Goal: Task Accomplishment & Management: Use online tool/utility

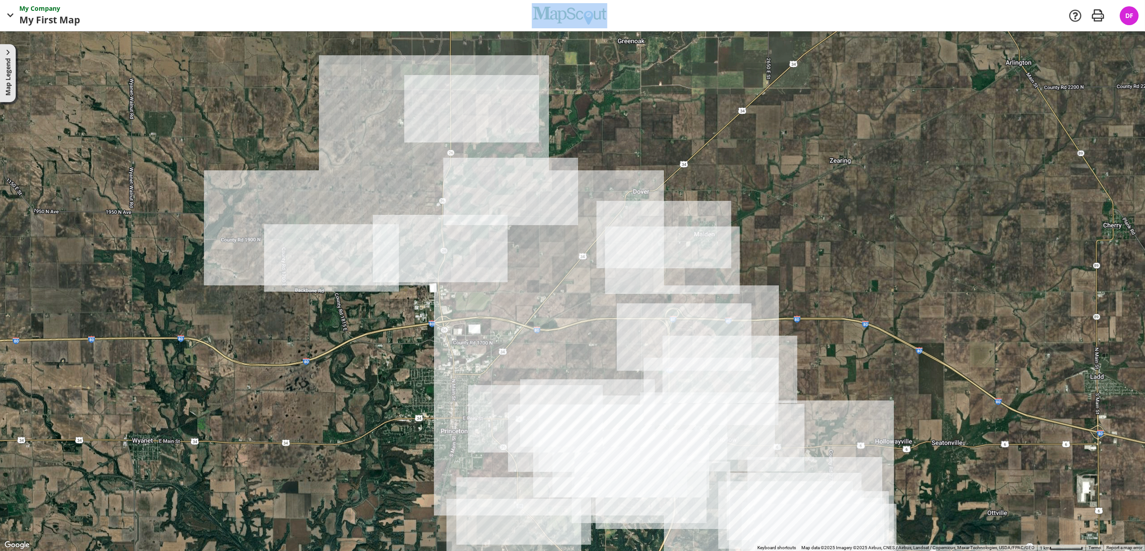
drag, startPoint x: 671, startPoint y: 324, endPoint x: 561, endPoint y: 298, distance: 112.6
click at [561, 298] on div at bounding box center [572, 290] width 1145 height 519
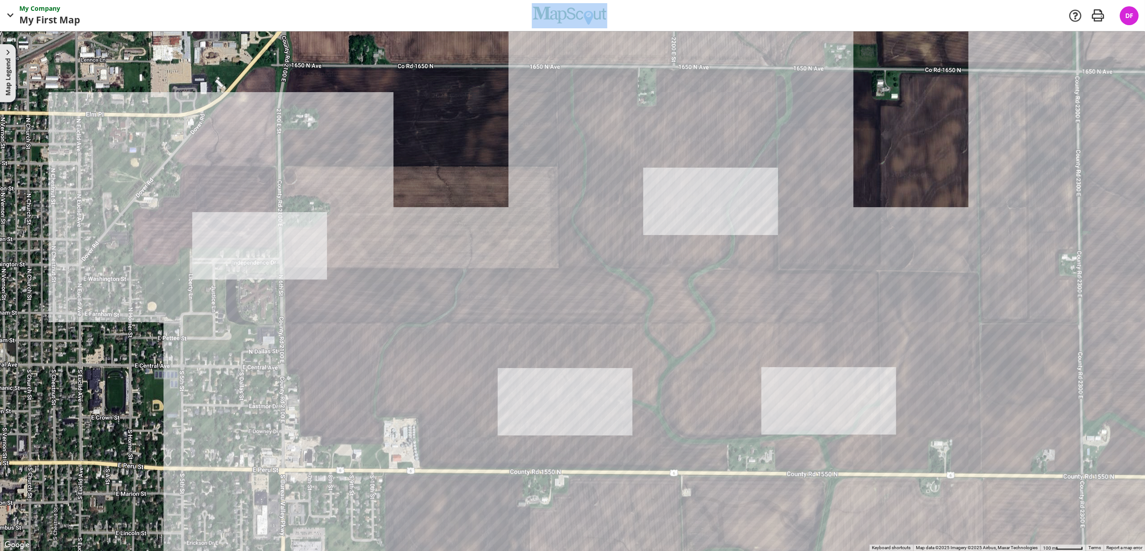
drag, startPoint x: 516, startPoint y: 403, endPoint x: 604, endPoint y: 215, distance: 207.7
click at [604, 215] on div at bounding box center [572, 290] width 1145 height 519
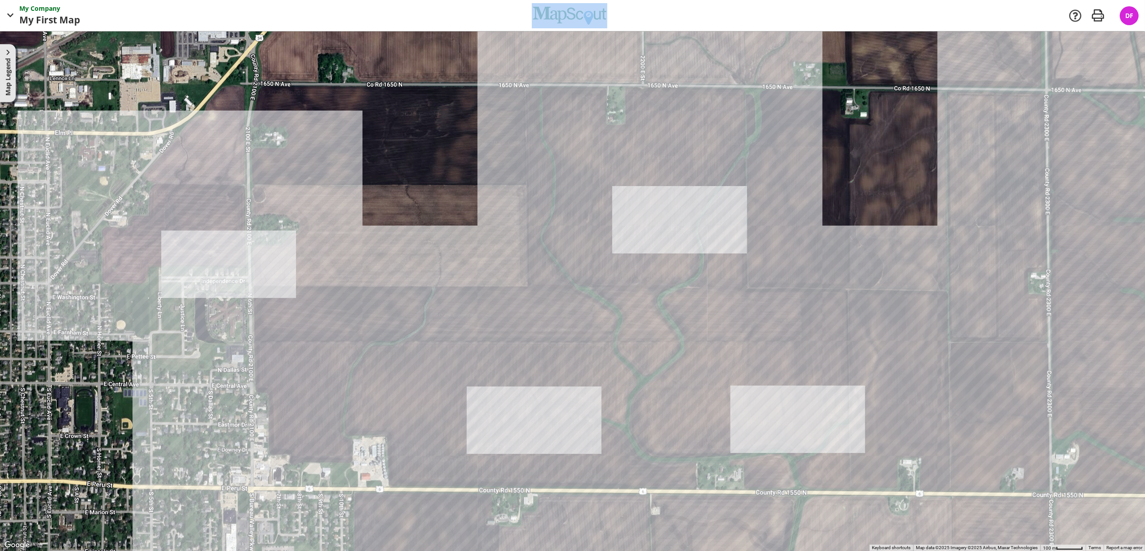
drag, startPoint x: 613, startPoint y: 291, endPoint x: 582, endPoint y: 316, distance: 39.6
click at [582, 316] on div at bounding box center [572, 290] width 1145 height 519
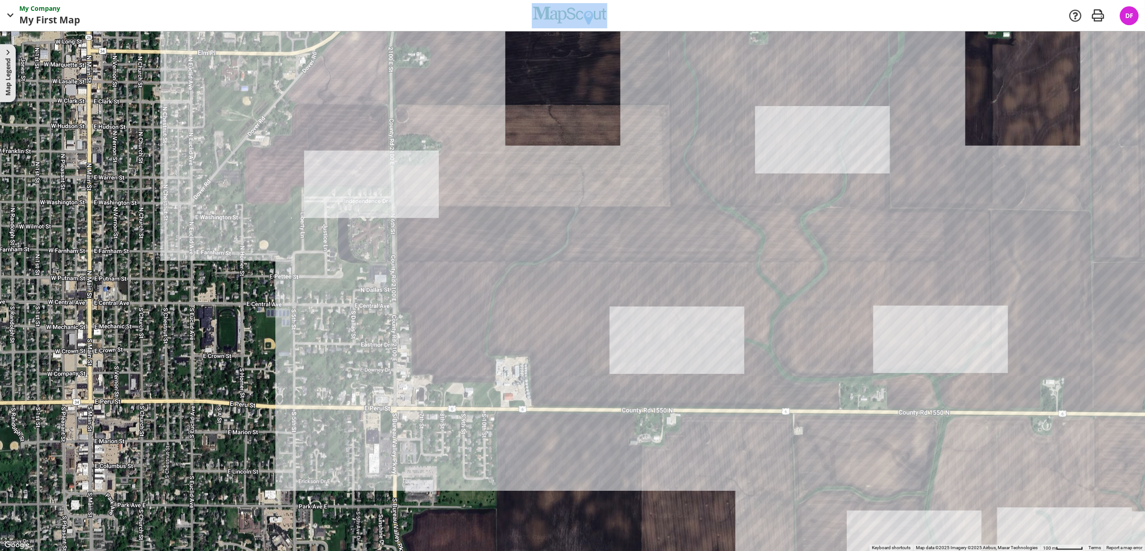
drag, startPoint x: 498, startPoint y: 341, endPoint x: 641, endPoint y: 261, distance: 163.7
click at [641, 261] on div at bounding box center [572, 290] width 1145 height 519
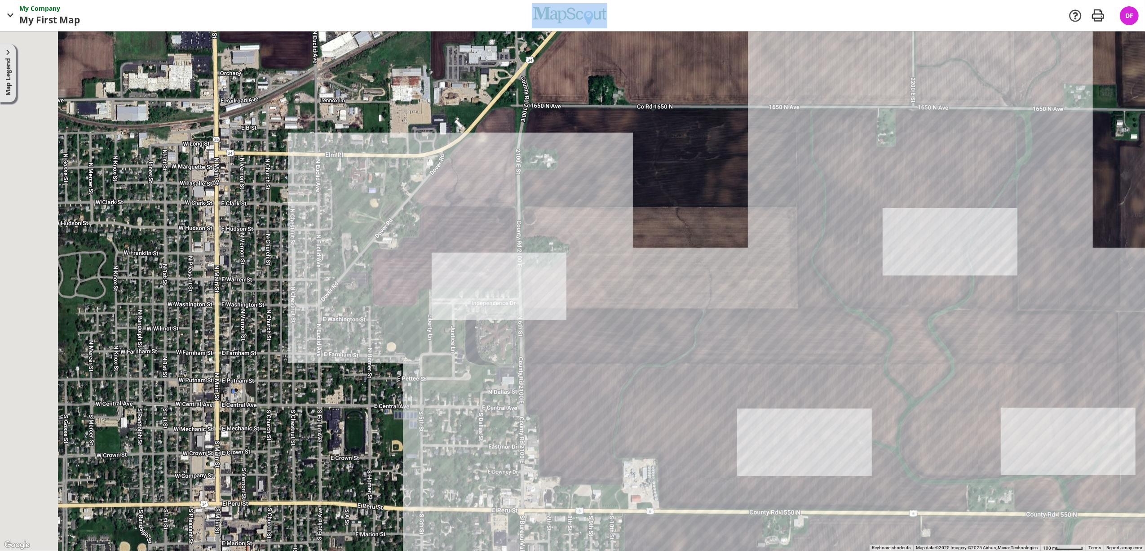
drag, startPoint x: 550, startPoint y: 278, endPoint x: 678, endPoint y: 367, distance: 156.7
click at [678, 367] on div at bounding box center [572, 290] width 1145 height 519
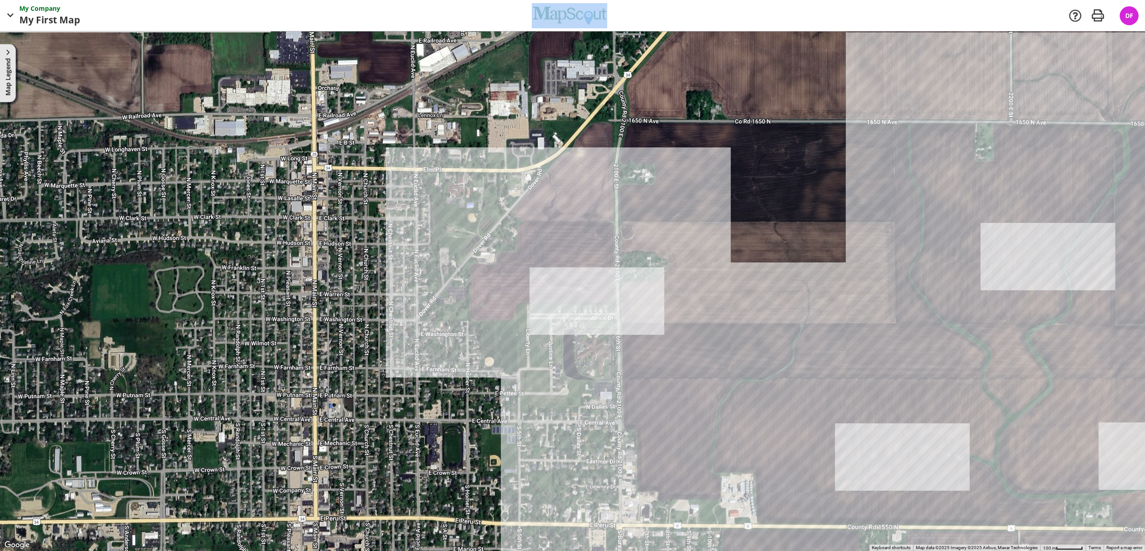
drag, startPoint x: 658, startPoint y: 378, endPoint x: 741, endPoint y: 381, distance: 82.7
click at [741, 381] on div at bounding box center [572, 290] width 1145 height 519
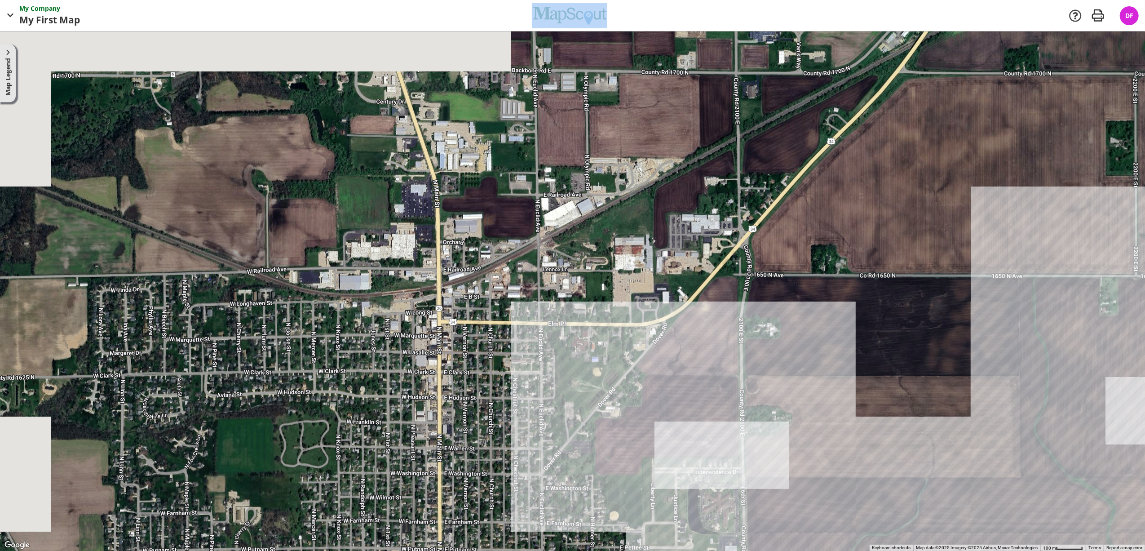
drag, startPoint x: 631, startPoint y: 232, endPoint x: 768, endPoint y: 397, distance: 213.7
click at [768, 398] on div at bounding box center [572, 290] width 1145 height 519
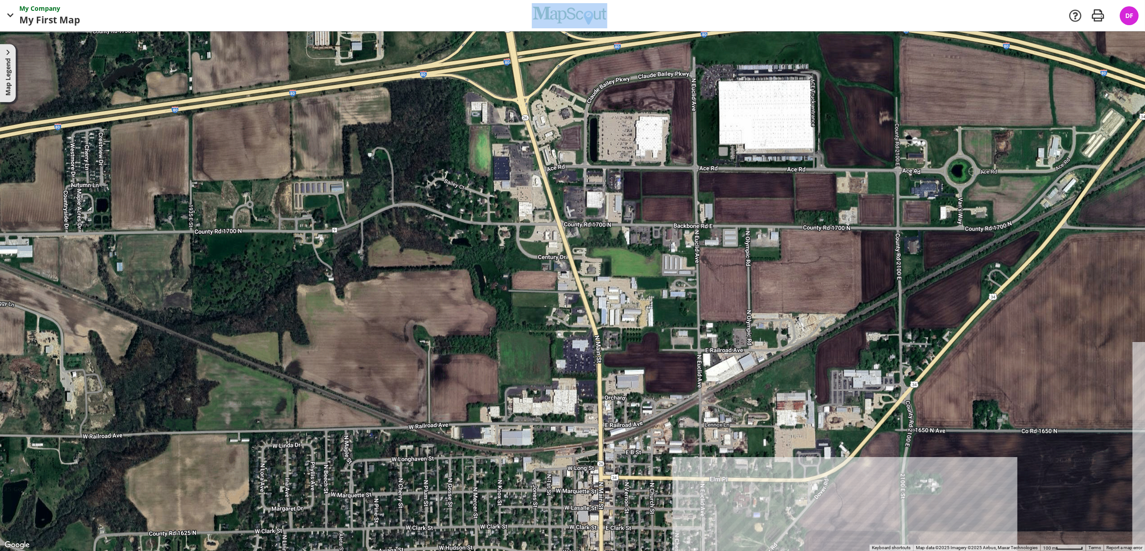
drag, startPoint x: 651, startPoint y: 265, endPoint x: 787, endPoint y: 385, distance: 182.0
click at [795, 405] on div at bounding box center [572, 290] width 1145 height 519
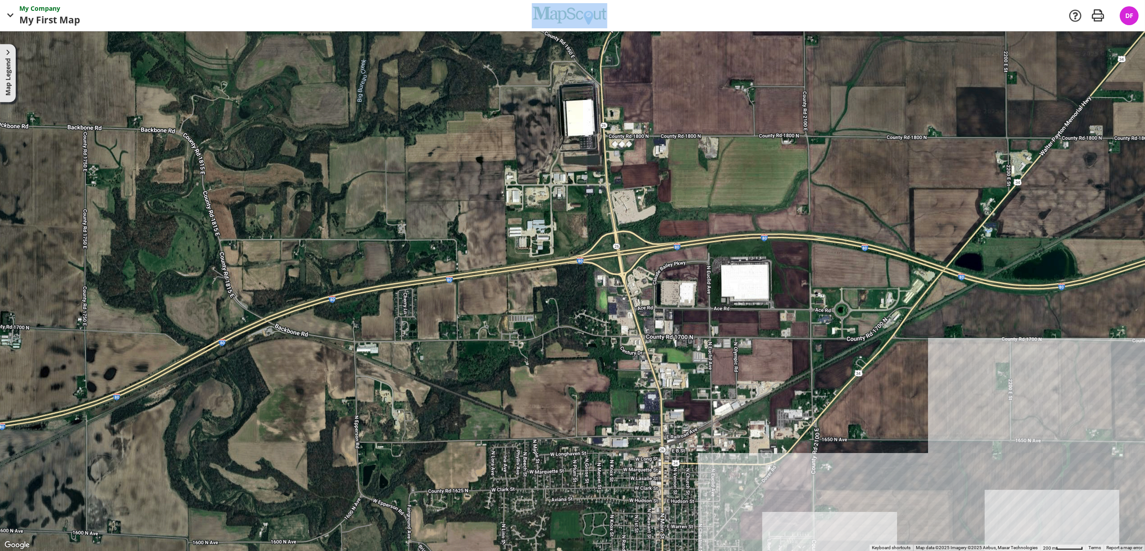
drag, startPoint x: 661, startPoint y: 282, endPoint x: 659, endPoint y: 342, distance: 59.8
click at [659, 342] on div at bounding box center [572, 290] width 1145 height 519
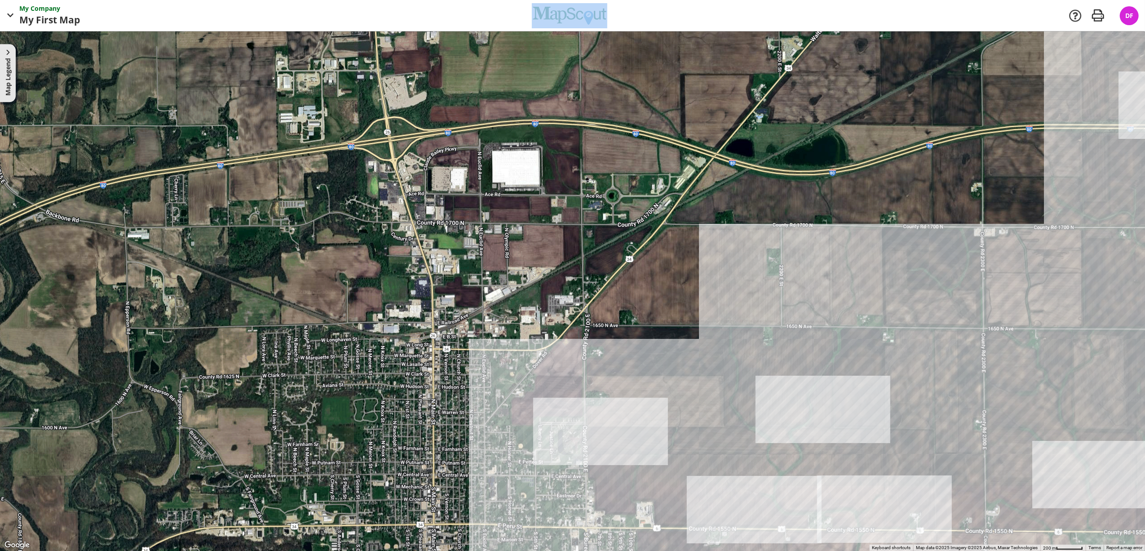
drag, startPoint x: 717, startPoint y: 401, endPoint x: 467, endPoint y: 306, distance: 267.4
click at [467, 306] on div at bounding box center [572, 290] width 1145 height 519
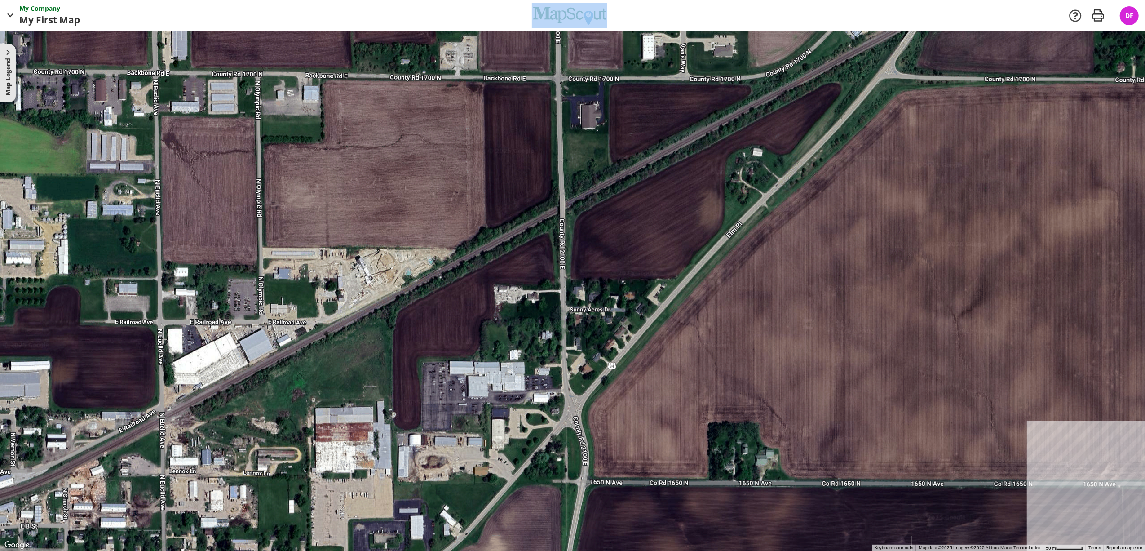
drag, startPoint x: 516, startPoint y: 273, endPoint x: 557, endPoint y: 304, distance: 51.0
click at [557, 304] on div at bounding box center [572, 290] width 1145 height 519
click at [8, 53] on span "button" at bounding box center [7, 52] width 9 height 9
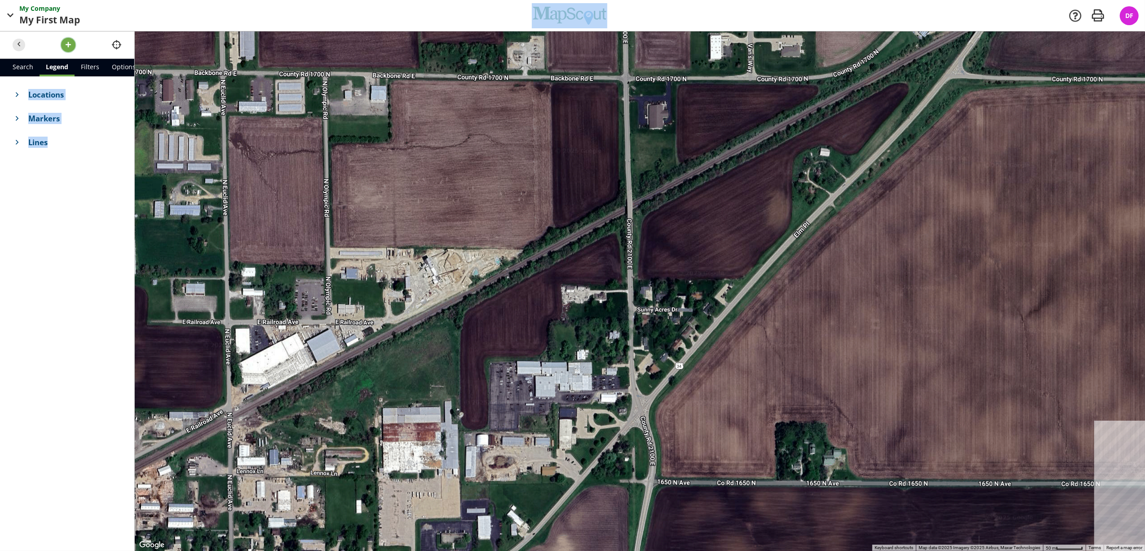
click at [64, 47] on span "button" at bounding box center [68, 44] width 9 height 9
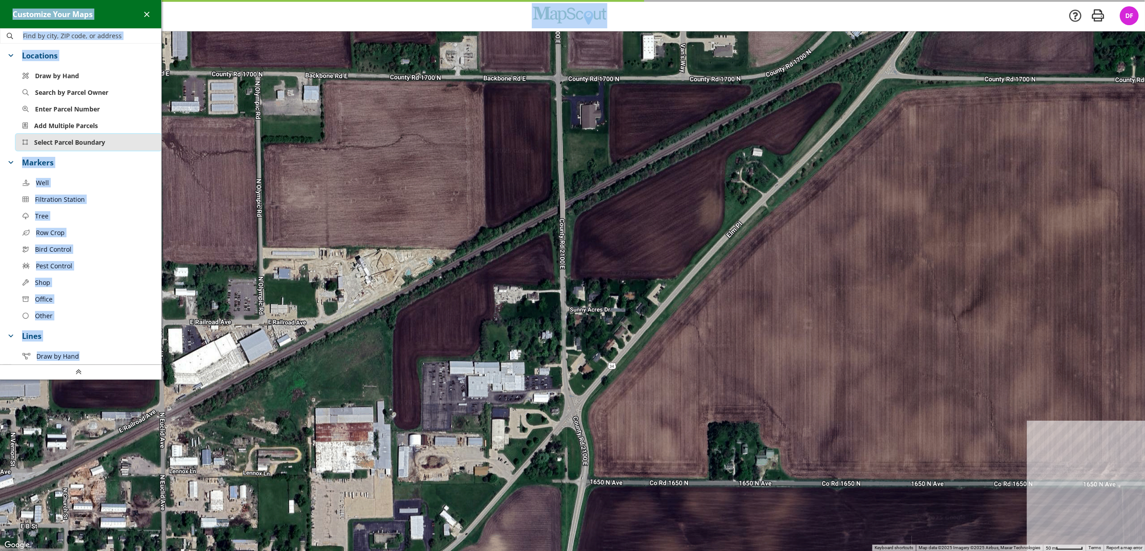
click at [78, 138] on button "Select Parcel Boundary" at bounding box center [89, 142] width 146 height 17
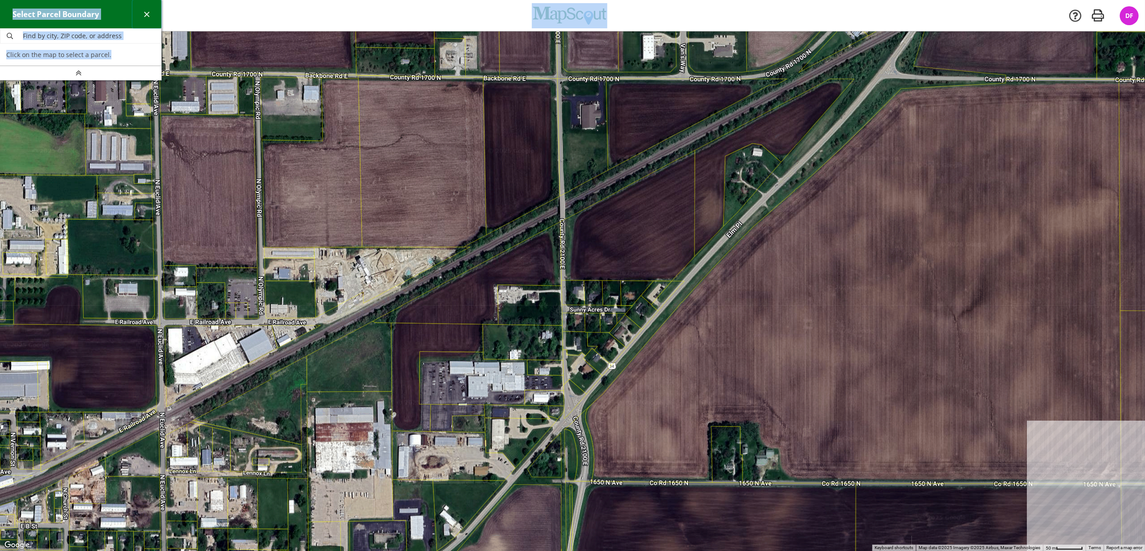
click at [146, 13] on span "button" at bounding box center [146, 13] width 9 height 9
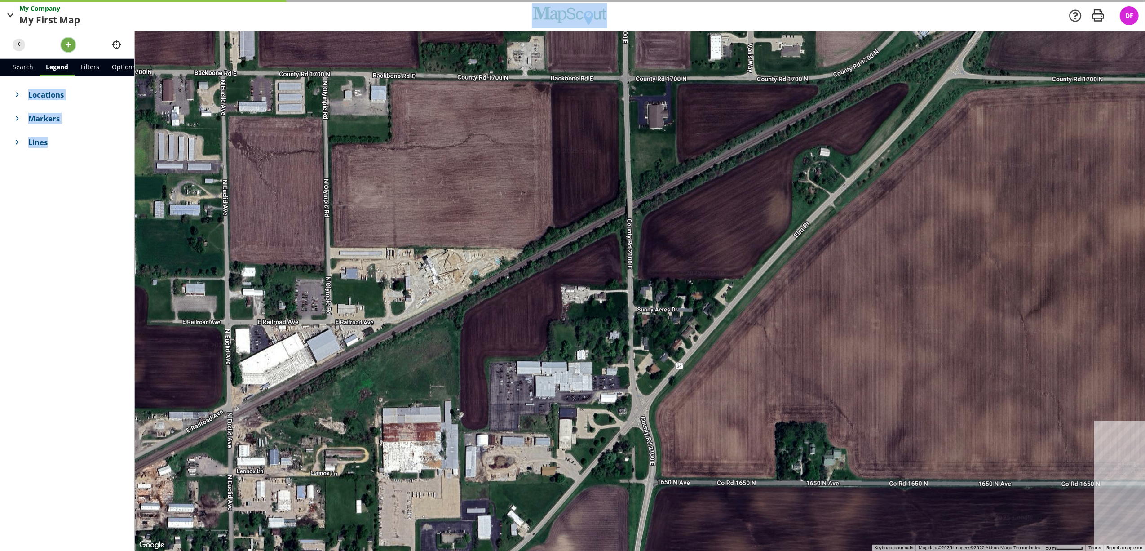
click at [67, 41] on span "button" at bounding box center [68, 44] width 9 height 9
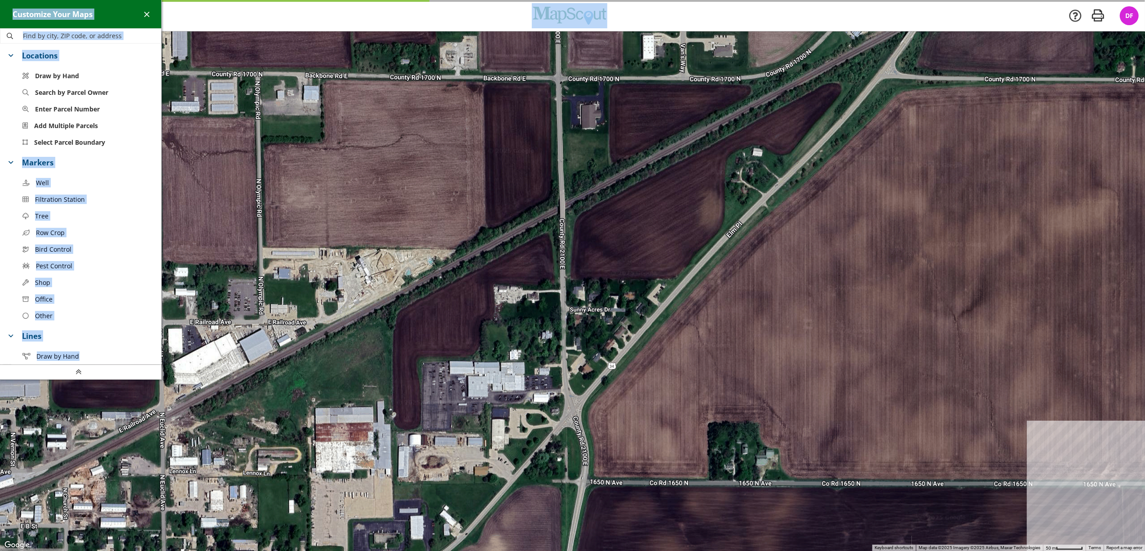
click at [103, 15] on h4 "Customize Your Maps" at bounding box center [52, 14] width 105 height 24
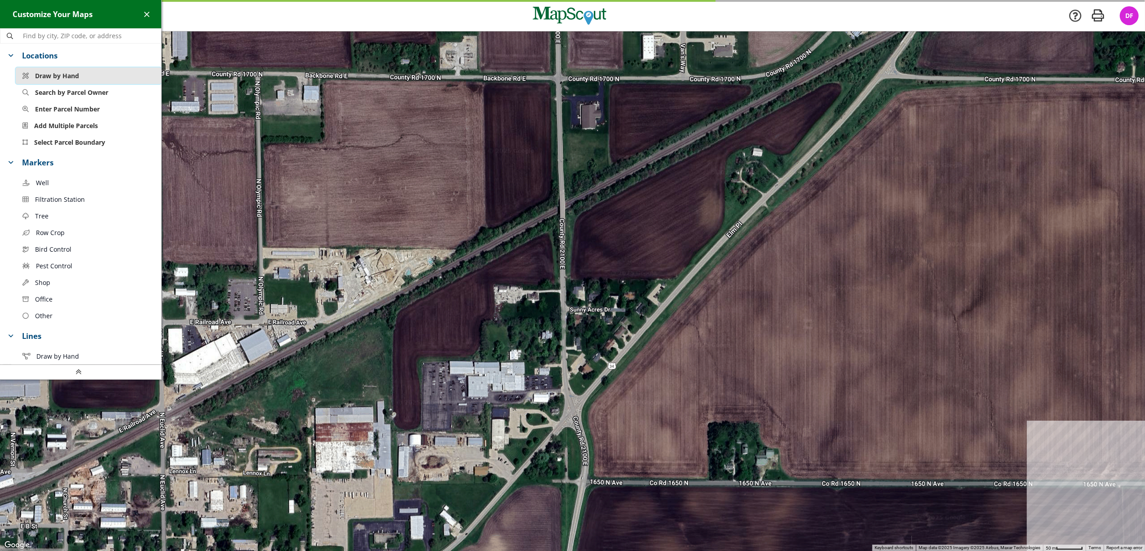
click at [57, 78] on span "Draw by Hand" at bounding box center [57, 75] width 44 height 9
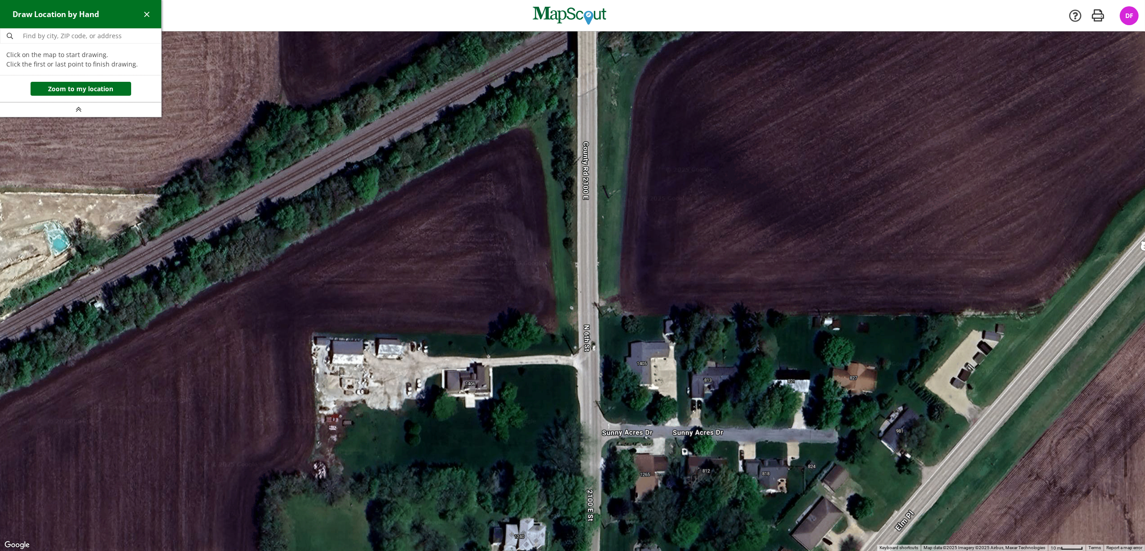
click at [530, 121] on div at bounding box center [572, 291] width 1145 height 520
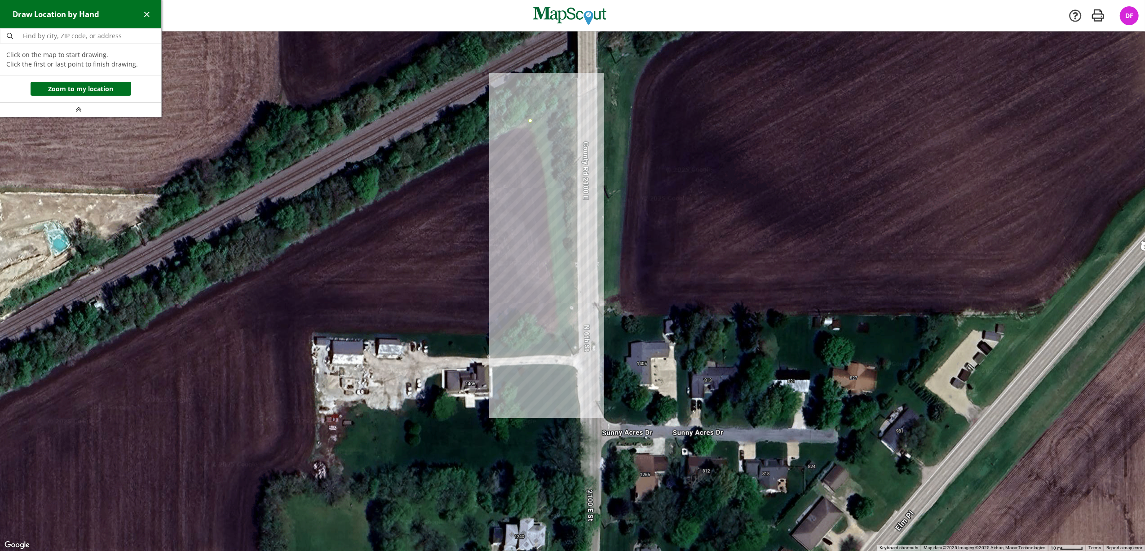
click at [561, 335] on div at bounding box center [572, 291] width 1145 height 520
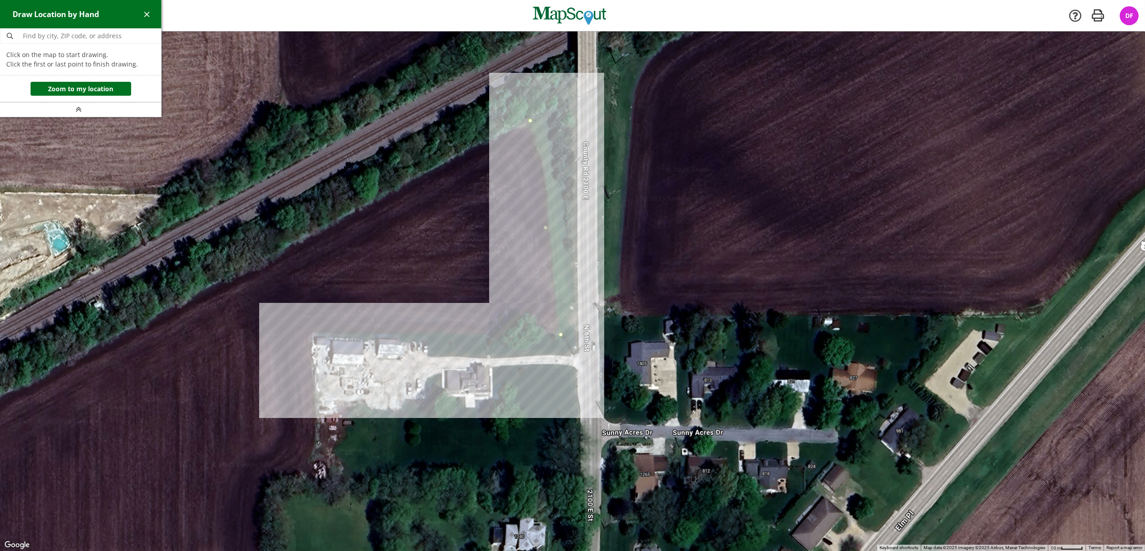
click at [309, 332] on div at bounding box center [572, 291] width 1145 height 520
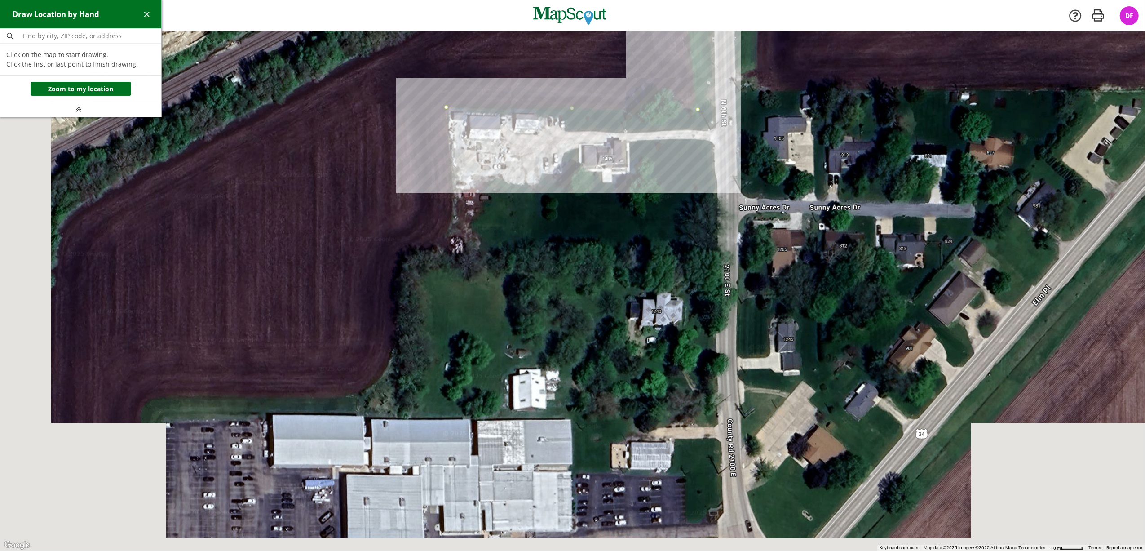
drag, startPoint x: 287, startPoint y: 353, endPoint x: 412, endPoint y: 135, distance: 250.7
click at [412, 135] on div at bounding box center [572, 291] width 1145 height 520
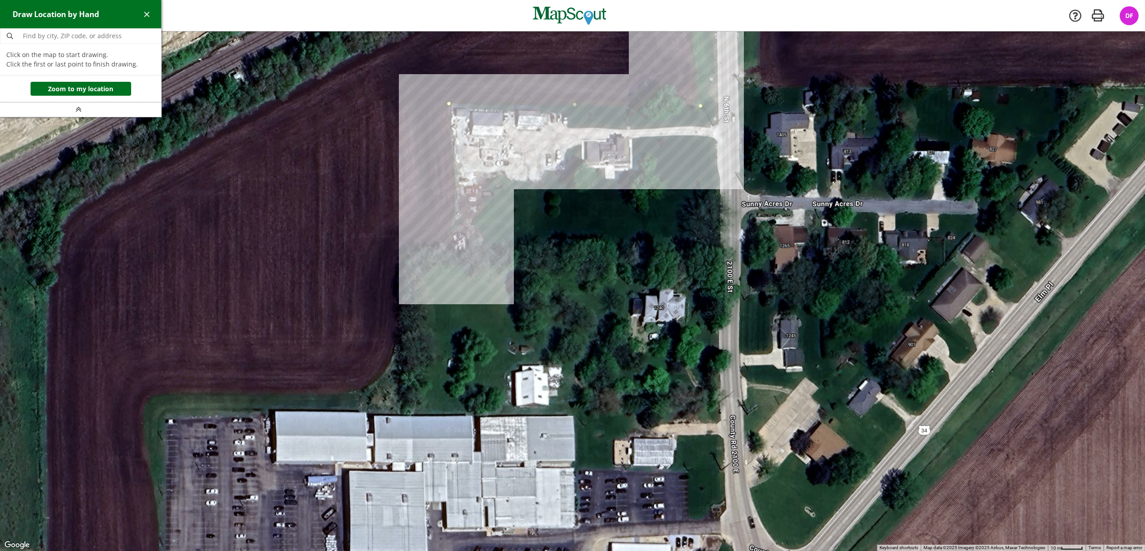
click at [448, 243] on div at bounding box center [572, 291] width 1145 height 520
click at [410, 244] on div at bounding box center [572, 291] width 1145 height 520
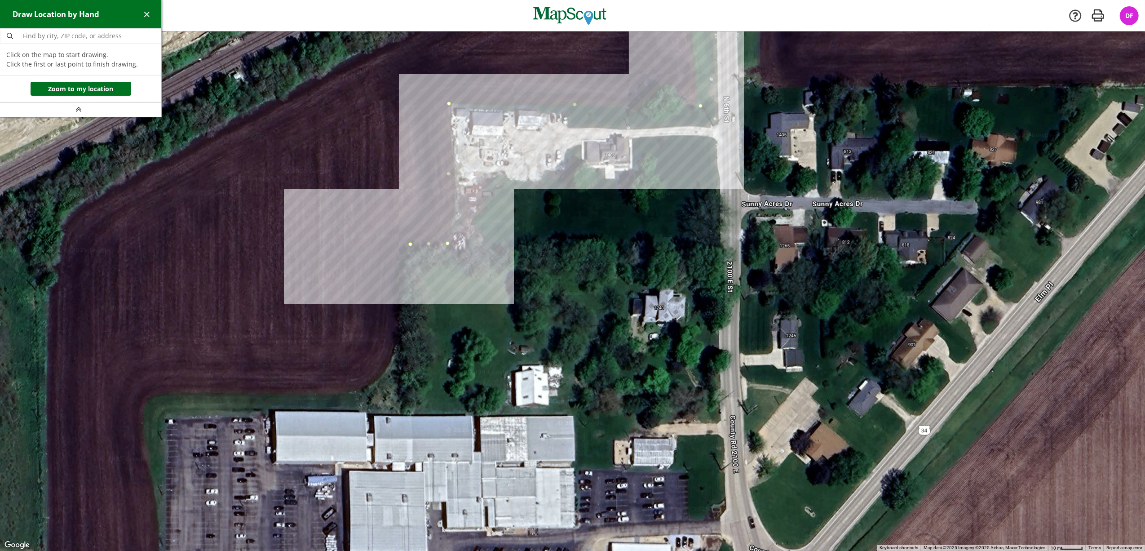
click at [397, 254] on div at bounding box center [572, 291] width 1145 height 520
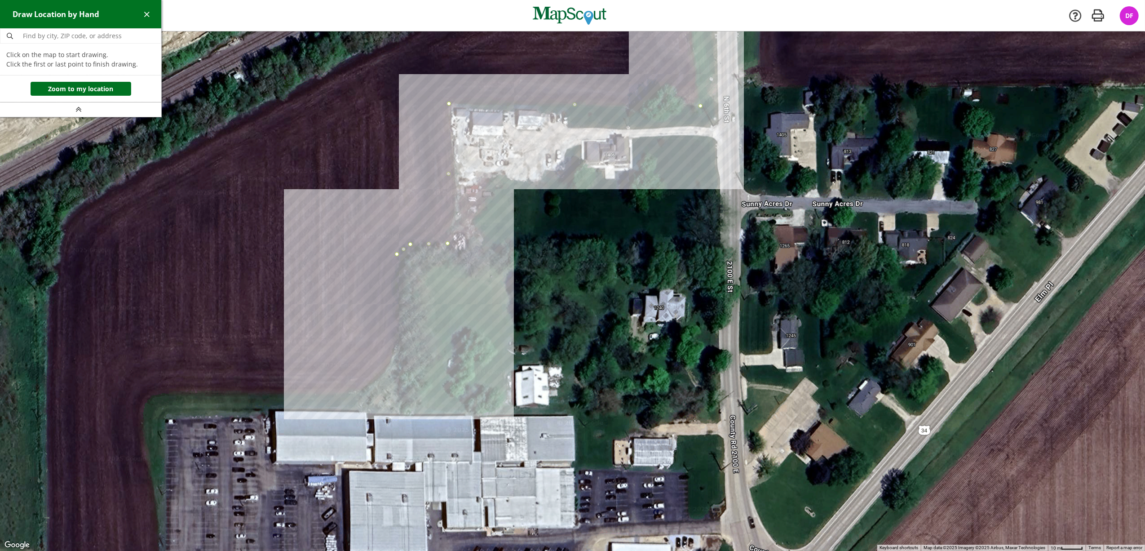
click at [397, 348] on div at bounding box center [572, 291] width 1145 height 520
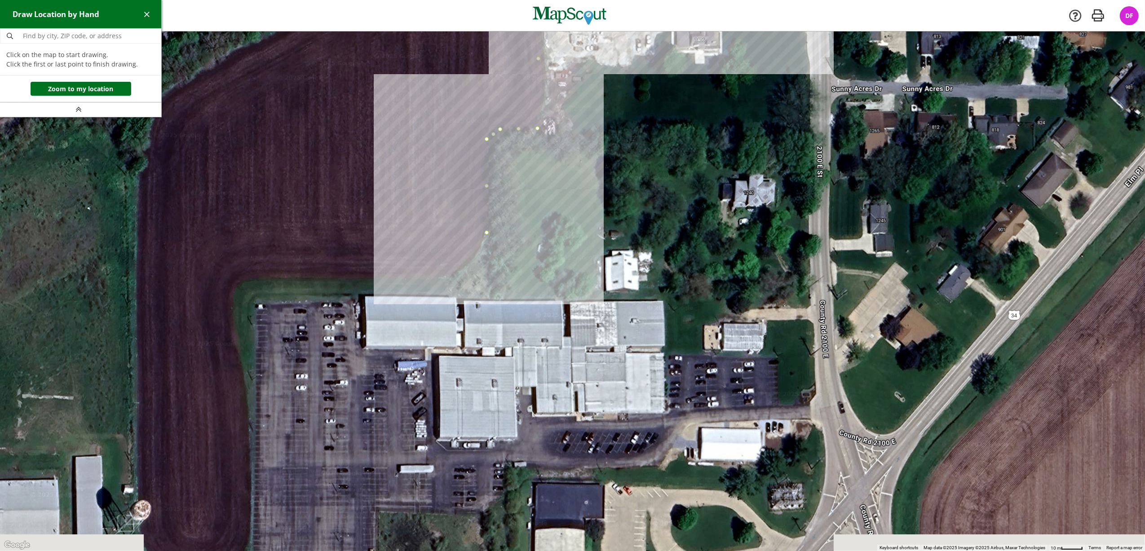
drag, startPoint x: 375, startPoint y: 374, endPoint x: 469, endPoint y: 255, distance: 150.9
click at [469, 255] on div at bounding box center [572, 291] width 1145 height 520
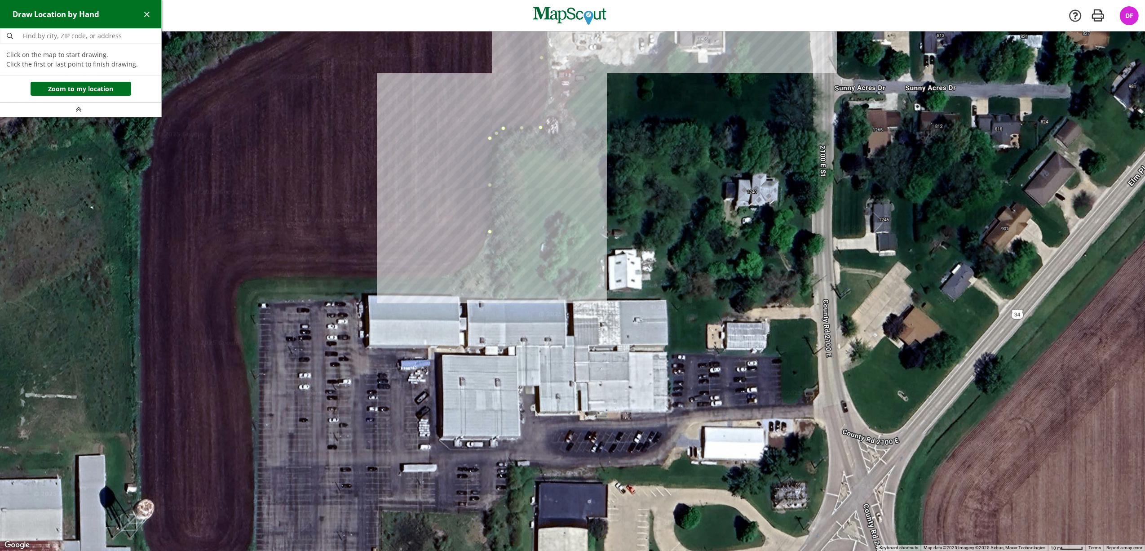
click at [480, 254] on div at bounding box center [572, 291] width 1145 height 520
click at [463, 268] on div at bounding box center [572, 291] width 1145 height 520
click at [446, 273] on div at bounding box center [572, 291] width 1145 height 520
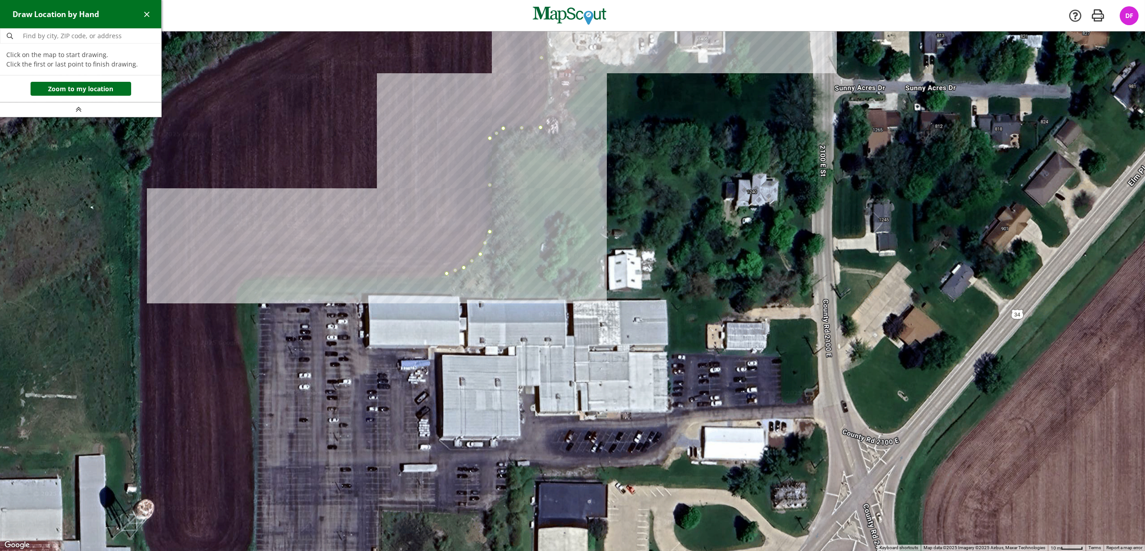
click at [269, 275] on div at bounding box center [572, 291] width 1145 height 520
click at [245, 279] on div at bounding box center [572, 291] width 1145 height 520
click at [238, 288] on div at bounding box center [572, 291] width 1145 height 520
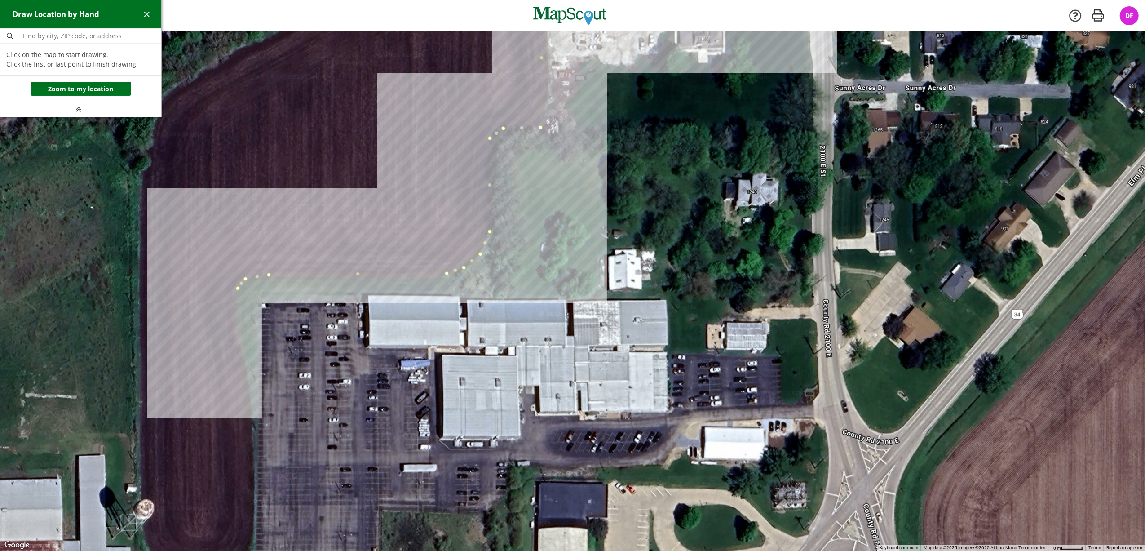
click at [232, 302] on div at bounding box center [572, 291] width 1145 height 520
click at [234, 319] on div at bounding box center [572, 291] width 1145 height 520
click at [234, 340] on div at bounding box center [572, 291] width 1145 height 520
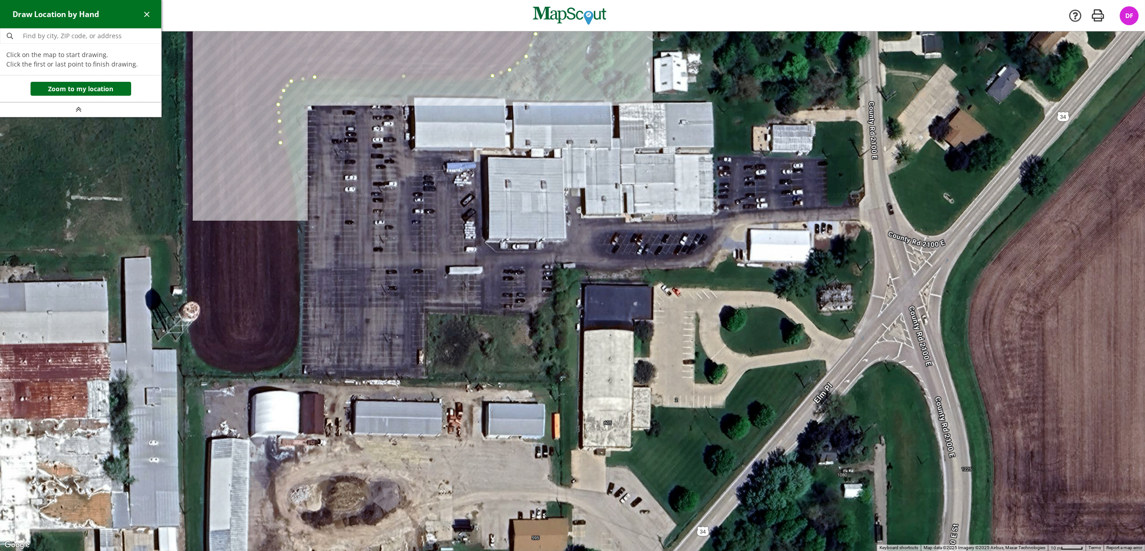
drag, startPoint x: 251, startPoint y: 360, endPoint x: 297, endPoint y: 165, distance: 200.2
click at [297, 165] on div at bounding box center [572, 291] width 1145 height 520
click at [295, 196] on div at bounding box center [572, 291] width 1145 height 520
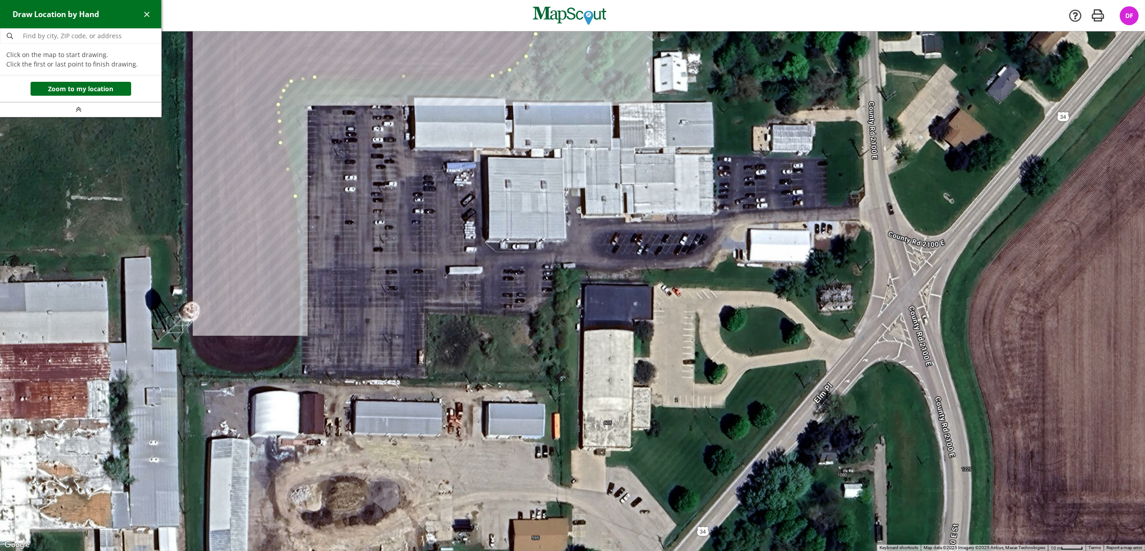
click at [297, 229] on div at bounding box center [572, 291] width 1145 height 520
click at [299, 315] on div at bounding box center [572, 291] width 1145 height 520
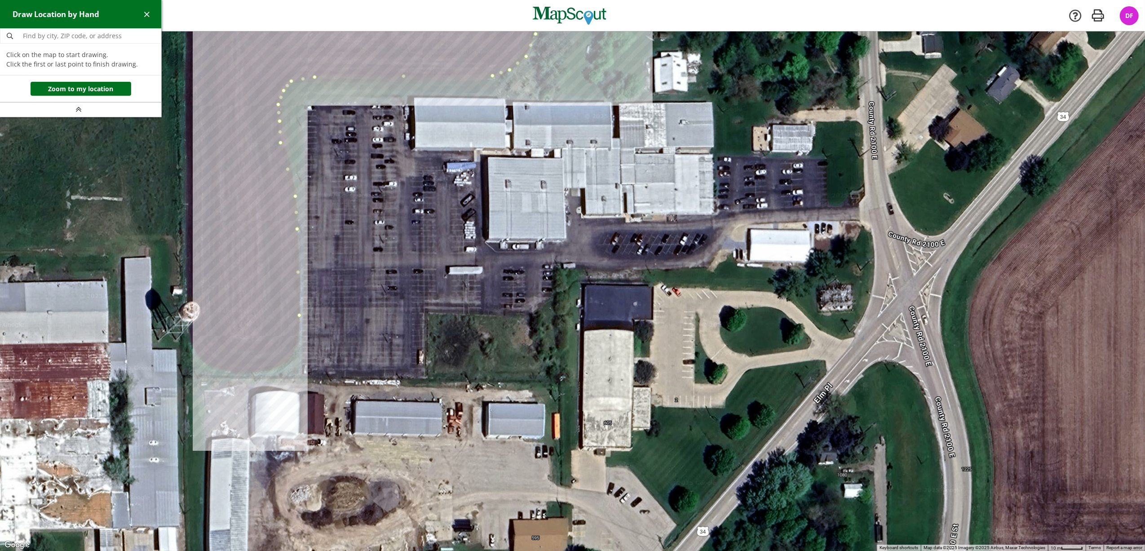
click at [297, 347] on div at bounding box center [572, 291] width 1145 height 520
click at [284, 362] on div at bounding box center [572, 291] width 1145 height 520
click at [261, 370] on div at bounding box center [572, 291] width 1145 height 520
click at [230, 371] on div at bounding box center [572, 291] width 1145 height 520
click at [209, 367] on div at bounding box center [572, 291] width 1145 height 520
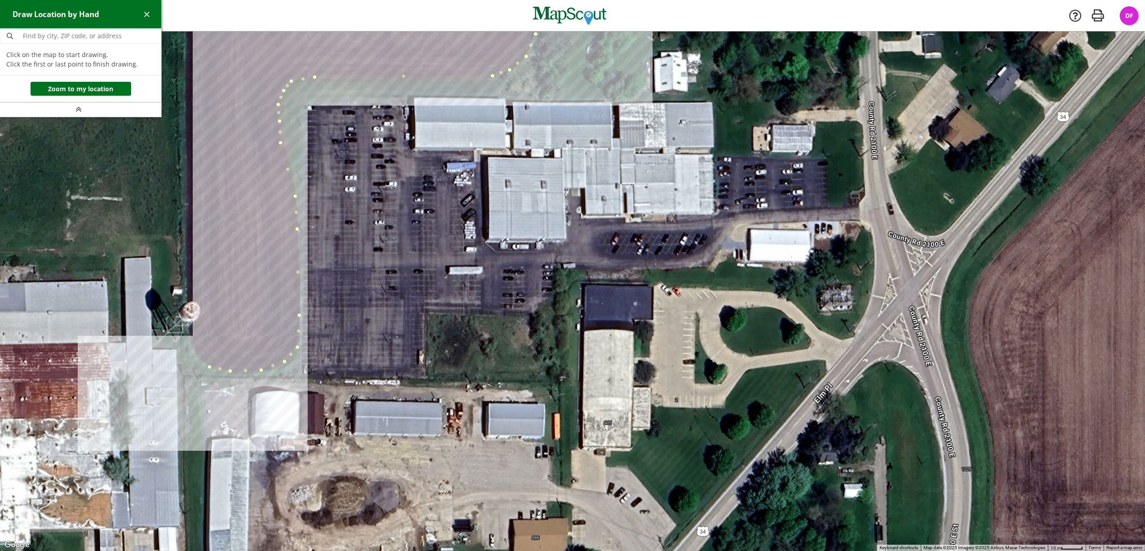
click at [196, 350] on div at bounding box center [572, 291] width 1145 height 520
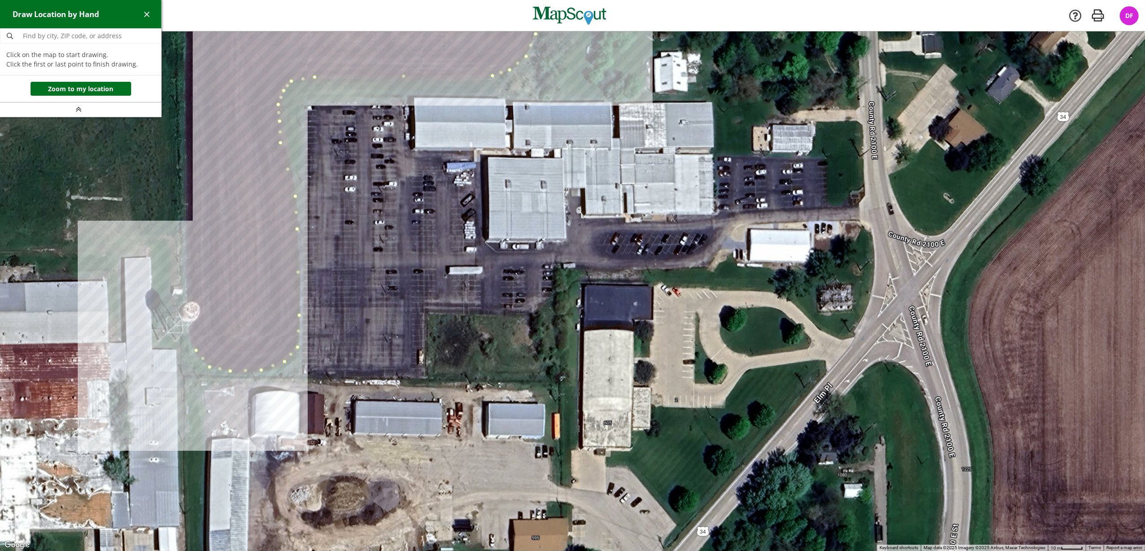
click at [188, 332] on div at bounding box center [572, 291] width 1145 height 520
click at [187, 292] on div at bounding box center [572, 291] width 1145 height 520
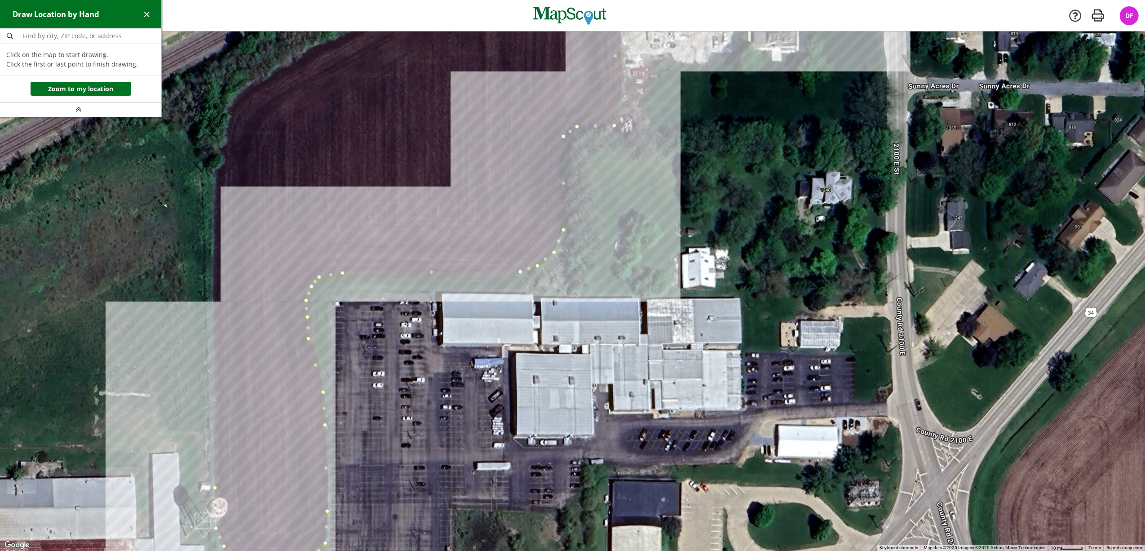
drag, startPoint x: 198, startPoint y: 188, endPoint x: 225, endPoint y: 385, distance: 199.1
click at [225, 385] on div at bounding box center [572, 291] width 1145 height 520
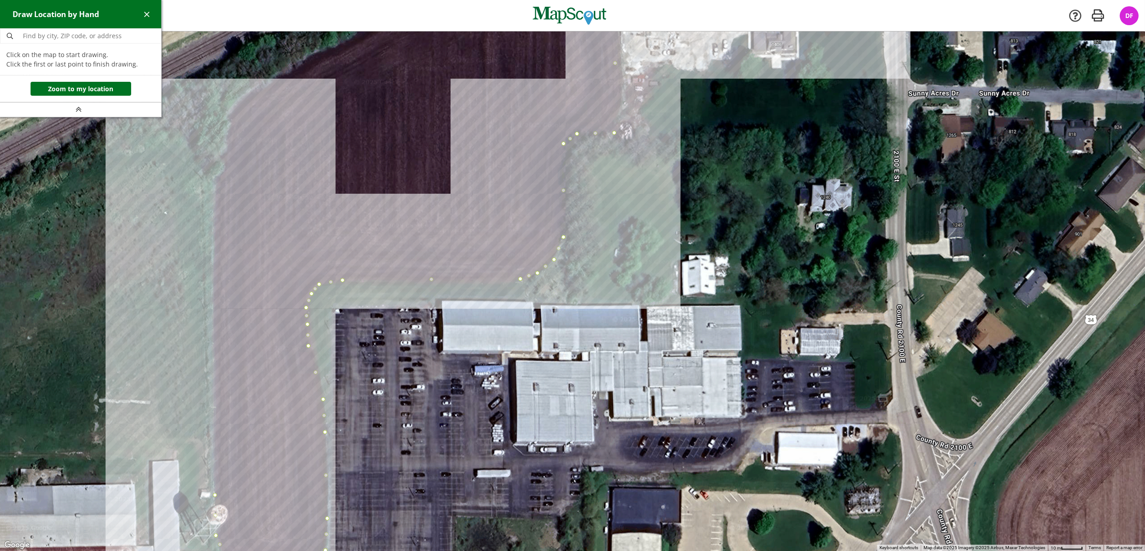
click at [214, 177] on div at bounding box center [572, 291] width 1145 height 520
click at [225, 169] on div at bounding box center [572, 291] width 1145 height 520
click at [225, 156] on div at bounding box center [572, 291] width 1145 height 520
click at [225, 141] on div at bounding box center [572, 291] width 1145 height 520
click at [228, 114] on div at bounding box center [572, 291] width 1145 height 520
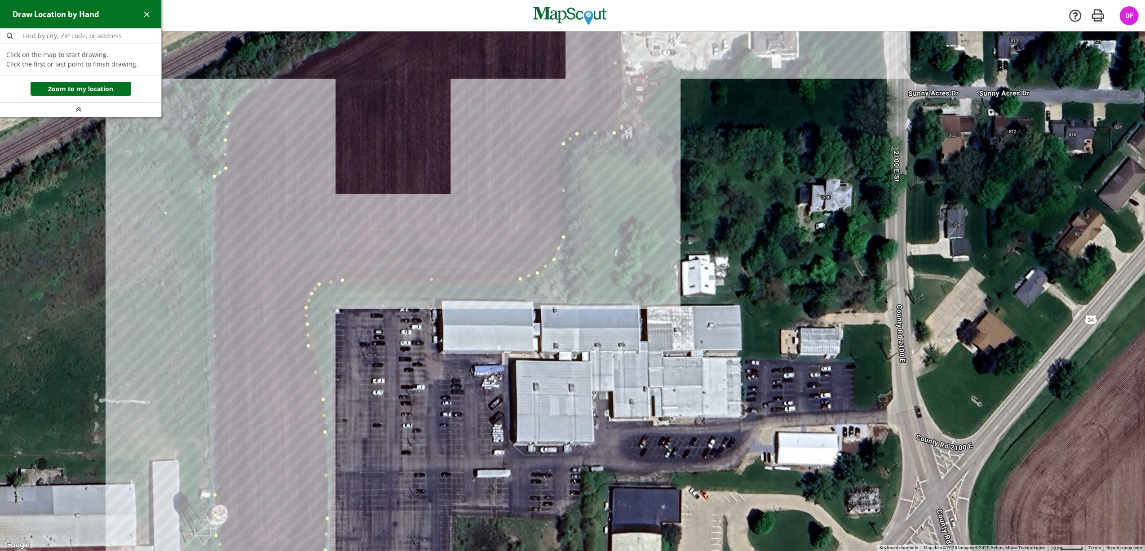
click at [243, 96] on div at bounding box center [572, 291] width 1145 height 520
click at [265, 86] on div at bounding box center [572, 291] width 1145 height 520
click at [302, 62] on div at bounding box center [572, 291] width 1145 height 520
drag, startPoint x: 317, startPoint y: 61, endPoint x: 310, endPoint y: 159, distance: 98.2
click at [296, 168] on div at bounding box center [572, 291] width 1145 height 520
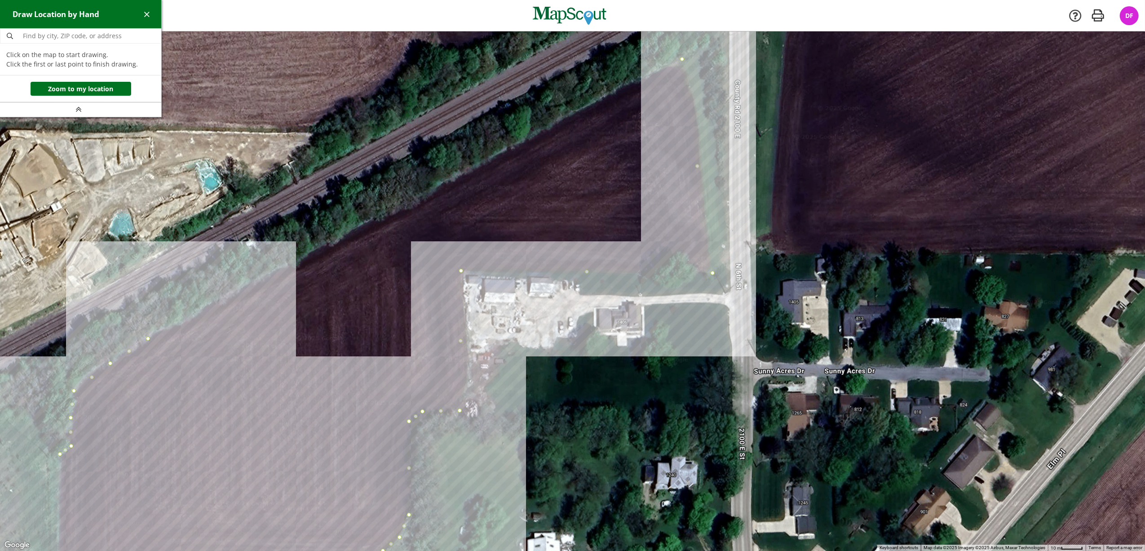
drag, startPoint x: 374, startPoint y: 128, endPoint x: 220, endPoint y: 405, distance: 317.6
click at [220, 405] on div at bounding box center [572, 291] width 1145 height 520
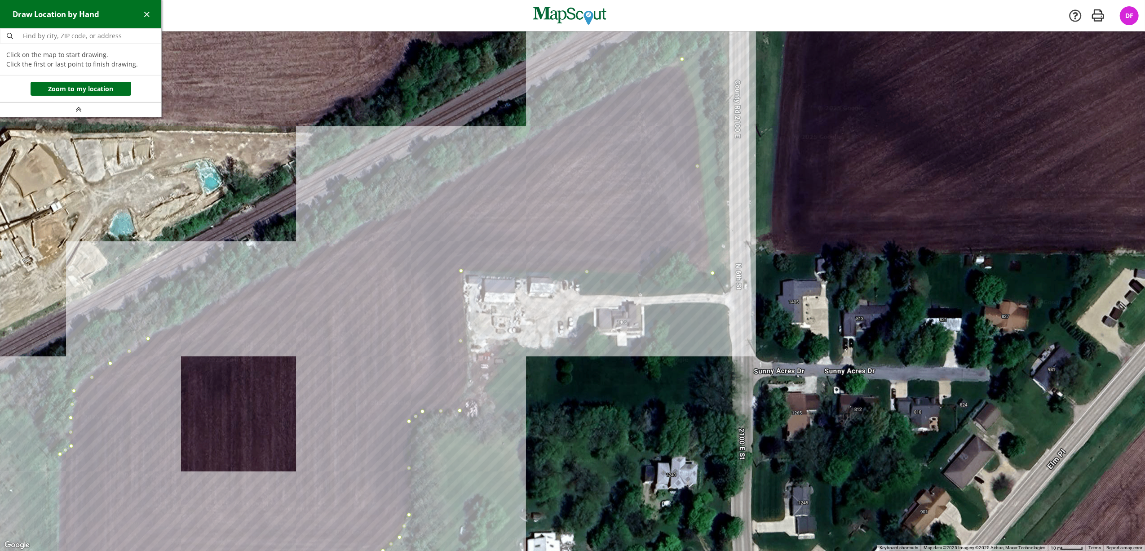
click at [682, 57] on div at bounding box center [572, 291] width 1145 height 520
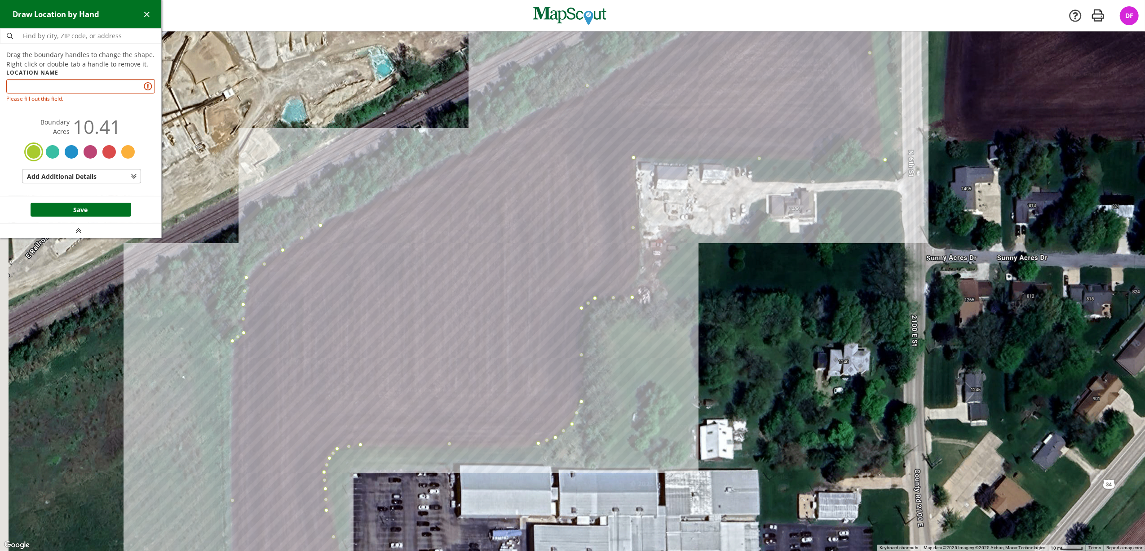
drag, startPoint x: 358, startPoint y: 336, endPoint x: 610, endPoint y: 176, distance: 298.4
click at [609, 177] on div at bounding box center [572, 290] width 1145 height 519
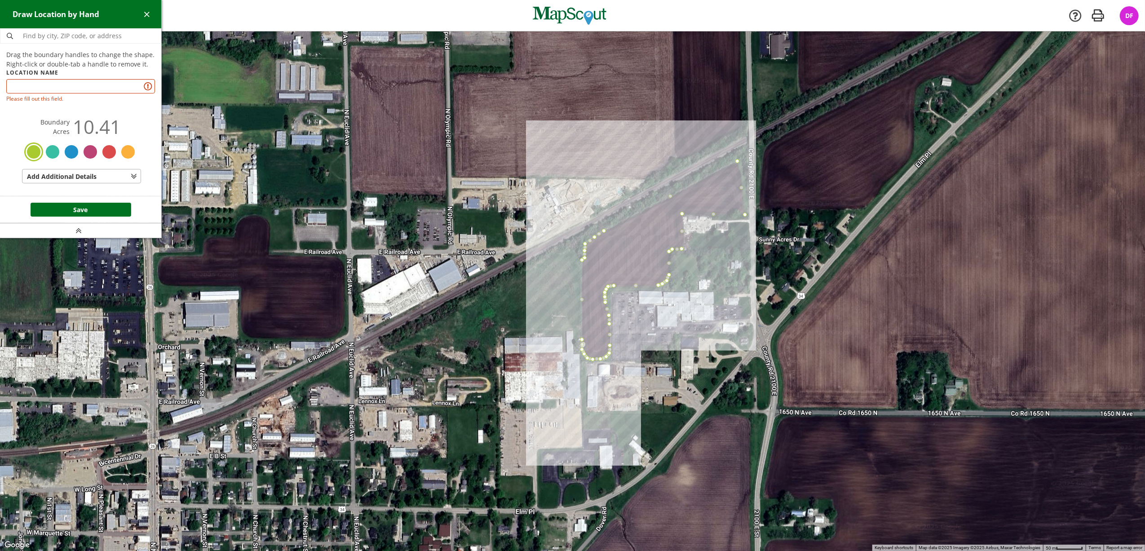
drag, startPoint x: 559, startPoint y: 242, endPoint x: 611, endPoint y: 270, distance: 59.9
click at [611, 270] on div at bounding box center [572, 290] width 1145 height 519
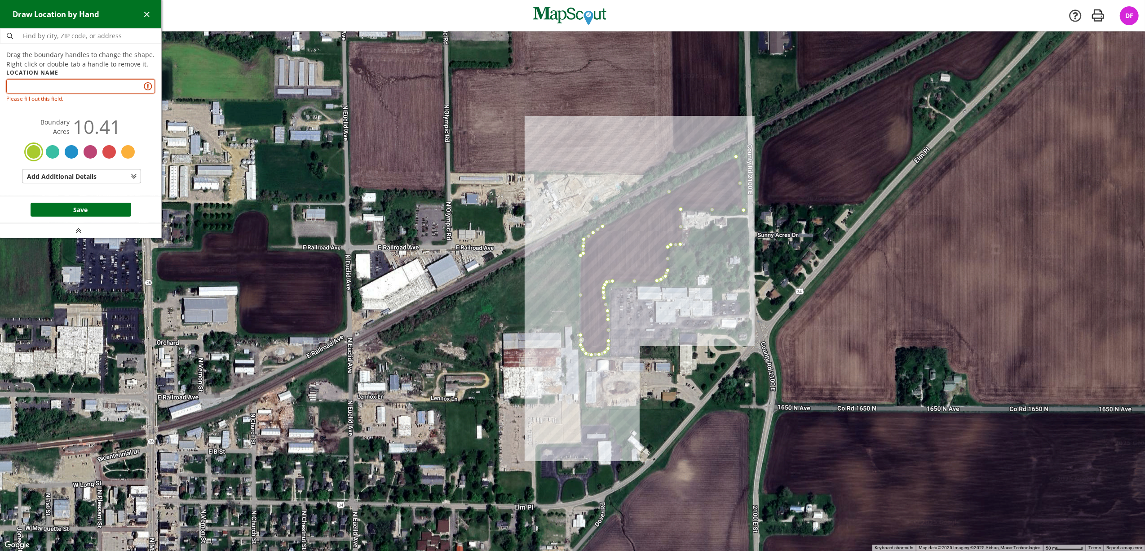
click at [94, 87] on input "text" at bounding box center [80, 86] width 149 height 14
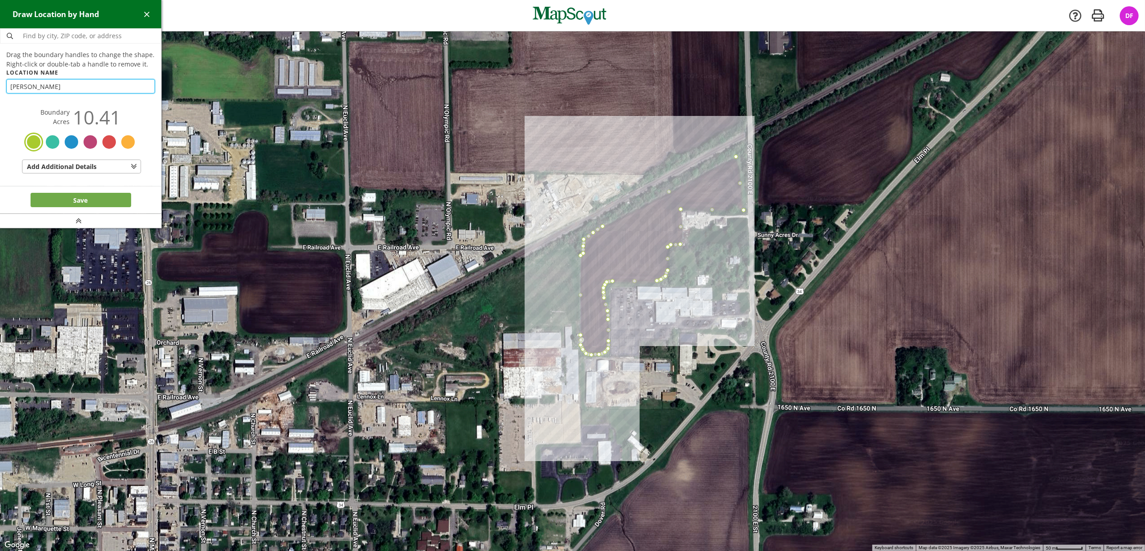
type input "[PERSON_NAME]"
click at [79, 200] on button "Save" at bounding box center [81, 200] width 101 height 14
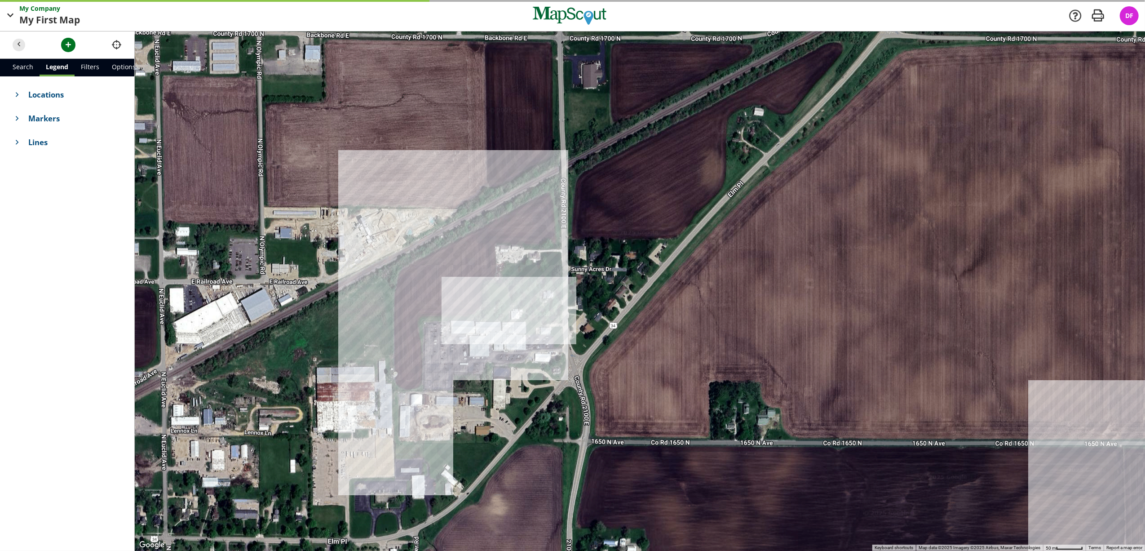
drag, startPoint x: 748, startPoint y: 278, endPoint x: 507, endPoint y: 297, distance: 241.5
click at [507, 297] on div at bounding box center [640, 290] width 1010 height 519
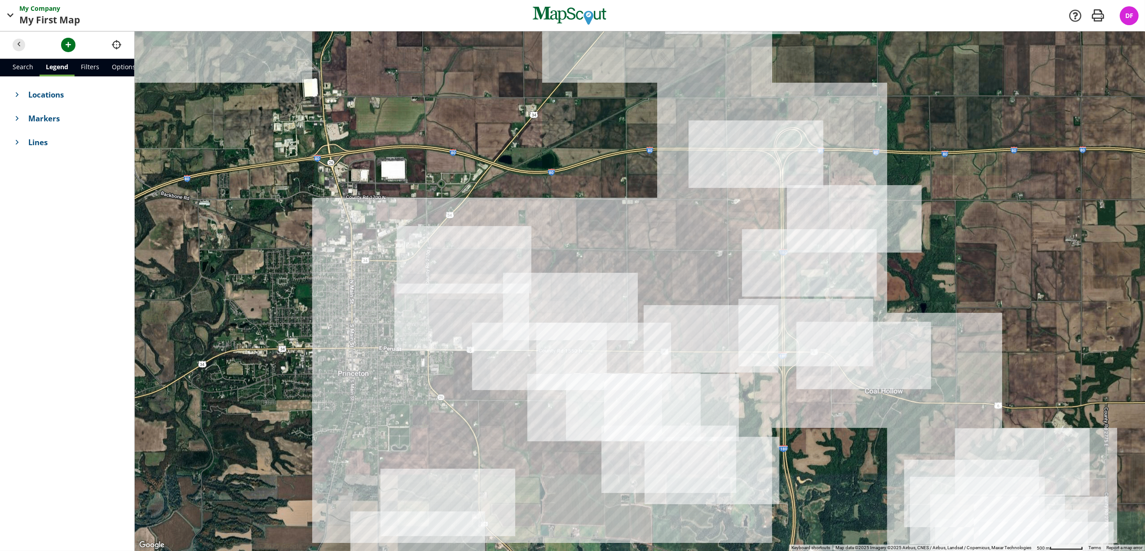
drag, startPoint x: 602, startPoint y: 362, endPoint x: 444, endPoint y: 287, distance: 174.8
click at [444, 287] on div at bounding box center [640, 290] width 1010 height 519
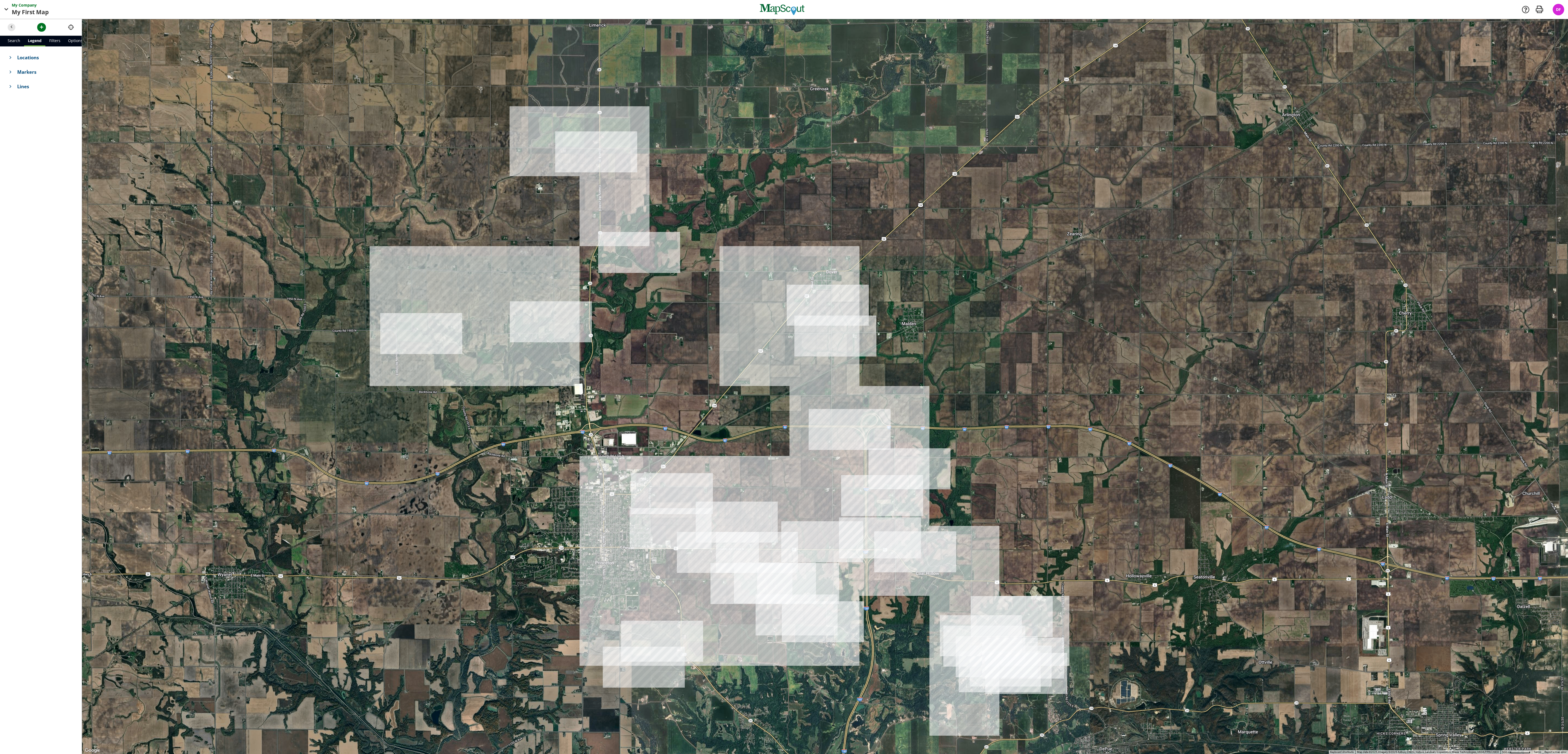
drag, startPoint x: 945, startPoint y: 309, endPoint x: 900, endPoint y: 437, distance: 135.7
click at [696, 335] on div at bounding box center [825, 386] width 1486 height 735
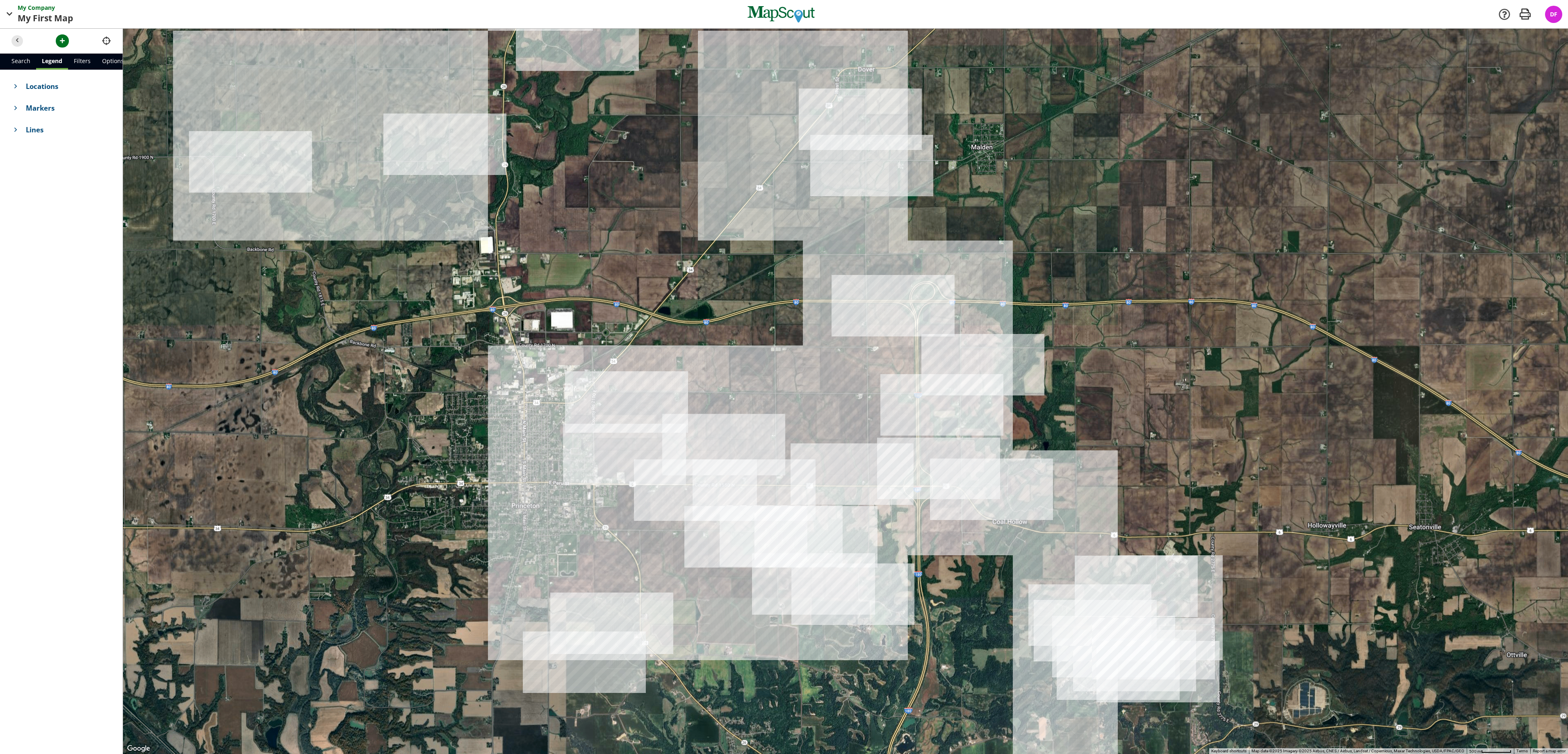
drag, startPoint x: 399, startPoint y: 358, endPoint x: 409, endPoint y: 207, distance: 151.3
click at [409, 207] on div at bounding box center [846, 391] width 1446 height 726
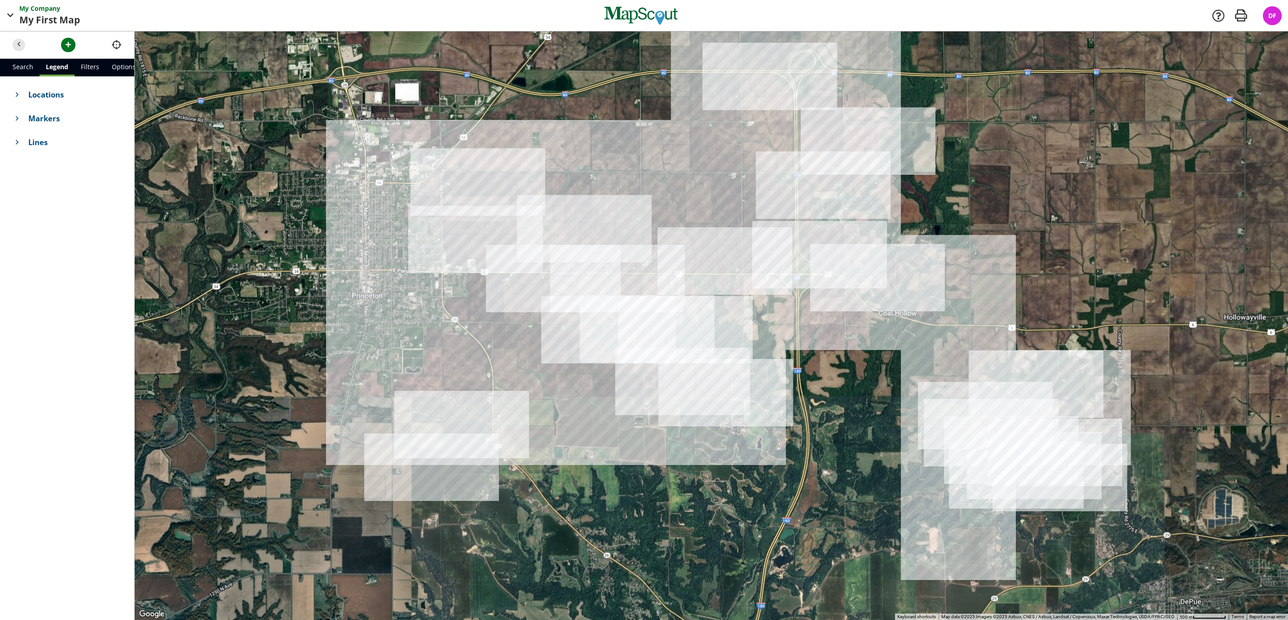
drag, startPoint x: 477, startPoint y: 355, endPoint x: 484, endPoint y: 211, distance: 144.3
click at [484, 211] on div at bounding box center [711, 325] width 1153 height 588
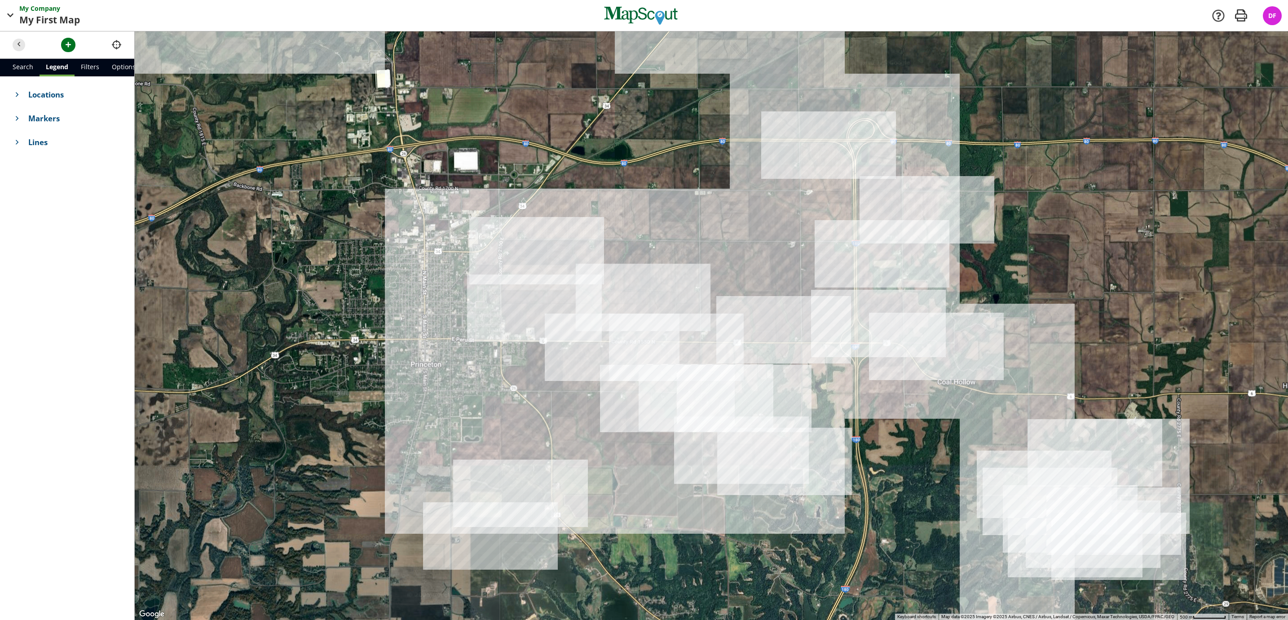
drag, startPoint x: 510, startPoint y: 289, endPoint x: 569, endPoint y: 358, distance: 91.1
click at [569, 358] on div at bounding box center [711, 325] width 1153 height 588
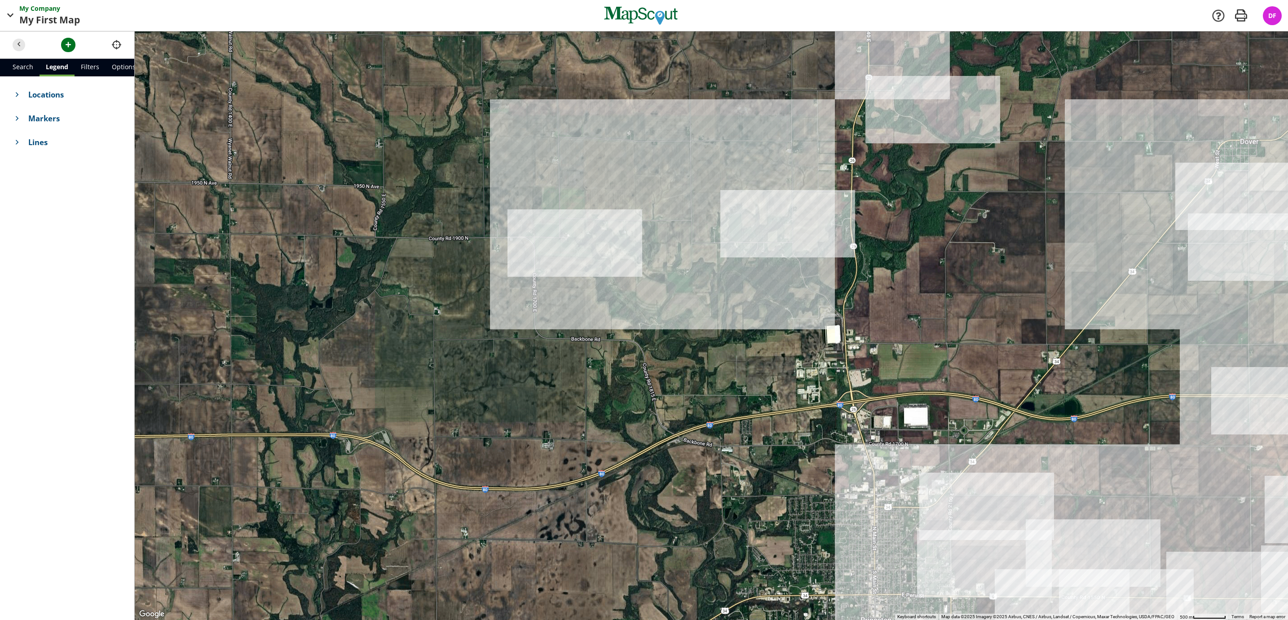
drag, startPoint x: 380, startPoint y: 272, endPoint x: 827, endPoint y: 523, distance: 512.9
click at [827, 523] on div at bounding box center [711, 325] width 1153 height 588
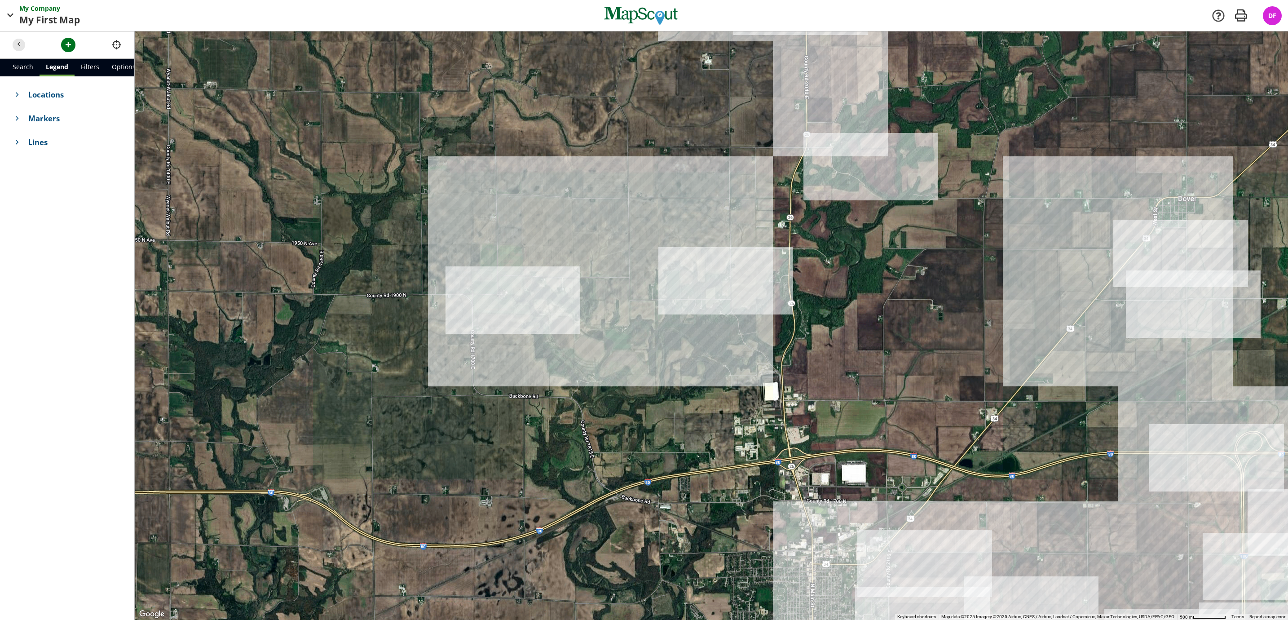
drag, startPoint x: 725, startPoint y: 341, endPoint x: 665, endPoint y: 385, distance: 74.6
click at [665, 385] on div at bounding box center [711, 325] width 1153 height 588
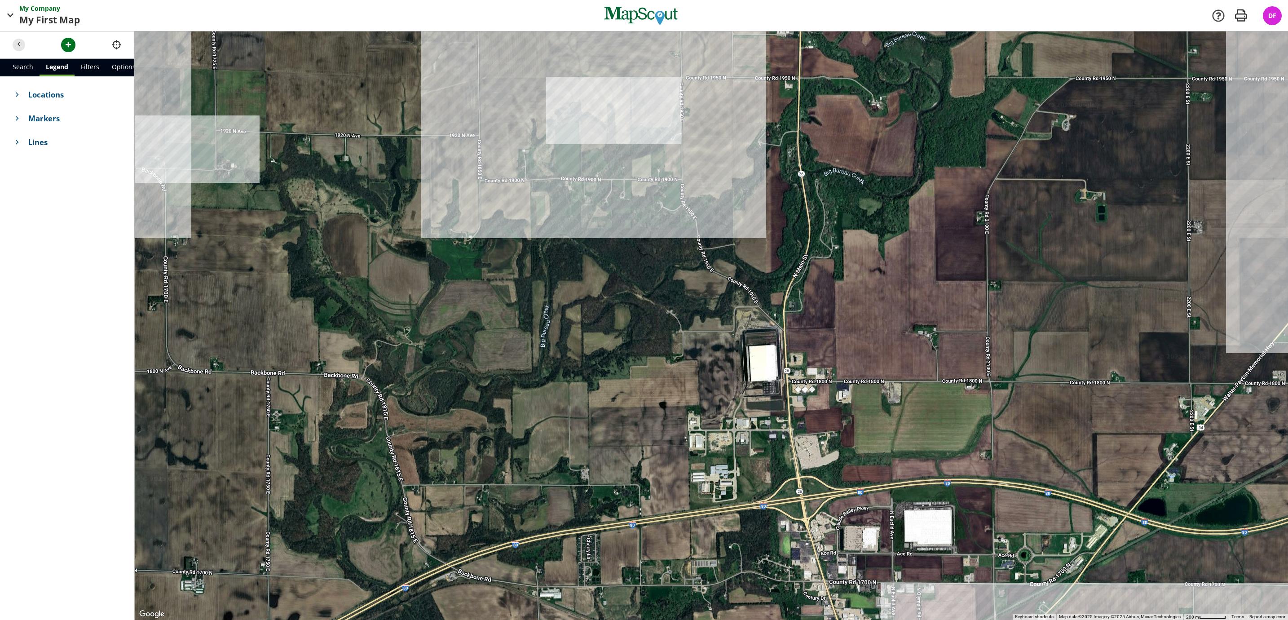
drag, startPoint x: 783, startPoint y: 401, endPoint x: 733, endPoint y: 333, distance: 85.2
click at [733, 333] on div at bounding box center [711, 325] width 1153 height 588
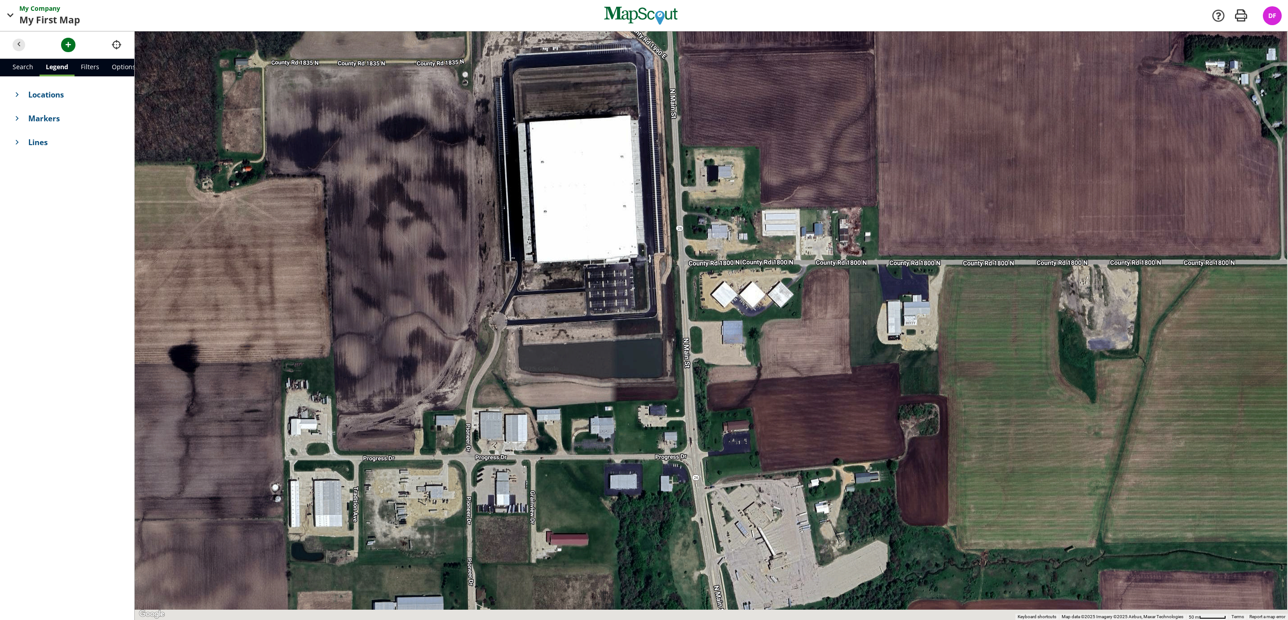
drag, startPoint x: 749, startPoint y: 354, endPoint x: 485, endPoint y: 131, distance: 346.0
click at [485, 128] on div at bounding box center [711, 325] width 1153 height 588
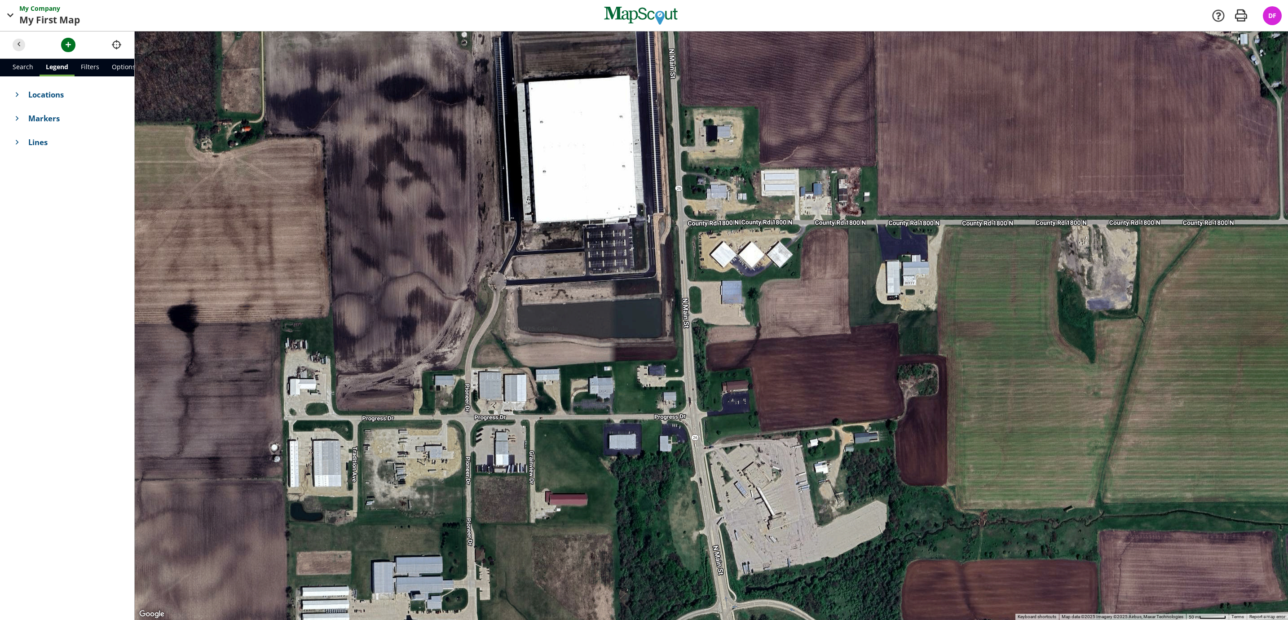
drag, startPoint x: 575, startPoint y: 360, endPoint x: 595, endPoint y: 384, distance: 31.6
click at [595, 384] on div at bounding box center [711, 325] width 1153 height 588
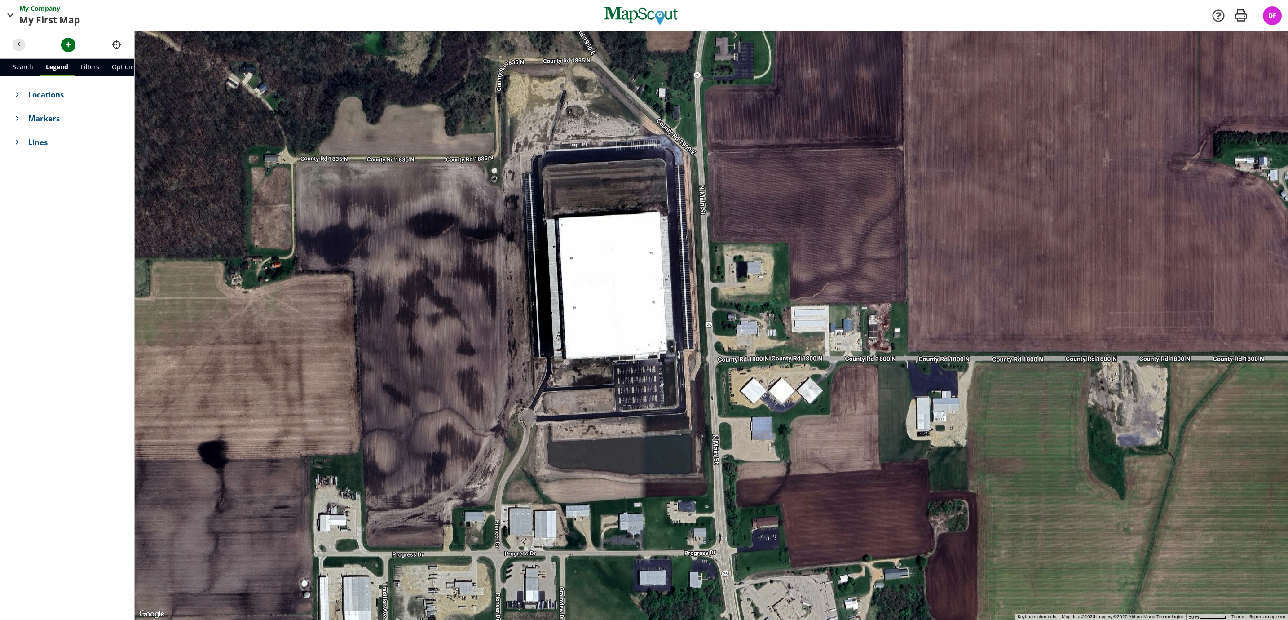
drag, startPoint x: 583, startPoint y: 143, endPoint x: 611, endPoint y: 243, distance: 103.4
click at [607, 254] on div at bounding box center [711, 325] width 1153 height 588
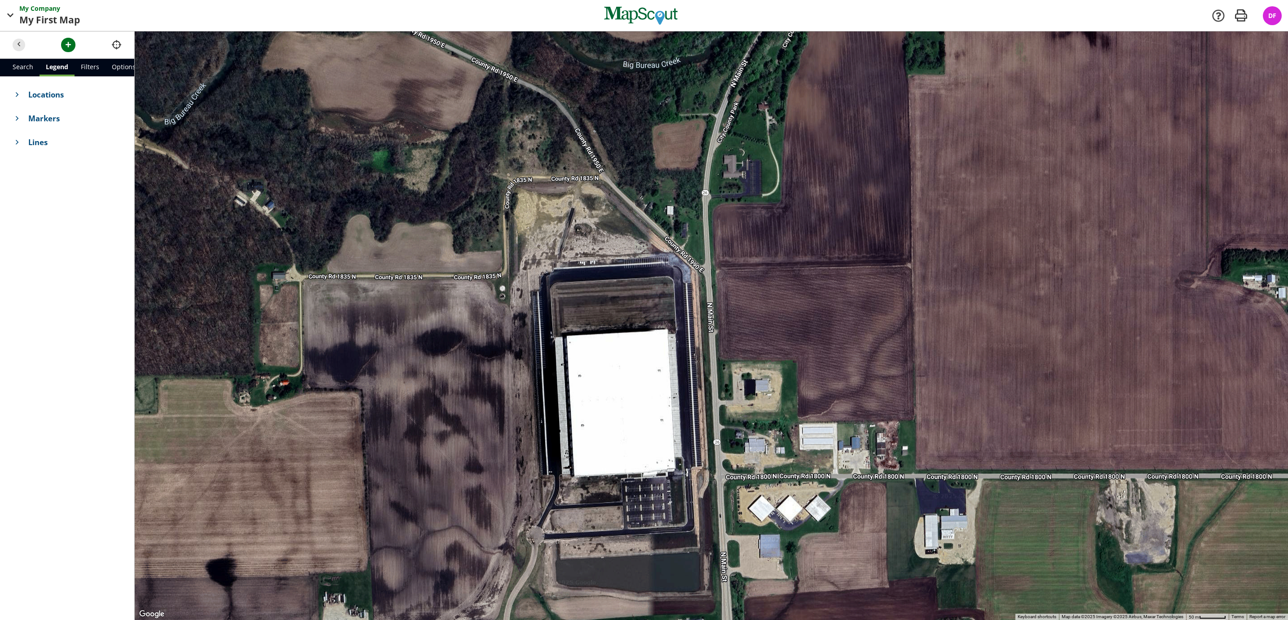
drag, startPoint x: 620, startPoint y: 150, endPoint x: 629, endPoint y: 291, distance: 141.3
click at [629, 291] on div at bounding box center [711, 325] width 1153 height 588
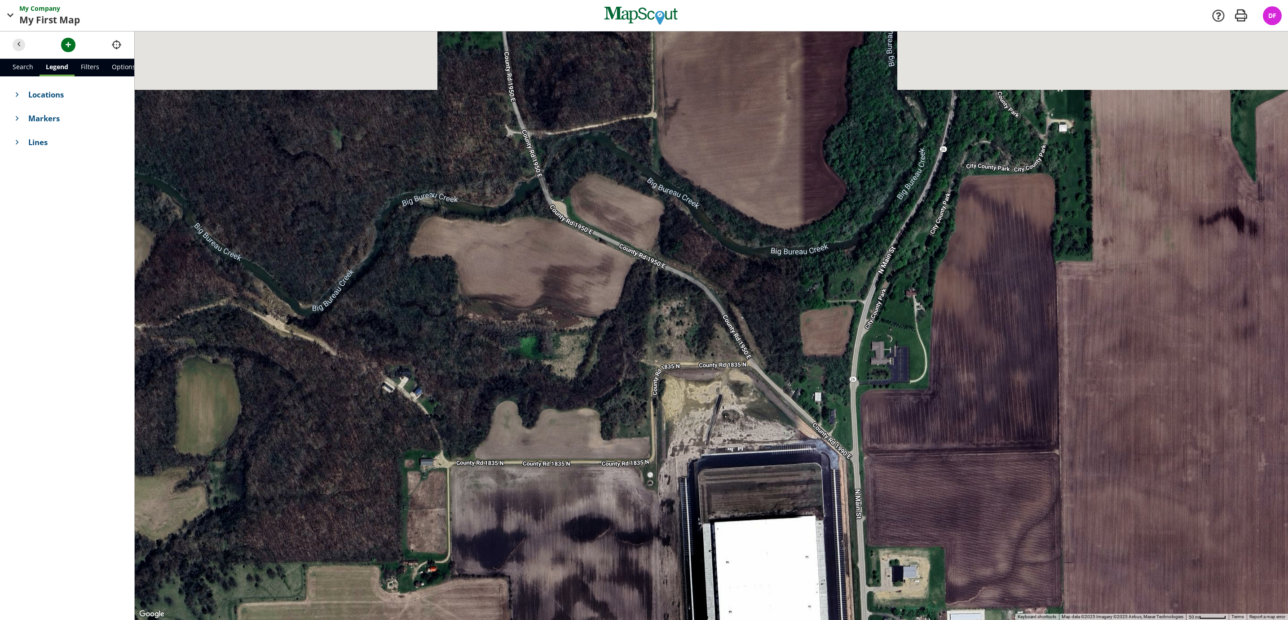
drag, startPoint x: 623, startPoint y: 196, endPoint x: 768, endPoint y: 348, distance: 210.6
click at [768, 348] on div at bounding box center [711, 325] width 1153 height 588
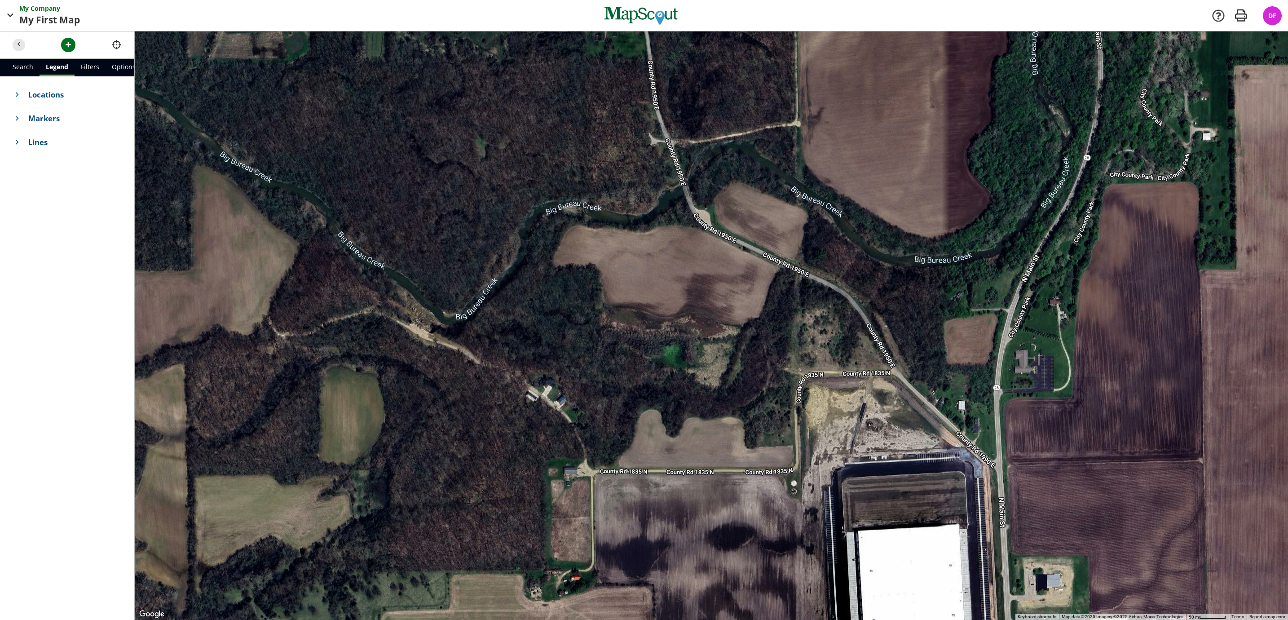
drag, startPoint x: 662, startPoint y: 272, endPoint x: 805, endPoint y: 274, distance: 143.3
click at [805, 275] on div at bounding box center [711, 325] width 1153 height 588
click at [63, 50] on button "button" at bounding box center [68, 45] width 14 height 14
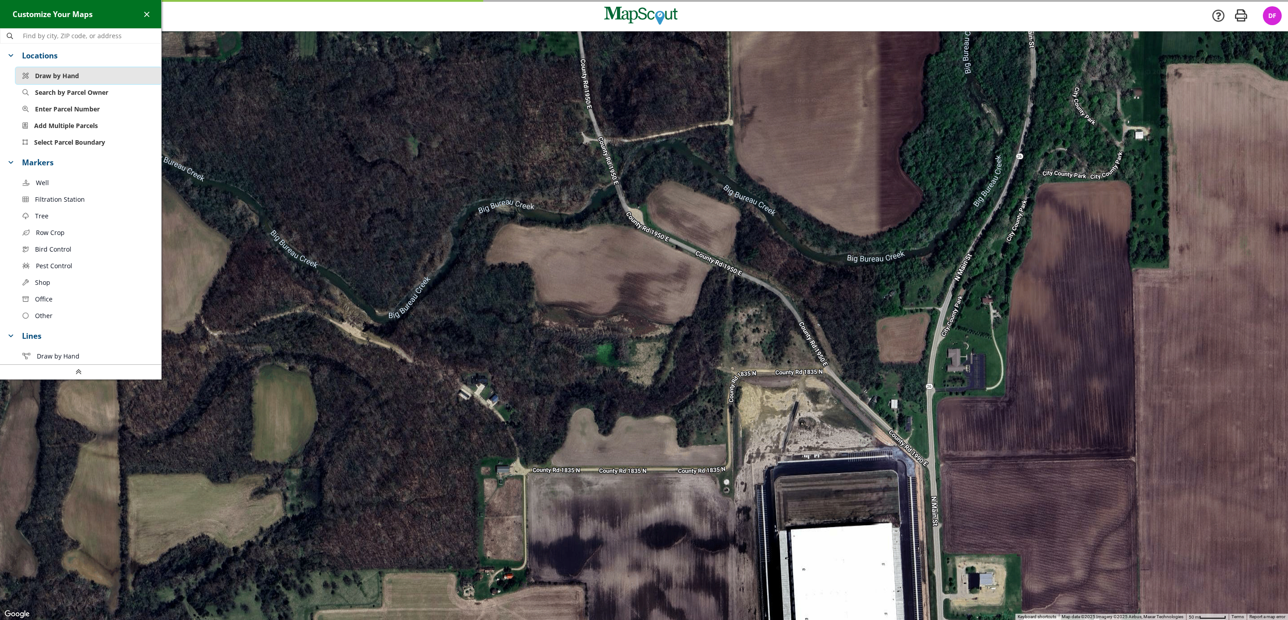
click at [104, 74] on button "Draw by Hand" at bounding box center [89, 75] width 146 height 17
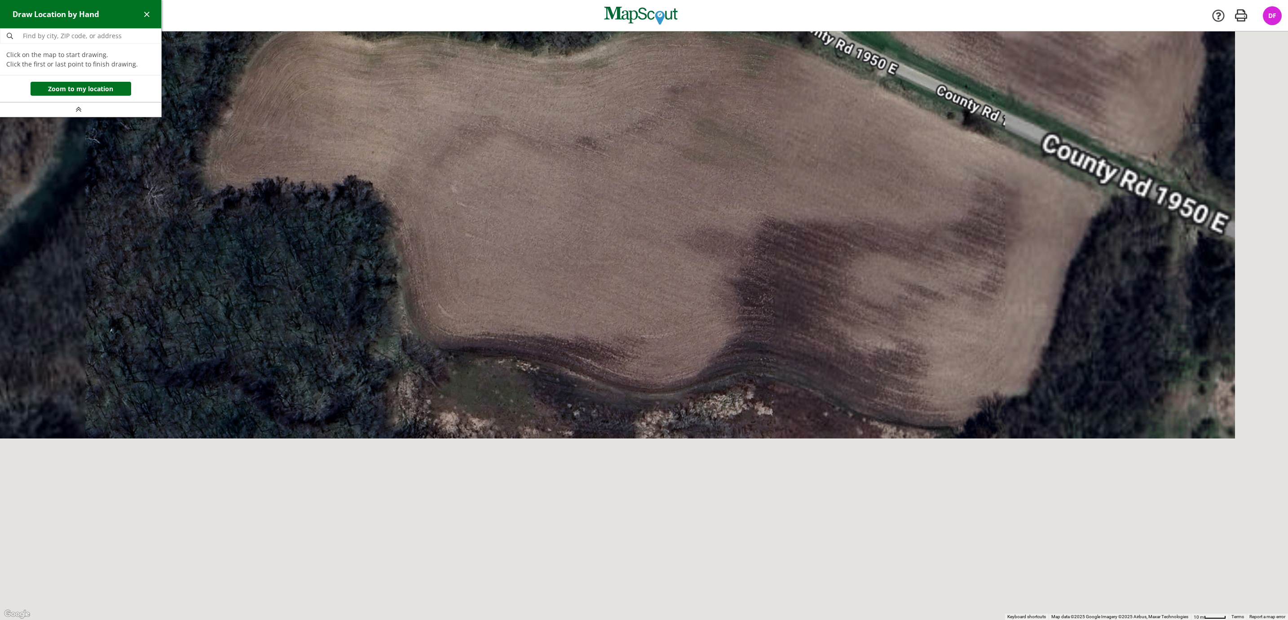
drag, startPoint x: 733, startPoint y: 263, endPoint x: 450, endPoint y: 18, distance: 374.4
click at [450, 17] on div "My Company My First Map Map Company My Company Company Settings App v2.14.2 Ret…" at bounding box center [644, 310] width 1288 height 620
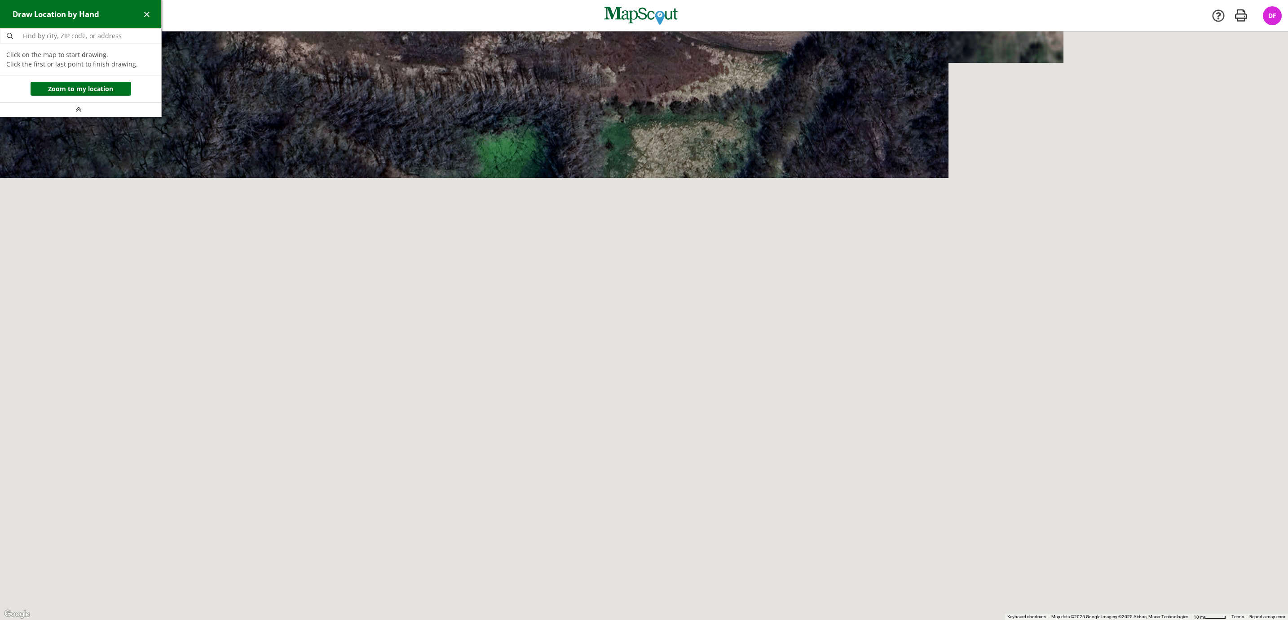
drag, startPoint x: 551, startPoint y: 280, endPoint x: 610, endPoint y: 86, distance: 202.9
click at [610, 86] on div at bounding box center [644, 325] width 1288 height 588
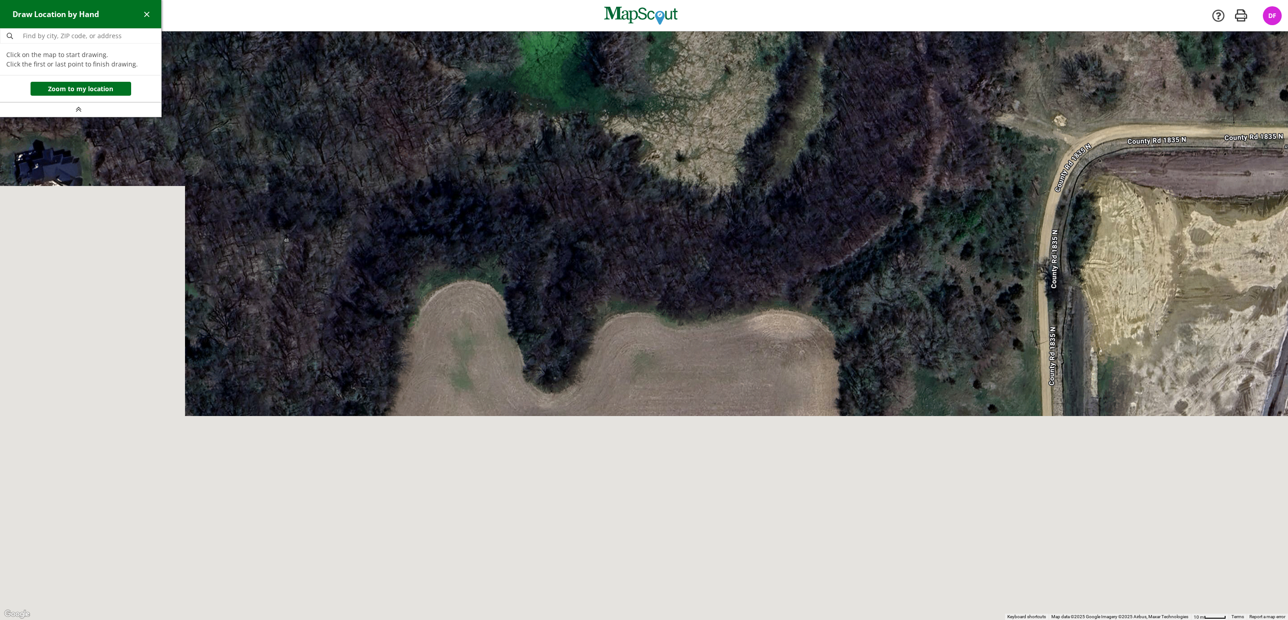
drag, startPoint x: 629, startPoint y: 320, endPoint x: 688, endPoint y: 94, distance: 233.1
click at [688, 94] on div at bounding box center [644, 325] width 1288 height 588
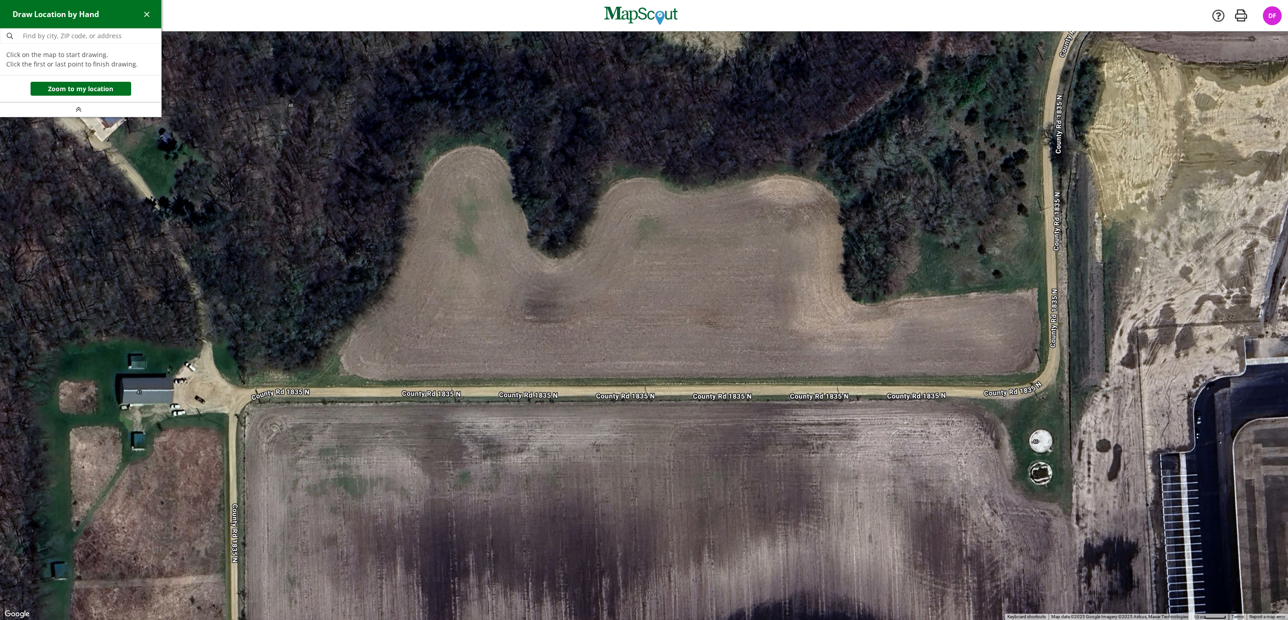
drag, startPoint x: 621, startPoint y: 231, endPoint x: 600, endPoint y: 258, distance: 34.5
click at [600, 258] on div at bounding box center [644, 325] width 1288 height 588
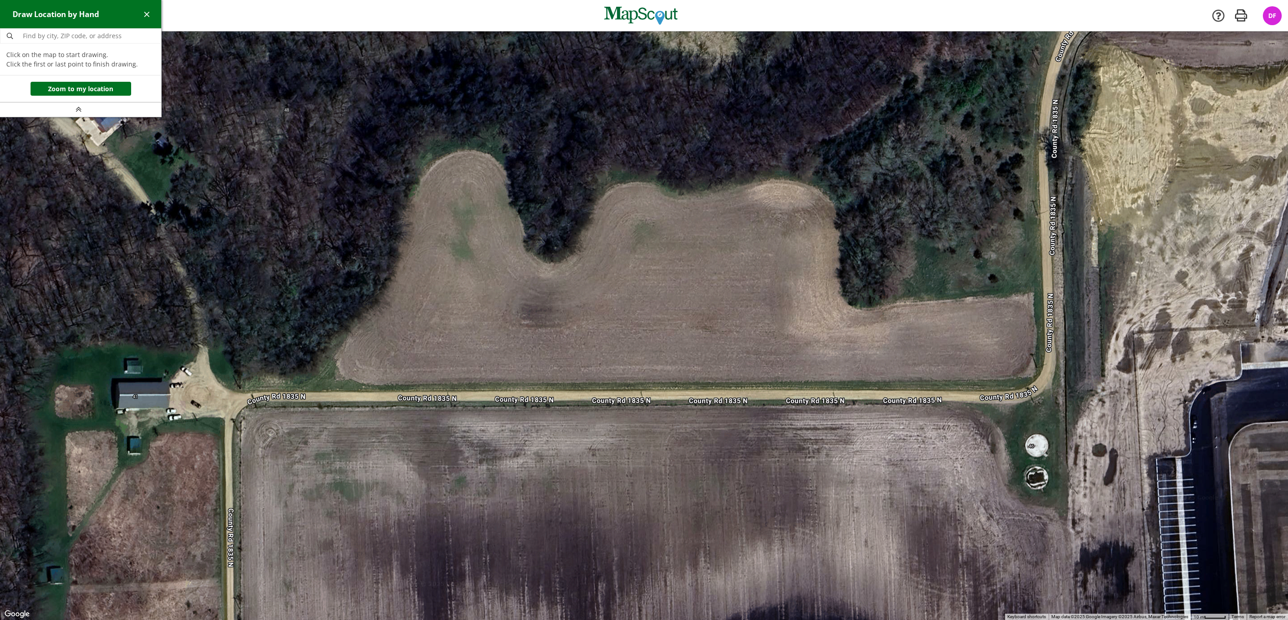
drag, startPoint x: 335, startPoint y: 353, endPoint x: 356, endPoint y: 325, distance: 35.0
click at [337, 352] on div at bounding box center [644, 325] width 1288 height 588
click at [144, 13] on span "button" at bounding box center [146, 13] width 9 height 9
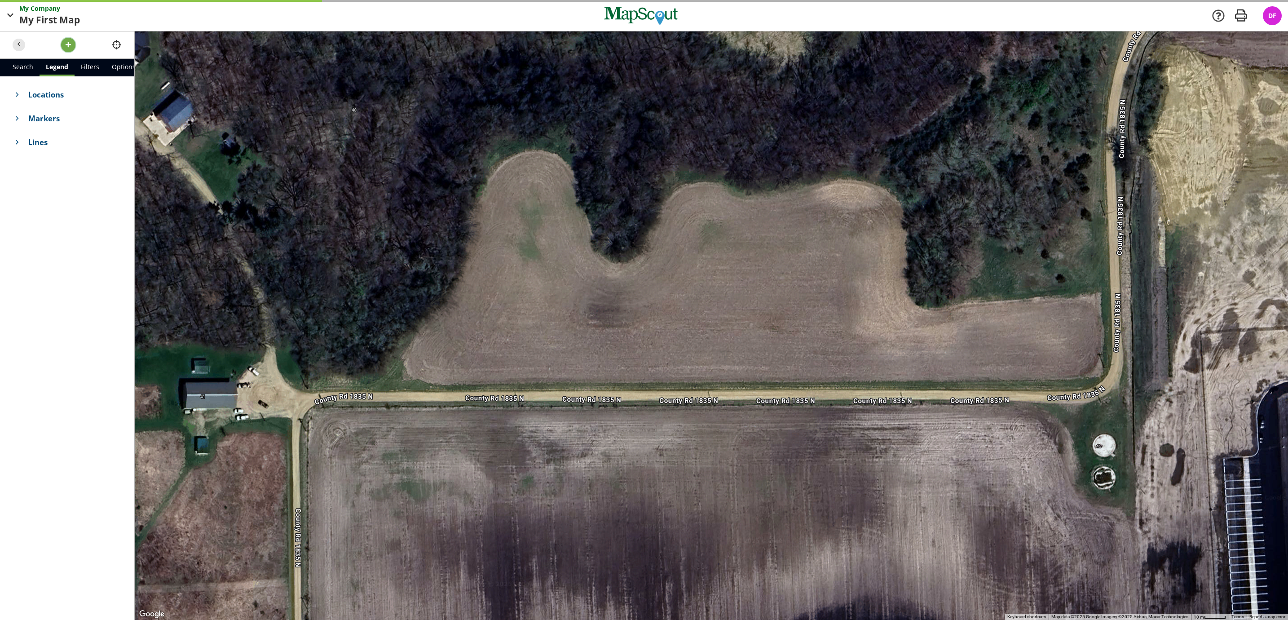
click at [66, 49] on span "button" at bounding box center [68, 44] width 9 height 9
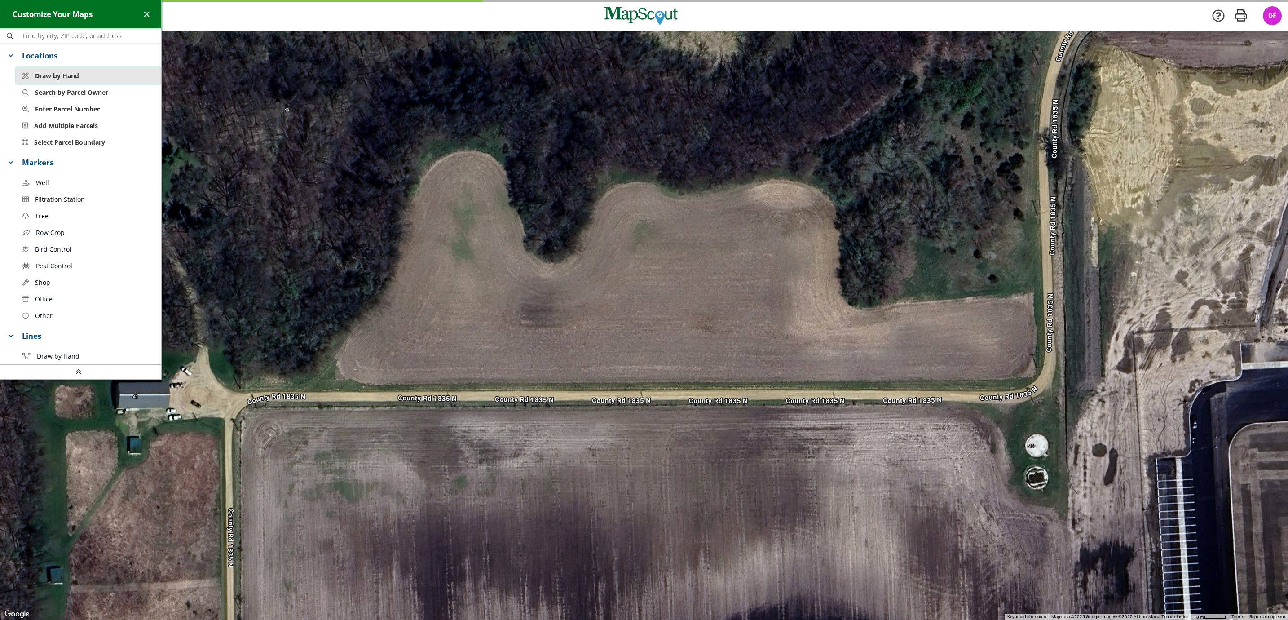
click at [72, 79] on span "Draw by Hand" at bounding box center [57, 75] width 44 height 9
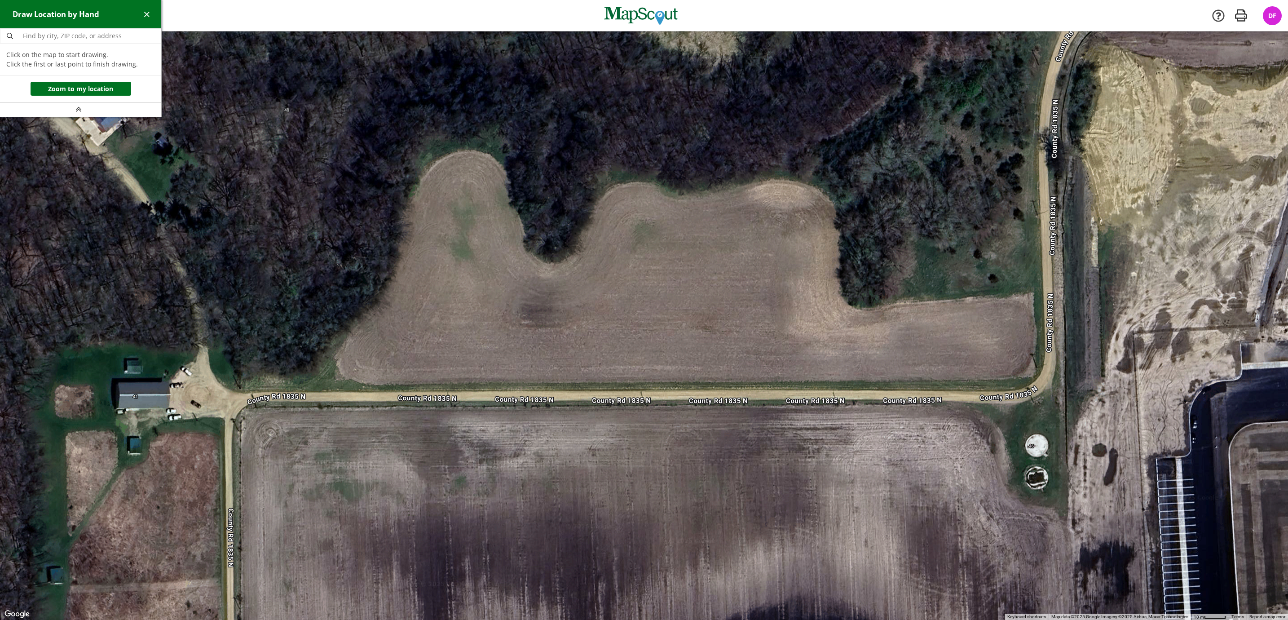
click at [1037, 376] on div at bounding box center [644, 325] width 1288 height 588
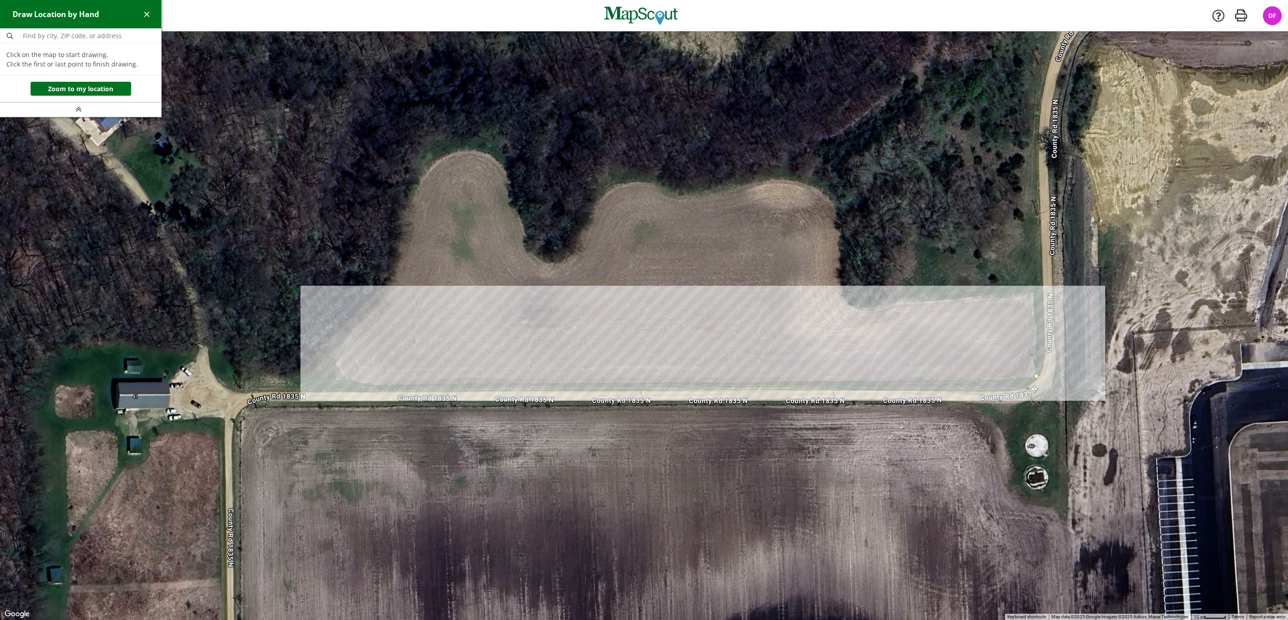
click at [366, 384] on div at bounding box center [644, 325] width 1288 height 588
click at [350, 381] on div at bounding box center [644, 325] width 1288 height 588
click at [341, 373] on div at bounding box center [644, 325] width 1288 height 588
click at [337, 362] on div at bounding box center [644, 325] width 1288 height 588
click at [337, 350] on div at bounding box center [644, 325] width 1288 height 588
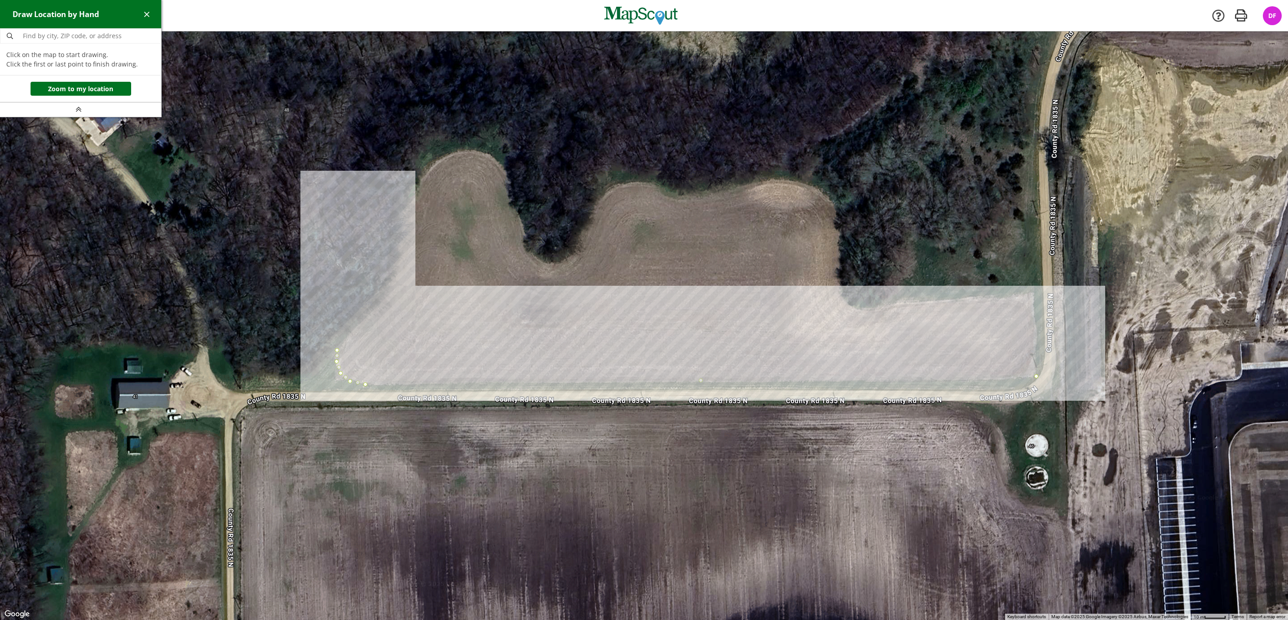
click at [387, 290] on div at bounding box center [644, 325] width 1288 height 588
drag, startPoint x: 395, startPoint y: 267, endPoint x: 396, endPoint y: 263, distance: 4.7
click at [395, 265] on div at bounding box center [644, 325] width 1288 height 588
click at [400, 234] on div at bounding box center [644, 325] width 1288 height 588
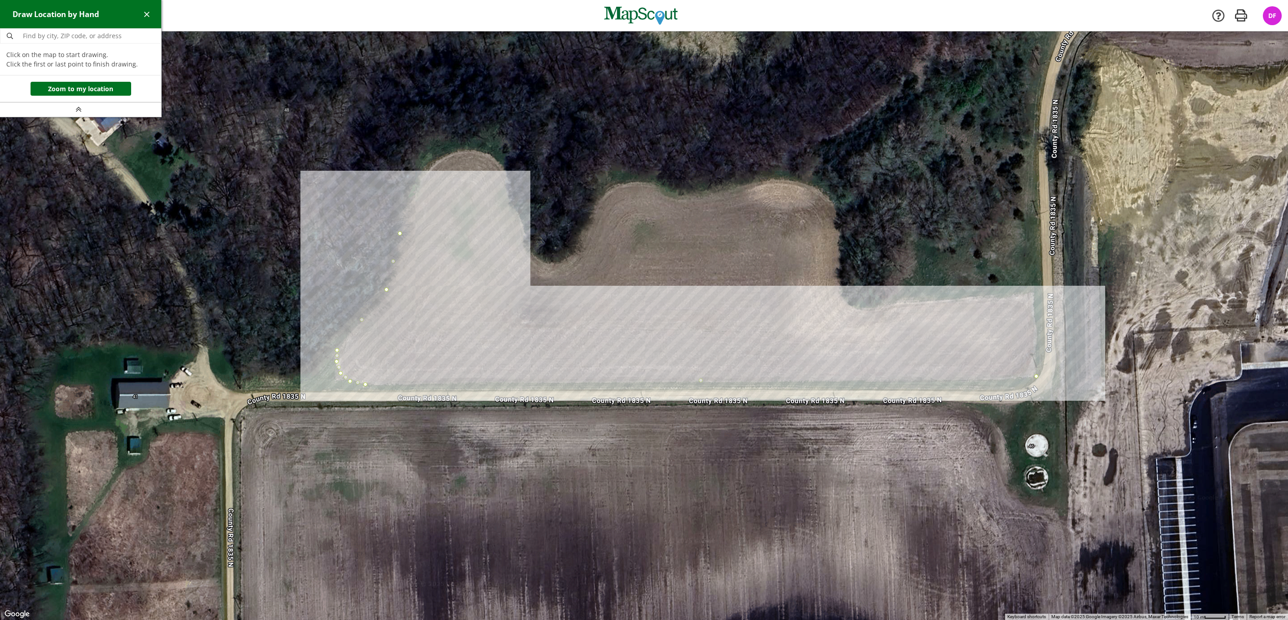
click at [411, 197] on div at bounding box center [644, 325] width 1288 height 588
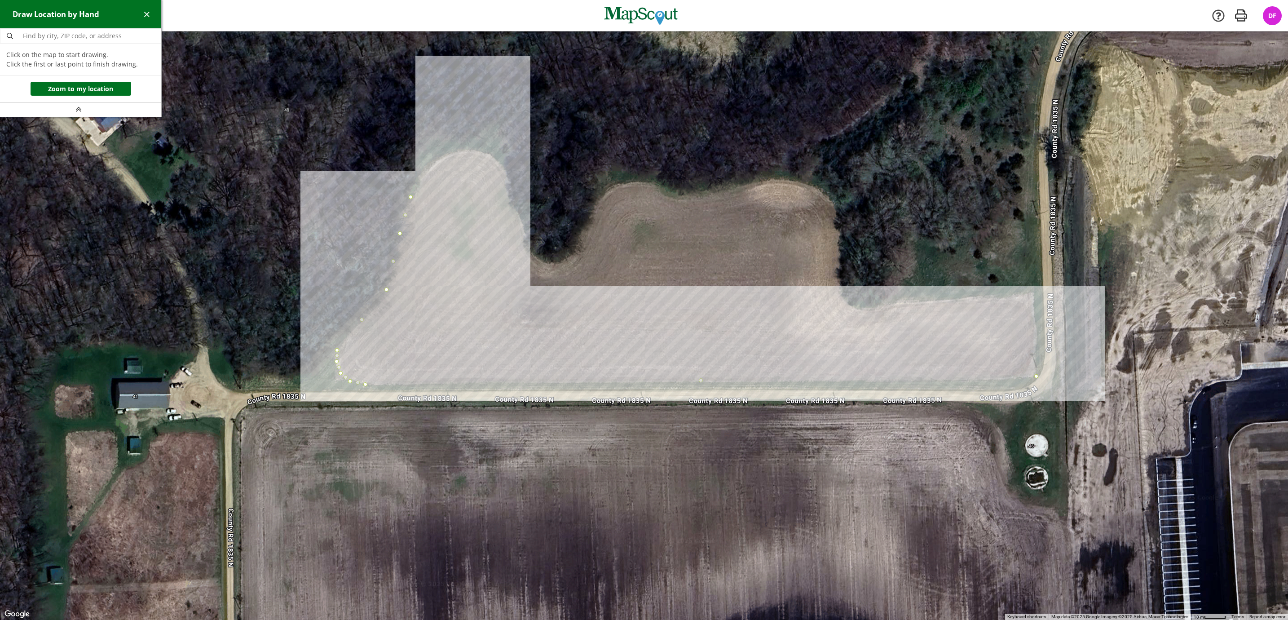
drag, startPoint x: 431, startPoint y: 168, endPoint x: 435, endPoint y: 164, distance: 5.7
click at [433, 166] on div at bounding box center [644, 325] width 1288 height 588
click at [429, 170] on div at bounding box center [644, 325] width 1288 height 588
click at [445, 156] on div at bounding box center [644, 325] width 1288 height 588
click at [465, 150] on div at bounding box center [644, 325] width 1288 height 588
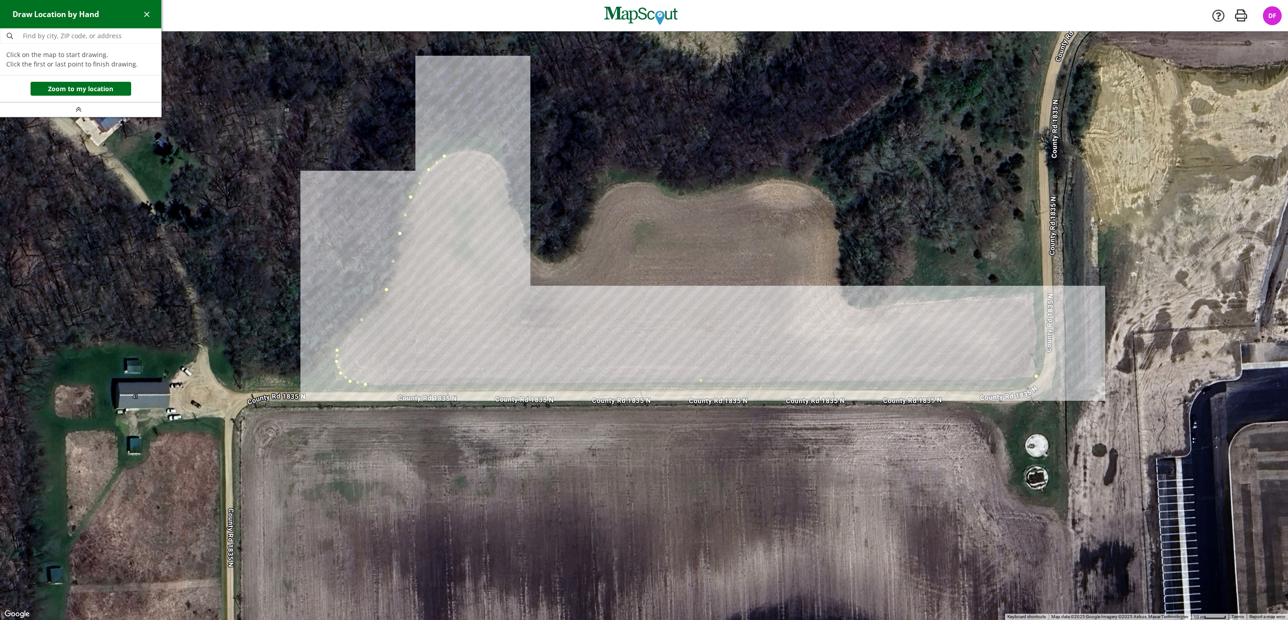
click at [464, 151] on div at bounding box center [644, 325] width 1288 height 588
click at [477, 150] on div at bounding box center [644, 325] width 1288 height 588
click at [494, 158] on div at bounding box center [644, 325] width 1288 height 588
click at [504, 171] on div at bounding box center [644, 325] width 1288 height 588
click at [507, 186] on div at bounding box center [644, 325] width 1288 height 588
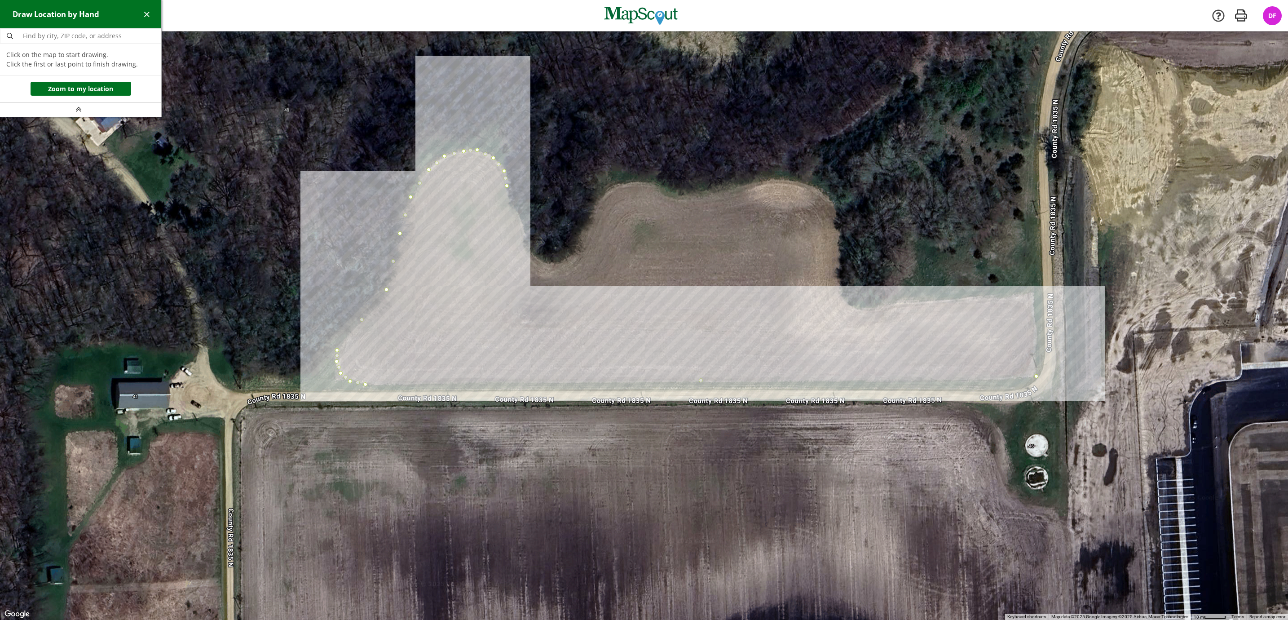
click at [512, 202] on div at bounding box center [644, 325] width 1288 height 588
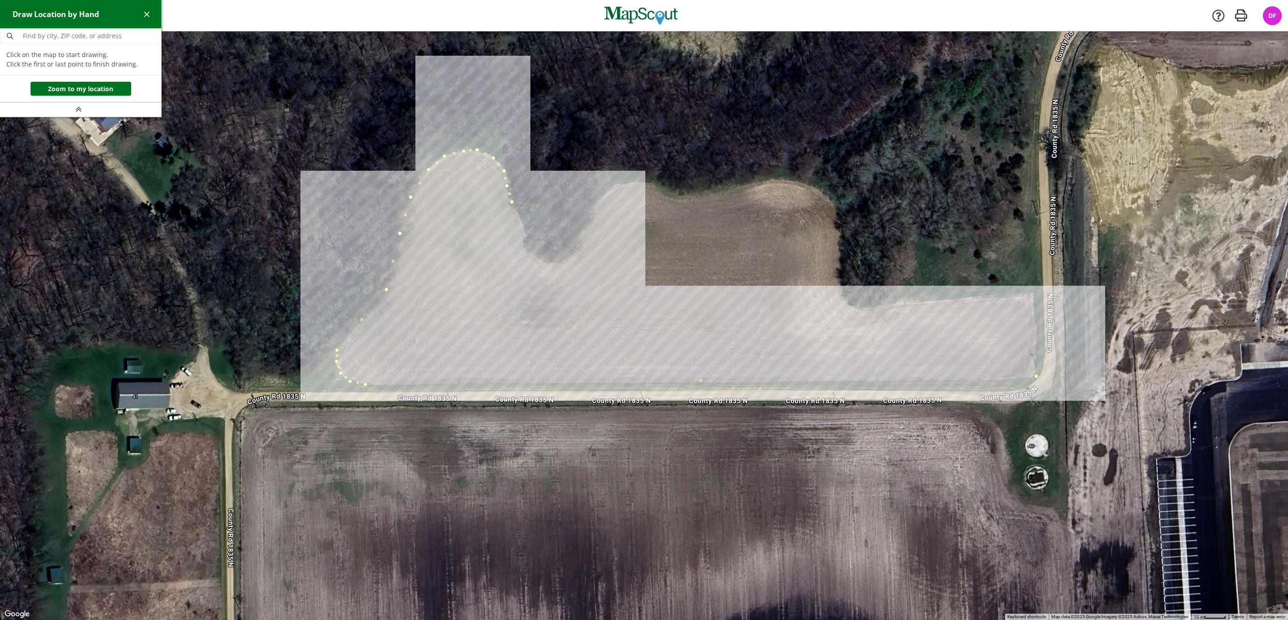
click at [524, 230] on div at bounding box center [644, 325] width 1288 height 588
click at [525, 248] on div at bounding box center [644, 325] width 1288 height 588
click at [539, 257] on div at bounding box center [644, 325] width 1288 height 588
click at [551, 262] on div at bounding box center [644, 325] width 1288 height 588
click at [567, 256] on div at bounding box center [644, 325] width 1288 height 588
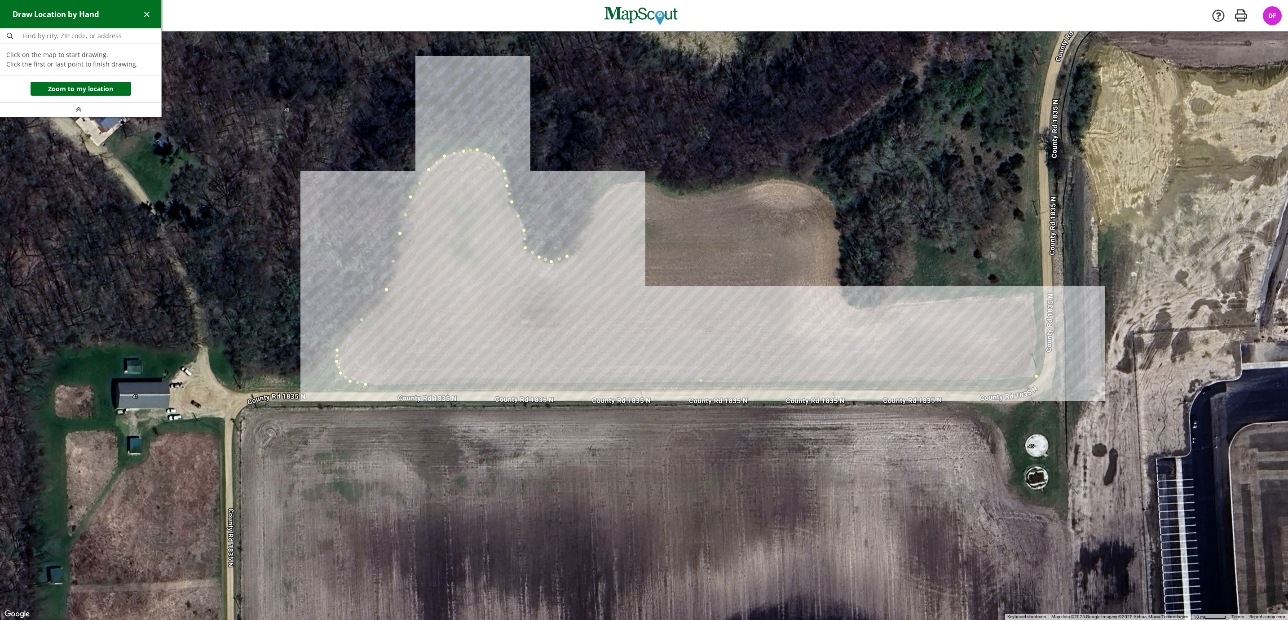
click at [578, 243] on div at bounding box center [644, 325] width 1288 height 588
click at [582, 228] on div at bounding box center [644, 325] width 1288 height 588
click at [594, 205] on div at bounding box center [644, 325] width 1288 height 588
click at [606, 191] on div at bounding box center [644, 325] width 1288 height 588
drag, startPoint x: 621, startPoint y: 183, endPoint x: 632, endPoint y: 182, distance: 10.9
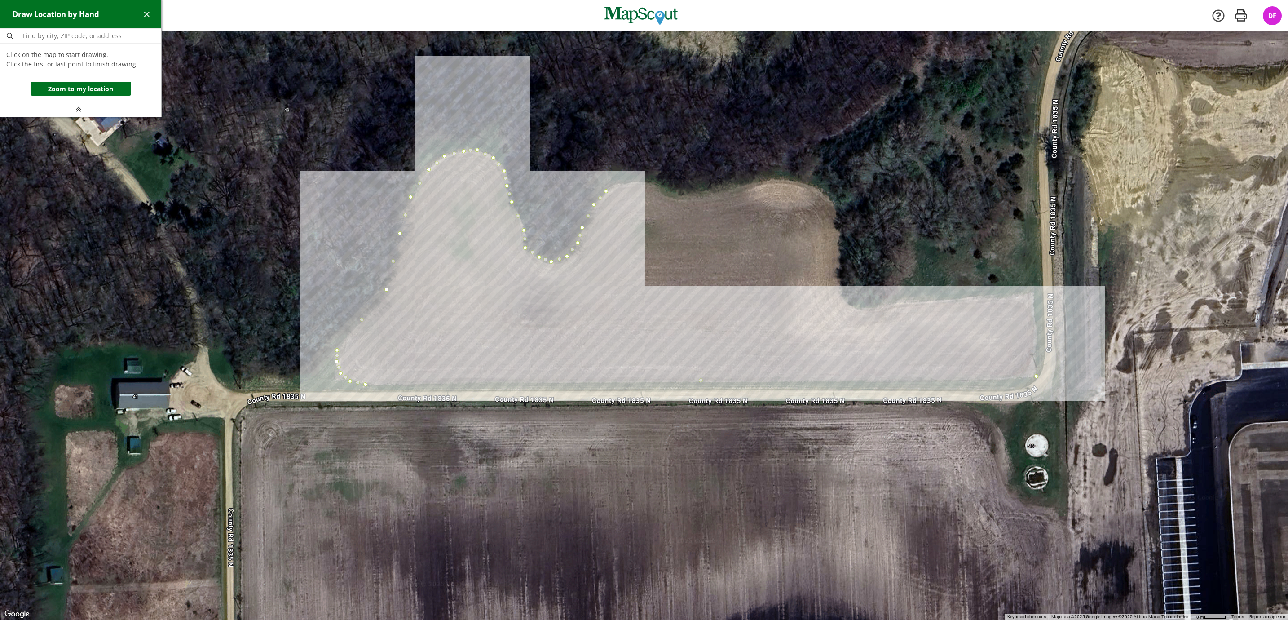
click at [622, 183] on div at bounding box center [644, 325] width 1288 height 588
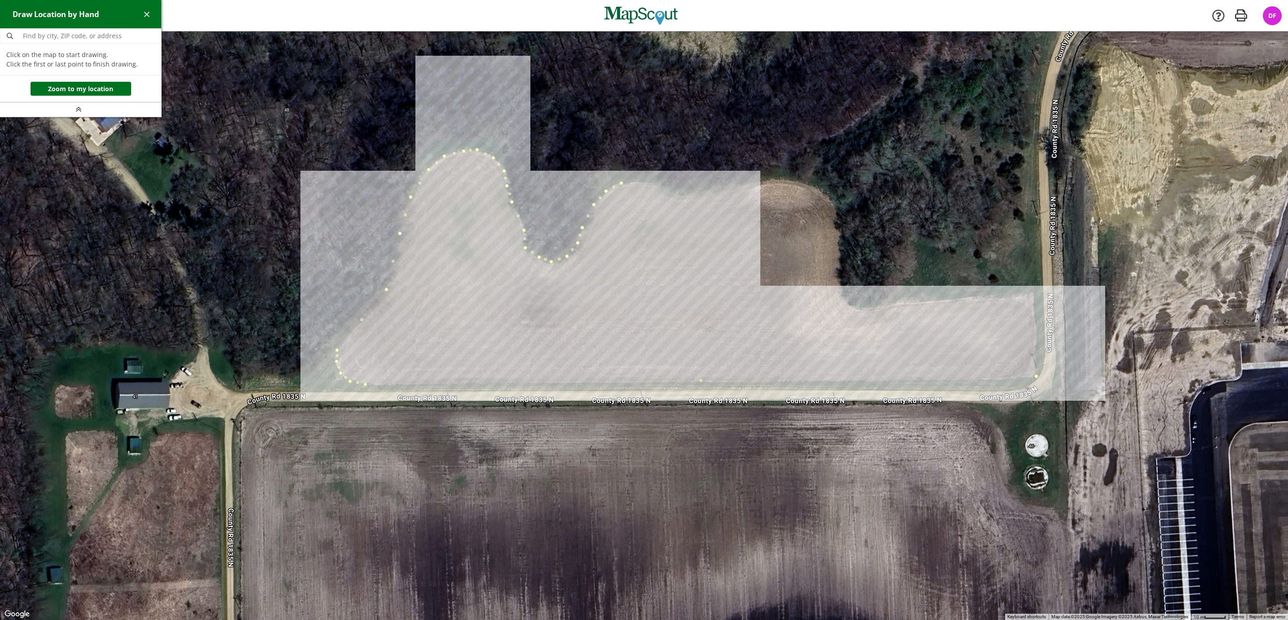
click at [651, 182] on div at bounding box center [644, 325] width 1288 height 588
click at [656, 185] on div at bounding box center [644, 325] width 1288 height 588
click at [665, 195] on div at bounding box center [644, 325] width 1288 height 588
click at [680, 197] on div at bounding box center [644, 325] width 1288 height 588
click at [689, 197] on div at bounding box center [644, 325] width 1288 height 588
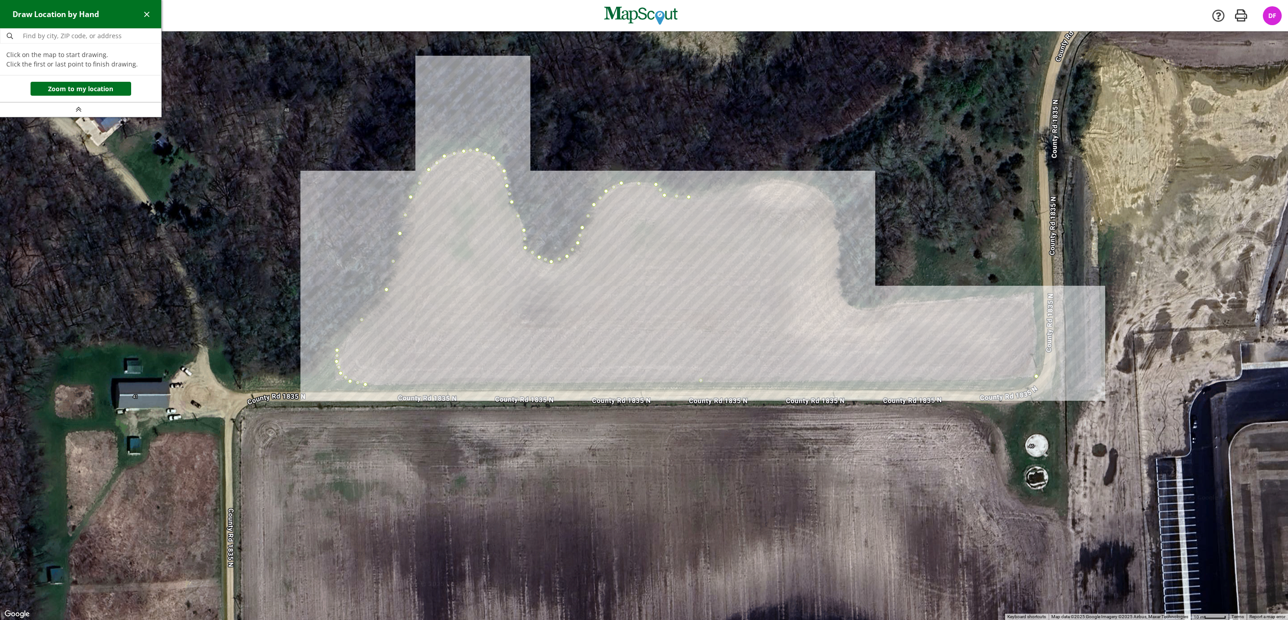
click at [770, 180] on div at bounding box center [644, 325] width 1288 height 588
drag, startPoint x: 797, startPoint y: 181, endPoint x: 811, endPoint y: 185, distance: 14.8
click at [798, 182] on div at bounding box center [644, 325] width 1288 height 588
click at [803, 182] on div at bounding box center [644, 325] width 1288 height 588
click at [826, 192] on div at bounding box center [644, 325] width 1288 height 588
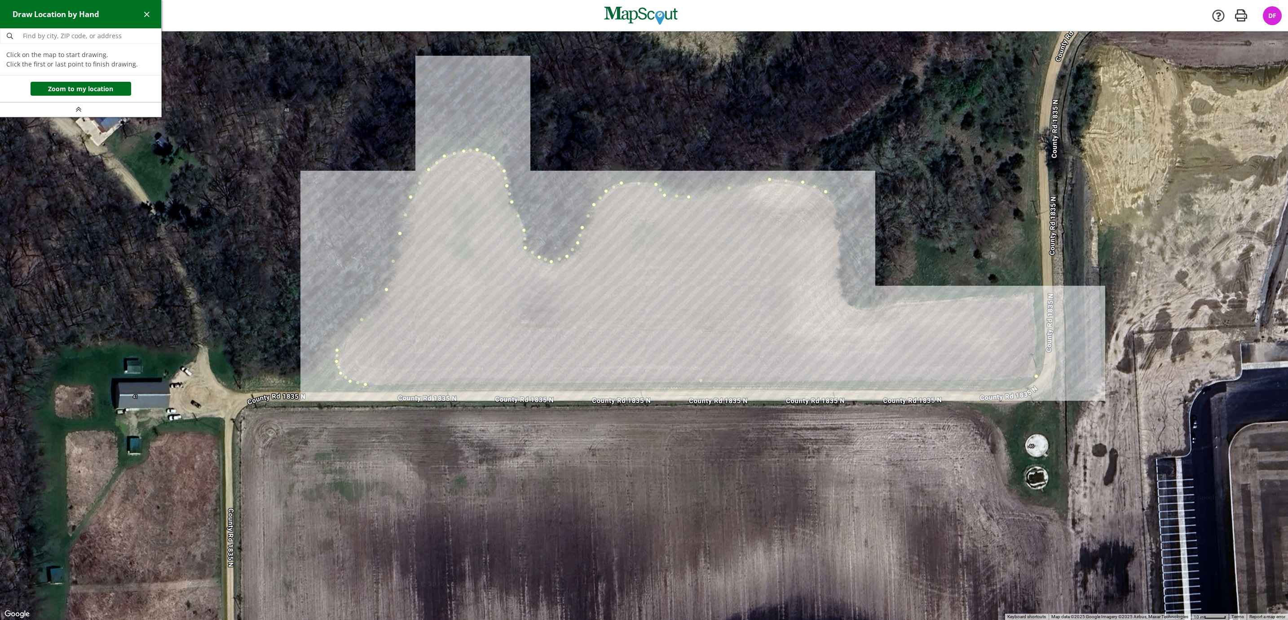
click at [834, 208] on div at bounding box center [644, 325] width 1288 height 588
click at [840, 294] on div at bounding box center [644, 325] width 1288 height 588
click at [849, 303] on div at bounding box center [644, 325] width 1288 height 588
click at [861, 310] on div at bounding box center [644, 325] width 1288 height 588
click at [878, 308] on div at bounding box center [644, 325] width 1288 height 588
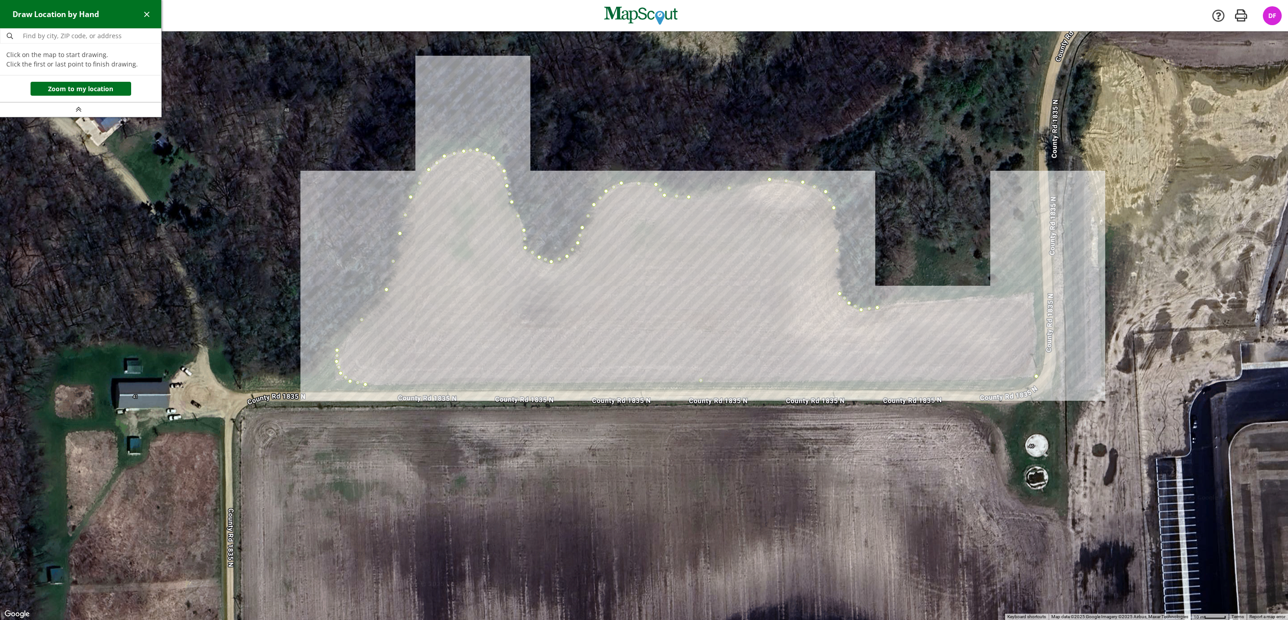
click at [1034, 293] on div at bounding box center [644, 325] width 1288 height 588
click at [1037, 376] on div at bounding box center [644, 325] width 1288 height 588
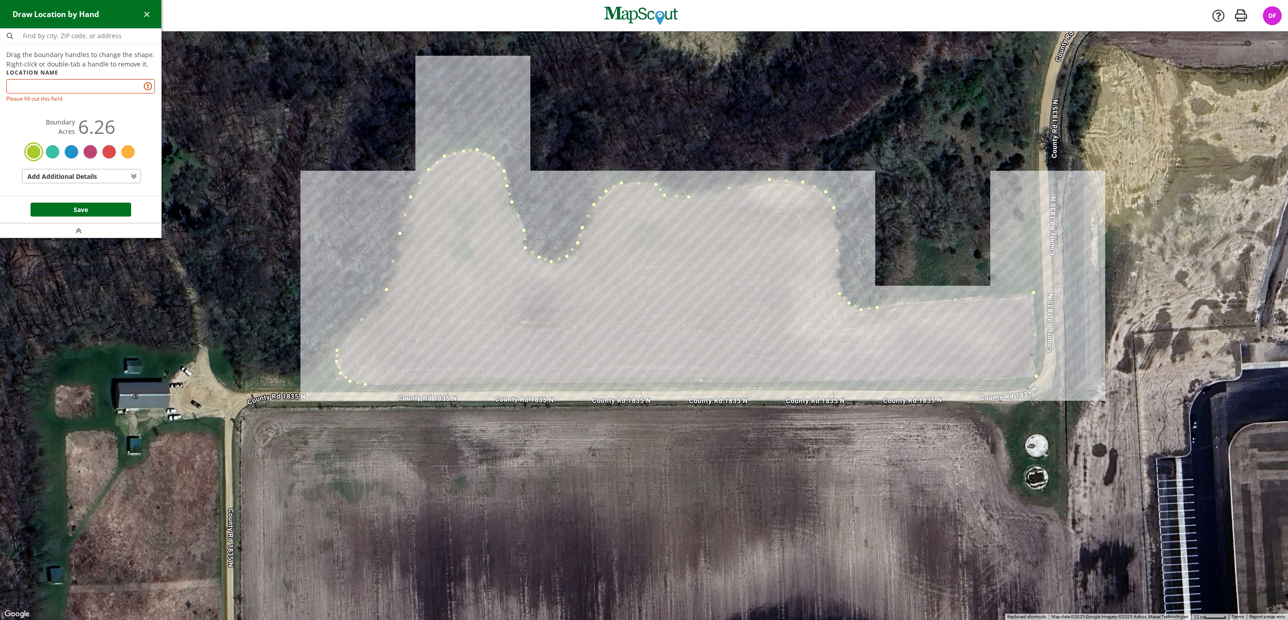
drag, startPoint x: 864, startPoint y: 352, endPoint x: 912, endPoint y: 281, distance: 85.9
click at [1028, 313] on div at bounding box center [644, 325] width 1288 height 588
click at [42, 78] on div "Location Name Please fill out this field." at bounding box center [80, 86] width 149 height 35
click at [46, 84] on input "text" at bounding box center [80, 86] width 149 height 14
click at [138, 176] on button "Add Additional Details" at bounding box center [81, 176] width 119 height 14
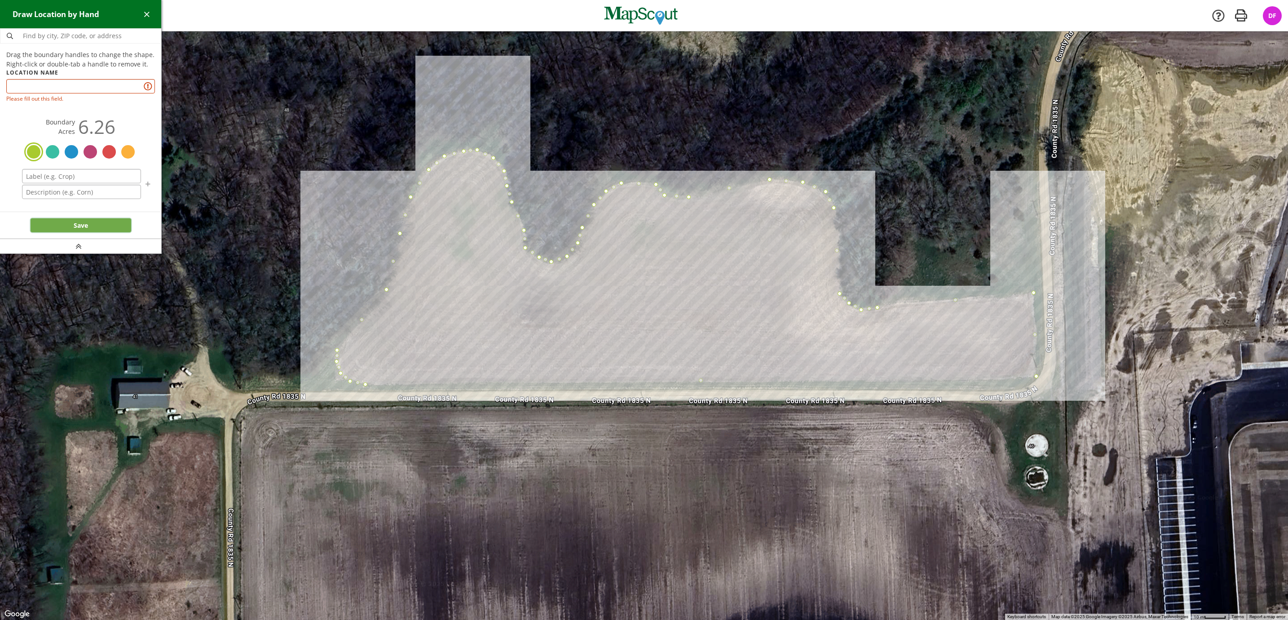
click at [97, 224] on button "Save" at bounding box center [81, 225] width 101 height 14
click at [84, 90] on input "text" at bounding box center [80, 86] width 149 height 14
click at [83, 174] on input at bounding box center [81, 176] width 119 height 14
click at [80, 190] on input "text" at bounding box center [81, 192] width 119 height 14
click at [100, 87] on input "text" at bounding box center [80, 86] width 149 height 14
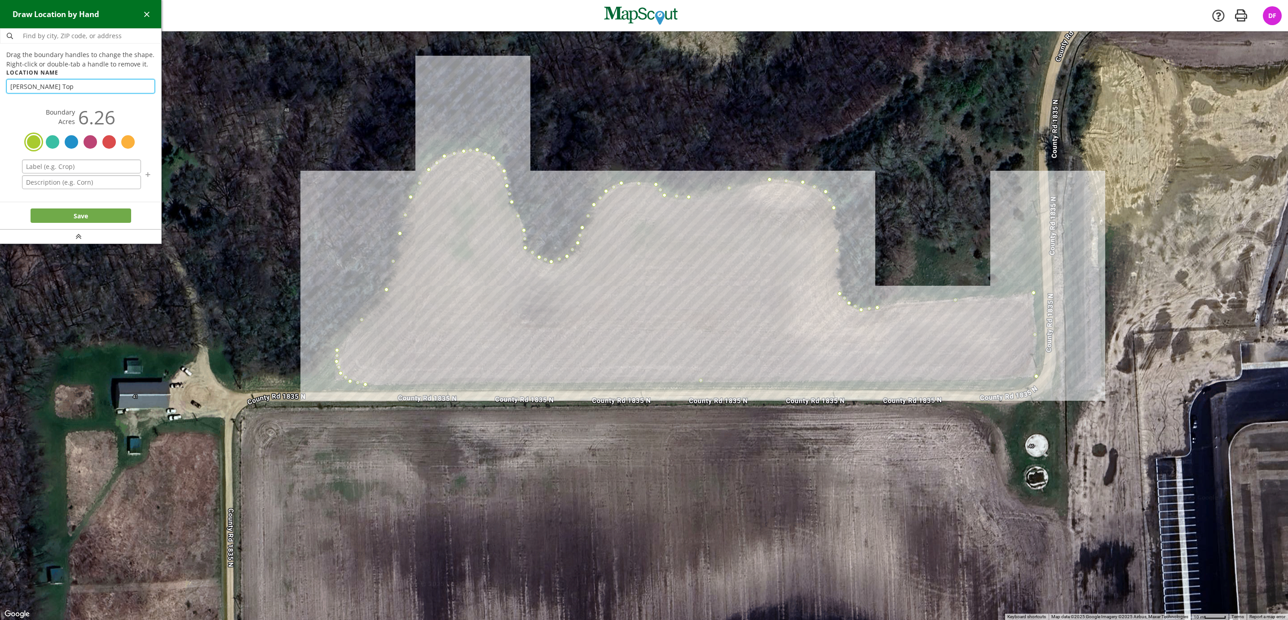
type input "[PERSON_NAME] Top"
click at [106, 217] on button "Save" at bounding box center [81, 215] width 101 height 14
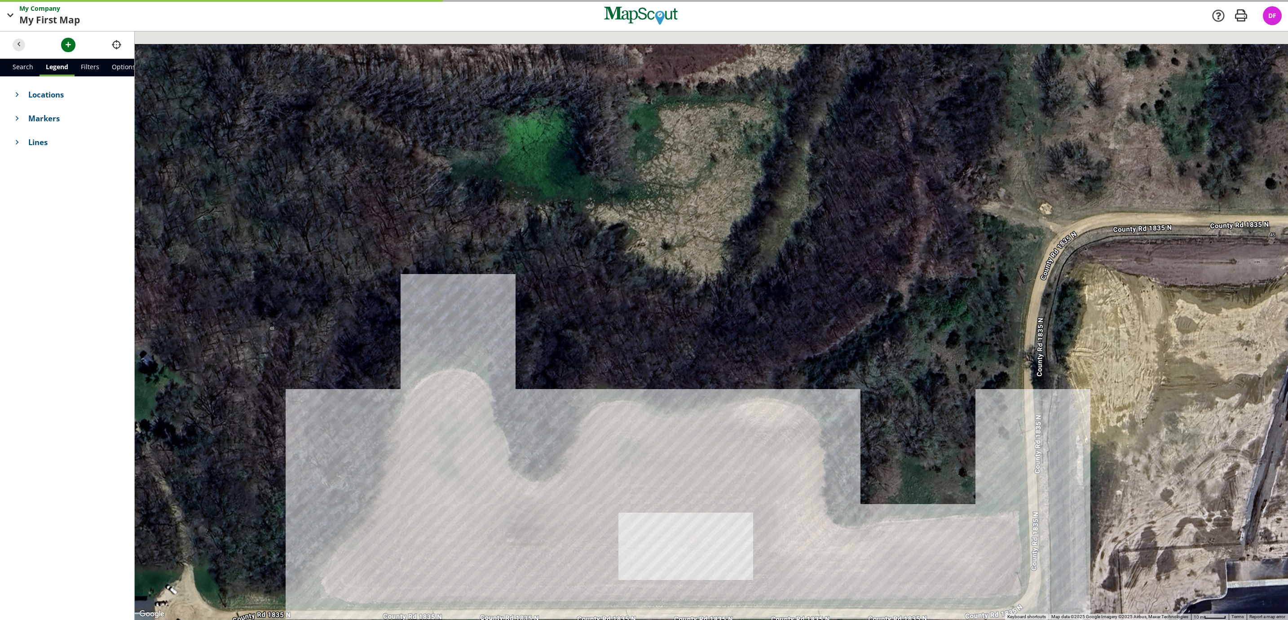
drag, startPoint x: 388, startPoint y: 170, endPoint x: 397, endPoint y: 310, distance: 140.9
click at [309, 370] on div at bounding box center [711, 325] width 1153 height 588
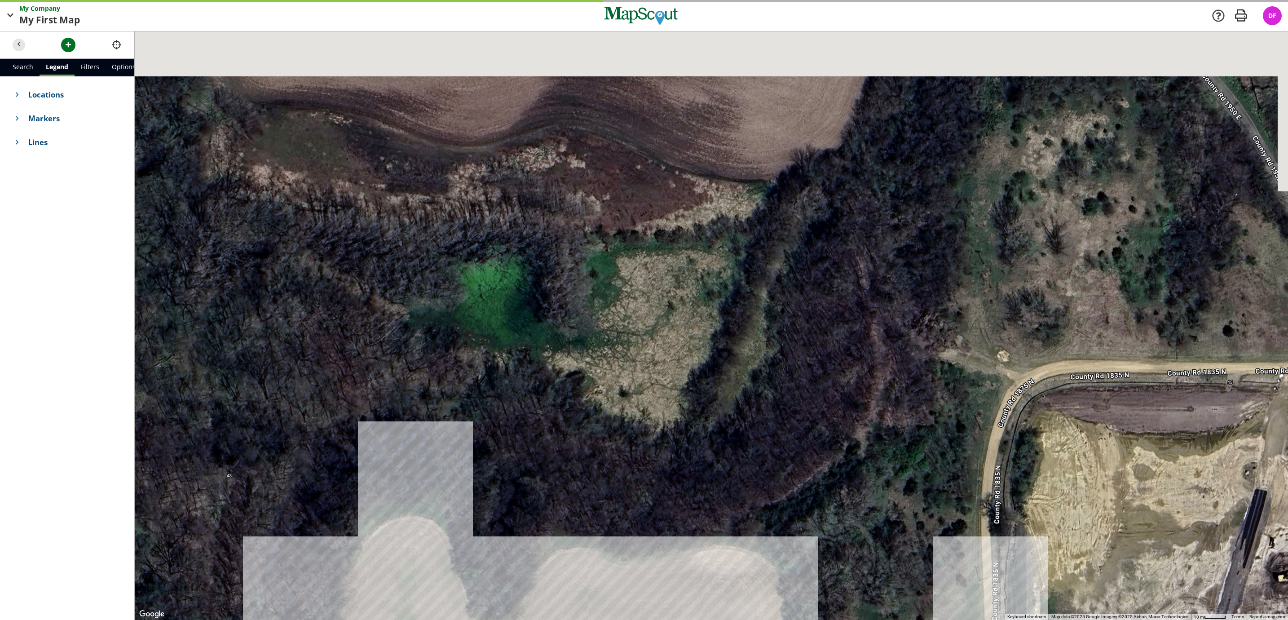
drag, startPoint x: 518, startPoint y: 264, endPoint x: 491, endPoint y: 440, distance: 177.7
click at [487, 451] on div at bounding box center [711, 325] width 1153 height 588
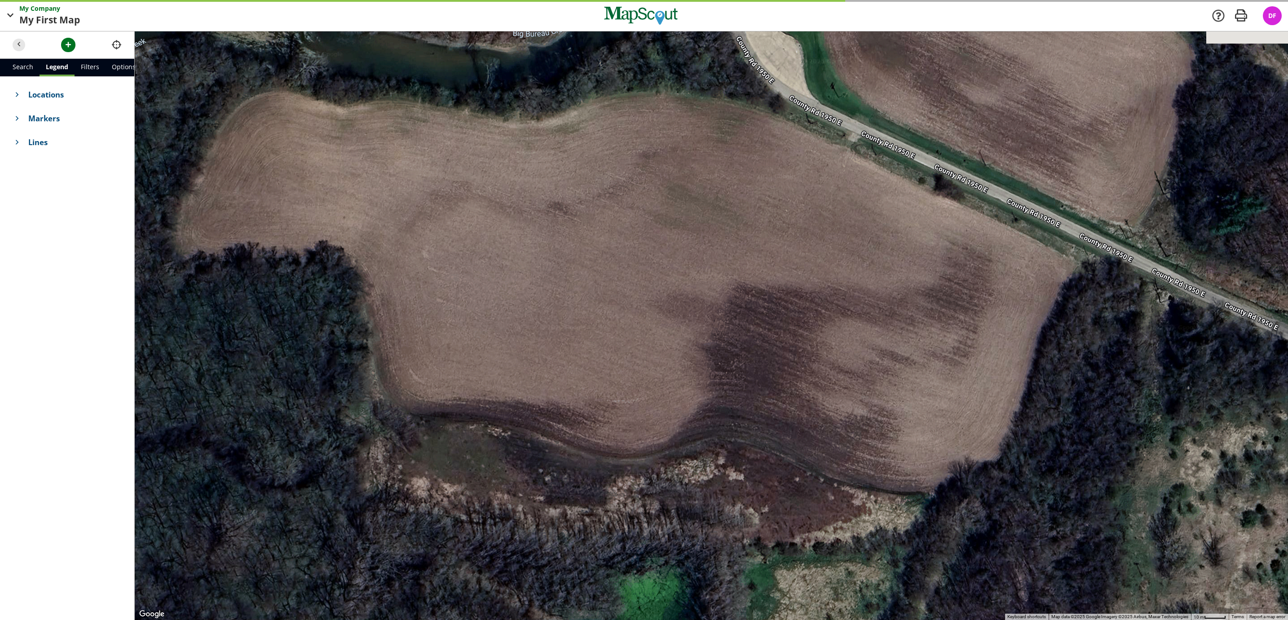
drag, startPoint x: 503, startPoint y: 275, endPoint x: 670, endPoint y: 441, distance: 235.3
click at [660, 508] on div at bounding box center [711, 325] width 1153 height 588
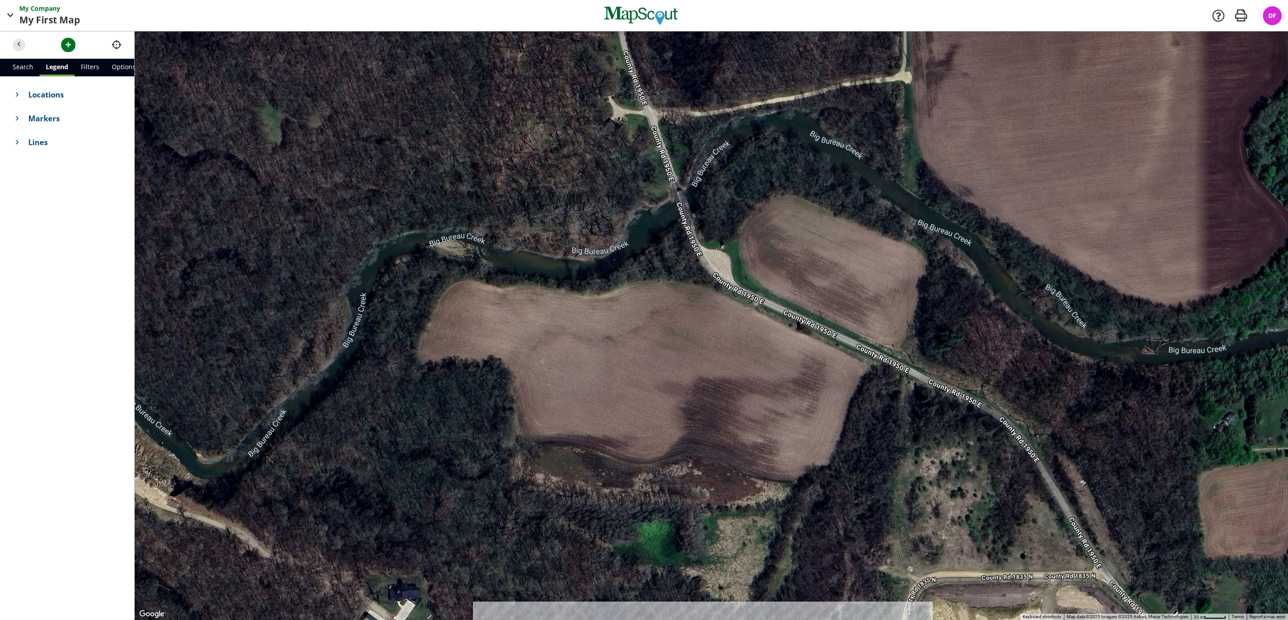
drag, startPoint x: 666, startPoint y: 345, endPoint x: 657, endPoint y: 381, distance: 37.4
click at [657, 381] on div at bounding box center [711, 325] width 1153 height 588
click at [70, 48] on span "button" at bounding box center [68, 44] width 9 height 9
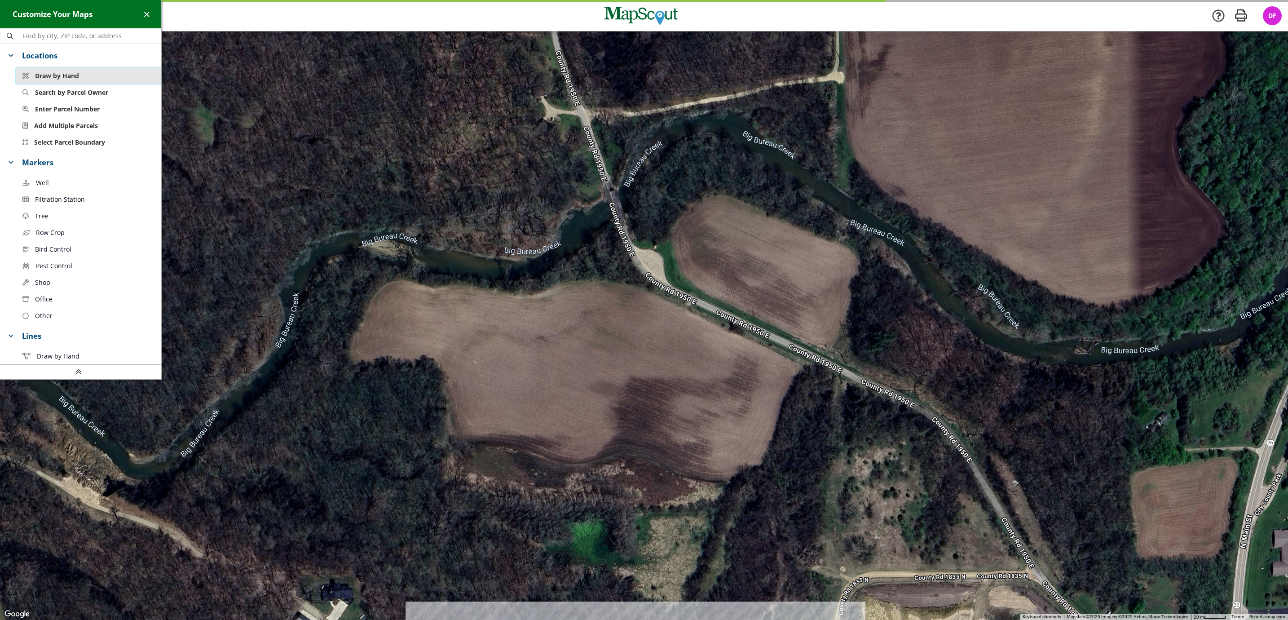
click at [71, 75] on span "Draw by Hand" at bounding box center [57, 75] width 44 height 9
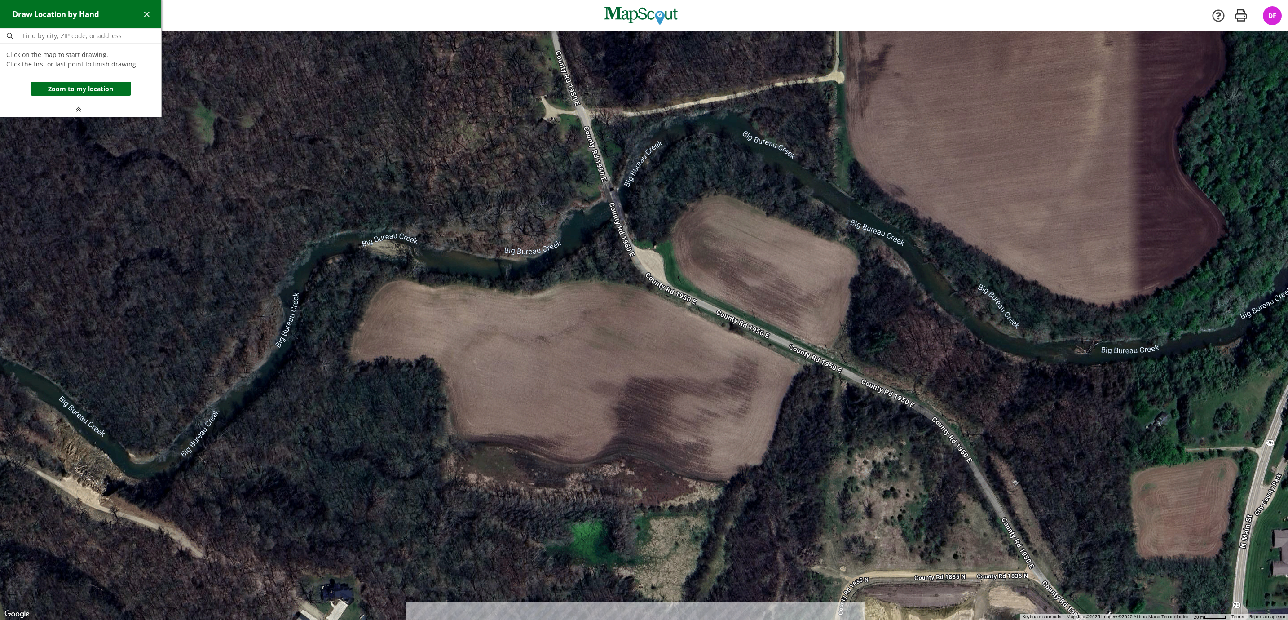
click at [391, 281] on div at bounding box center [644, 325] width 1288 height 588
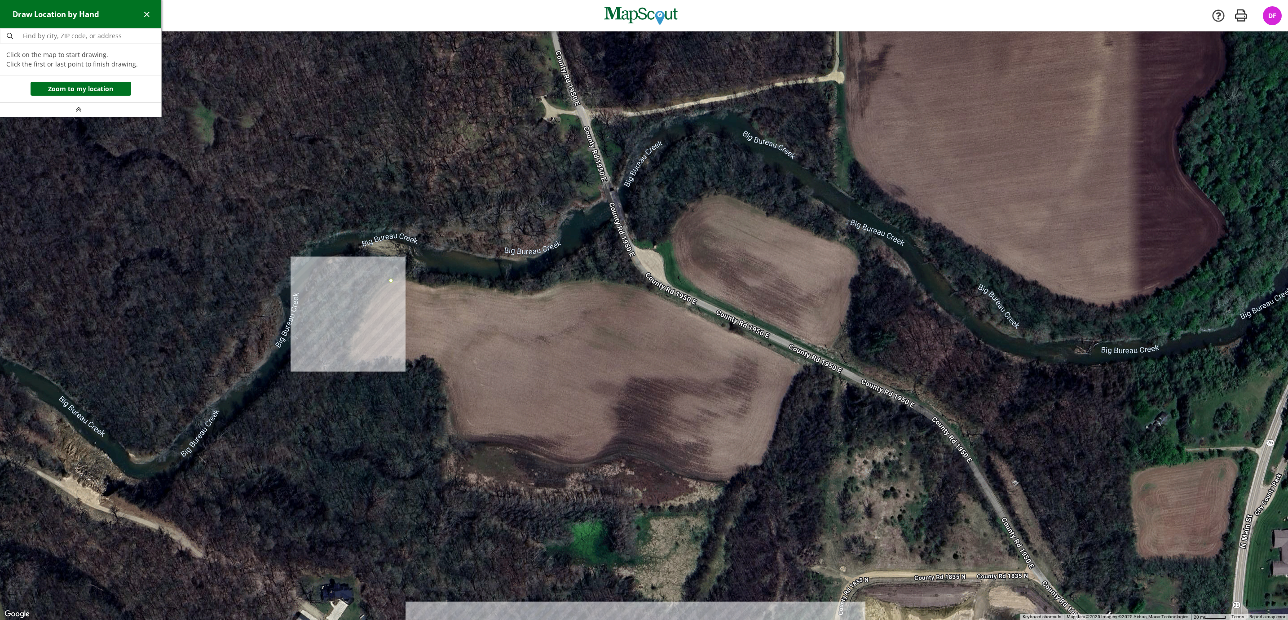
click at [372, 296] on div at bounding box center [644, 325] width 1288 height 588
click at [364, 315] on div at bounding box center [644, 325] width 1288 height 588
click at [350, 344] on div at bounding box center [644, 325] width 1288 height 588
click at [349, 357] on div at bounding box center [644, 325] width 1288 height 588
click at [356, 362] on div at bounding box center [644, 325] width 1288 height 588
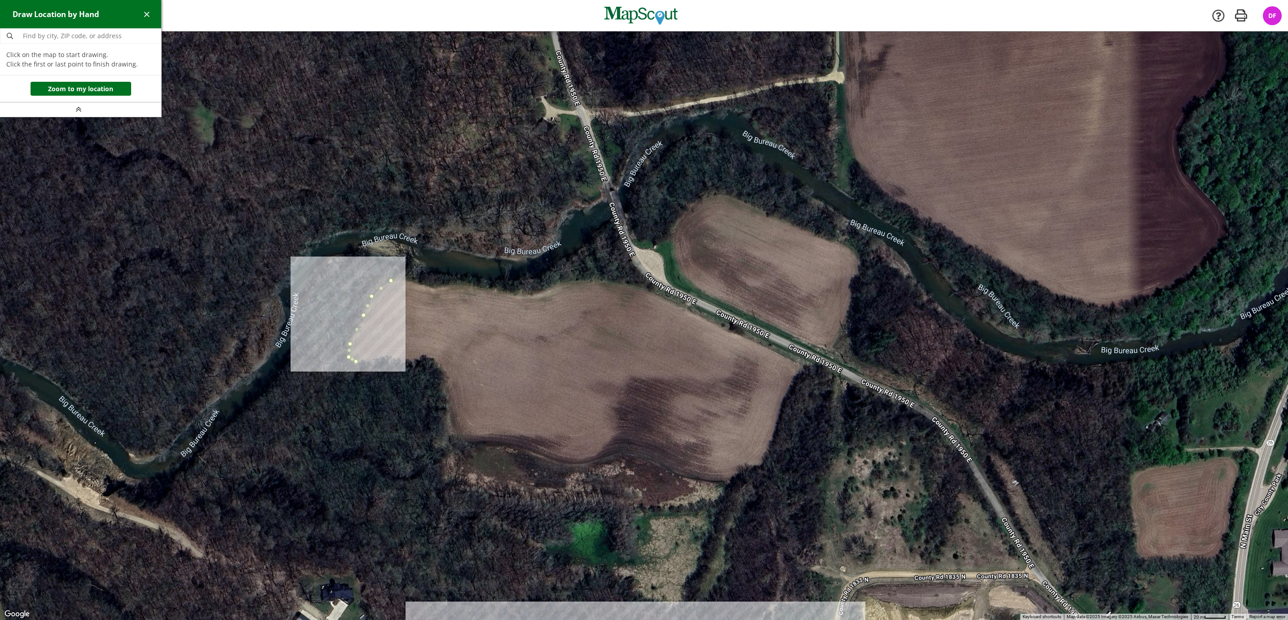
click at [377, 362] on div at bounding box center [644, 325] width 1288 height 588
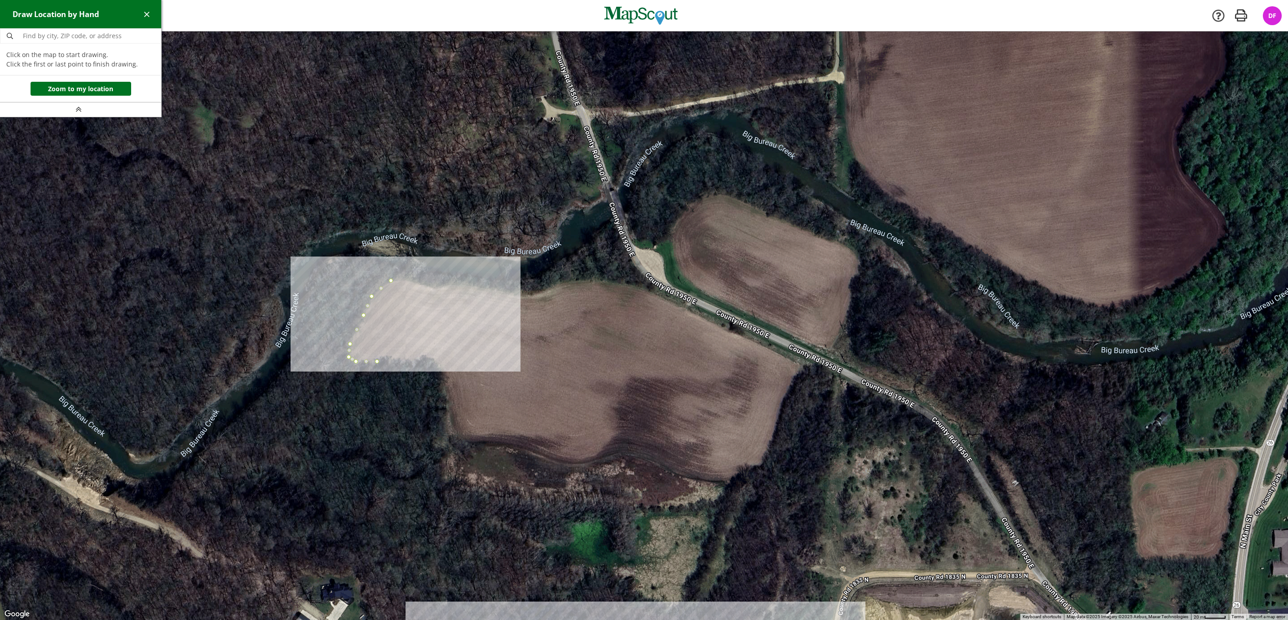
click at [431, 360] on div at bounding box center [644, 325] width 1288 height 588
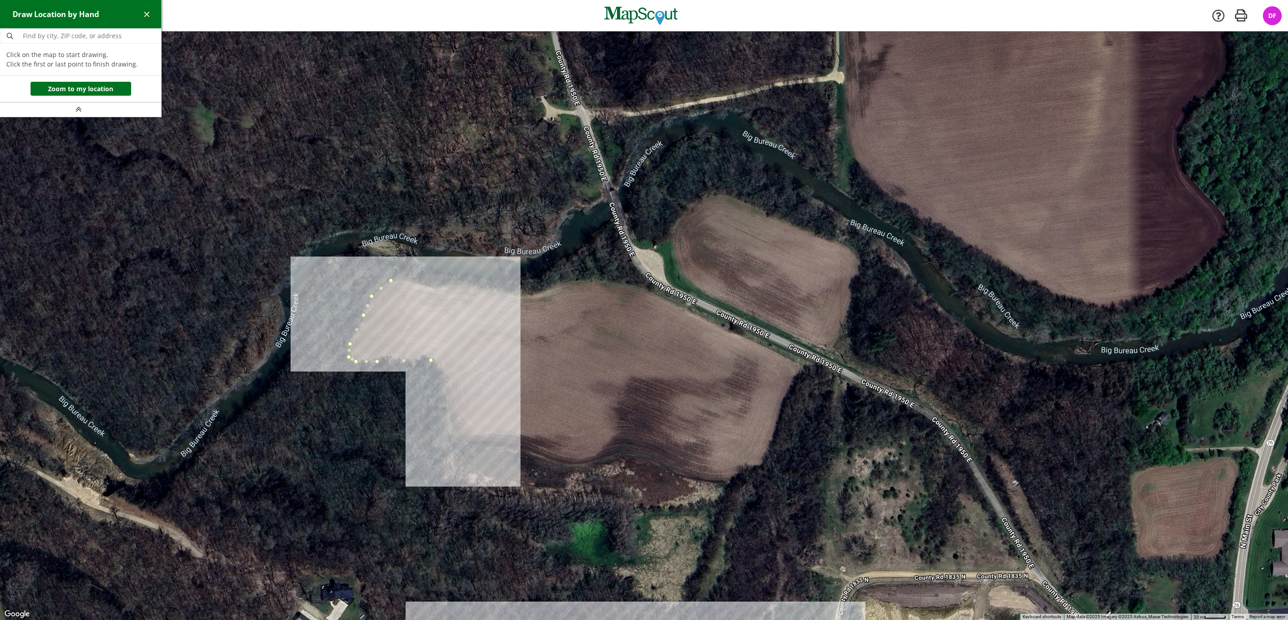
drag, startPoint x: 444, startPoint y: 372, endPoint x: 446, endPoint y: 379, distance: 6.8
click at [445, 373] on div at bounding box center [644, 325] width 1288 height 588
click at [447, 376] on div at bounding box center [644, 325] width 1288 height 588
click at [452, 421] on div at bounding box center [644, 325] width 1288 height 588
click at [457, 439] on div at bounding box center [644, 325] width 1288 height 588
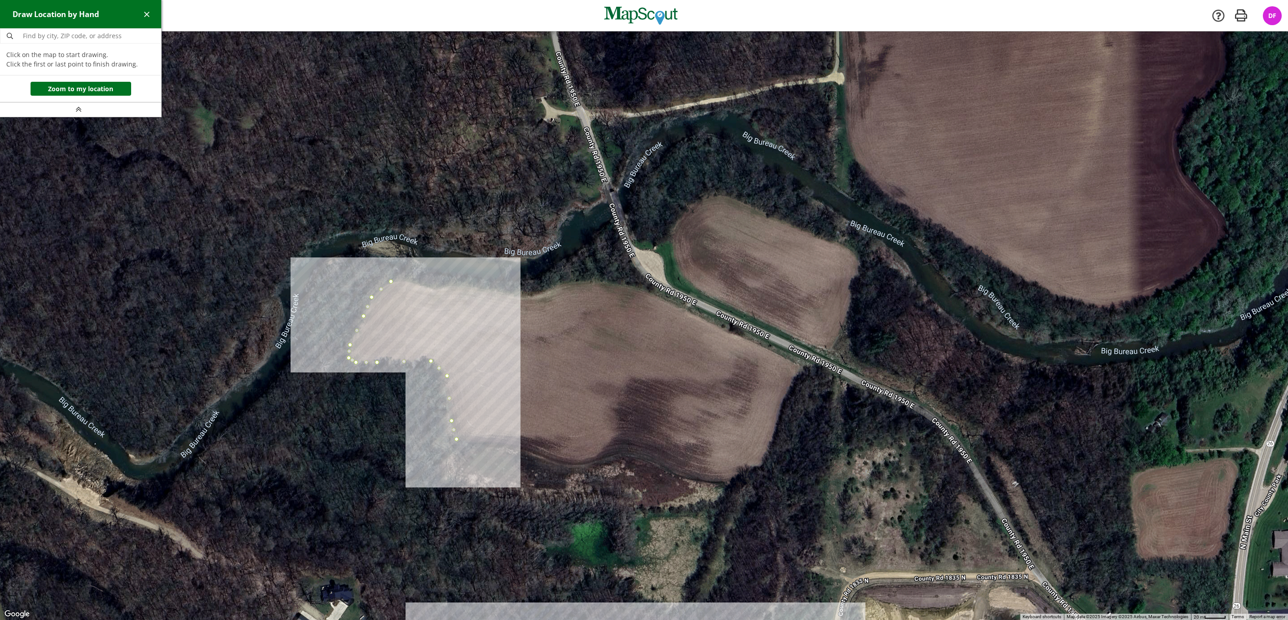
click at [471, 444] on div at bounding box center [644, 325] width 1288 height 588
click at [496, 445] on div at bounding box center [644, 325] width 1288 height 588
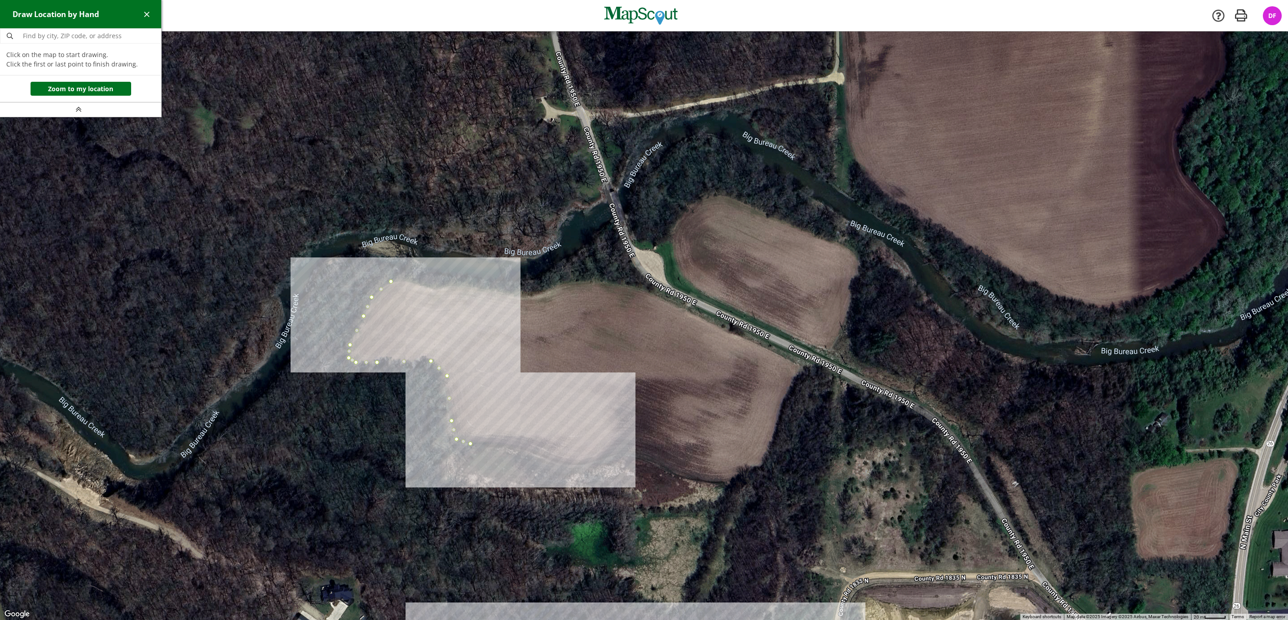
click at [517, 445] on div at bounding box center [644, 325] width 1288 height 588
drag, startPoint x: 543, startPoint y: 455, endPoint x: 564, endPoint y: 460, distance: 20.7
click at [547, 456] on div at bounding box center [644, 325] width 1288 height 588
click at [577, 465] on div at bounding box center [644, 325] width 1288 height 588
click at [601, 459] on div at bounding box center [644, 325] width 1288 height 588
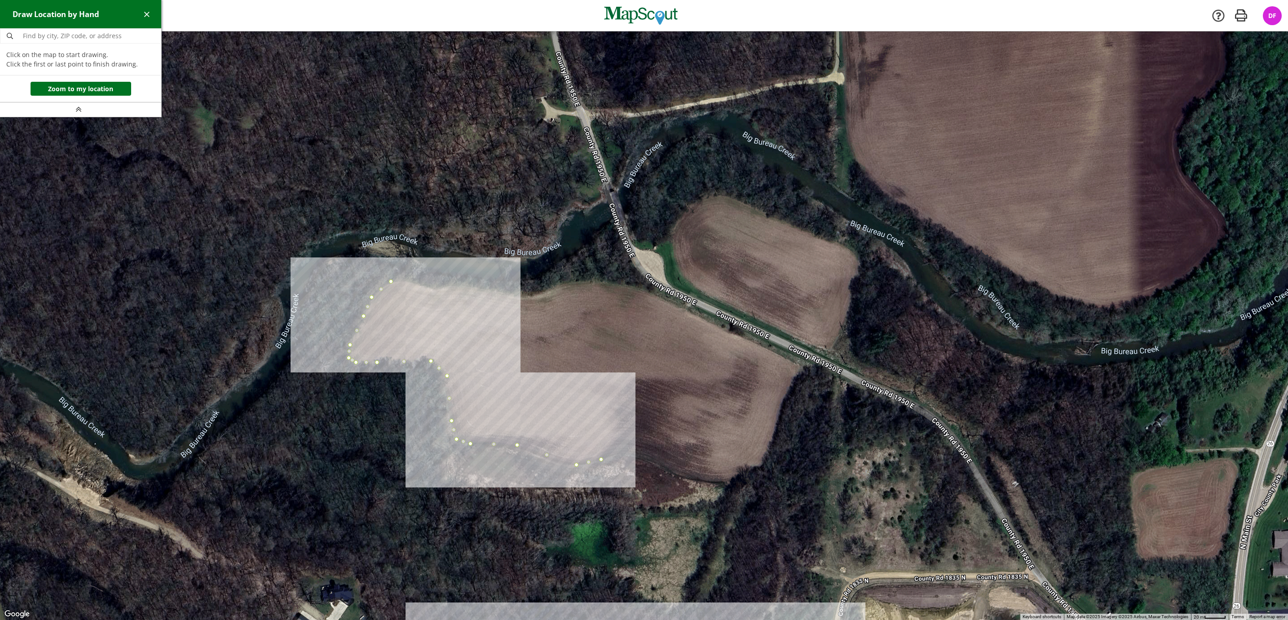
click at [622, 454] on div at bounding box center [644, 325] width 1288 height 588
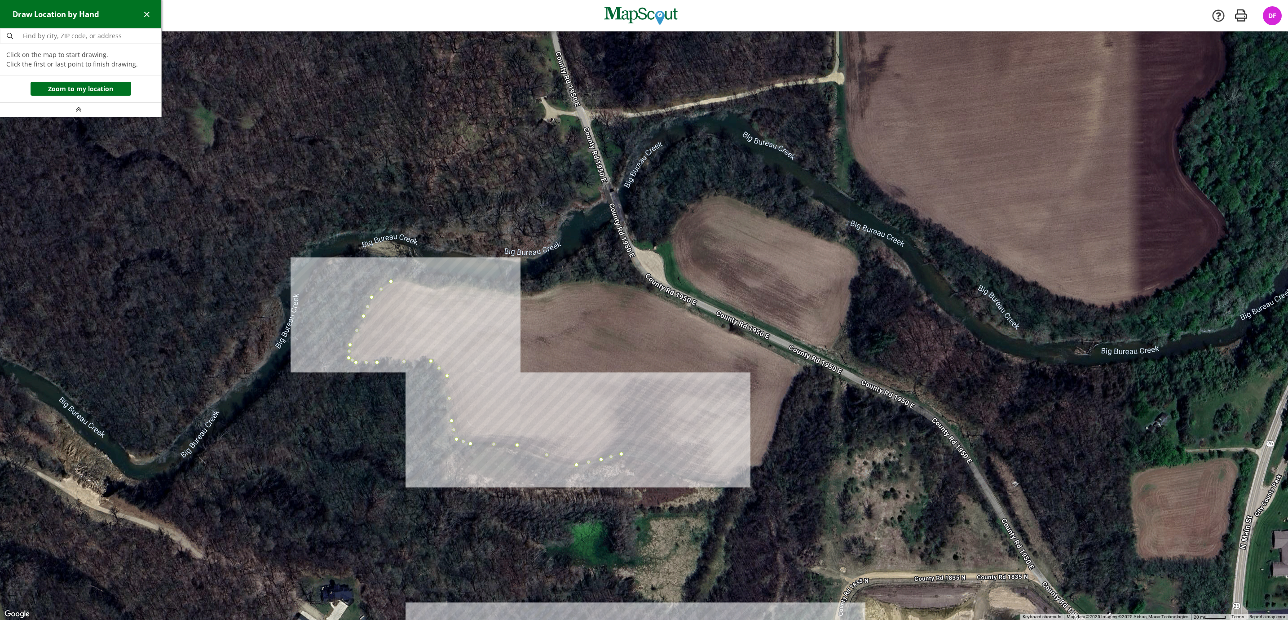
click at [641, 454] on div at bounding box center [644, 325] width 1288 height 588
drag, startPoint x: 659, startPoint y: 465, endPoint x: 670, endPoint y: 468, distance: 10.7
click at [660, 465] on div at bounding box center [644, 325] width 1288 height 588
click at [679, 475] on div at bounding box center [644, 325] width 1288 height 588
click at [687, 477] on div at bounding box center [644, 325] width 1288 height 588
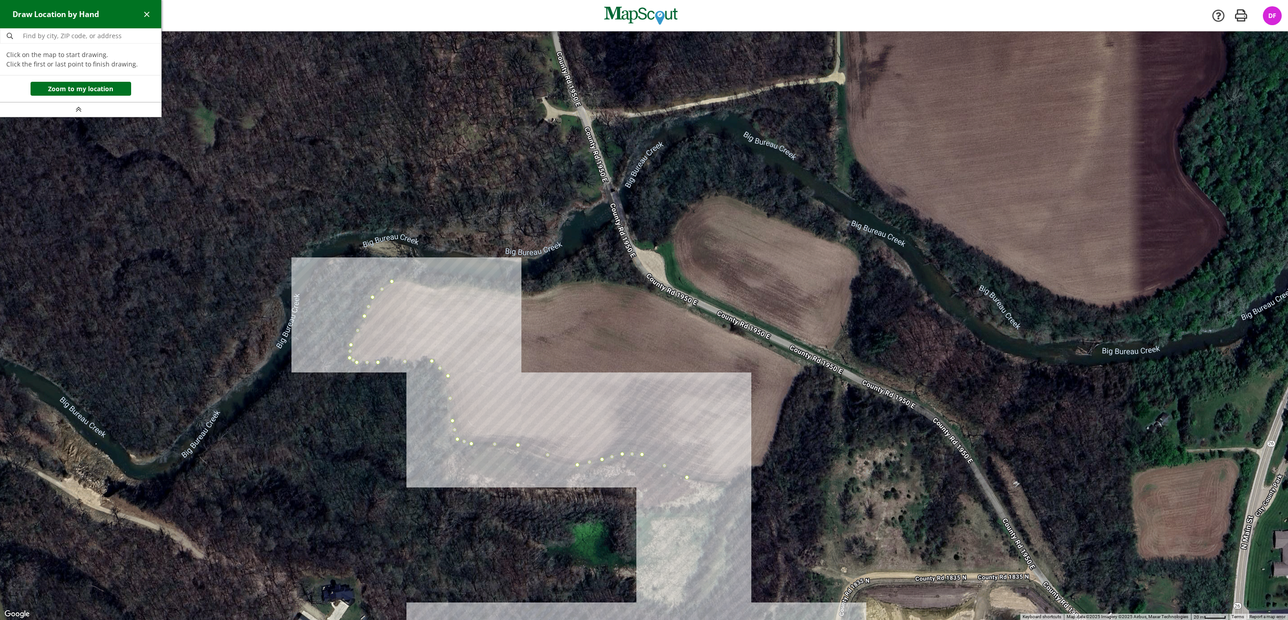
click at [710, 484] on div at bounding box center [644, 325] width 1288 height 588
click at [728, 482] on div at bounding box center [644, 325] width 1288 height 588
click at [743, 479] on div at bounding box center [644, 325] width 1288 height 588
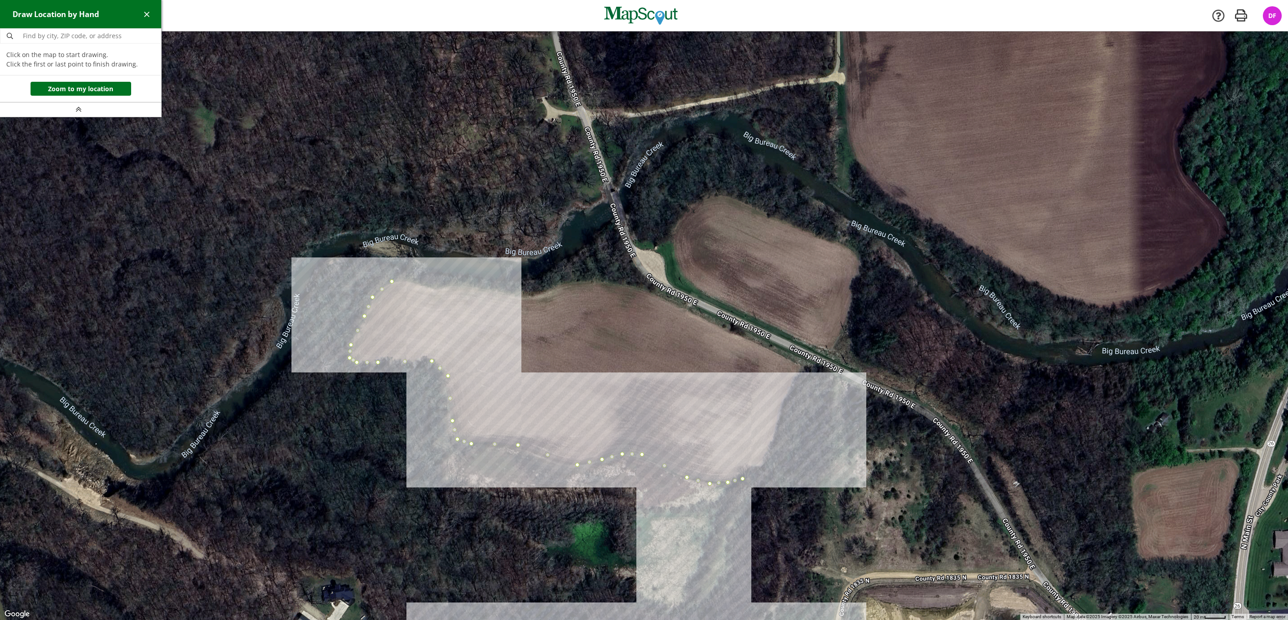
click at [758, 469] on div at bounding box center [644, 325] width 1288 height 588
click at [768, 451] on div at bounding box center [644, 325] width 1288 height 588
click at [777, 427] on div at bounding box center [644, 325] width 1288 height 588
click at [783, 405] on div at bounding box center [644, 325] width 1288 height 588
click at [791, 387] on div at bounding box center [644, 325] width 1288 height 588
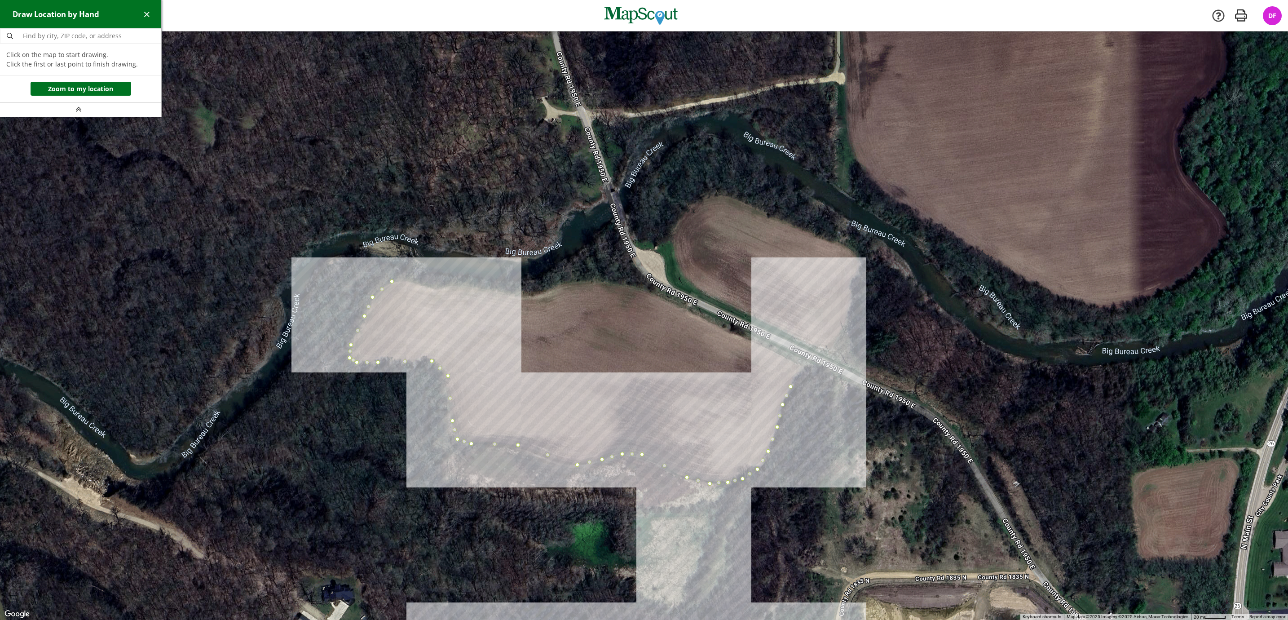
click at [802, 373] on div at bounding box center [644, 325] width 1288 height 588
click at [827, 352] on div at bounding box center [644, 325] width 1288 height 588
drag, startPoint x: 839, startPoint y: 338, endPoint x: 846, endPoint y: 328, distance: 12.3
click at [840, 337] on div at bounding box center [644, 325] width 1288 height 588
click at [847, 318] on div at bounding box center [644, 325] width 1288 height 588
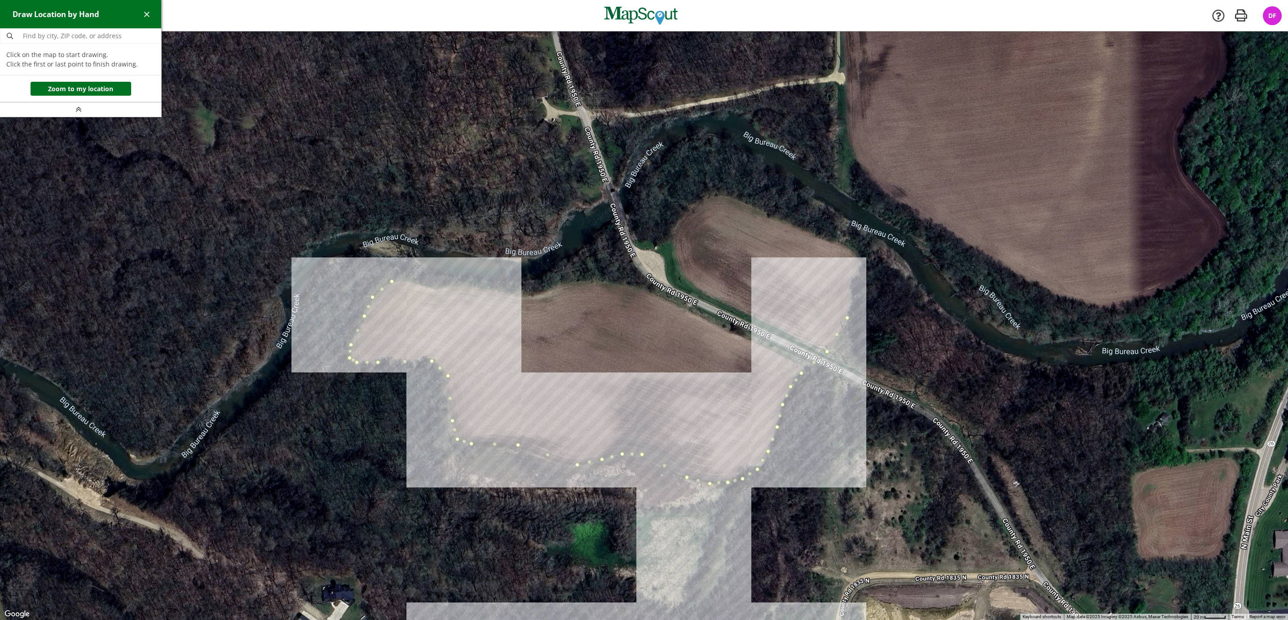
drag, startPoint x: 850, startPoint y: 292, endPoint x: 851, endPoint y: 287, distance: 5.0
click at [850, 291] on div at bounding box center [644, 325] width 1288 height 588
click at [858, 275] on div at bounding box center [644, 325] width 1288 height 588
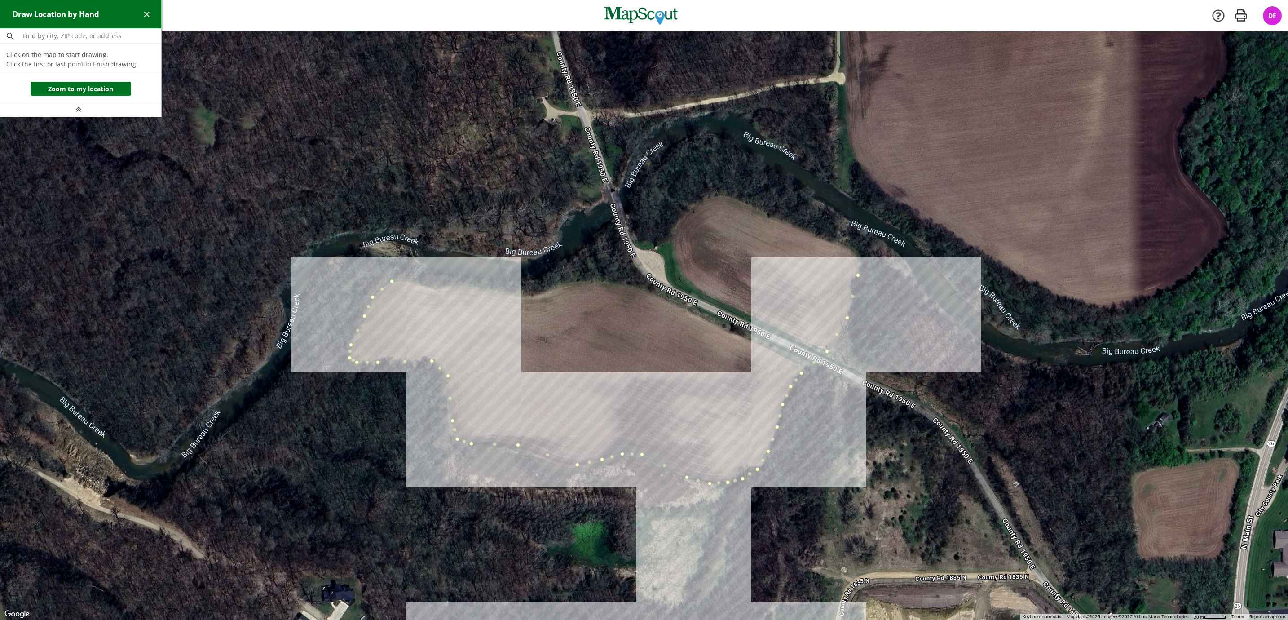
click at [860, 264] on div at bounding box center [644, 325] width 1288 height 588
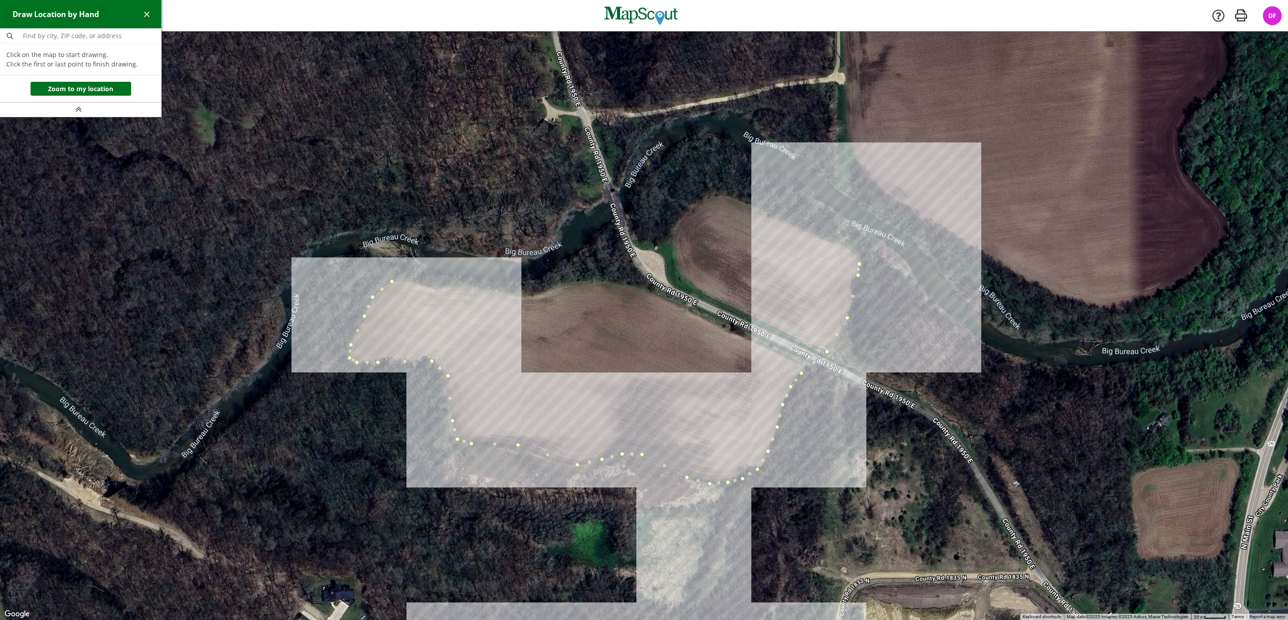
click at [850, 251] on div at bounding box center [644, 325] width 1288 height 588
click at [831, 242] on div at bounding box center [644, 325] width 1288 height 588
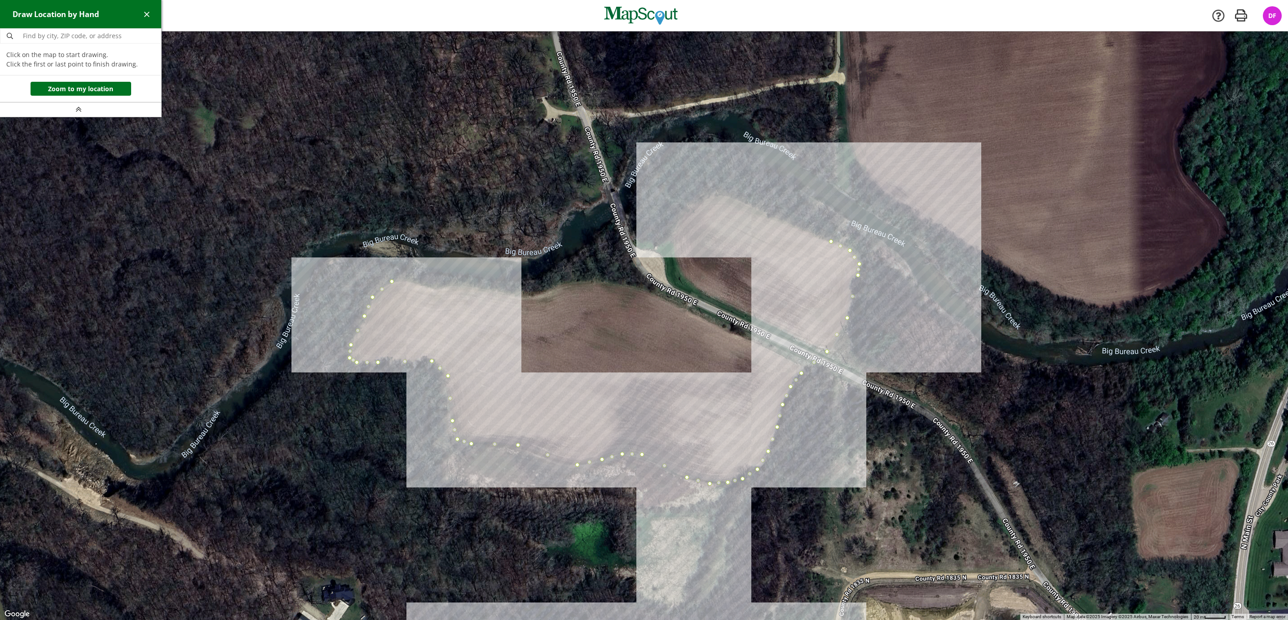
click at [724, 194] on div at bounding box center [644, 325] width 1288 height 588
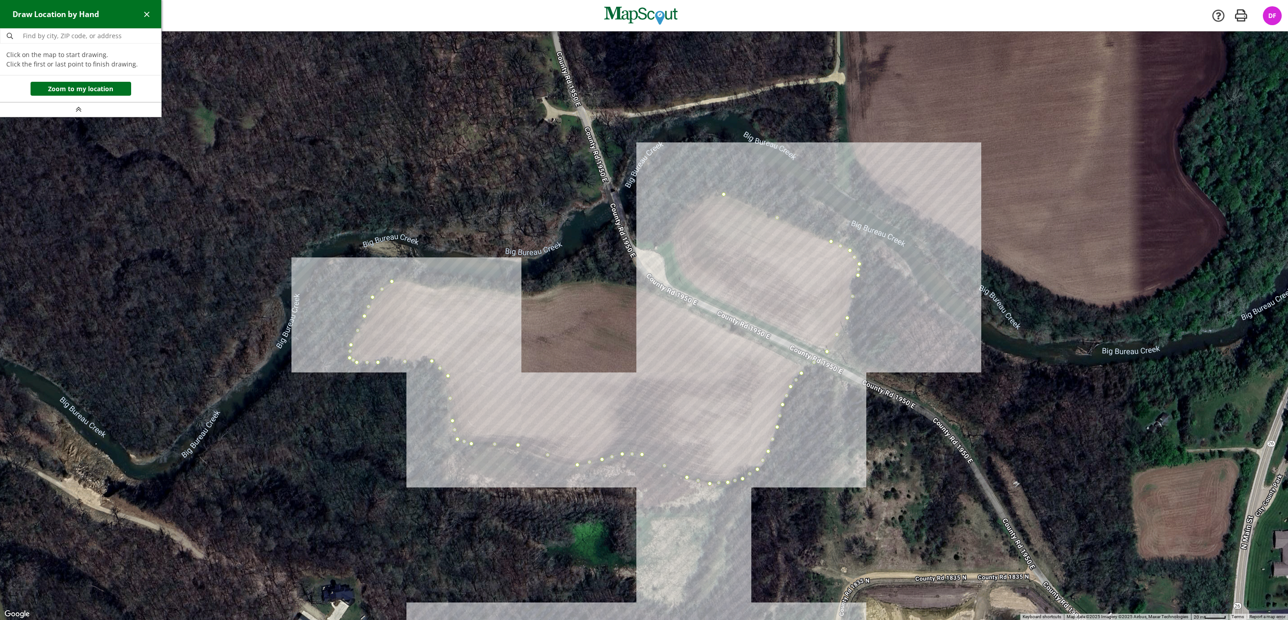
click at [700, 199] on div at bounding box center [644, 325] width 1288 height 588
click at [688, 212] on div at bounding box center [644, 325] width 1288 height 588
click at [678, 224] on div at bounding box center [644, 325] width 1288 height 588
click at [673, 240] on div at bounding box center [644, 325] width 1288 height 588
click at [644, 290] on div at bounding box center [644, 325] width 1288 height 588
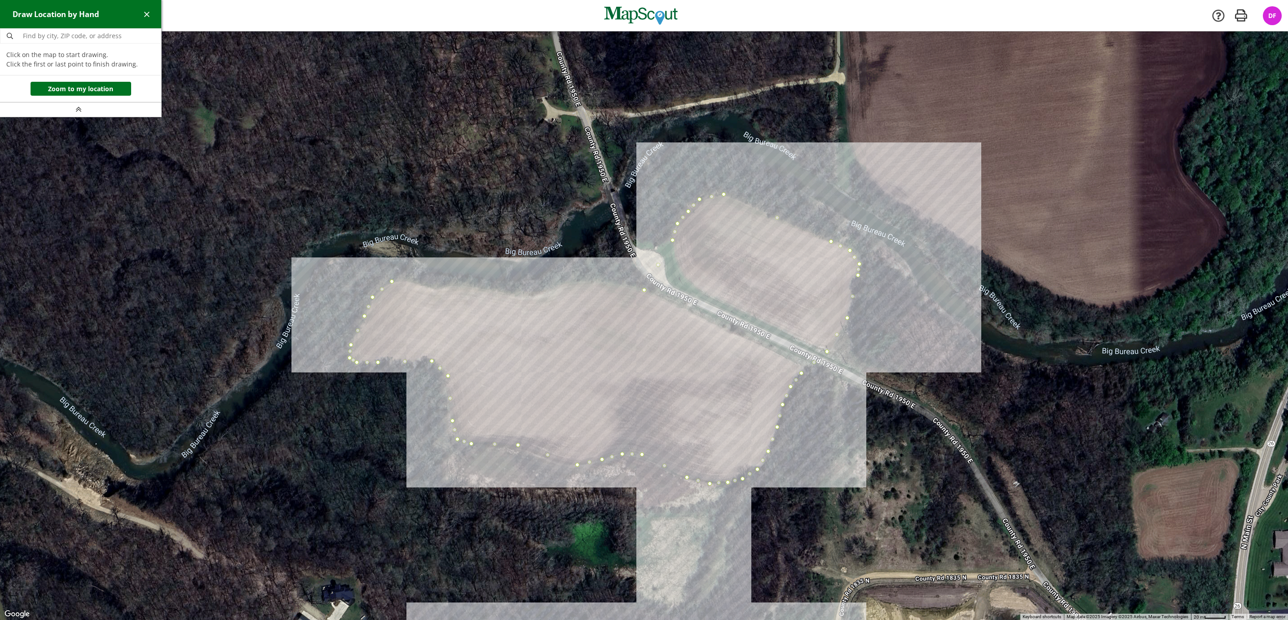
click at [618, 283] on div at bounding box center [644, 325] width 1288 height 588
click at [595, 281] on div at bounding box center [644, 325] width 1288 height 588
click at [572, 282] on div at bounding box center [644, 325] width 1288 height 588
click at [553, 288] on div at bounding box center [644, 325] width 1288 height 588
click at [538, 294] on div at bounding box center [644, 325] width 1288 height 588
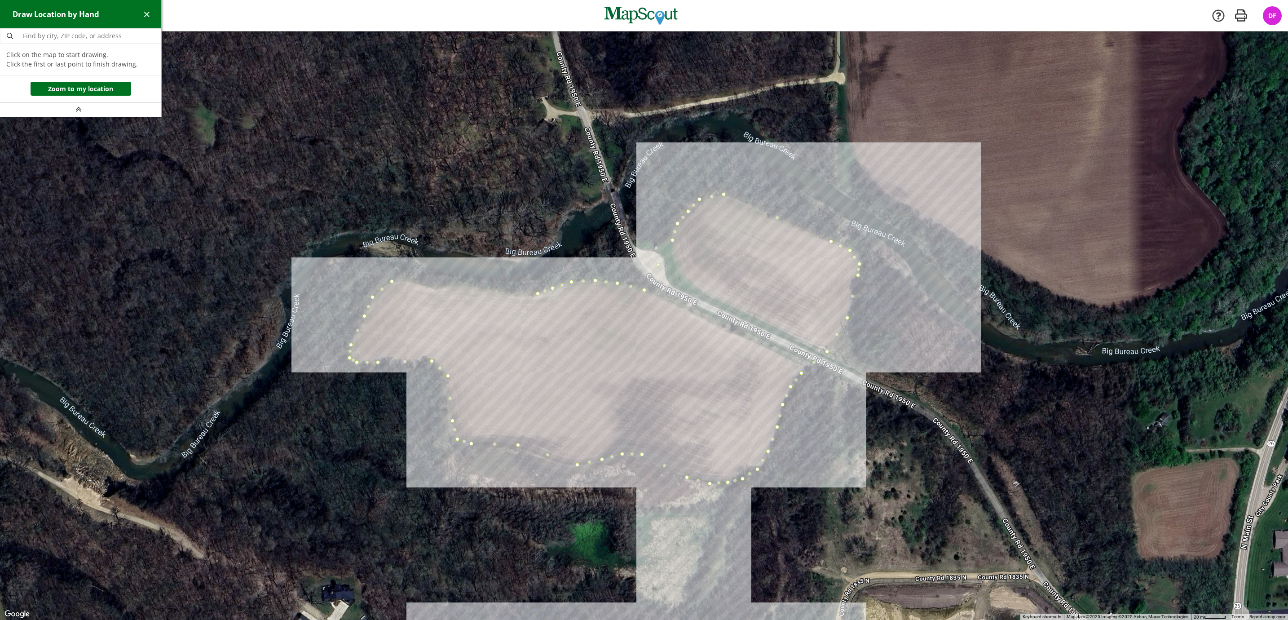
click at [520, 296] on div at bounding box center [644, 325] width 1288 height 588
drag, startPoint x: 493, startPoint y: 291, endPoint x: 481, endPoint y: 290, distance: 11.8
click at [492, 291] on div at bounding box center [644, 325] width 1288 height 588
click at [463, 287] on div at bounding box center [644, 325] width 1288 height 588
click at [434, 287] on div at bounding box center [644, 325] width 1288 height 588
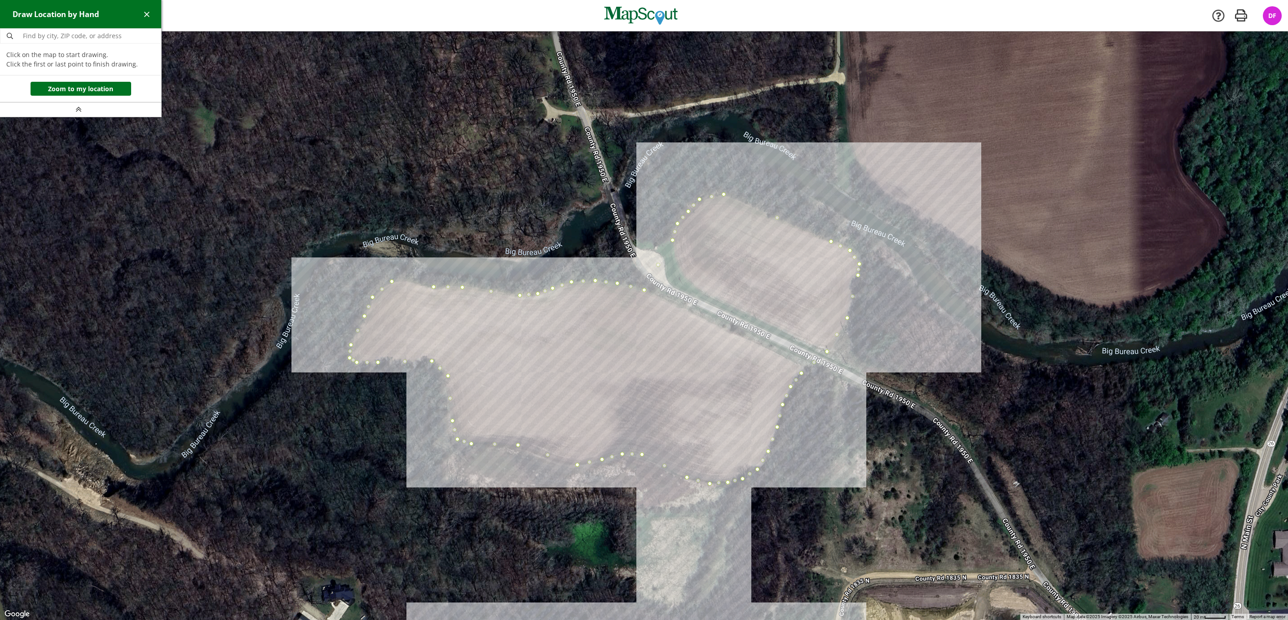
click at [407, 283] on div at bounding box center [644, 325] width 1288 height 588
click at [393, 282] on div at bounding box center [644, 325] width 1288 height 588
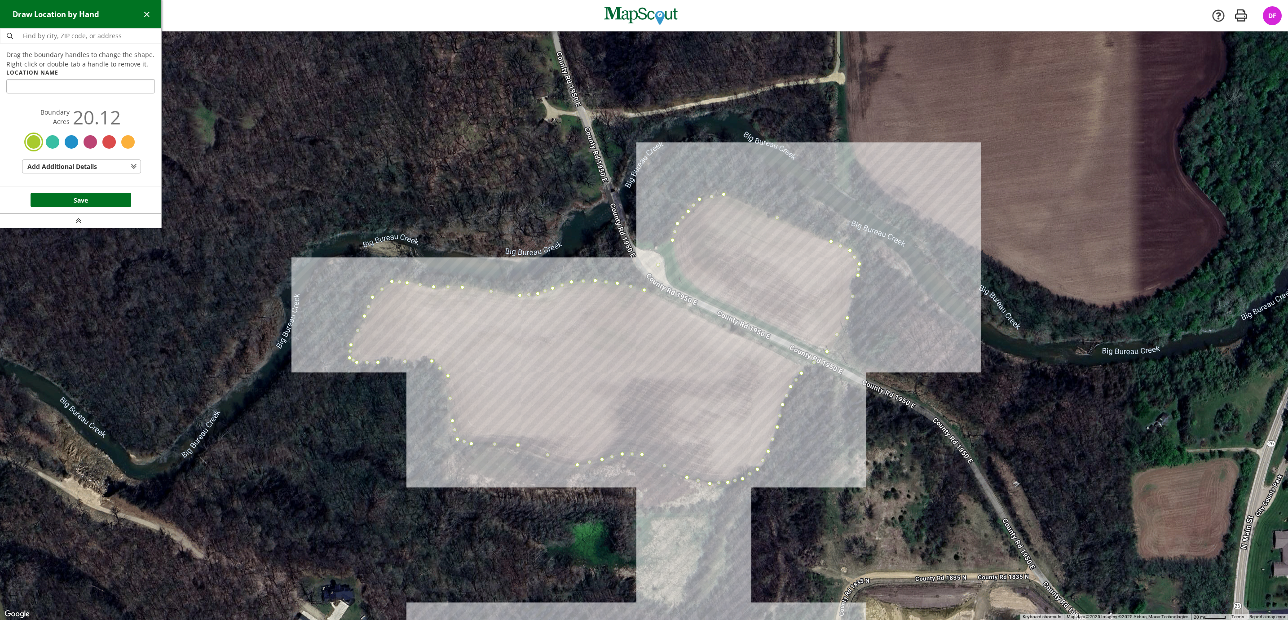
click at [57, 81] on input "text" at bounding box center [80, 86] width 149 height 14
type input "[PERSON_NAME] Bottom"
click at [92, 197] on button "Save" at bounding box center [81, 200] width 101 height 14
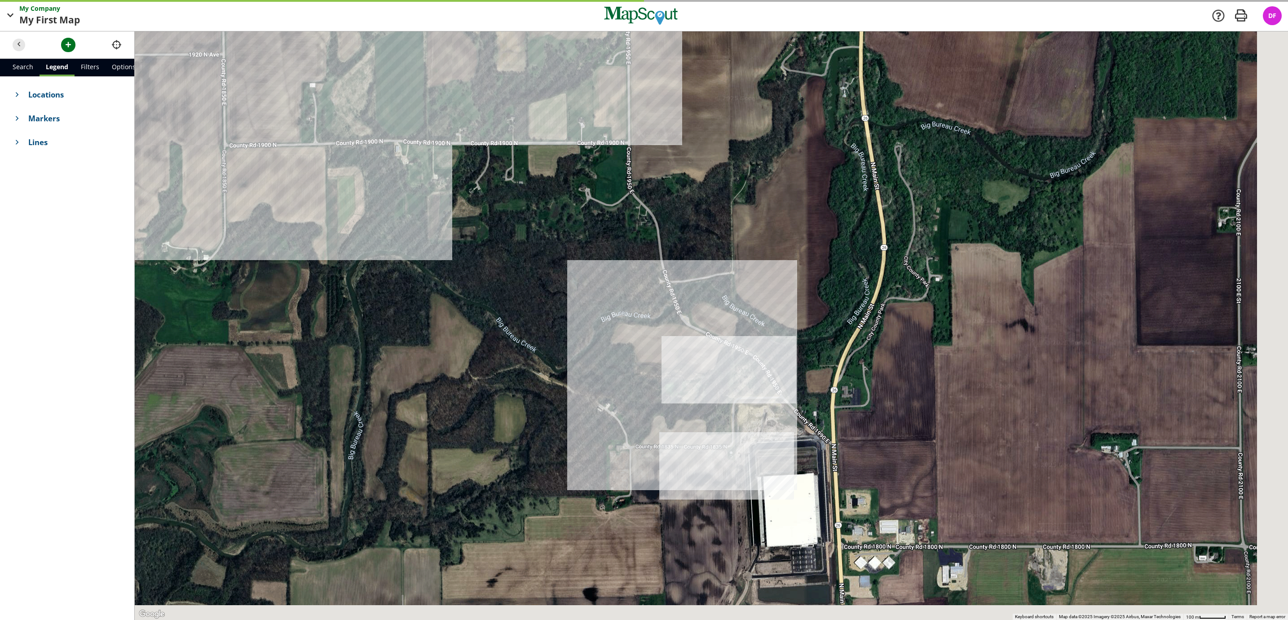
drag, startPoint x: 855, startPoint y: 403, endPoint x: 547, endPoint y: 287, distance: 328.3
click at [547, 287] on div at bounding box center [711, 325] width 1153 height 588
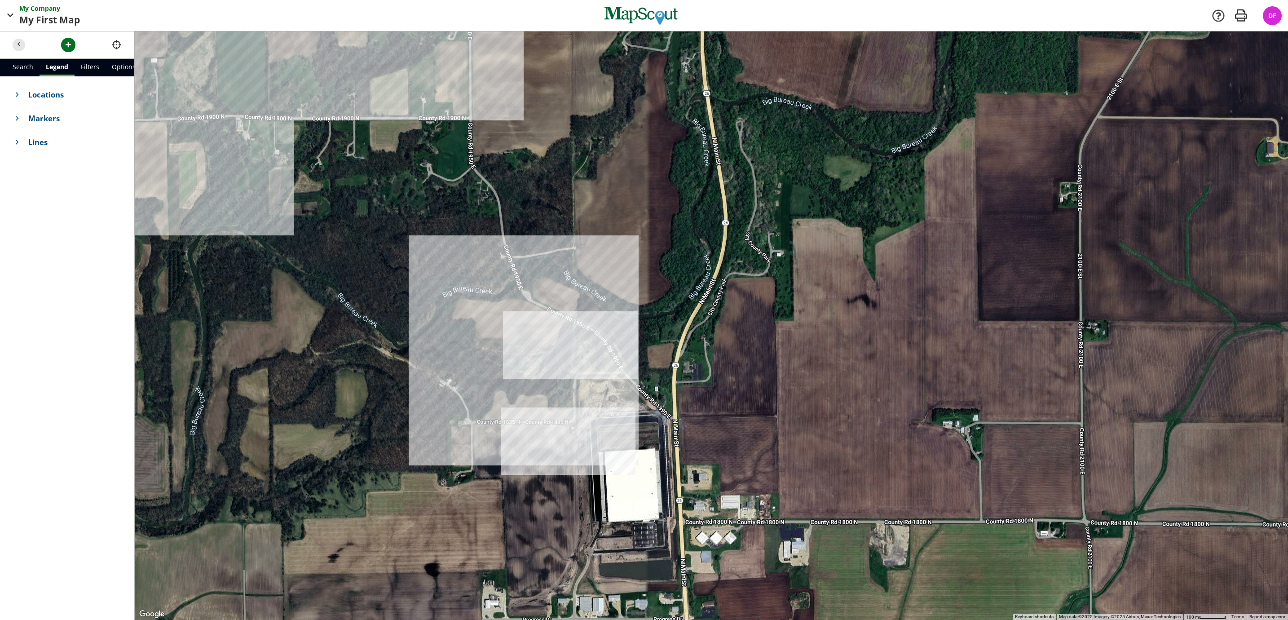
drag, startPoint x: 539, startPoint y: 316, endPoint x: 688, endPoint y: 426, distance: 184.8
click at [688, 426] on div at bounding box center [711, 325] width 1153 height 588
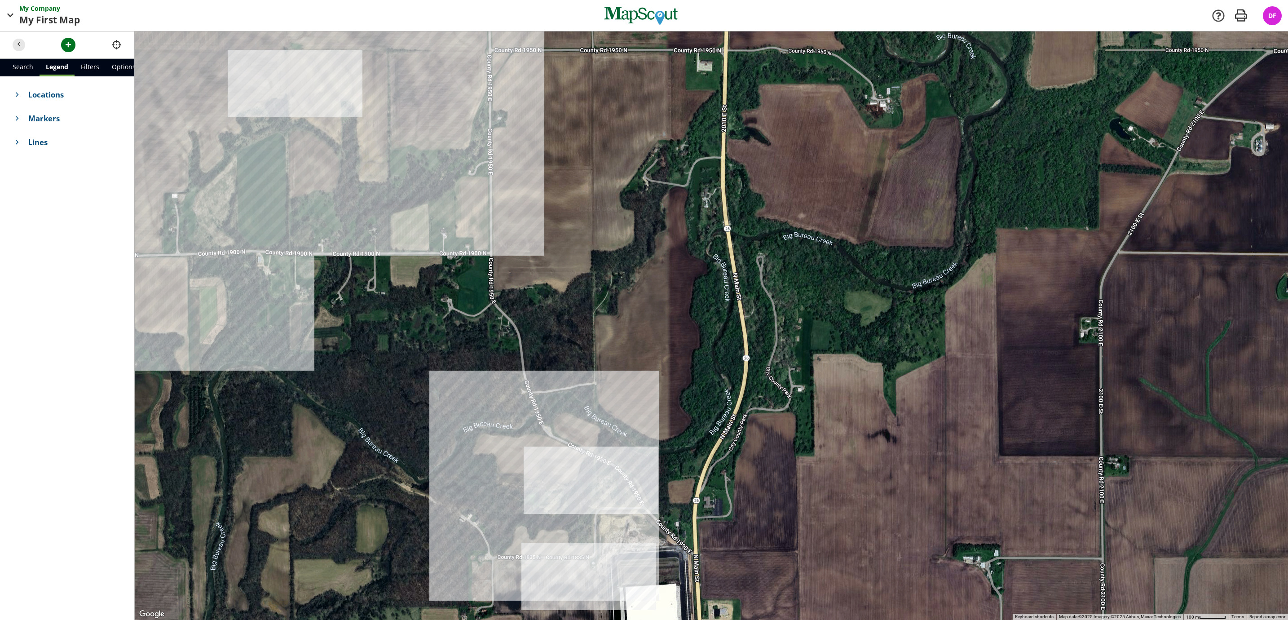
drag, startPoint x: 701, startPoint y: 280, endPoint x: 644, endPoint y: 367, distance: 103.8
click at [644, 367] on div at bounding box center [711, 325] width 1153 height 588
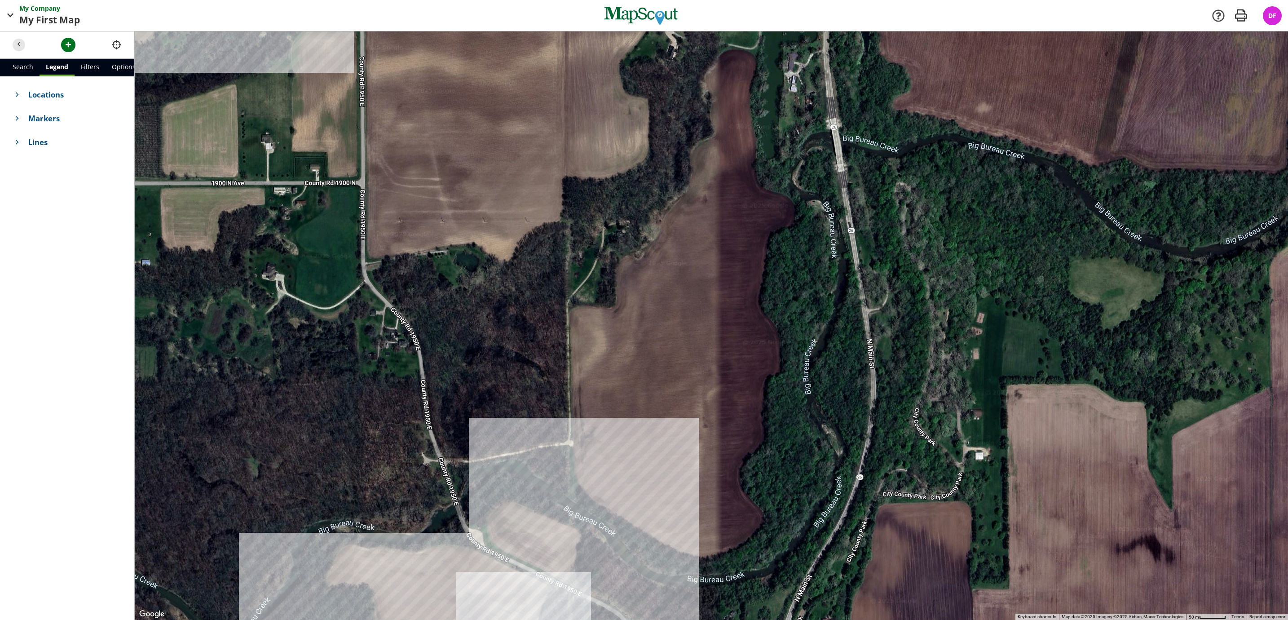
drag, startPoint x: 655, startPoint y: 306, endPoint x: 697, endPoint y: 366, distance: 72.6
click at [697, 366] on div at bounding box center [711, 325] width 1153 height 588
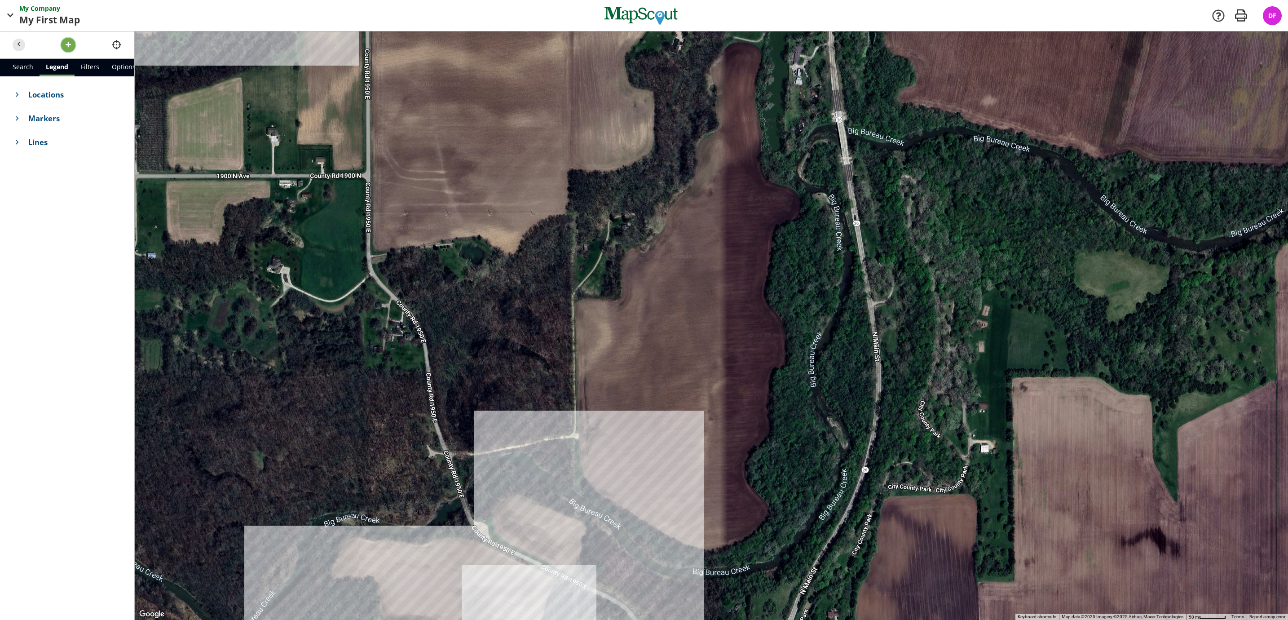
click at [69, 46] on span "button" at bounding box center [68, 44] width 9 height 9
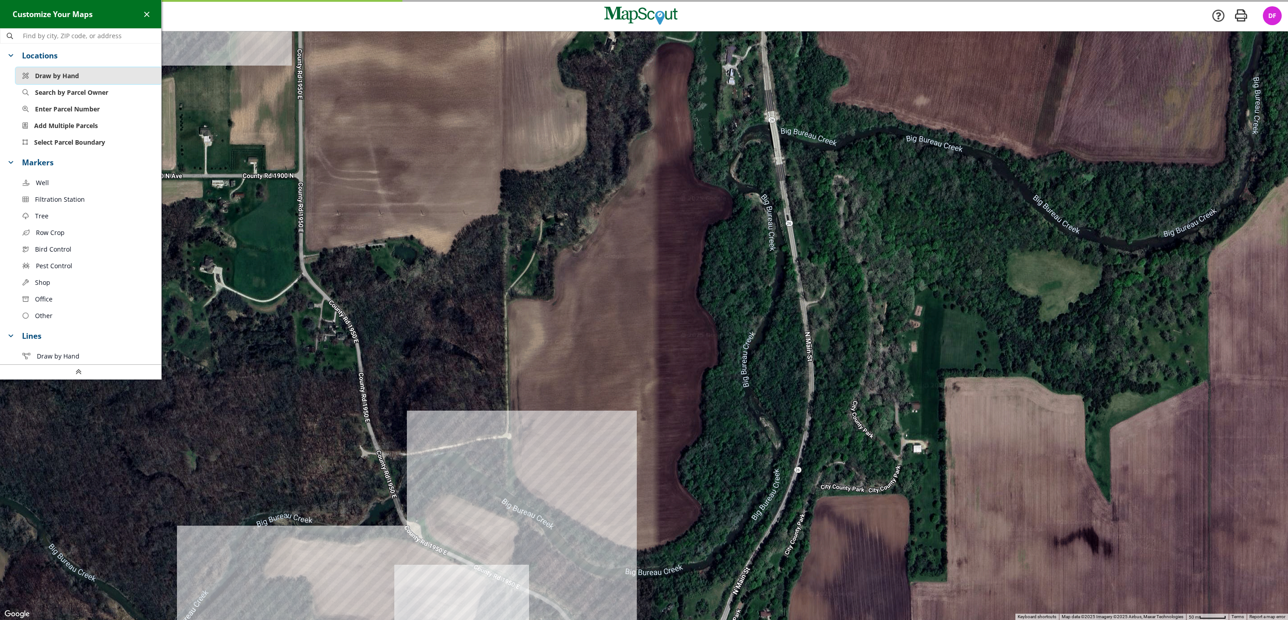
click at [86, 73] on button "Draw by Hand" at bounding box center [89, 75] width 146 height 17
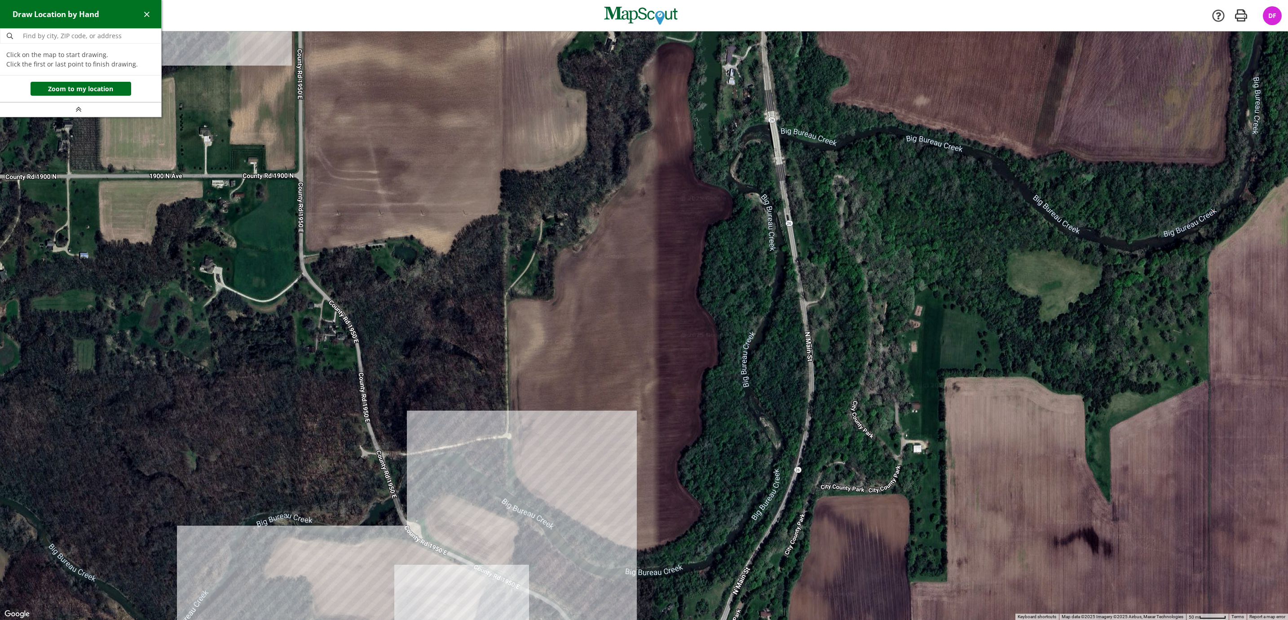
click at [507, 303] on div at bounding box center [644, 325] width 1288 height 588
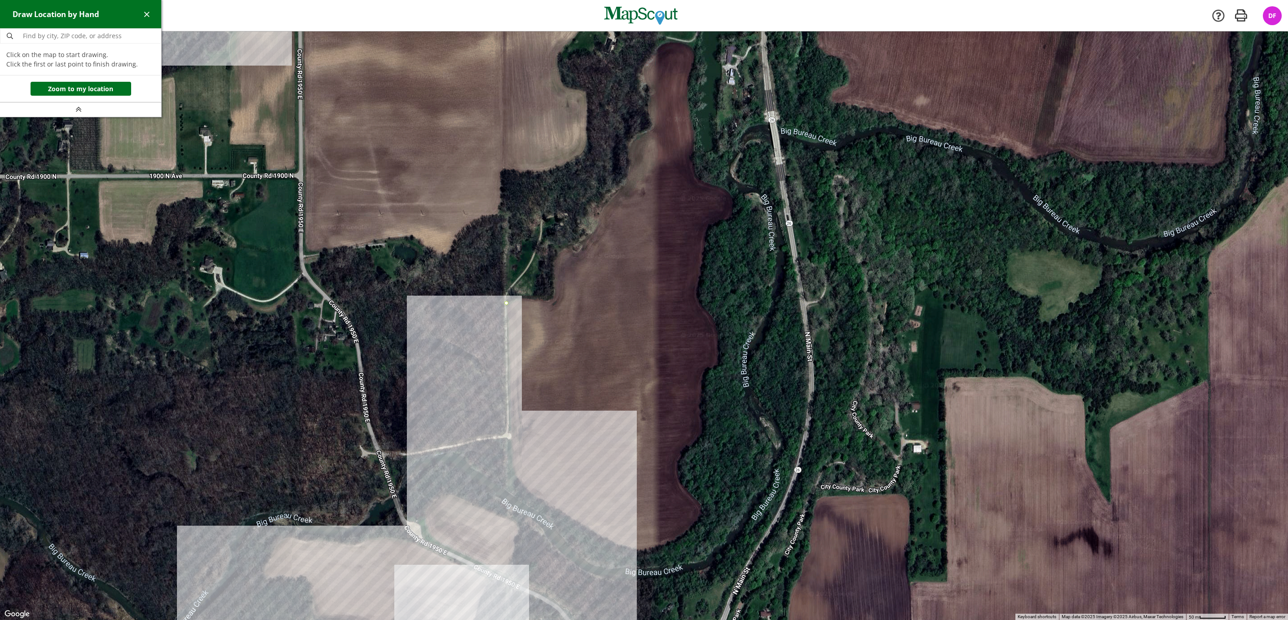
click at [513, 468] on div at bounding box center [644, 325] width 1288 height 588
click at [525, 488] on div at bounding box center [644, 325] width 1288 height 588
click at [562, 511] on div at bounding box center [644, 325] width 1288 height 588
click at [627, 548] on div at bounding box center [644, 325] width 1288 height 588
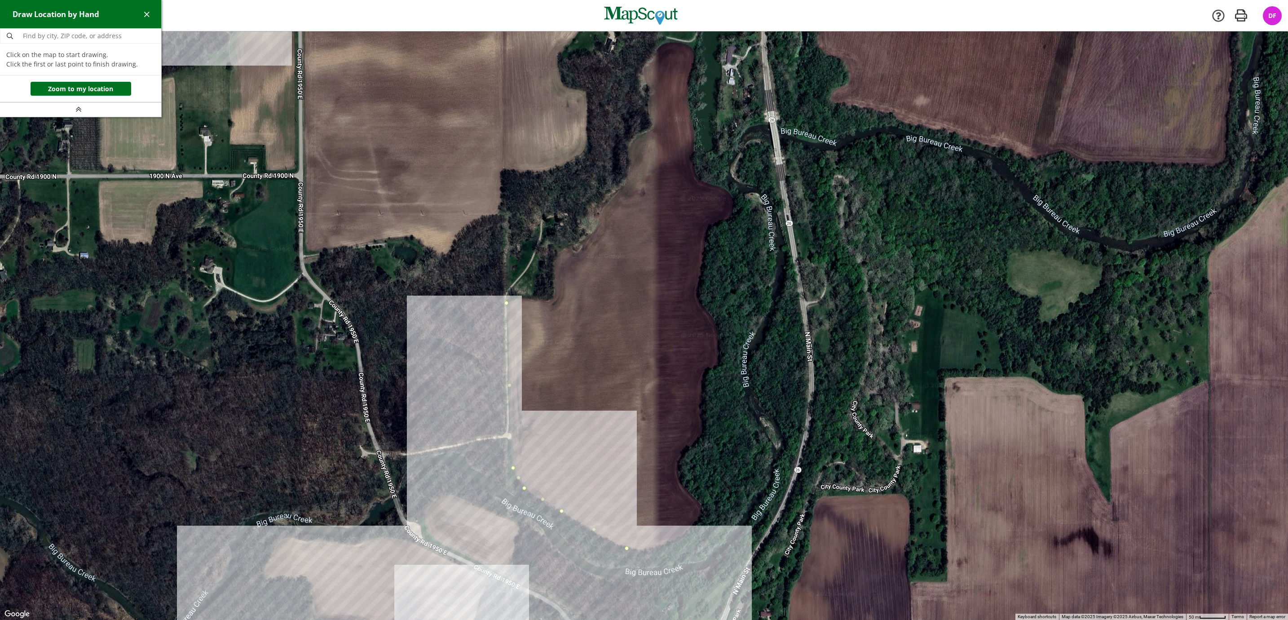
click at [662, 550] on div at bounding box center [644, 325] width 1288 height 588
click at [686, 535] on div at bounding box center [644, 325] width 1288 height 588
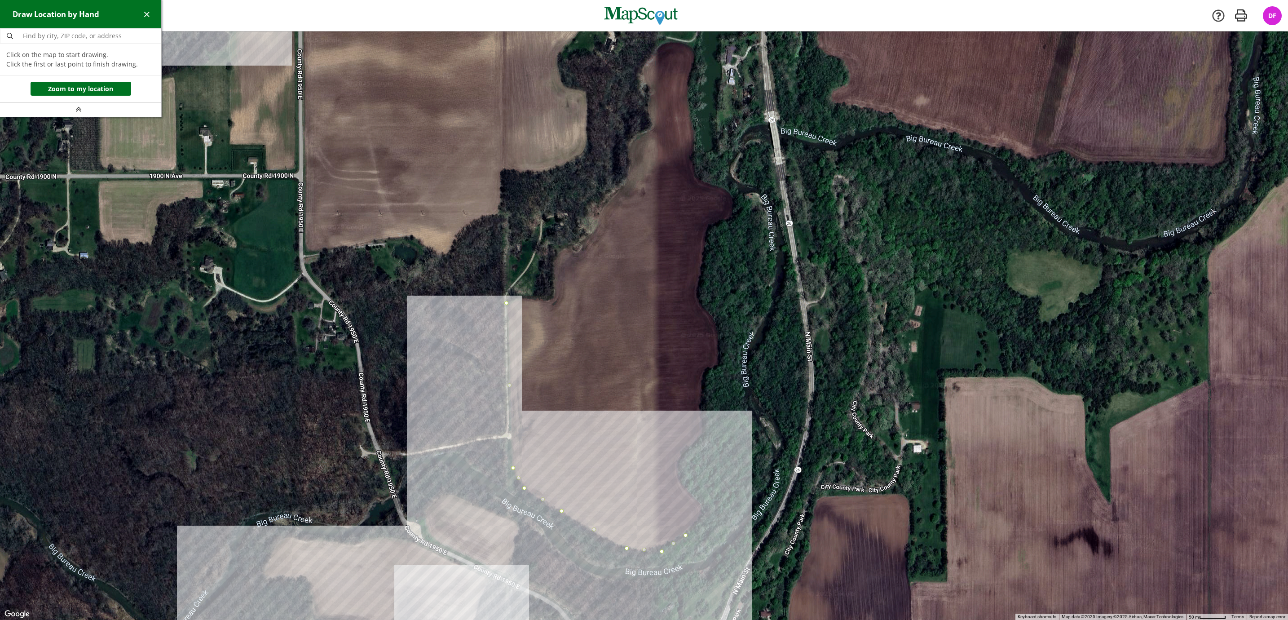
click at [702, 515] on div at bounding box center [644, 325] width 1288 height 588
click at [702, 507] on div at bounding box center [644, 325] width 1288 height 588
click at [697, 499] on div at bounding box center [644, 325] width 1288 height 588
click at [681, 487] on div at bounding box center [644, 325] width 1288 height 588
click at [676, 476] on div at bounding box center [644, 325] width 1288 height 588
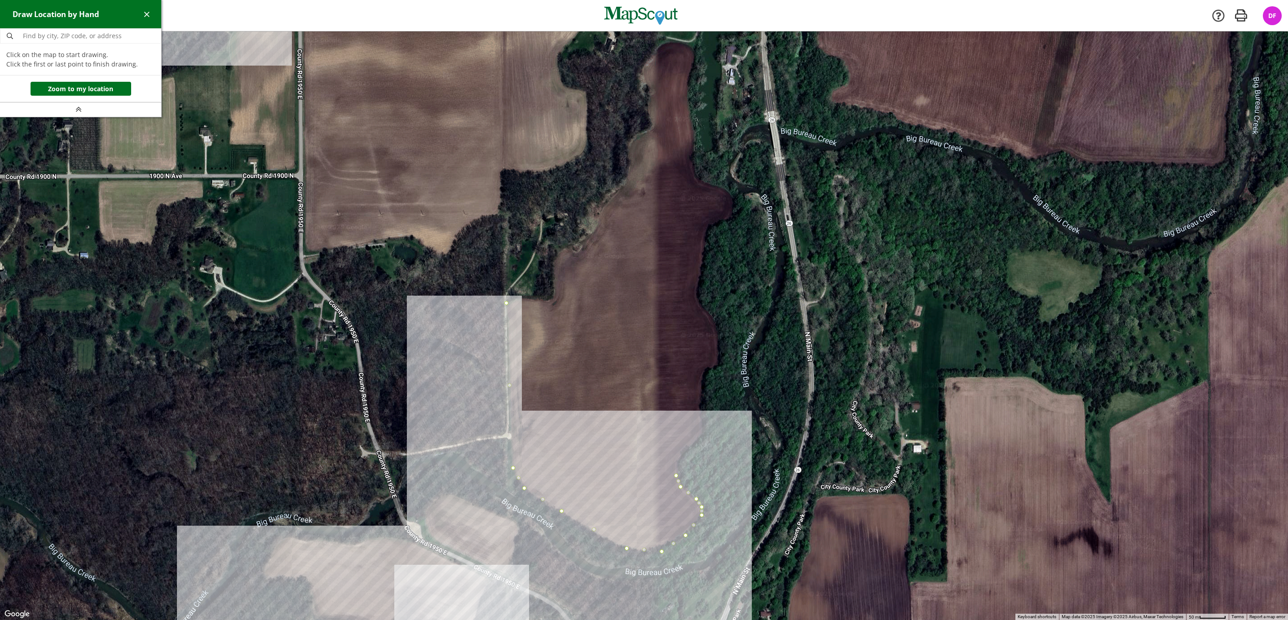
click at [676, 463] on div at bounding box center [644, 325] width 1288 height 588
click at [682, 452] on div at bounding box center [644, 325] width 1288 height 588
click at [691, 445] on div at bounding box center [644, 325] width 1288 height 588
click at [699, 437] on div at bounding box center [644, 325] width 1288 height 588
click at [703, 426] on div at bounding box center [644, 325] width 1288 height 588
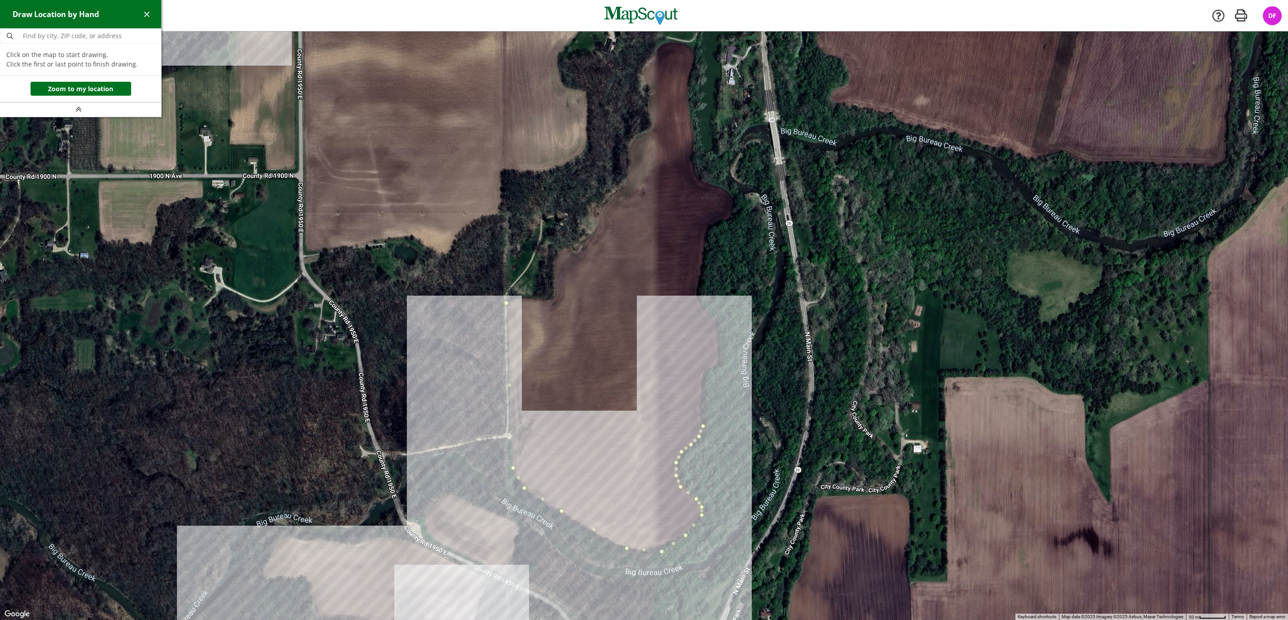
click at [700, 414] on div at bounding box center [644, 325] width 1288 height 588
click at [701, 395] on div at bounding box center [644, 325] width 1288 height 588
click at [702, 376] on div at bounding box center [644, 325] width 1288 height 588
click at [707, 368] on div at bounding box center [644, 325] width 1288 height 588
click at [713, 366] on div at bounding box center [644, 325] width 1288 height 588
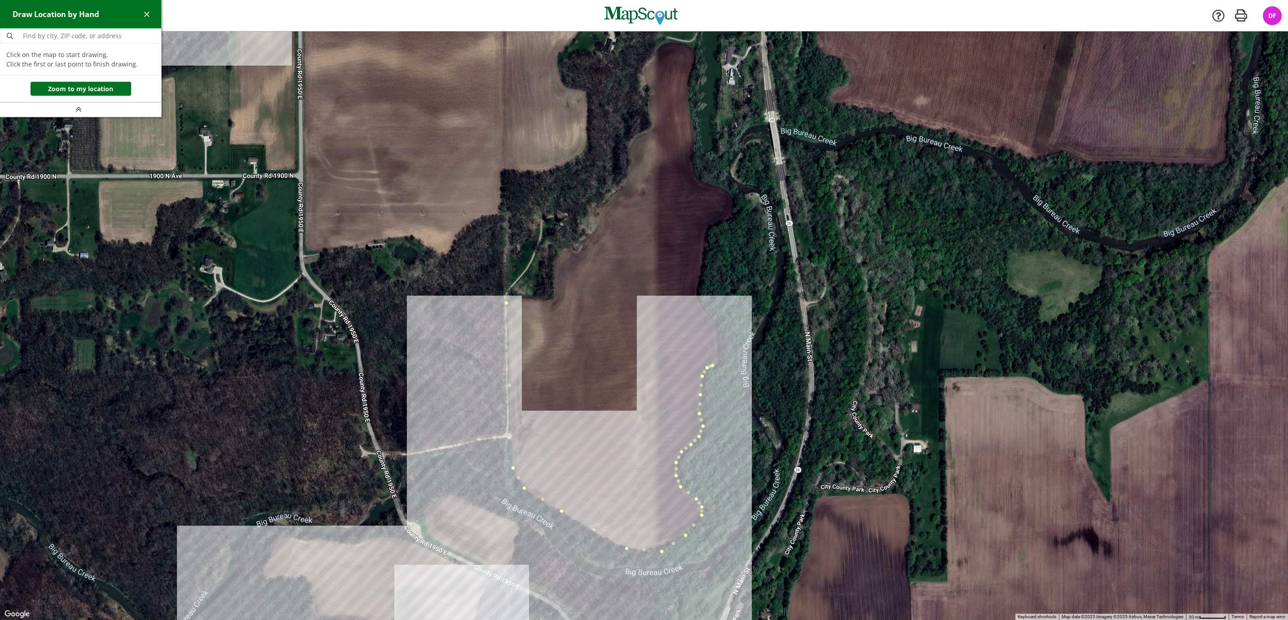
click at [719, 359] on div at bounding box center [644, 325] width 1288 height 588
click at [720, 343] on div at bounding box center [644, 325] width 1288 height 588
click at [716, 325] on div at bounding box center [644, 325] width 1288 height 588
click at [710, 314] on div at bounding box center [644, 325] width 1288 height 588
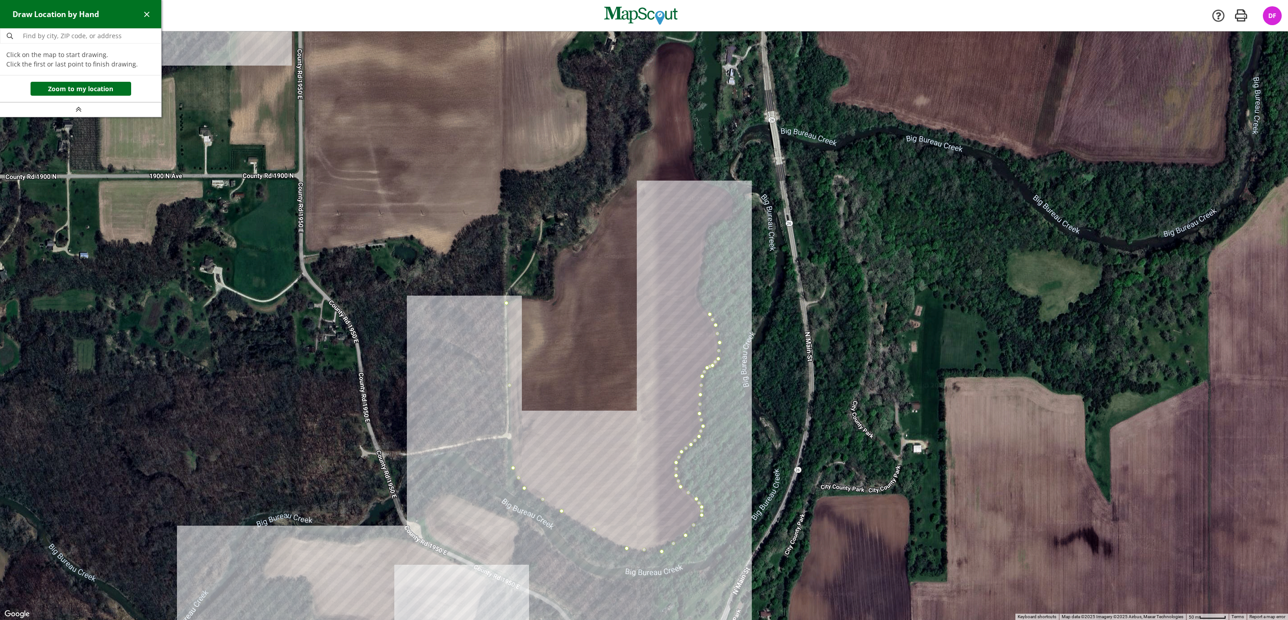
click at [698, 302] on div at bounding box center [644, 325] width 1288 height 588
click at [695, 286] on div at bounding box center [644, 325] width 1288 height 588
click at [701, 264] on div at bounding box center [644, 325] width 1288 height 588
click at [702, 240] on div at bounding box center [644, 325] width 1288 height 588
click at [708, 226] on div at bounding box center [644, 325] width 1288 height 588
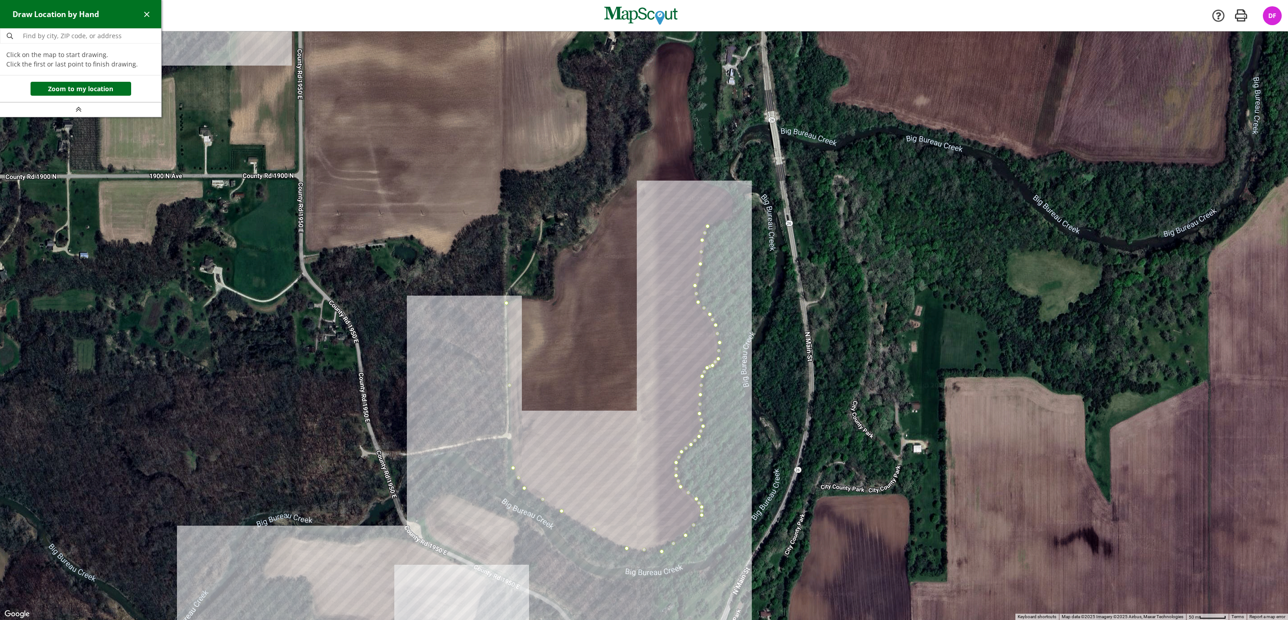
click at [725, 217] on div at bounding box center [644, 325] width 1288 height 588
click at [733, 212] on div at bounding box center [644, 325] width 1288 height 588
click at [732, 197] on div at bounding box center [644, 325] width 1288 height 588
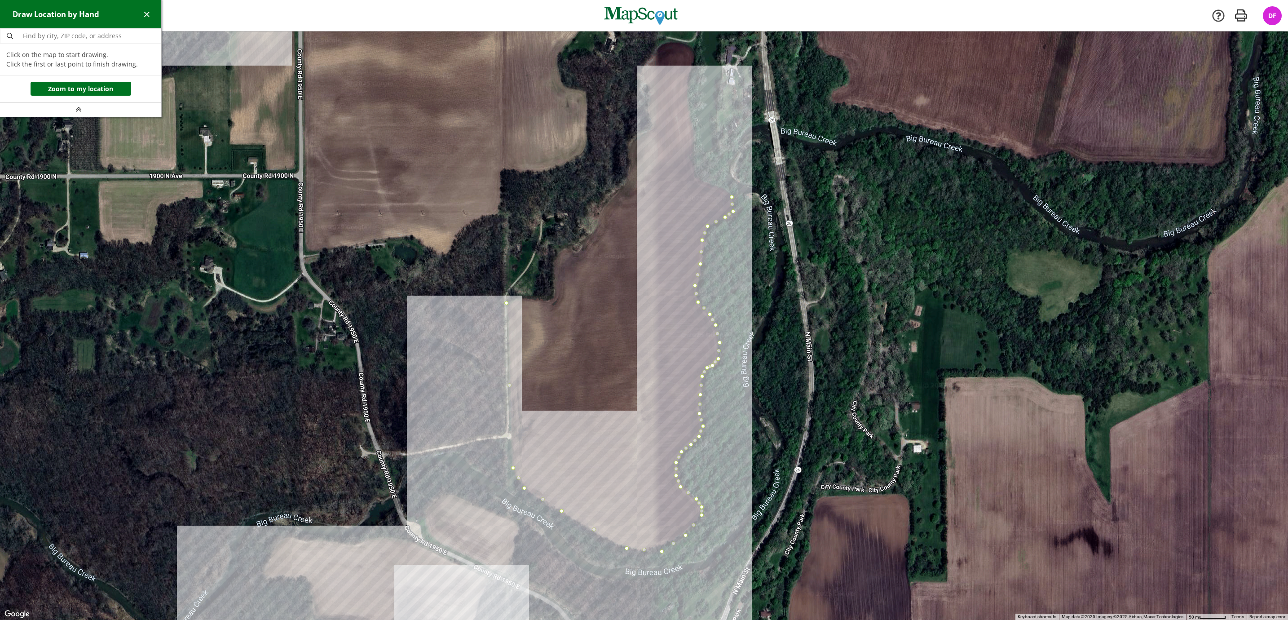
click at [719, 186] on div at bounding box center [644, 325] width 1288 height 588
click at [700, 180] on div at bounding box center [644, 325] width 1288 height 588
click at [691, 168] on div at bounding box center [644, 325] width 1288 height 588
click at [694, 136] on div at bounding box center [644, 325] width 1288 height 588
click at [691, 112] on div at bounding box center [644, 325] width 1288 height 588
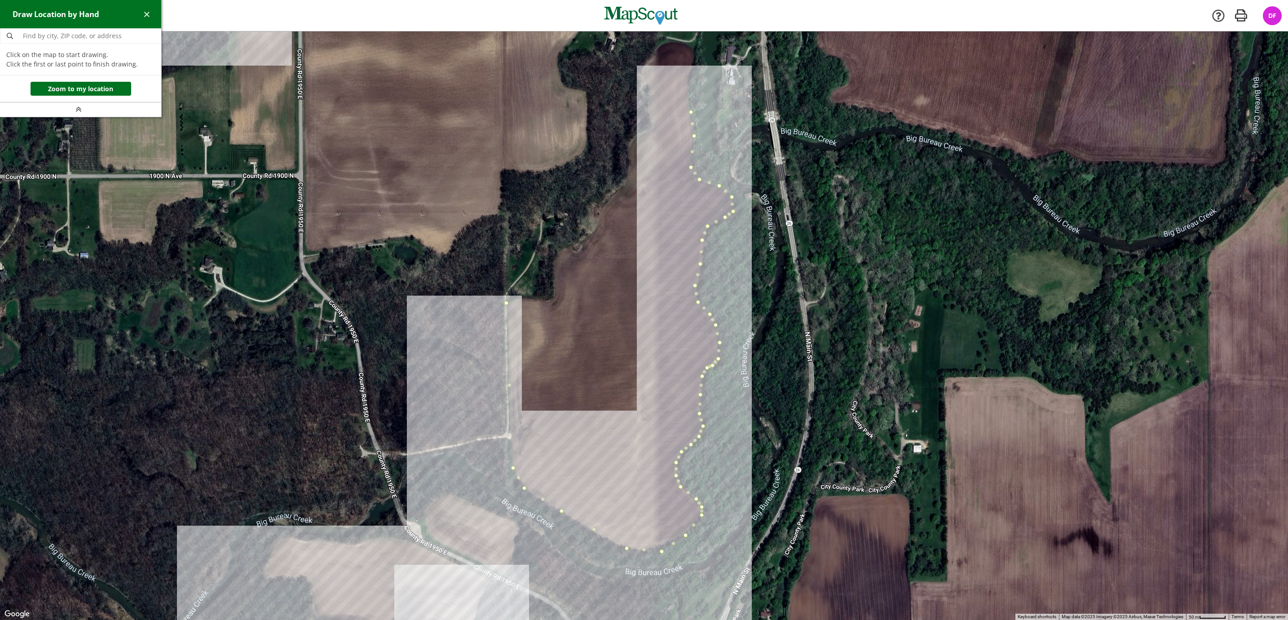
click at [687, 89] on div at bounding box center [644, 325] width 1288 height 588
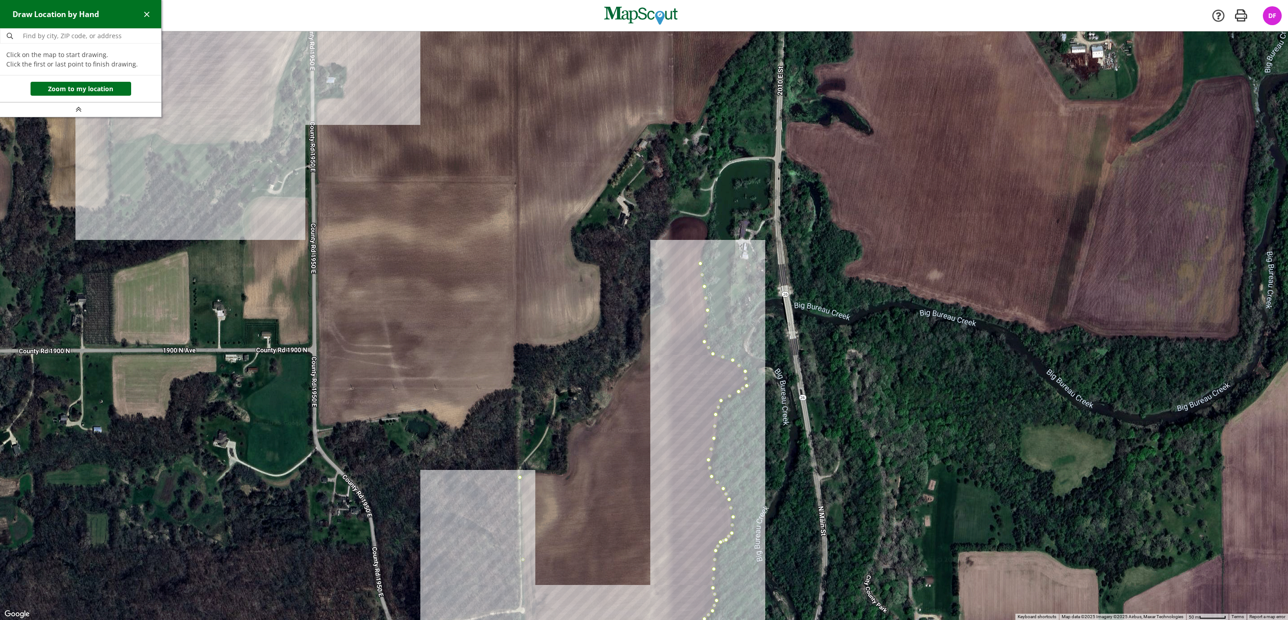
drag, startPoint x: 693, startPoint y: 73, endPoint x: 706, endPoint y: 248, distance: 176.1
click at [706, 248] on div at bounding box center [644, 325] width 1288 height 588
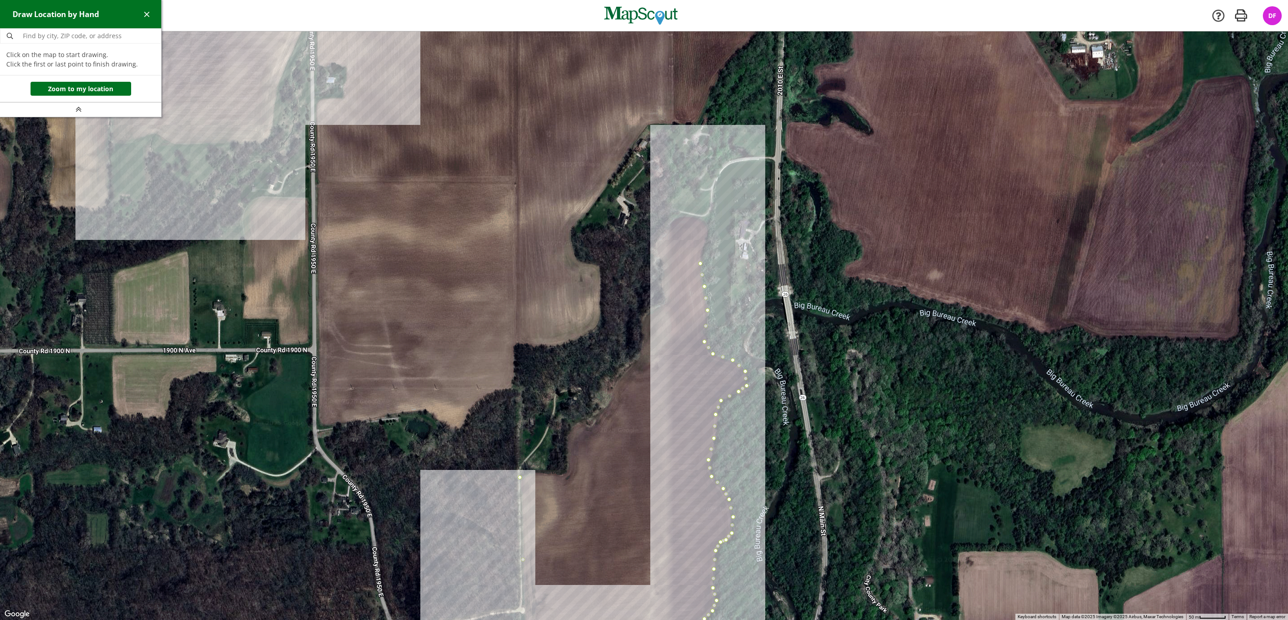
click at [707, 236] on div at bounding box center [644, 325] width 1288 height 588
click at [706, 225] on div at bounding box center [644, 325] width 1288 height 588
click at [701, 217] on div at bounding box center [644, 325] width 1288 height 588
click at [689, 217] on div at bounding box center [644, 325] width 1288 height 588
click at [678, 216] on div at bounding box center [644, 325] width 1288 height 588
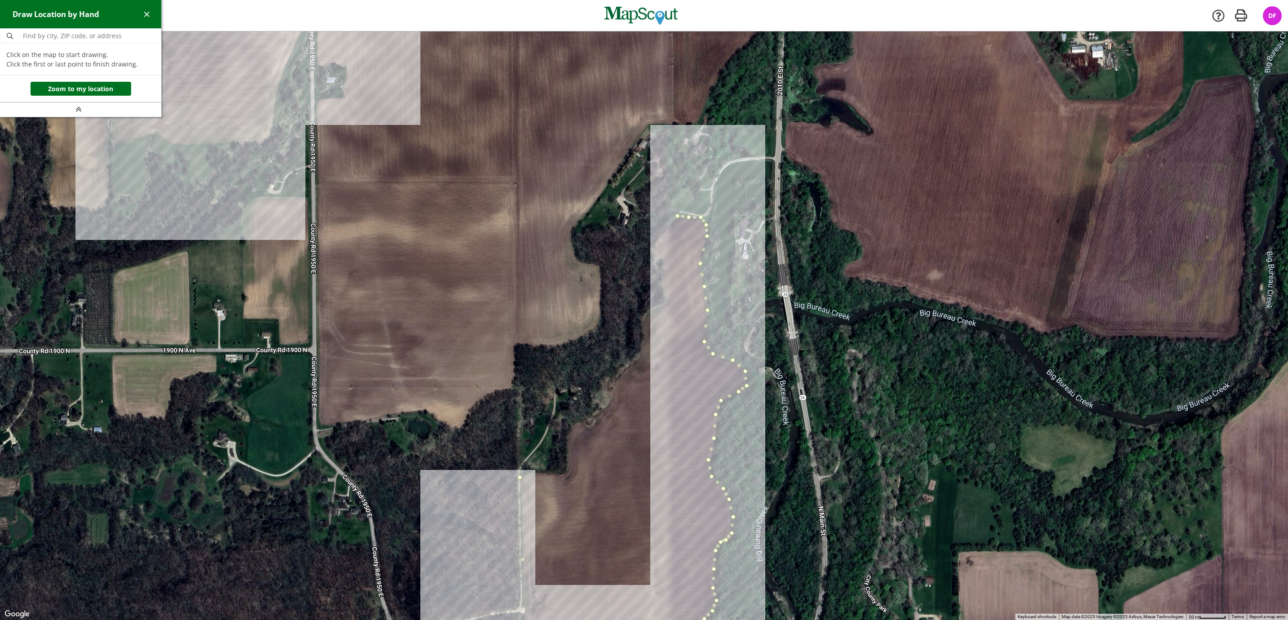
click at [669, 222] on div at bounding box center [644, 325] width 1288 height 588
click at [666, 232] on div at bounding box center [644, 325] width 1288 height 588
click at [659, 238] on div at bounding box center [644, 325] width 1288 height 588
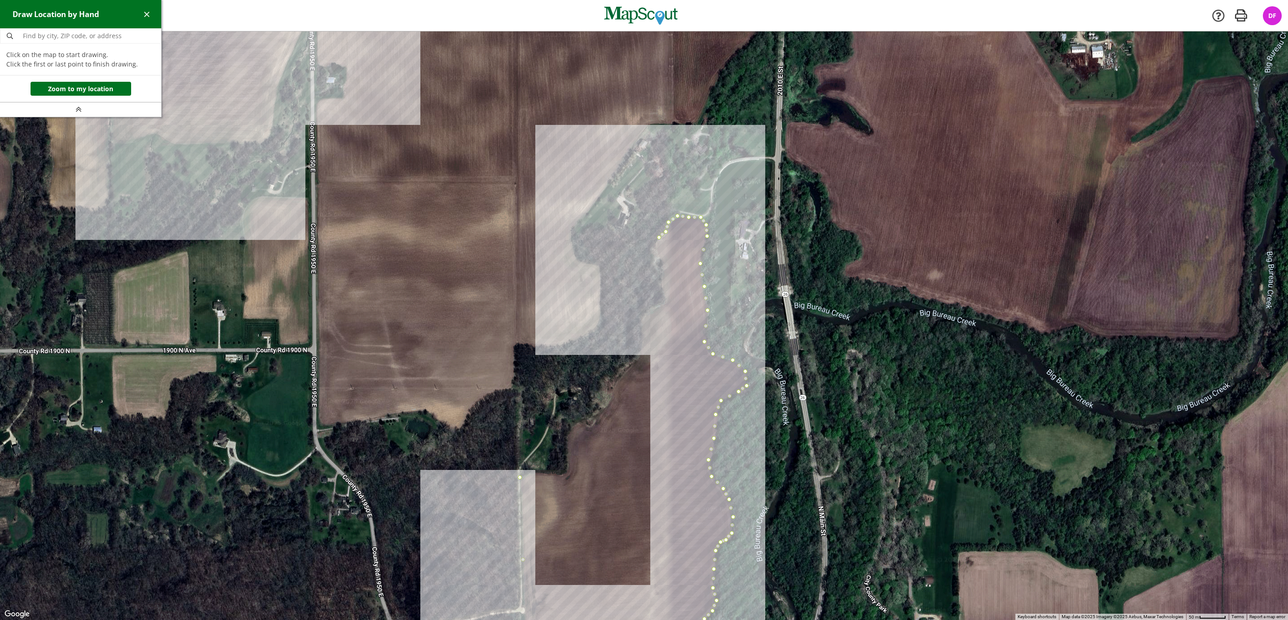
click at [657, 245] on div at bounding box center [644, 325] width 1288 height 588
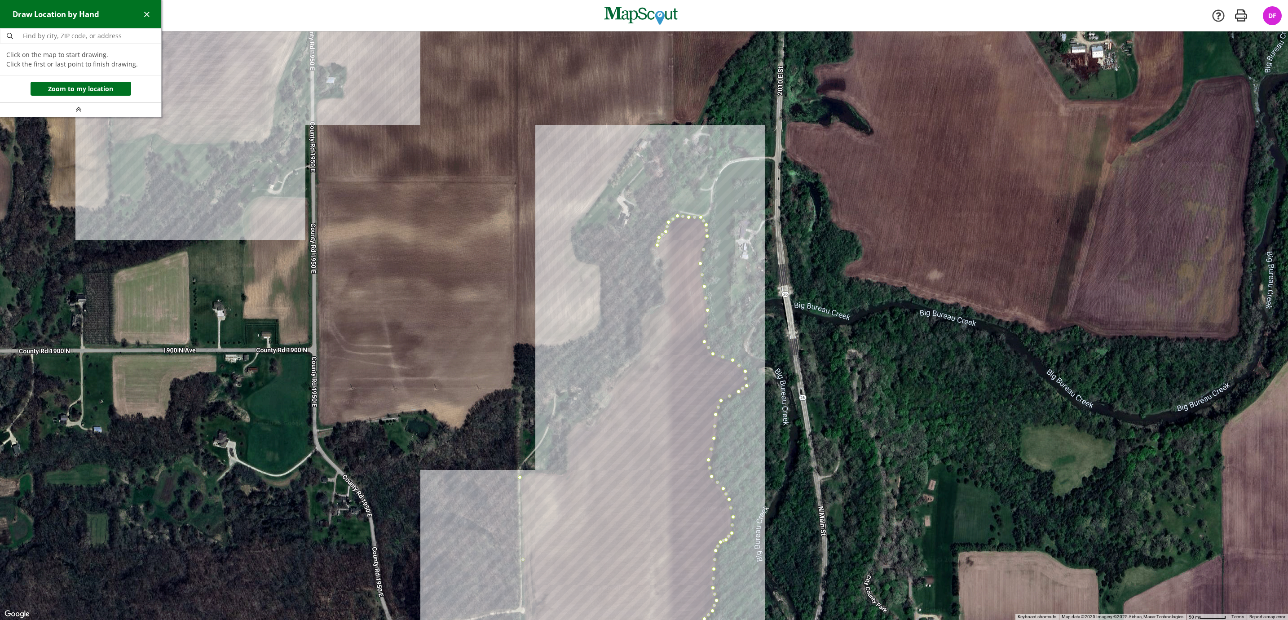
click at [660, 255] on div at bounding box center [644, 325] width 1288 height 588
click at [662, 266] on div at bounding box center [644, 325] width 1288 height 588
click at [662, 286] on div at bounding box center [644, 325] width 1288 height 588
click at [665, 299] on div at bounding box center [644, 325] width 1288 height 588
click at [664, 300] on div at bounding box center [644, 325] width 1288 height 588
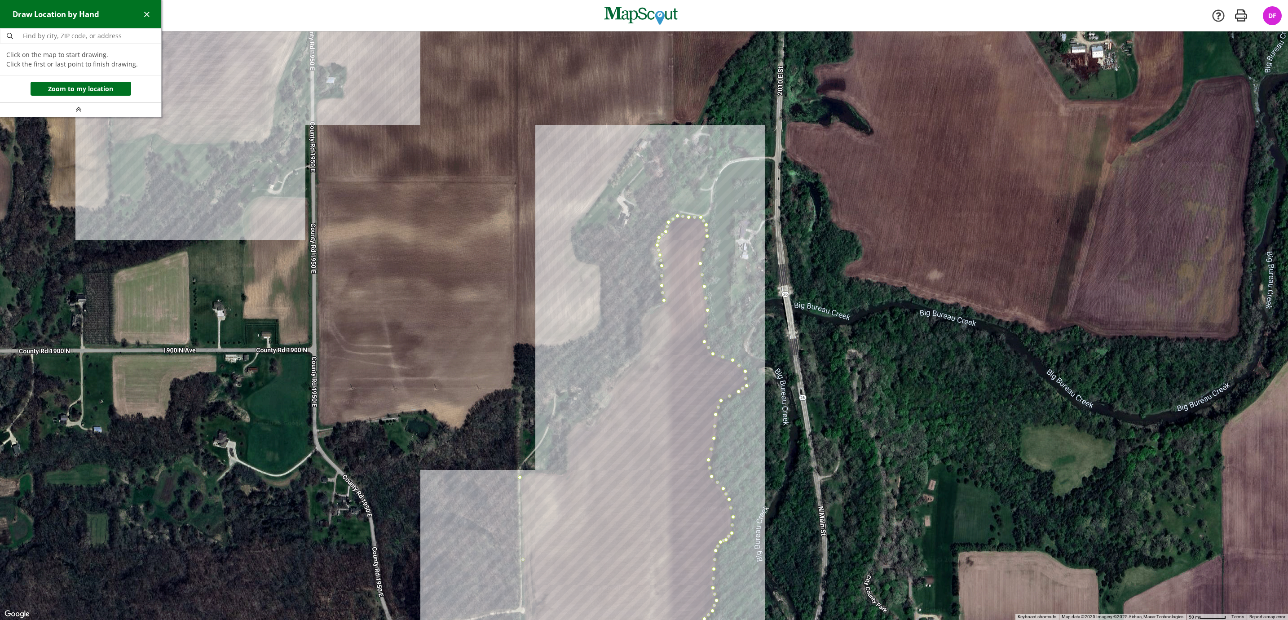
click at [659, 306] on div at bounding box center [644, 325] width 1288 height 588
click at [644, 314] on div at bounding box center [644, 325] width 1288 height 588
click at [641, 328] on div at bounding box center [644, 325] width 1288 height 588
drag, startPoint x: 641, startPoint y: 341, endPoint x: 641, endPoint y: 347, distance: 5.4
click at [641, 342] on div at bounding box center [644, 325] width 1288 height 588
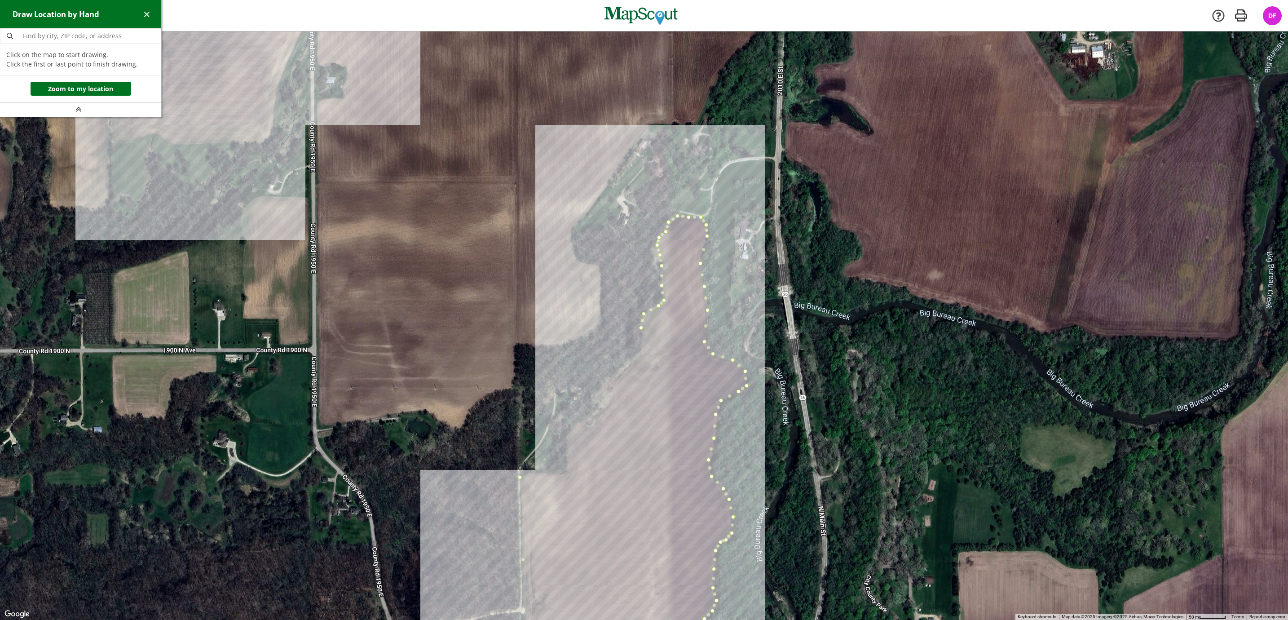
click at [640, 350] on div at bounding box center [644, 325] width 1288 height 588
click at [636, 364] on div at bounding box center [644, 325] width 1288 height 588
click at [622, 375] on div at bounding box center [644, 325] width 1288 height 588
drag, startPoint x: 612, startPoint y: 403, endPoint x: 697, endPoint y: 276, distance: 152.6
click at [697, 276] on div at bounding box center [644, 325] width 1288 height 588
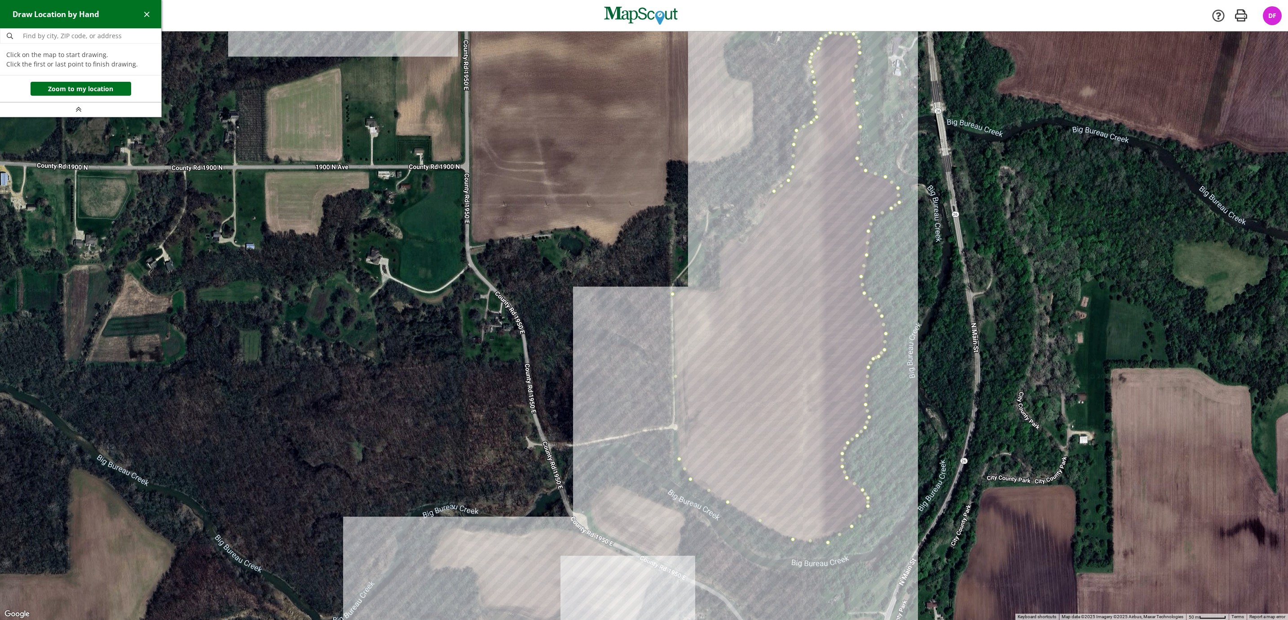
drag, startPoint x: 637, startPoint y: 407, endPoint x: 791, endPoint y: 221, distance: 241.1
click at [791, 221] on div at bounding box center [644, 325] width 1288 height 588
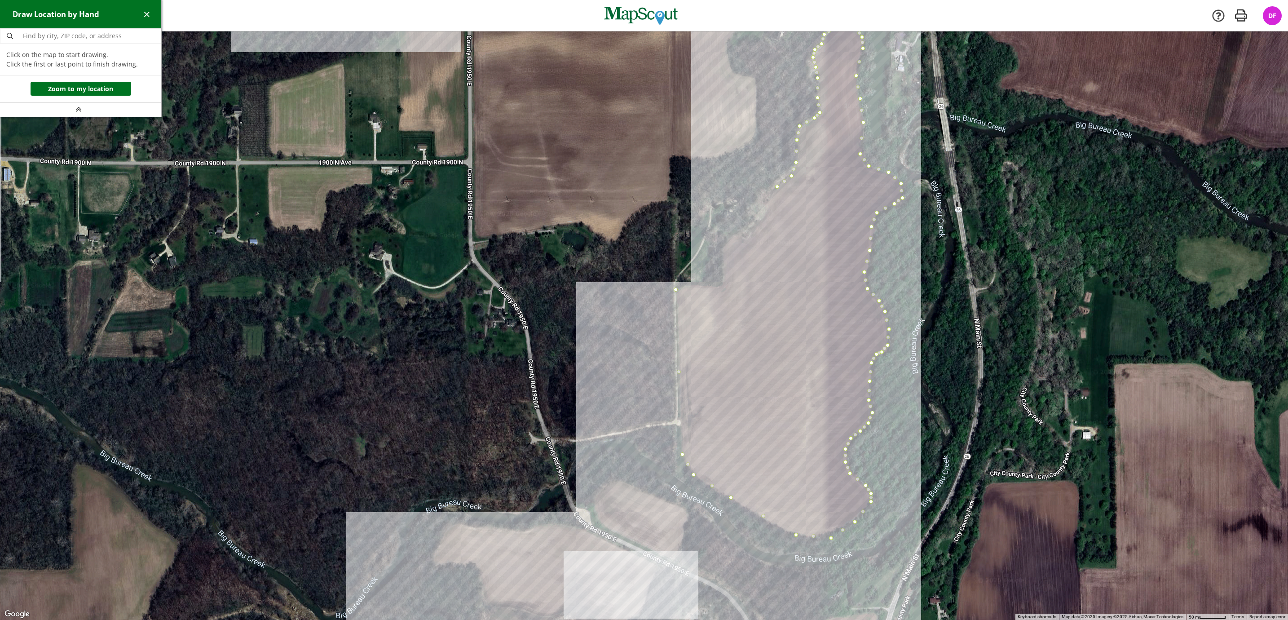
click at [766, 214] on div at bounding box center [644, 325] width 1288 height 588
click at [750, 228] on div at bounding box center [644, 325] width 1288 height 588
click at [747, 237] on div at bounding box center [644, 325] width 1288 height 588
click at [738, 236] on div at bounding box center [644, 325] width 1288 height 588
click at [730, 236] on div at bounding box center [644, 325] width 1288 height 588
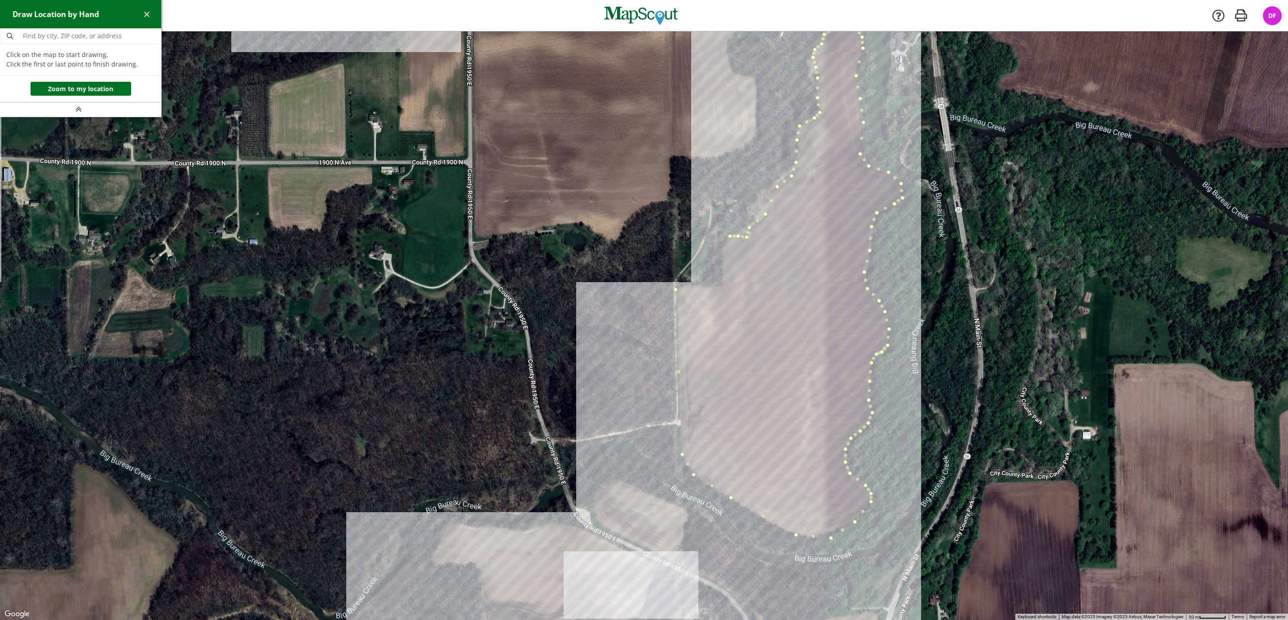
click at [723, 245] on div at bounding box center [644, 325] width 1288 height 588
click at [721, 267] on div at bounding box center [644, 325] width 1288 height 588
click at [723, 283] on div at bounding box center [644, 325] width 1288 height 588
click at [710, 289] on div at bounding box center [644, 325] width 1288 height 588
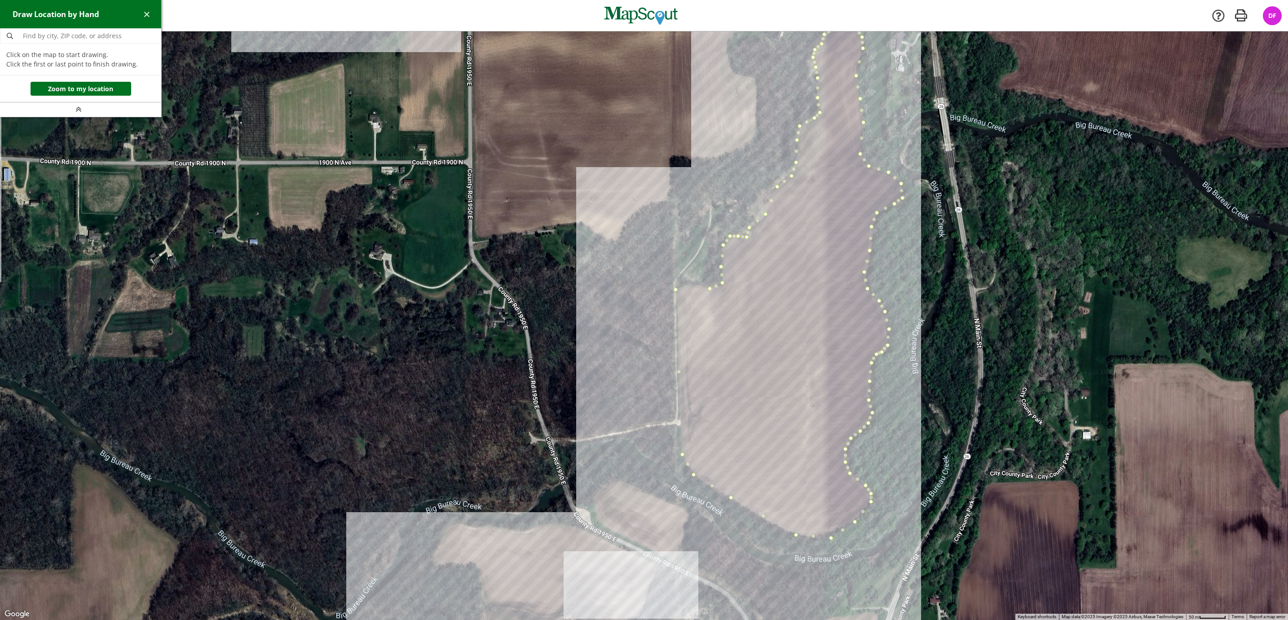
click at [694, 286] on div at bounding box center [644, 325] width 1288 height 588
click at [677, 289] on div at bounding box center [644, 325] width 1288 height 588
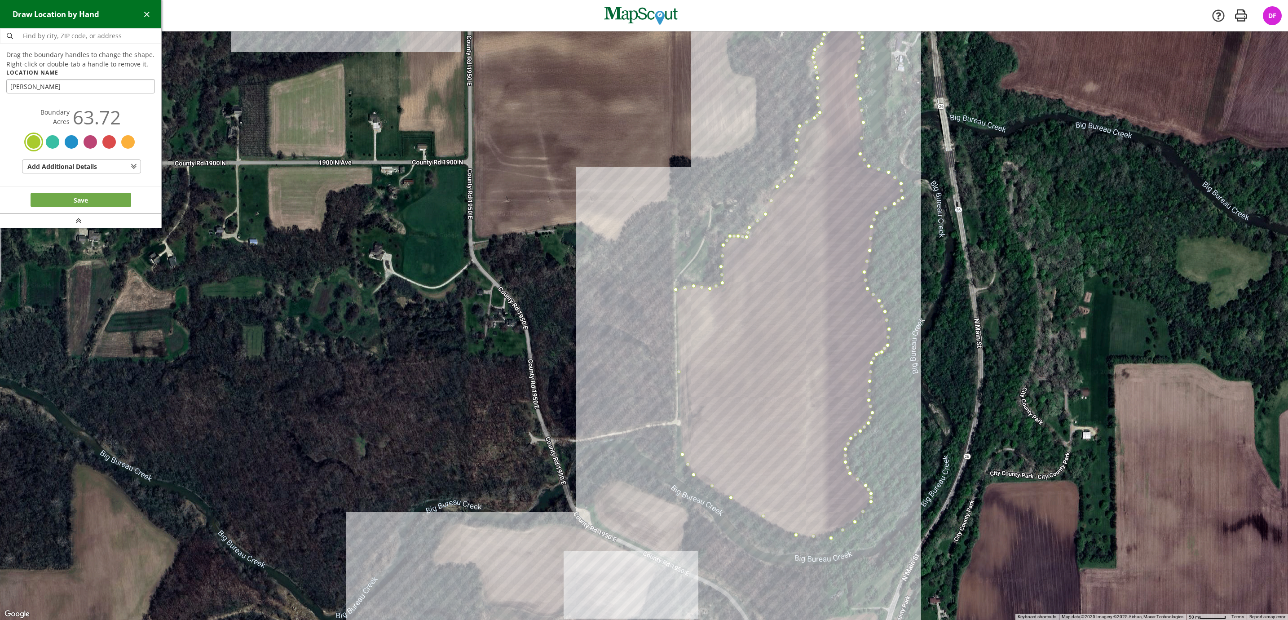
type input "[PERSON_NAME]"
click at [78, 201] on button "Save" at bounding box center [81, 200] width 101 height 14
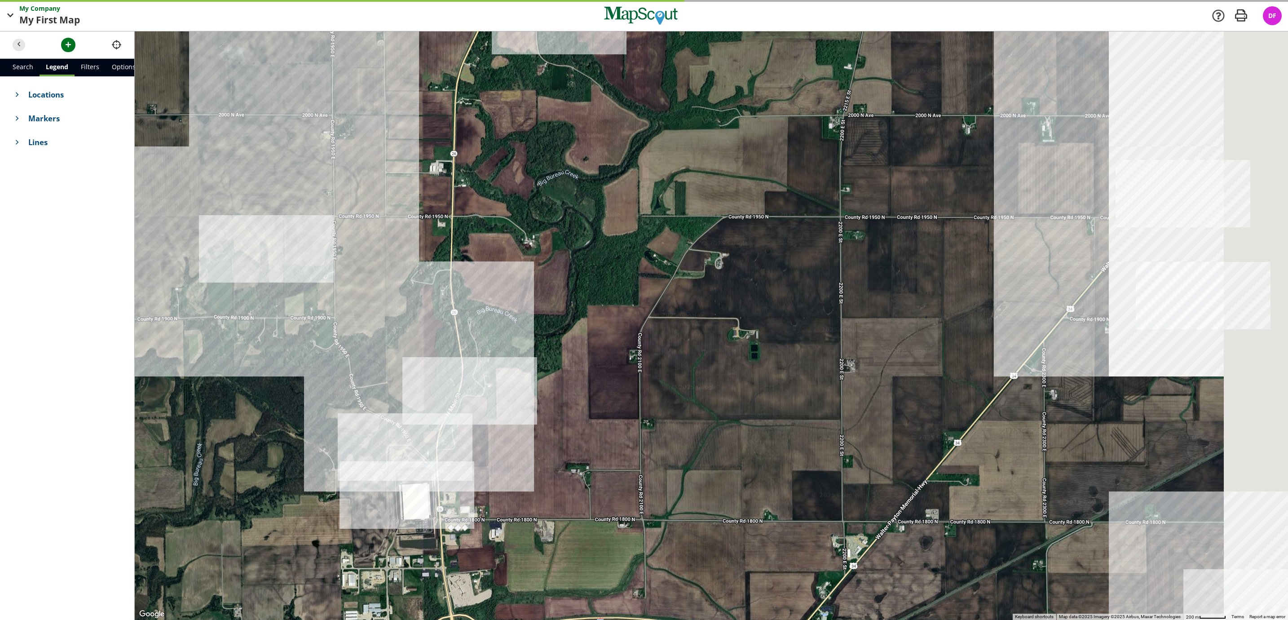
drag, startPoint x: 718, startPoint y: 298, endPoint x: 499, endPoint y: 382, distance: 234.5
click at [499, 382] on div at bounding box center [711, 325] width 1153 height 588
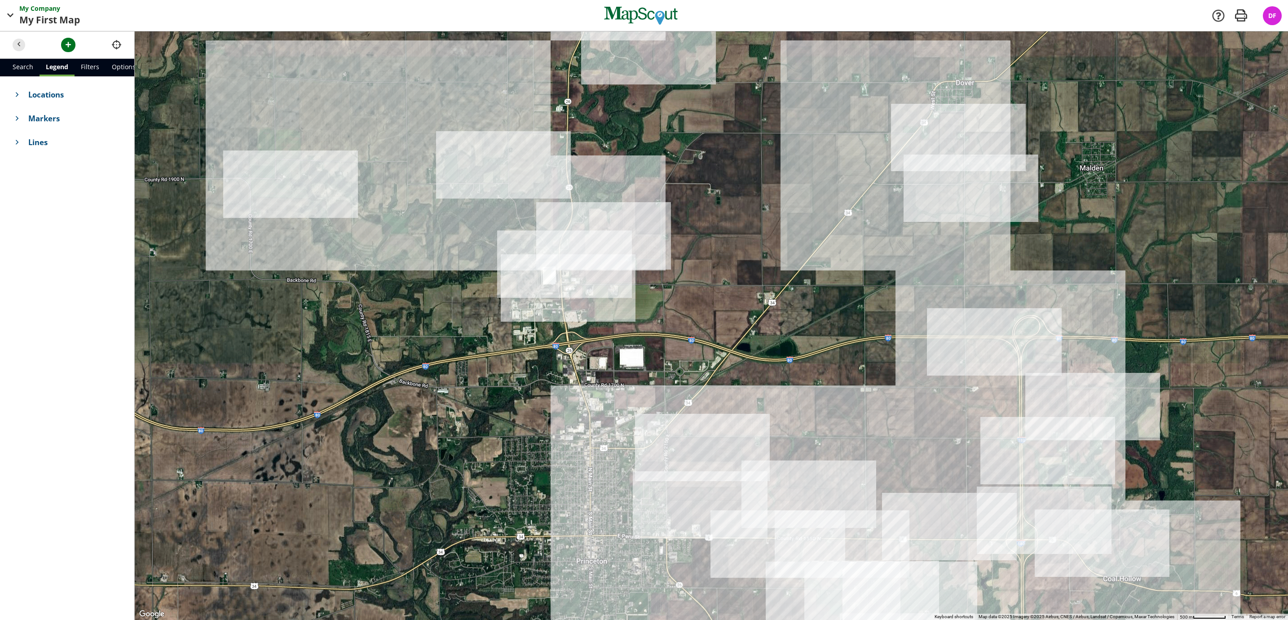
drag, startPoint x: 534, startPoint y: 304, endPoint x: 691, endPoint y: 218, distance: 179.3
click at [691, 218] on div at bounding box center [711, 325] width 1153 height 588
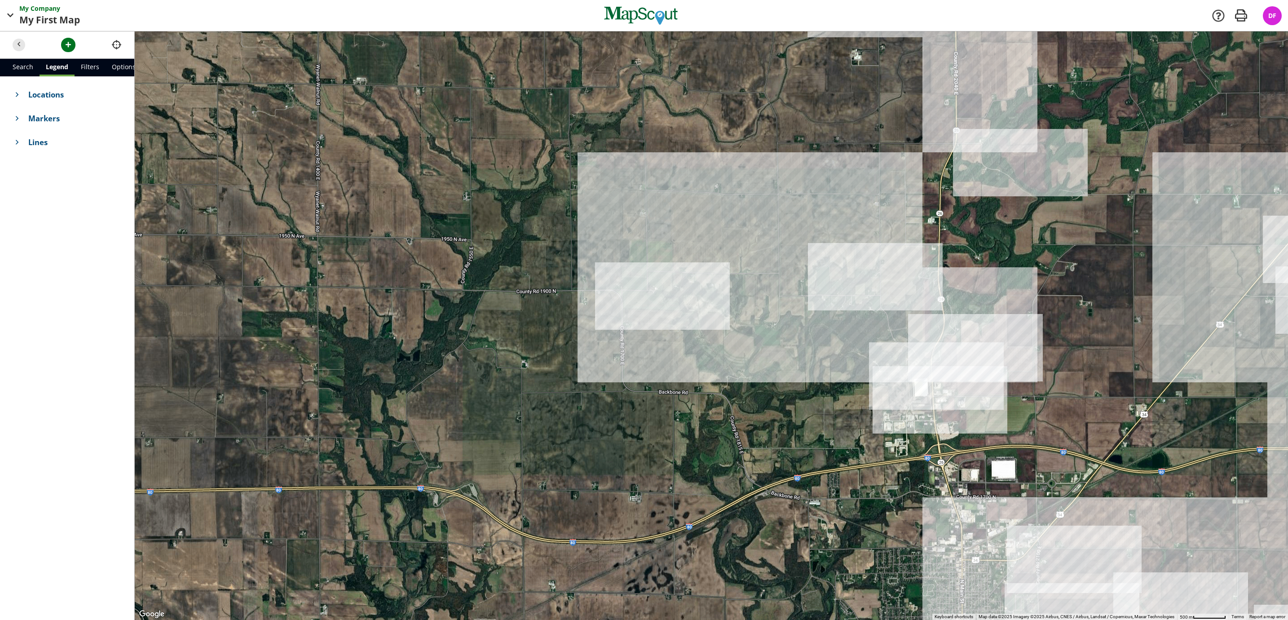
drag, startPoint x: 532, startPoint y: 228, endPoint x: 904, endPoint y: 341, distance: 388.6
click at [904, 341] on div at bounding box center [711, 325] width 1153 height 588
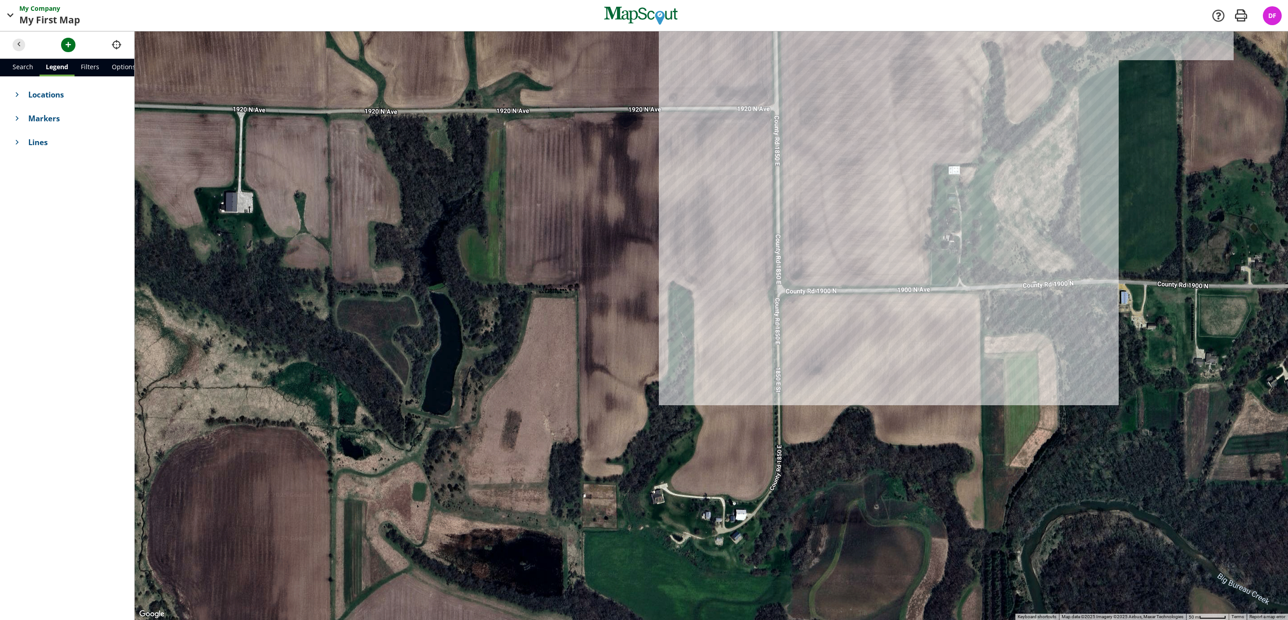
drag, startPoint x: 769, startPoint y: 369, endPoint x: 775, endPoint y: 374, distance: 7.0
click at [777, 376] on div at bounding box center [711, 325] width 1153 height 588
click at [65, 41] on span "button" at bounding box center [68, 44] width 9 height 9
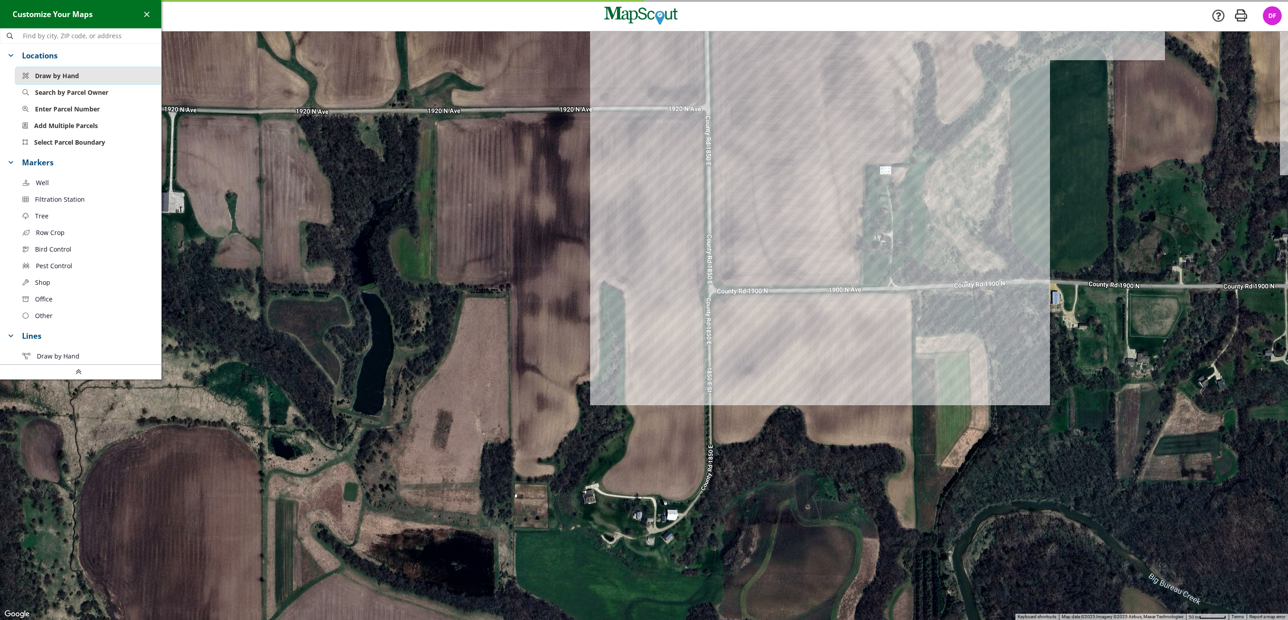
click at [90, 69] on button "Draw by Hand" at bounding box center [89, 75] width 146 height 17
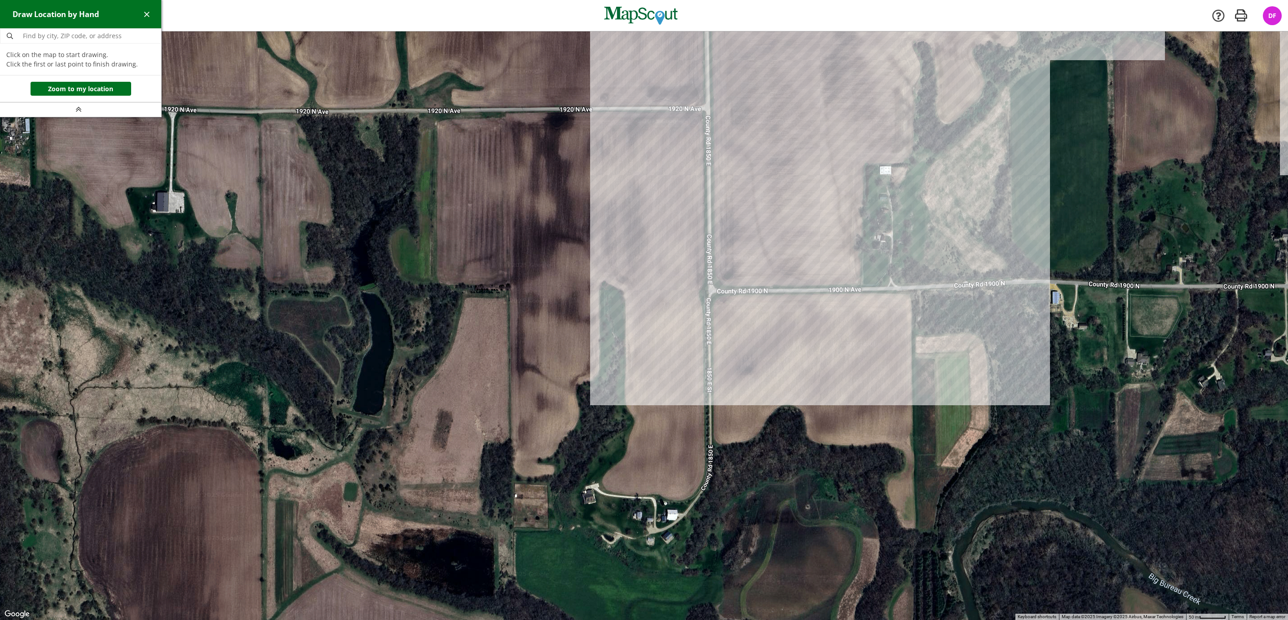
click at [505, 112] on div at bounding box center [644, 325] width 1288 height 588
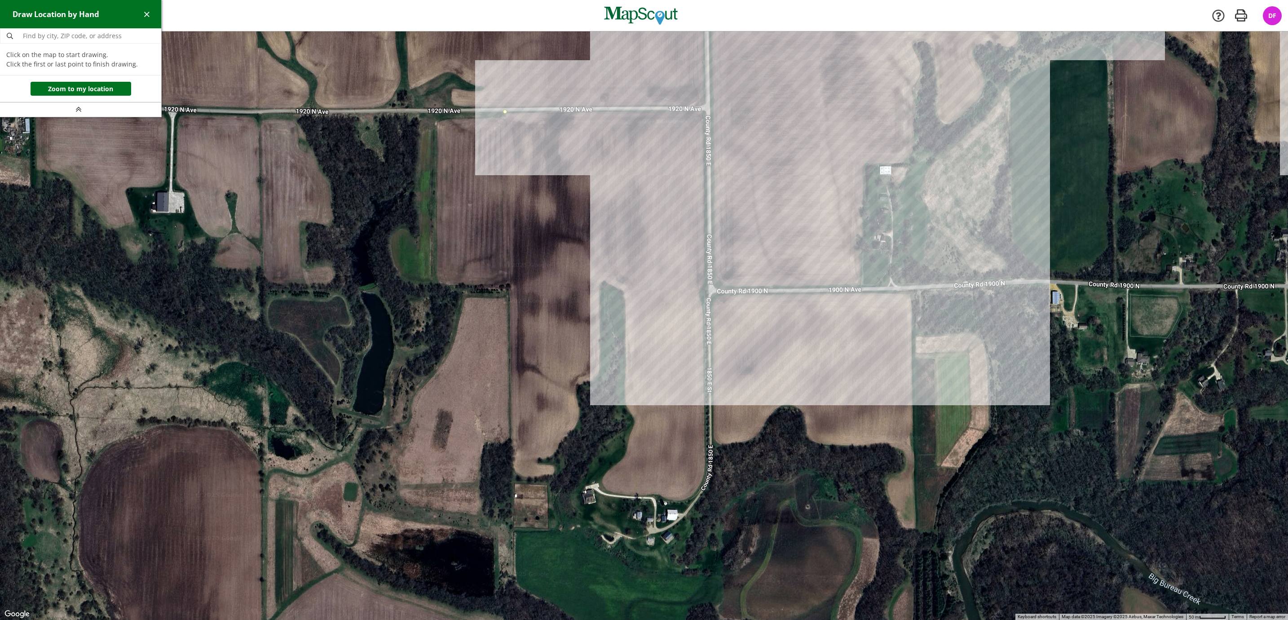
click at [706, 110] on div at bounding box center [644, 325] width 1288 height 588
click at [706, 293] on div at bounding box center [644, 325] width 1288 height 588
click at [911, 290] on div at bounding box center [644, 325] width 1288 height 588
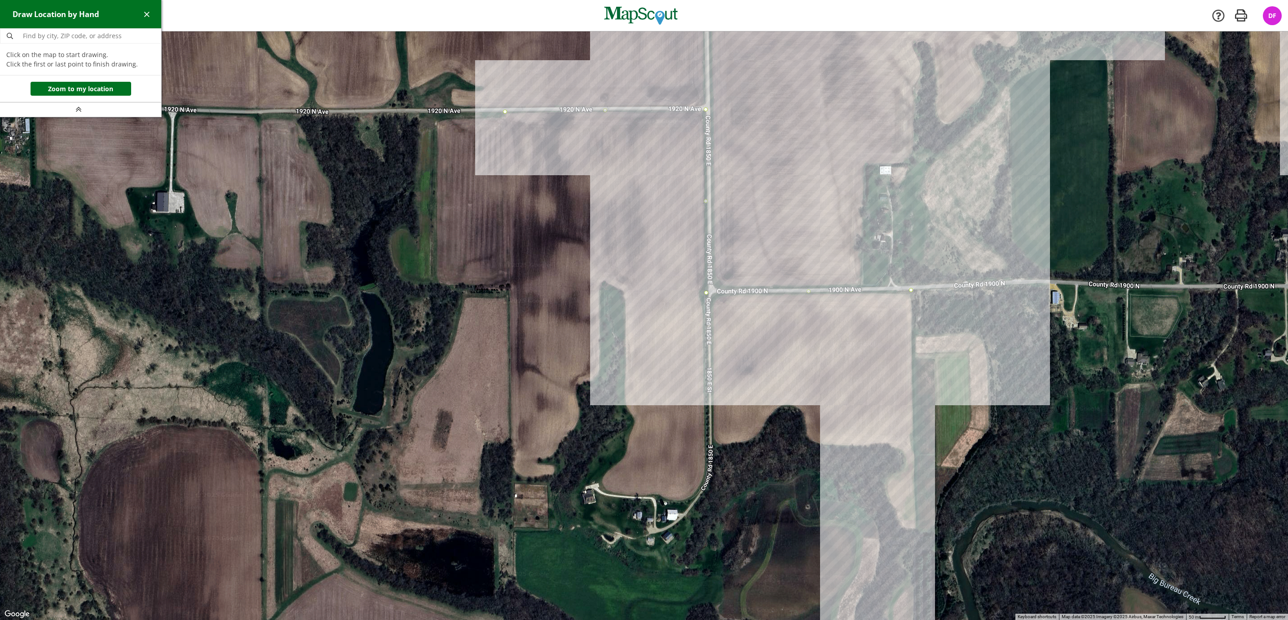
click at [917, 528] on div at bounding box center [644, 325] width 1288 height 588
click at [907, 527] on div at bounding box center [644, 325] width 1288 height 588
click at [901, 520] on div at bounding box center [644, 325] width 1288 height 588
click at [895, 504] on div at bounding box center [644, 325] width 1288 height 588
click at [887, 486] on div at bounding box center [644, 325] width 1288 height 588
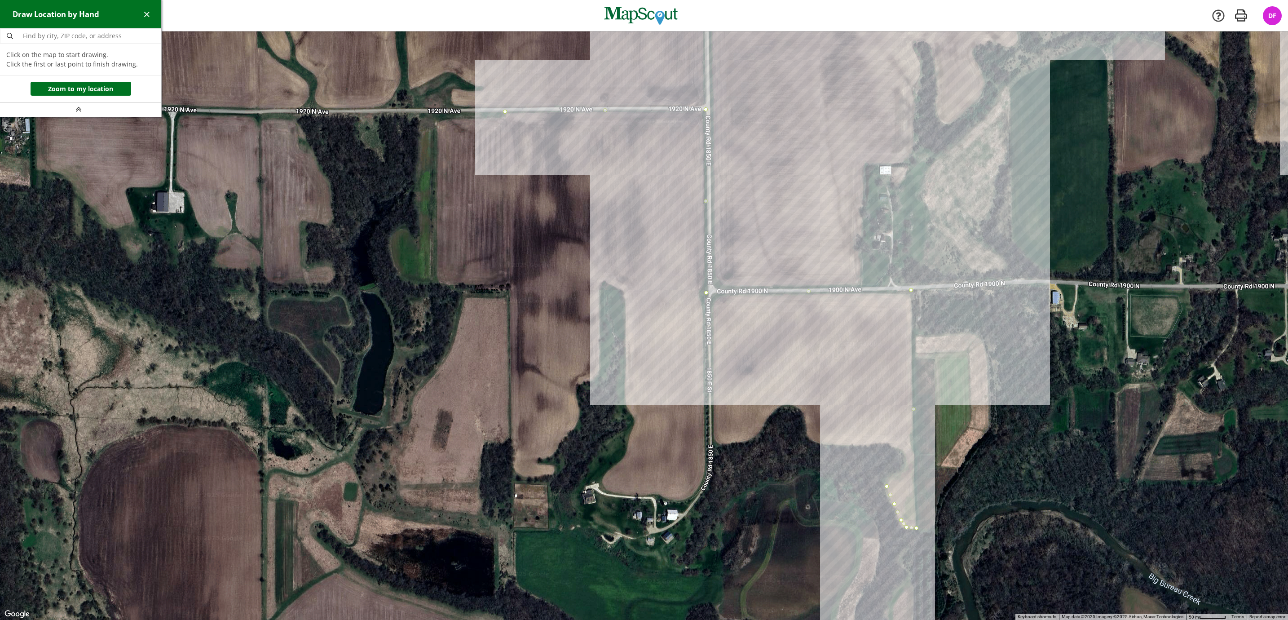
click at [892, 475] on div at bounding box center [644, 325] width 1288 height 588
click at [901, 472] on div at bounding box center [644, 325] width 1288 height 588
click at [907, 458] on div at bounding box center [644, 325] width 1288 height 588
click at [894, 446] on div at bounding box center [644, 325] width 1288 height 588
click at [882, 441] on div at bounding box center [644, 325] width 1288 height 588
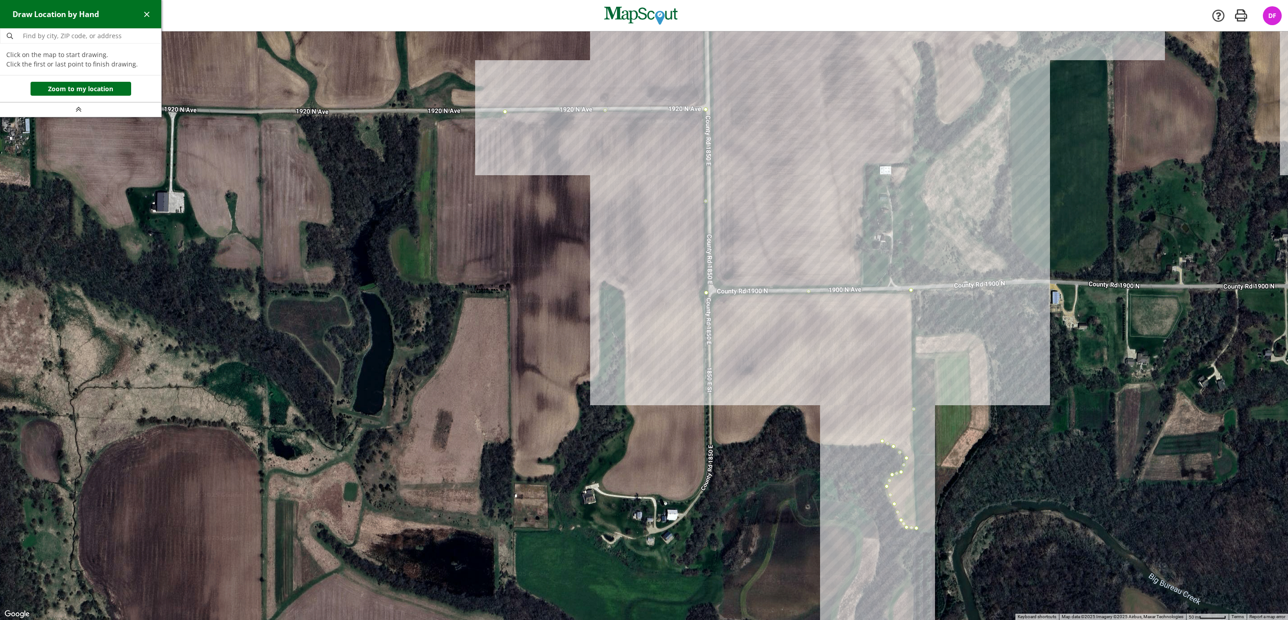
click at [853, 445] on div at bounding box center [644, 325] width 1288 height 588
click at [828, 443] on div at bounding box center [644, 325] width 1288 height 588
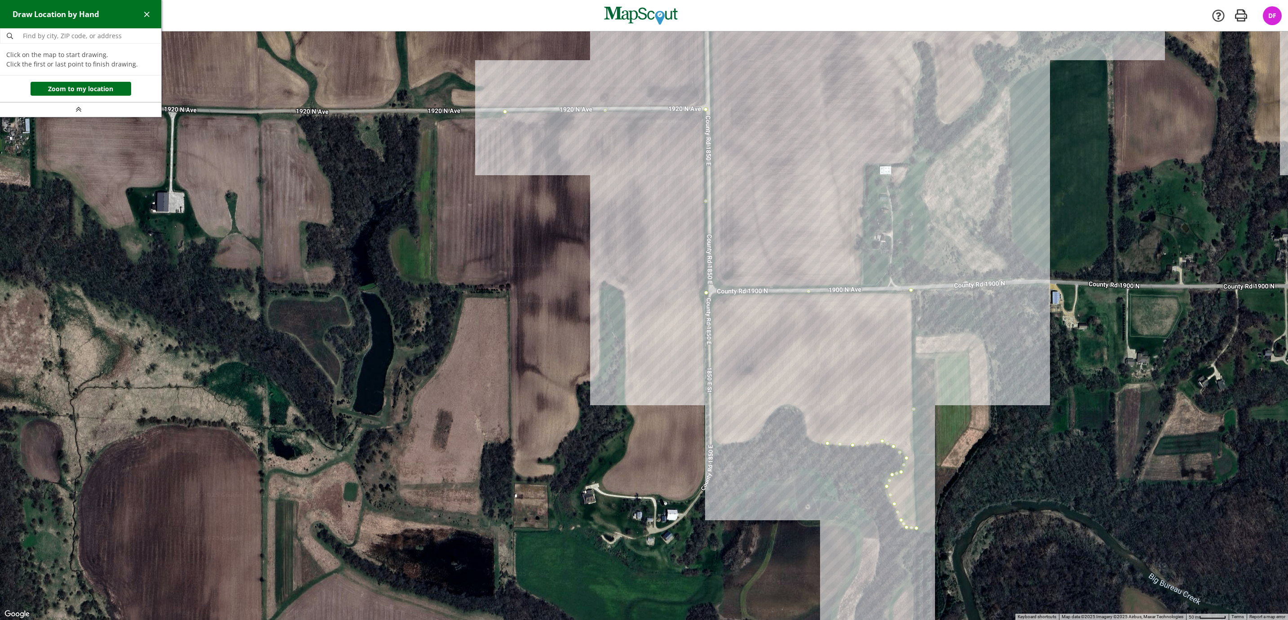
click at [810, 441] on div at bounding box center [644, 325] width 1288 height 588
click at [803, 430] on div at bounding box center [644, 325] width 1288 height 588
drag, startPoint x: 803, startPoint y: 415, endPoint x: 801, endPoint y: 411, distance: 4.9
click at [803, 414] on div at bounding box center [644, 325] width 1288 height 588
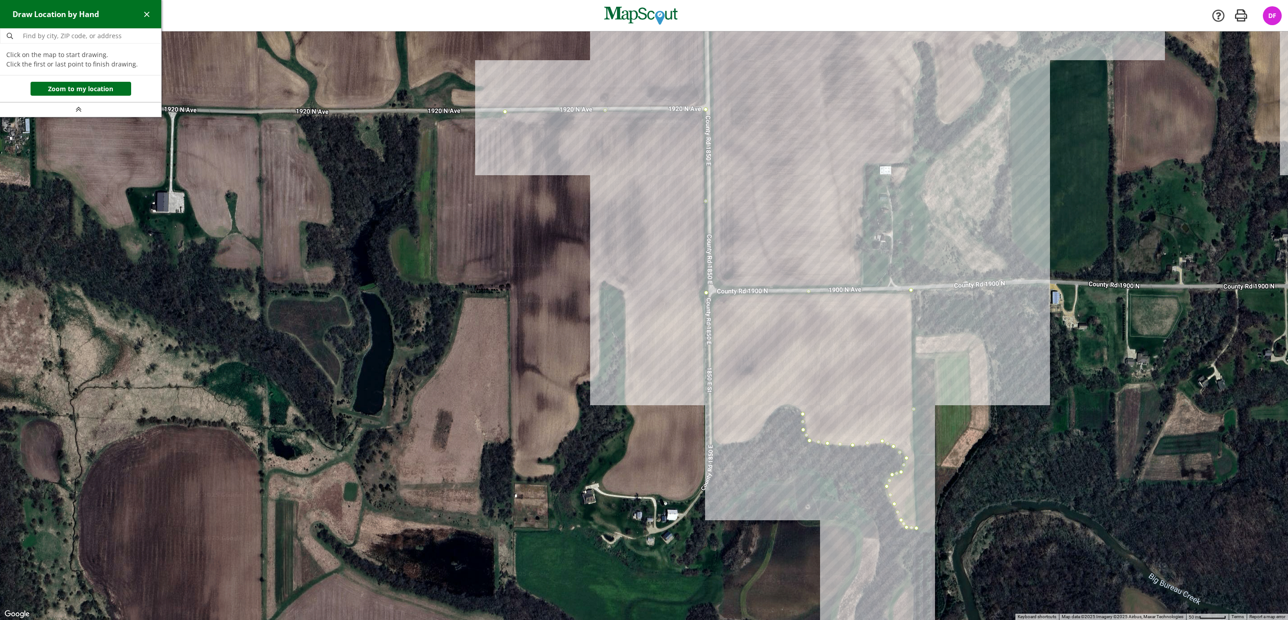
click at [795, 406] on div at bounding box center [644, 325] width 1288 height 588
click at [785, 406] on div at bounding box center [644, 325] width 1288 height 588
click at [773, 411] on div at bounding box center [644, 325] width 1288 height 588
click at [767, 421] on div at bounding box center [644, 325] width 1288 height 588
click at [764, 428] on div at bounding box center [644, 325] width 1288 height 588
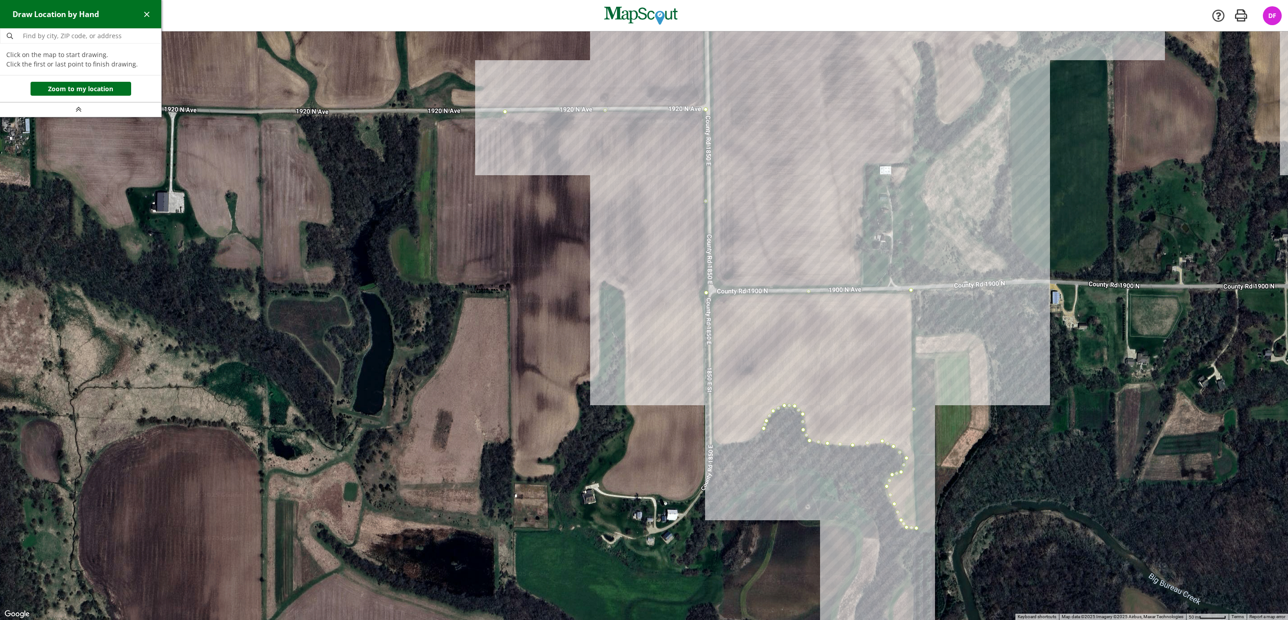
click at [755, 437] on div at bounding box center [644, 325] width 1288 height 588
click at [742, 439] on div at bounding box center [644, 325] width 1288 height 588
click at [722, 443] on div at bounding box center [644, 325] width 1288 height 588
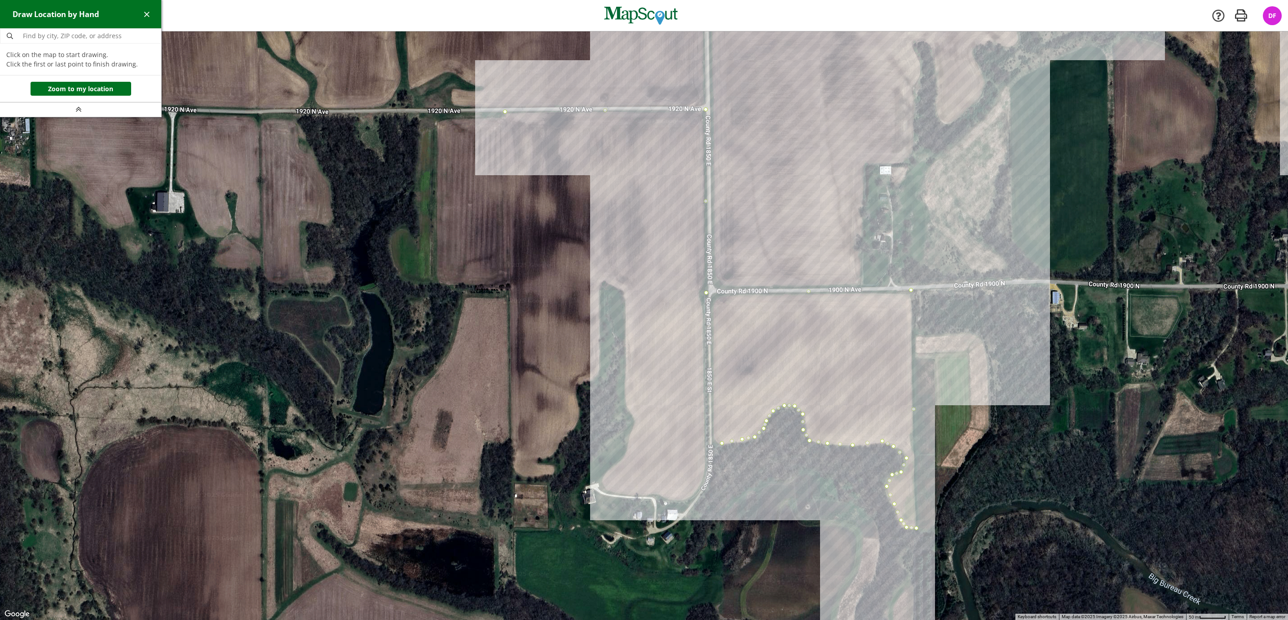
click at [705, 443] on div at bounding box center [644, 325] width 1288 height 588
click at [705, 468] on div at bounding box center [644, 325] width 1288 height 588
click at [700, 482] on div at bounding box center [644, 325] width 1288 height 588
click at [688, 494] on div at bounding box center [644, 325] width 1288 height 588
click at [674, 499] on div at bounding box center [644, 325] width 1288 height 588
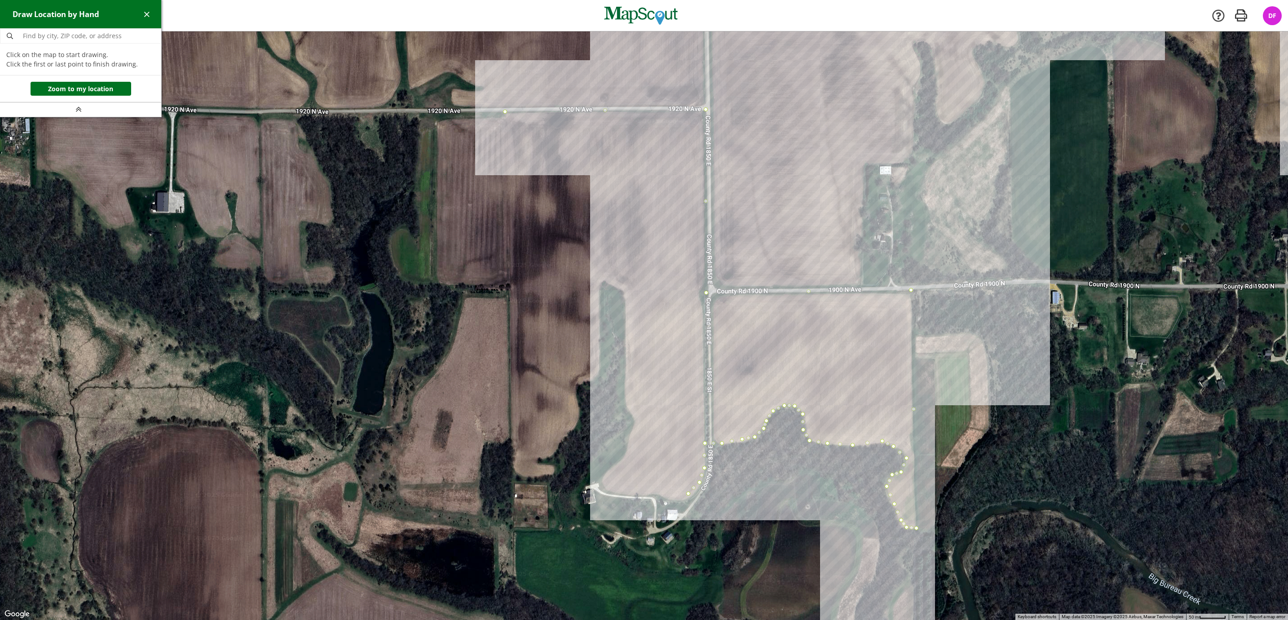
click at [679, 500] on div at bounding box center [644, 325] width 1288 height 588
click at [668, 498] on div at bounding box center [644, 325] width 1288 height 588
click at [661, 494] on div at bounding box center [644, 325] width 1288 height 588
click at [647, 492] on div at bounding box center [644, 325] width 1288 height 588
click at [637, 494] on div at bounding box center [644, 325] width 1288 height 588
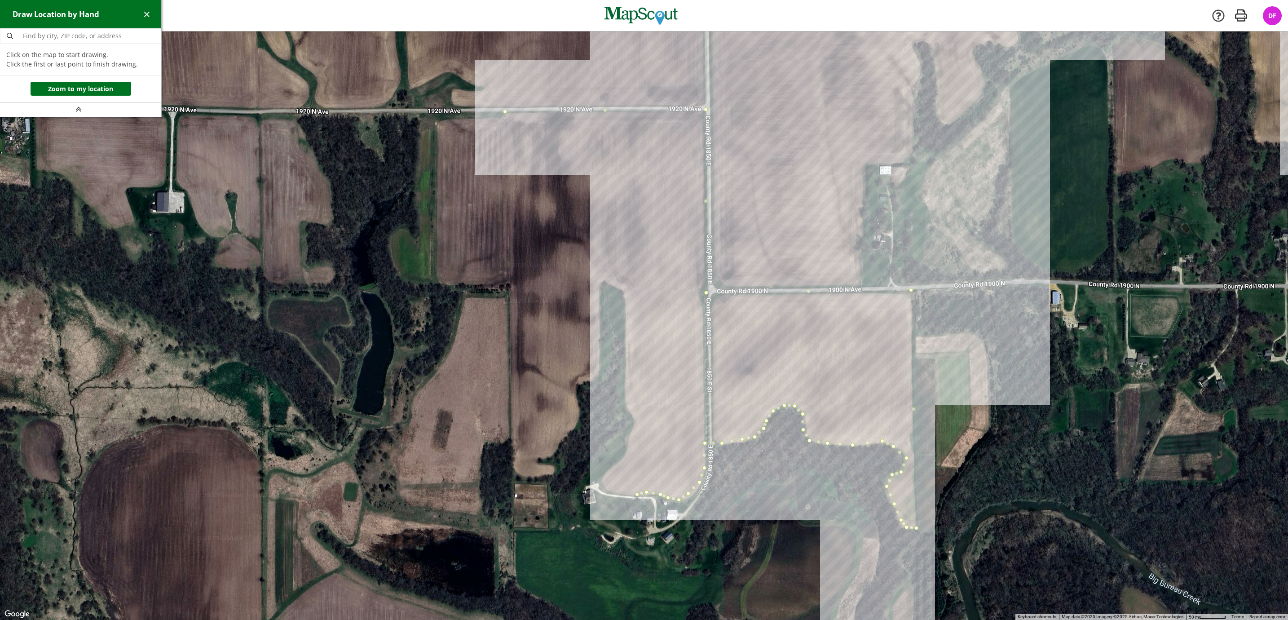
click at [623, 494] on div at bounding box center [644, 325] width 1288 height 588
click at [610, 491] on div at bounding box center [644, 325] width 1288 height 588
click at [601, 482] on div at bounding box center [644, 325] width 1288 height 588
drag, startPoint x: 604, startPoint y: 473, endPoint x: 610, endPoint y: 469, distance: 7.5
click at [605, 473] on div at bounding box center [644, 325] width 1288 height 588
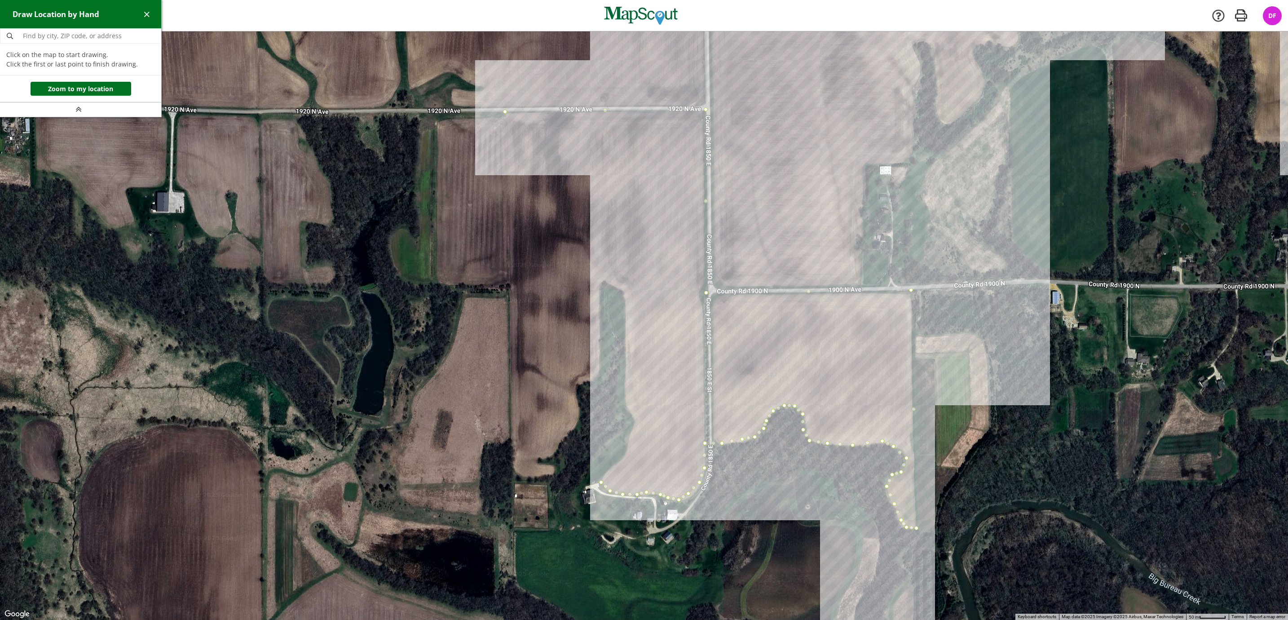
click at [615, 465] on div at bounding box center [644, 325] width 1288 height 588
click at [624, 457] on div at bounding box center [644, 325] width 1288 height 588
click at [628, 443] on div at bounding box center [644, 325] width 1288 height 588
click at [632, 432] on div at bounding box center [644, 325] width 1288 height 588
click at [635, 422] on div at bounding box center [644, 325] width 1288 height 588
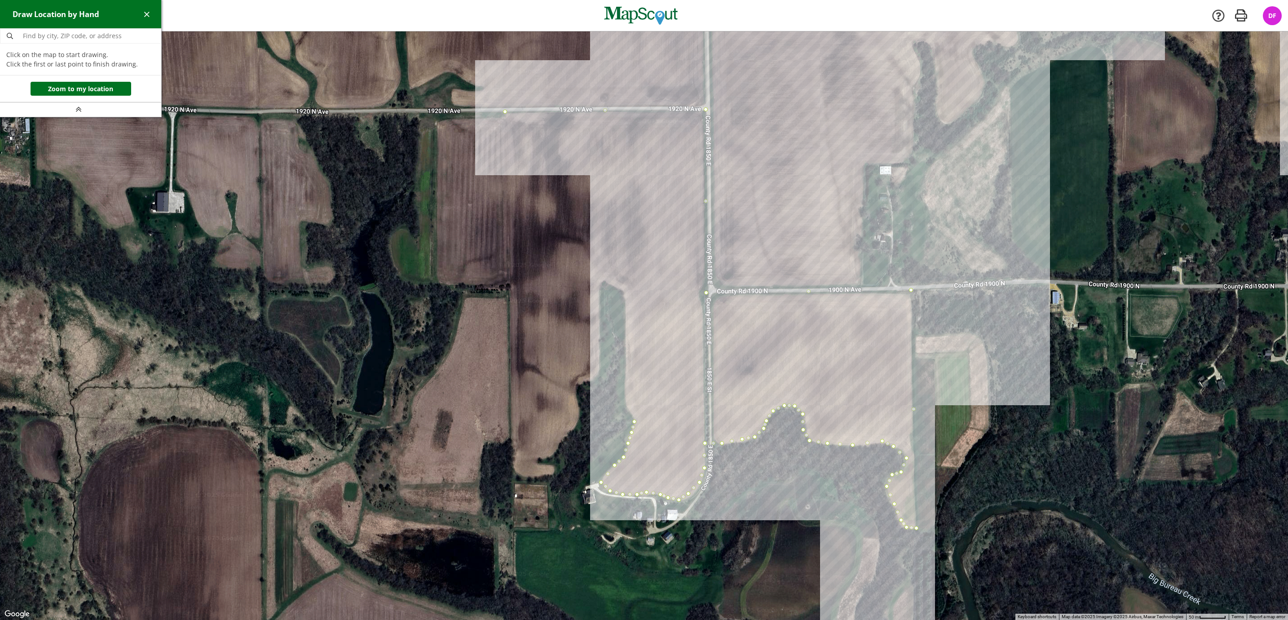
click at [630, 411] on div at bounding box center [644, 325] width 1288 height 588
click at [624, 397] on div at bounding box center [644, 325] width 1288 height 588
click at [623, 290] on div at bounding box center [644, 325] width 1288 height 588
click at [603, 279] on div at bounding box center [644, 325] width 1288 height 588
click at [599, 287] on div at bounding box center [644, 325] width 1288 height 588
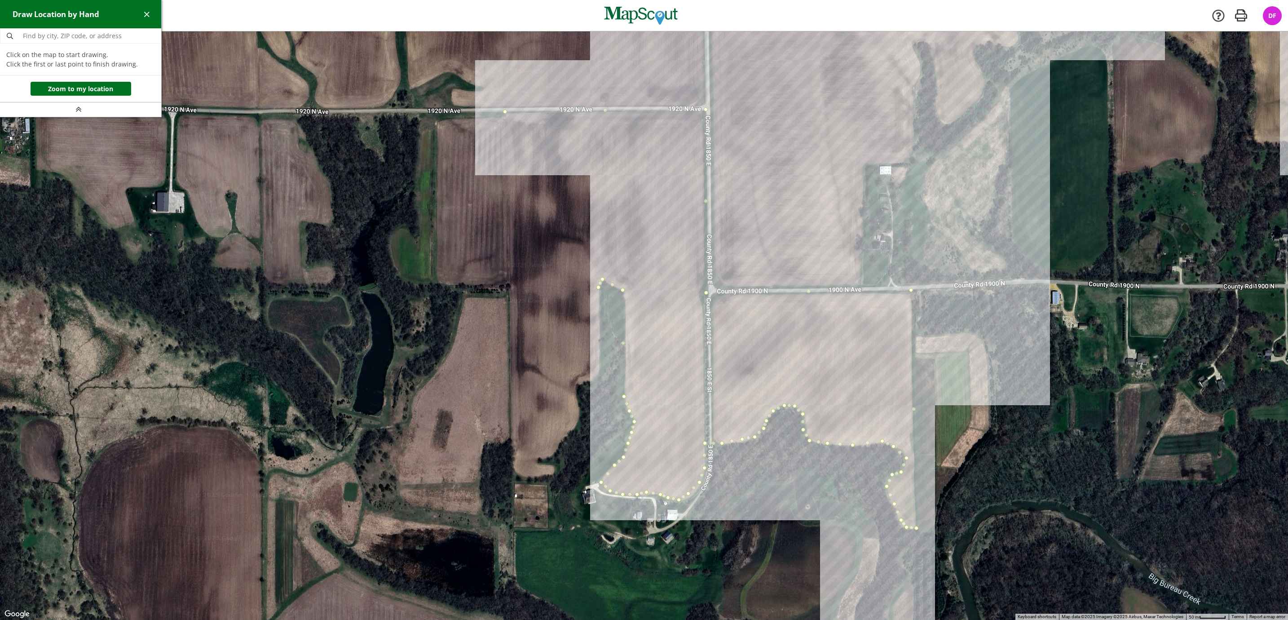
click at [599, 372] on div at bounding box center [644, 325] width 1288 height 588
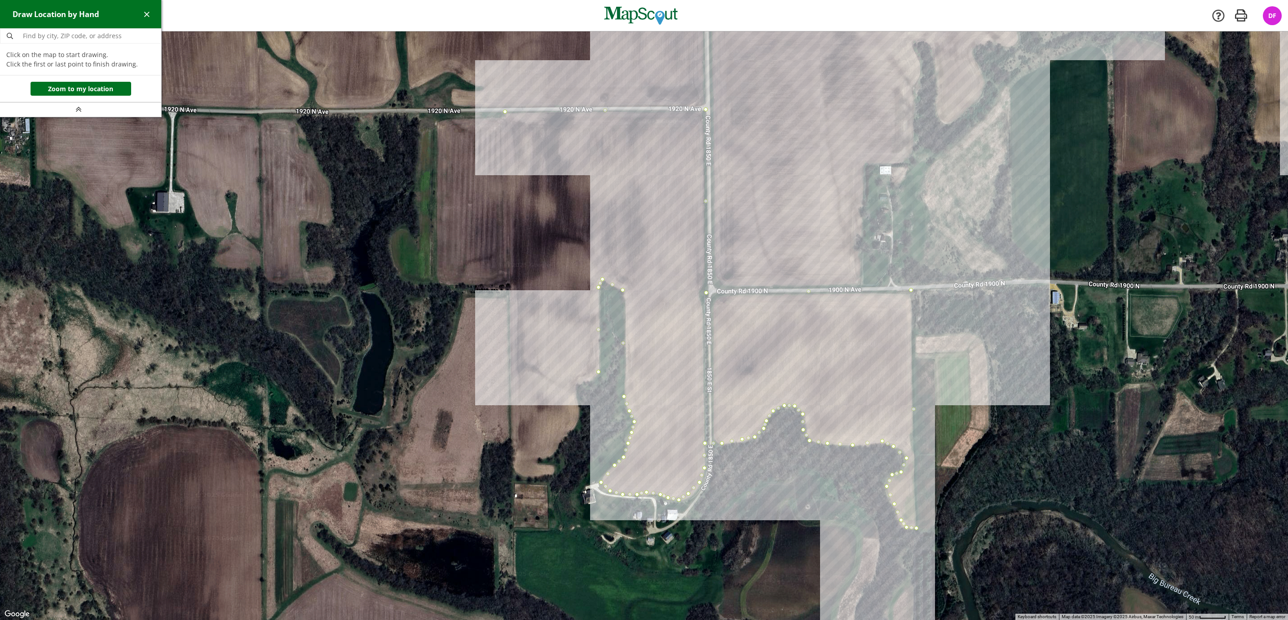
click at [595, 379] on div at bounding box center [644, 325] width 1288 height 588
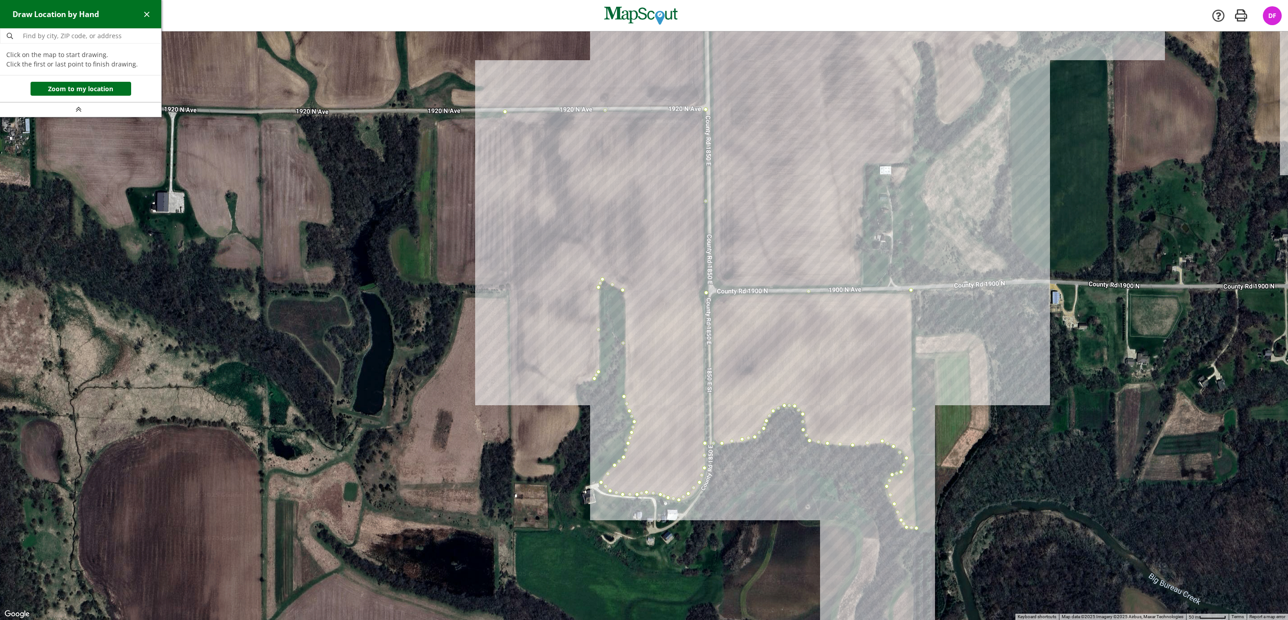
click at [587, 382] on div at bounding box center [644, 325] width 1288 height 588
click at [577, 383] on div at bounding box center [644, 325] width 1288 height 588
click at [575, 396] on div at bounding box center [644, 325] width 1288 height 588
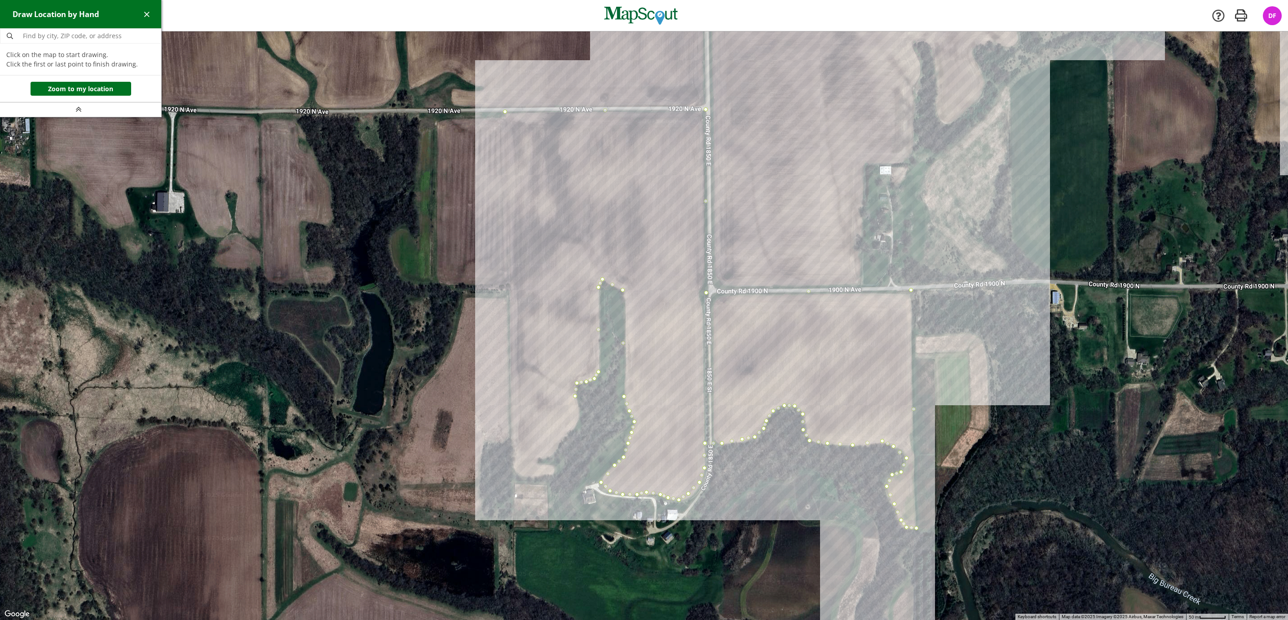
click at [577, 407] on div at bounding box center [644, 325] width 1288 height 588
click at [580, 416] on div at bounding box center [644, 325] width 1288 height 588
click at [576, 423] on div at bounding box center [644, 325] width 1288 height 588
click at [570, 430] on div at bounding box center [644, 325] width 1288 height 588
click at [559, 441] on div at bounding box center [644, 325] width 1288 height 588
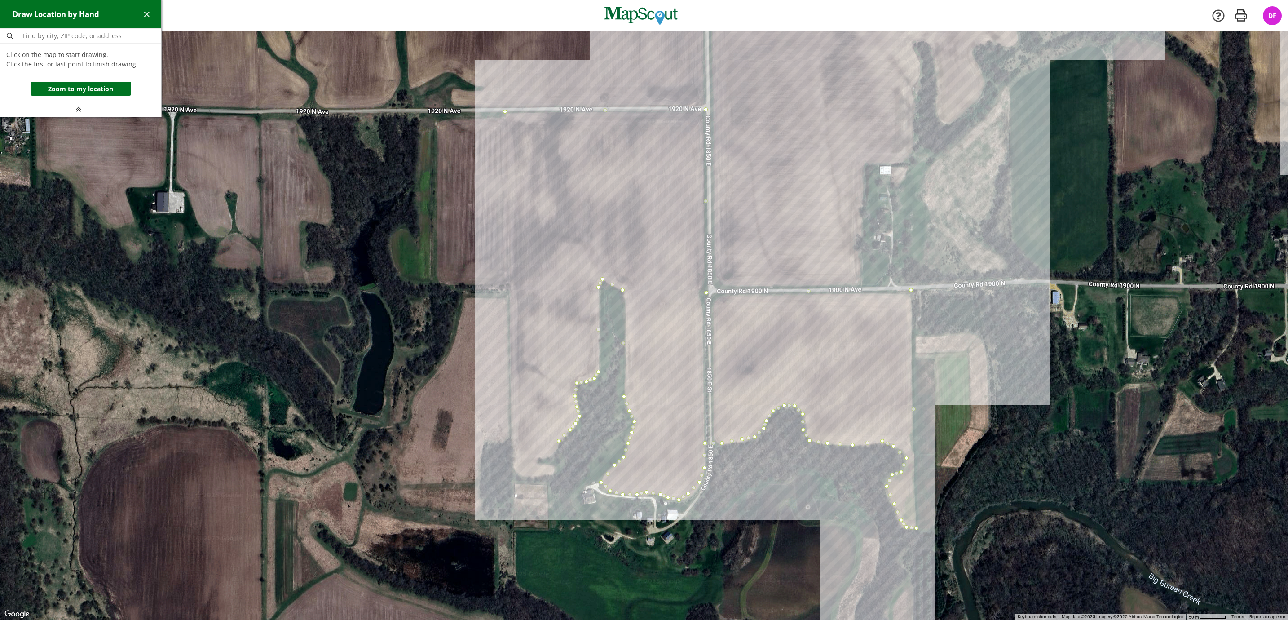
click at [556, 453] on div at bounding box center [644, 325] width 1288 height 588
click at [547, 458] on div at bounding box center [644, 325] width 1288 height 588
click at [537, 458] on div at bounding box center [644, 325] width 1288 height 588
click at [537, 461] on div at bounding box center [644, 325] width 1288 height 588
click at [551, 465] on div at bounding box center [644, 325] width 1288 height 588
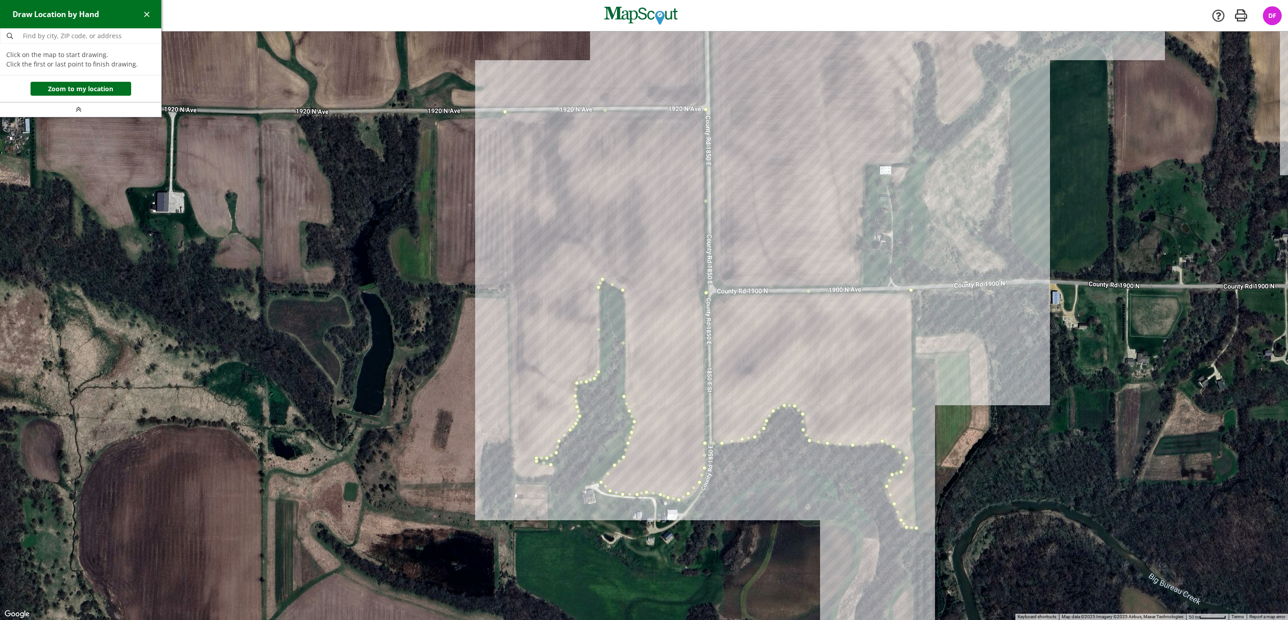
click at [553, 470] on div at bounding box center [644, 325] width 1288 height 588
click at [551, 475] on div at bounding box center [644, 325] width 1288 height 588
click at [529, 476] on div at bounding box center [644, 325] width 1288 height 588
click at [520, 474] on div at bounding box center [644, 325] width 1288 height 588
click at [512, 468] on div at bounding box center [644, 325] width 1288 height 588
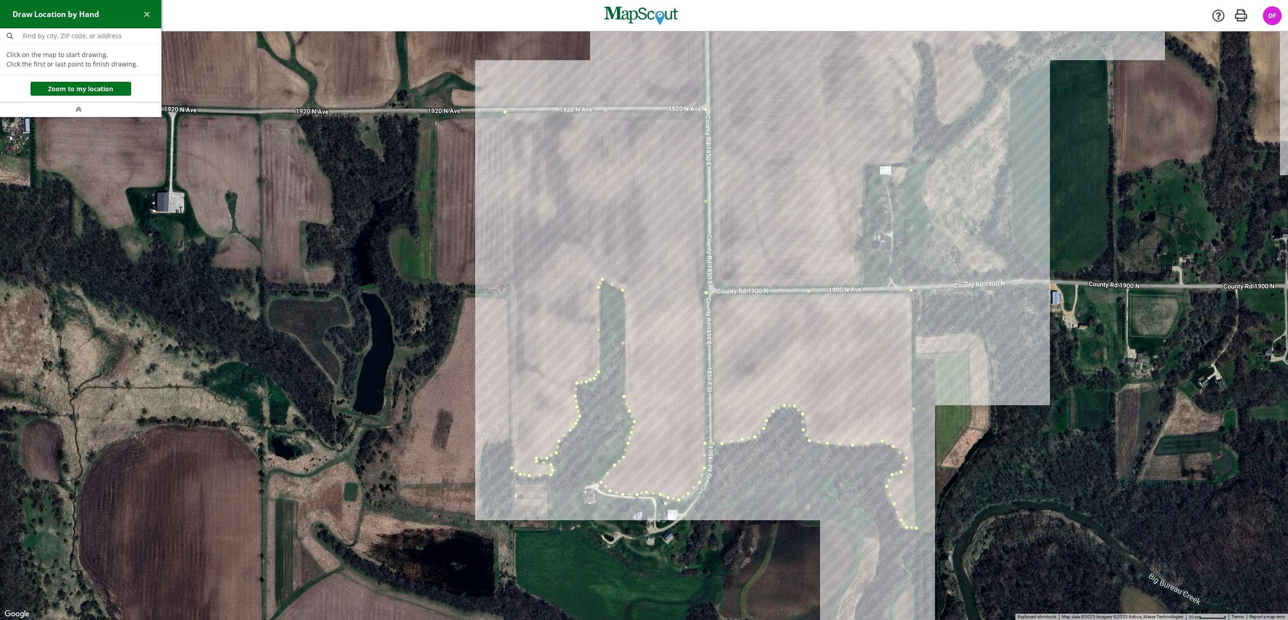
click at [504, 112] on div at bounding box center [644, 325] width 1288 height 588
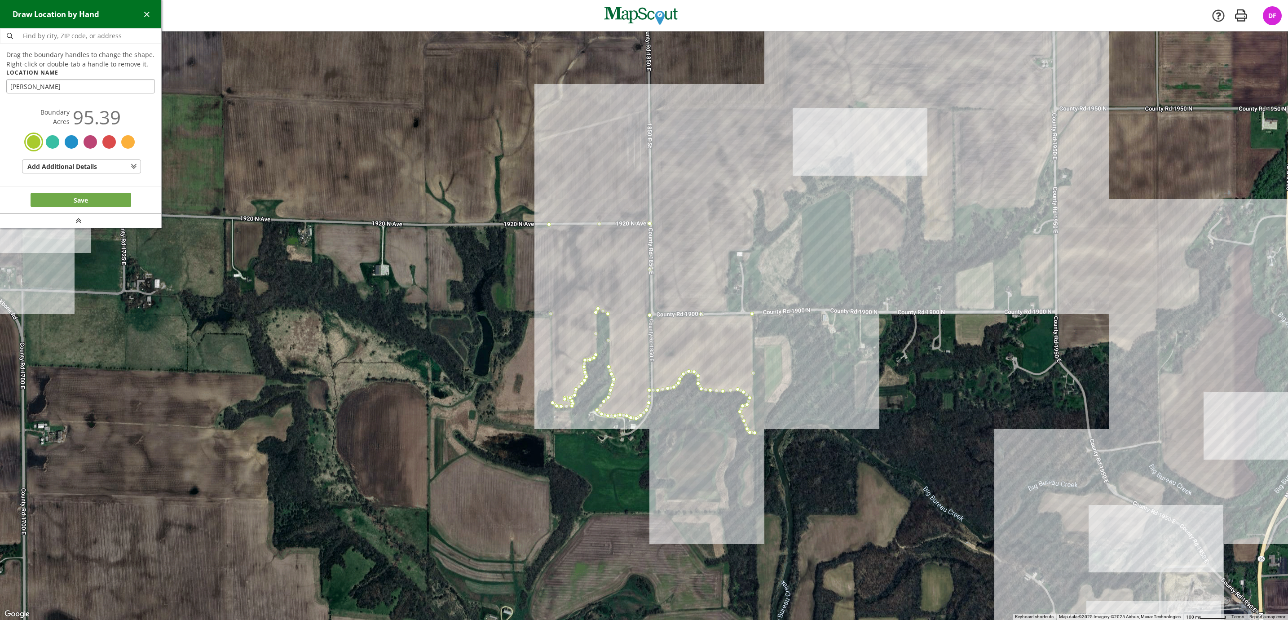
type input "[PERSON_NAME]"
click at [62, 193] on button "Save" at bounding box center [81, 200] width 101 height 14
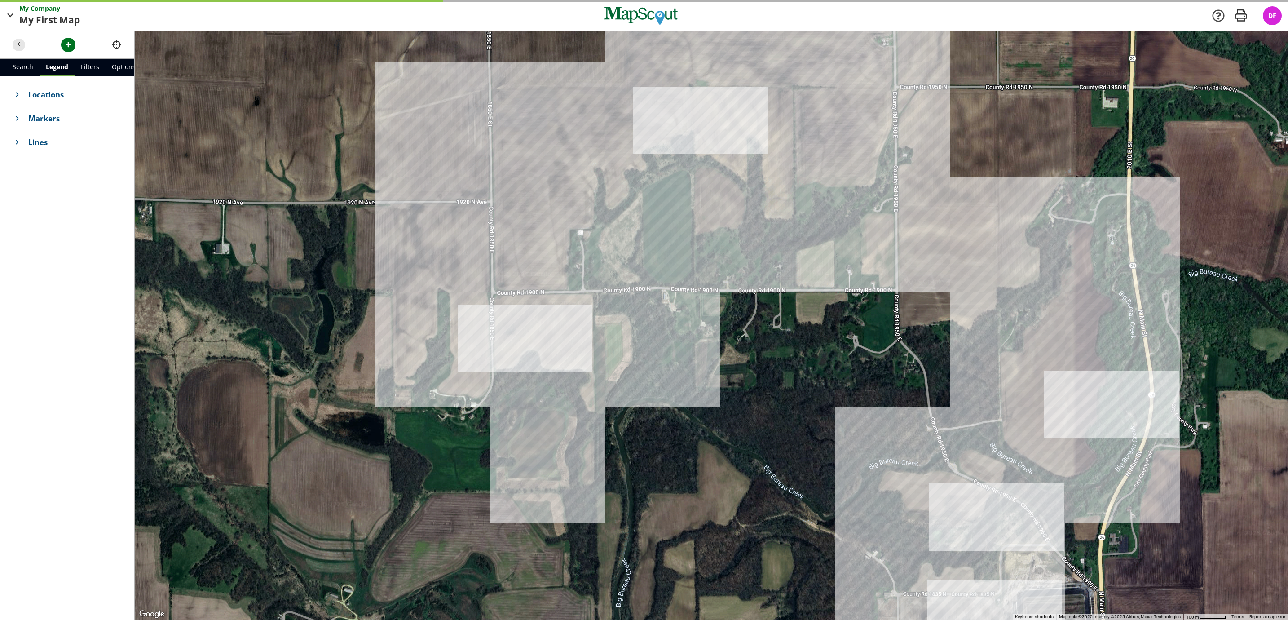
drag, startPoint x: 938, startPoint y: 387, endPoint x: 725, endPoint y: 362, distance: 214.2
click at [725, 362] on div at bounding box center [711, 325] width 1153 height 588
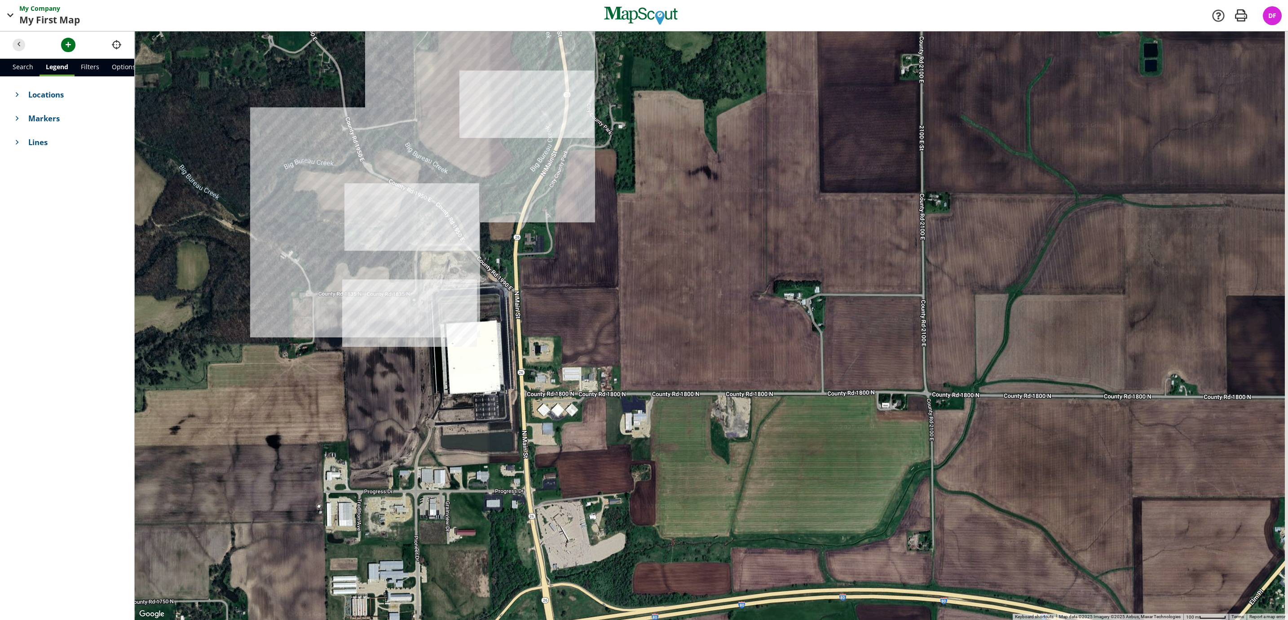
drag, startPoint x: 969, startPoint y: 430, endPoint x: 372, endPoint y: 127, distance: 669.2
click at [372, 127] on div at bounding box center [711, 325] width 1153 height 588
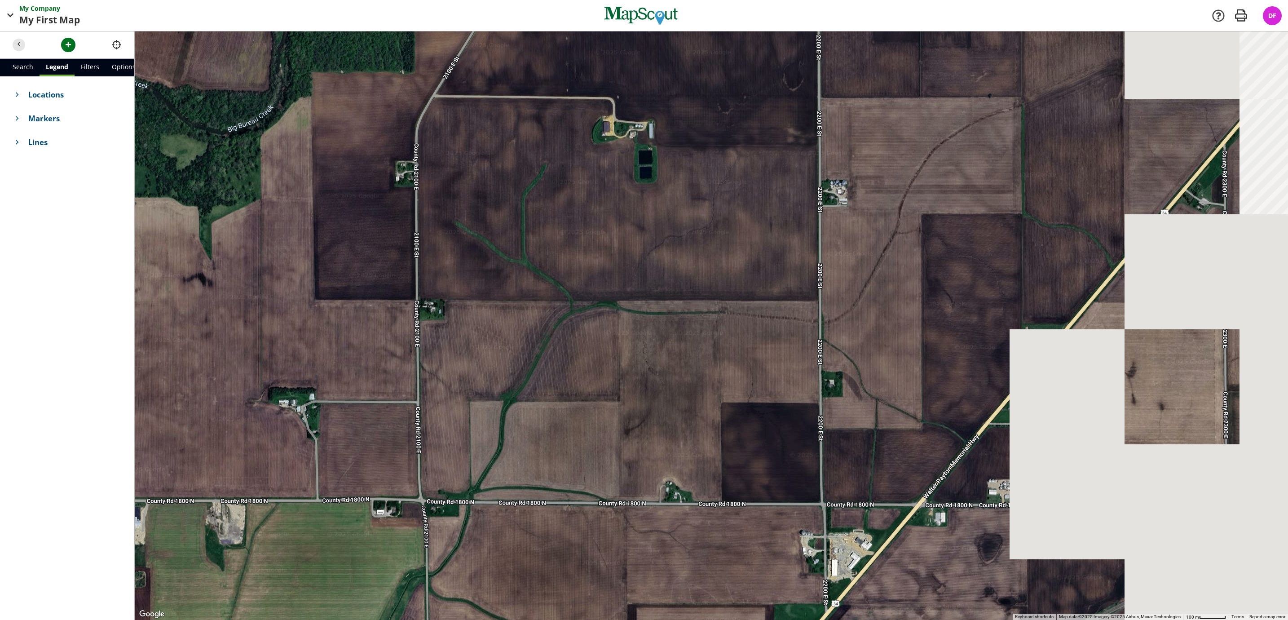
drag, startPoint x: 934, startPoint y: 221, endPoint x: 431, endPoint y: 345, distance: 518.0
click at [431, 345] on div at bounding box center [711, 325] width 1153 height 588
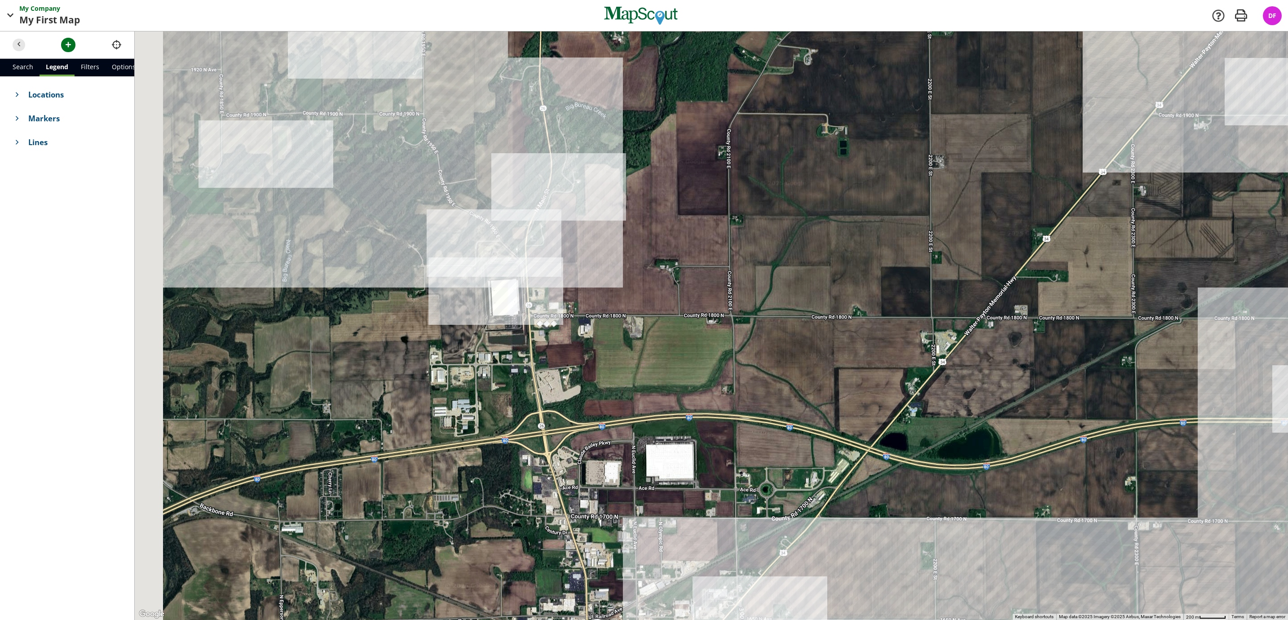
drag, startPoint x: 717, startPoint y: 334, endPoint x: 1016, endPoint y: 168, distance: 342.8
click at [1016, 168] on div at bounding box center [711, 325] width 1153 height 588
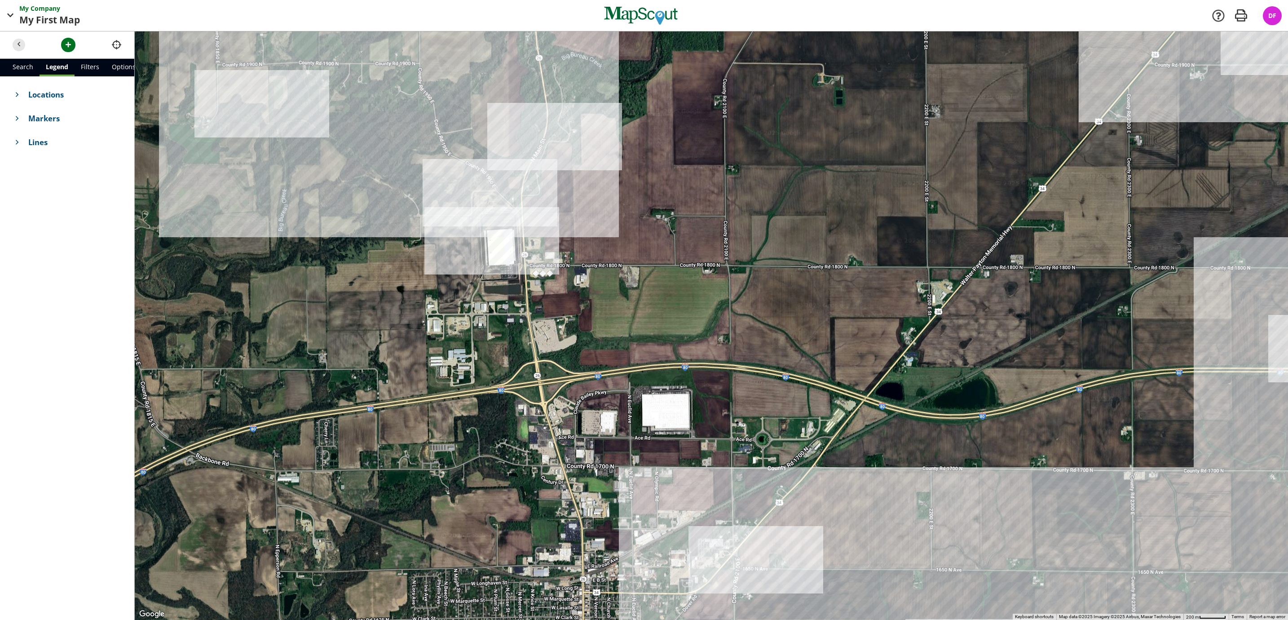
drag, startPoint x: 888, startPoint y: 353, endPoint x: 820, endPoint y: 338, distance: 69.9
click at [820, 338] on div at bounding box center [711, 325] width 1153 height 588
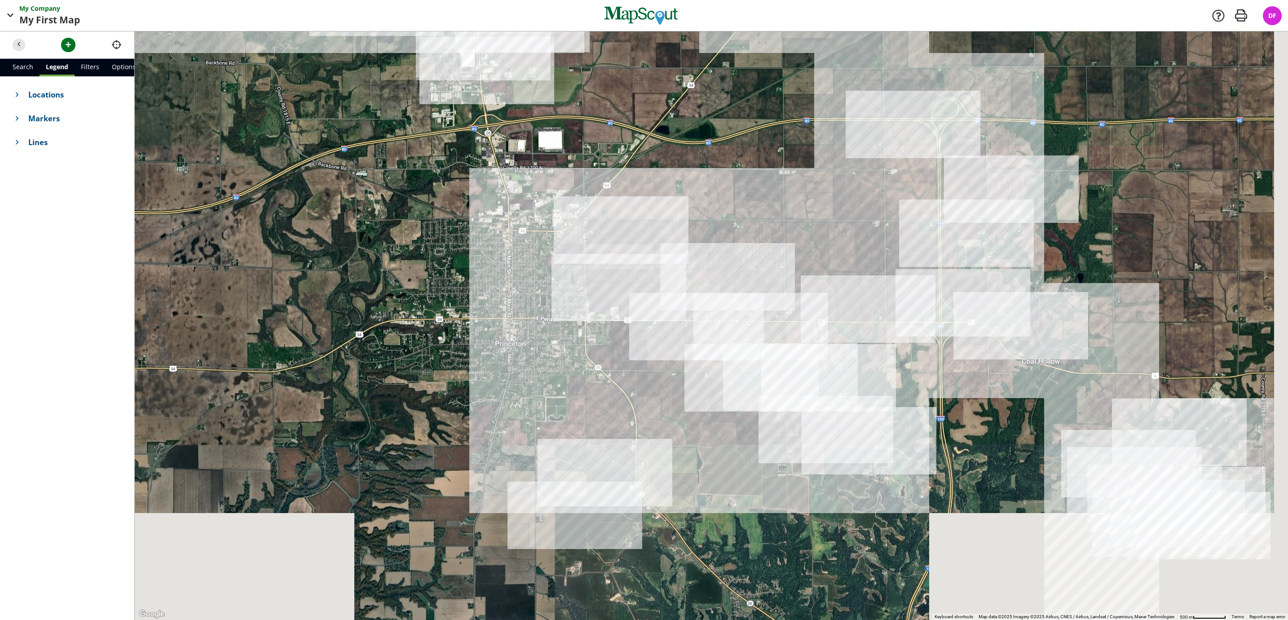
drag, startPoint x: 929, startPoint y: 467, endPoint x: 657, endPoint y: 175, distance: 398.2
click at [657, 175] on div at bounding box center [711, 325] width 1153 height 588
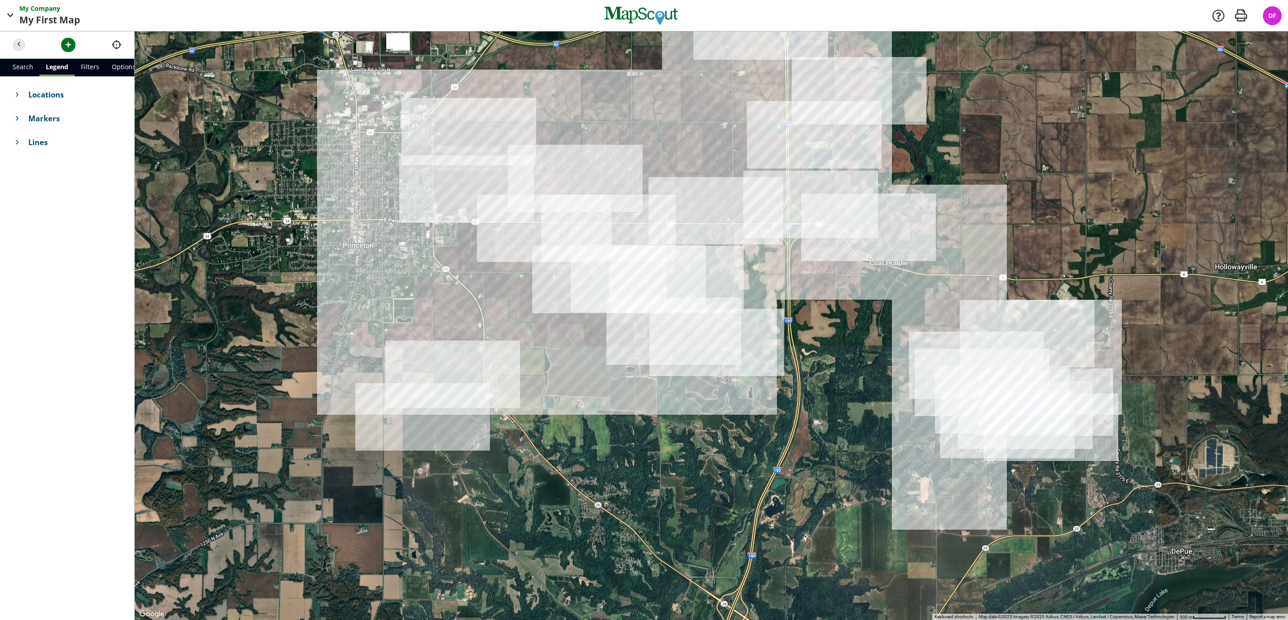
drag, startPoint x: 900, startPoint y: 346, endPoint x: 811, endPoint y: 304, distance: 98.6
click at [811, 304] on div at bounding box center [711, 325] width 1153 height 588
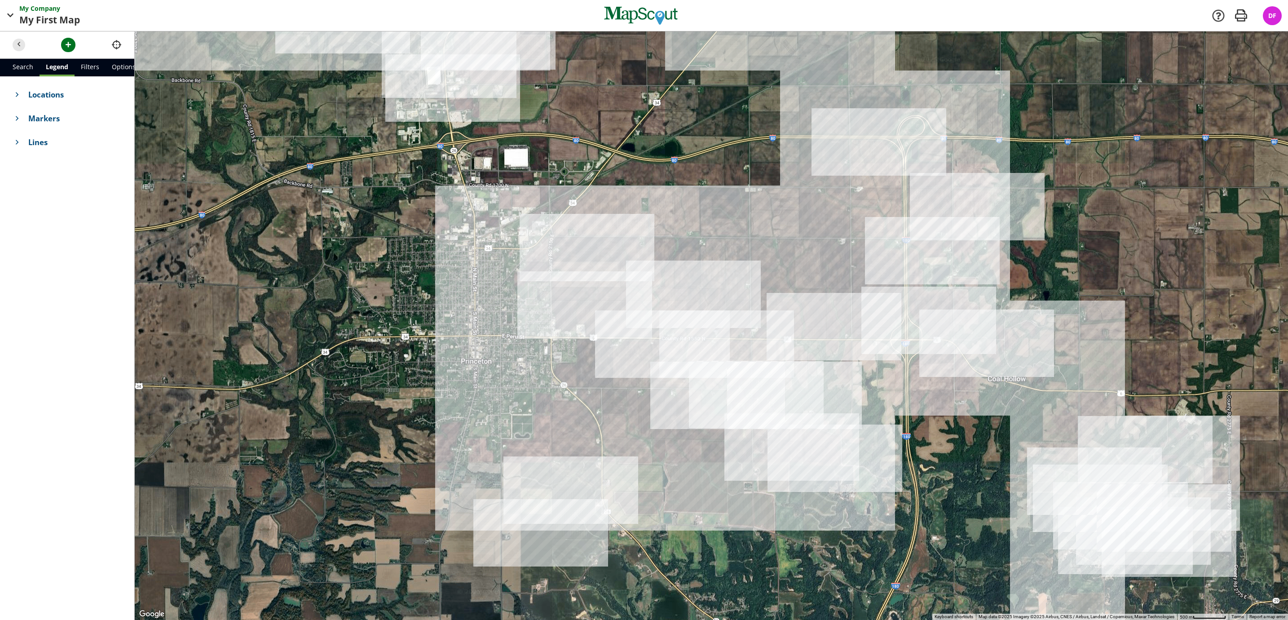
drag, startPoint x: 840, startPoint y: 328, endPoint x: 949, endPoint y: 424, distance: 145.7
click at [949, 424] on div at bounding box center [711, 325] width 1153 height 588
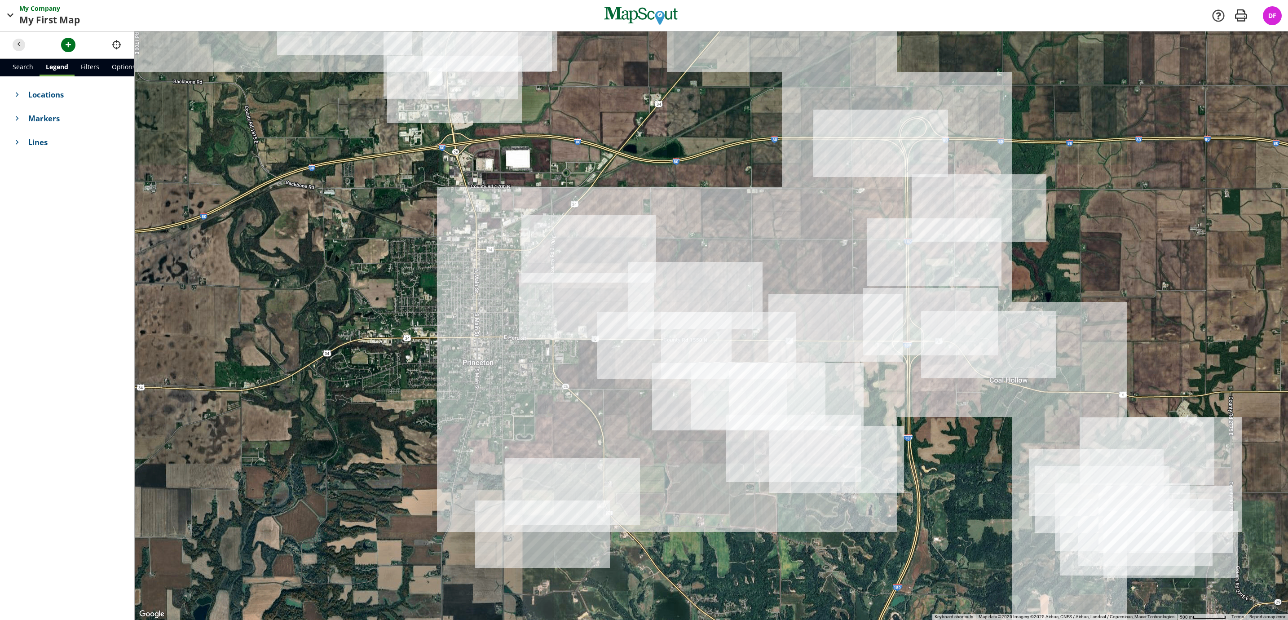
click at [640, 265] on div at bounding box center [711, 325] width 1153 height 588
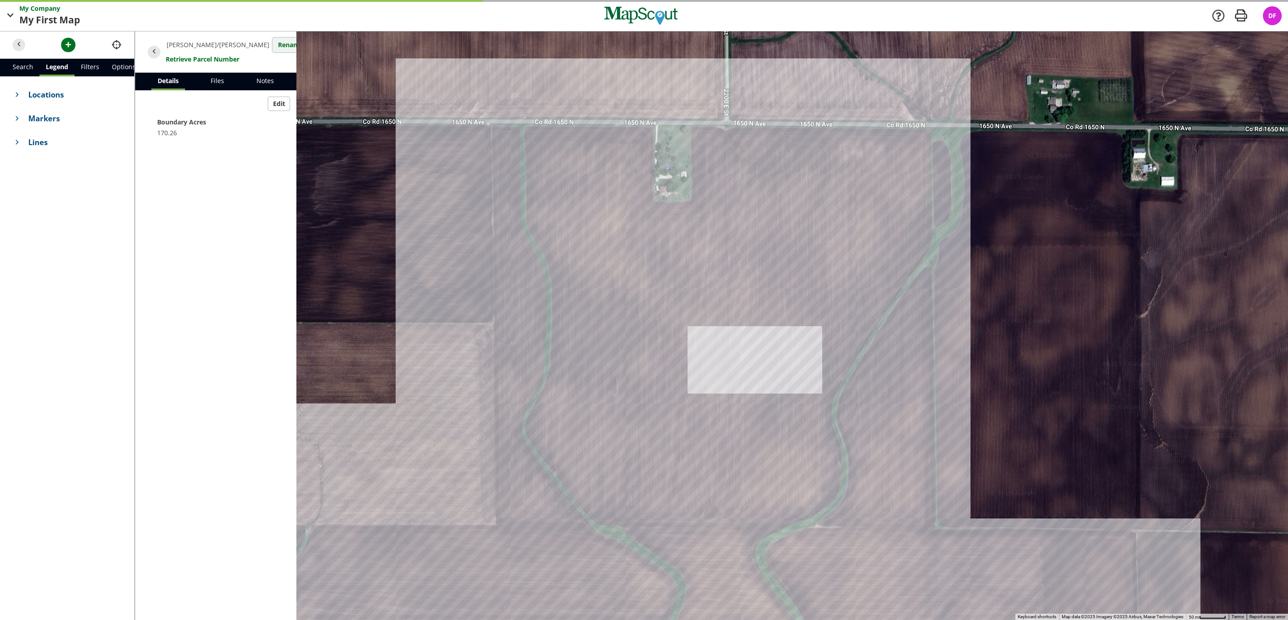
click at [273, 42] on button "Rename" at bounding box center [290, 45] width 35 height 14
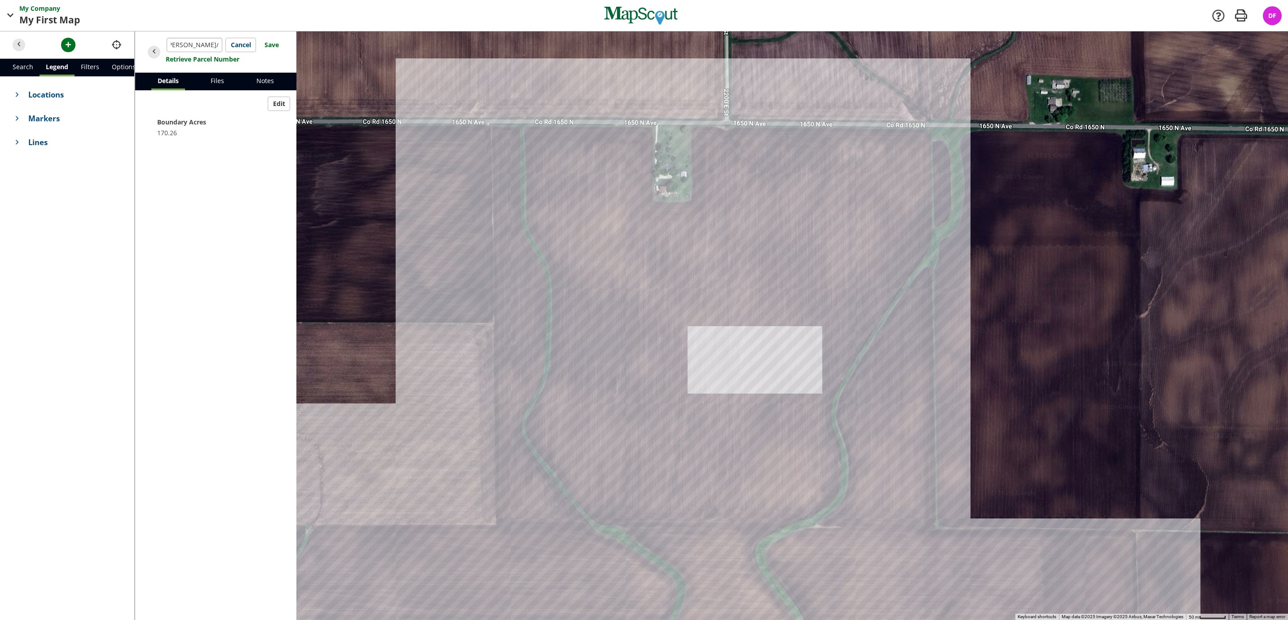
scroll to position [0, 9]
type input "[PERSON_NAME]/[PERSON_NAME]/[PERSON_NAME]"
click at [280, 39] on button "Save" at bounding box center [271, 45] width 25 height 14
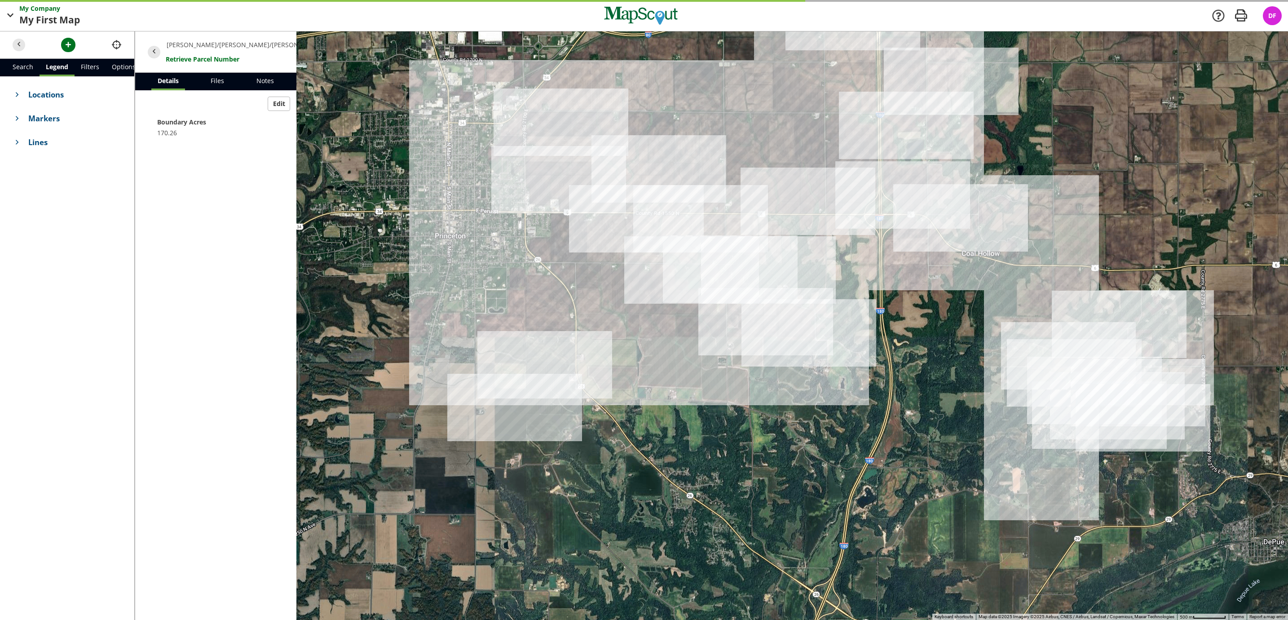
drag, startPoint x: 768, startPoint y: 364, endPoint x: 650, endPoint y: 196, distance: 205.3
click at [650, 196] on div at bounding box center [711, 325] width 1153 height 588
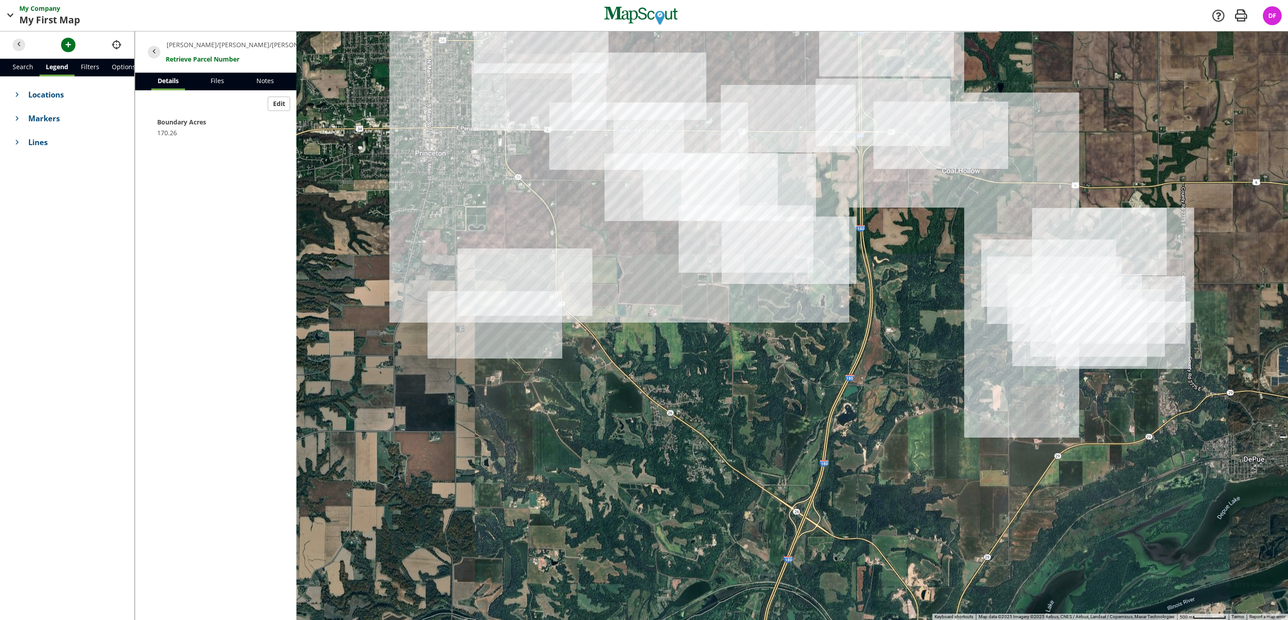
drag, startPoint x: 661, startPoint y: 370, endPoint x: 648, endPoint y: 307, distance: 63.7
click at [648, 307] on div at bounding box center [711, 325] width 1153 height 588
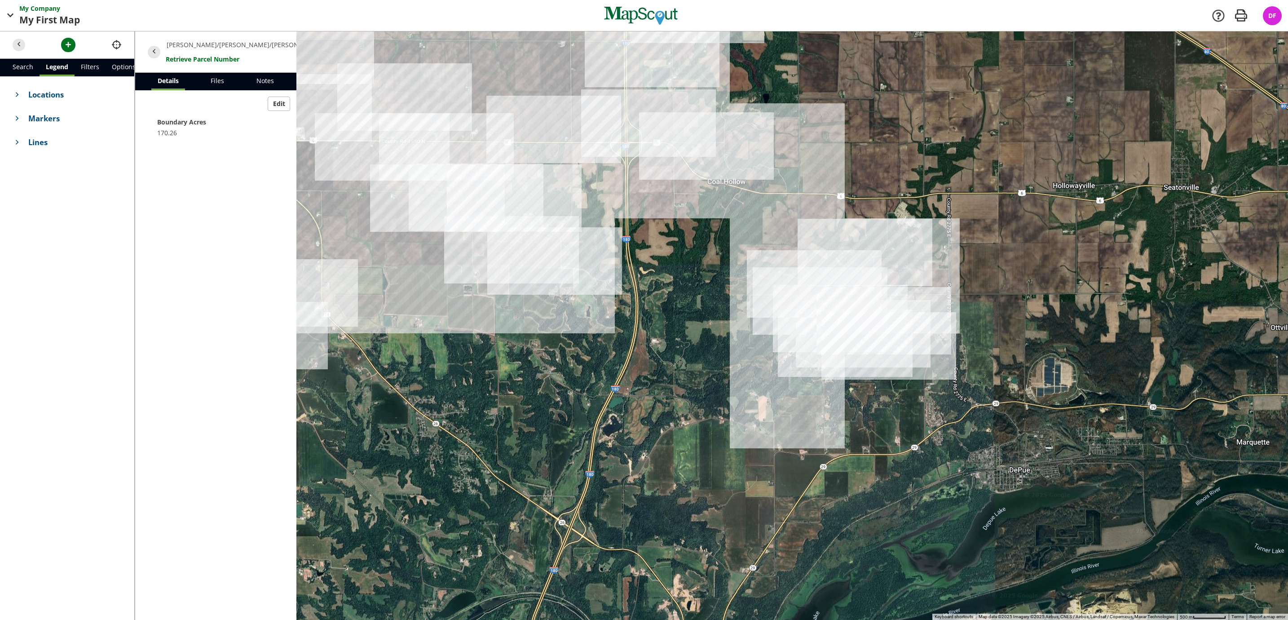
drag, startPoint x: 921, startPoint y: 415, endPoint x: 709, endPoint y: 425, distance: 212.2
click at [710, 426] on div at bounding box center [711, 325] width 1153 height 588
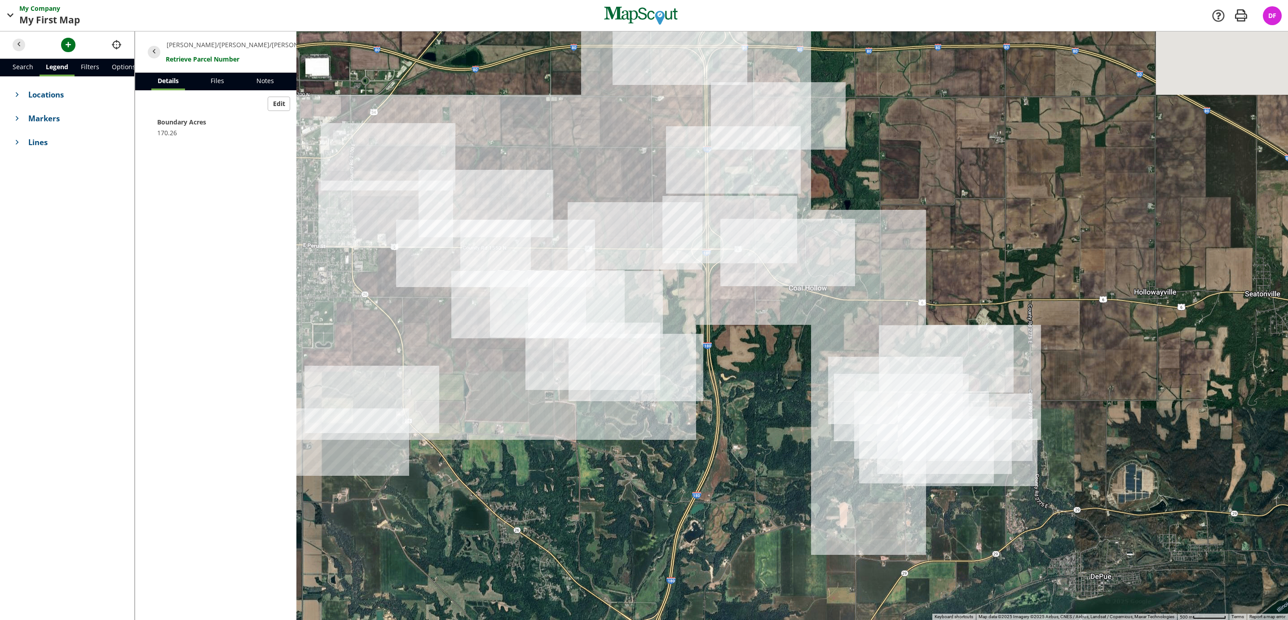
drag, startPoint x: 944, startPoint y: 309, endPoint x: 1062, endPoint y: 502, distance: 226.4
click at [1062, 502] on div at bounding box center [711, 325] width 1153 height 588
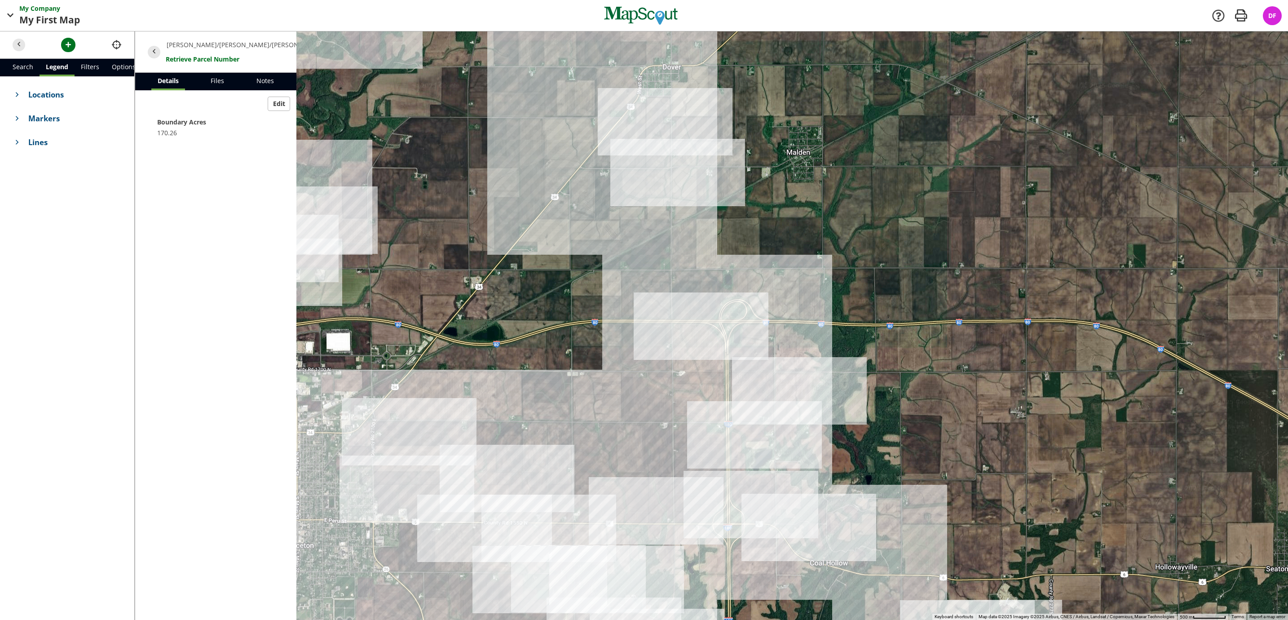
drag, startPoint x: 887, startPoint y: 293, endPoint x: 821, endPoint y: 406, distance: 130.8
click at [821, 406] on div at bounding box center [711, 325] width 1153 height 588
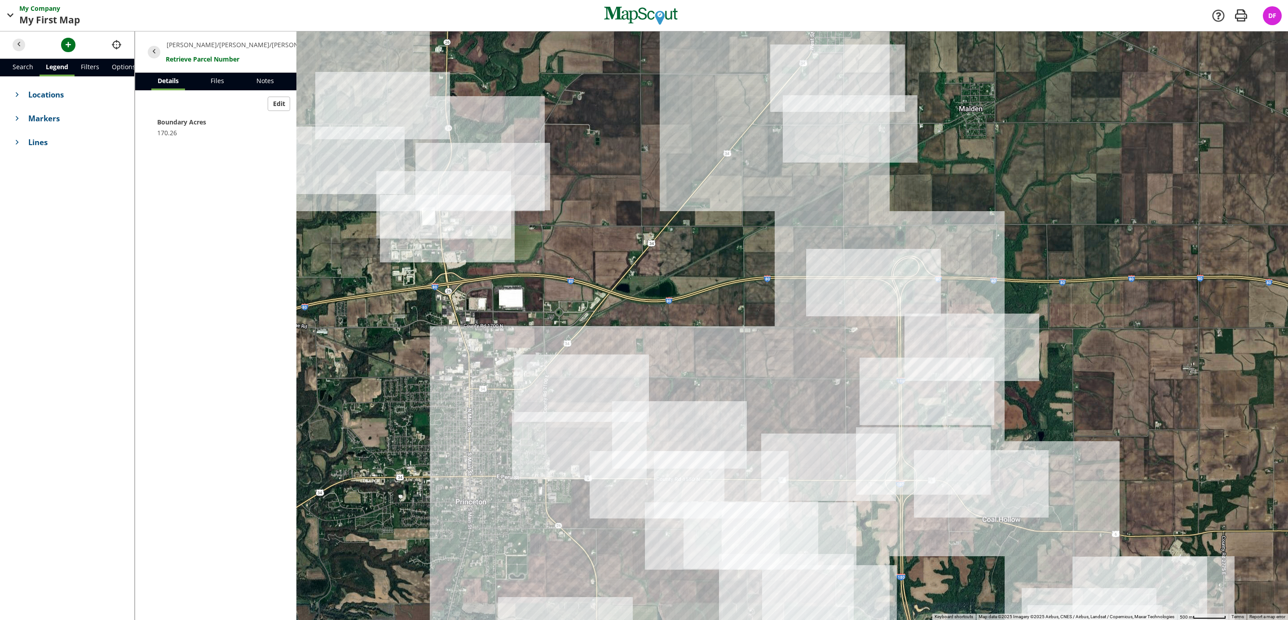
drag, startPoint x: 934, startPoint y: 271, endPoint x: 1136, endPoint y: 213, distance: 210.2
click at [1136, 213] on div at bounding box center [711, 325] width 1153 height 588
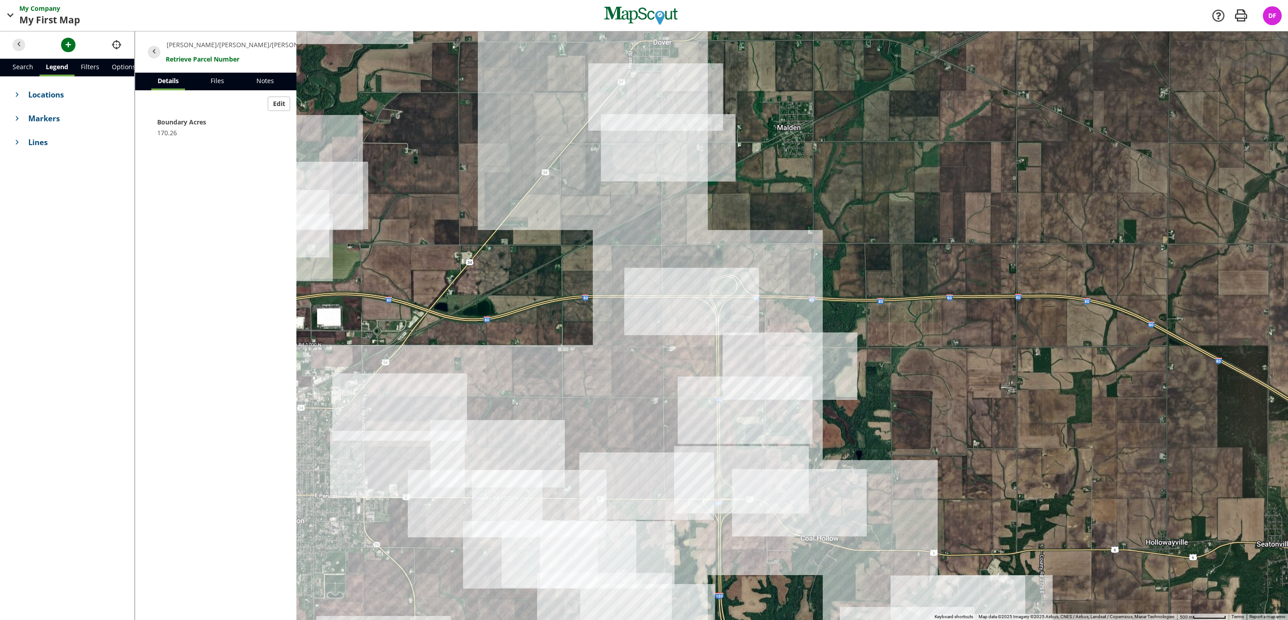
drag, startPoint x: 608, startPoint y: 298, endPoint x: 429, endPoint y: 315, distance: 179.6
click at [429, 315] on div at bounding box center [711, 325] width 1153 height 588
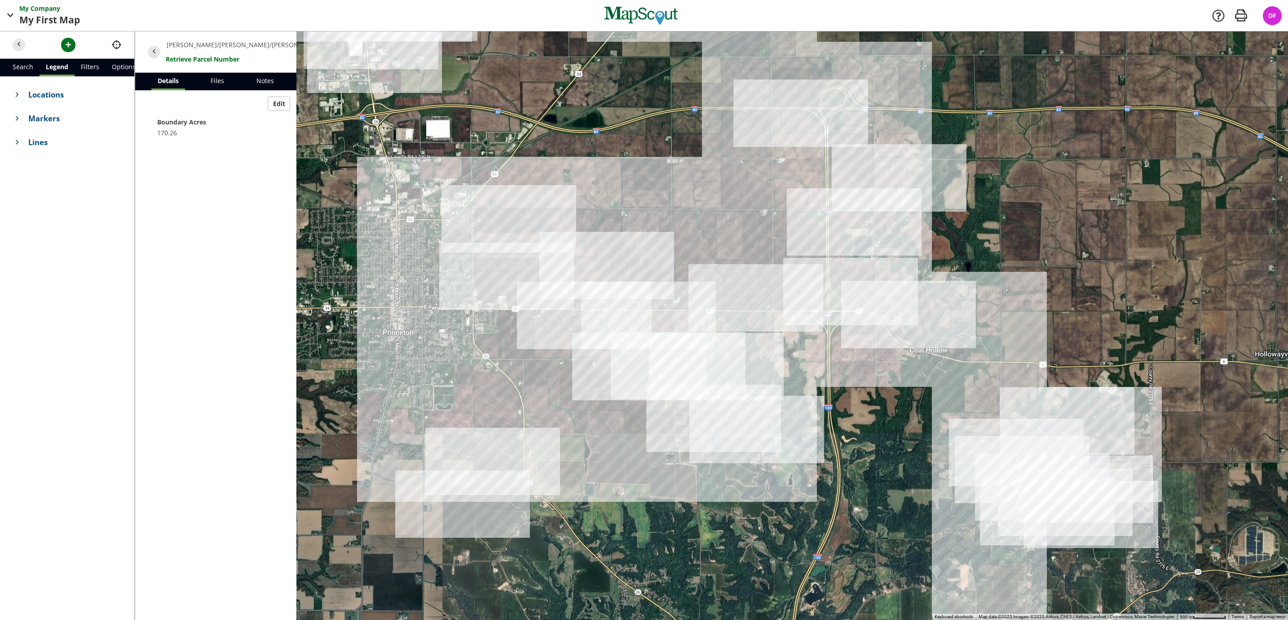
drag, startPoint x: 734, startPoint y: 366, endPoint x: 821, endPoint y: 218, distance: 171.7
click at [821, 218] on div at bounding box center [711, 325] width 1153 height 588
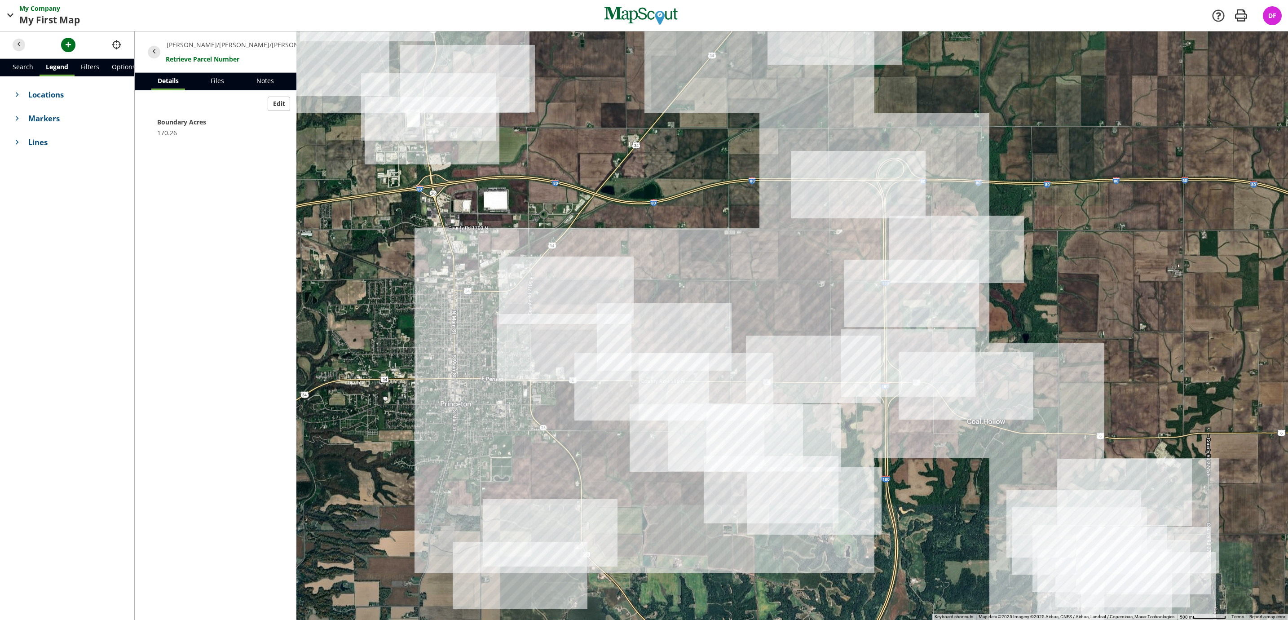
drag, startPoint x: 801, startPoint y: 273, endPoint x: 843, endPoint y: 322, distance: 64.9
click at [843, 322] on div at bounding box center [711, 325] width 1153 height 588
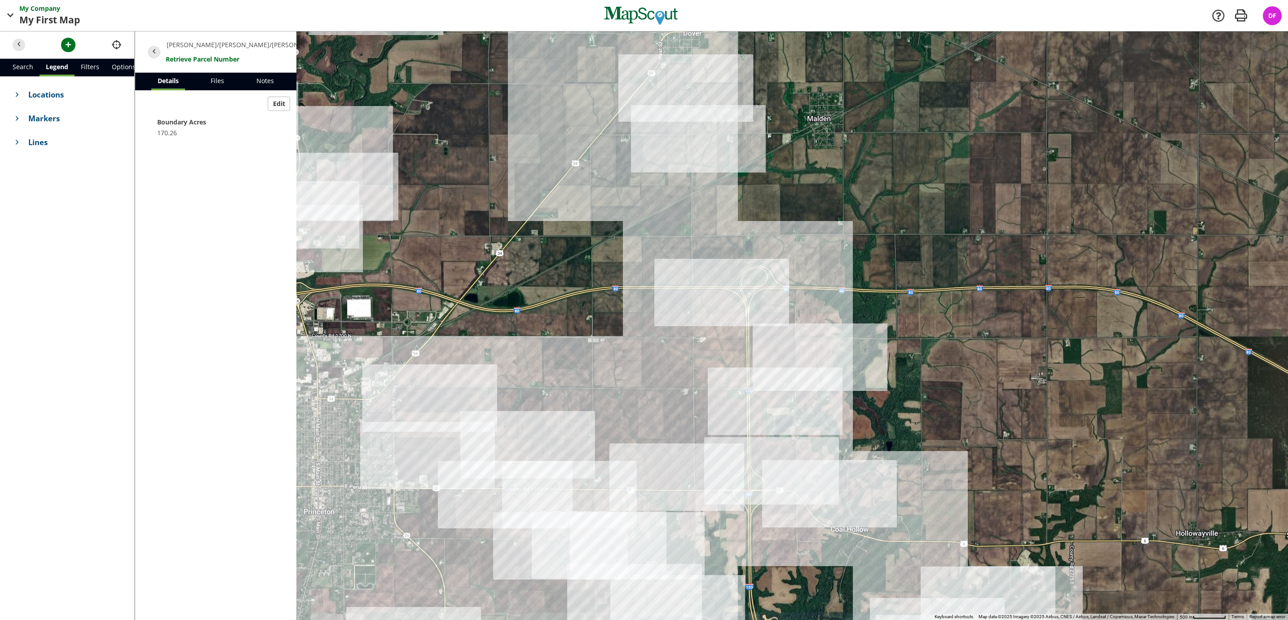
drag, startPoint x: 902, startPoint y: 291, endPoint x: 742, endPoint y: 416, distance: 202.8
click at [742, 416] on div at bounding box center [711, 325] width 1153 height 588
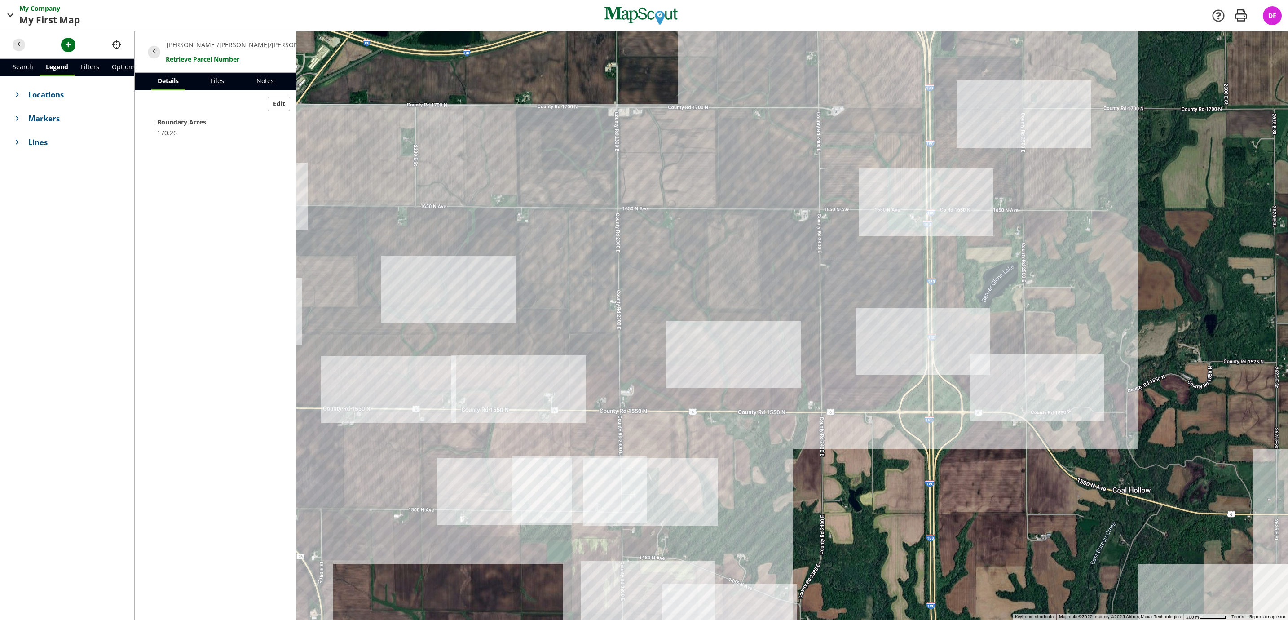
drag, startPoint x: 626, startPoint y: 427, endPoint x: 902, endPoint y: 175, distance: 373.2
click at [902, 175] on div at bounding box center [711, 325] width 1153 height 588
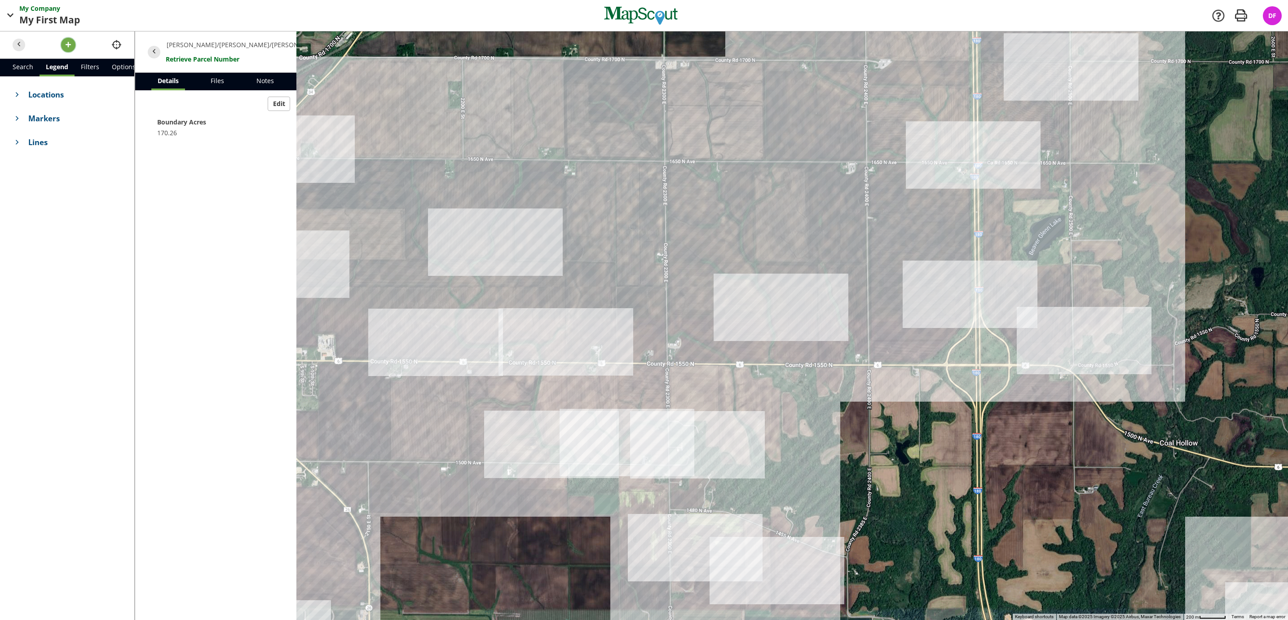
click at [73, 42] on button "button" at bounding box center [68, 45] width 14 height 14
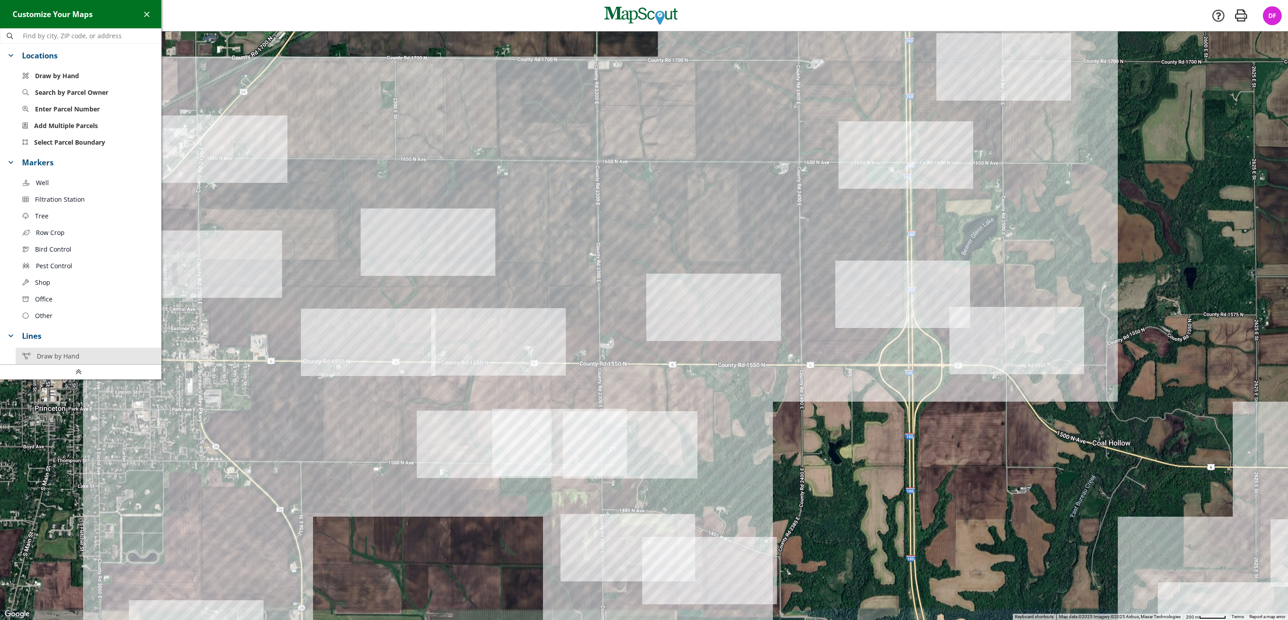
click at [58, 361] on span "Draw by Hand" at bounding box center [58, 355] width 43 height 9
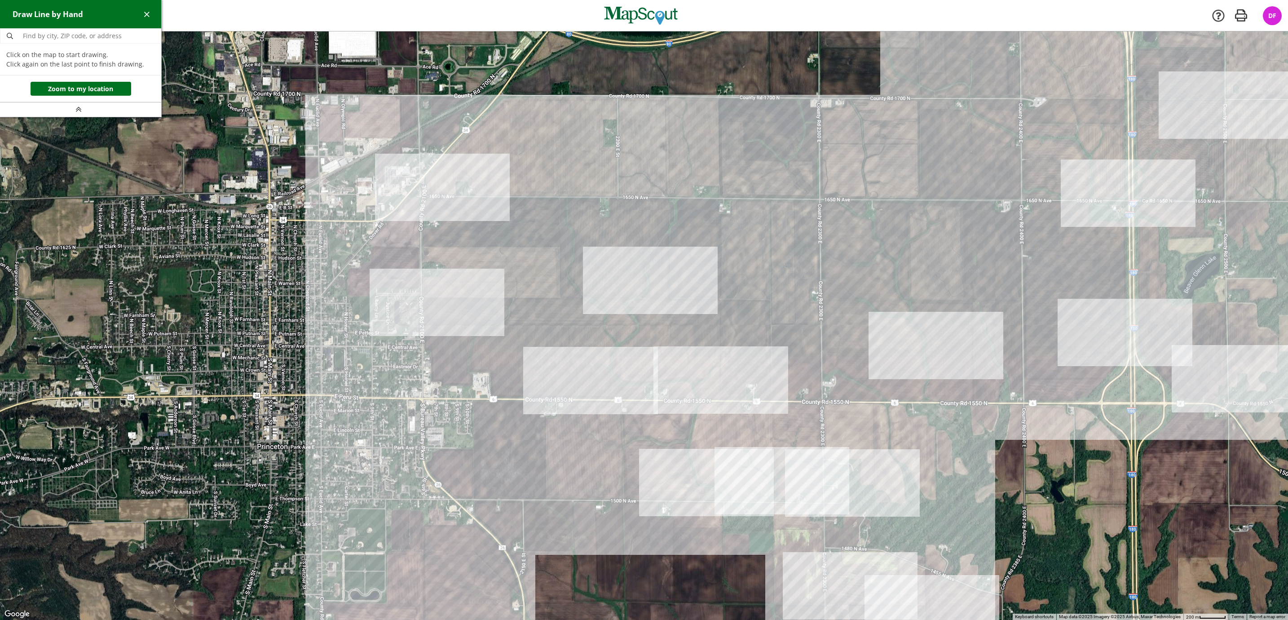
drag, startPoint x: 578, startPoint y: 244, endPoint x: 812, endPoint y: 282, distance: 236.6
click at [814, 282] on div at bounding box center [644, 325] width 1288 height 588
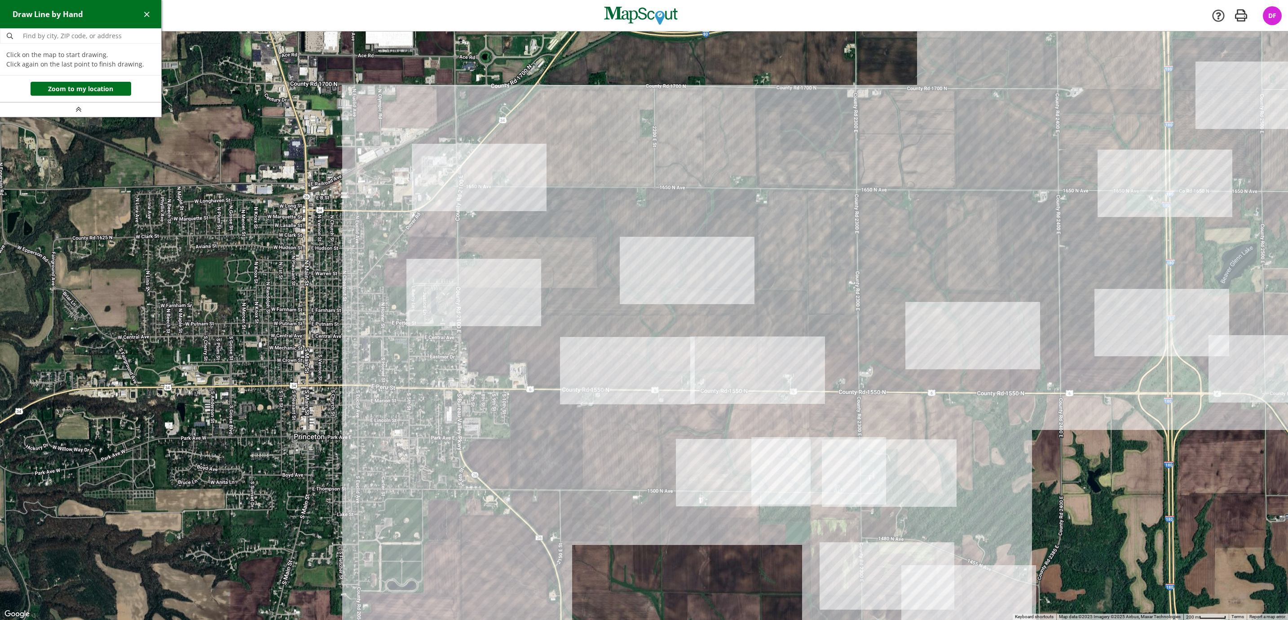
drag, startPoint x: 527, startPoint y: 258, endPoint x: 544, endPoint y: 252, distance: 18.5
click at [544, 252] on div at bounding box center [644, 325] width 1288 height 588
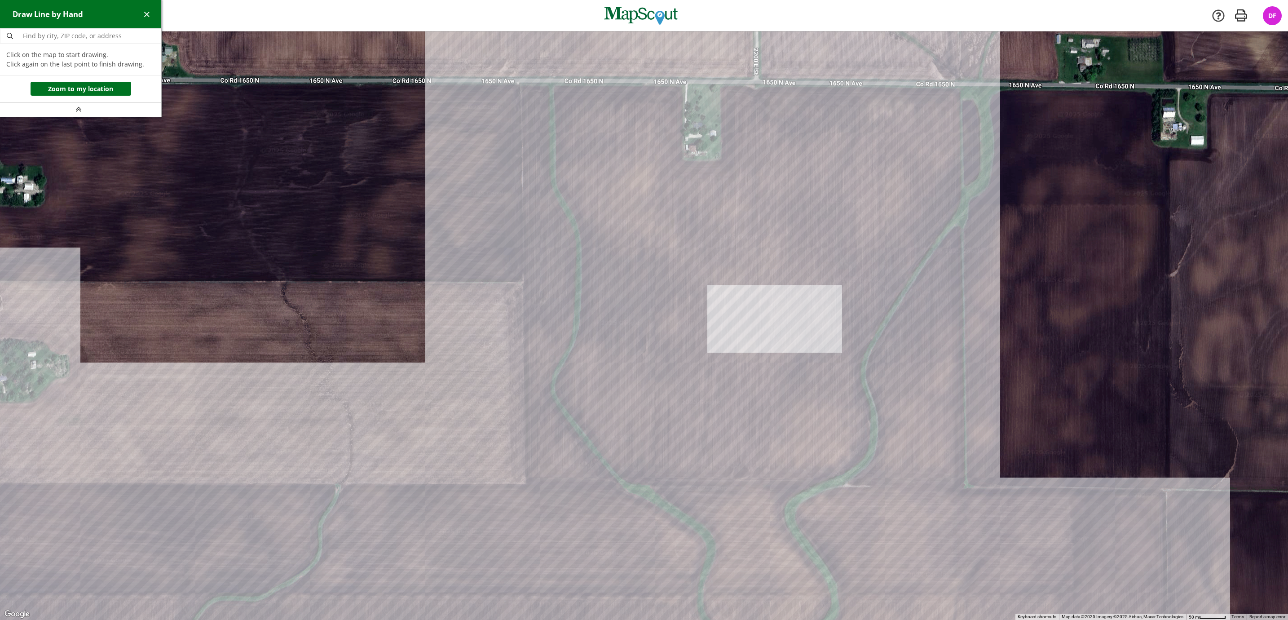
drag, startPoint x: 640, startPoint y: 211, endPoint x: 580, endPoint y: 259, distance: 77.4
click at [581, 265] on div at bounding box center [644, 325] width 1288 height 588
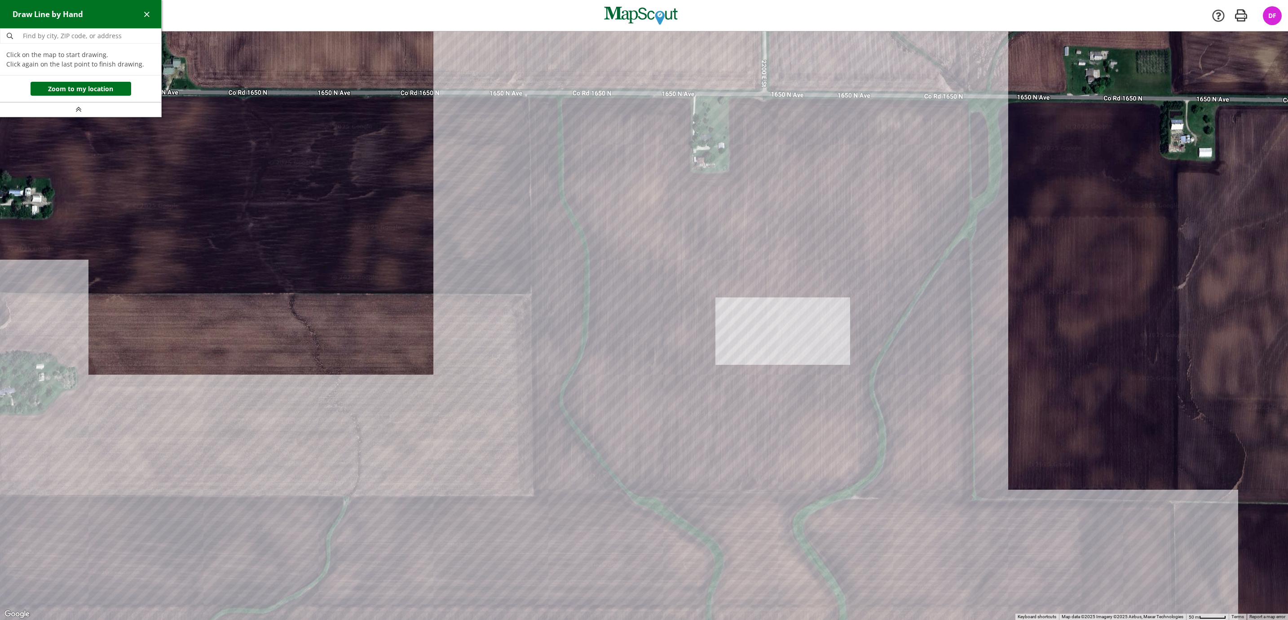
click at [560, 97] on div at bounding box center [644, 325] width 1288 height 588
click at [564, 205] on div at bounding box center [644, 325] width 1288 height 588
click at [583, 244] on div at bounding box center [644, 325] width 1288 height 588
click at [587, 298] on div at bounding box center [644, 325] width 1288 height 588
click at [581, 357] on div at bounding box center [644, 325] width 1288 height 588
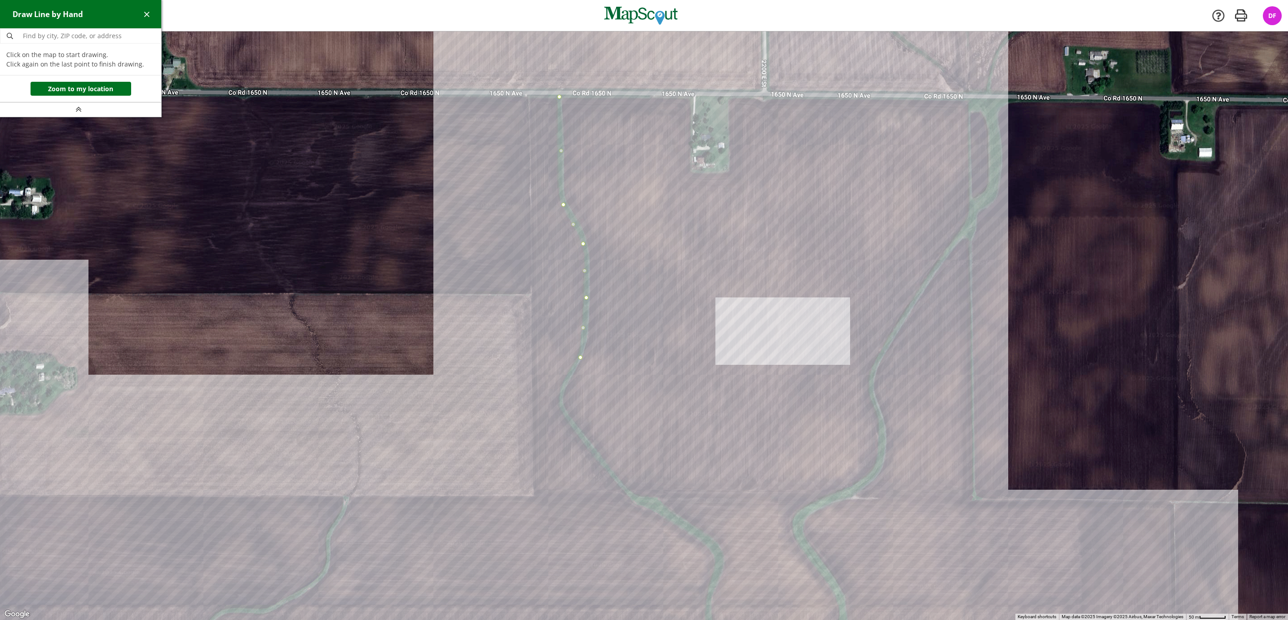
click at [565, 387] on div at bounding box center [644, 325] width 1288 height 588
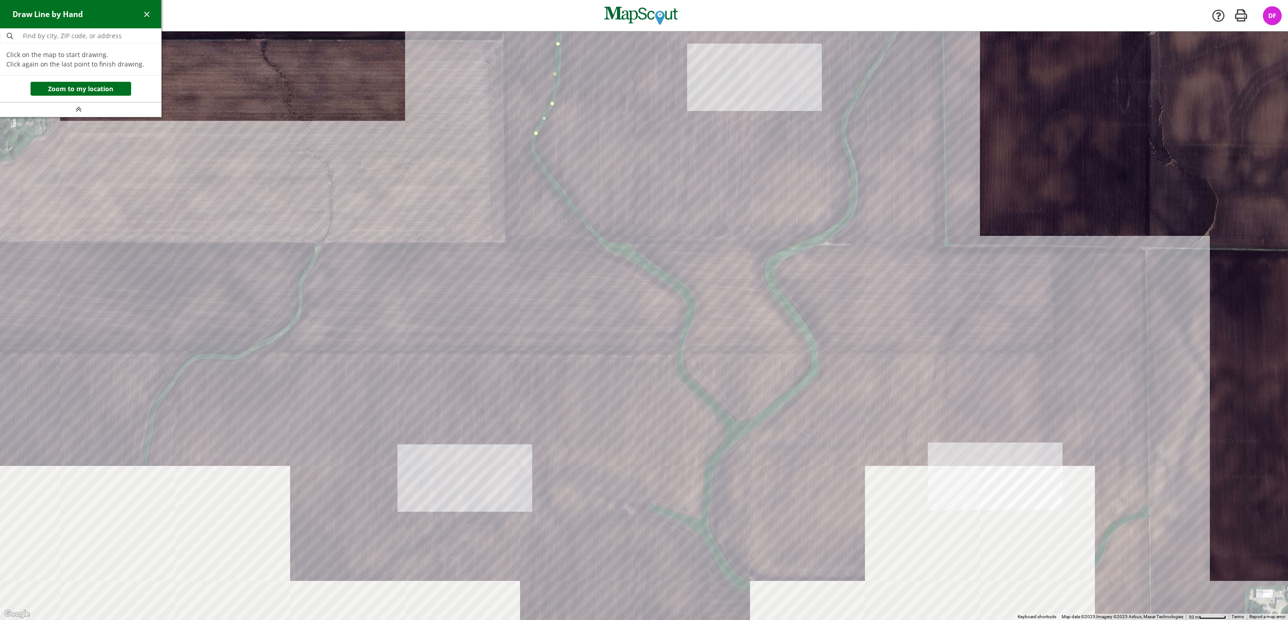
drag, startPoint x: 560, startPoint y: 409, endPoint x: 531, endPoint y: 146, distance: 264.2
click at [531, 148] on div at bounding box center [644, 325] width 1288 height 588
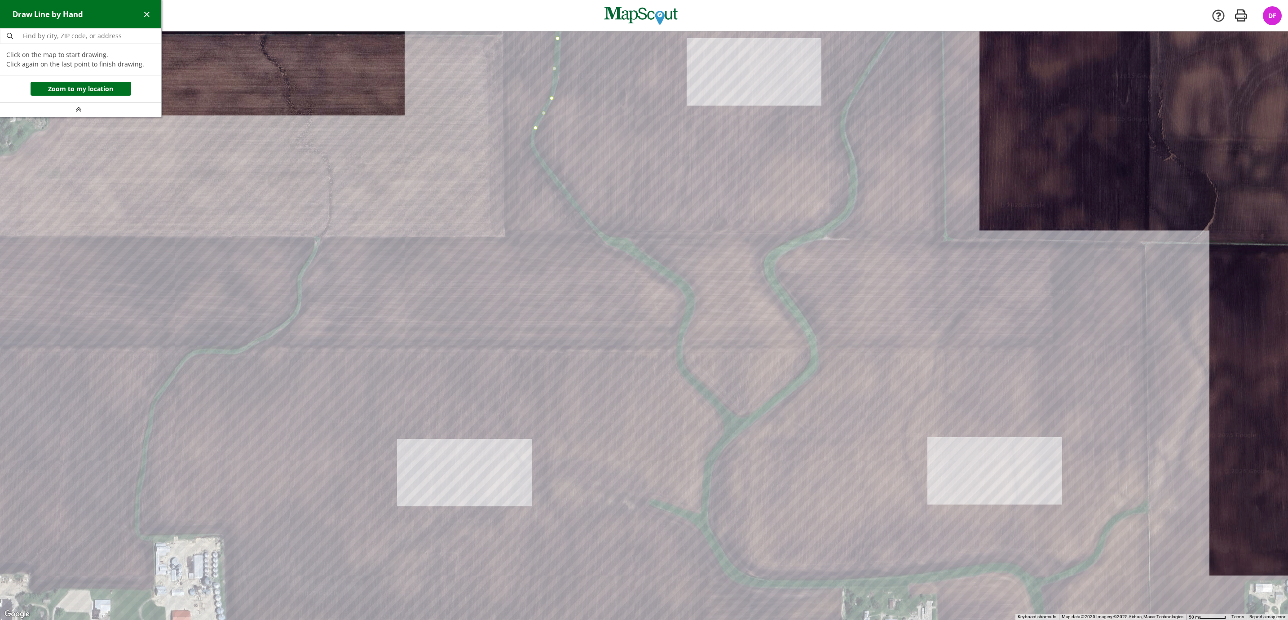
click at [535, 154] on div at bounding box center [644, 325] width 1288 height 588
click at [561, 189] on div at bounding box center [644, 325] width 1288 height 588
click at [608, 240] on div at bounding box center [644, 325] width 1288 height 588
click at [635, 251] on div at bounding box center [644, 325] width 1288 height 588
click at [662, 273] on div at bounding box center [644, 325] width 1288 height 588
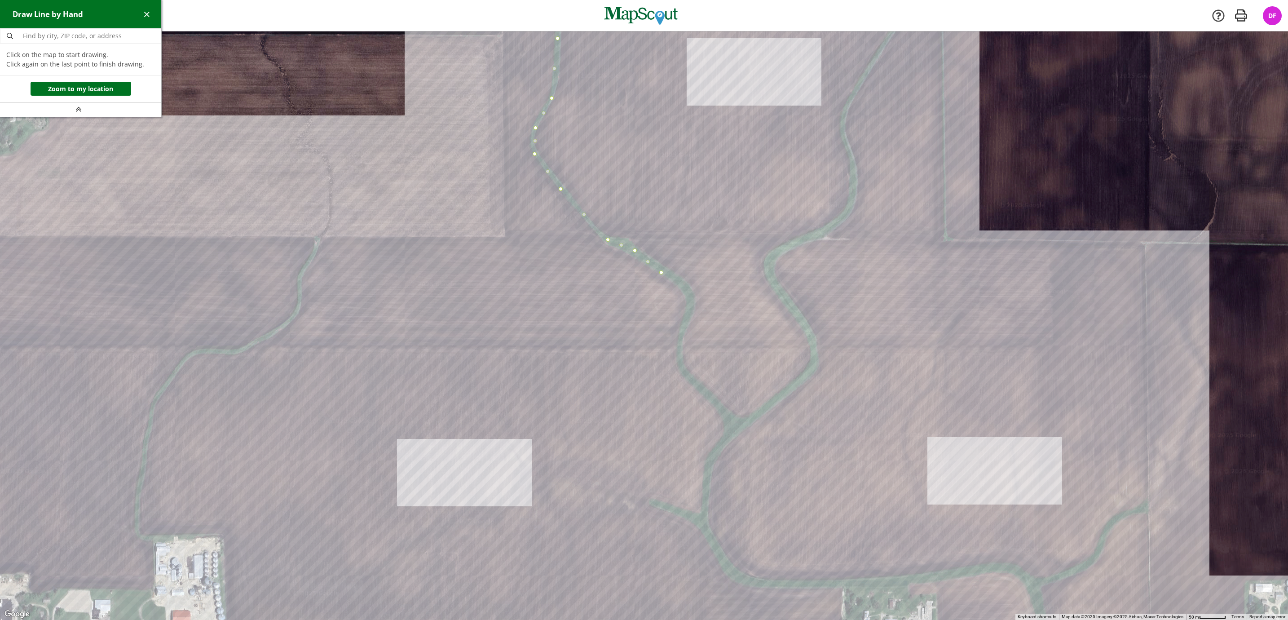
click at [690, 296] on div at bounding box center [644, 325] width 1288 height 588
click at [683, 337] on div at bounding box center [644, 325] width 1288 height 588
click at [682, 362] on div at bounding box center [644, 325] width 1288 height 588
drag, startPoint x: 698, startPoint y: 386, endPoint x: 709, endPoint y: 393, distance: 13.2
click at [699, 387] on div at bounding box center [644, 325] width 1288 height 588
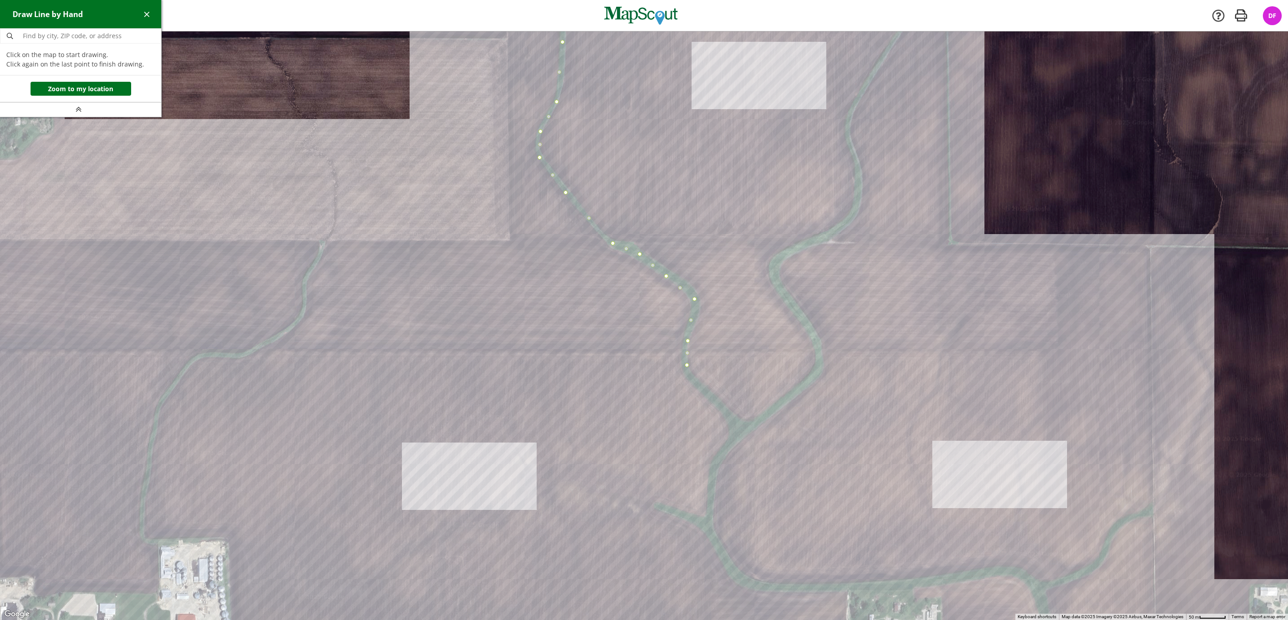
click at [701, 391] on div at bounding box center [644, 325] width 1288 height 588
drag, startPoint x: 719, startPoint y: 411, endPoint x: 725, endPoint y: 413, distance: 6.1
click at [720, 411] on div at bounding box center [644, 325] width 1288 height 588
click at [739, 428] on div at bounding box center [644, 325] width 1288 height 588
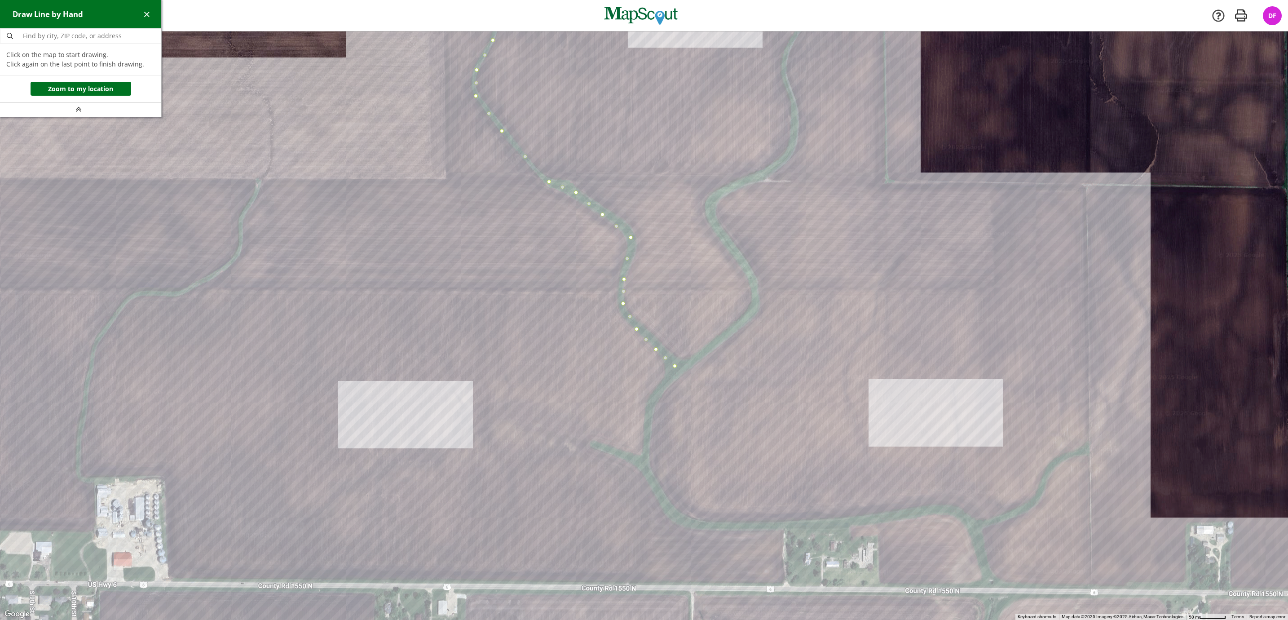
drag, startPoint x: 736, startPoint y: 445, endPoint x: 671, endPoint y: 383, distance: 89.3
click at [671, 383] on div at bounding box center [644, 325] width 1288 height 588
click at [681, 368] on div at bounding box center [644, 325] width 1288 height 588
click at [753, 313] on div at bounding box center [644, 325] width 1288 height 588
click at [753, 296] on div at bounding box center [644, 325] width 1288 height 588
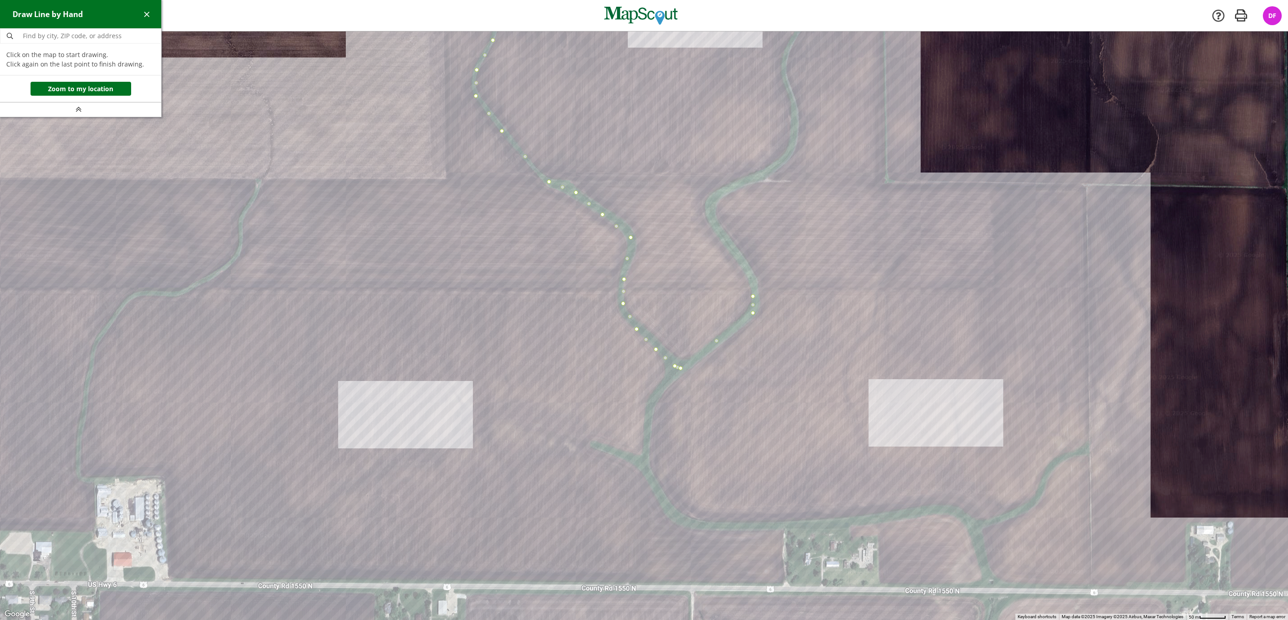
click at [750, 275] on div at bounding box center [644, 325] width 1288 height 588
click at [735, 251] on div at bounding box center [644, 325] width 1288 height 588
click at [713, 221] on div at bounding box center [644, 325] width 1288 height 588
click at [710, 203] on div at bounding box center [644, 325] width 1288 height 588
click at [723, 190] on div at bounding box center [644, 325] width 1288 height 588
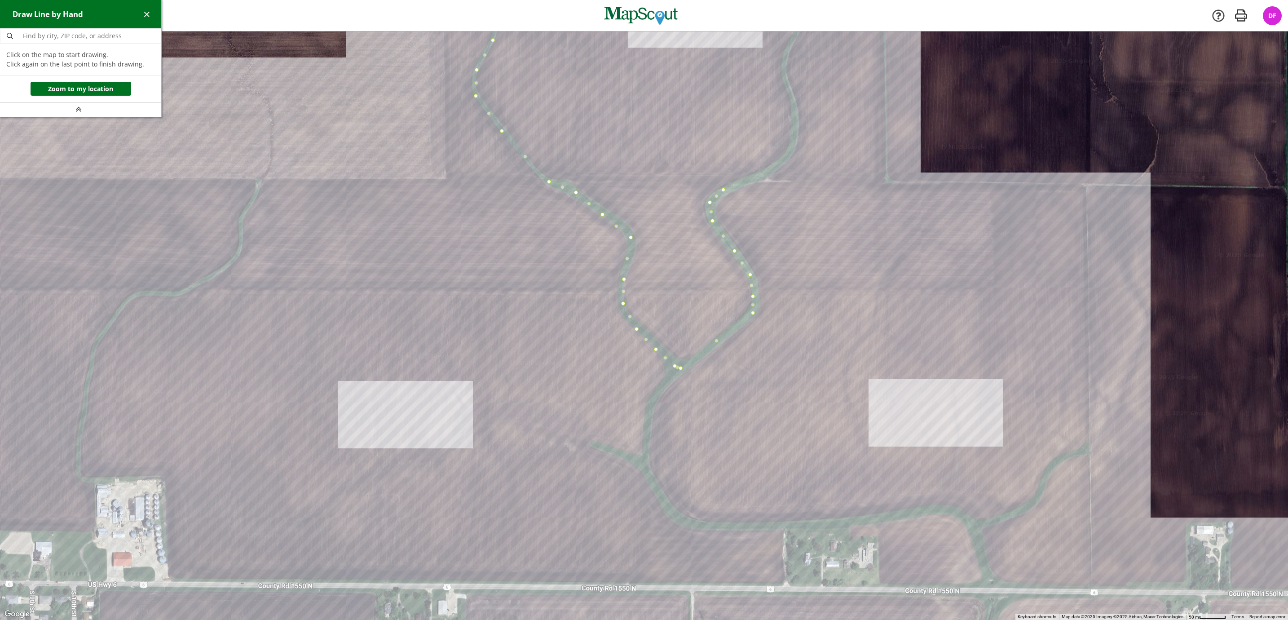
click at [766, 172] on div at bounding box center [644, 325] width 1288 height 588
click at [788, 154] on div at bounding box center [644, 325] width 1288 height 588
click at [794, 129] on div at bounding box center [644, 325] width 1288 height 588
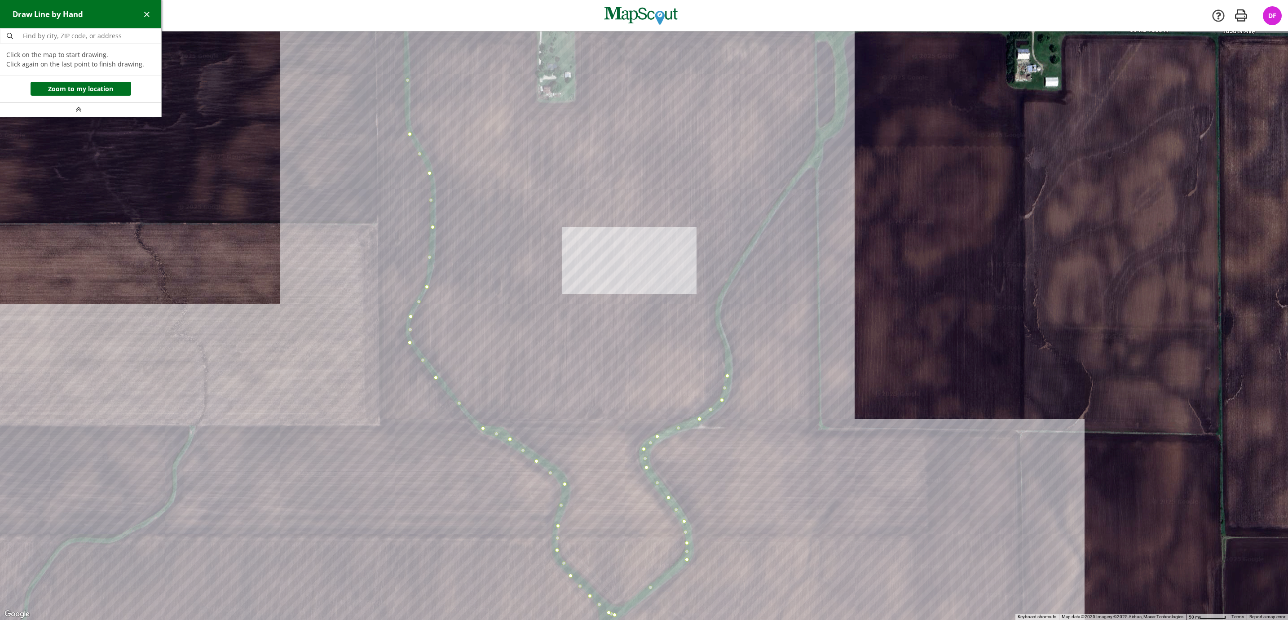
drag, startPoint x: 796, startPoint y: 119, endPoint x: 729, endPoint y: 381, distance: 270.8
click at [729, 381] on div at bounding box center [644, 325] width 1288 height 588
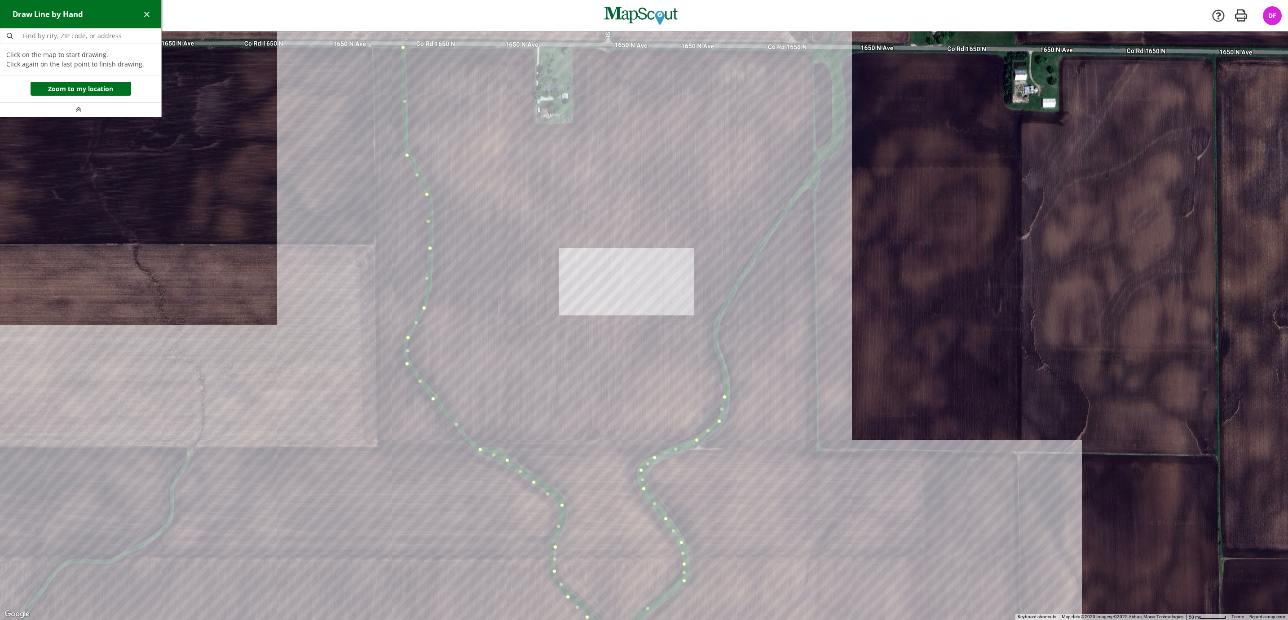
click at [727, 376] on div at bounding box center [644, 325] width 1288 height 588
click at [719, 345] on div at bounding box center [644, 325] width 1288 height 588
drag, startPoint x: 719, startPoint y: 318, endPoint x: 724, endPoint y: 308, distance: 11.3
click at [720, 317] on div at bounding box center [644, 325] width 1288 height 588
click at [715, 330] on div at bounding box center [644, 325] width 1288 height 588
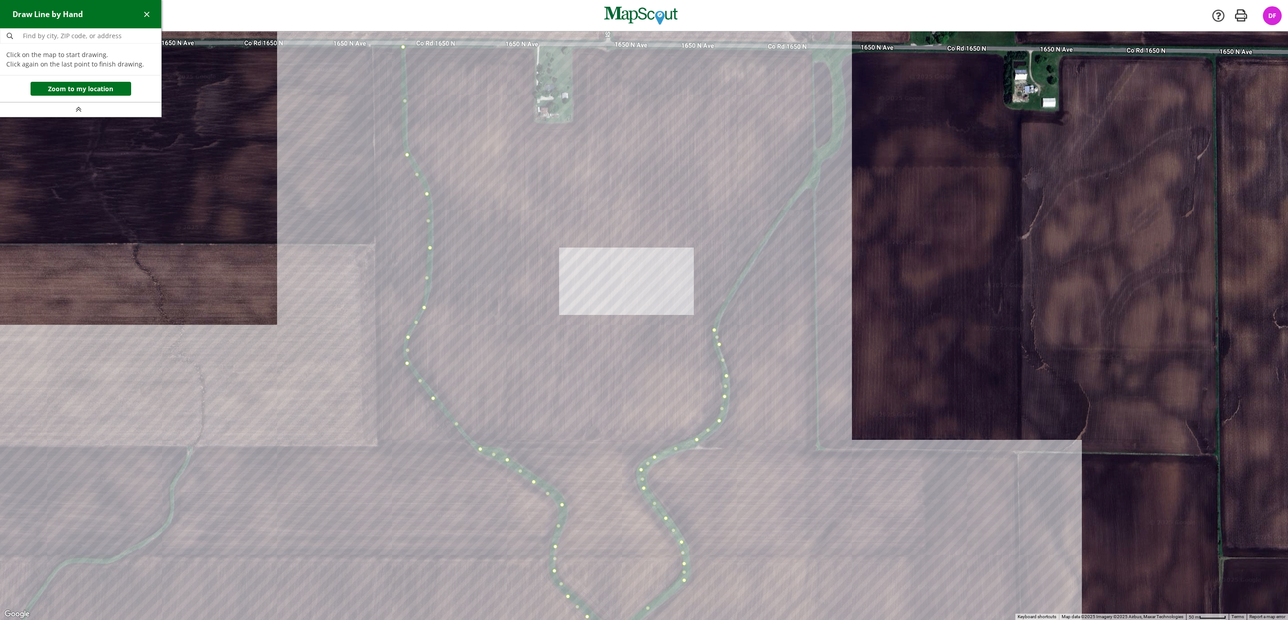
click at [721, 311] on div at bounding box center [644, 325] width 1288 height 588
click at [812, 172] on div at bounding box center [644, 325] width 1288 height 588
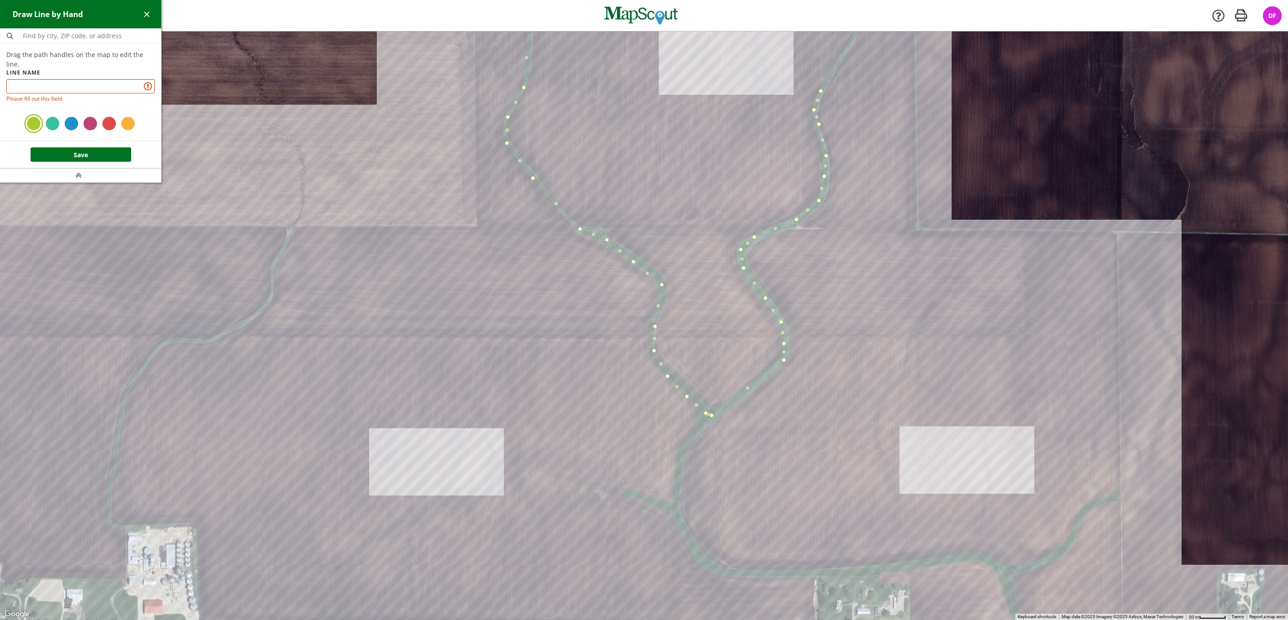
drag, startPoint x: 653, startPoint y: 358, endPoint x: 727, endPoint y: 162, distance: 209.5
click at [752, 127] on div at bounding box center [644, 325] width 1288 height 588
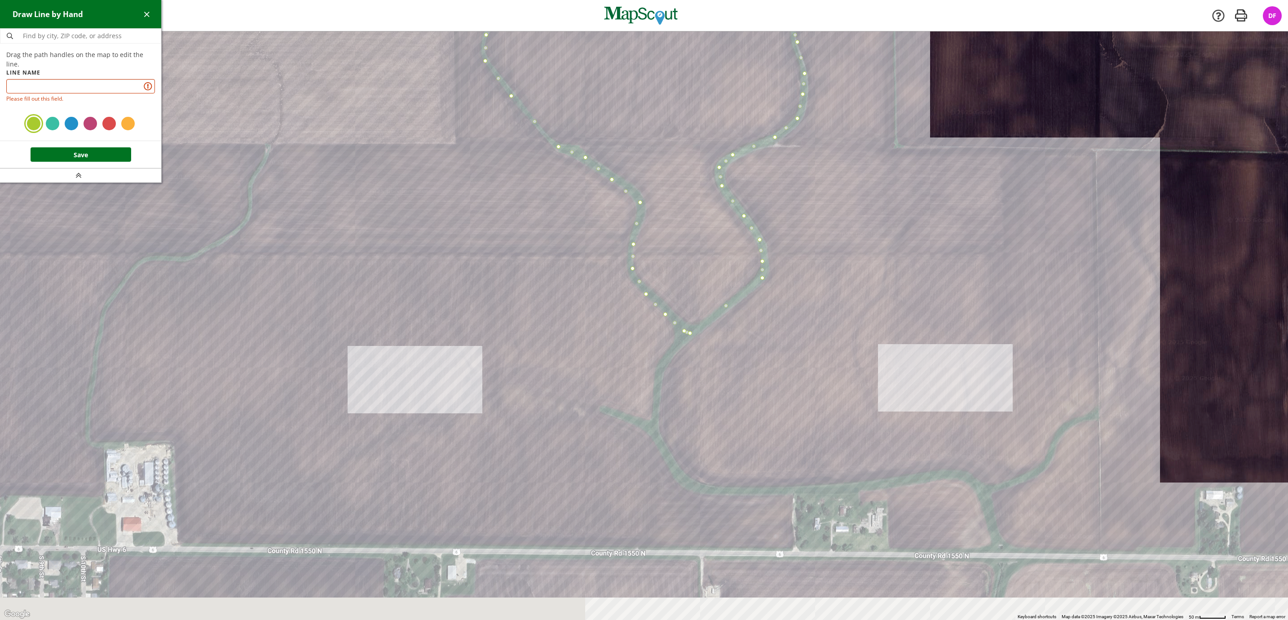
drag, startPoint x: 608, startPoint y: 427, endPoint x: 582, endPoint y: 328, distance: 102.5
click at [582, 328] on div at bounding box center [644, 325] width 1288 height 588
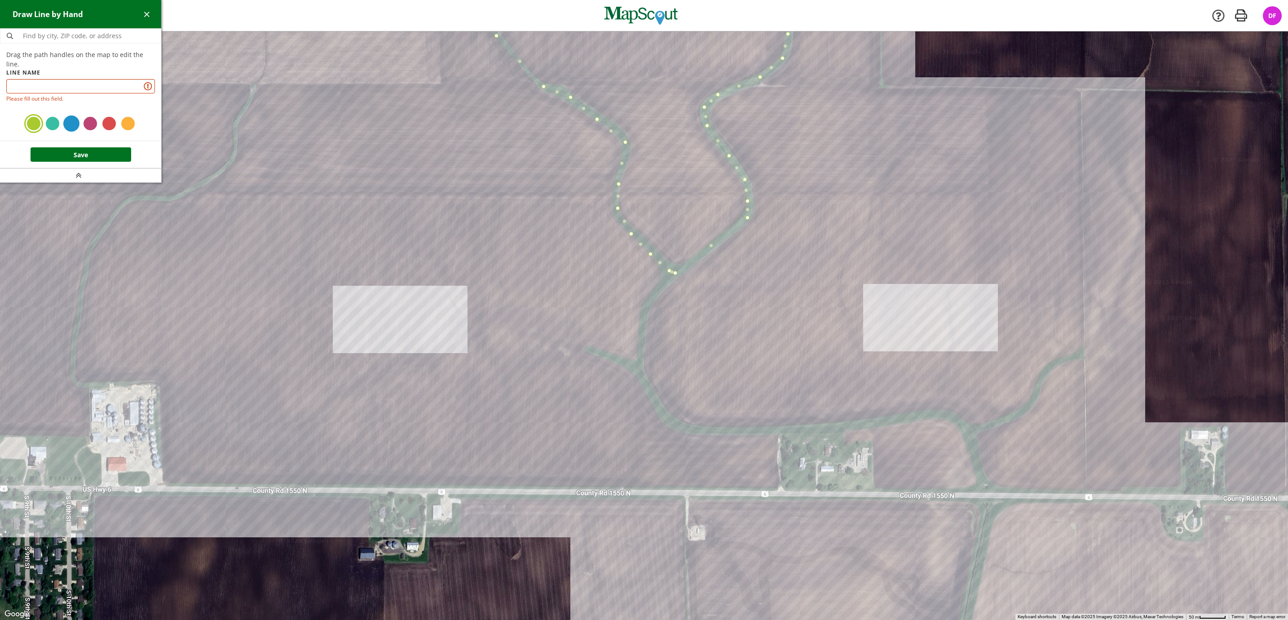
click at [76, 115] on div at bounding box center [71, 123] width 16 height 16
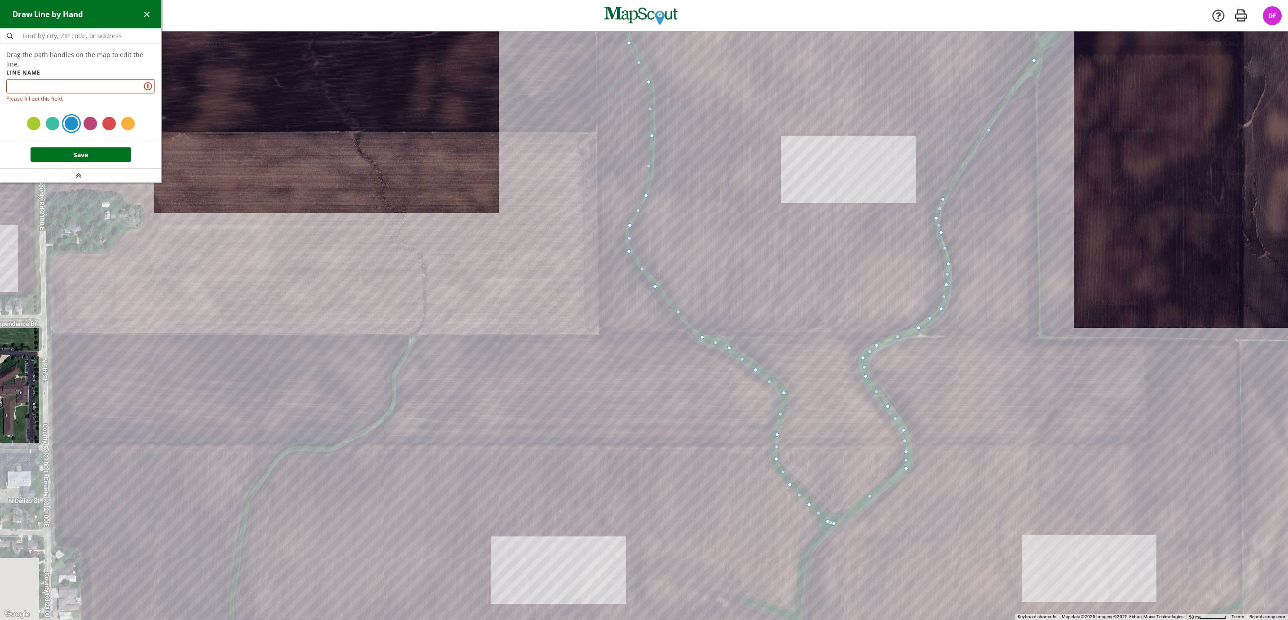
drag, startPoint x: 446, startPoint y: 241, endPoint x: 625, endPoint y: 512, distance: 325.1
click at [625, 512] on div at bounding box center [644, 325] width 1288 height 588
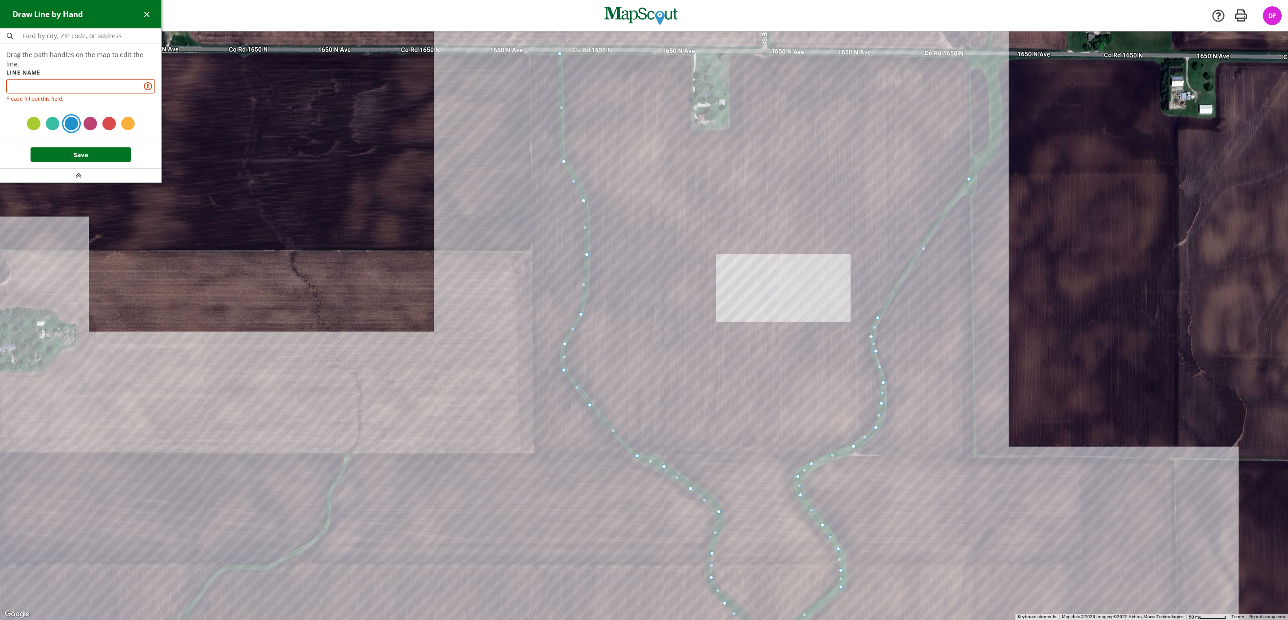
drag, startPoint x: 725, startPoint y: 253, endPoint x: 636, endPoint y: 356, distance: 136.2
click at [636, 356] on div at bounding box center [644, 325] width 1288 height 588
click at [34, 79] on input "text" at bounding box center [80, 86] width 149 height 14
click at [85, 172] on button "button" at bounding box center [80, 175] width 161 height 14
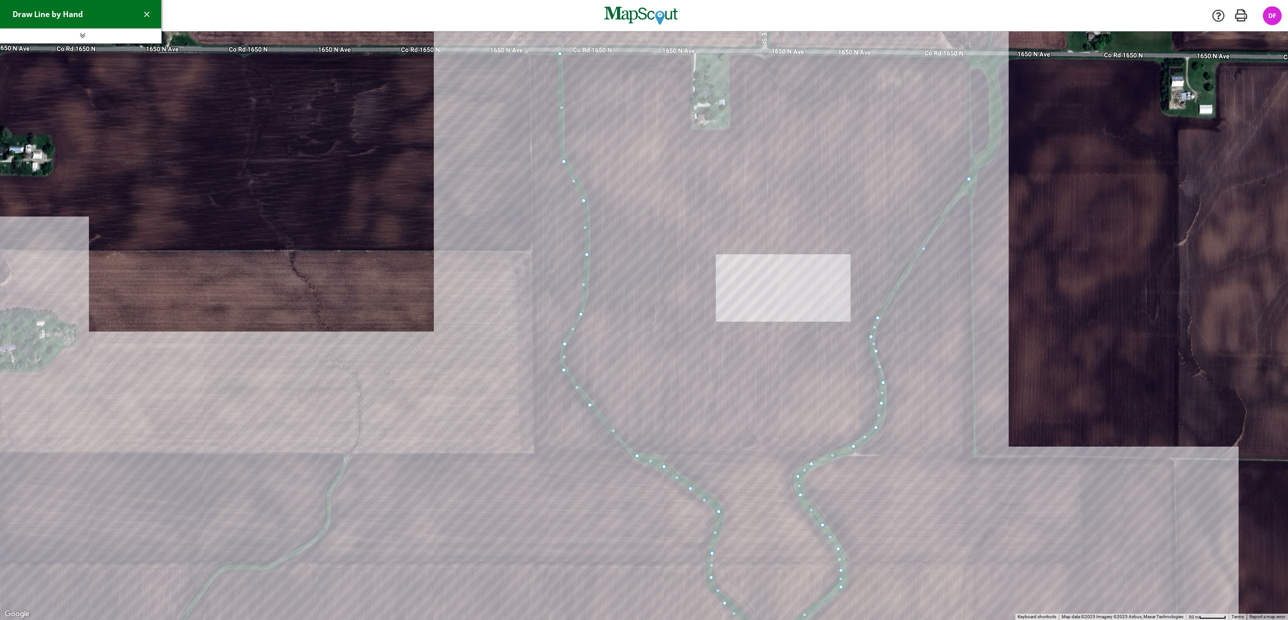
click at [82, 43] on div "Draw Line by Hand Drag the path handles on the map to edit the line. Line Name …" at bounding box center [81, 22] width 162 height 44
click at [82, 36] on span "button" at bounding box center [82, 35] width 9 height 9
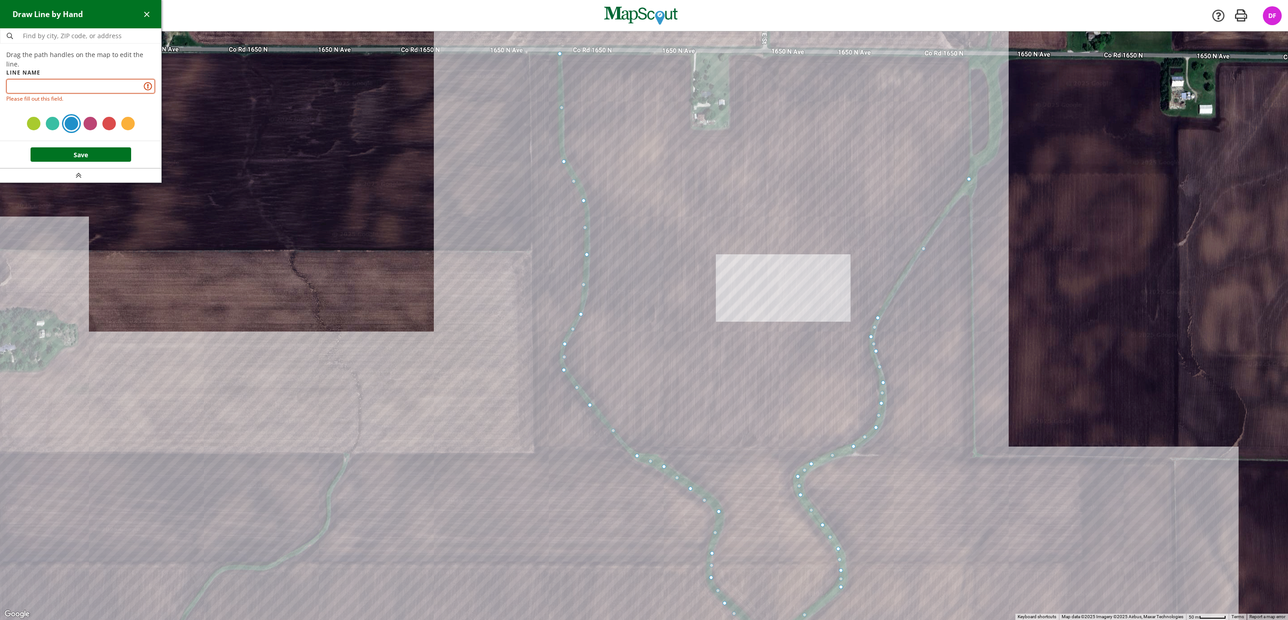
click at [88, 81] on input "text" at bounding box center [80, 86] width 149 height 14
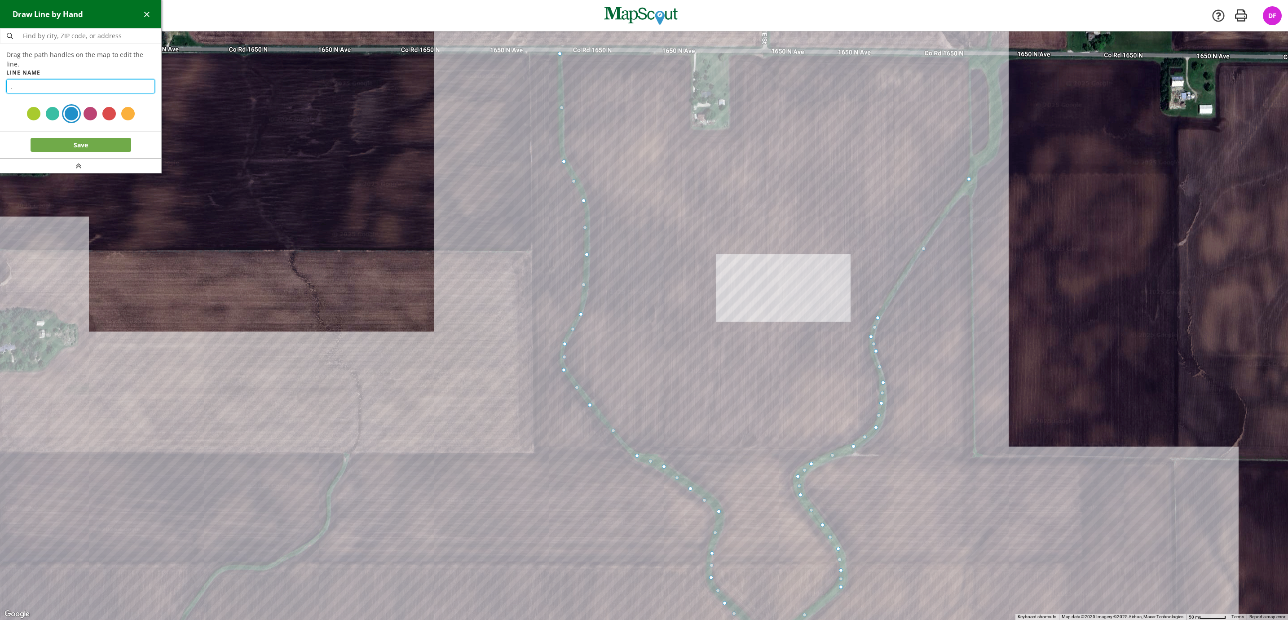
type input "."
click at [90, 138] on button "Save" at bounding box center [81, 145] width 101 height 14
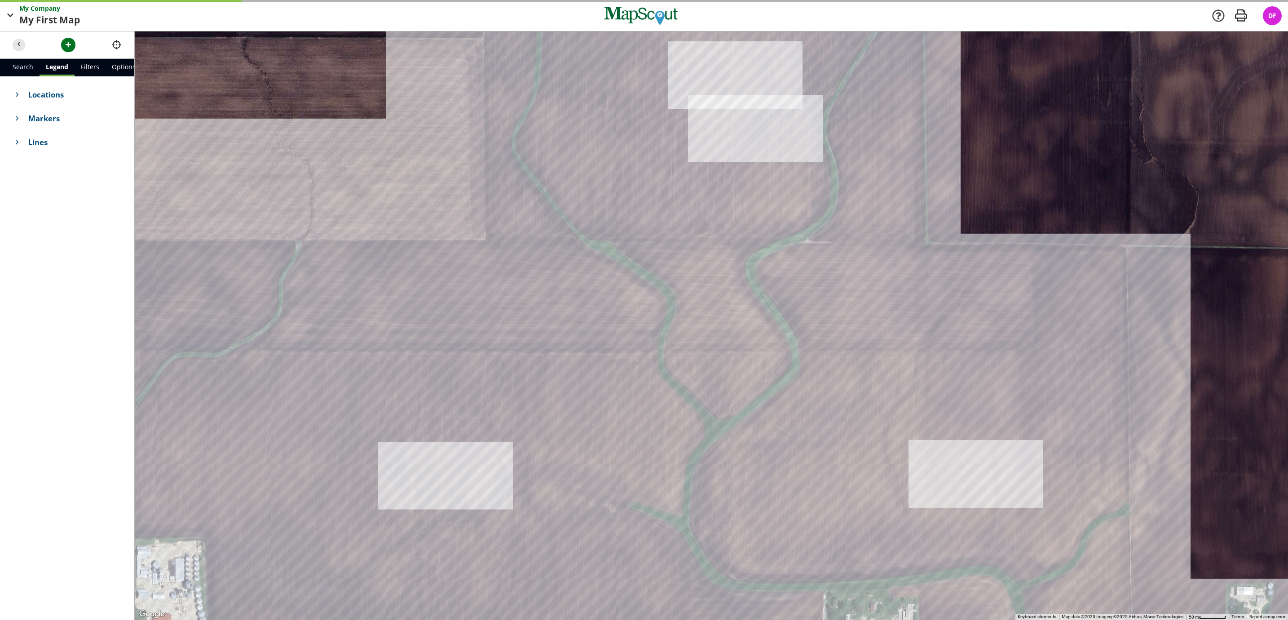
drag, startPoint x: 354, startPoint y: 300, endPoint x: 304, endPoint y: 105, distance: 201.0
click at [304, 105] on div at bounding box center [711, 325] width 1153 height 588
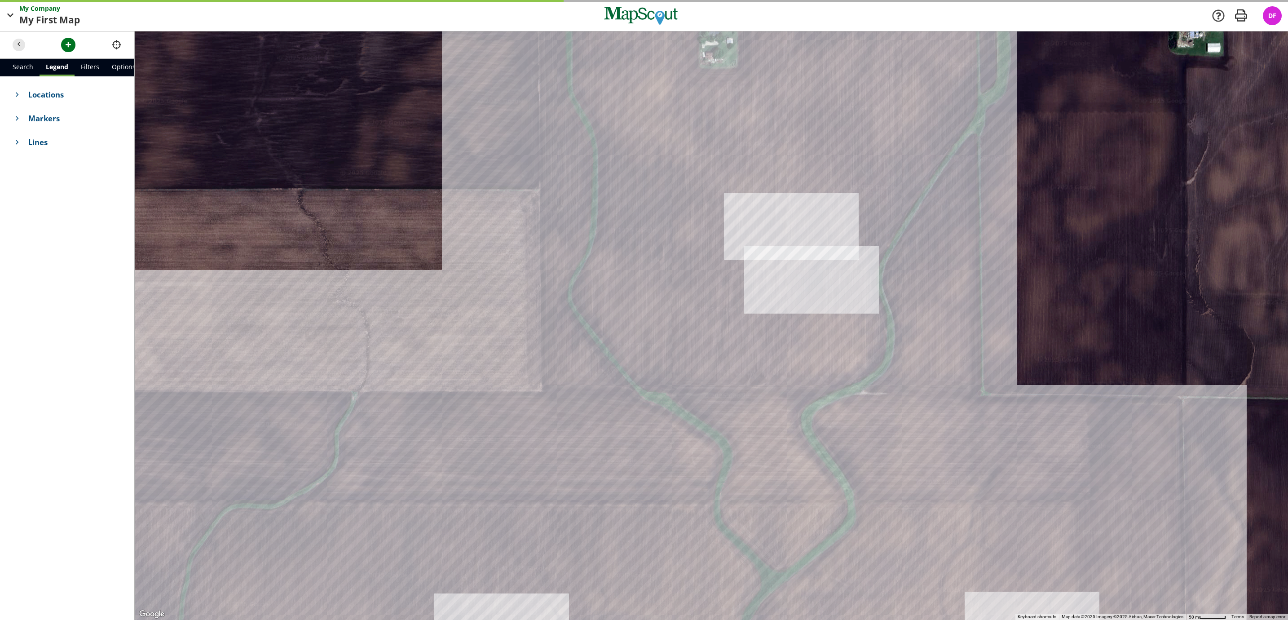
drag, startPoint x: 414, startPoint y: 205, endPoint x: 465, endPoint y: 336, distance: 140.8
click at [465, 336] on div at bounding box center [711, 325] width 1153 height 588
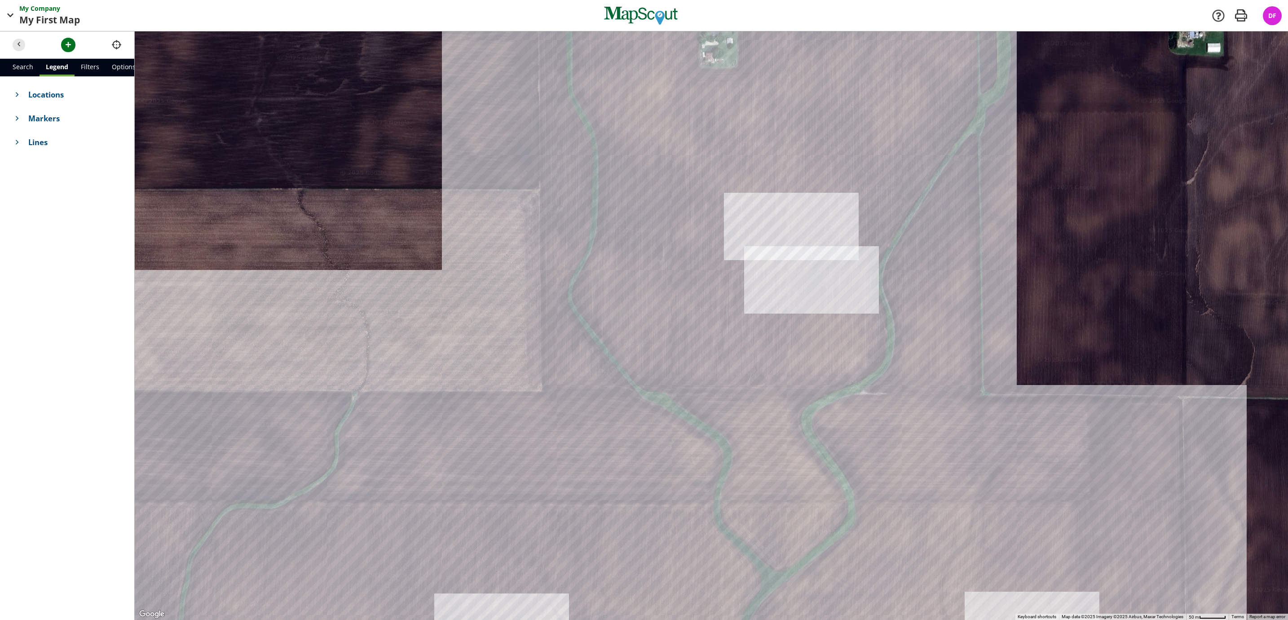
click at [744, 251] on div at bounding box center [711, 325] width 1153 height 588
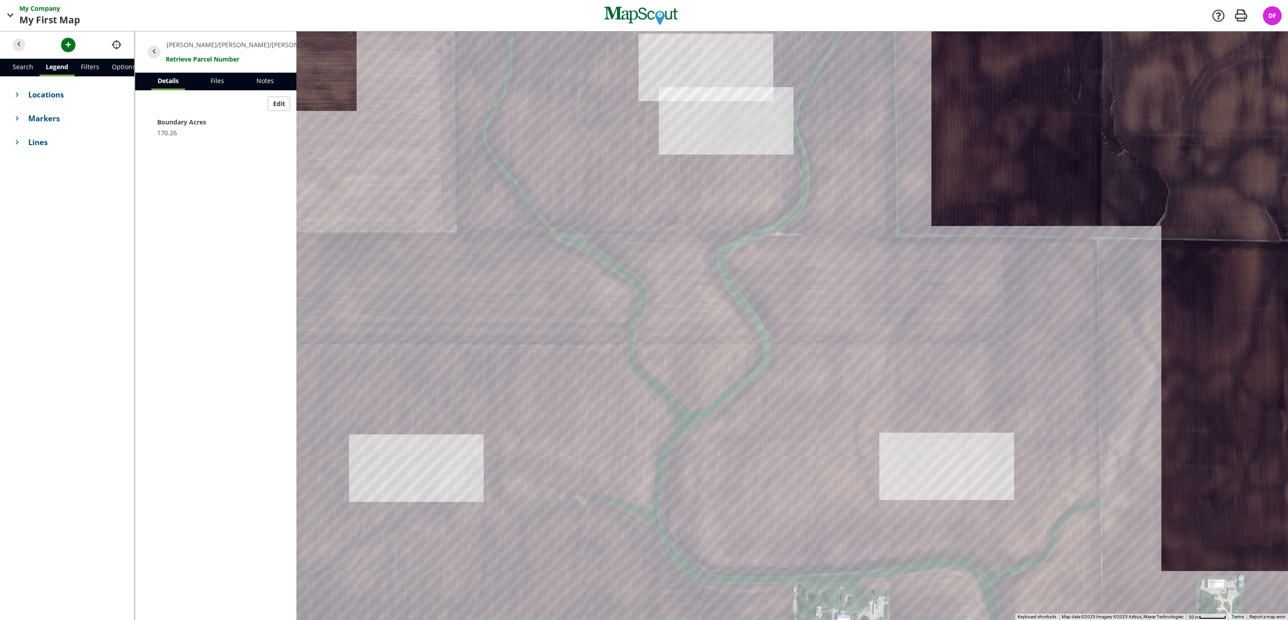
drag, startPoint x: 597, startPoint y: 422, endPoint x: 559, endPoint y: 129, distance: 294.8
click at [559, 129] on div at bounding box center [711, 325] width 1153 height 588
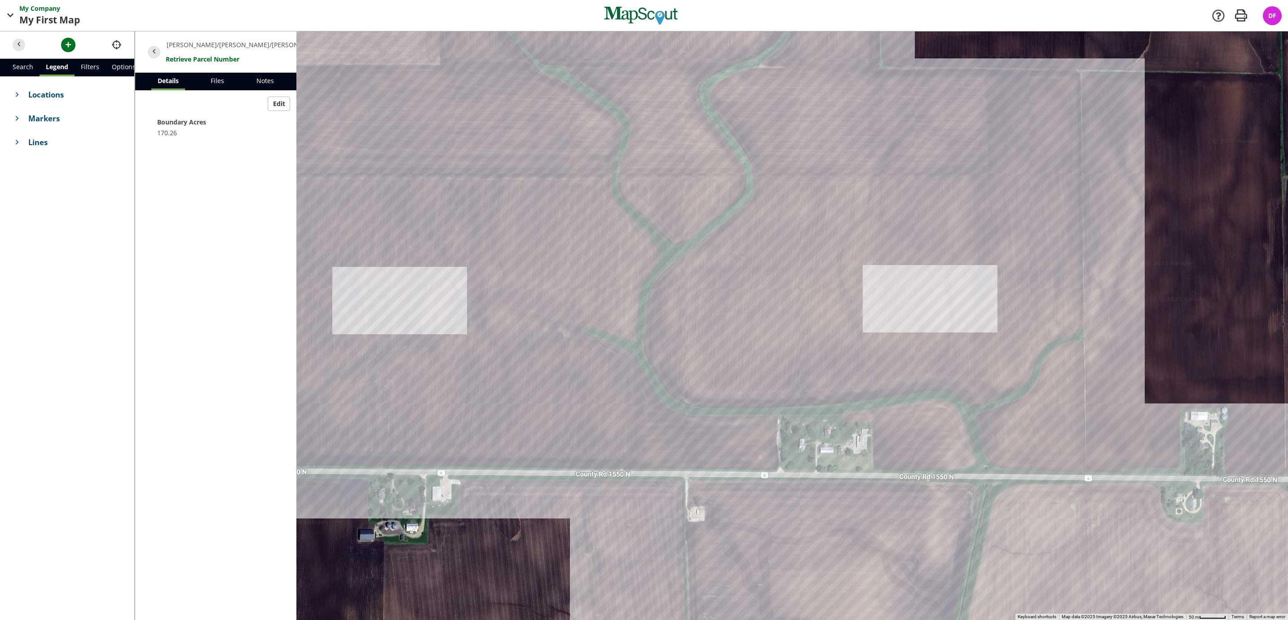
drag, startPoint x: 616, startPoint y: 352, endPoint x: 599, endPoint y: 202, distance: 150.5
click at [599, 202] on div at bounding box center [711, 325] width 1153 height 588
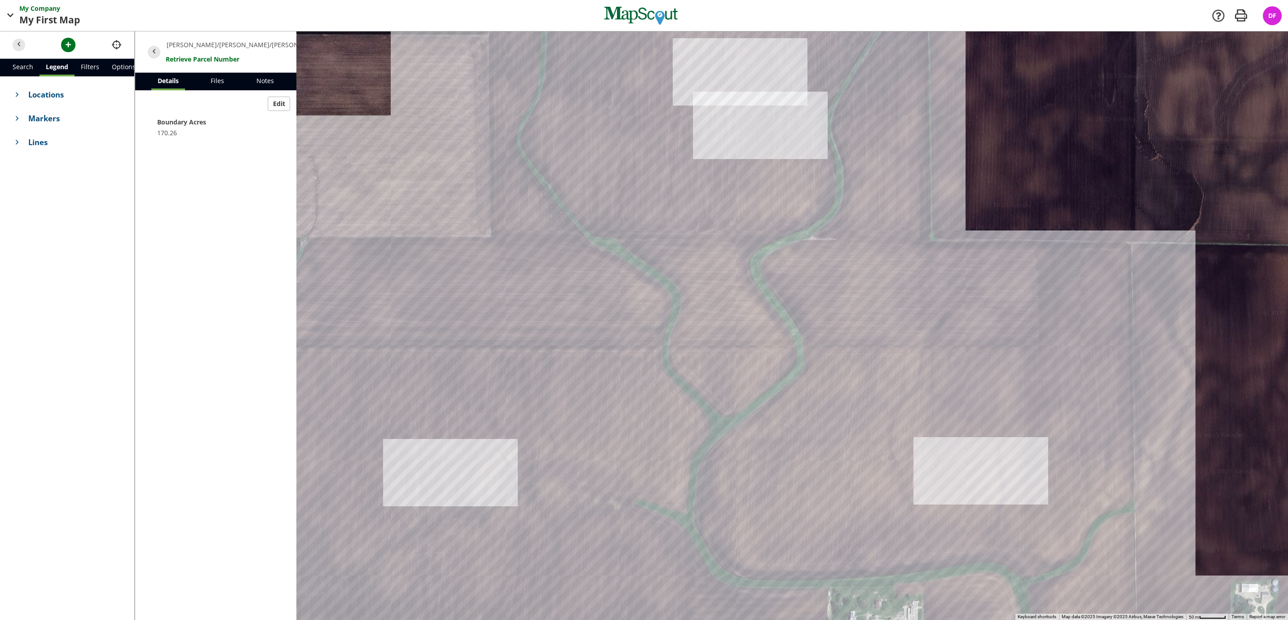
drag, startPoint x: 595, startPoint y: 194, endPoint x: 652, endPoint y: 397, distance: 210.5
click at [652, 397] on div at bounding box center [711, 325] width 1153 height 588
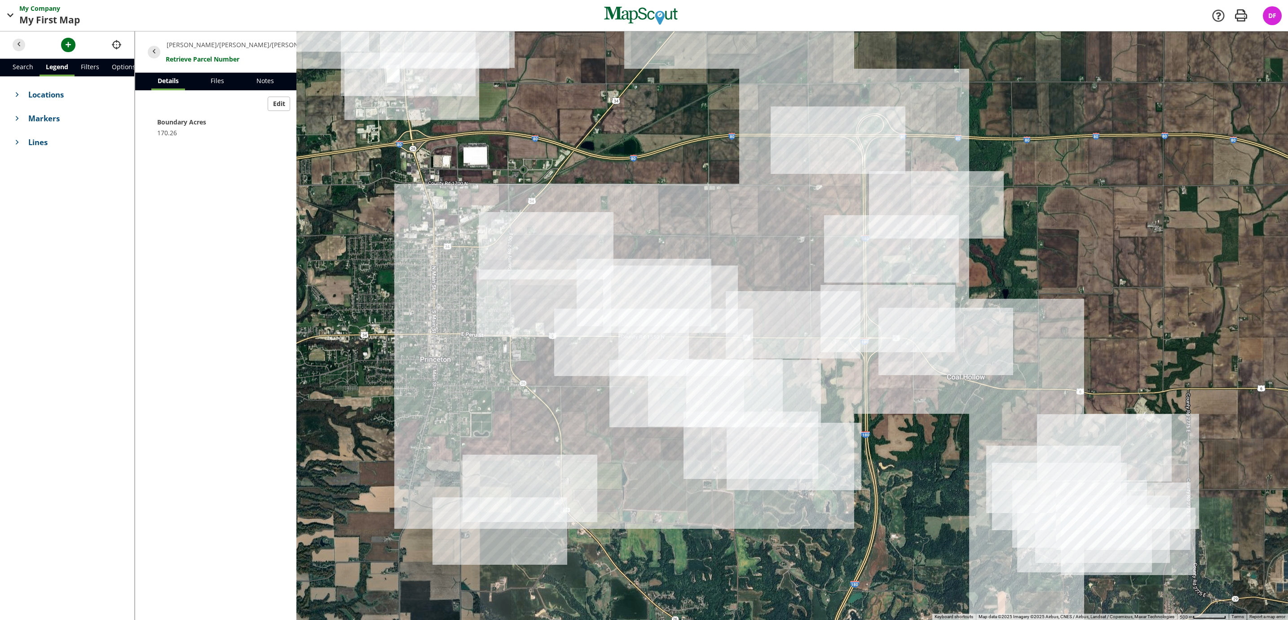
drag, startPoint x: 647, startPoint y: 400, endPoint x: 592, endPoint y: 348, distance: 75.9
click at [592, 348] on div at bounding box center [711, 325] width 1153 height 588
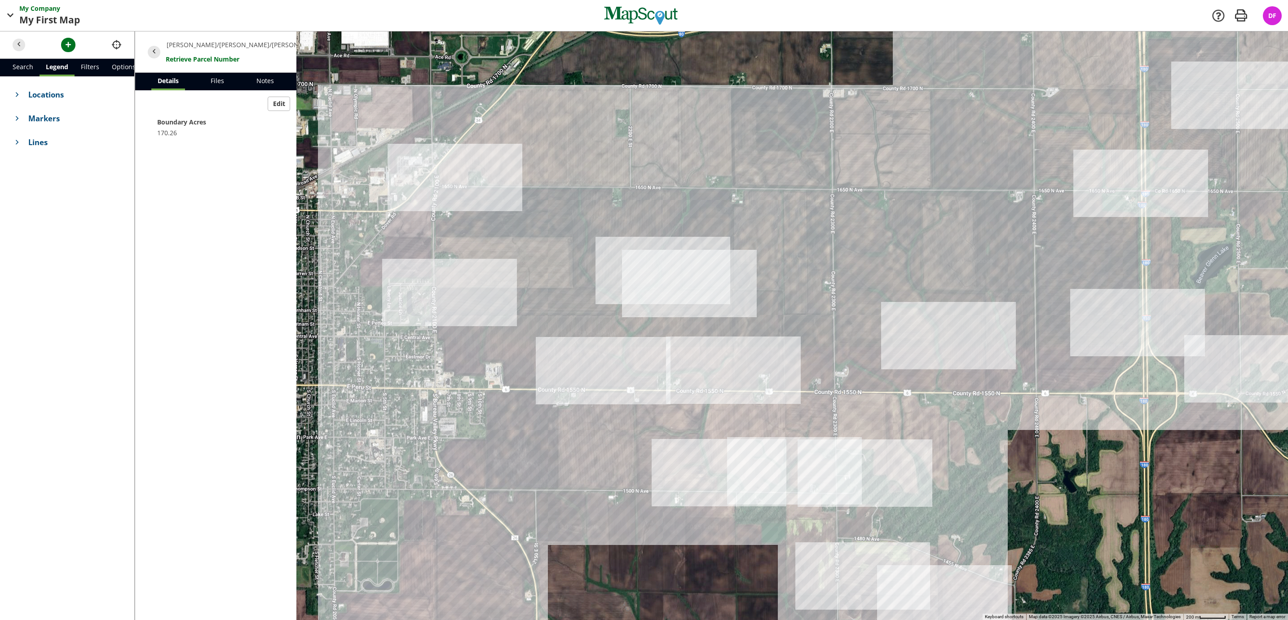
drag, startPoint x: 566, startPoint y: 261, endPoint x: 572, endPoint y: 327, distance: 66.3
click at [572, 327] on div at bounding box center [711, 325] width 1153 height 588
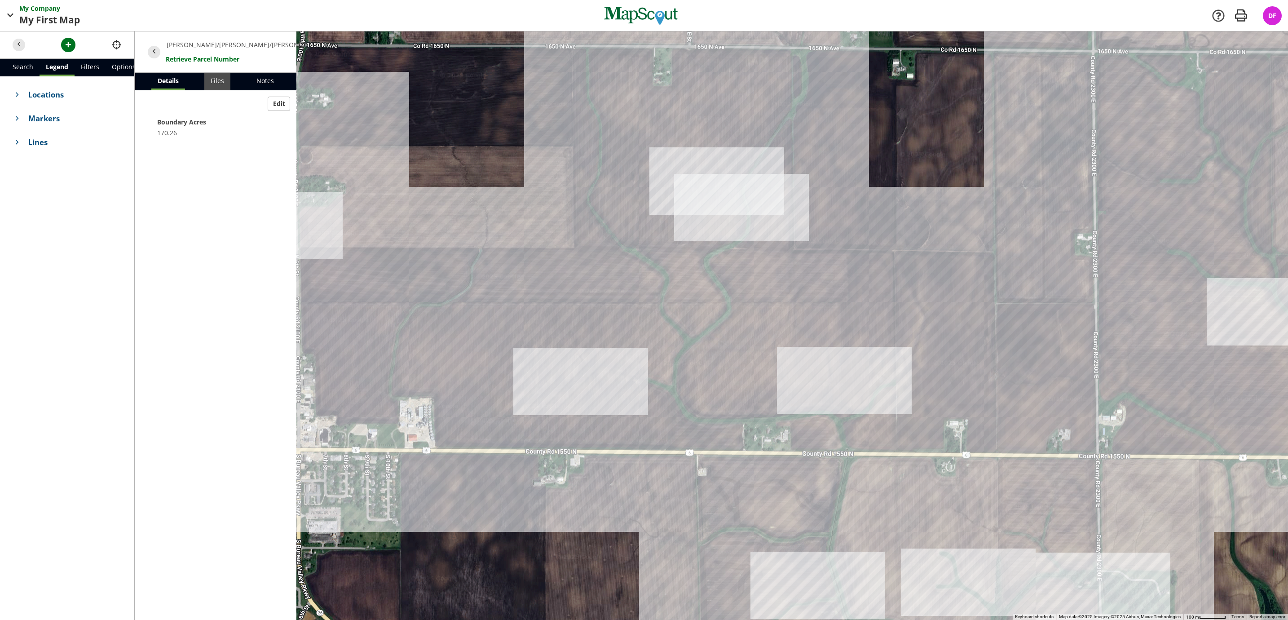
click at [225, 79] on link "Files" at bounding box center [217, 82] width 26 height 18
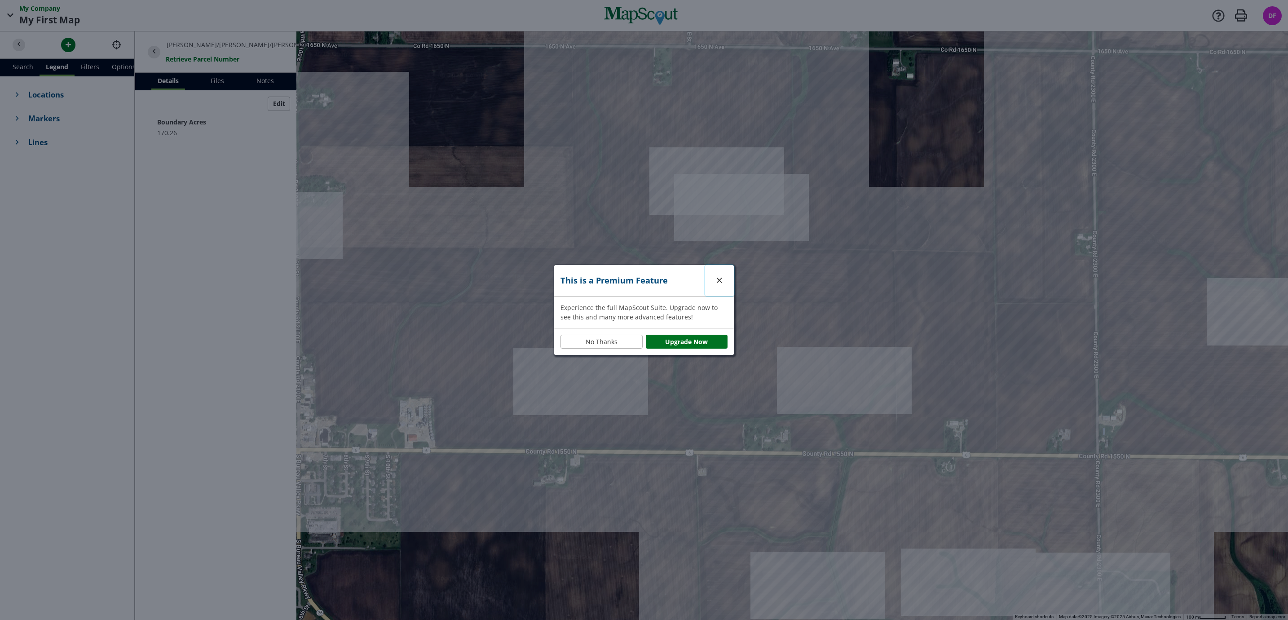
click at [723, 279] on span "button" at bounding box center [719, 280] width 9 height 9
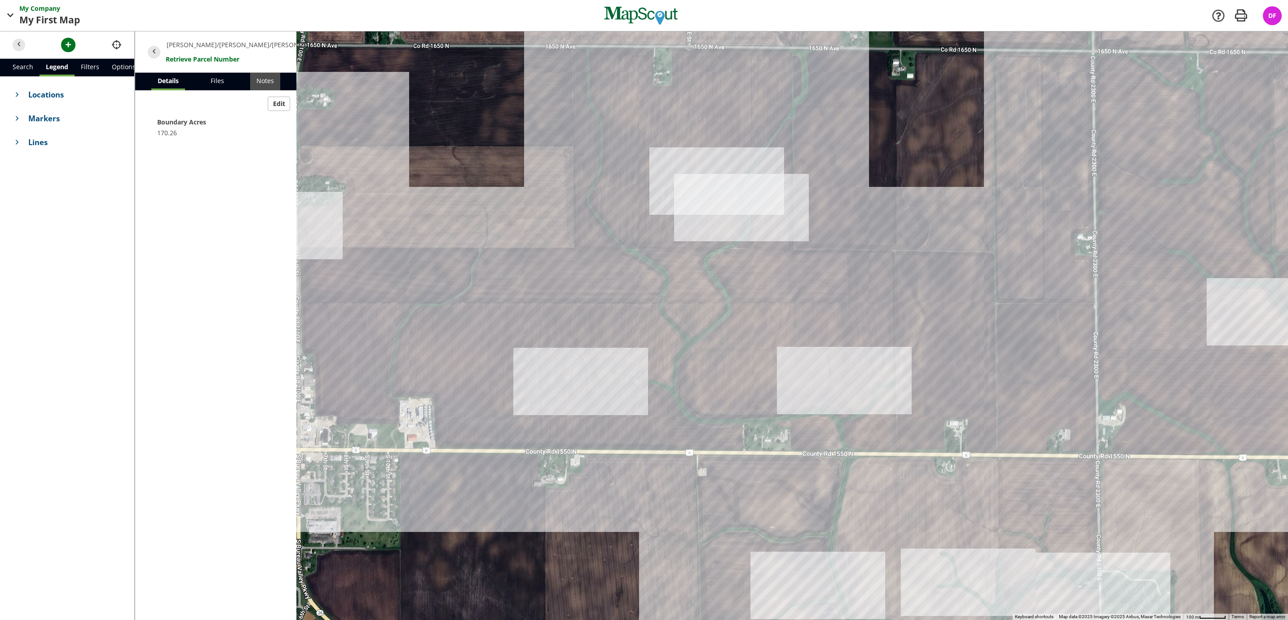
click at [268, 81] on link "Notes" at bounding box center [265, 82] width 30 height 18
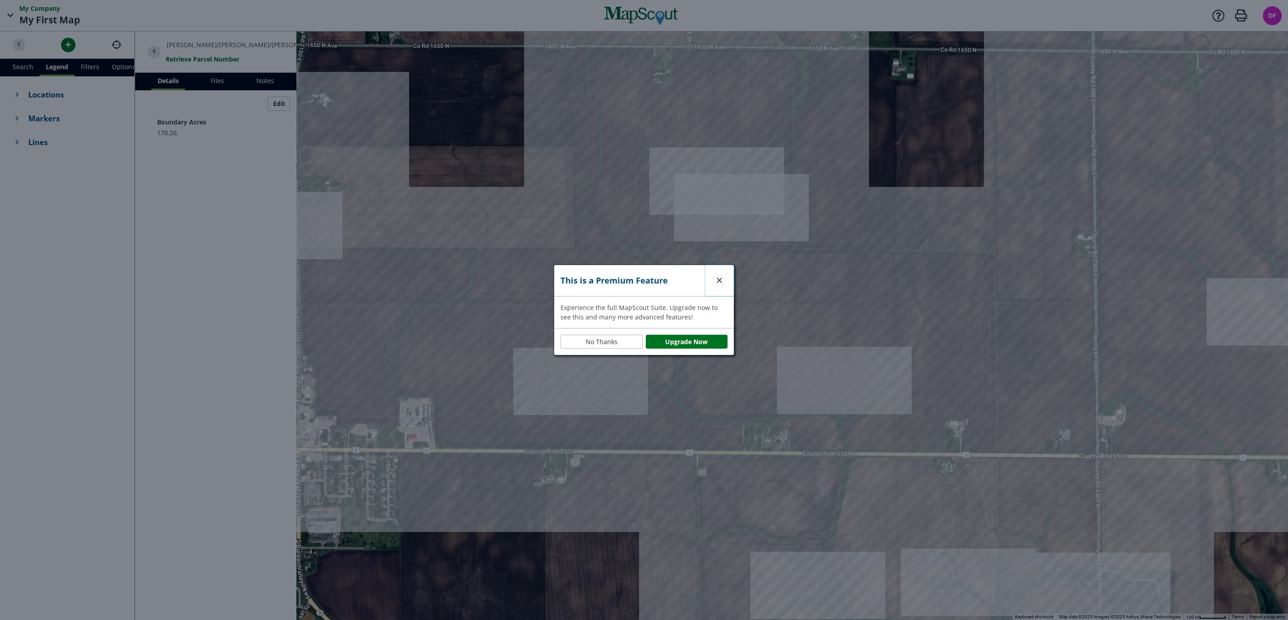
click at [717, 276] on span "button" at bounding box center [719, 280] width 9 height 9
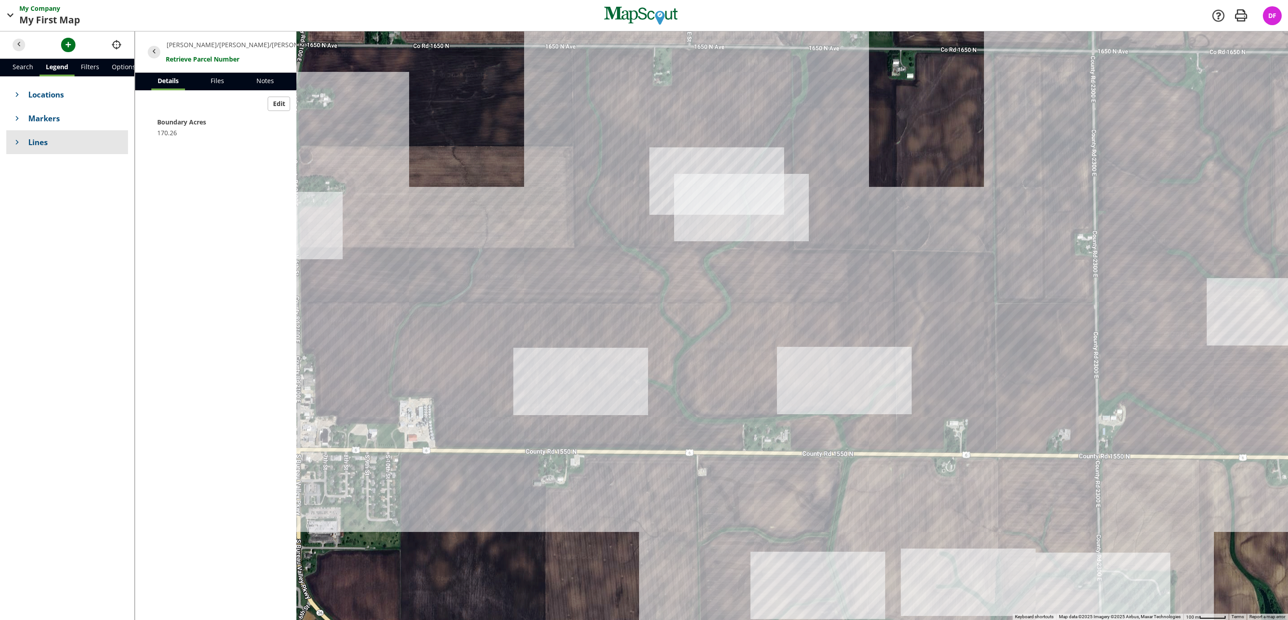
click at [40, 143] on span "Lines" at bounding box center [74, 142] width 93 height 11
click at [41, 160] on link "." at bounding box center [75, 165] width 106 height 17
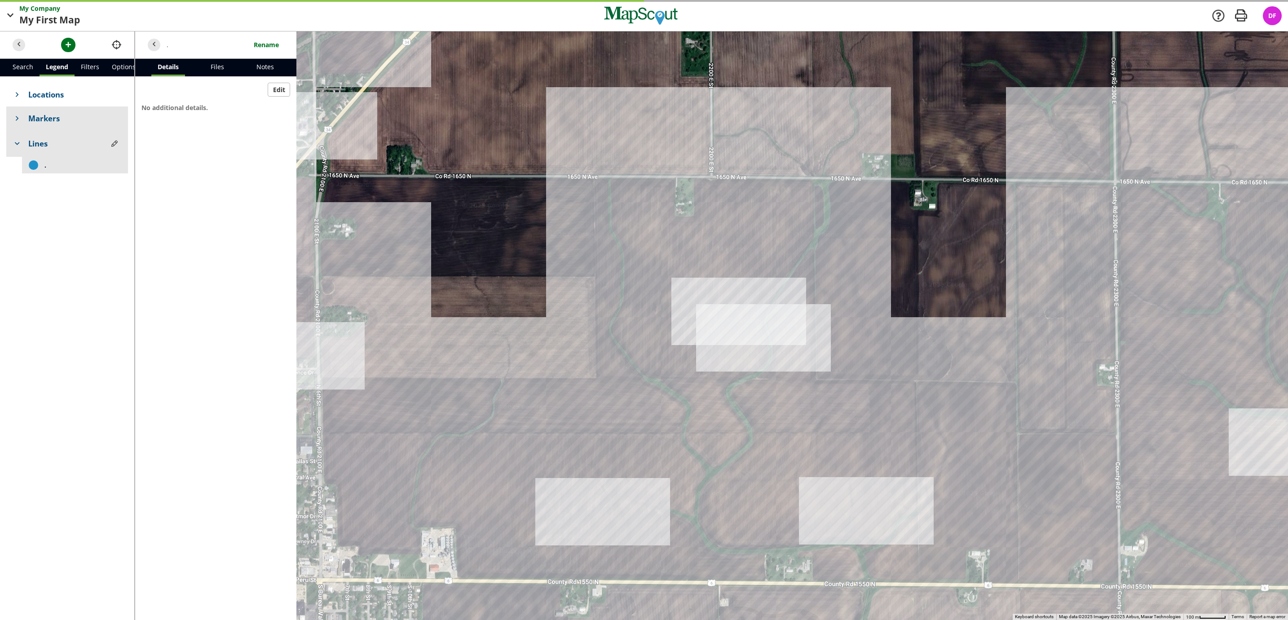
click at [29, 116] on span "Markers" at bounding box center [74, 118] width 93 height 11
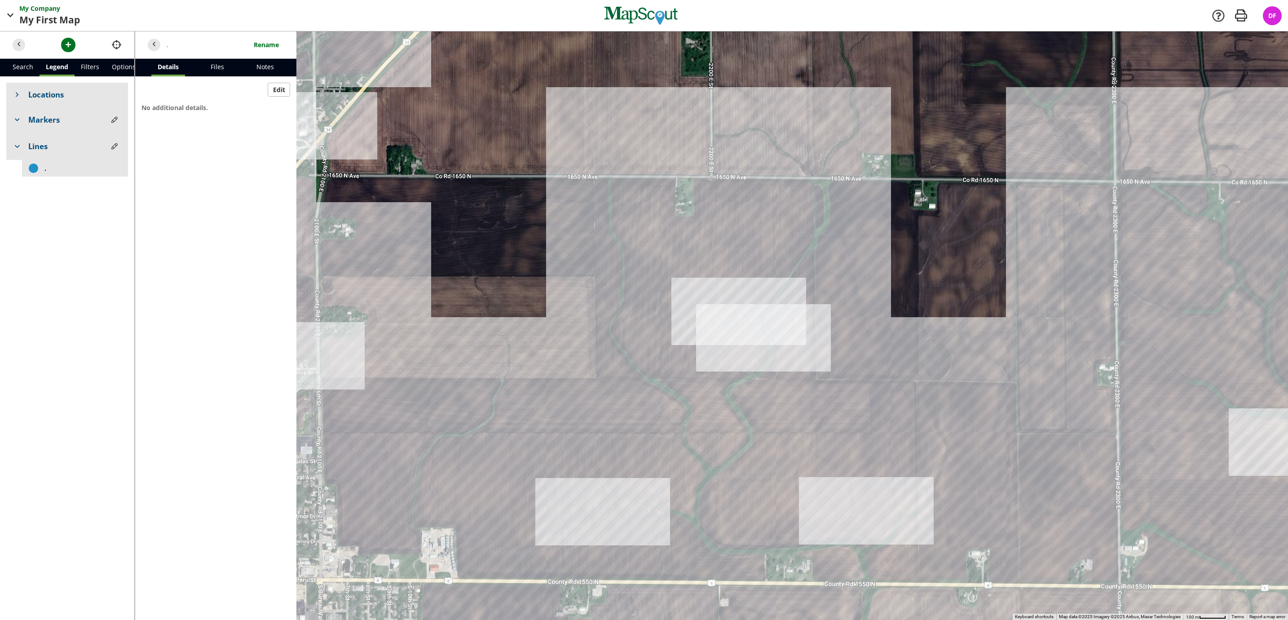
click at [18, 90] on span at bounding box center [17, 94] width 9 height 9
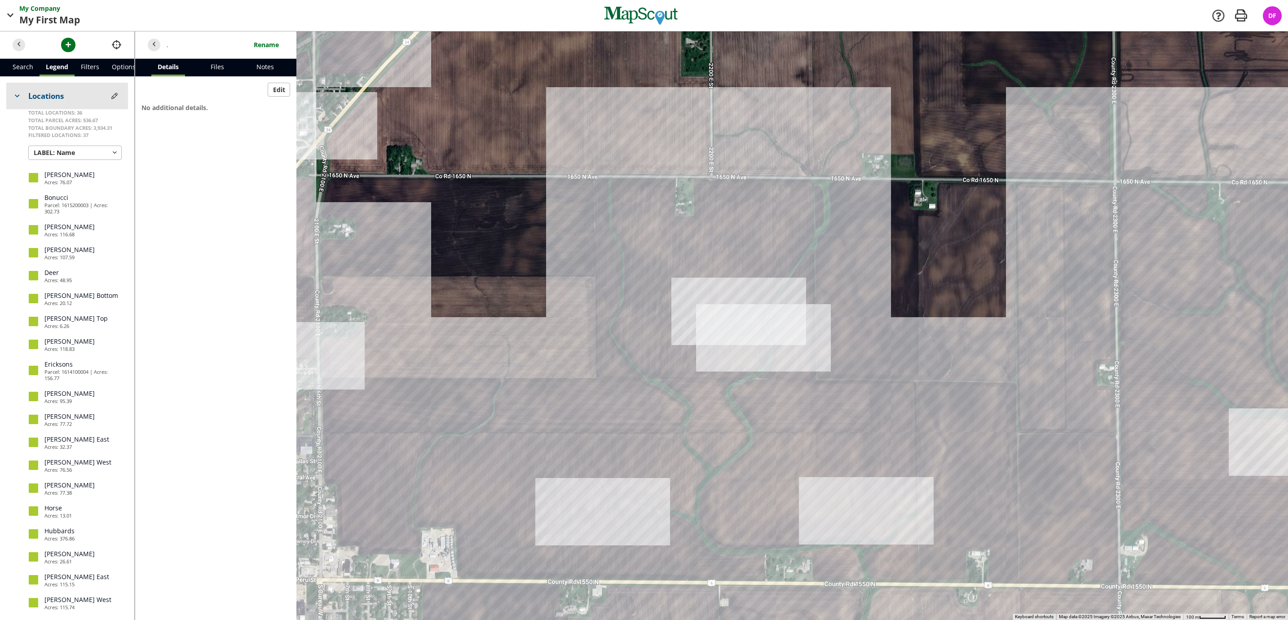
click at [10, 91] on h4 "Locations" at bounding box center [67, 96] width 122 height 27
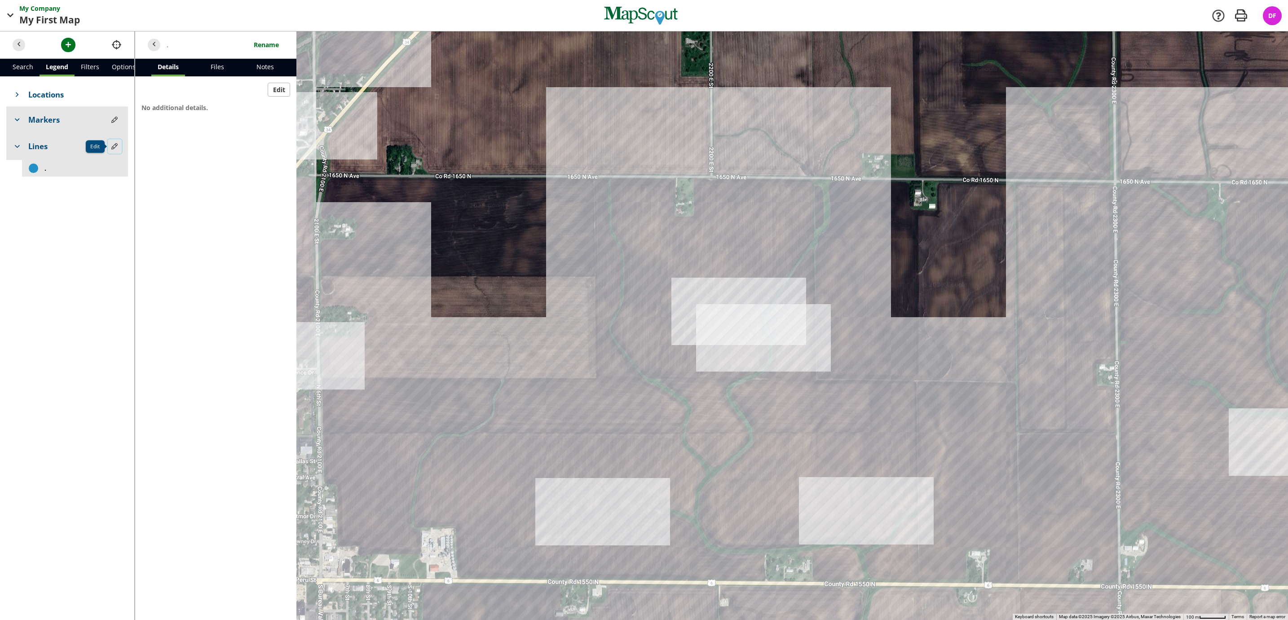
click at [112, 148] on span "button" at bounding box center [114, 145] width 9 height 9
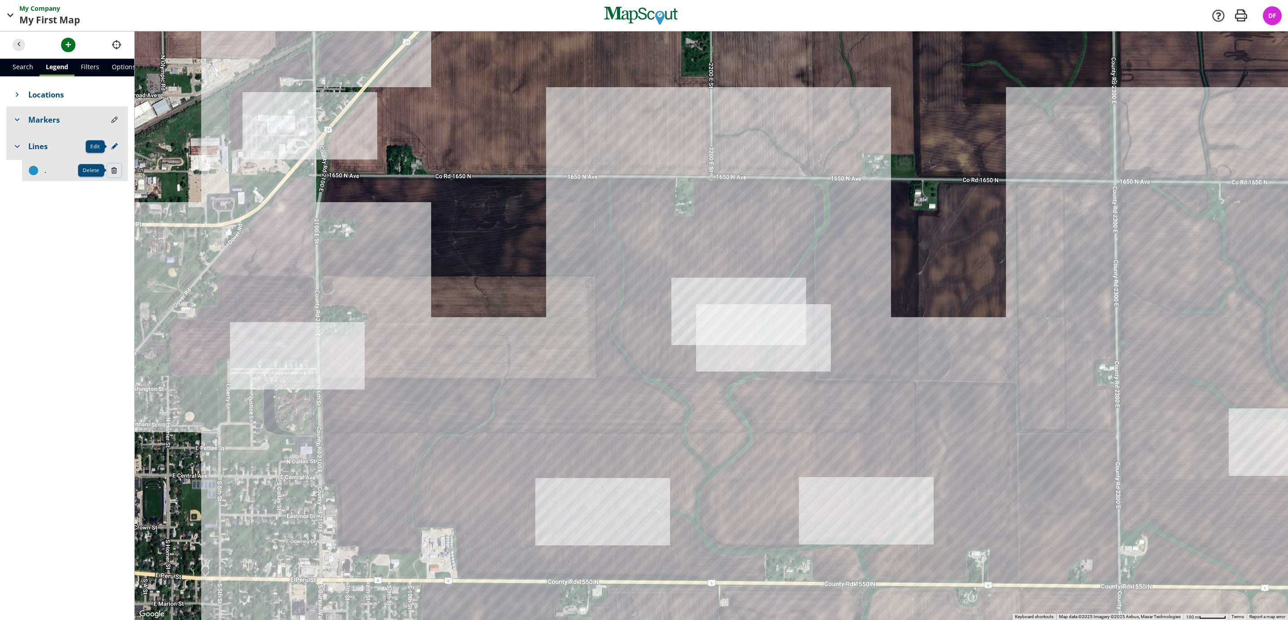
click at [112, 174] on span "button" at bounding box center [114, 170] width 9 height 9
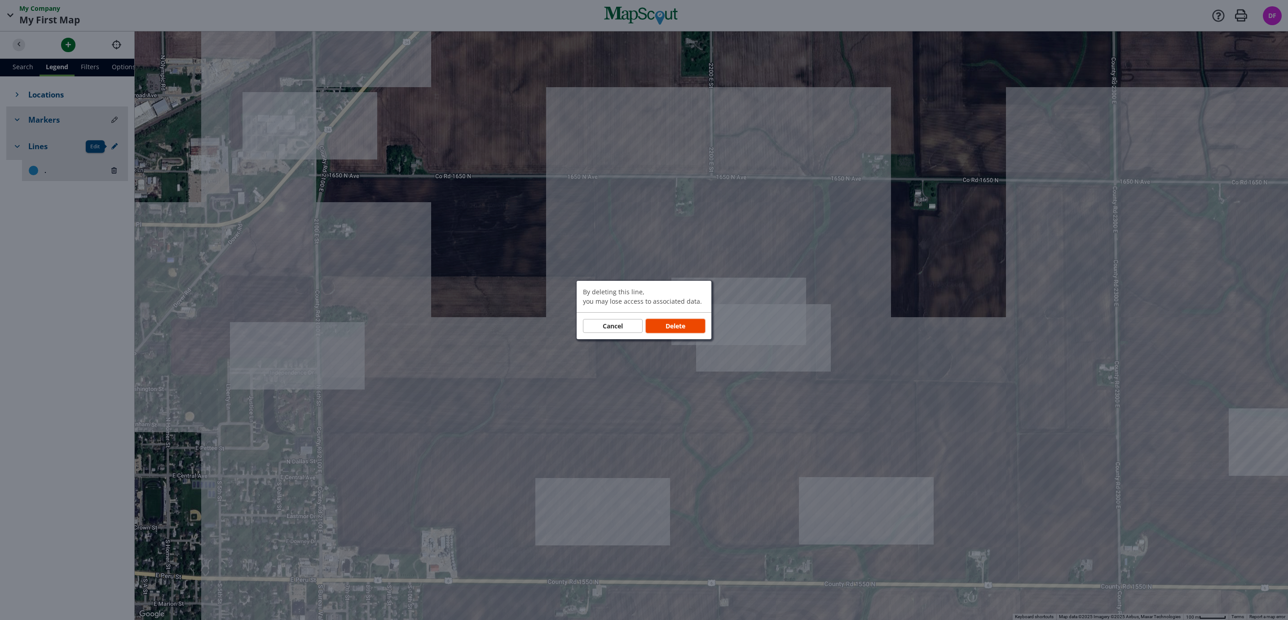
click at [685, 330] on span "Delete" at bounding box center [676, 325] width 20 height 9
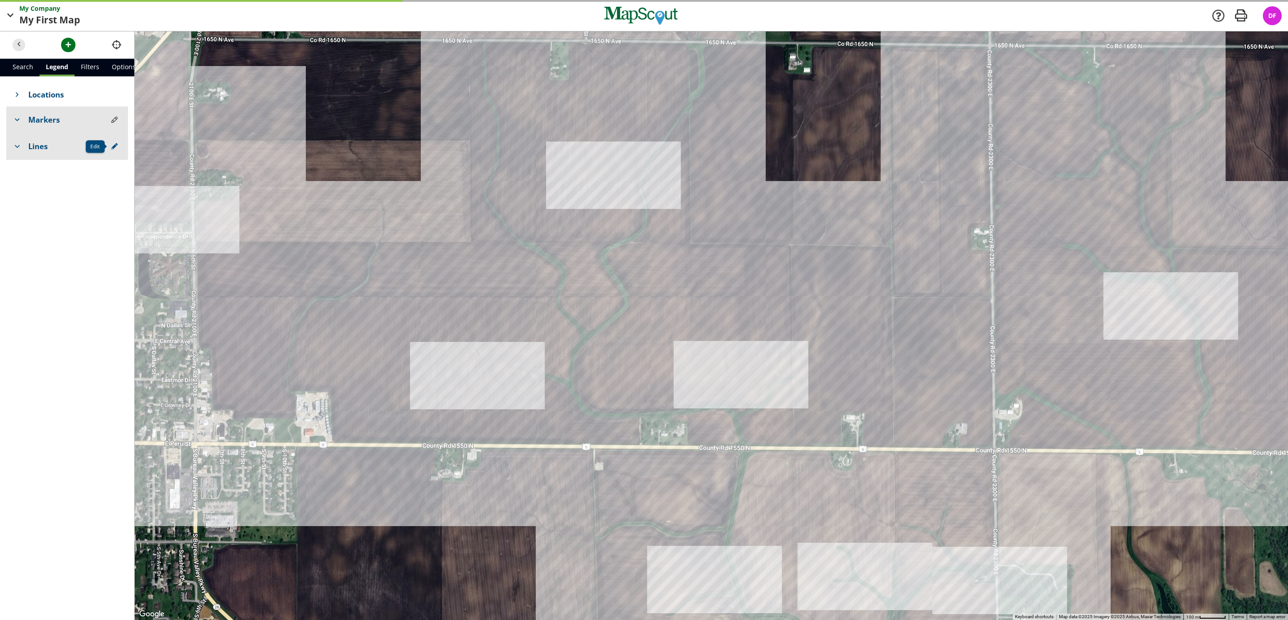
drag, startPoint x: 551, startPoint y: 341, endPoint x: 528, endPoint y: 263, distance: 82.0
click at [430, 209] on div at bounding box center [711, 325] width 1153 height 588
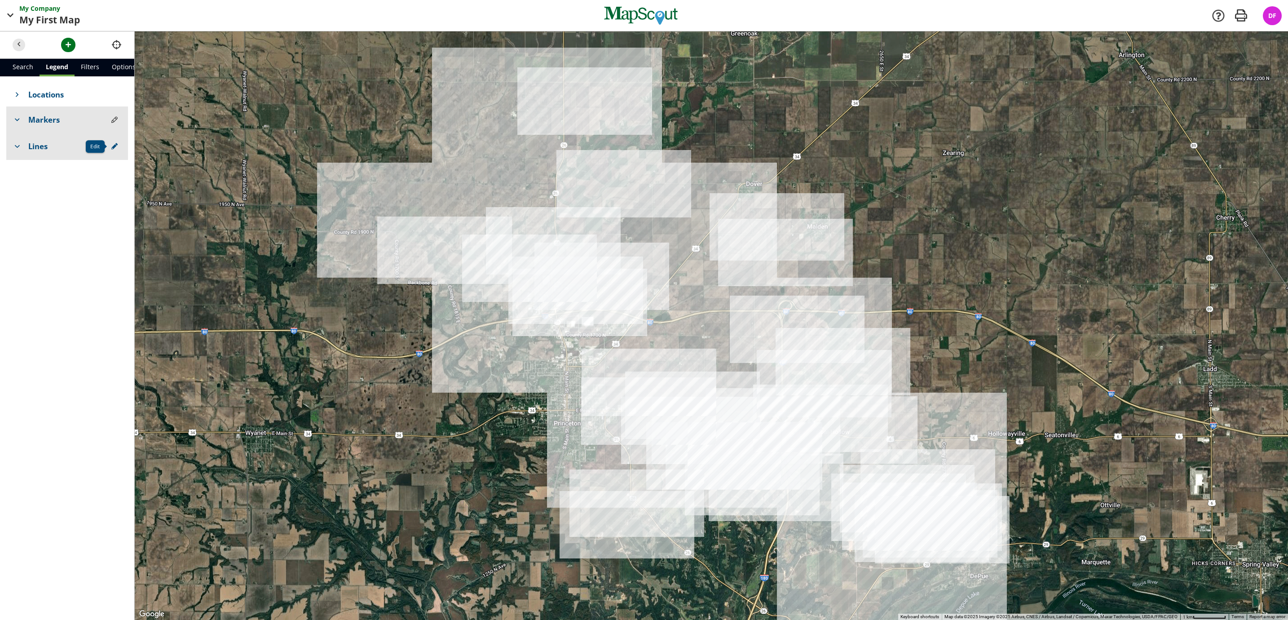
drag, startPoint x: 681, startPoint y: 260, endPoint x: 751, endPoint y: 393, distance: 149.5
click at [751, 393] on div at bounding box center [711, 325] width 1153 height 588
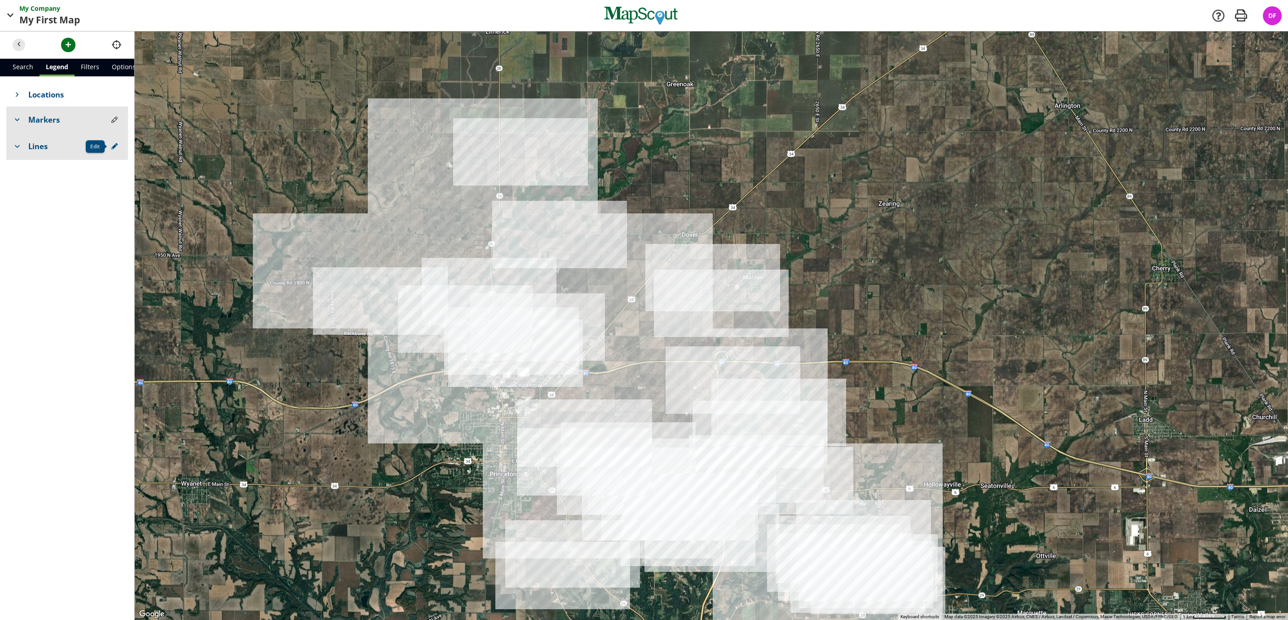
drag, startPoint x: 847, startPoint y: 279, endPoint x: 760, endPoint y: 307, distance: 92.0
click at [760, 307] on div at bounding box center [711, 325] width 1153 height 588
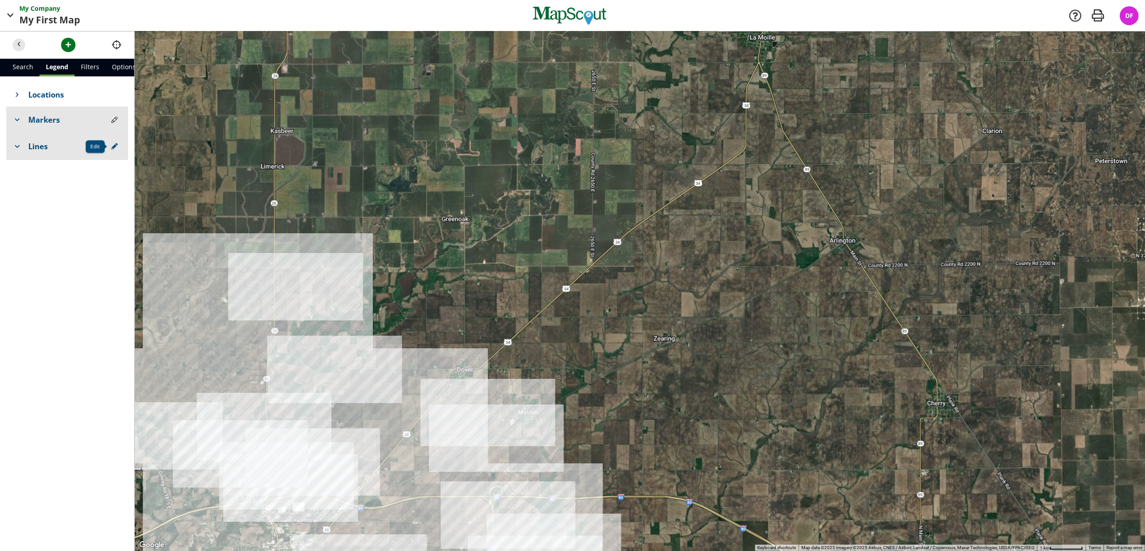
drag, startPoint x: 751, startPoint y: 173, endPoint x: 595, endPoint y: 359, distance: 242.9
click at [595, 359] on div at bounding box center [640, 290] width 1010 height 519
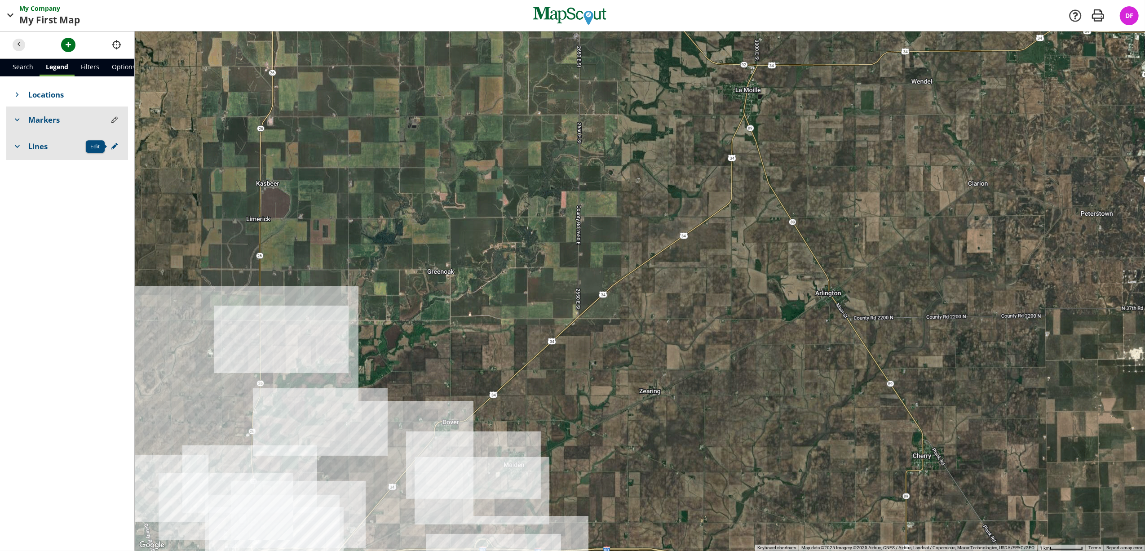
drag, startPoint x: 656, startPoint y: 225, endPoint x: 679, endPoint y: 210, distance: 28.0
click at [679, 210] on div at bounding box center [640, 290] width 1010 height 519
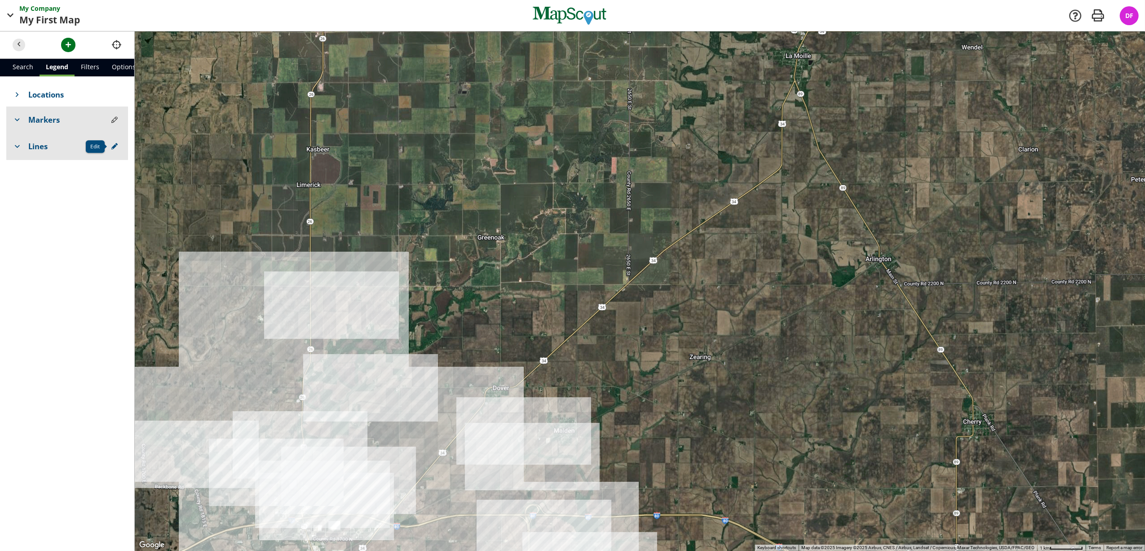
drag, startPoint x: 603, startPoint y: 300, endPoint x: 658, endPoint y: 263, distance: 66.6
click at [658, 263] on div at bounding box center [640, 290] width 1010 height 519
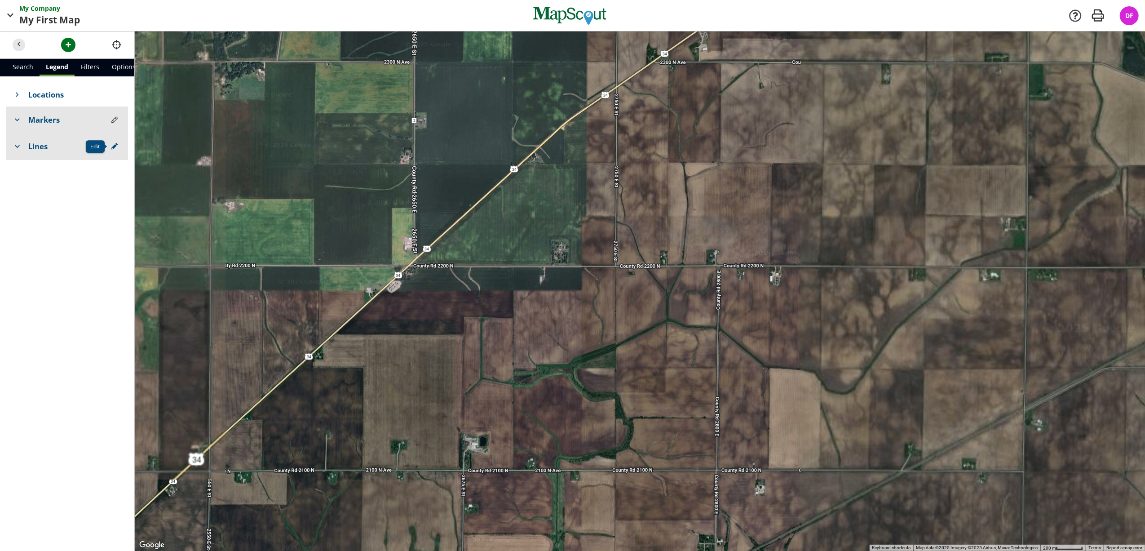
drag, startPoint x: 781, startPoint y: 266, endPoint x: 372, endPoint y: 290, distance: 409.8
click at [372, 290] on div at bounding box center [640, 290] width 1010 height 519
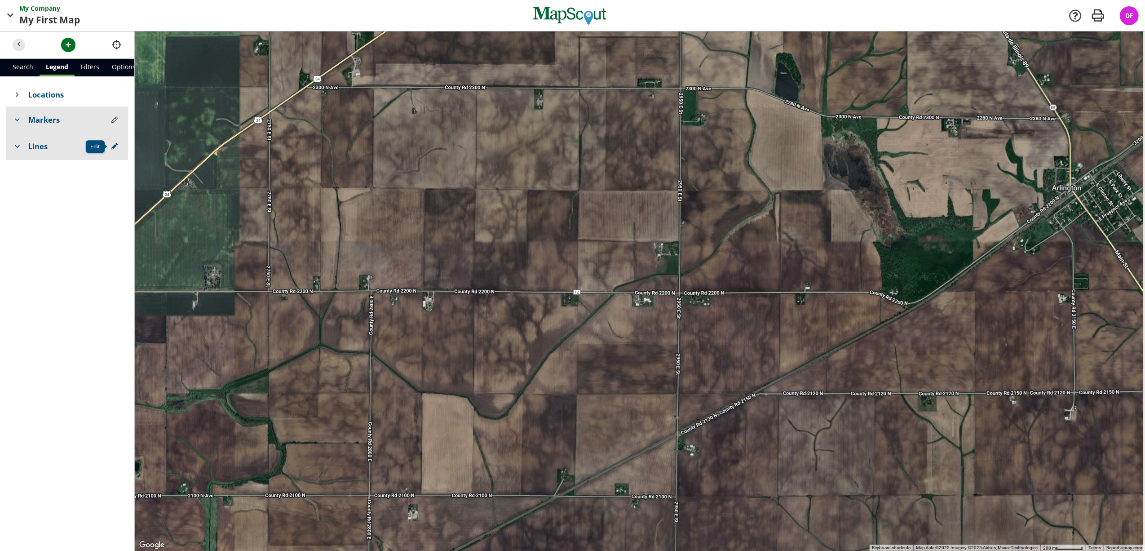
drag, startPoint x: 618, startPoint y: 287, endPoint x: 561, endPoint y: 278, distance: 57.2
click at [561, 278] on div at bounding box center [640, 290] width 1010 height 519
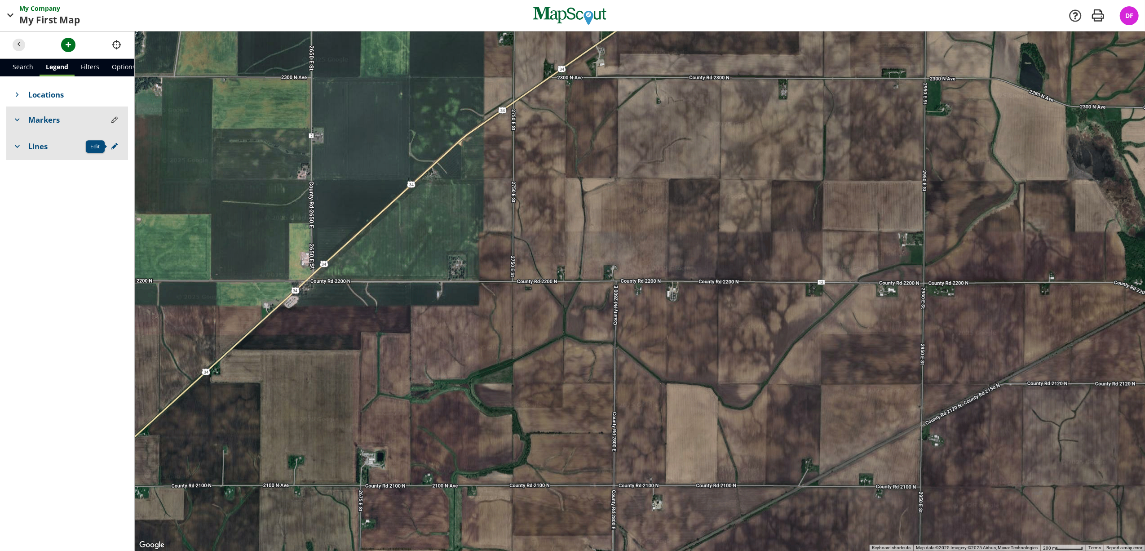
drag, startPoint x: 566, startPoint y: 284, endPoint x: 814, endPoint y: 275, distance: 248.1
click at [814, 275] on div at bounding box center [640, 290] width 1010 height 519
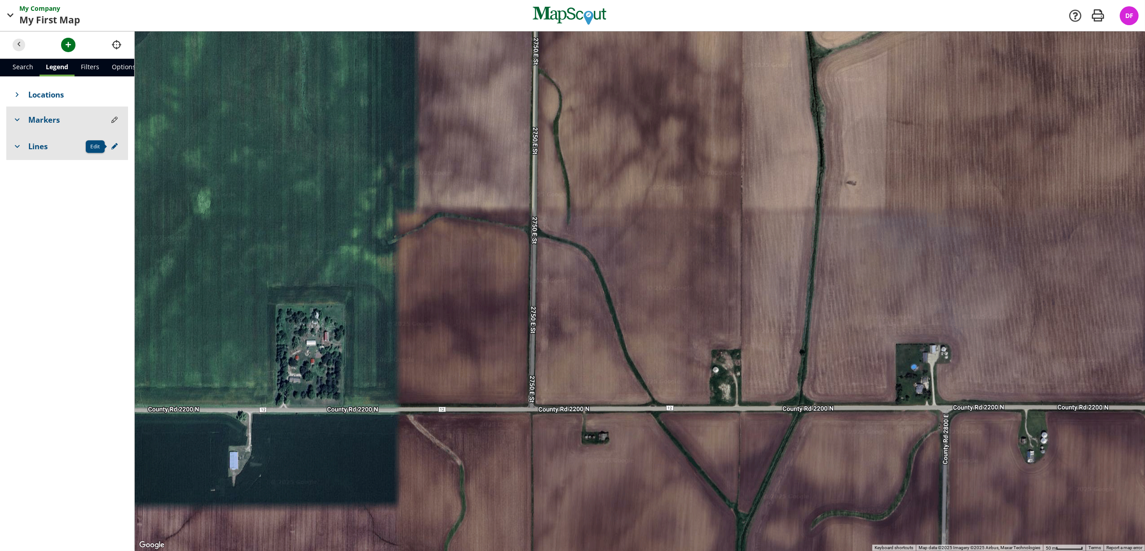
drag, startPoint x: 572, startPoint y: 238, endPoint x: 785, endPoint y: 343, distance: 238.4
click at [785, 343] on div at bounding box center [640, 290] width 1010 height 519
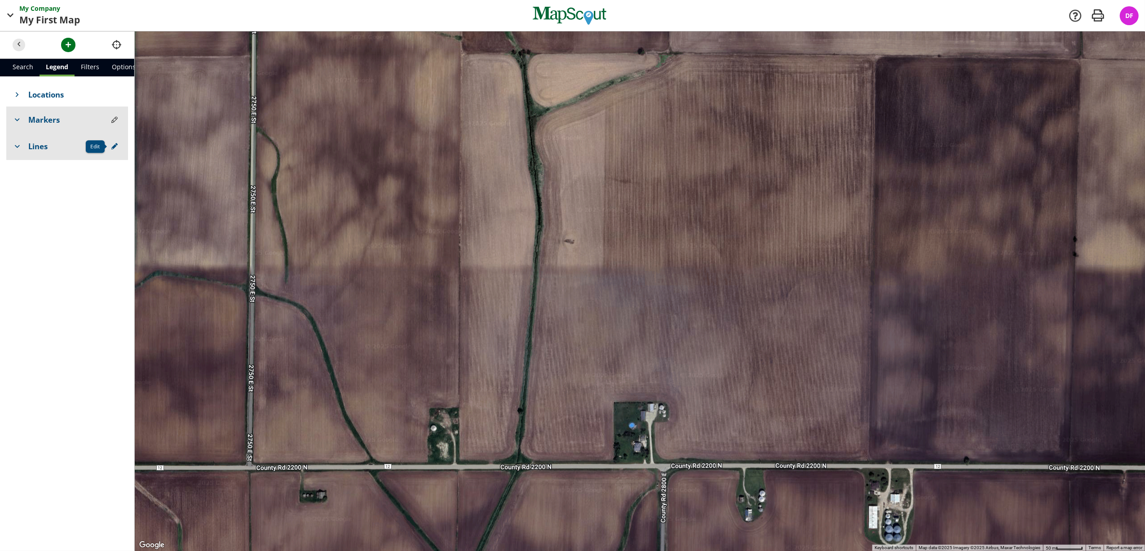
drag, startPoint x: 684, startPoint y: 198, endPoint x: 401, endPoint y: 260, distance: 289.5
click at [401, 260] on div at bounding box center [640, 290] width 1010 height 519
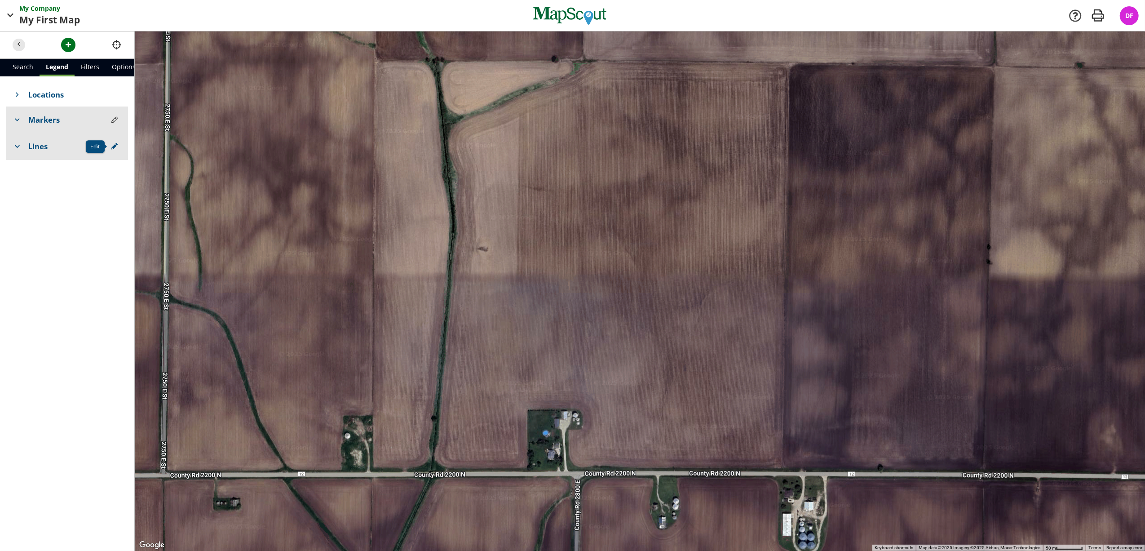
drag, startPoint x: 569, startPoint y: 239, endPoint x: 483, endPoint y: 247, distance: 86.6
click at [483, 247] on div at bounding box center [640, 290] width 1010 height 519
click at [66, 46] on span "button" at bounding box center [68, 44] width 9 height 9
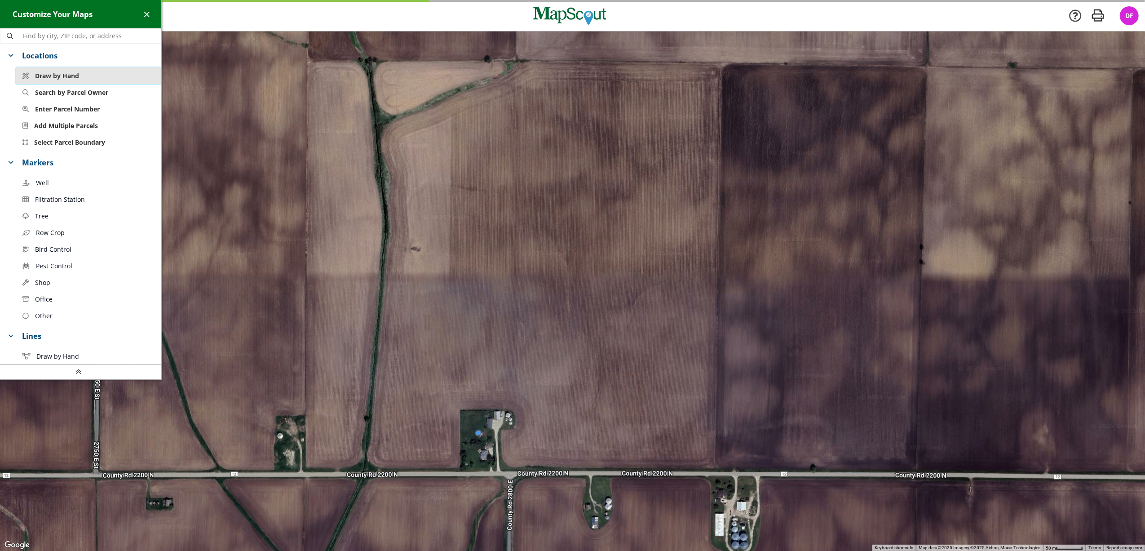
click at [63, 73] on span "Draw by Hand" at bounding box center [57, 75] width 44 height 9
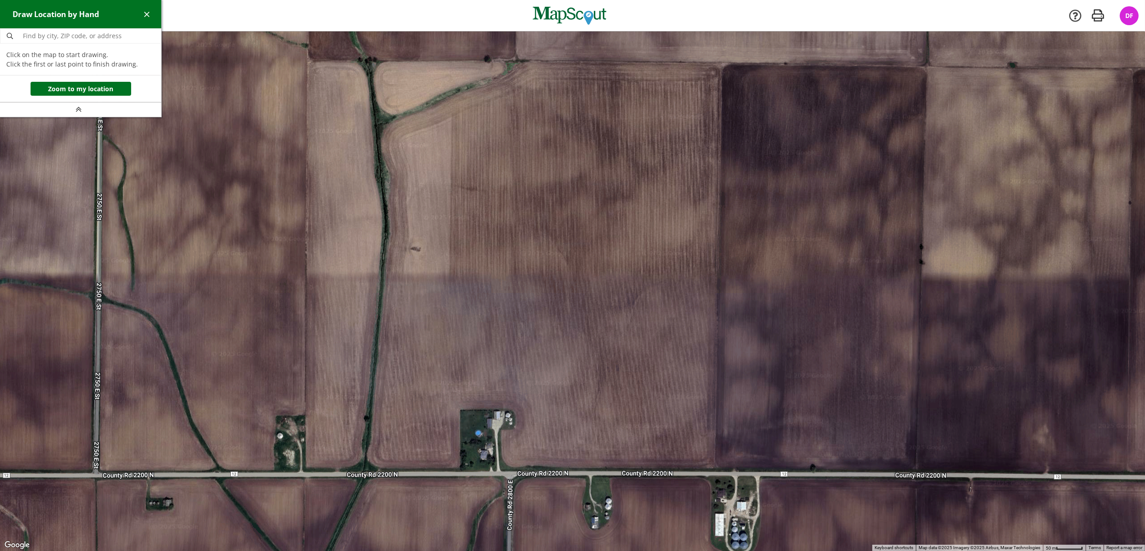
click at [306, 60] on div at bounding box center [572, 291] width 1145 height 520
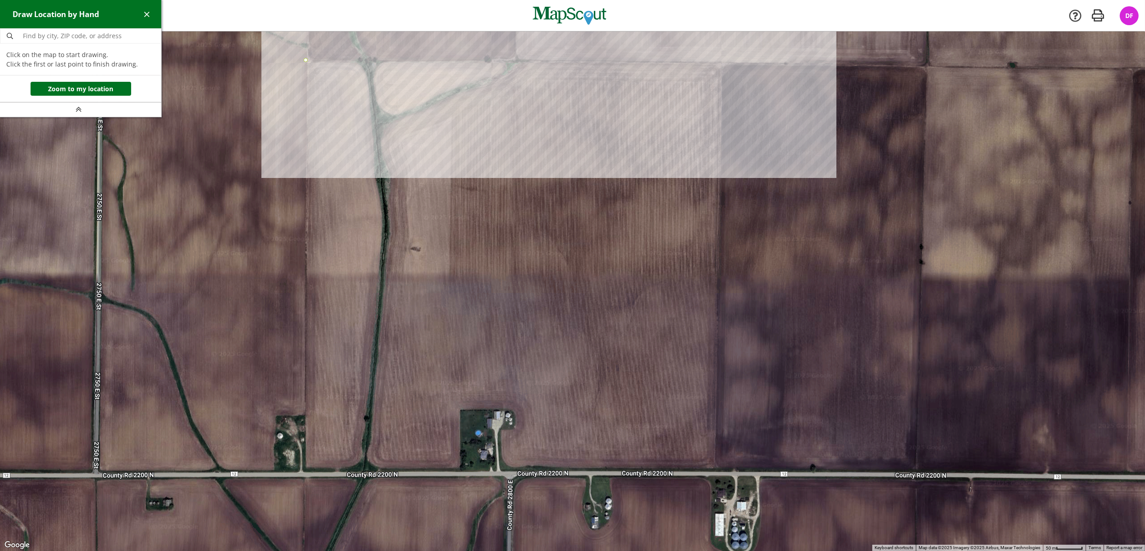
click at [720, 62] on div at bounding box center [572, 291] width 1145 height 520
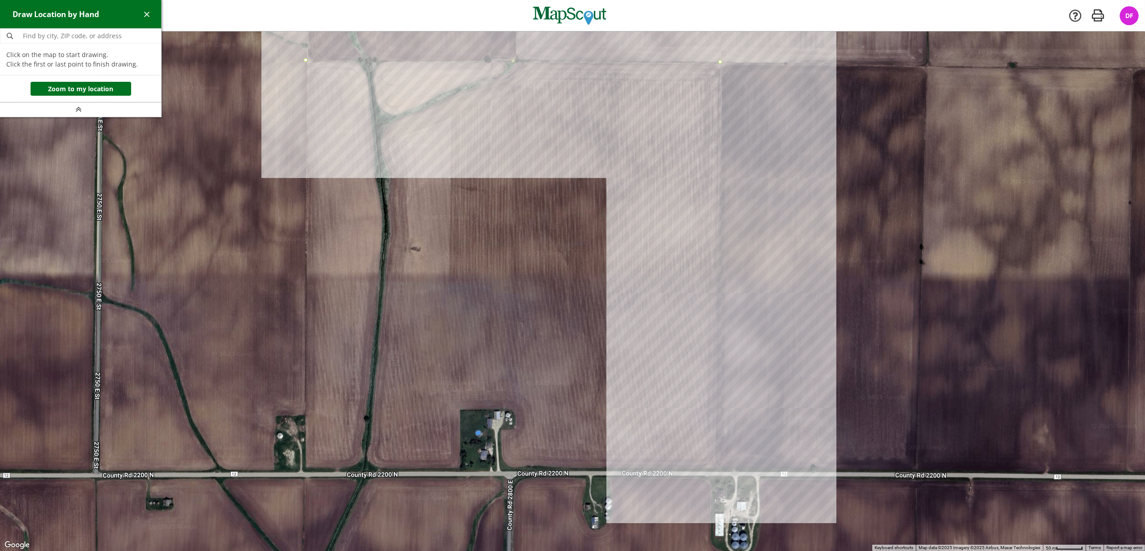
click at [715, 470] on div at bounding box center [572, 291] width 1145 height 520
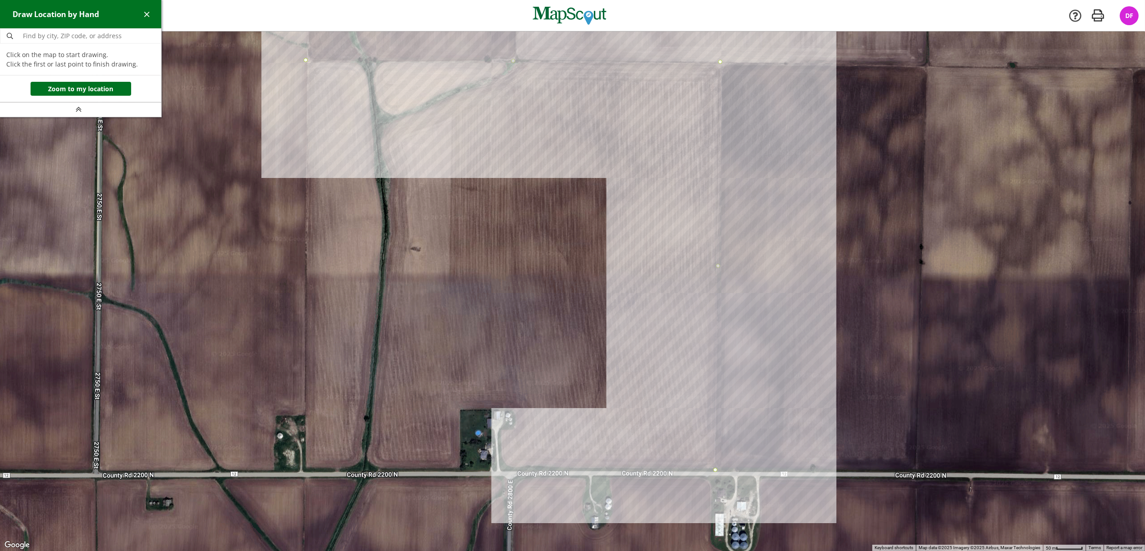
click at [511, 468] on div at bounding box center [572, 291] width 1145 height 520
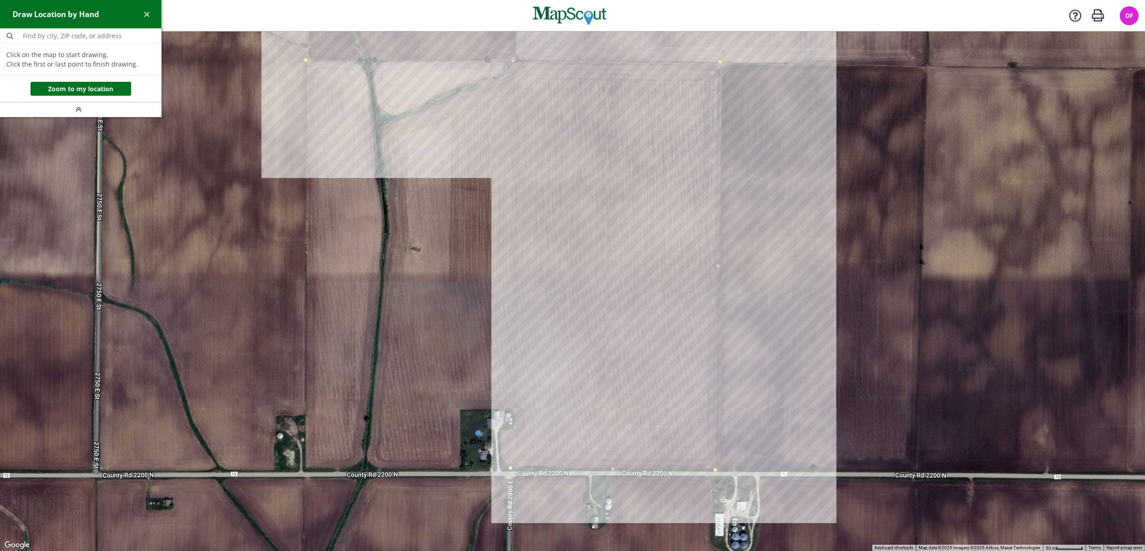
click at [502, 463] on div at bounding box center [572, 291] width 1145 height 520
click at [500, 430] on div at bounding box center [572, 291] width 1145 height 520
click at [500, 428] on div at bounding box center [572, 291] width 1145 height 520
click at [511, 428] on div at bounding box center [572, 291] width 1145 height 520
click at [516, 424] on div at bounding box center [572, 291] width 1145 height 520
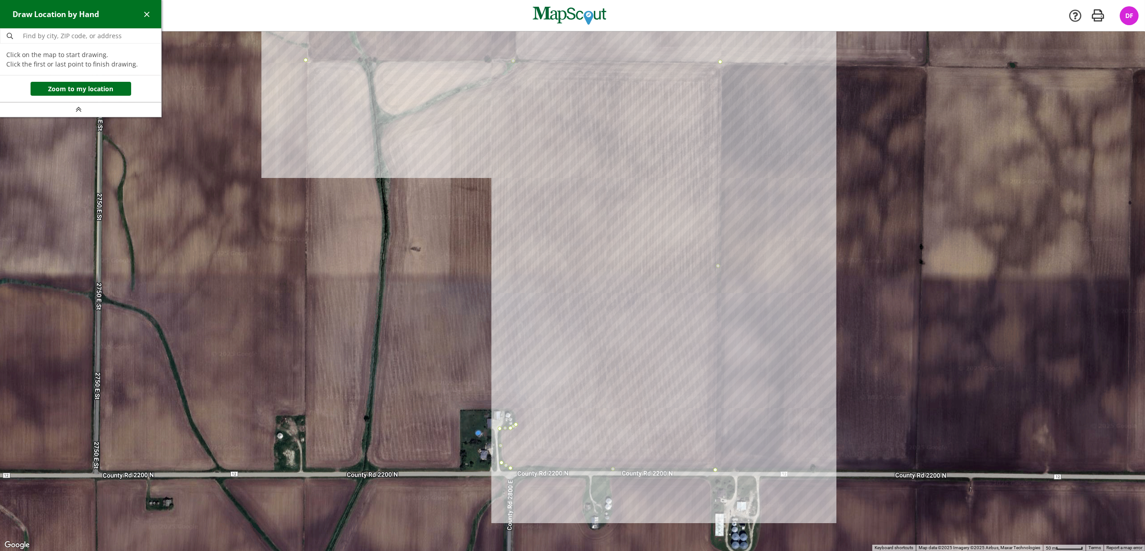
click at [516, 415] on div at bounding box center [572, 291] width 1145 height 520
click at [511, 408] on div at bounding box center [572, 291] width 1145 height 520
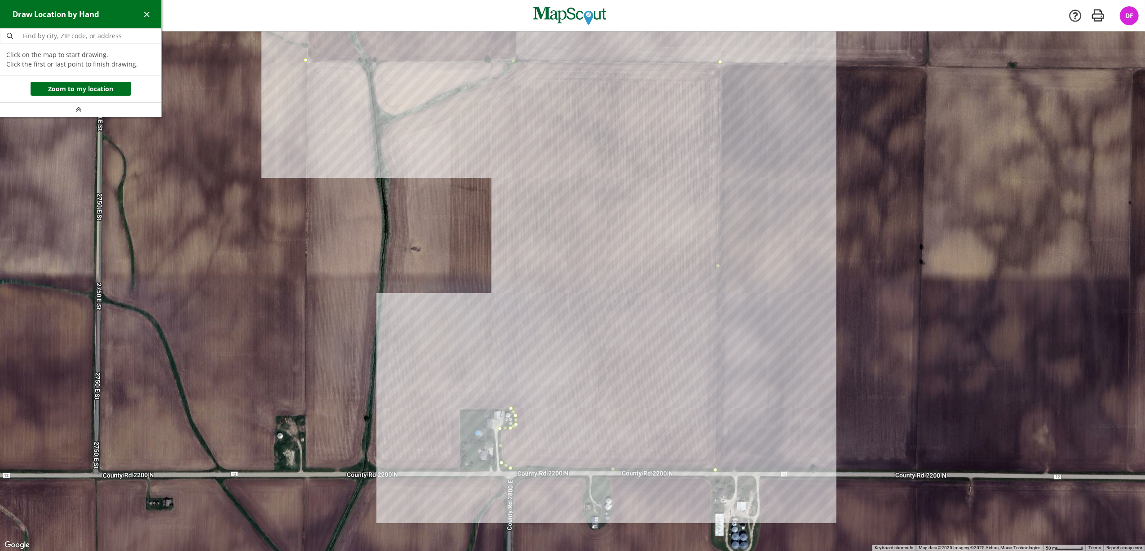
click at [459, 409] on div at bounding box center [572, 291] width 1145 height 520
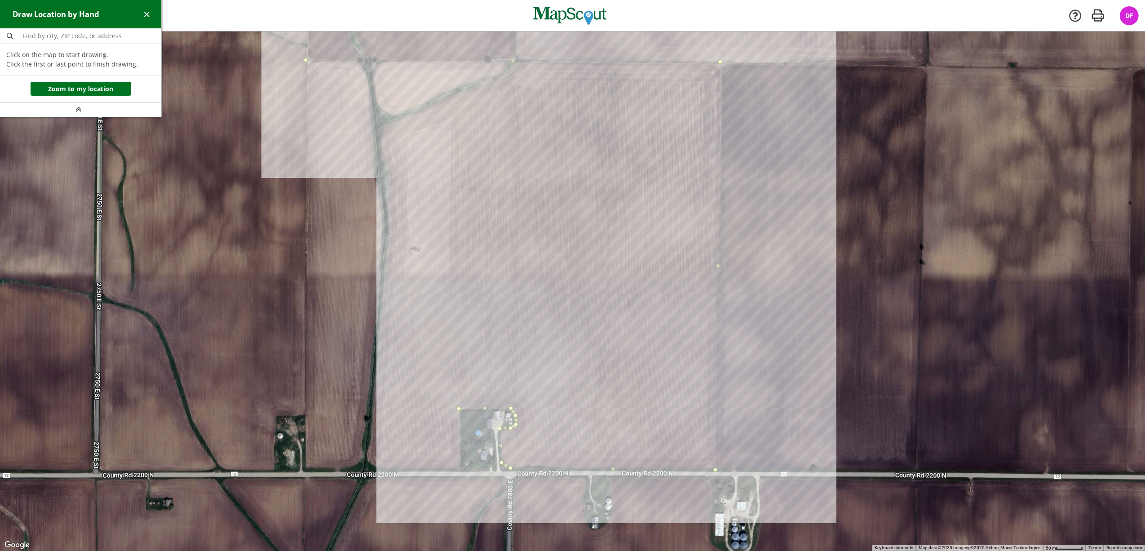
click at [459, 468] on div at bounding box center [572, 291] width 1145 height 520
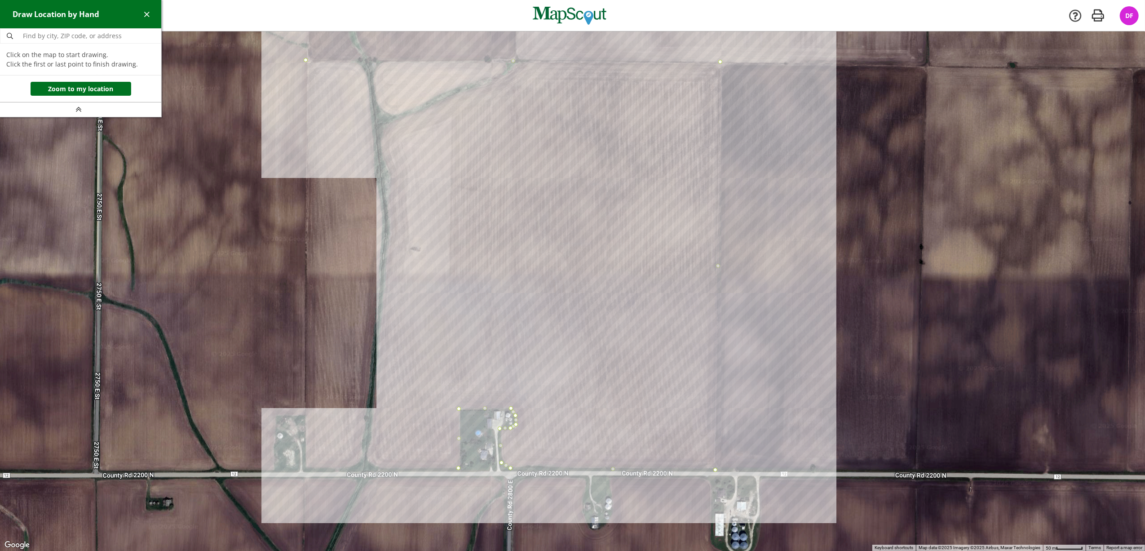
click at [304, 469] on div at bounding box center [572, 291] width 1145 height 520
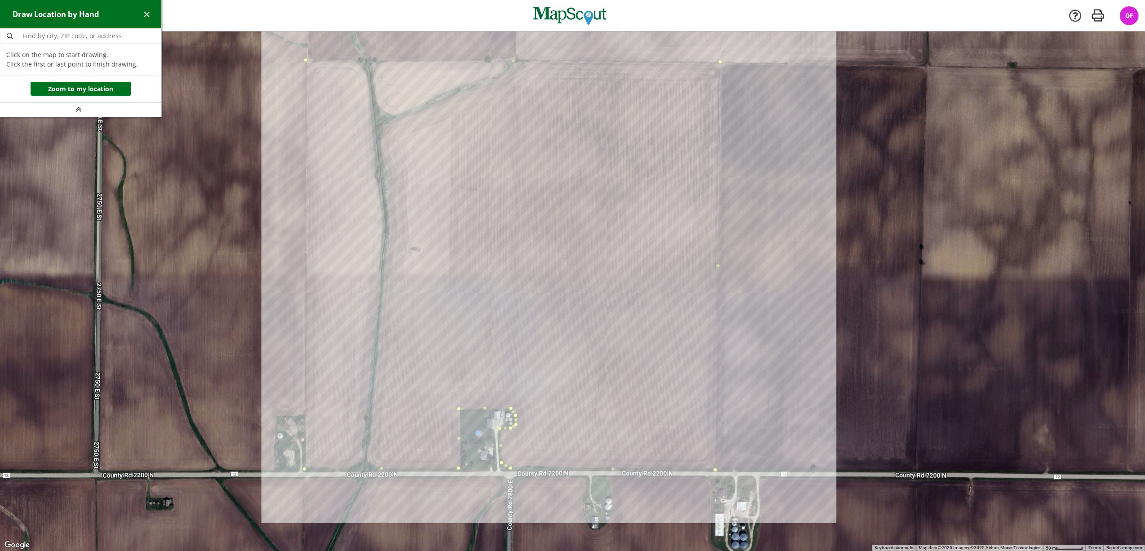
click at [304, 63] on div at bounding box center [572, 291] width 1145 height 520
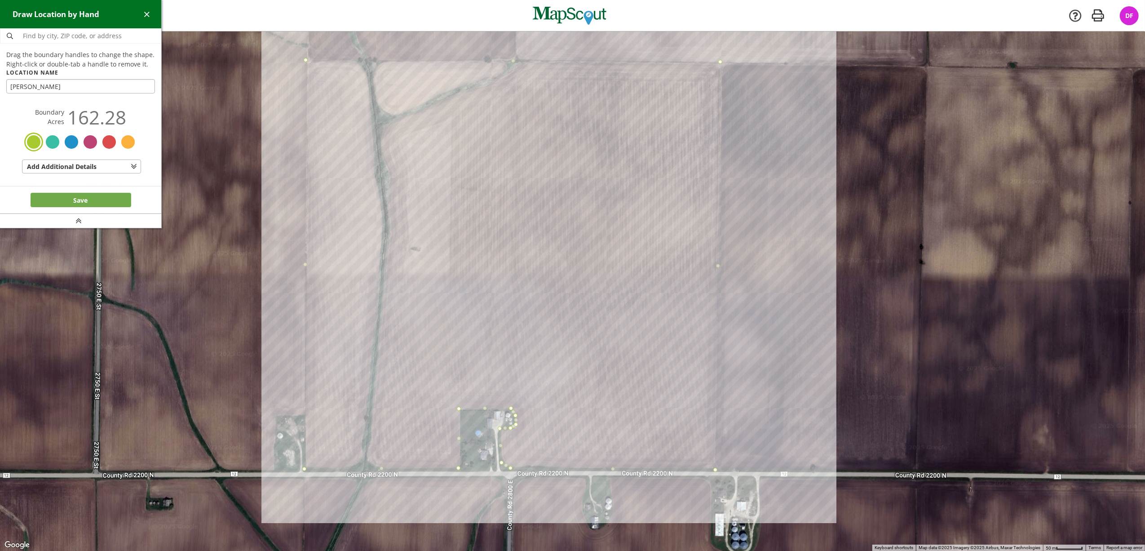
type input "[PERSON_NAME]"
click at [90, 193] on button "Save" at bounding box center [81, 200] width 101 height 14
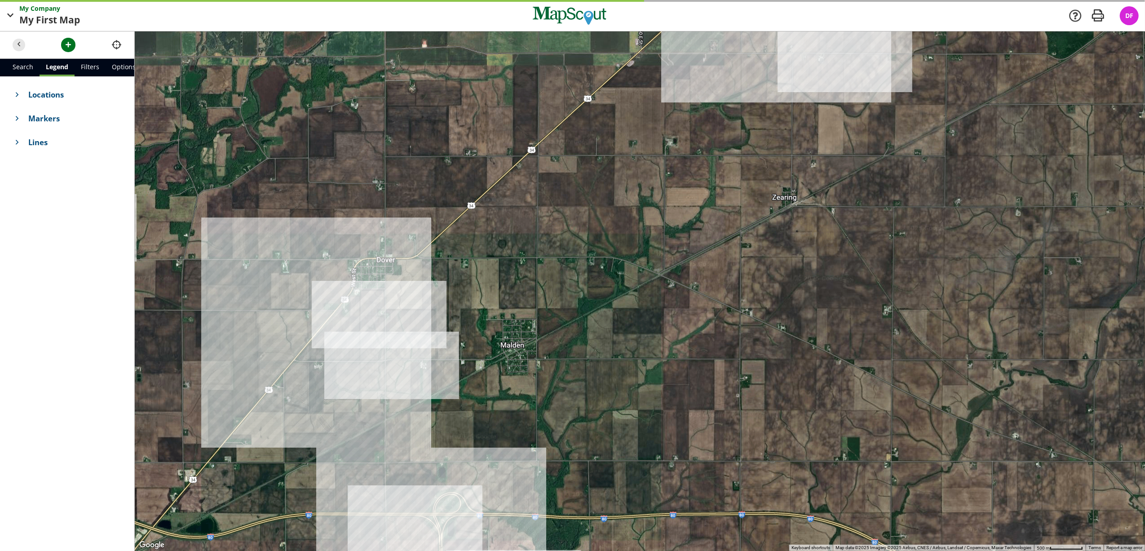
drag, startPoint x: 468, startPoint y: 340, endPoint x: 737, endPoint y: 105, distance: 358.0
click at [737, 105] on div at bounding box center [640, 290] width 1010 height 519
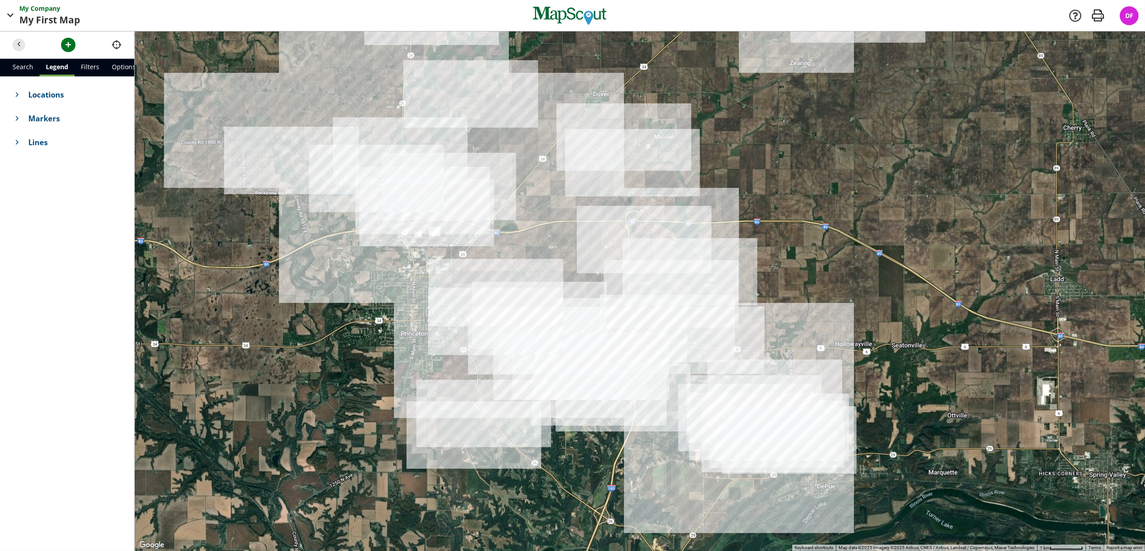
drag, startPoint x: 518, startPoint y: 331, endPoint x: 626, endPoint y: 197, distance: 172.8
click at [626, 197] on div at bounding box center [640, 290] width 1010 height 519
click at [572, 296] on div at bounding box center [640, 290] width 1010 height 519
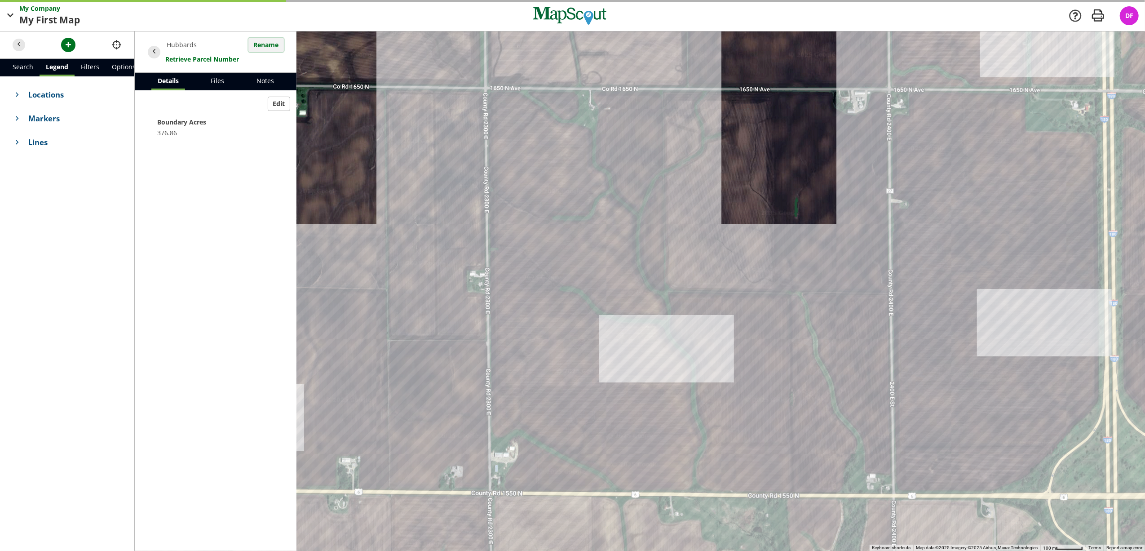
click at [267, 40] on button "Rename" at bounding box center [265, 45] width 35 height 14
type input "[PERSON_NAME]"
click button "Save" at bounding box center [271, 45] width 25 height 14
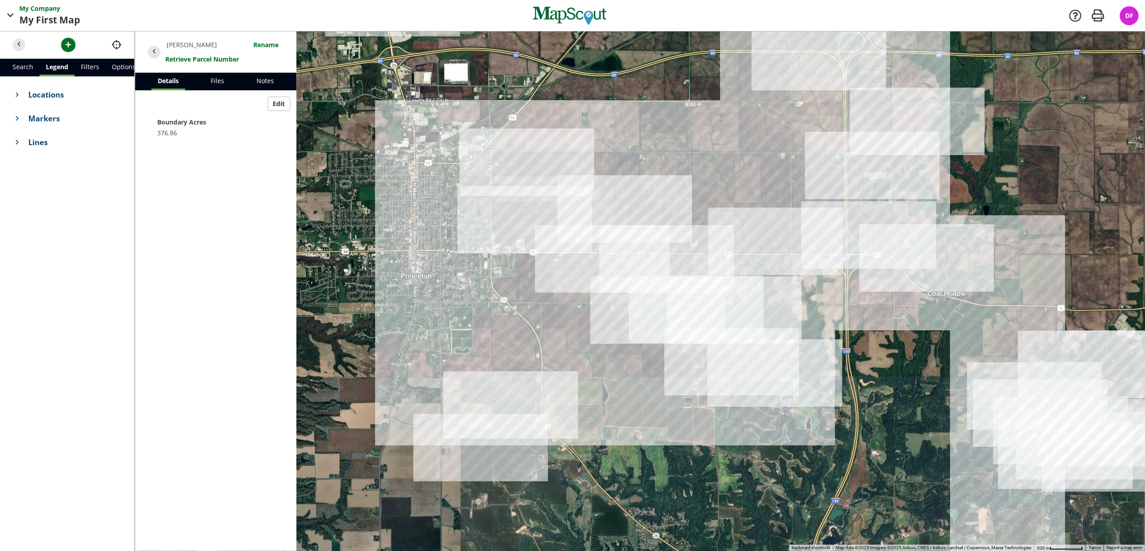
drag, startPoint x: 475, startPoint y: 272, endPoint x: 648, endPoint y: 243, distance: 175.0
click at [648, 243] on div at bounding box center [640, 290] width 1010 height 519
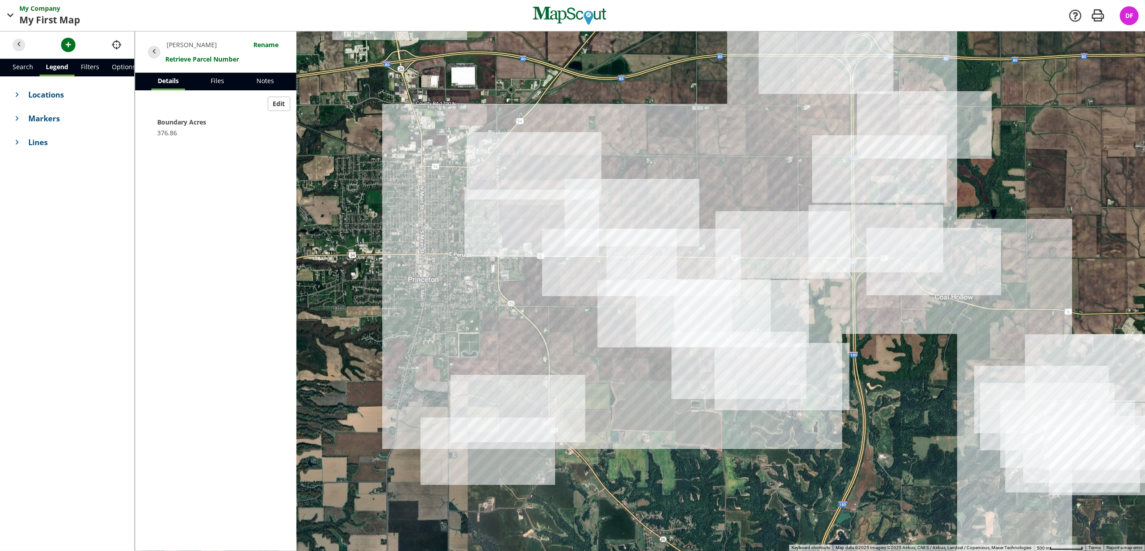
click at [633, 239] on div at bounding box center [640, 290] width 1010 height 519
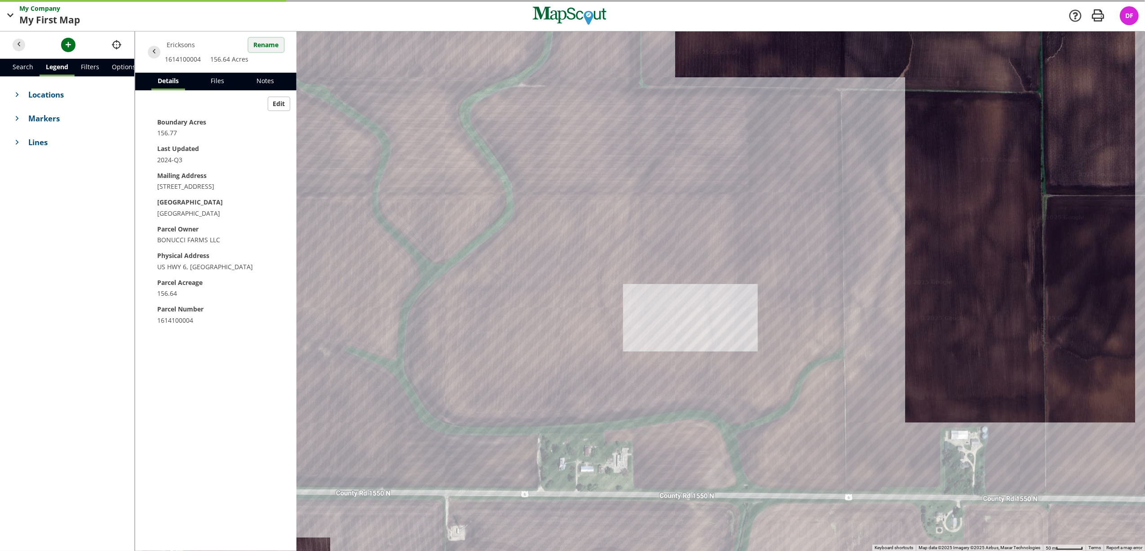
click at [254, 40] on button "Rename" at bounding box center [265, 45] width 35 height 14
type input "[PERSON_NAME]"
click button "Save" at bounding box center [271, 45] width 25 height 14
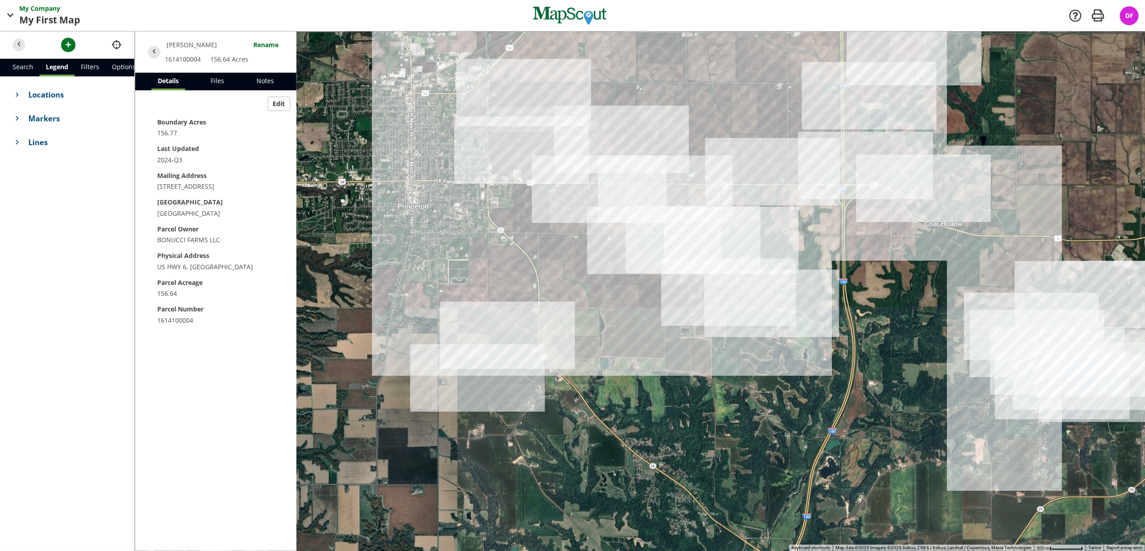
drag, startPoint x: 679, startPoint y: 218, endPoint x: 594, endPoint y: 177, distance: 94.6
click at [594, 177] on div at bounding box center [640, 290] width 1010 height 519
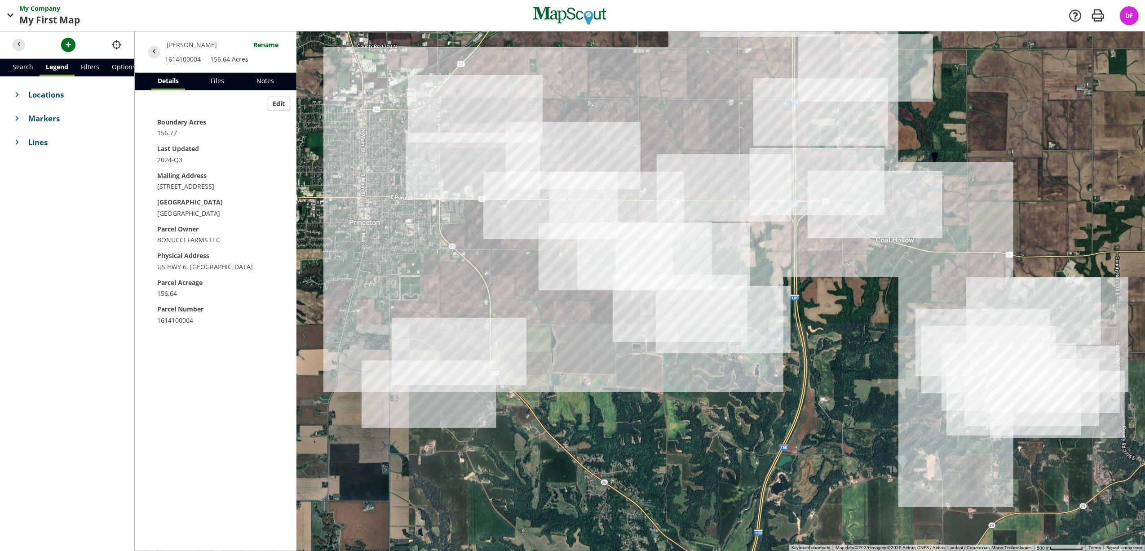
drag, startPoint x: 595, startPoint y: 239, endPoint x: 545, endPoint y: 258, distance: 53.6
click at [545, 258] on div at bounding box center [640, 290] width 1010 height 519
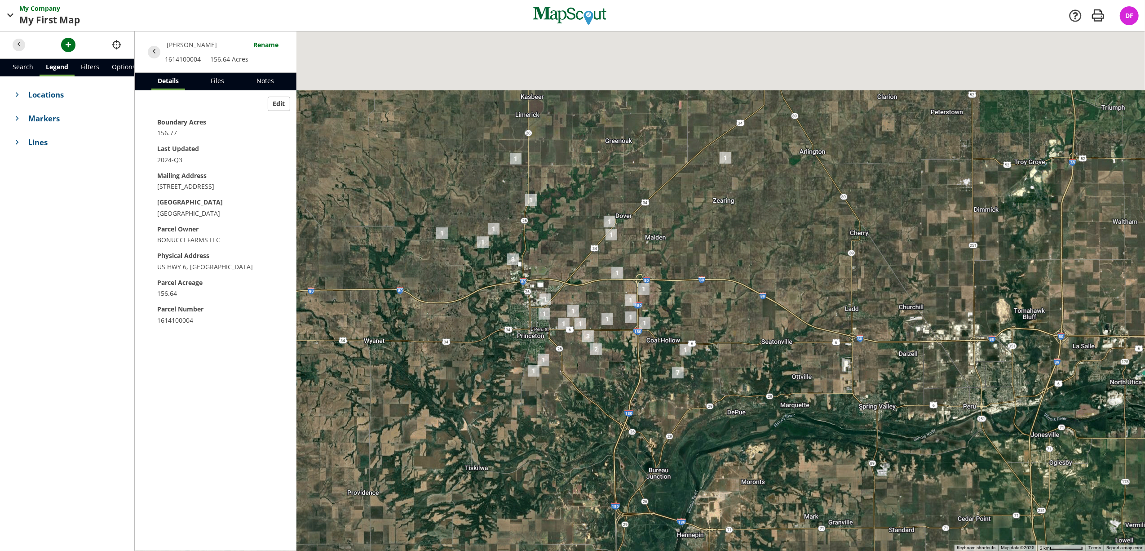
drag, startPoint x: 530, startPoint y: 184, endPoint x: 564, endPoint y: 282, distance: 104.0
click at [564, 282] on div at bounding box center [640, 290] width 1010 height 519
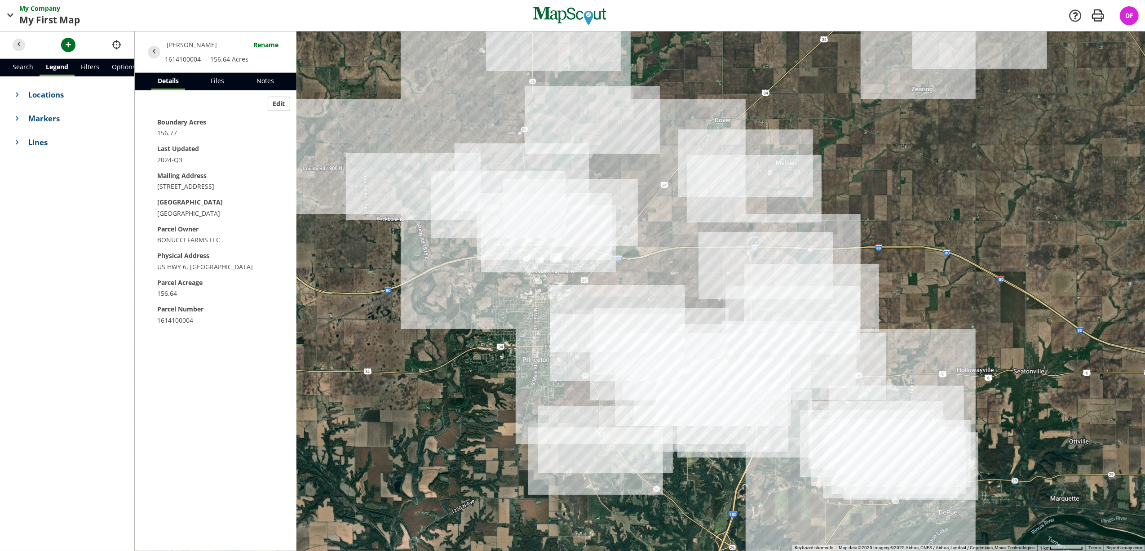
drag, startPoint x: 563, startPoint y: 218, endPoint x: 597, endPoint y: 157, distance: 69.8
click at [597, 157] on div at bounding box center [640, 290] width 1010 height 519
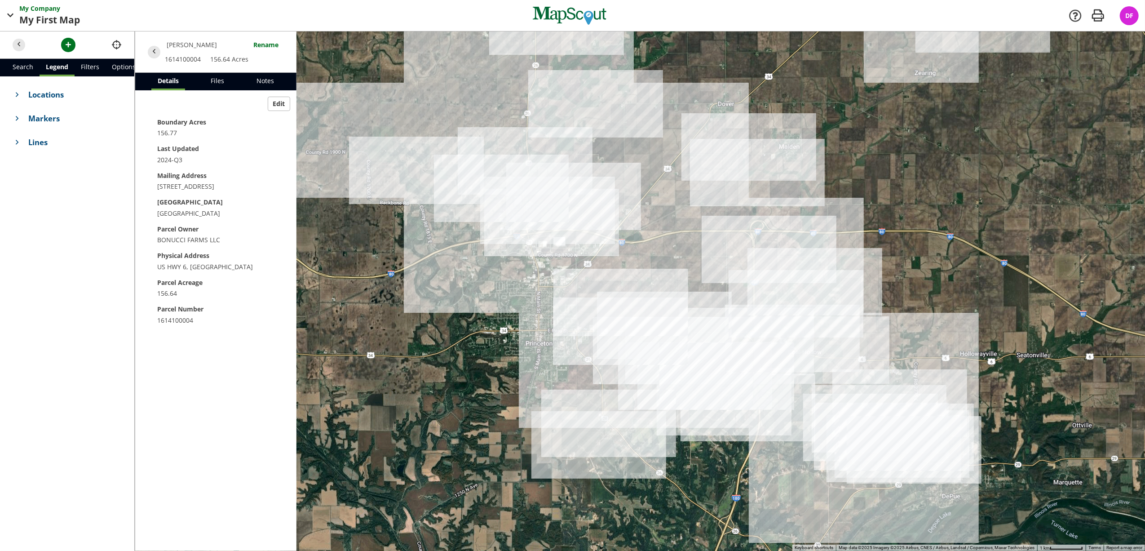
click at [633, 349] on div at bounding box center [640, 290] width 1010 height 519
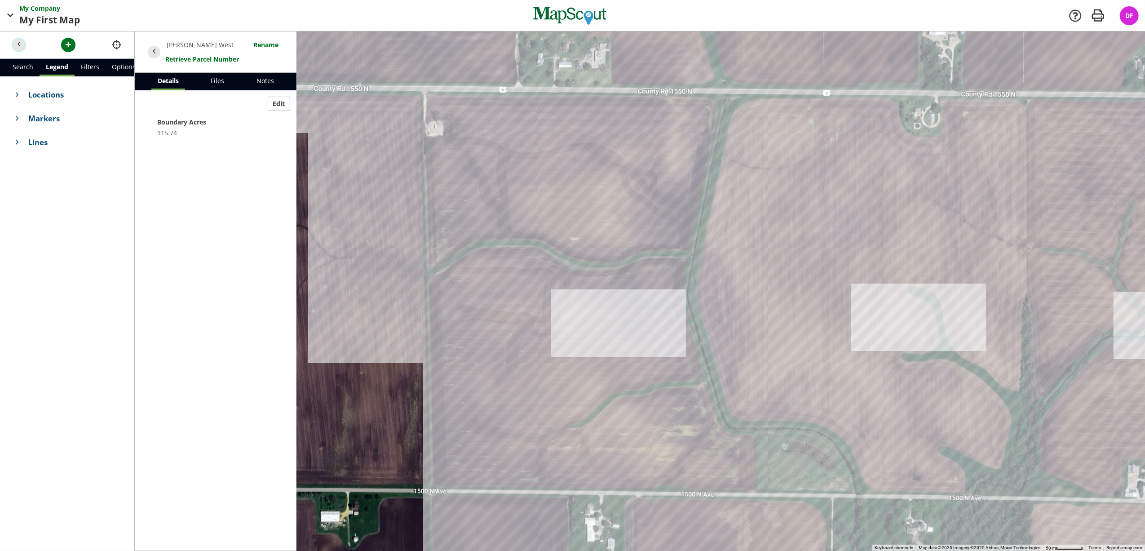
click at [17, 44] on span "button" at bounding box center [18, 44] width 9 height 9
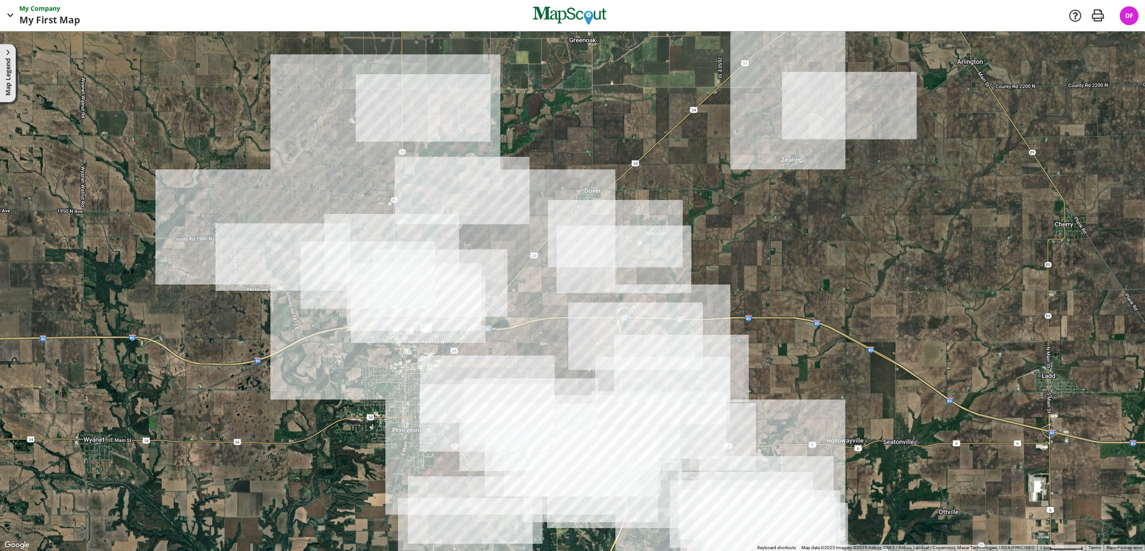
drag, startPoint x: 591, startPoint y: 241, endPoint x: 547, endPoint y: 385, distance: 150.9
click at [547, 385] on div at bounding box center [572, 290] width 1145 height 519
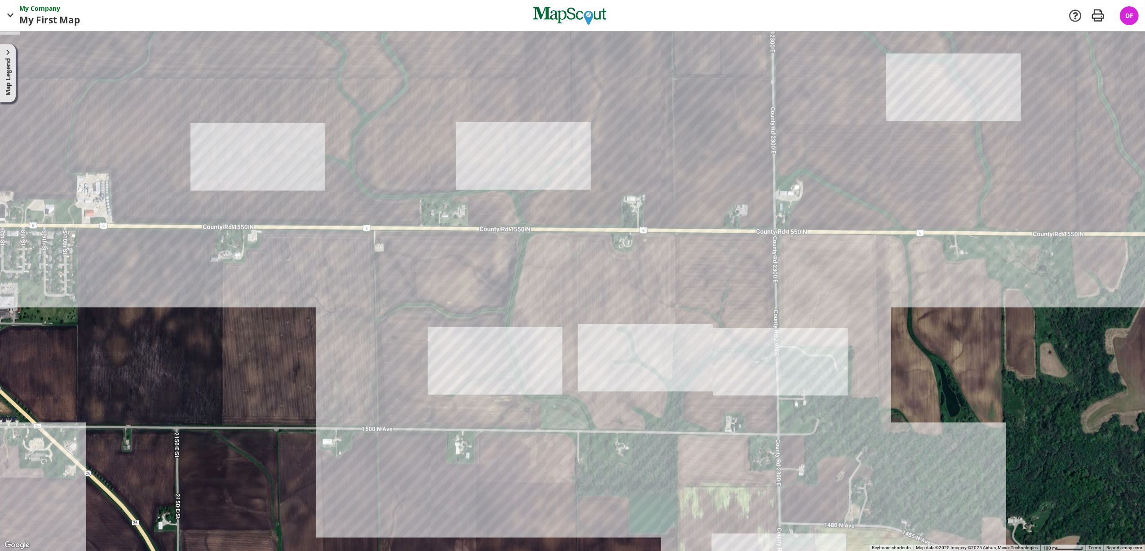
drag, startPoint x: 574, startPoint y: 382, endPoint x: 532, endPoint y: 357, distance: 48.8
click at [532, 357] on div at bounding box center [572, 290] width 1145 height 519
click at [9, 65] on span "Map Legend" at bounding box center [7, 77] width 9 height 38
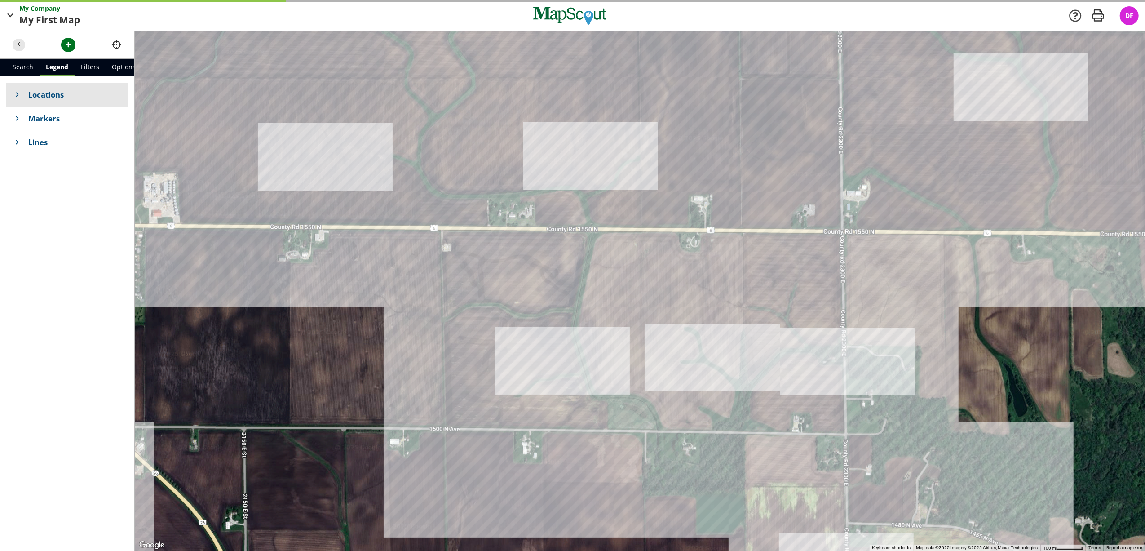
click at [32, 98] on span "Locations" at bounding box center [74, 94] width 93 height 11
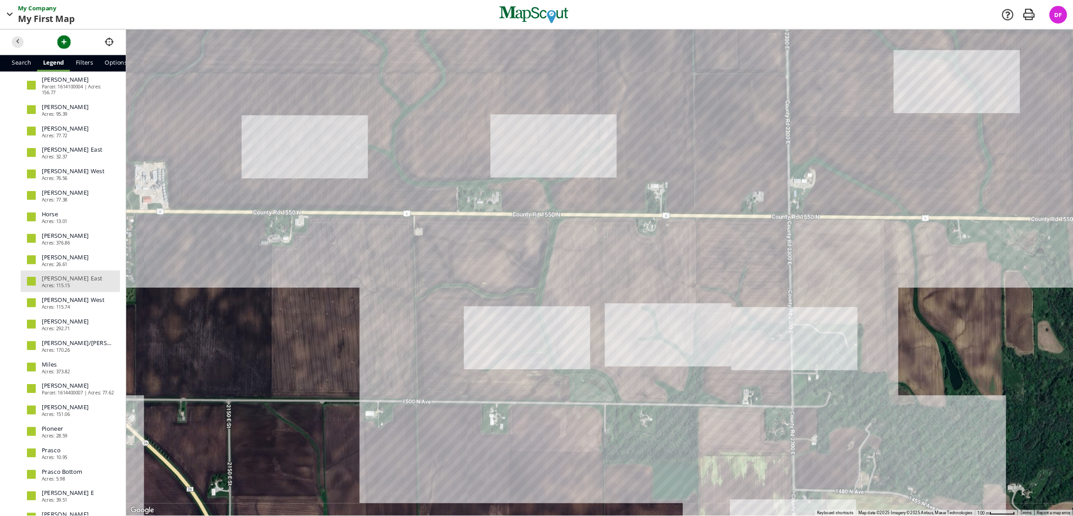
scroll to position [299, 0]
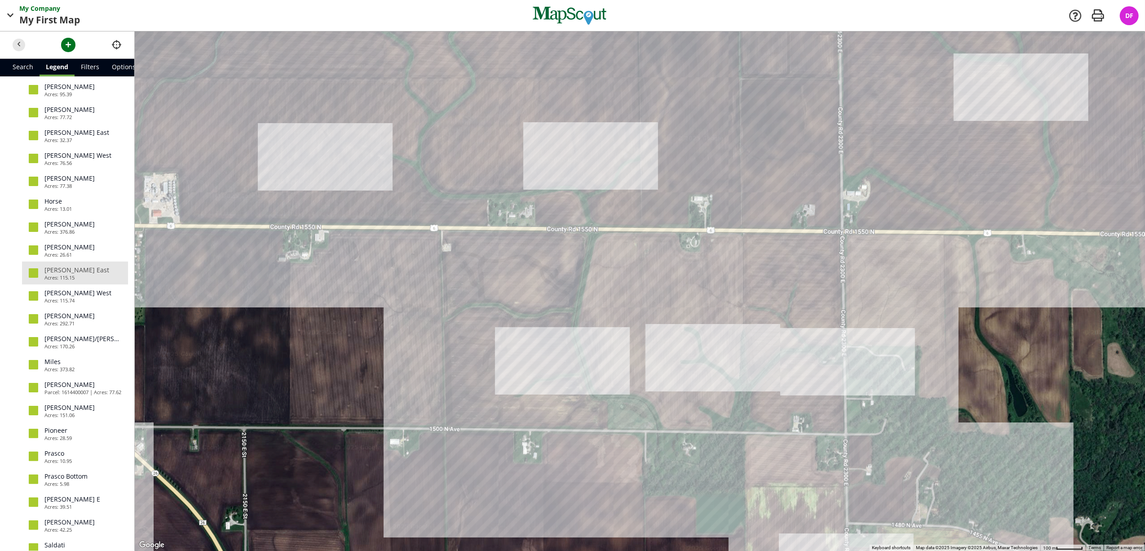
click at [40, 276] on link "[PERSON_NAME] [GEOGRAPHIC_DATA]: 115.15" at bounding box center [75, 272] width 106 height 23
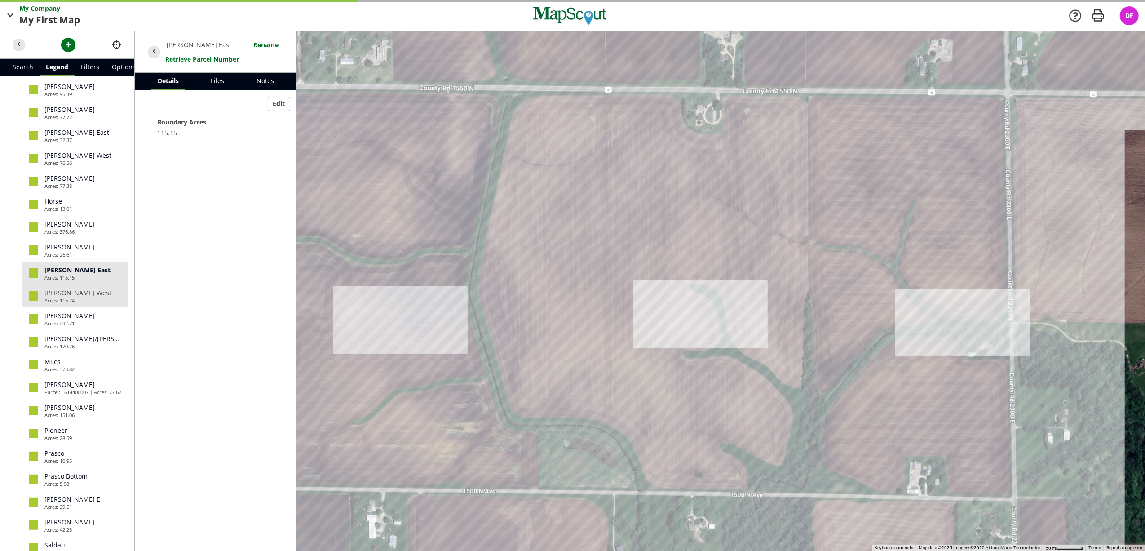
click at [77, 290] on link "[PERSON_NAME] [GEOGRAPHIC_DATA]: 115.74" at bounding box center [75, 295] width 106 height 23
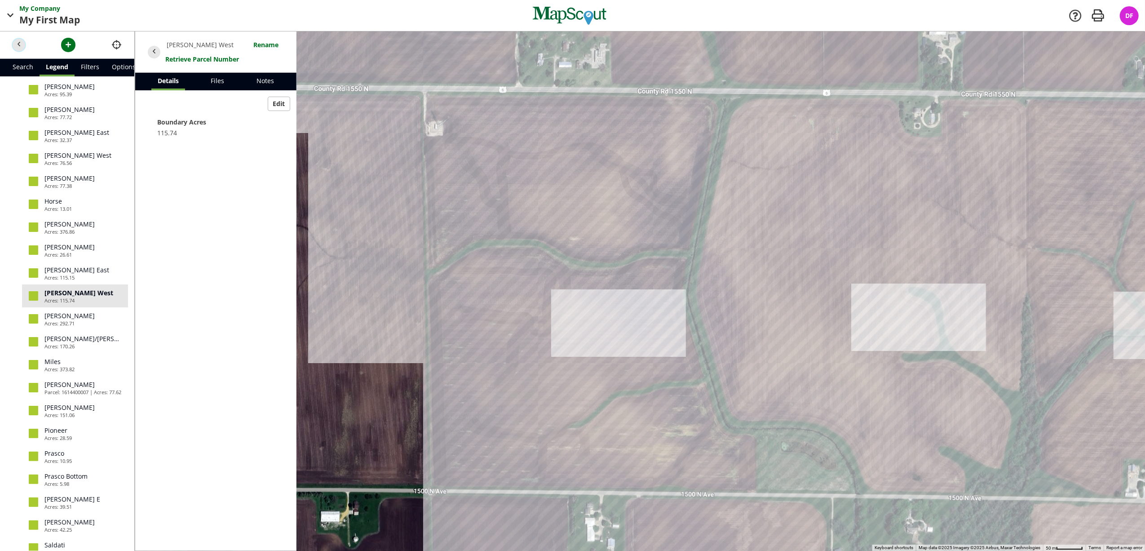
click at [20, 41] on span "button" at bounding box center [18, 44] width 9 height 9
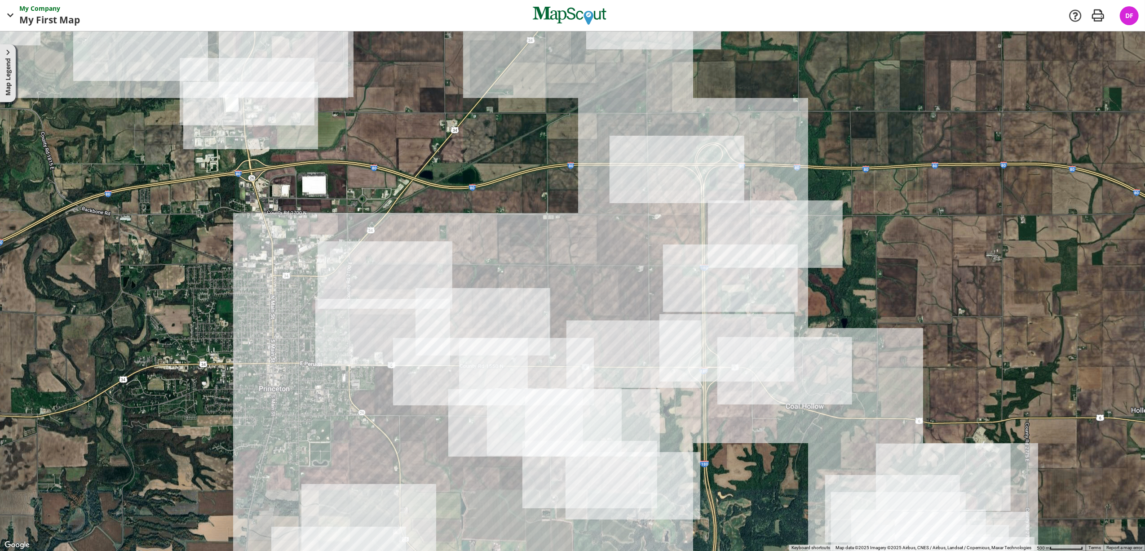
drag, startPoint x: 540, startPoint y: 251, endPoint x: 536, endPoint y: 373, distance: 121.3
click at [536, 374] on div at bounding box center [572, 290] width 1145 height 519
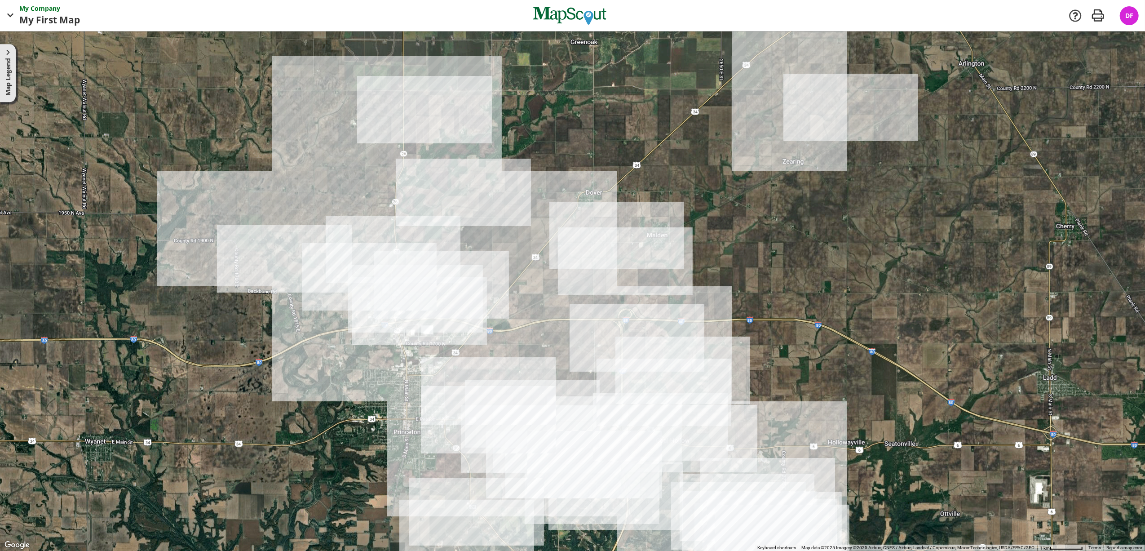
drag, startPoint x: 516, startPoint y: 291, endPoint x: 516, endPoint y: 344, distance: 53.0
click at [516, 344] on div at bounding box center [572, 290] width 1145 height 519
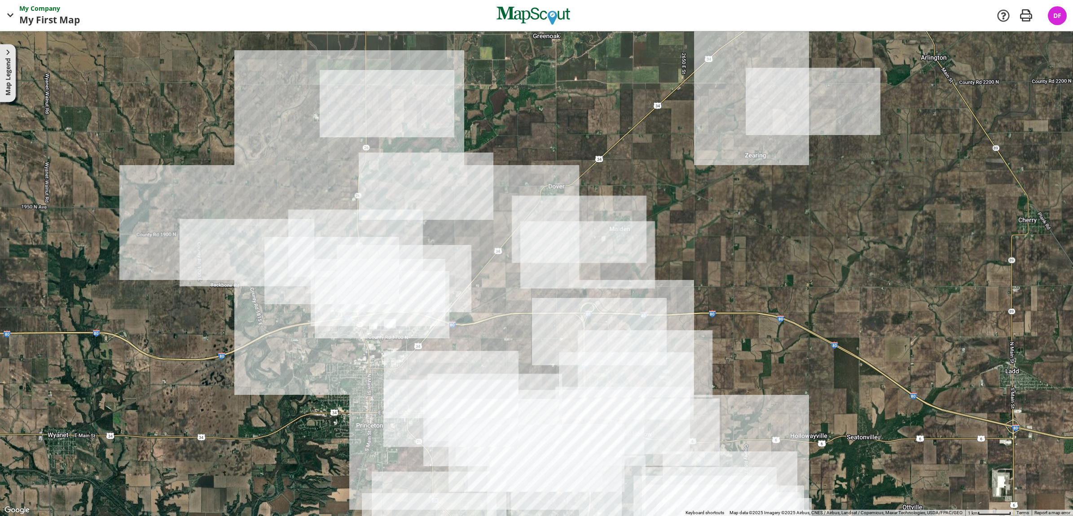
drag, startPoint x: 609, startPoint y: 192, endPoint x: 608, endPoint y: 204, distance: 12.6
click at [608, 204] on div at bounding box center [536, 273] width 1073 height 485
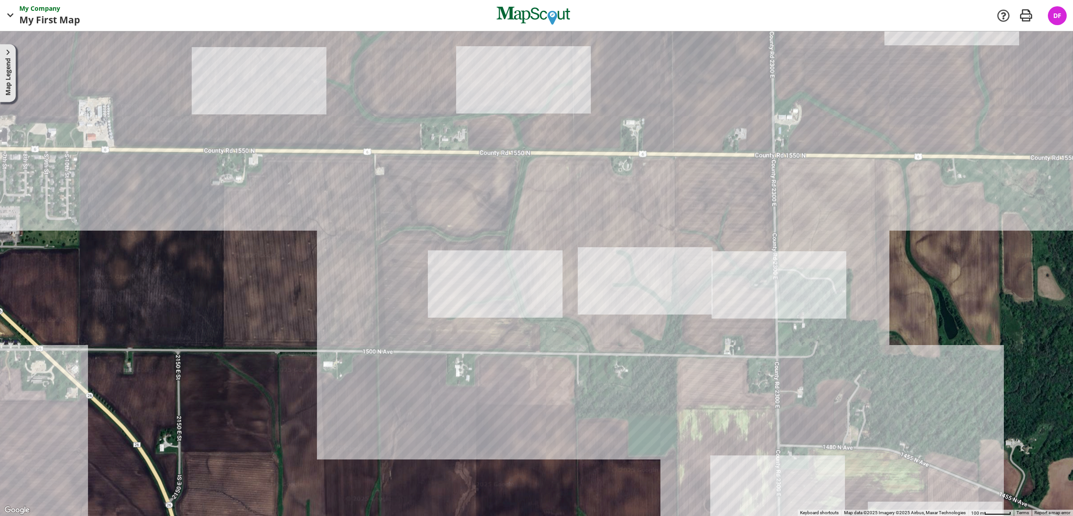
drag, startPoint x: 469, startPoint y: 432, endPoint x: 465, endPoint y: 292, distance: 139.3
click at [465, 292] on div at bounding box center [536, 273] width 1073 height 485
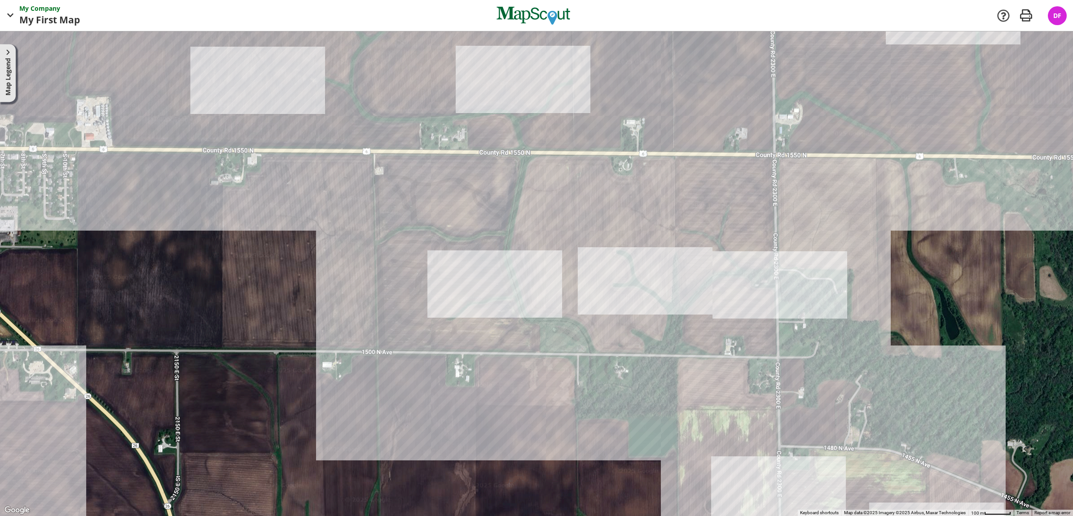
click at [462, 263] on div at bounding box center [536, 273] width 1073 height 485
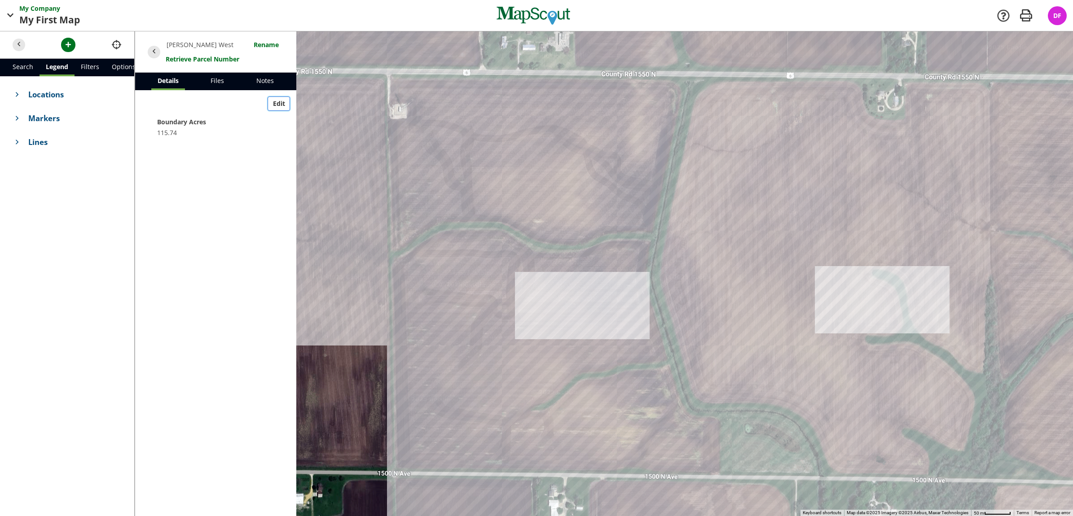
click at [279, 100] on span "Edit" at bounding box center [279, 103] width 12 height 9
click at [261, 161] on button "Add Additional Details" at bounding box center [216, 160] width 119 height 14
click at [221, 159] on input at bounding box center [216, 160] width 119 height 14
click at [146, 178] on form at bounding box center [215, 168] width 149 height 30
click at [218, 82] on link "Files" at bounding box center [217, 82] width 26 height 18
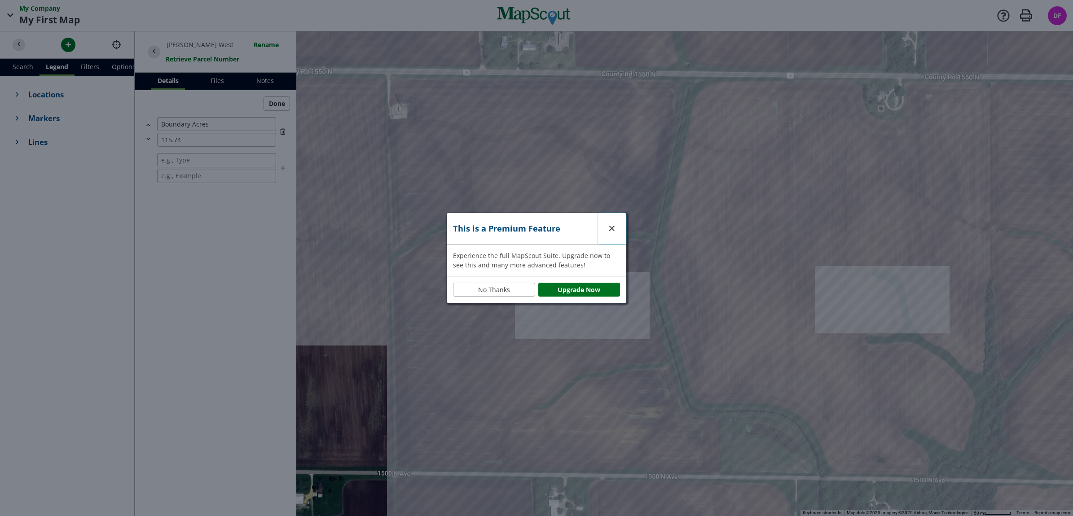
click at [605, 227] on button "button" at bounding box center [612, 228] width 29 height 31
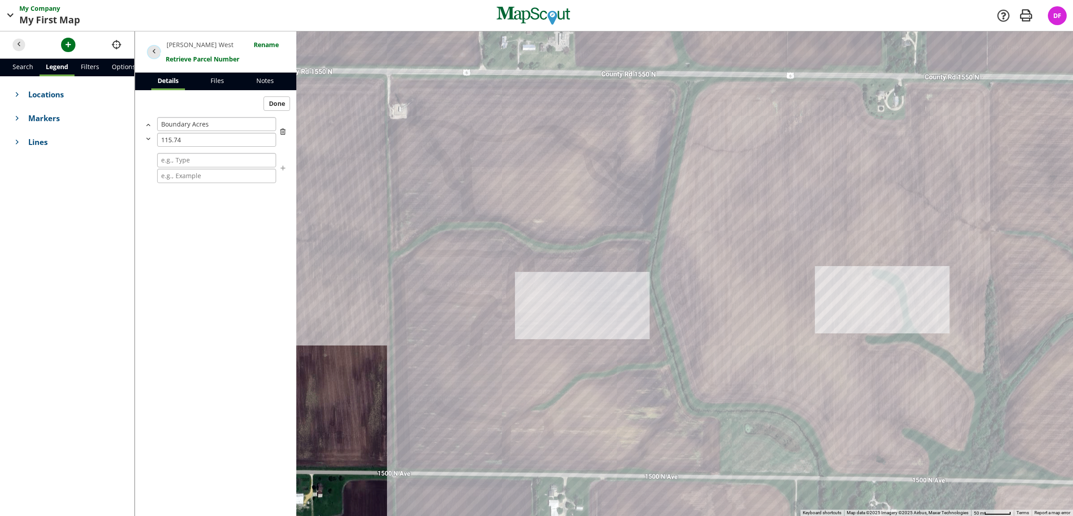
click at [155, 53] on span "button" at bounding box center [154, 51] width 9 height 9
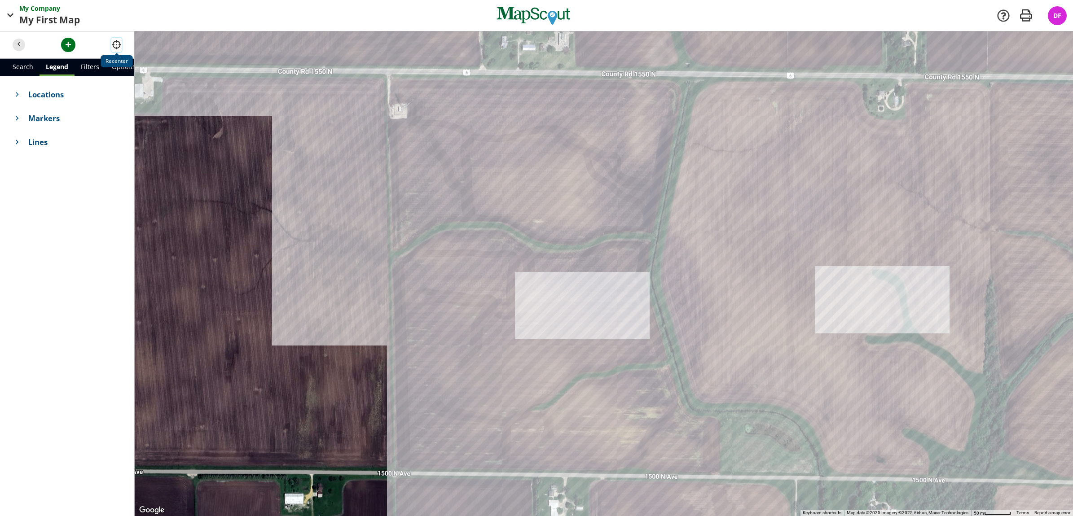
click at [117, 44] on span "button" at bounding box center [116, 44] width 9 height 9
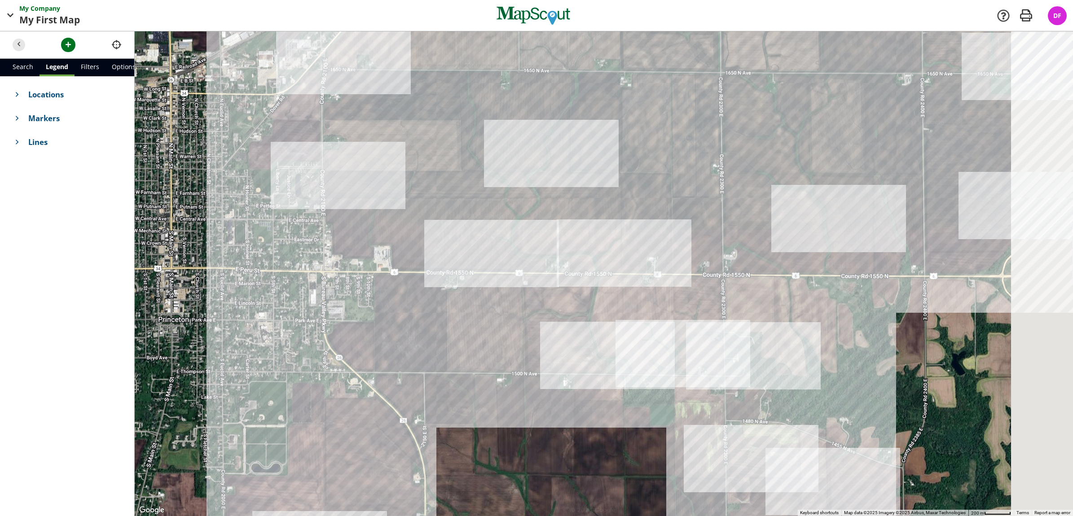
drag, startPoint x: 546, startPoint y: 262, endPoint x: 360, endPoint y: 262, distance: 185.9
click at [360, 262] on div at bounding box center [604, 273] width 939 height 485
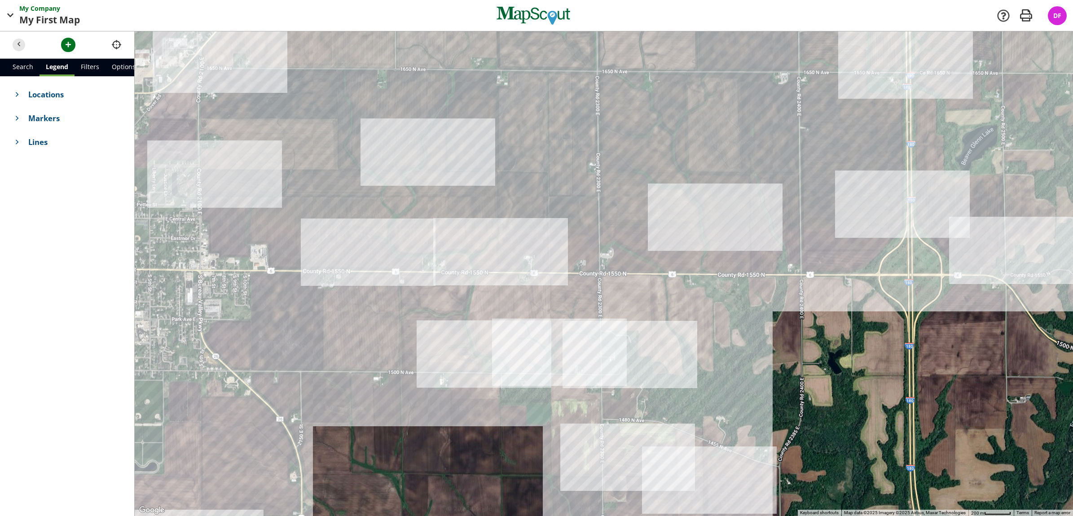
click at [434, 322] on div at bounding box center [604, 273] width 939 height 485
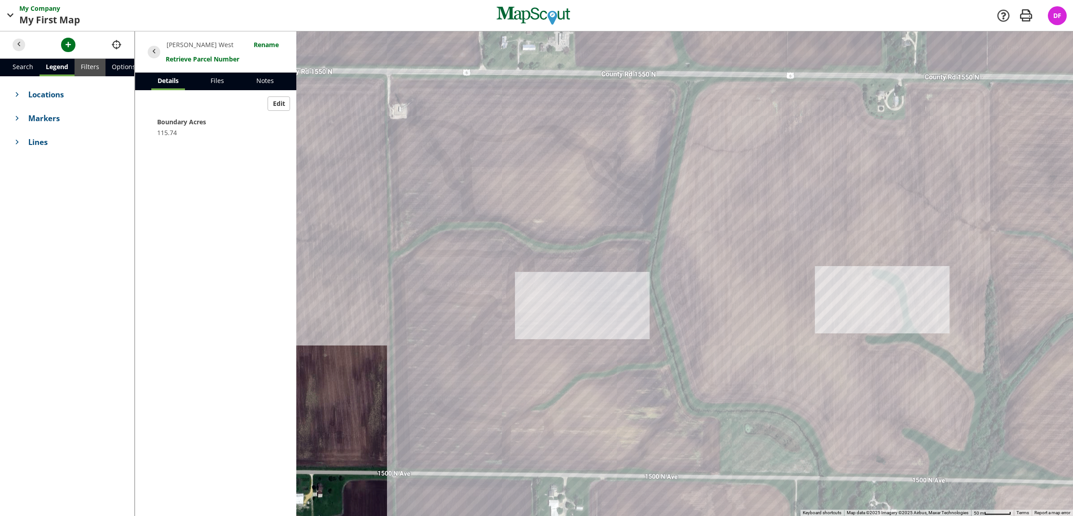
click at [85, 68] on link "Filters" at bounding box center [90, 68] width 31 height 18
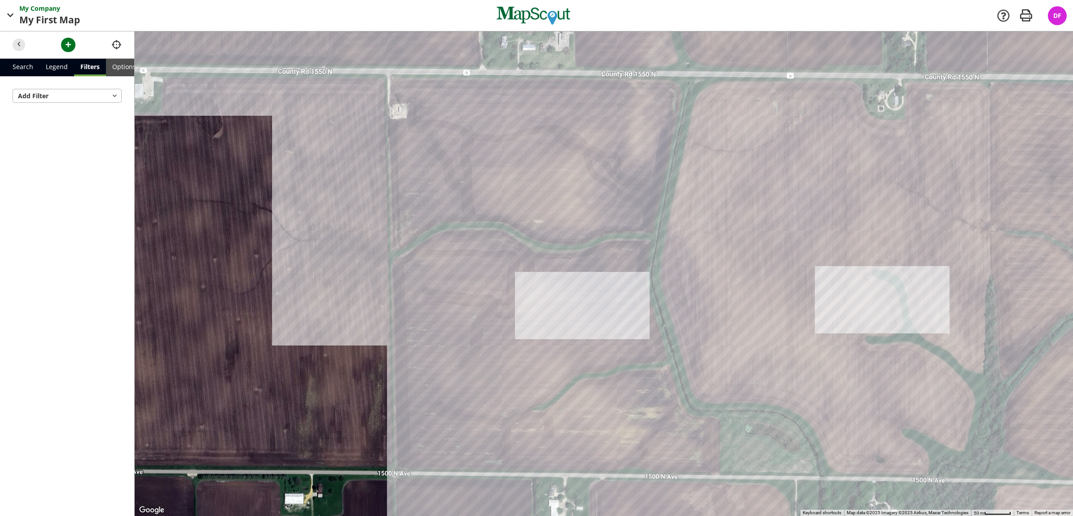
click at [113, 68] on link "Options" at bounding box center [124, 68] width 36 height 18
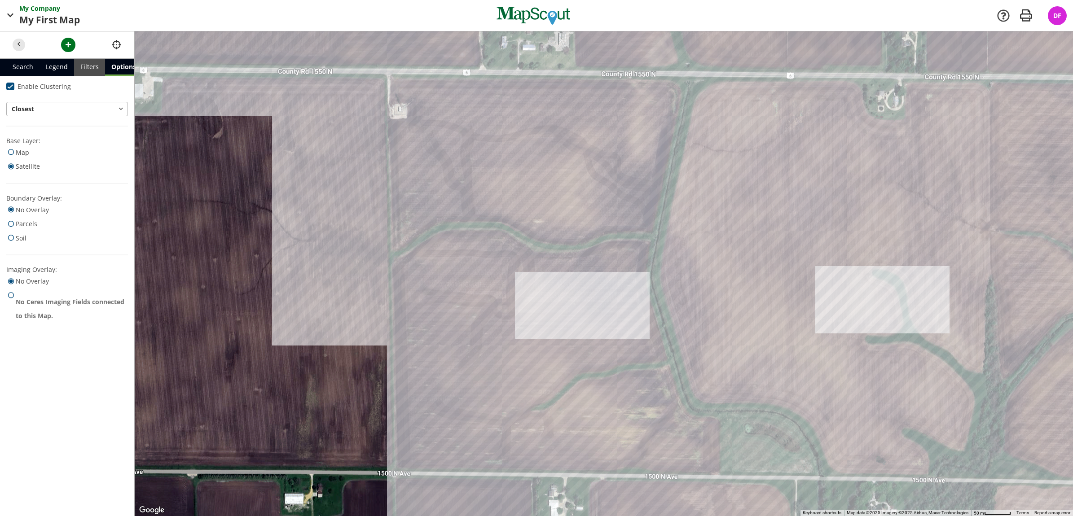
click at [84, 68] on link "Filters" at bounding box center [89, 68] width 31 height 18
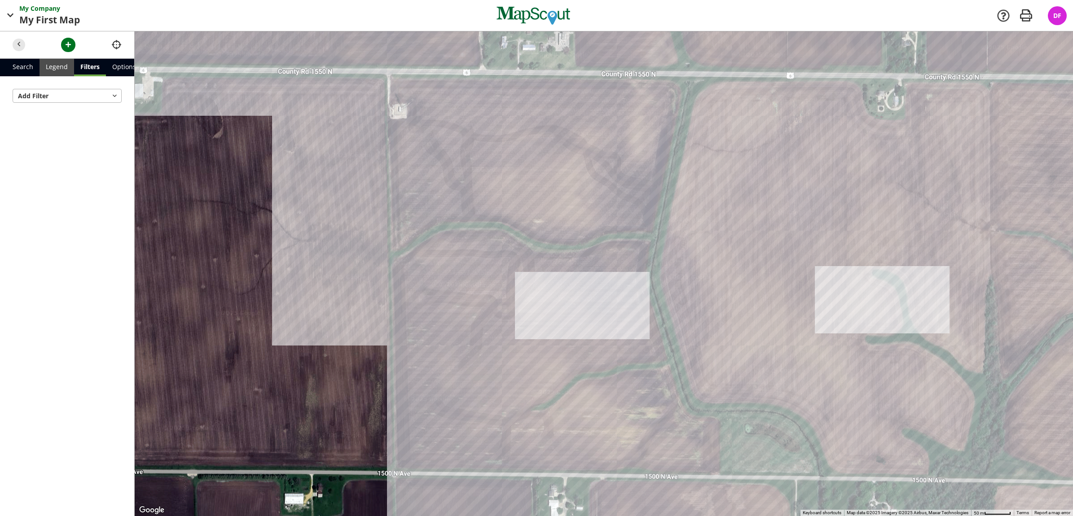
click at [55, 69] on link "Legend" at bounding box center [57, 68] width 35 height 18
click at [27, 71] on link "Search" at bounding box center [22, 68] width 33 height 18
click at [51, 65] on link "Legend" at bounding box center [57, 68] width 35 height 18
click at [21, 93] on span at bounding box center [17, 94] width 9 height 9
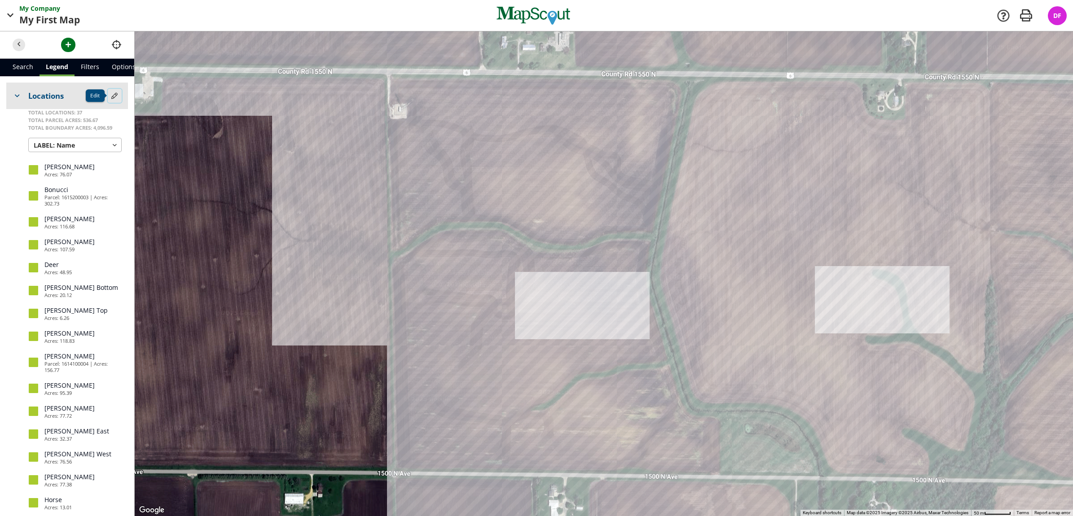
click at [110, 96] on span "button" at bounding box center [114, 95] width 9 height 9
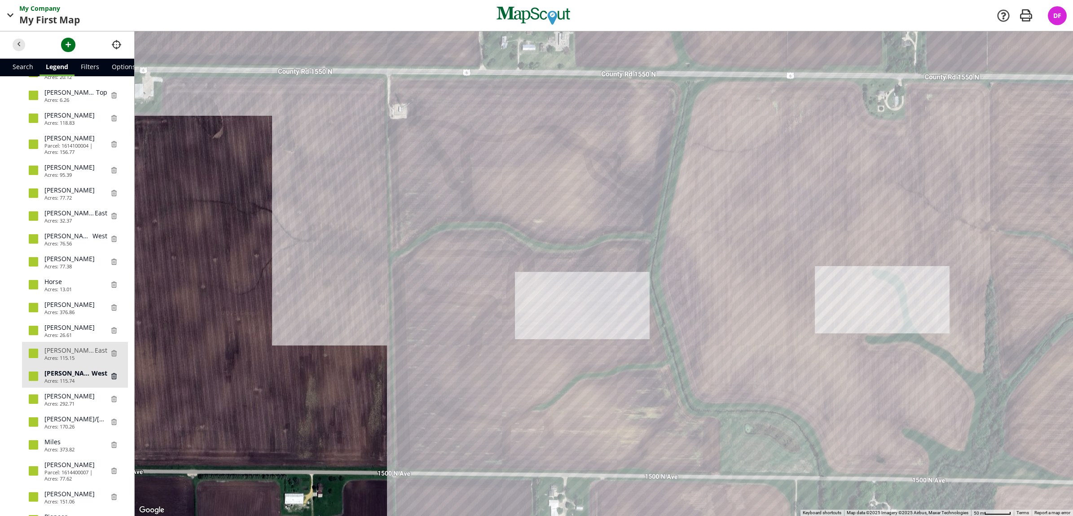
scroll to position [225, 0]
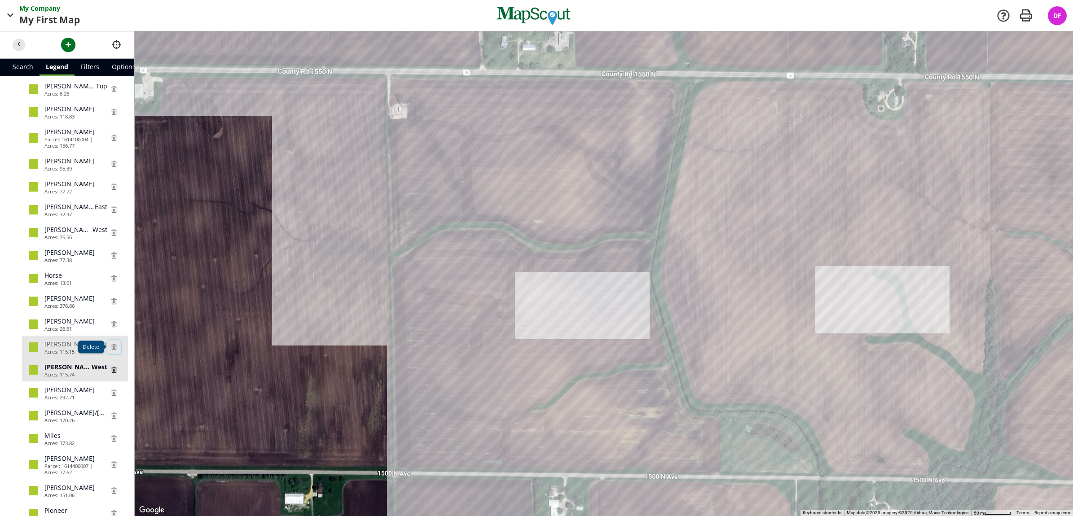
click at [110, 352] on span "button" at bounding box center [114, 347] width 9 height 9
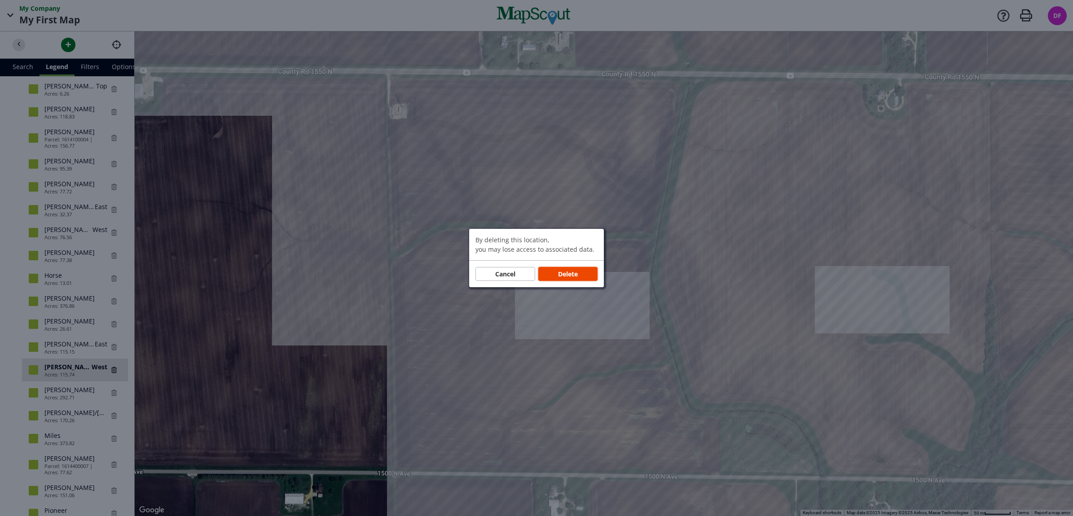
click at [567, 278] on span "Delete" at bounding box center [568, 273] width 20 height 9
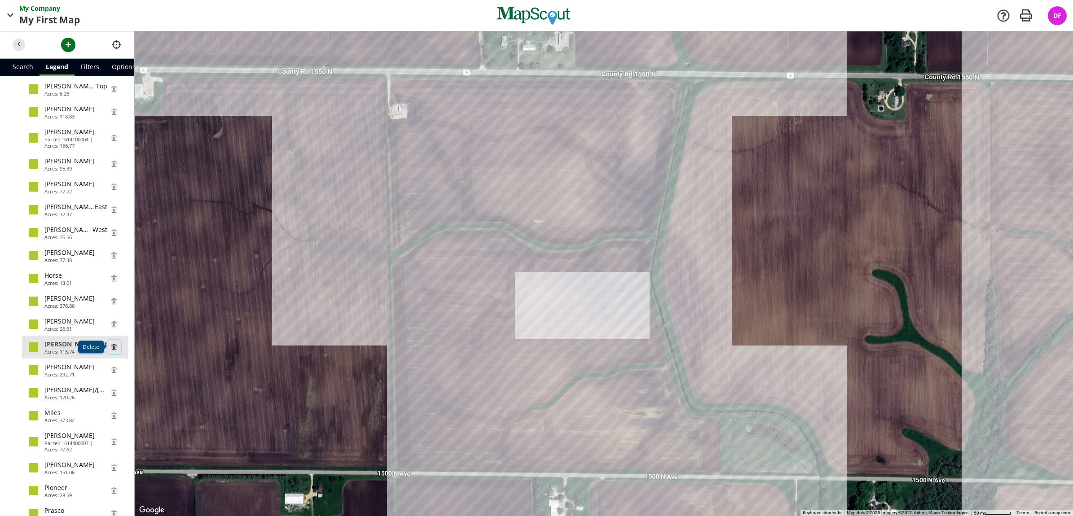
click at [110, 352] on span "button" at bounding box center [114, 347] width 9 height 9
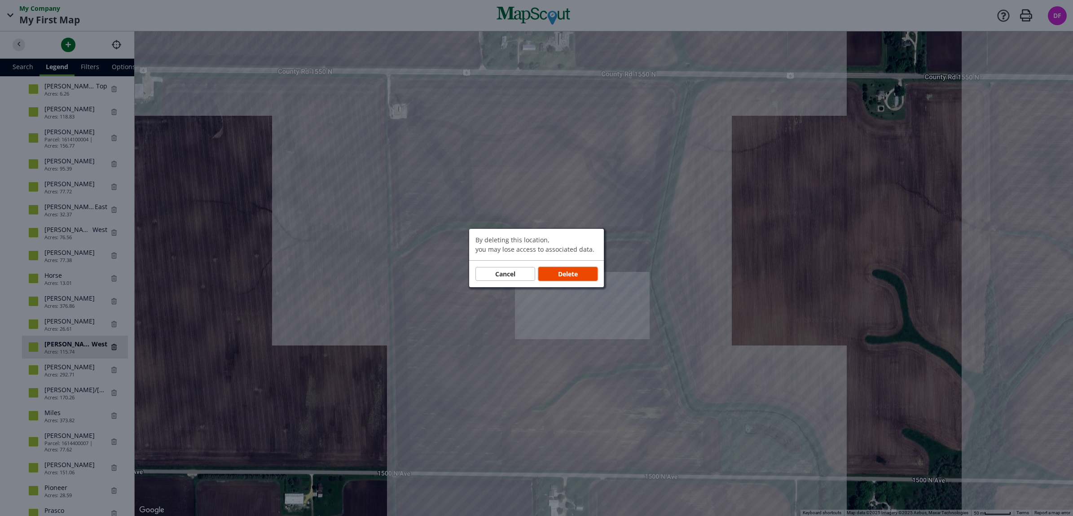
click at [555, 275] on button "Delete" at bounding box center [568, 274] width 60 height 14
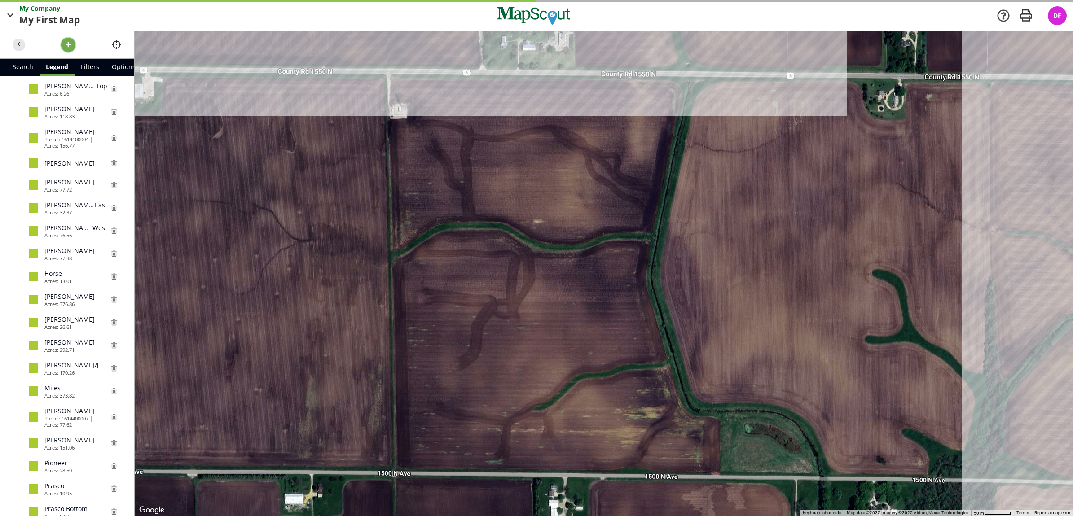
click at [68, 51] on button "button" at bounding box center [68, 45] width 14 height 14
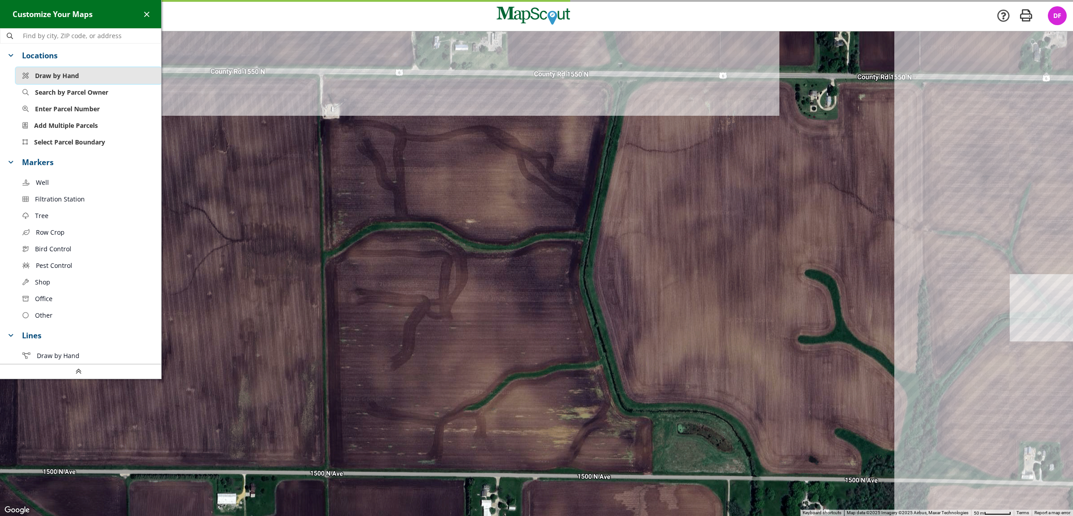
click at [62, 78] on span "Draw by Hand" at bounding box center [57, 75] width 44 height 9
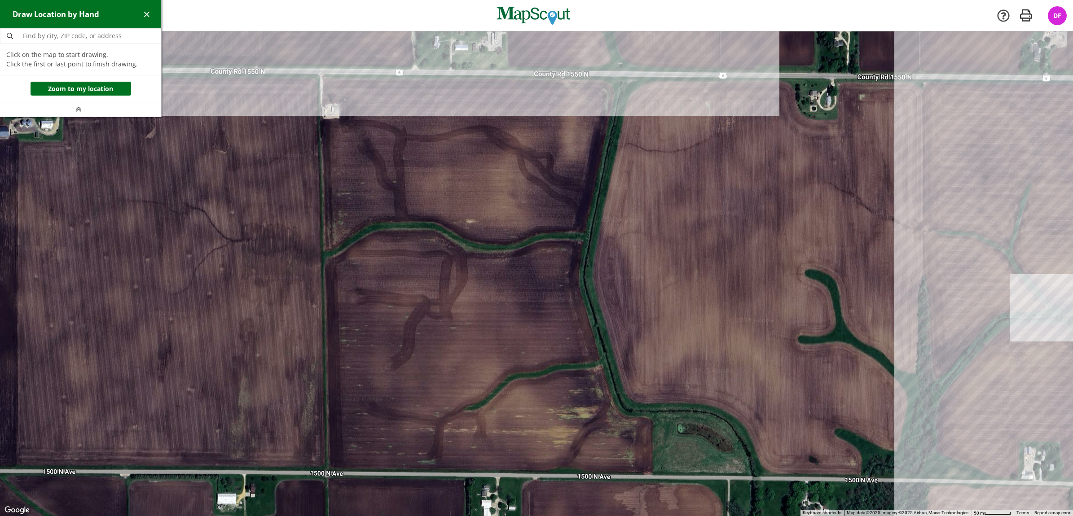
click at [322, 74] on div at bounding box center [536, 273] width 1073 height 485
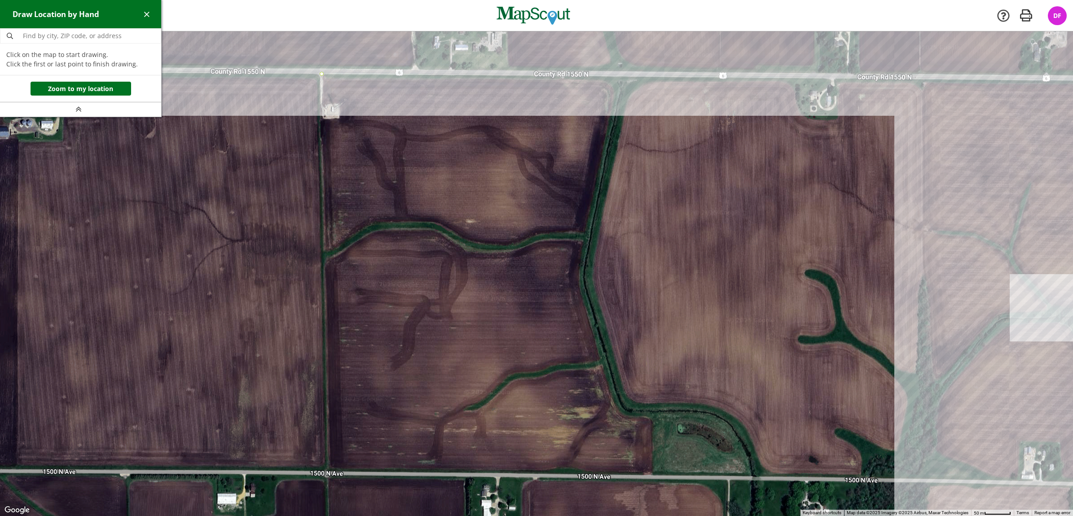
click at [795, 78] on div at bounding box center [536, 273] width 1073 height 485
click at [796, 101] on div at bounding box center [536, 273] width 1073 height 485
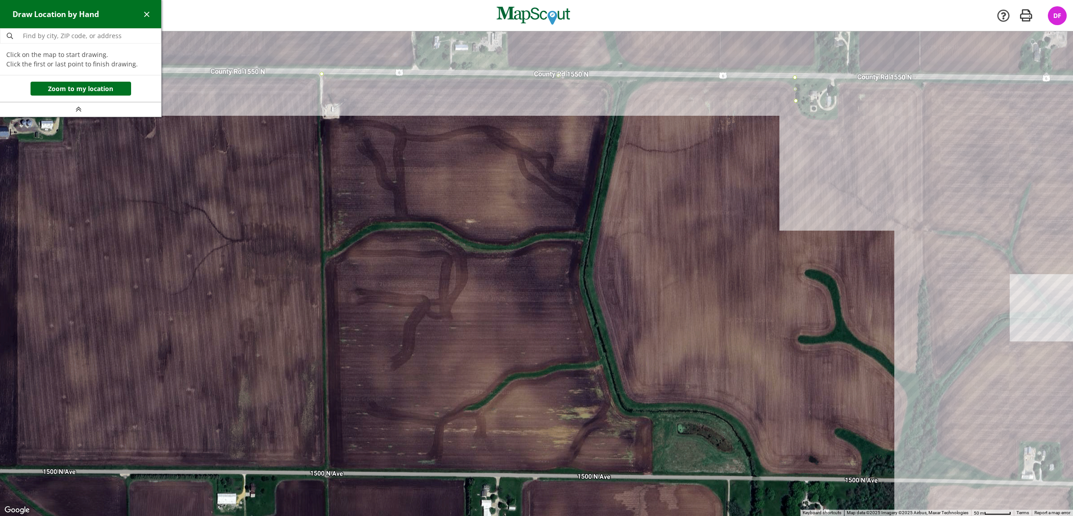
click at [799, 111] on div at bounding box center [536, 273] width 1073 height 485
click at [811, 118] on div at bounding box center [536, 273] width 1073 height 485
click at [827, 119] on div at bounding box center [536, 273] width 1073 height 485
click at [838, 119] on div at bounding box center [536, 273] width 1073 height 485
click at [838, 78] on div at bounding box center [536, 273] width 1073 height 485
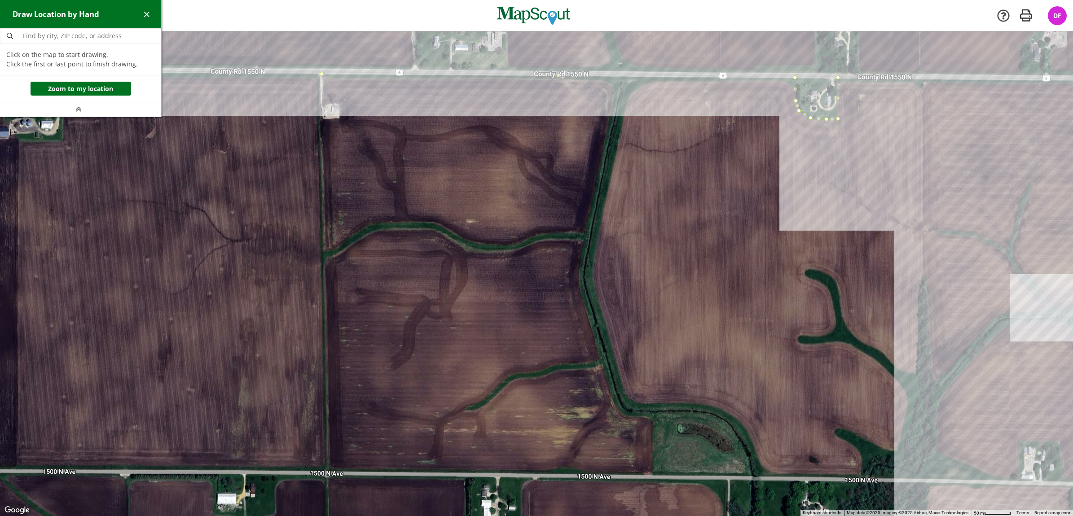
click at [922, 78] on div at bounding box center [536, 273] width 1073 height 485
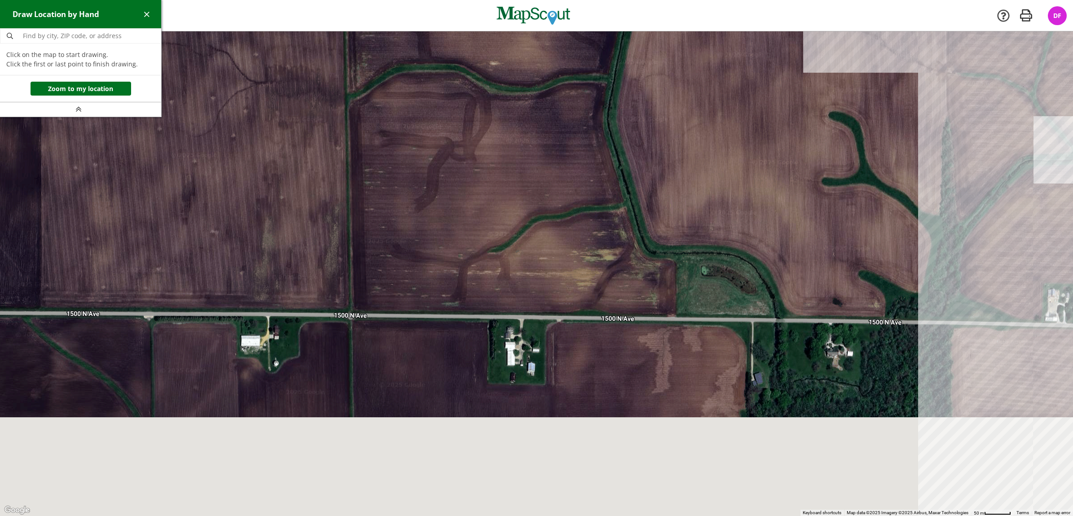
drag, startPoint x: 905, startPoint y: 294, endPoint x: 930, endPoint y: 126, distance: 169.8
click at [930, 124] on div at bounding box center [536, 273] width 1073 height 485
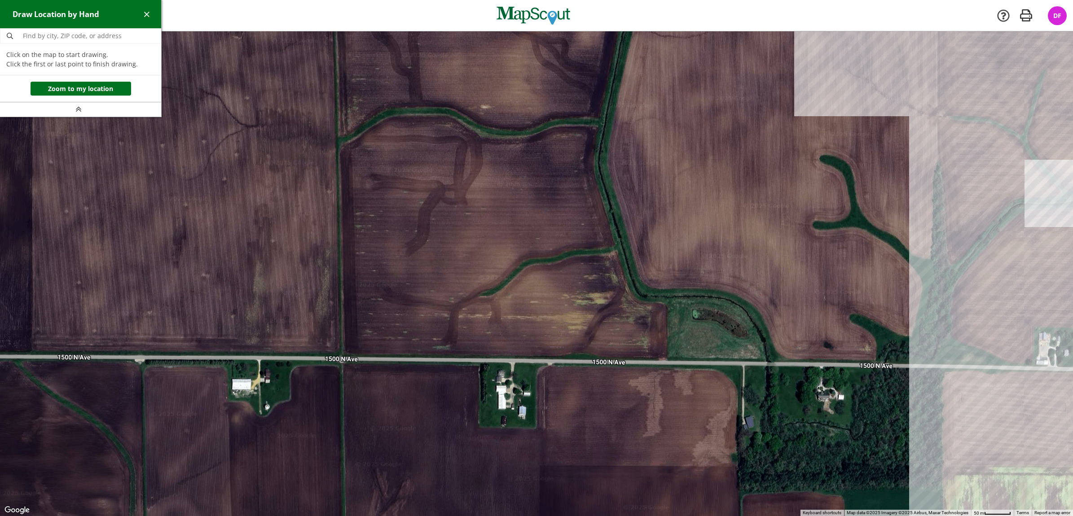
drag, startPoint x: 935, startPoint y: 161, endPoint x: 919, endPoint y: 232, distance: 72.7
click at [919, 233] on div at bounding box center [536, 273] width 1073 height 485
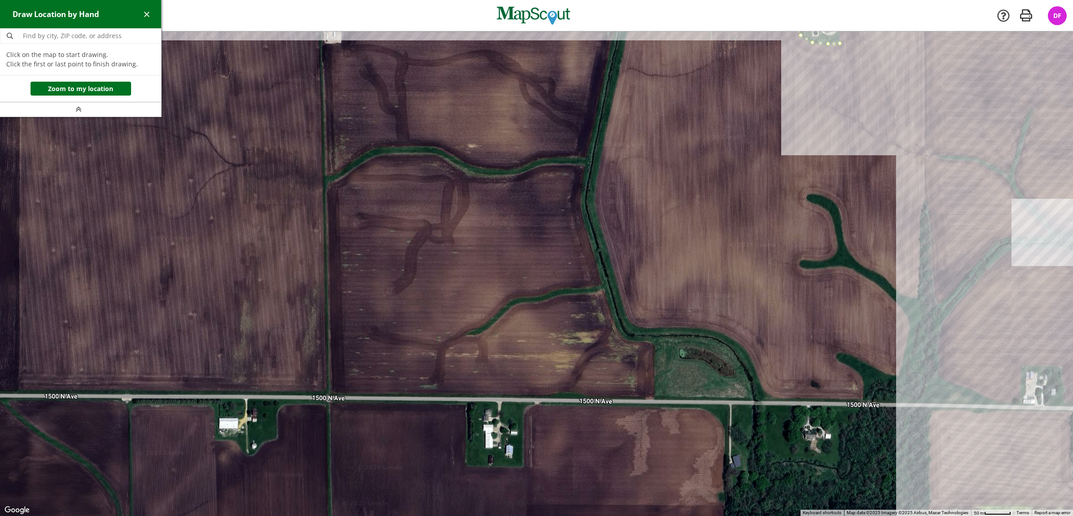
click at [926, 200] on div at bounding box center [536, 273] width 1073 height 485
click at [921, 211] on div at bounding box center [536, 273] width 1073 height 485
click at [919, 231] on div at bounding box center [536, 273] width 1073 height 485
click at [919, 270] on div at bounding box center [536, 273] width 1073 height 485
click at [919, 293] on div at bounding box center [536, 273] width 1073 height 485
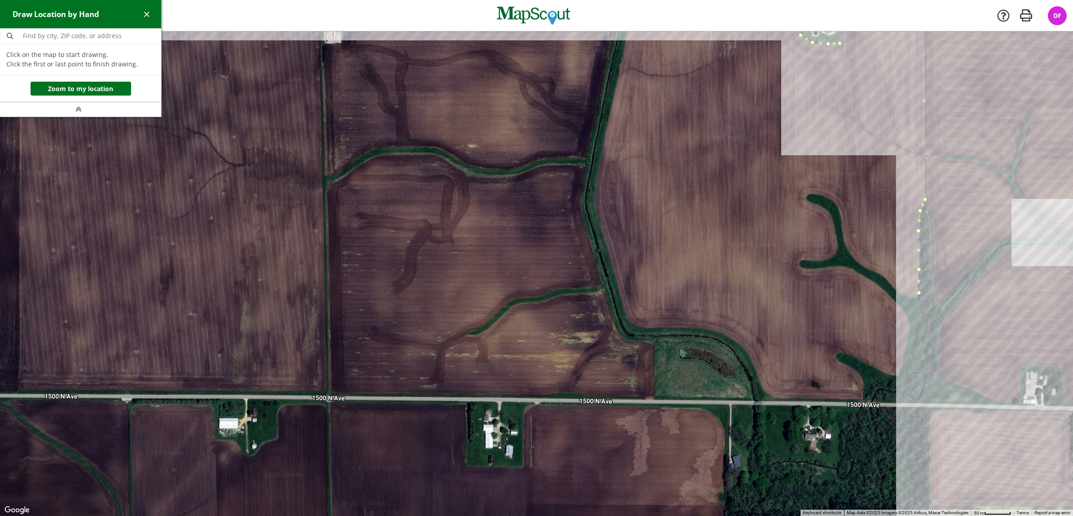
click at [919, 300] on div at bounding box center [536, 273] width 1073 height 485
click at [904, 296] on div at bounding box center [536, 273] width 1073 height 485
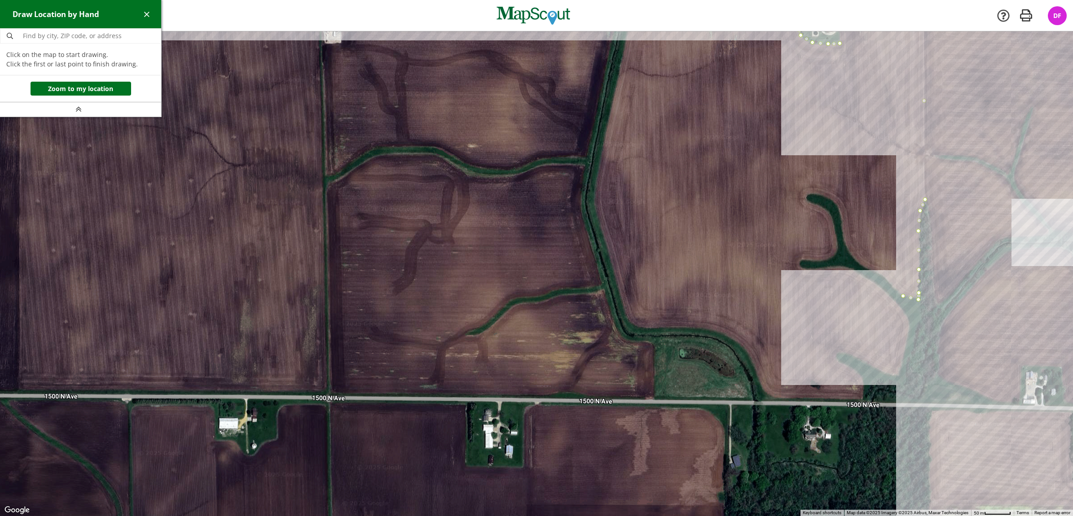
click at [892, 283] on div at bounding box center [536, 273] width 1073 height 485
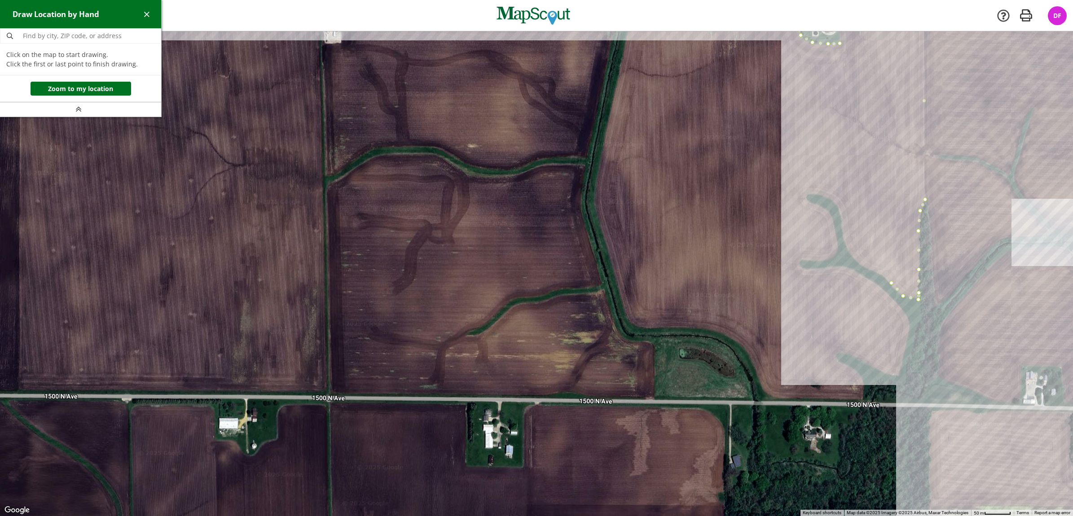
click at [874, 271] on div at bounding box center [536, 273] width 1073 height 485
click at [856, 262] on div at bounding box center [536, 273] width 1073 height 485
click at [847, 249] on div at bounding box center [536, 273] width 1073 height 485
click at [844, 233] on div at bounding box center [536, 273] width 1073 height 485
click at [842, 218] on div at bounding box center [536, 273] width 1073 height 485
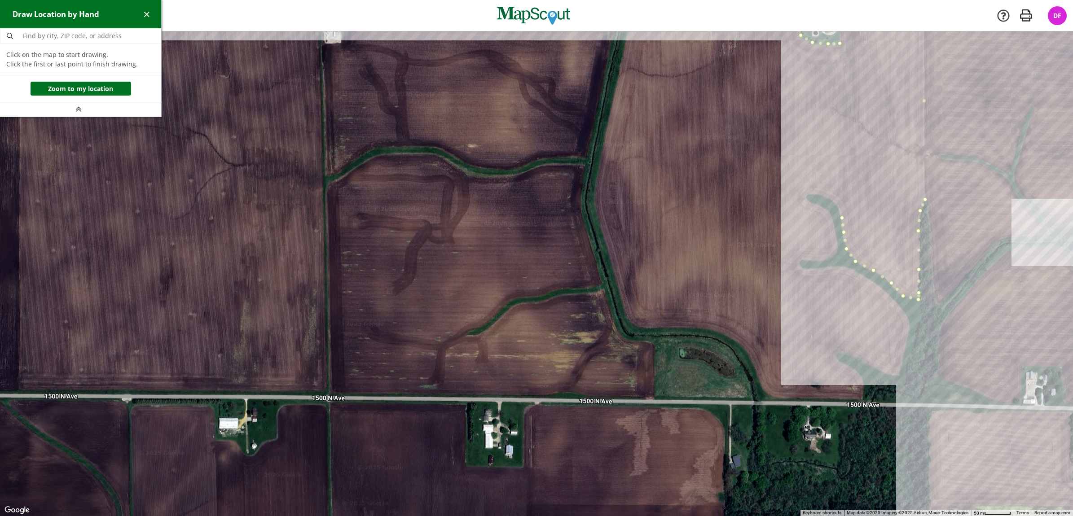
click at [839, 205] on div at bounding box center [536, 273] width 1073 height 485
click at [824, 198] on div at bounding box center [536, 273] width 1073 height 485
click at [811, 195] on div at bounding box center [536, 273] width 1073 height 485
click at [806, 197] on div at bounding box center [536, 273] width 1073 height 485
click at [814, 203] on div at bounding box center [536, 273] width 1073 height 485
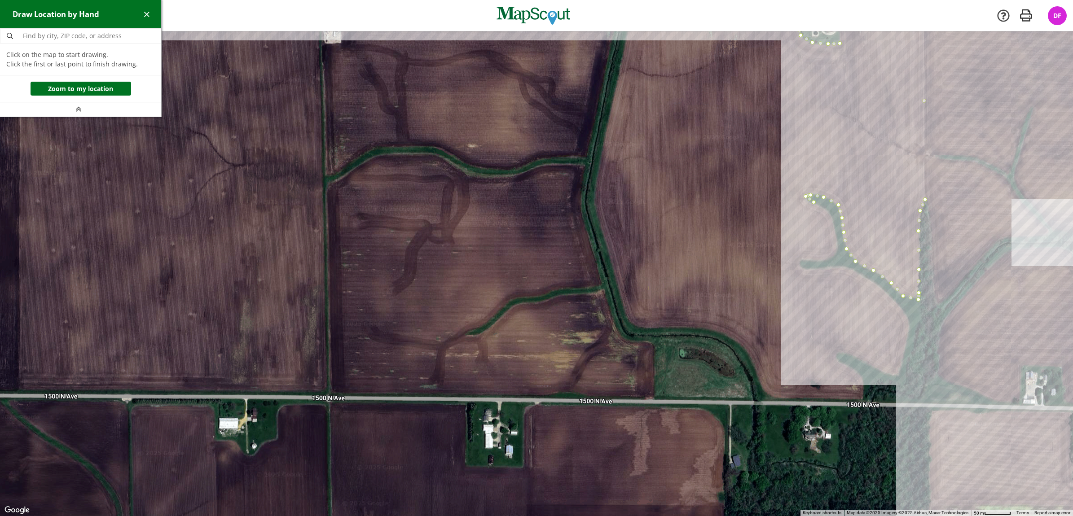
drag, startPoint x: 824, startPoint y: 208, endPoint x: 829, endPoint y: 210, distance: 5.3
click at [825, 208] on div at bounding box center [536, 273] width 1073 height 485
click at [829, 213] on div at bounding box center [536, 273] width 1073 height 485
click at [834, 225] on div at bounding box center [536, 273] width 1073 height 485
click at [836, 237] on div at bounding box center [536, 273] width 1073 height 485
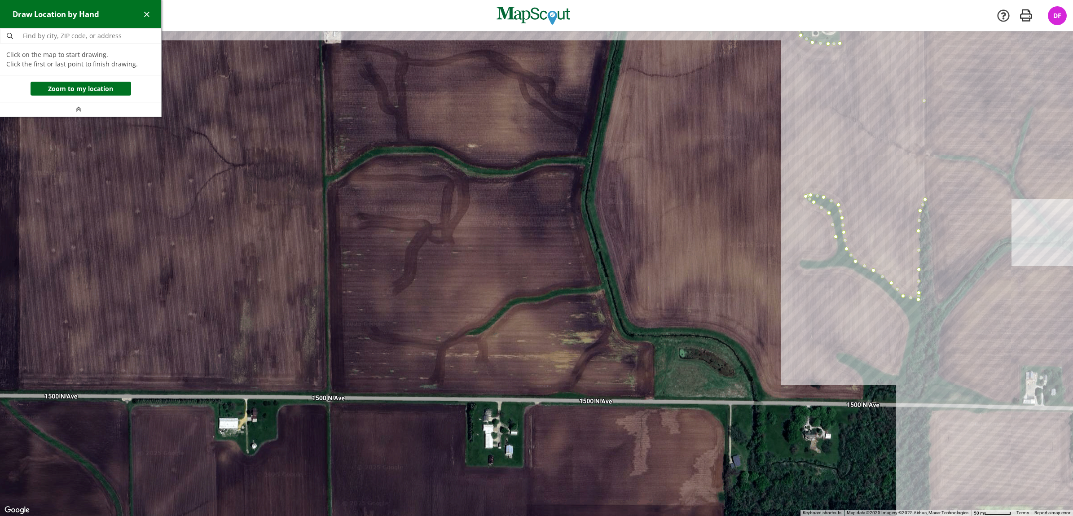
click at [838, 250] on div at bounding box center [536, 273] width 1073 height 485
click at [832, 257] on div at bounding box center [536, 273] width 1073 height 485
click at [822, 260] on div at bounding box center [536, 273] width 1073 height 485
click at [809, 260] on div at bounding box center [536, 273] width 1073 height 485
click at [803, 260] on div at bounding box center [536, 273] width 1073 height 485
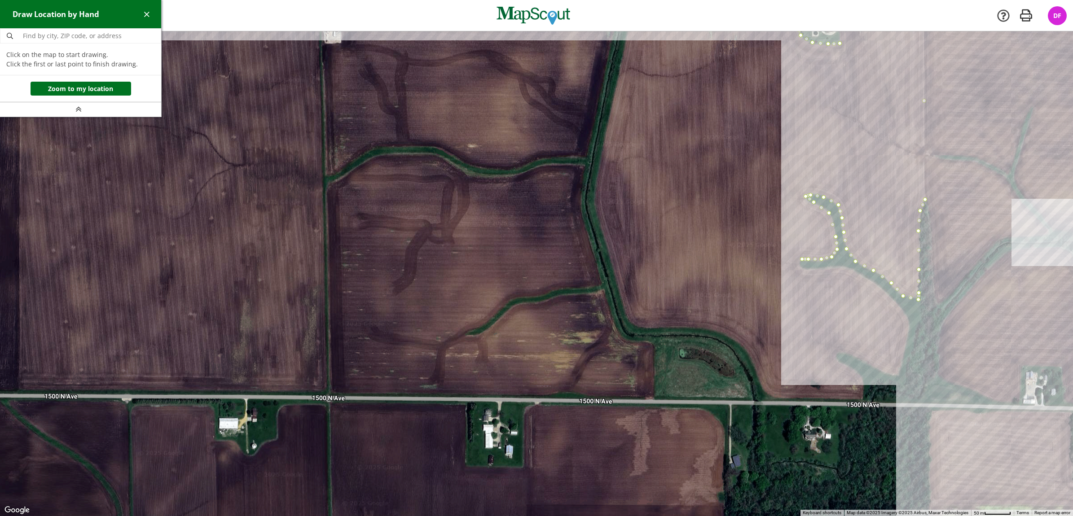
click at [798, 264] on div at bounding box center [536, 273] width 1073 height 485
click at [804, 267] on div at bounding box center [536, 273] width 1073 height 485
click at [820, 269] on div at bounding box center [536, 273] width 1073 height 485
click at [839, 266] on div at bounding box center [536, 273] width 1073 height 485
click at [858, 270] on div at bounding box center [536, 273] width 1073 height 485
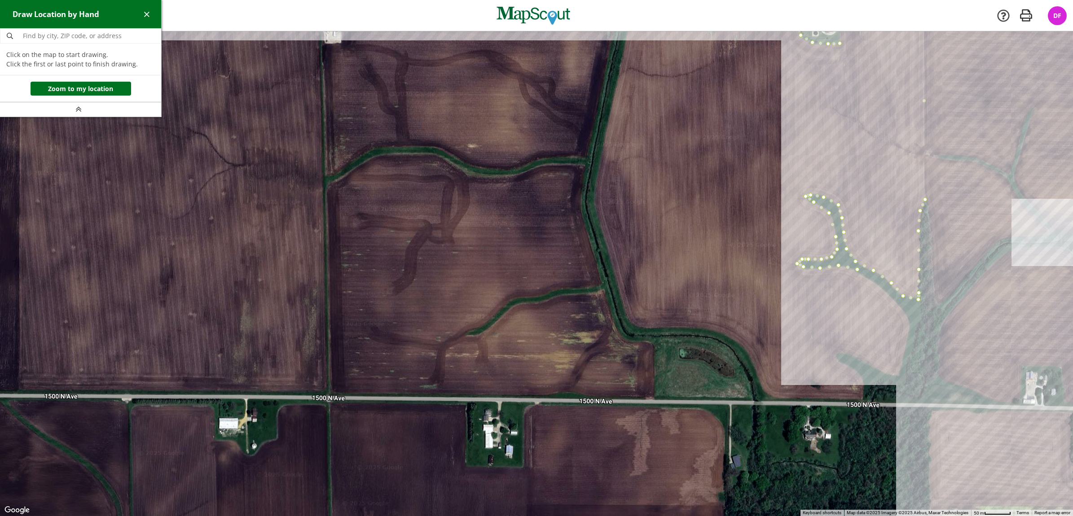
click at [872, 283] on div at bounding box center [536, 273] width 1073 height 485
click at [894, 300] on div at bounding box center [536, 273] width 1073 height 485
click at [909, 321] on div at bounding box center [536, 273] width 1073 height 485
click at [908, 340] on div at bounding box center [536, 273] width 1073 height 485
click at [900, 378] on div at bounding box center [536, 273] width 1073 height 485
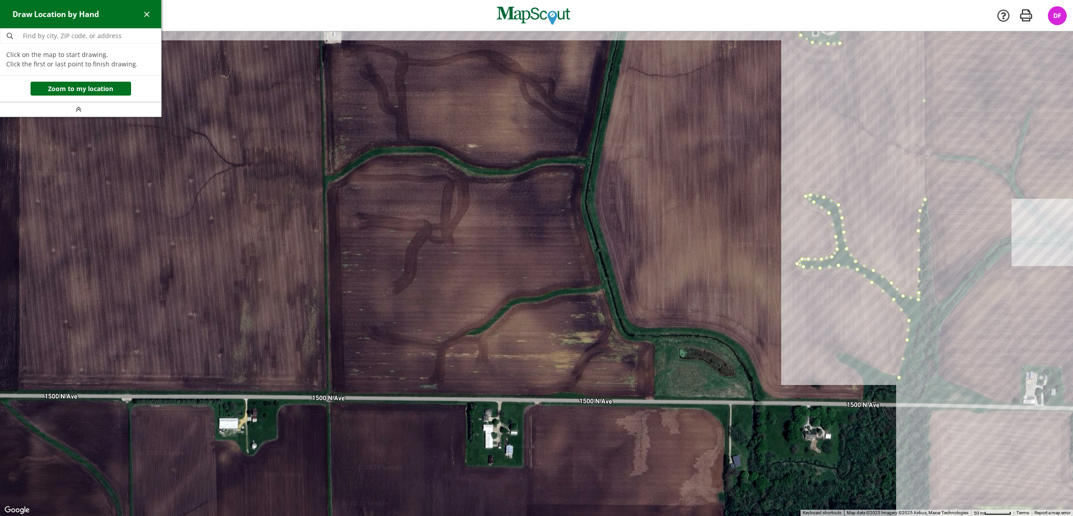
click at [878, 371] on div at bounding box center [536, 273] width 1073 height 485
click at [857, 359] on div at bounding box center [536, 273] width 1073 height 485
click at [842, 353] on div at bounding box center [536, 273] width 1073 height 485
click at [836, 357] on div at bounding box center [536, 273] width 1073 height 485
click at [842, 364] on div at bounding box center [536, 273] width 1073 height 485
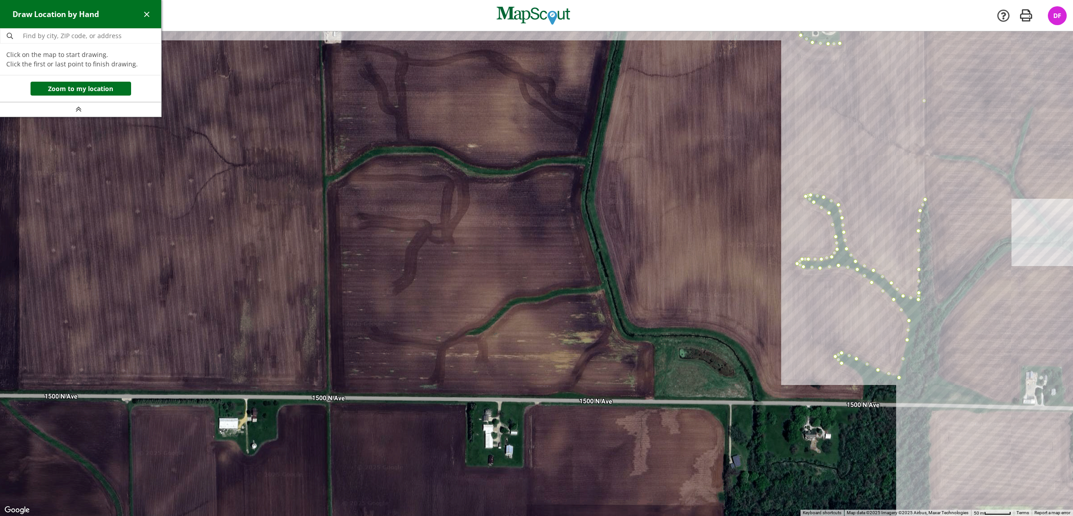
click at [855, 369] on div at bounding box center [536, 273] width 1073 height 485
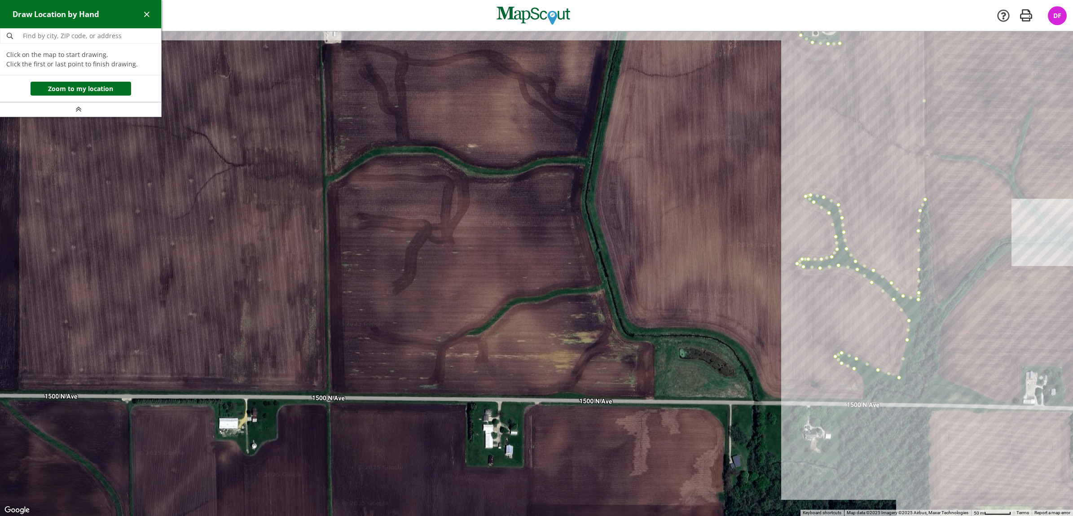
click at [864, 379] on div at bounding box center [536, 273] width 1073 height 485
click at [864, 401] on div at bounding box center [536, 273] width 1073 height 485
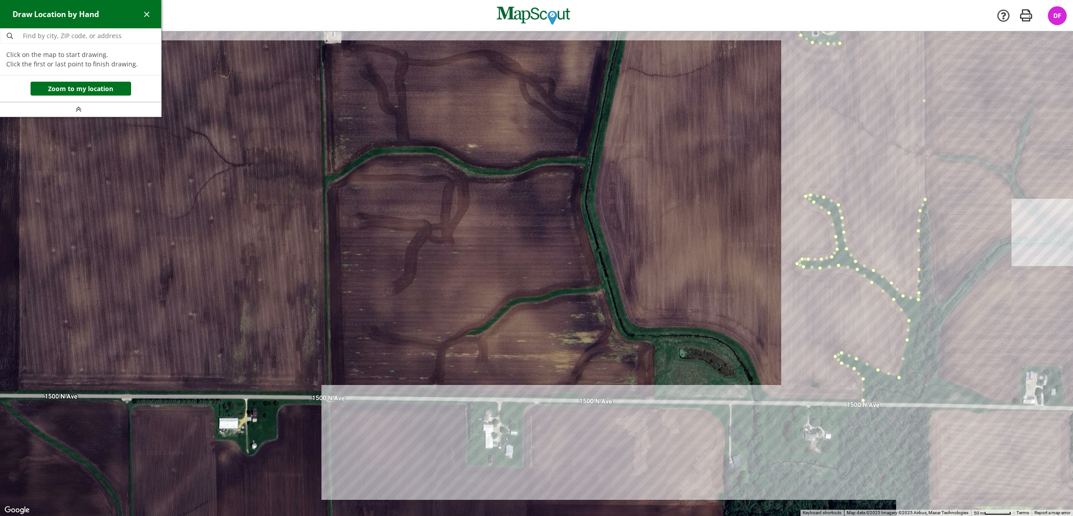
click at [331, 395] on div at bounding box center [536, 273] width 1073 height 485
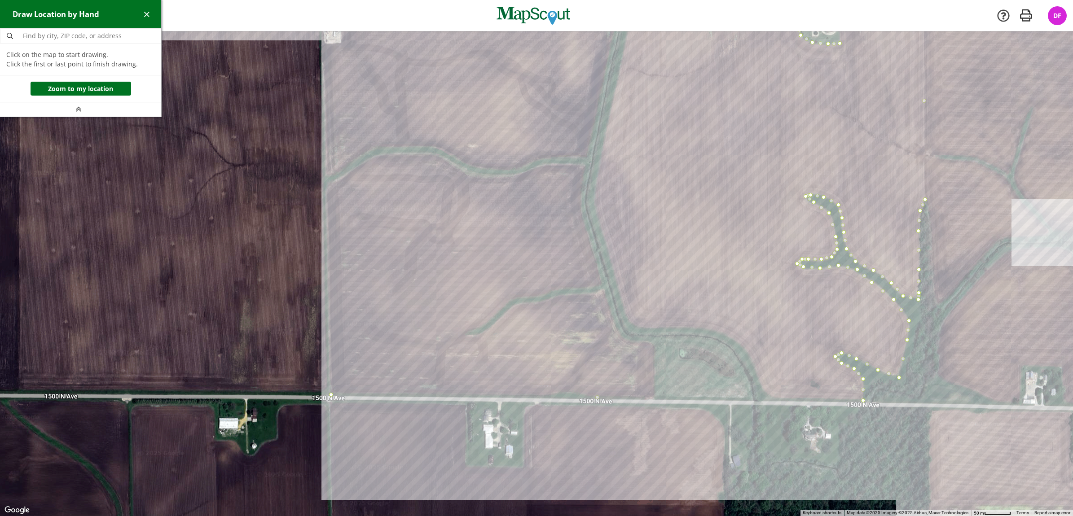
drag, startPoint x: 357, startPoint y: 147, endPoint x: 420, endPoint y: 275, distance: 142.2
click at [420, 275] on div at bounding box center [536, 273] width 1073 height 485
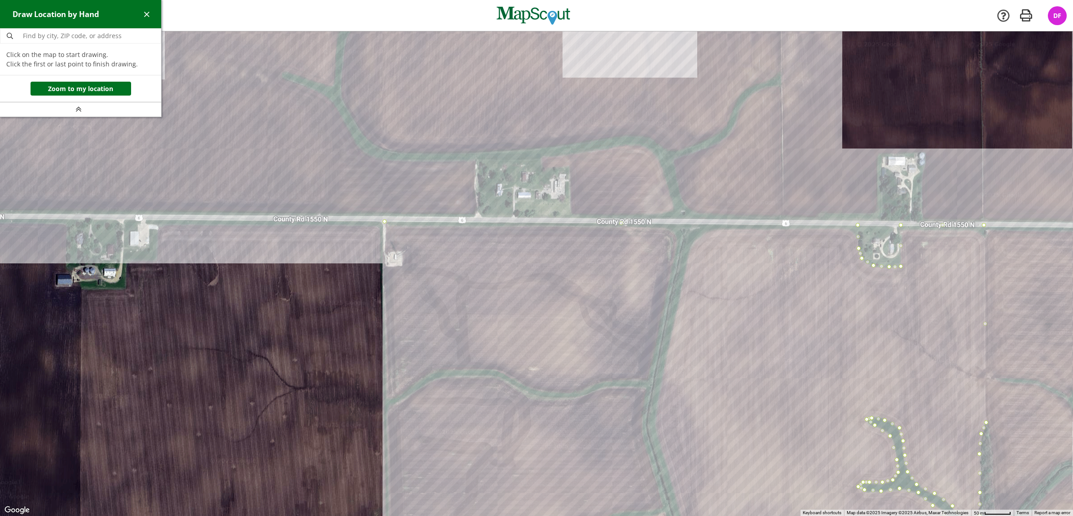
drag, startPoint x: 421, startPoint y: 171, endPoint x: 479, endPoint y: 381, distance: 218.0
click at [479, 381] on div at bounding box center [536, 273] width 1073 height 485
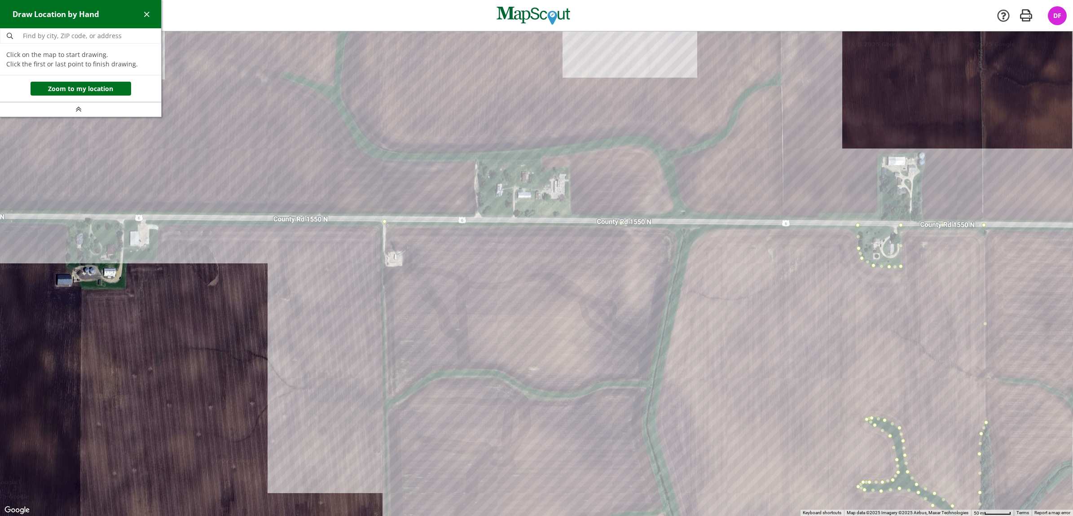
click at [384, 221] on div at bounding box center [536, 273] width 1073 height 485
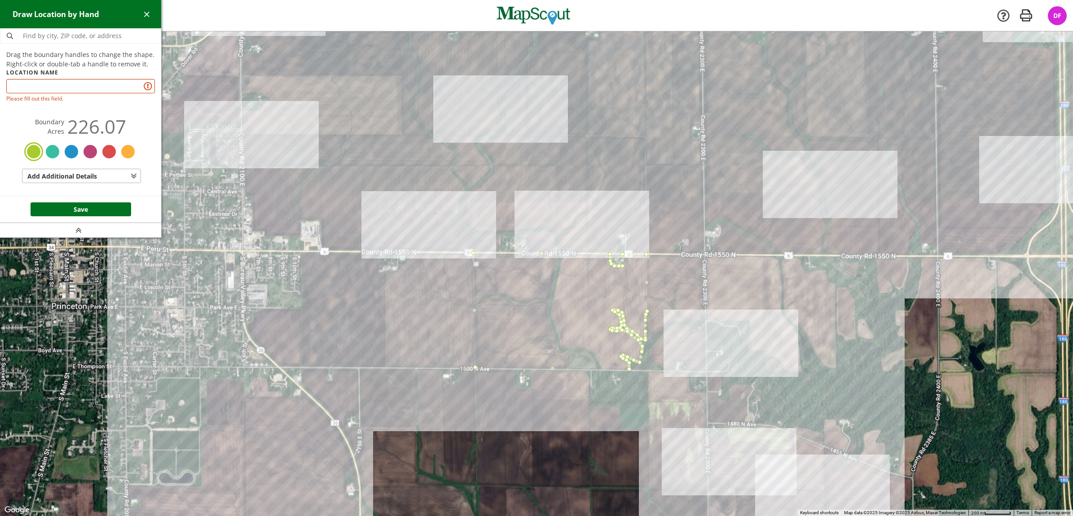
drag, startPoint x: 533, startPoint y: 369, endPoint x: 535, endPoint y: 316, distance: 53.0
click at [535, 316] on div at bounding box center [536, 273] width 1073 height 485
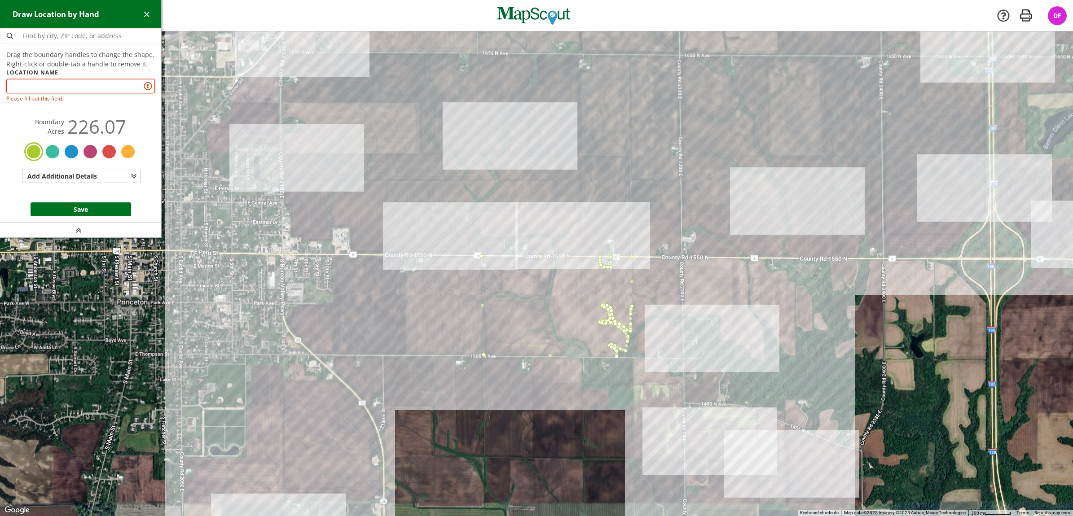
click at [110, 82] on input "text" at bounding box center [80, 86] width 149 height 14
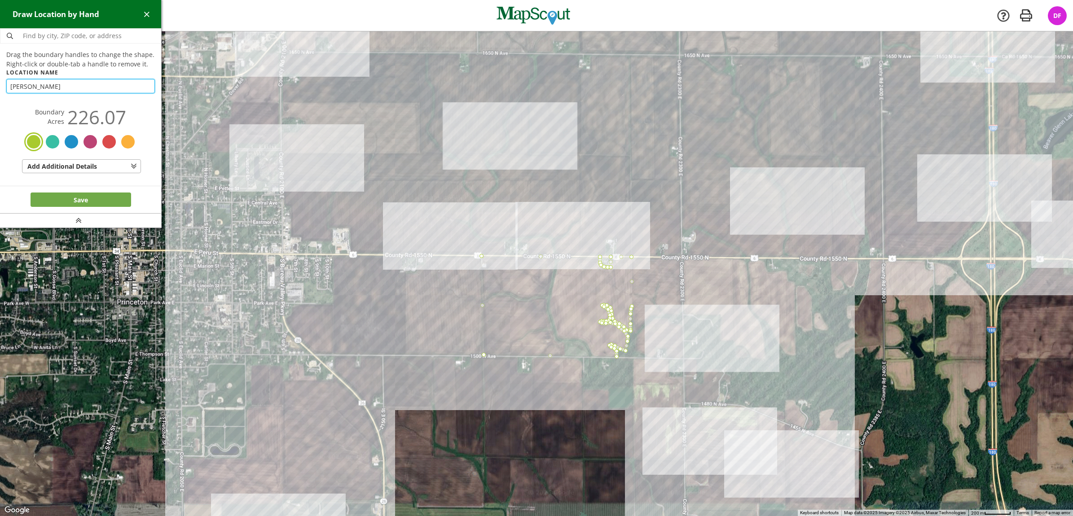
type input "[PERSON_NAME]"
click at [91, 201] on button "Save" at bounding box center [81, 200] width 101 height 14
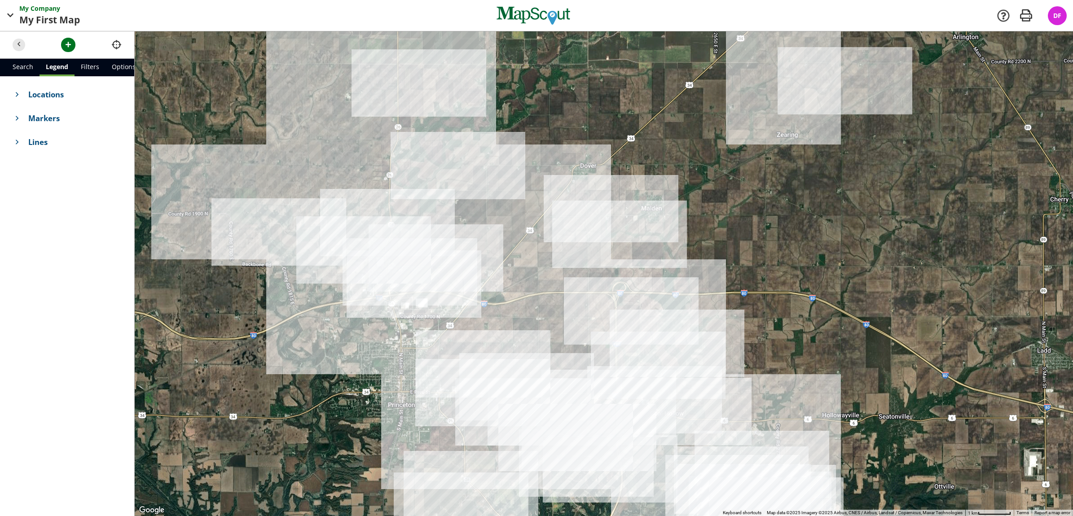
drag, startPoint x: 609, startPoint y: 359, endPoint x: 542, endPoint y: 459, distance: 120.4
click at [542, 459] on div at bounding box center [604, 273] width 939 height 485
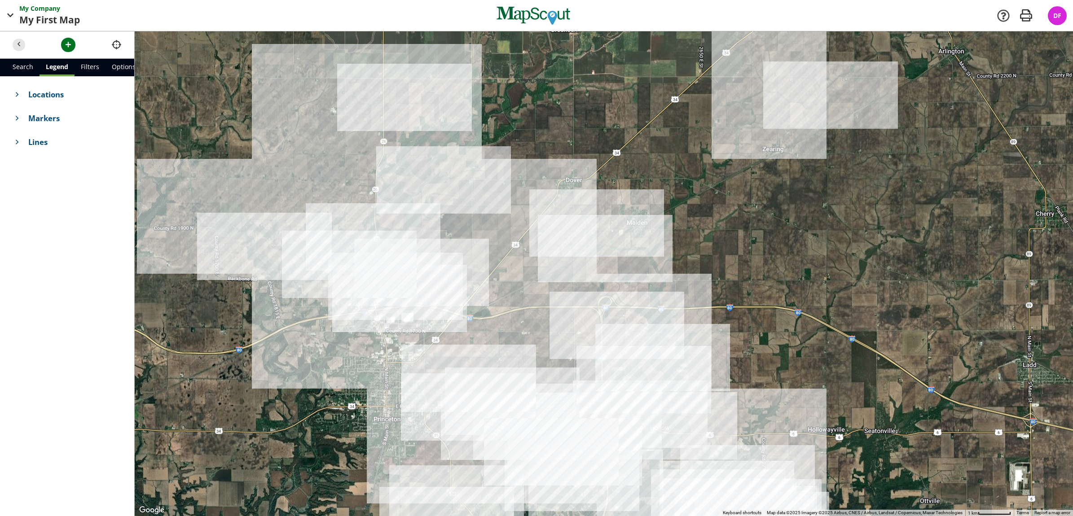
drag, startPoint x: 702, startPoint y: 235, endPoint x: 688, endPoint y: 250, distance: 21.0
click at [688, 250] on div at bounding box center [604, 273] width 939 height 485
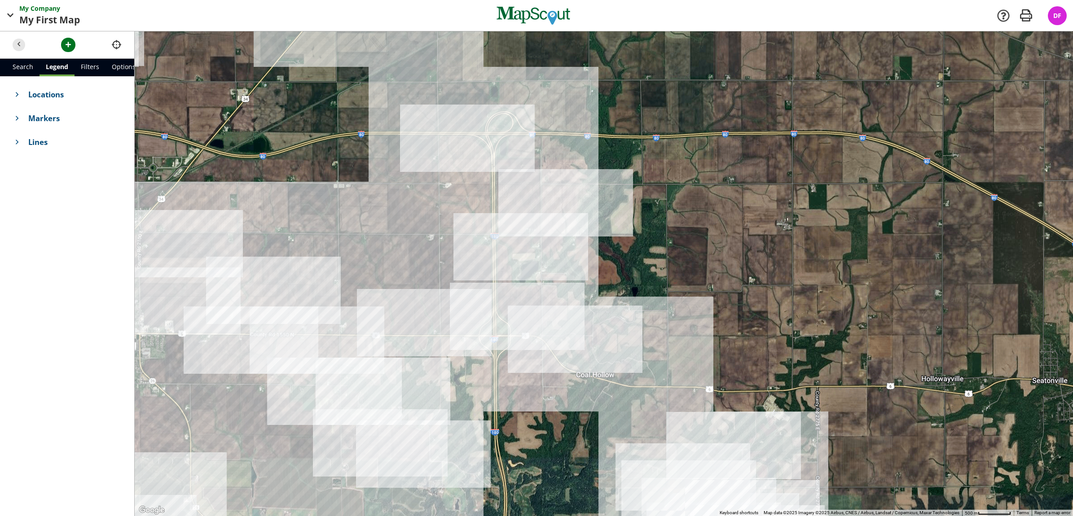
click at [710, 485] on div at bounding box center [604, 273] width 939 height 485
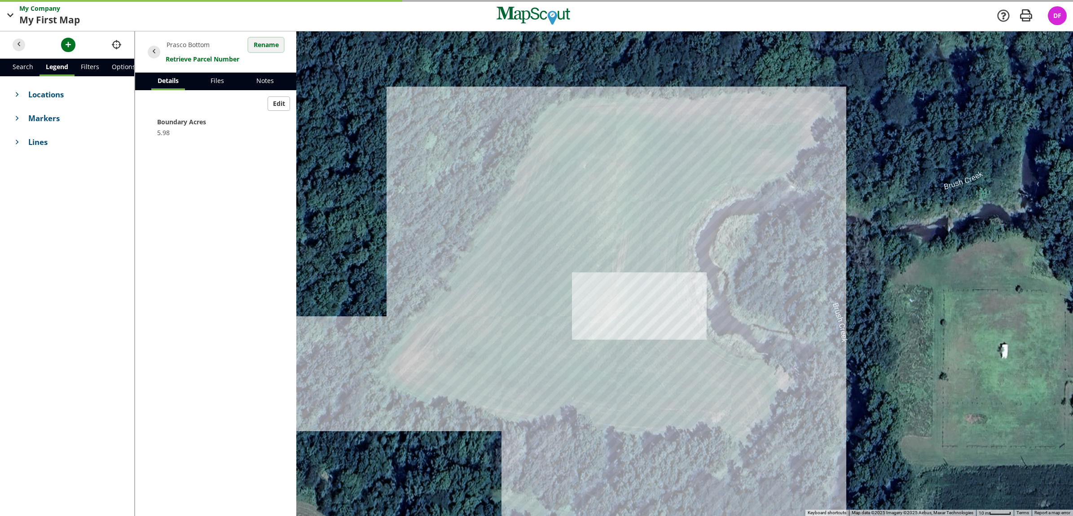
click at [265, 46] on button "Rename" at bounding box center [265, 45] width 35 height 14
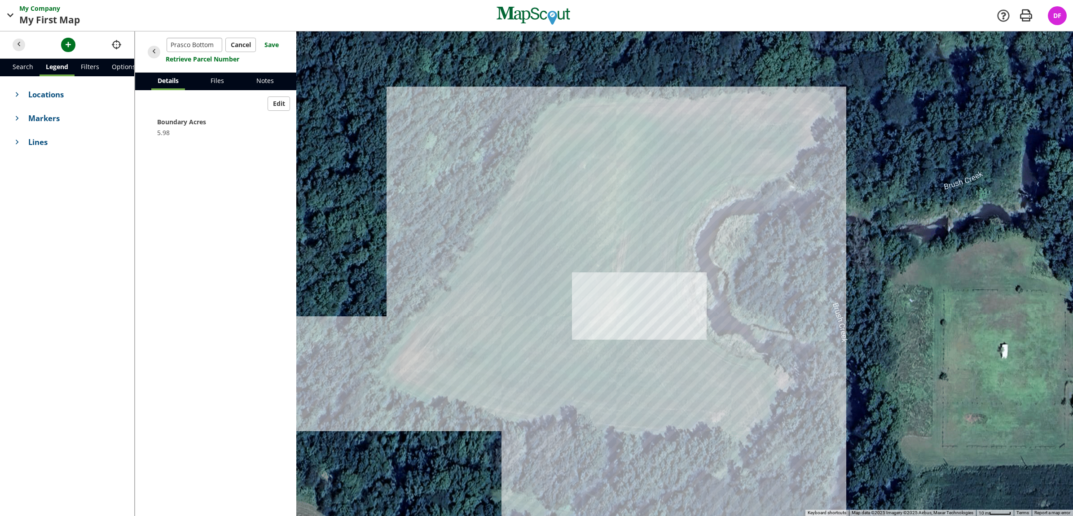
drag, startPoint x: 191, startPoint y: 41, endPoint x: 159, endPoint y: 41, distance: 31.4
click at [159, 41] on header "Prasco Bottom Cancel Save Retrieve Parcel Number" at bounding box center [215, 51] width 161 height 41
type input "Bottom"
click at [266, 42] on button "Save" at bounding box center [271, 45] width 25 height 14
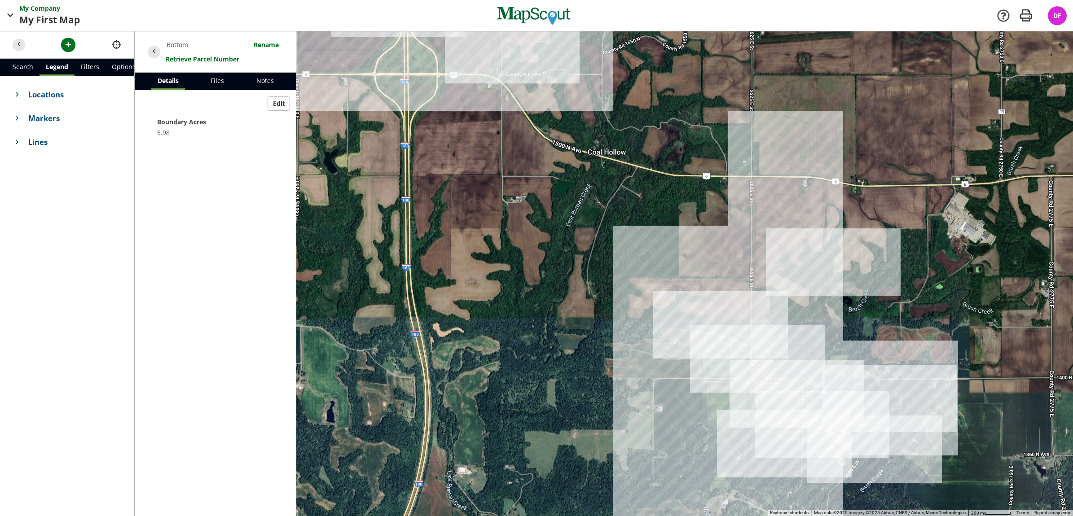
drag, startPoint x: 664, startPoint y: 213, endPoint x: 723, endPoint y: 337, distance: 137.2
click at [723, 337] on div at bounding box center [604, 273] width 939 height 485
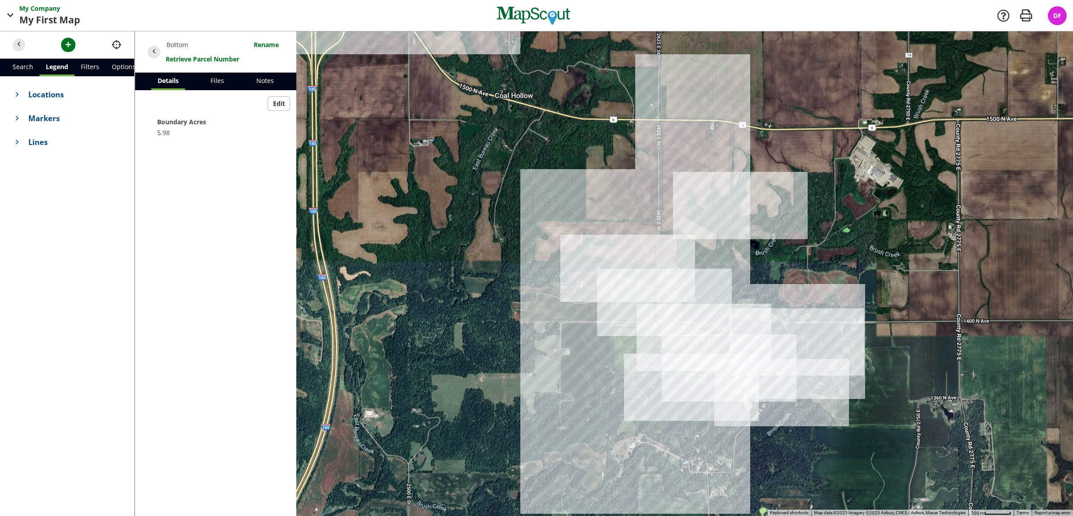
drag, startPoint x: 783, startPoint y: 360, endPoint x: 677, endPoint y: 275, distance: 135.7
click at [677, 275] on div at bounding box center [604, 273] width 939 height 485
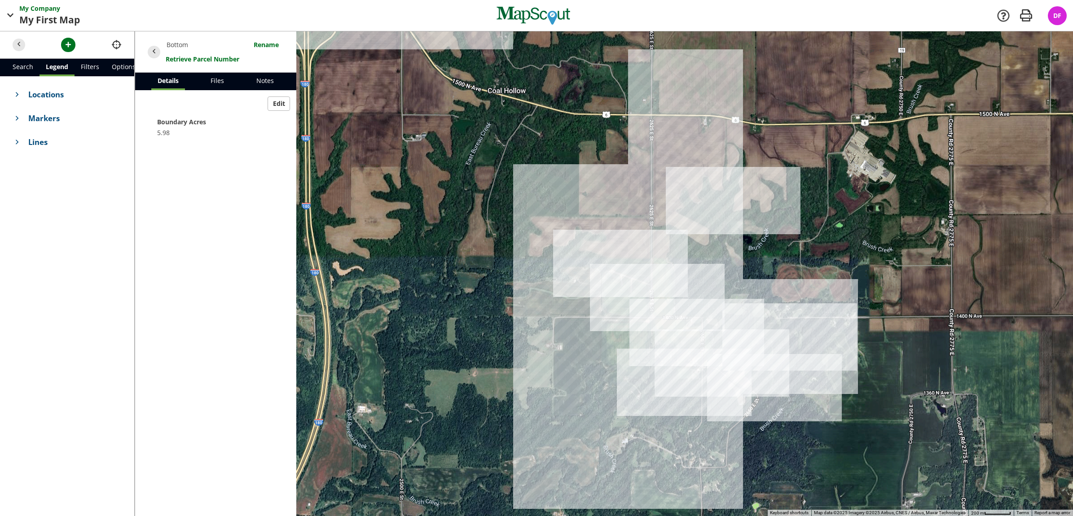
click at [735, 307] on div at bounding box center [604, 273] width 939 height 485
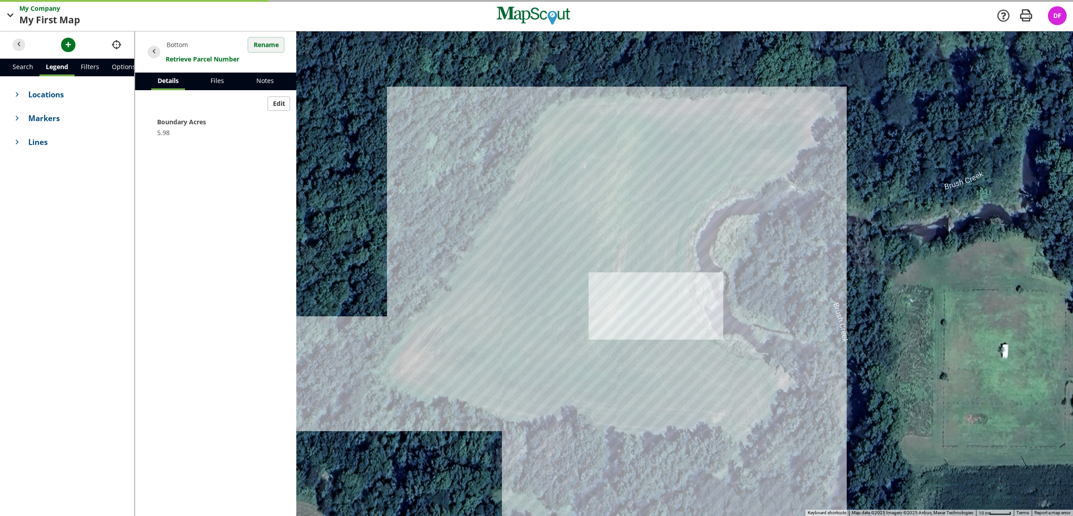
click at [259, 40] on button "Rename" at bounding box center [265, 45] width 35 height 14
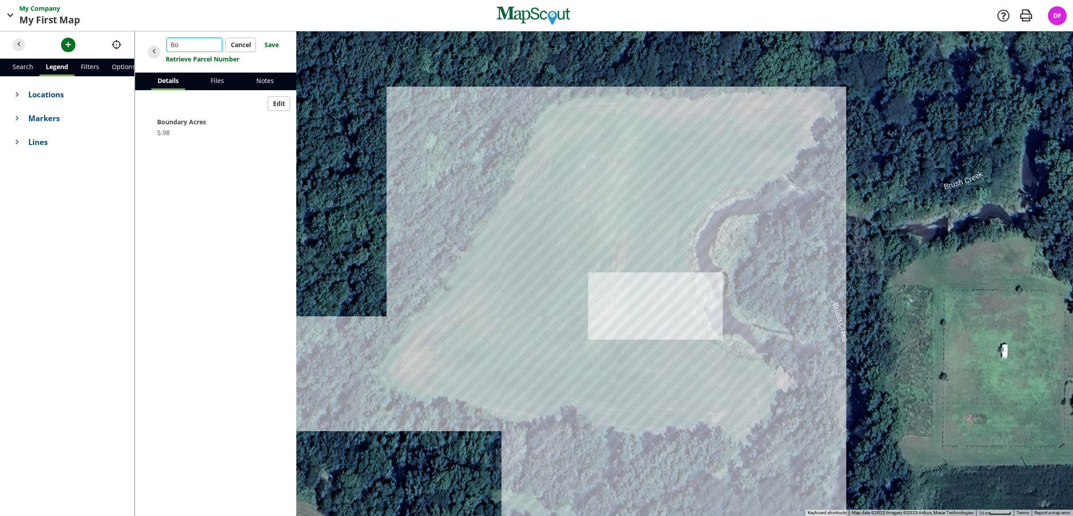
type input "B"
click at [181, 41] on input "Pros Bot." at bounding box center [195, 45] width 56 height 14
click at [182, 44] on input "Pros Bot." at bounding box center [195, 45] width 56 height 14
type input "Pros. Bot."
click at [268, 41] on button "Save" at bounding box center [271, 45] width 25 height 14
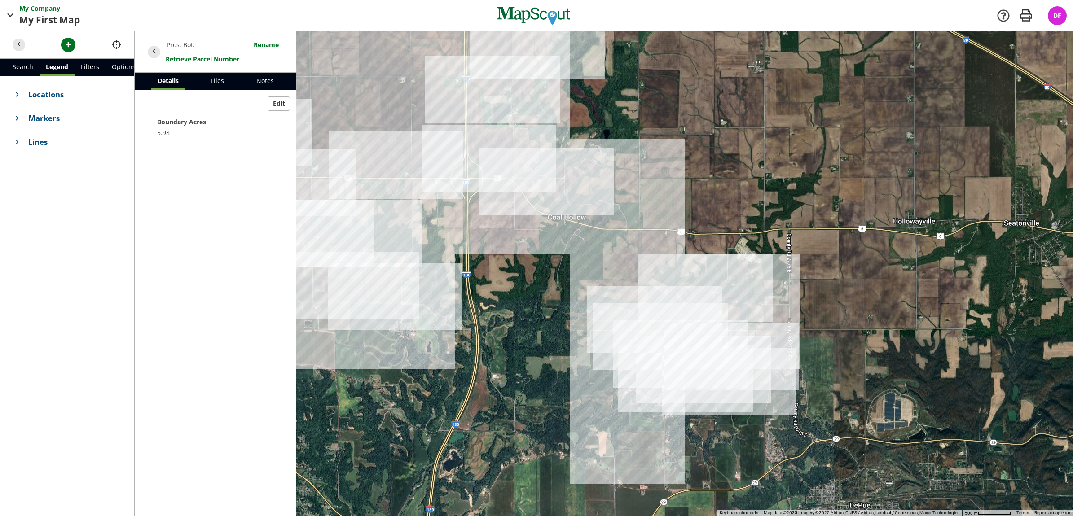
drag, startPoint x: 546, startPoint y: 227, endPoint x: 545, endPoint y: 291, distance: 63.3
click at [545, 291] on div at bounding box center [604, 273] width 939 height 485
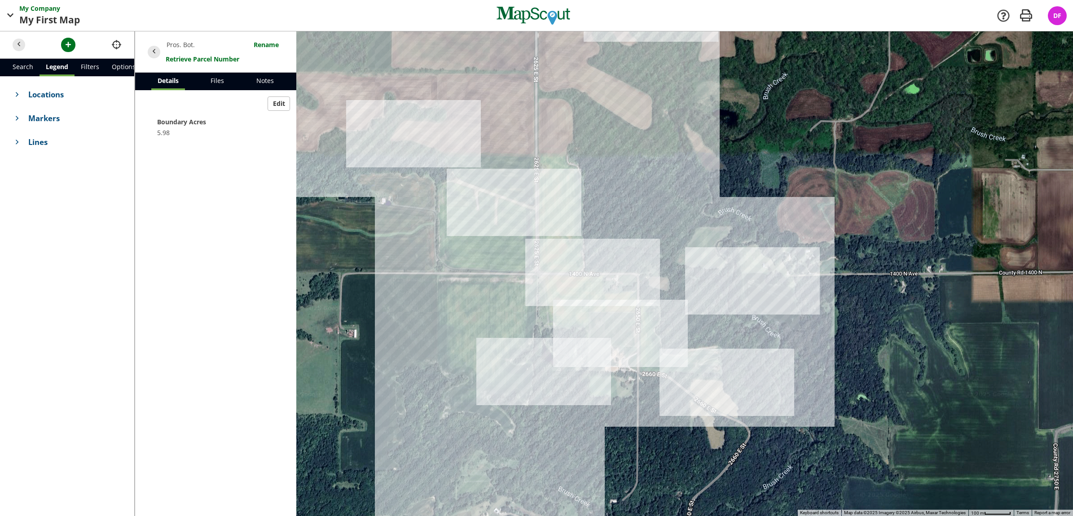
click at [704, 247] on div at bounding box center [604, 273] width 939 height 485
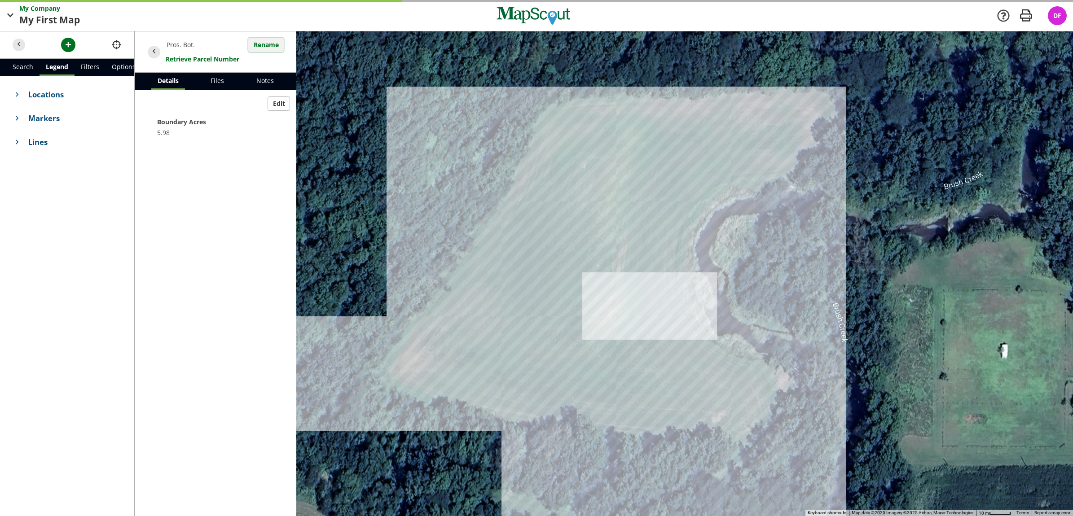
click at [258, 44] on button "Rename" at bounding box center [265, 45] width 35 height 14
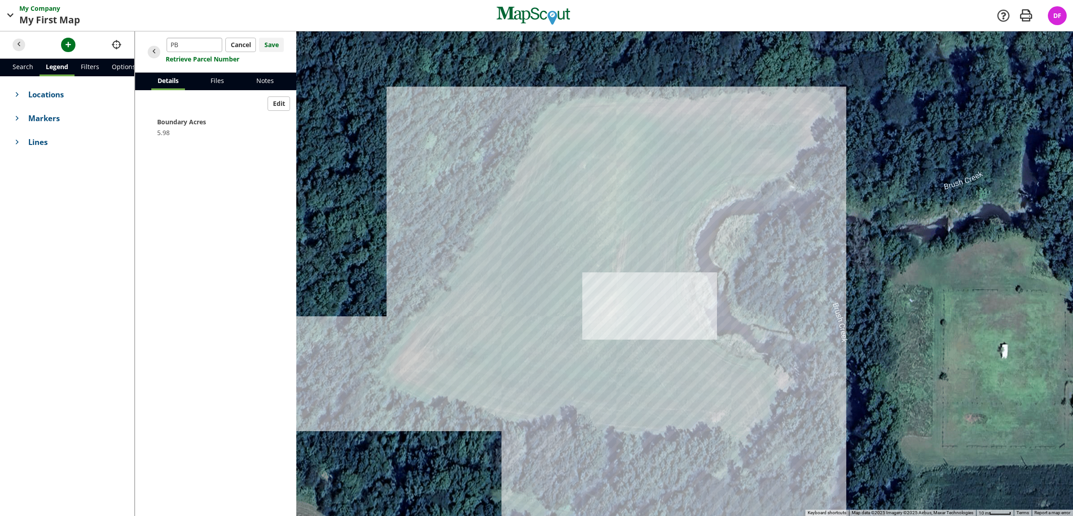
type input "PB"
click at [264, 43] on button "Save" at bounding box center [271, 45] width 25 height 14
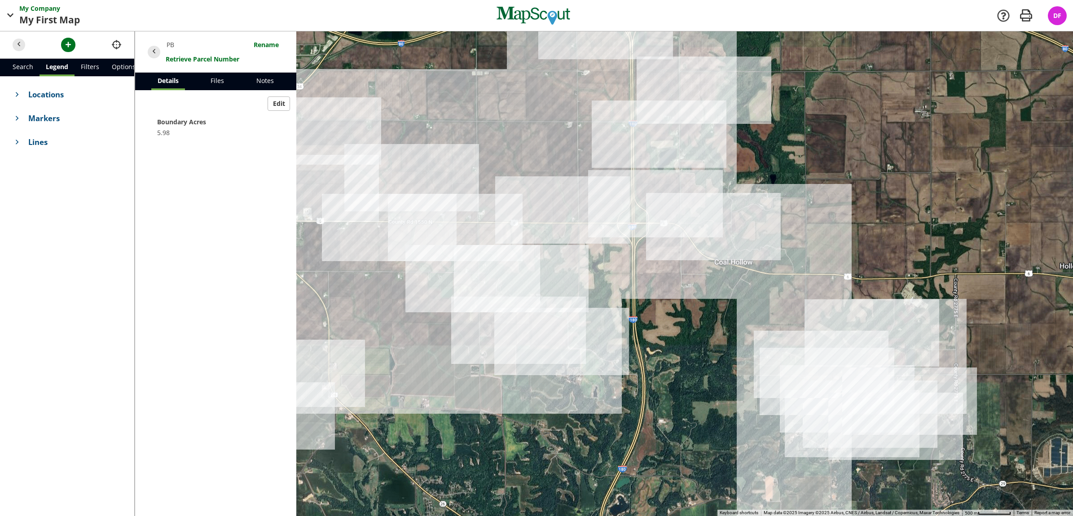
drag, startPoint x: 714, startPoint y: 186, endPoint x: 706, endPoint y: 263, distance: 76.7
click at [719, 287] on div at bounding box center [604, 273] width 939 height 485
drag, startPoint x: 639, startPoint y: 187, endPoint x: 692, endPoint y: 273, distance: 100.6
click at [692, 273] on div at bounding box center [604, 273] width 939 height 485
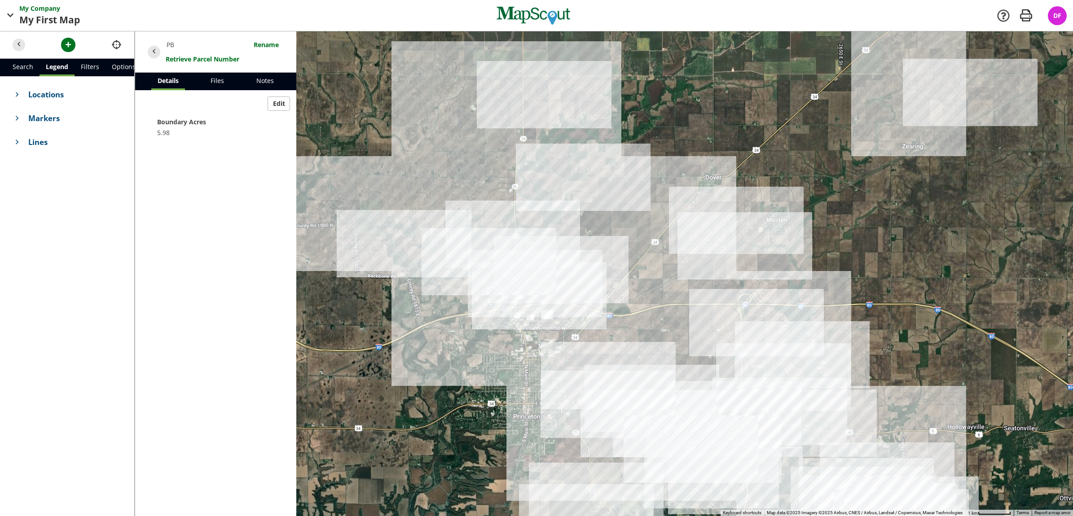
drag, startPoint x: 644, startPoint y: 202, endPoint x: 690, endPoint y: 309, distance: 116.3
click at [690, 309] on div at bounding box center [604, 273] width 939 height 485
click at [14, 46] on span "button" at bounding box center [18, 44] width 9 height 9
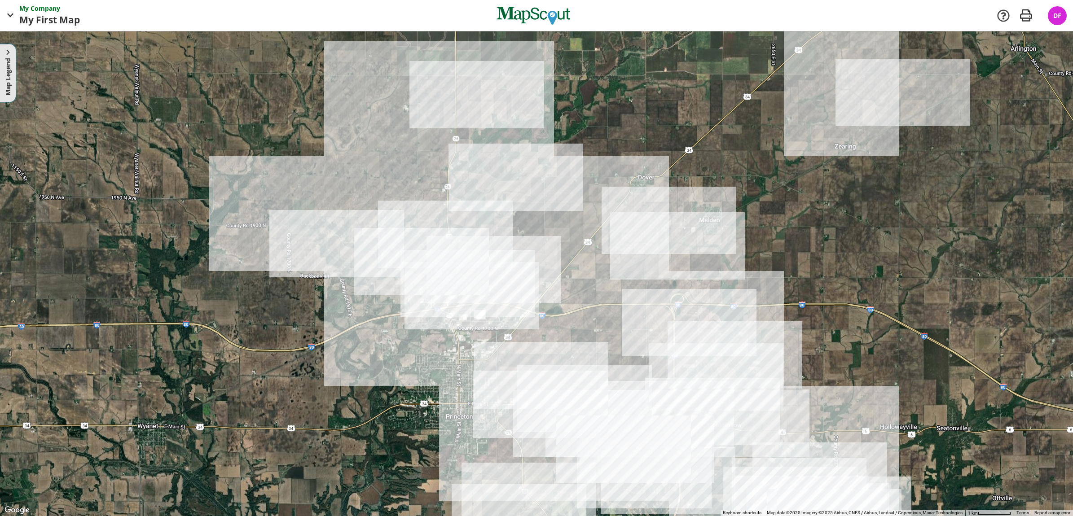
click at [4, 57] on button "Map Legend" at bounding box center [8, 73] width 16 height 58
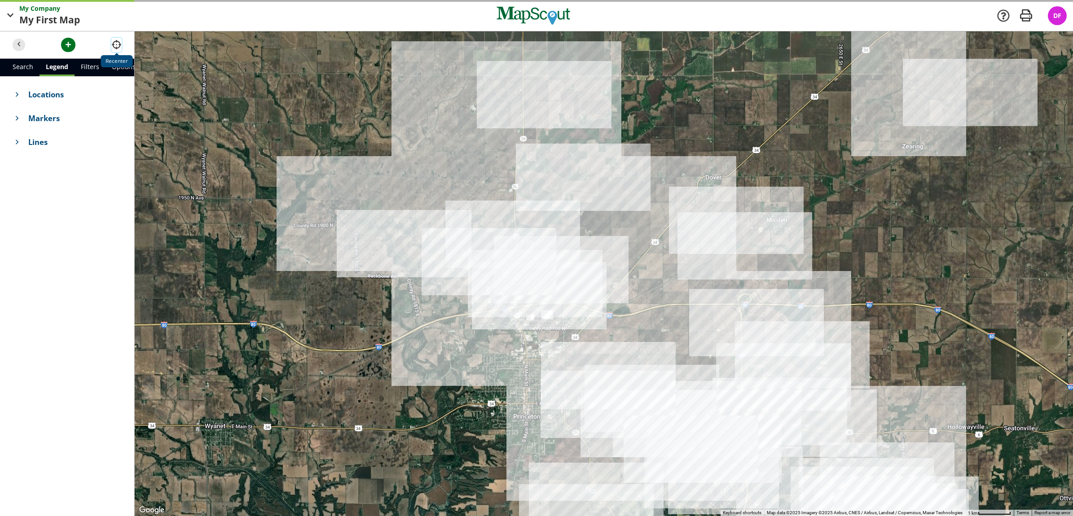
click at [121, 44] on button "button" at bounding box center [116, 45] width 10 height 14
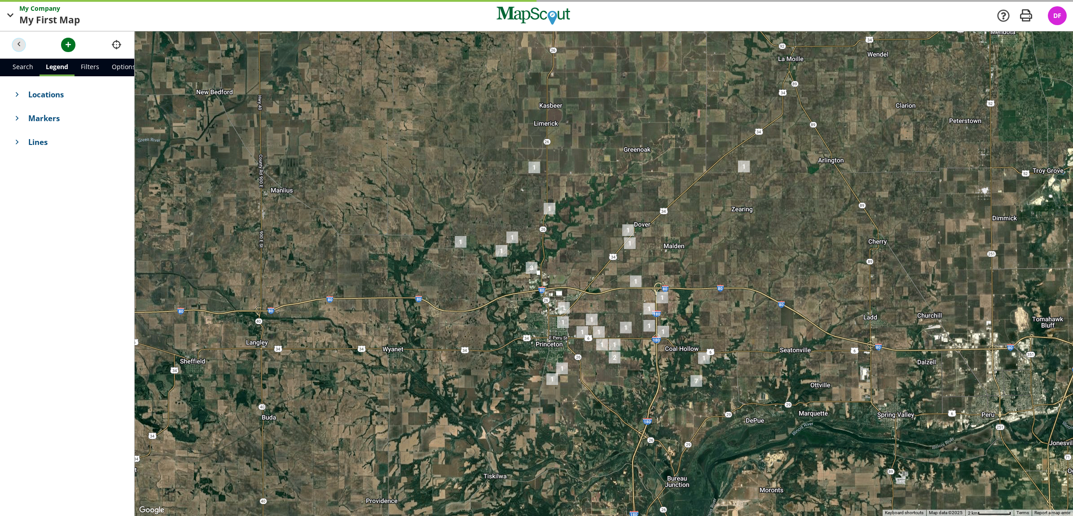
click at [15, 43] on span "button" at bounding box center [18, 44] width 9 height 9
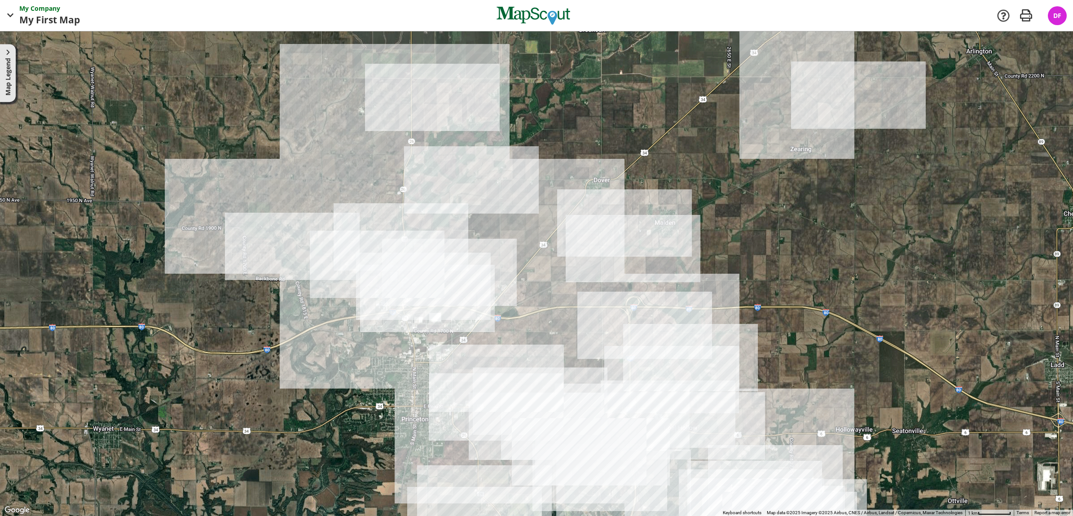
drag, startPoint x: 556, startPoint y: 250, endPoint x: 558, endPoint y: 260, distance: 11.0
click at [558, 260] on div at bounding box center [536, 273] width 1073 height 485
click at [8, 98] on button "Map Legend" at bounding box center [8, 73] width 16 height 58
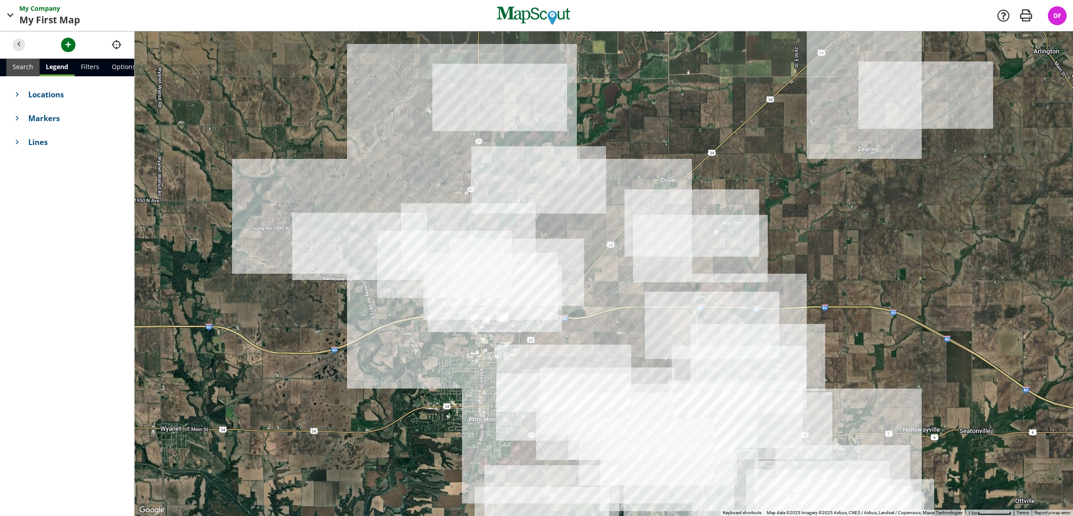
click at [19, 61] on link "Search" at bounding box center [22, 68] width 33 height 18
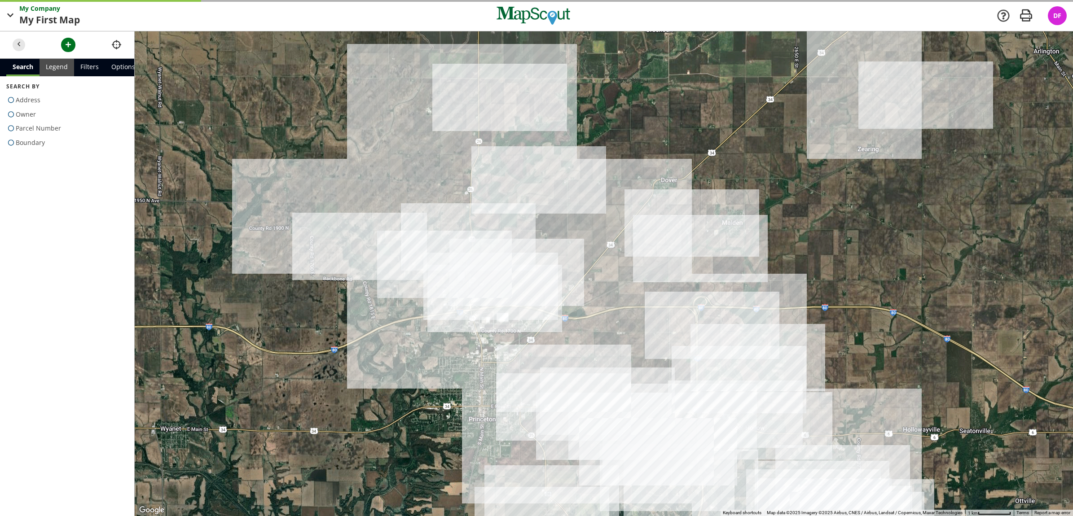
click at [51, 62] on link "Legend" at bounding box center [57, 68] width 35 height 18
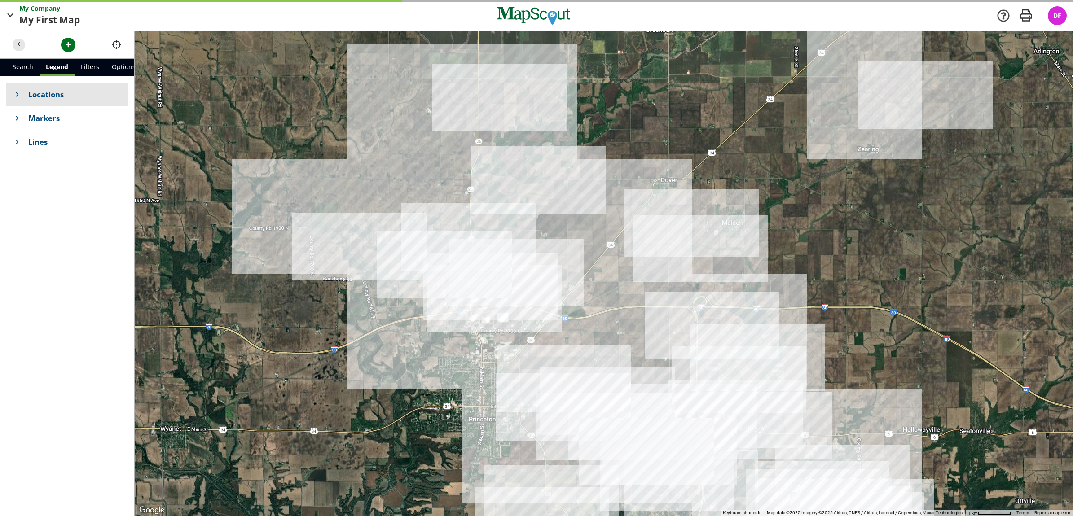
click at [37, 104] on h4 "Locations" at bounding box center [67, 95] width 122 height 24
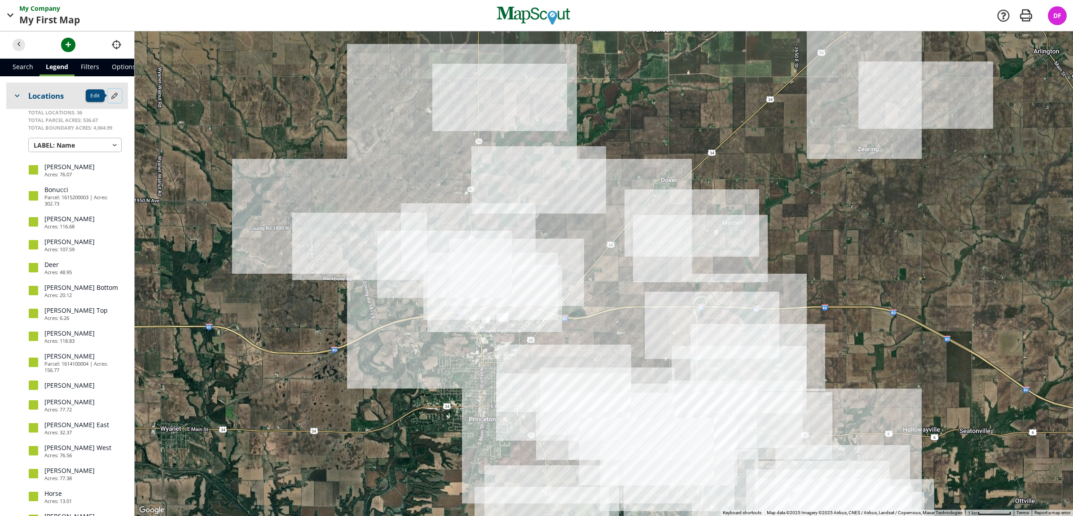
click at [110, 93] on span "button" at bounding box center [114, 95] width 9 height 9
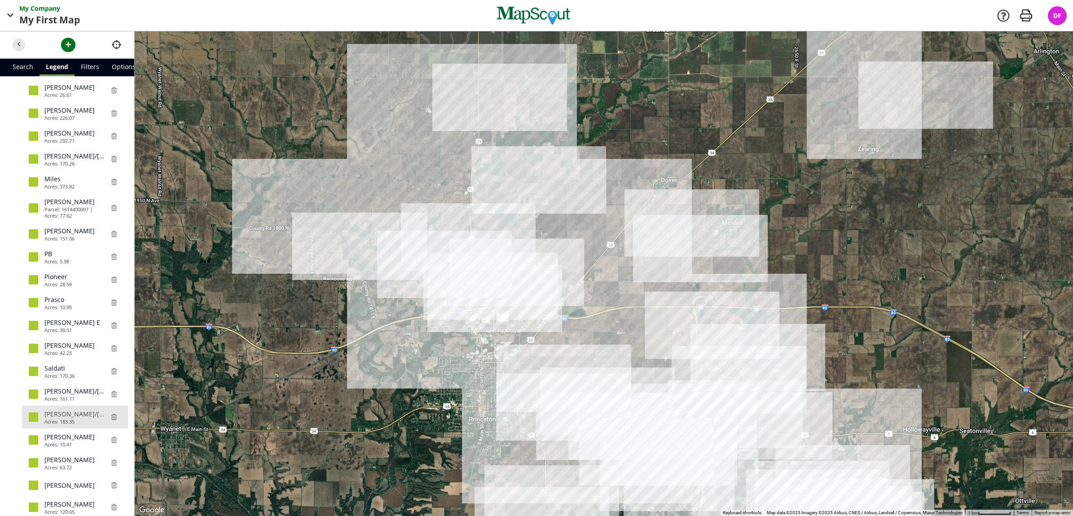
scroll to position [552, 0]
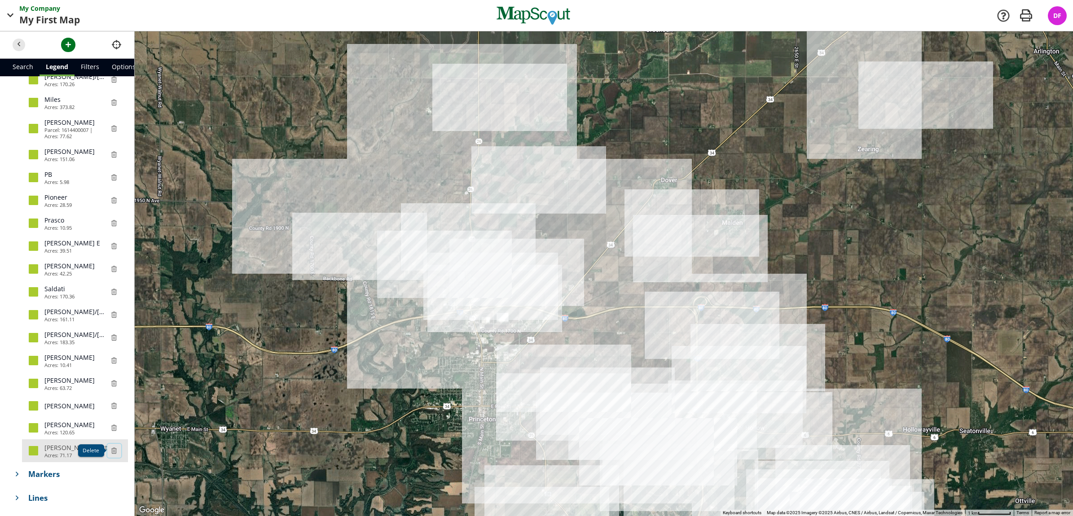
click at [110, 446] on span "button" at bounding box center [114, 450] width 9 height 9
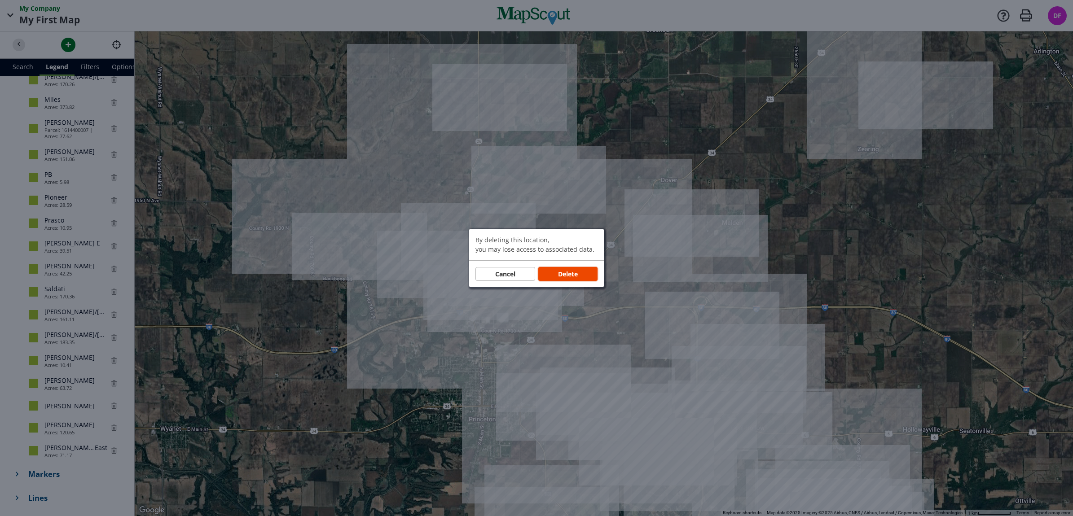
click at [567, 276] on span "Delete" at bounding box center [568, 273] width 20 height 9
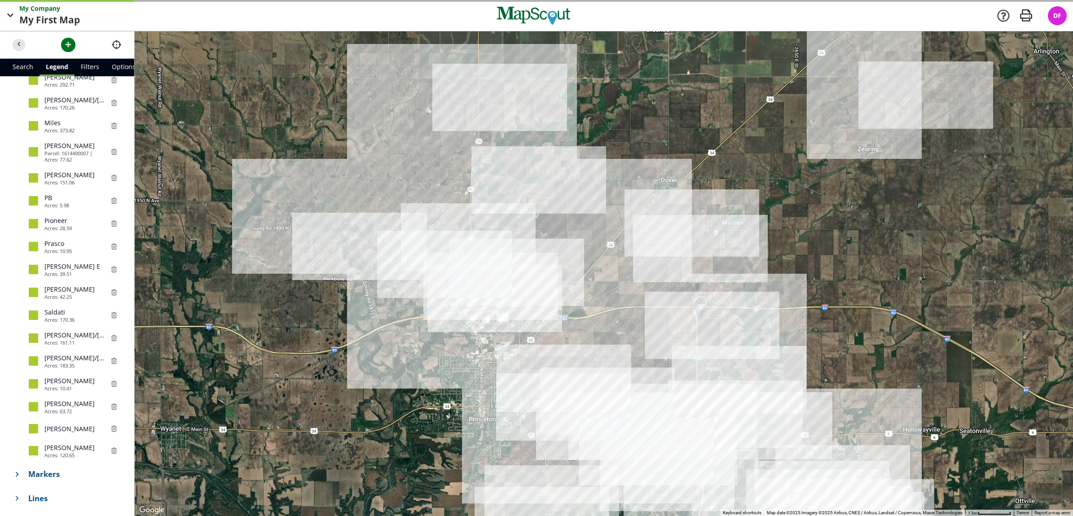
scroll to position [528, 0]
click at [22, 40] on span "button" at bounding box center [18, 44] width 9 height 9
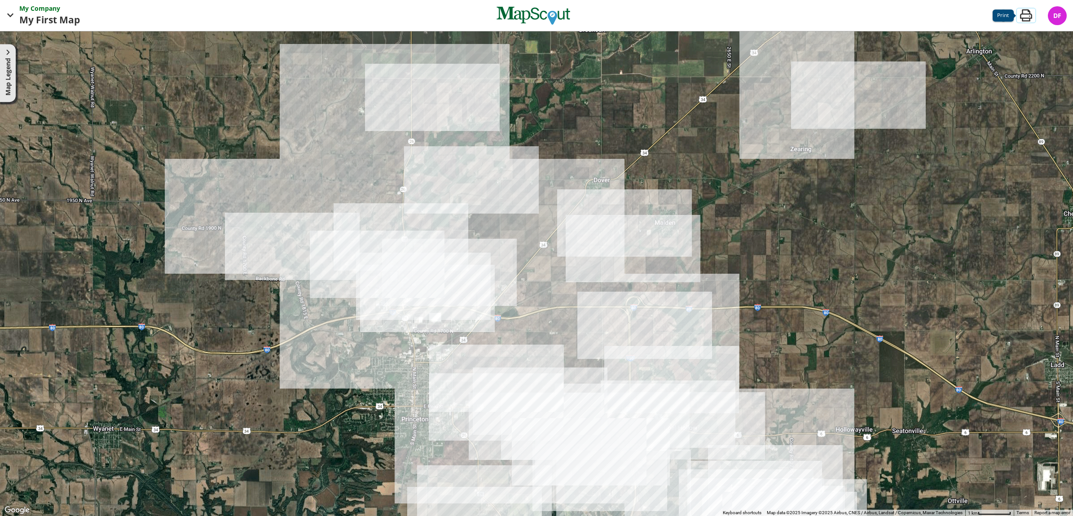
click at [1024, 18] on span "button" at bounding box center [1026, 15] width 18 height 18
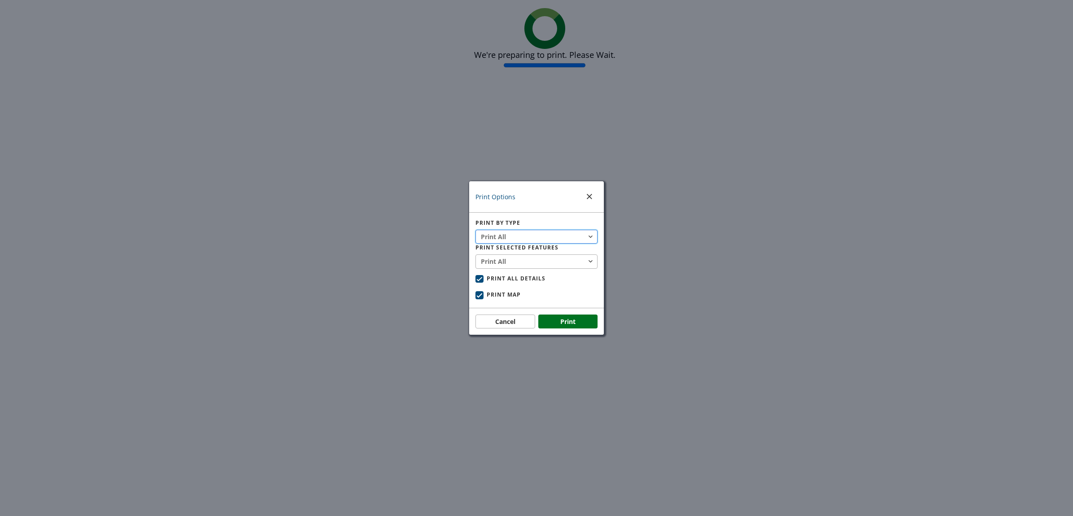
click at [556, 241] on button "Print All" at bounding box center [537, 237] width 122 height 14
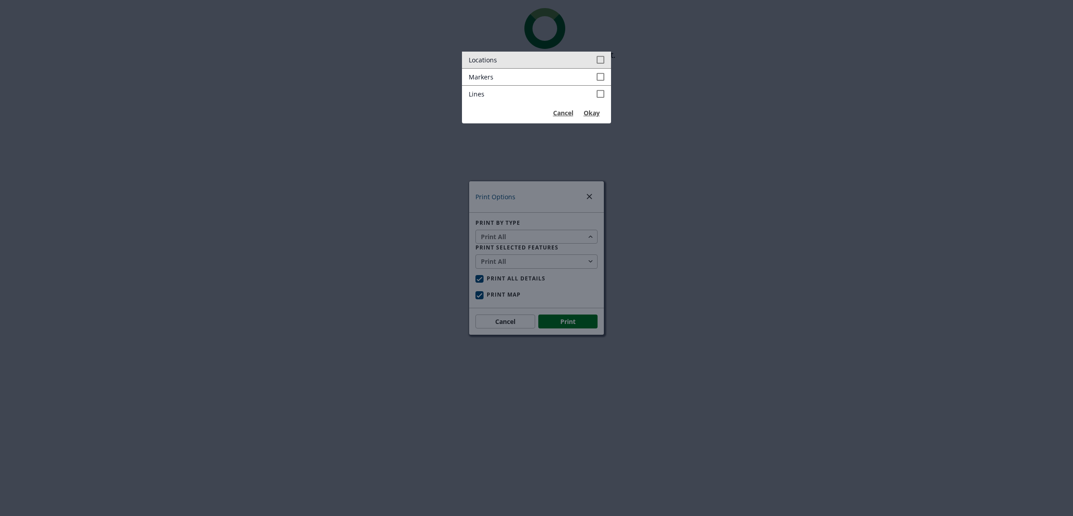
click at [602, 59] on span at bounding box center [601, 59] width 8 height 9
click at [591, 113] on button "Okay" at bounding box center [591, 113] width 26 height 14
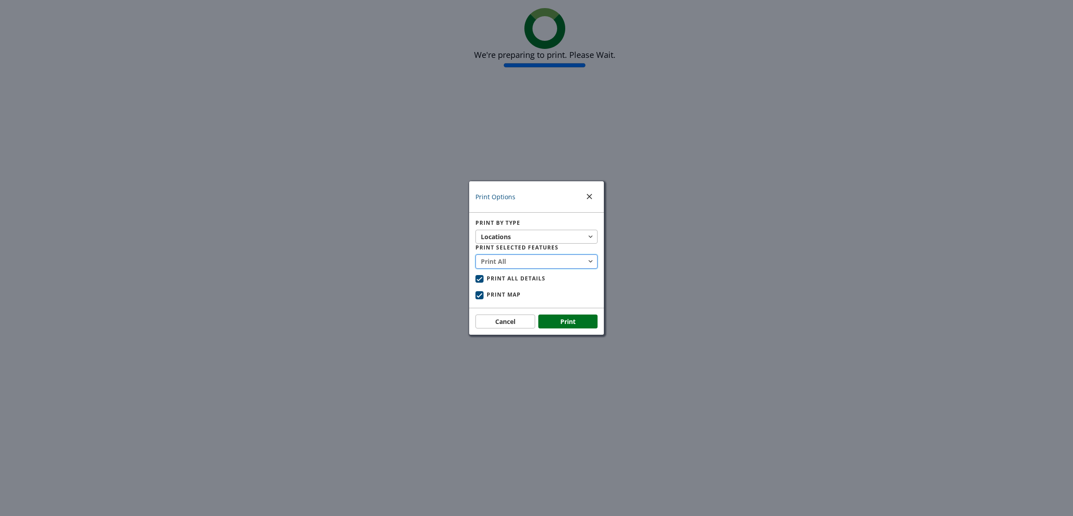
click at [573, 258] on button "Print All" at bounding box center [537, 262] width 122 height 14
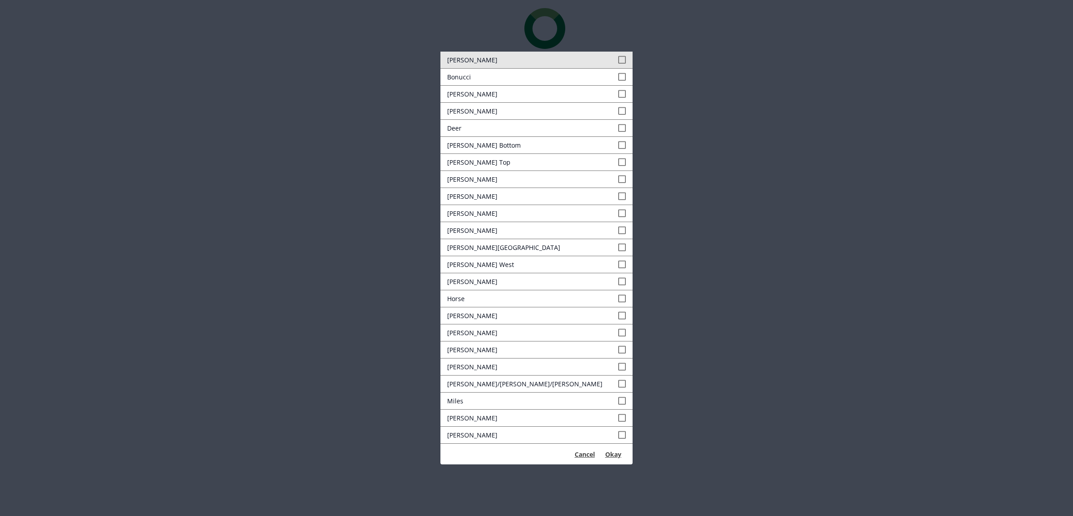
click at [618, 57] on span at bounding box center [622, 59] width 8 height 9
click at [618, 75] on span at bounding box center [622, 76] width 8 height 9
click at [618, 97] on span at bounding box center [622, 93] width 8 height 9
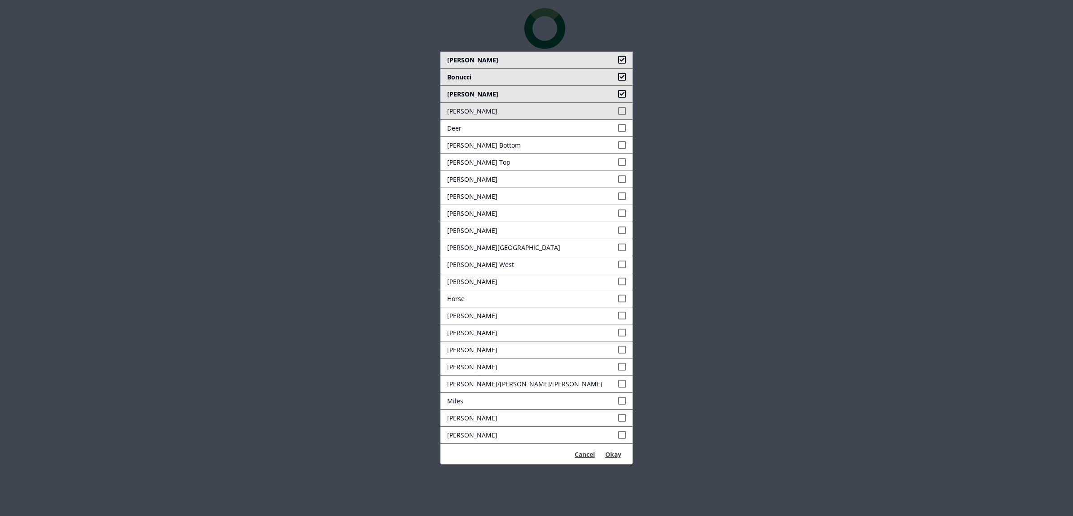
click at [587, 118] on link "[PERSON_NAME]" at bounding box center [537, 111] width 193 height 17
click at [589, 138] on link "[PERSON_NAME] Bottom" at bounding box center [537, 145] width 193 height 17
click at [594, 124] on link "Deer" at bounding box center [537, 128] width 193 height 17
click at [618, 167] on span at bounding box center [622, 162] width 8 height 9
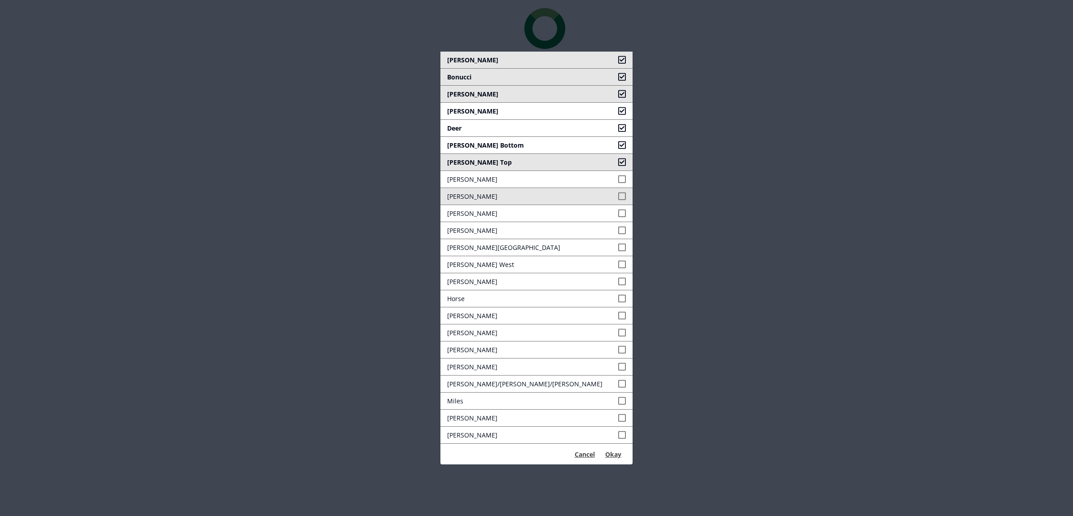
drag, startPoint x: 593, startPoint y: 178, endPoint x: 593, endPoint y: 198, distance: 19.3
click at [618, 180] on span at bounding box center [622, 179] width 8 height 9
drag, startPoint x: 593, startPoint y: 201, endPoint x: 593, endPoint y: 212, distance: 10.3
click at [618, 201] on span at bounding box center [622, 196] width 8 height 9
click at [593, 221] on link "[PERSON_NAME]" at bounding box center [537, 213] width 193 height 17
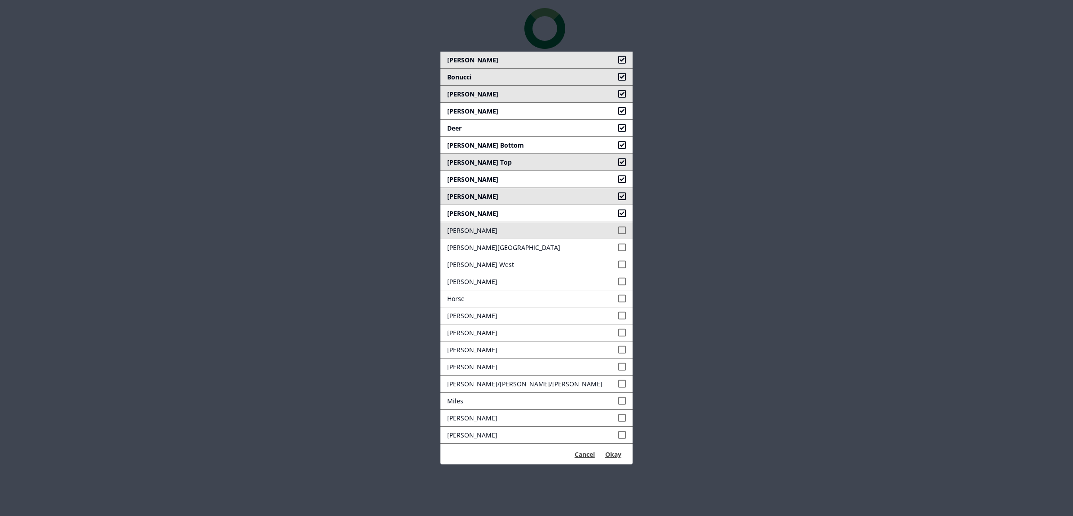
drag, startPoint x: 593, startPoint y: 240, endPoint x: 593, endPoint y: 258, distance: 18.0
click at [593, 239] on link "[PERSON_NAME]" at bounding box center [537, 230] width 193 height 17
click at [593, 261] on link "[PERSON_NAME] West" at bounding box center [537, 264] width 193 height 17
click at [618, 250] on span at bounding box center [622, 247] width 8 height 9
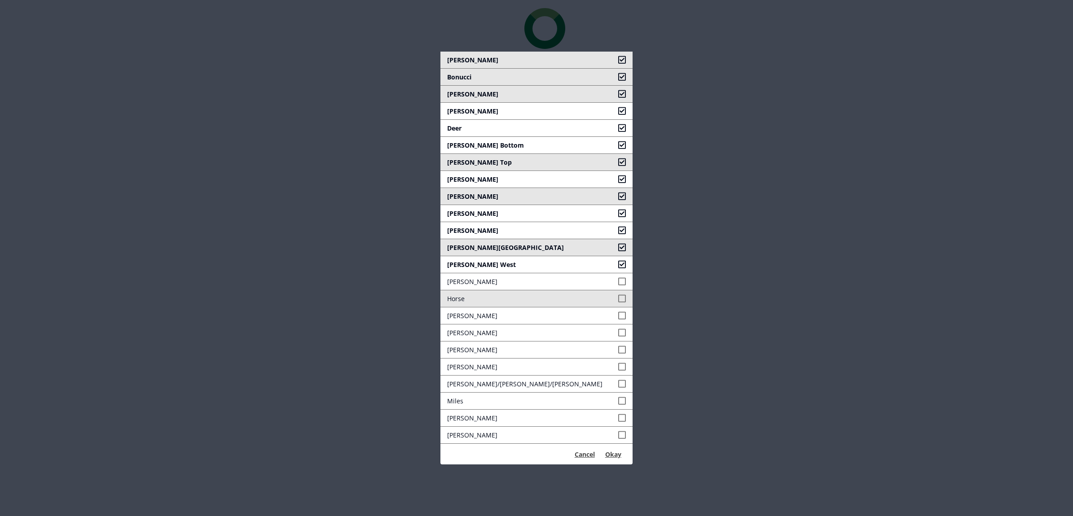
drag, startPoint x: 591, startPoint y: 284, endPoint x: 592, endPoint y: 300, distance: 15.8
click at [618, 286] on span at bounding box center [622, 281] width 8 height 9
click at [618, 304] on span at bounding box center [622, 298] width 8 height 9
click at [618, 321] on span at bounding box center [622, 315] width 8 height 9
drag, startPoint x: 591, startPoint y: 337, endPoint x: 592, endPoint y: 346, distance: 9.4
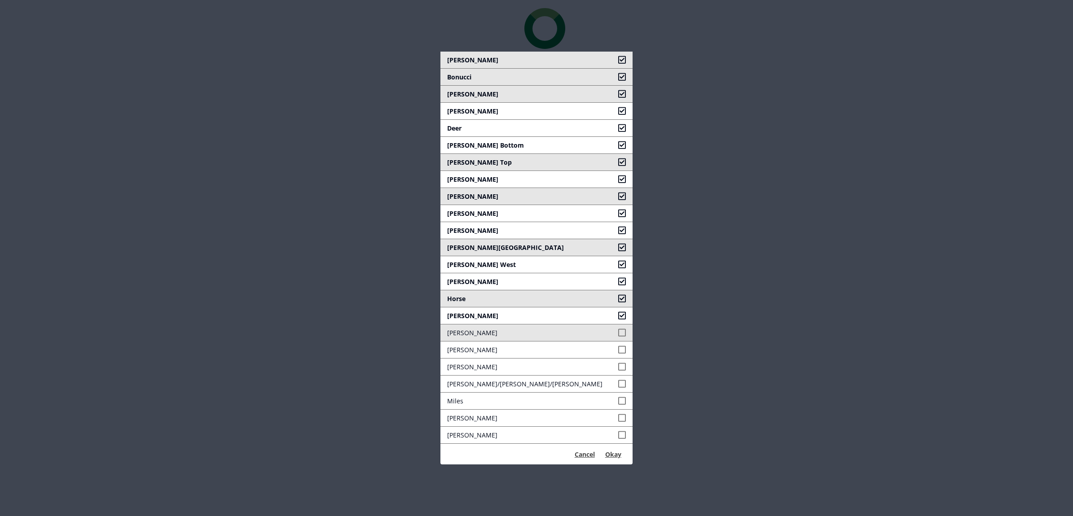
click at [618, 338] on span at bounding box center [622, 332] width 8 height 9
click at [618, 351] on span at bounding box center [622, 349] width 8 height 9
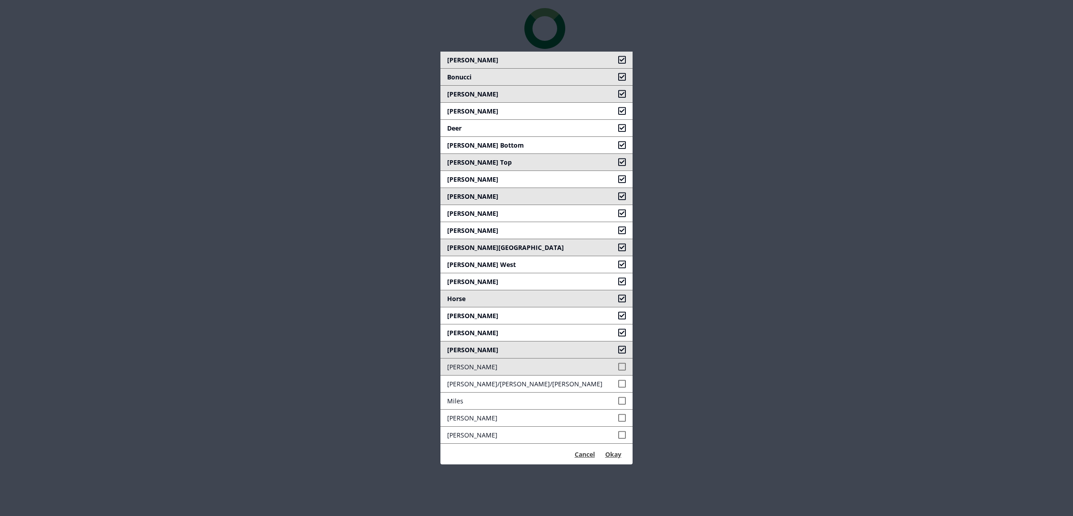
click at [618, 369] on span at bounding box center [622, 366] width 8 height 9
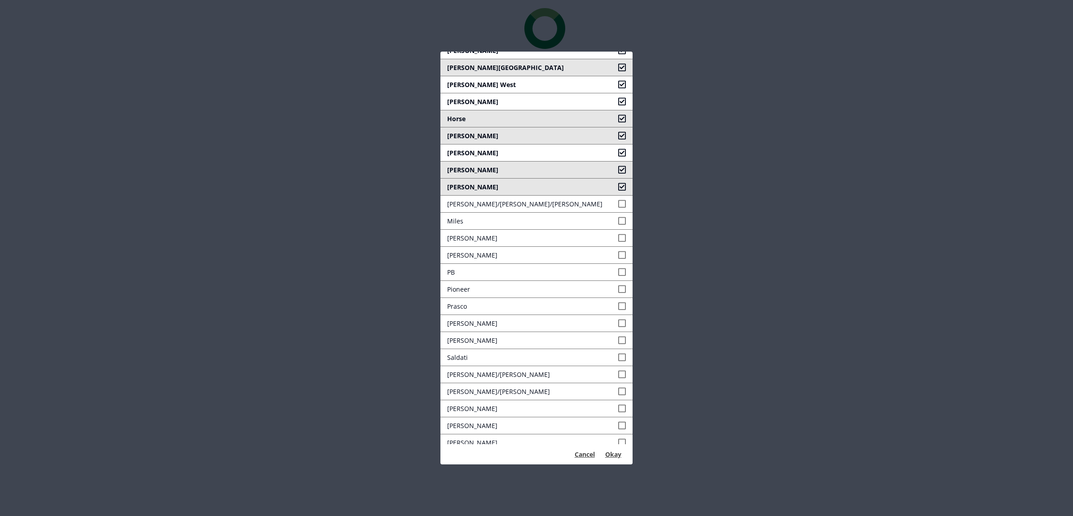
scroll to position [216, 0]
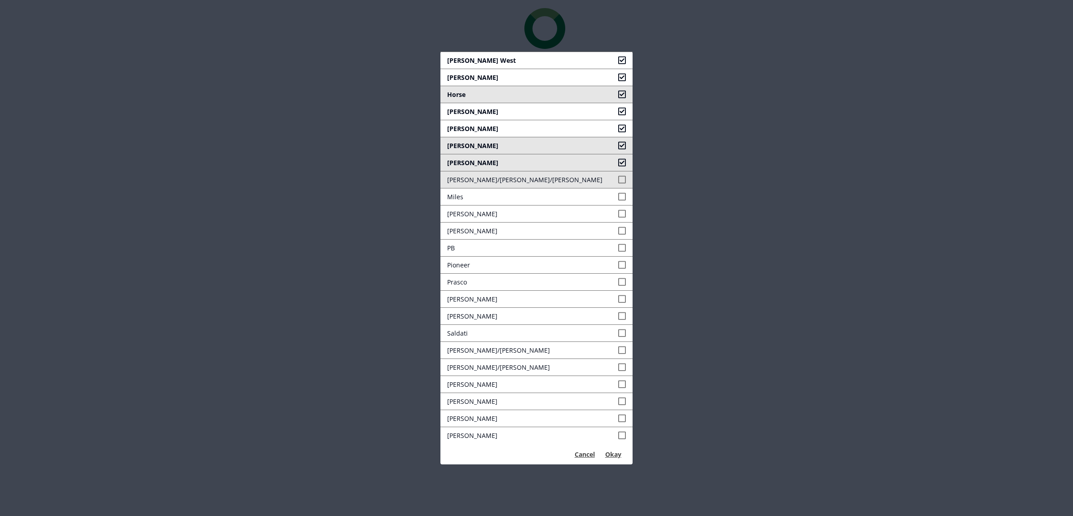
click at [618, 175] on span at bounding box center [622, 179] width 8 height 9
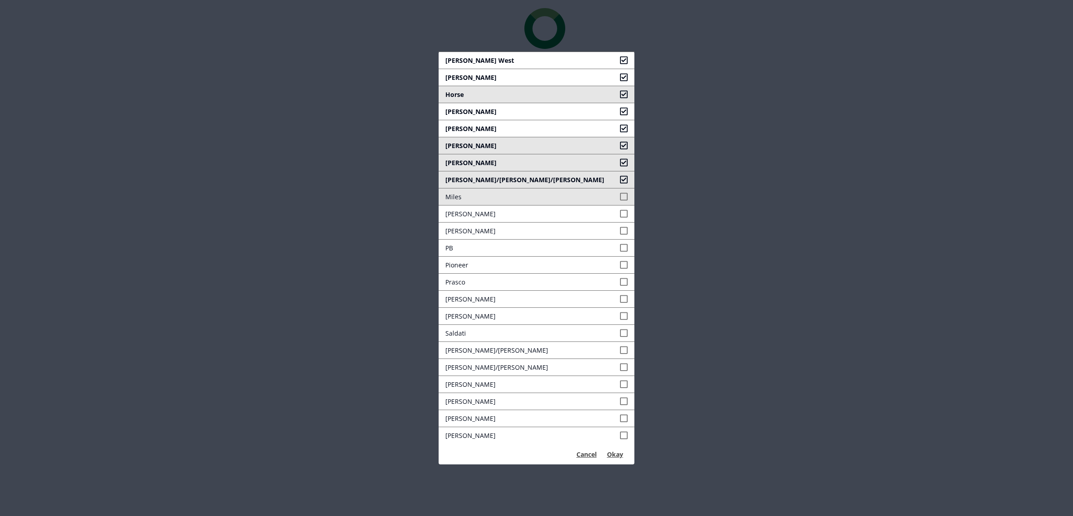
click at [620, 192] on span at bounding box center [624, 196] width 8 height 9
drag, startPoint x: 587, startPoint y: 210, endPoint x: 587, endPoint y: 231, distance: 21.6
click at [587, 212] on link "[PERSON_NAME]" at bounding box center [537, 214] width 196 height 17
drag, startPoint x: 587, startPoint y: 231, endPoint x: 590, endPoint y: 241, distance: 9.9
click at [587, 232] on link "[PERSON_NAME]" at bounding box center [537, 231] width 196 height 17
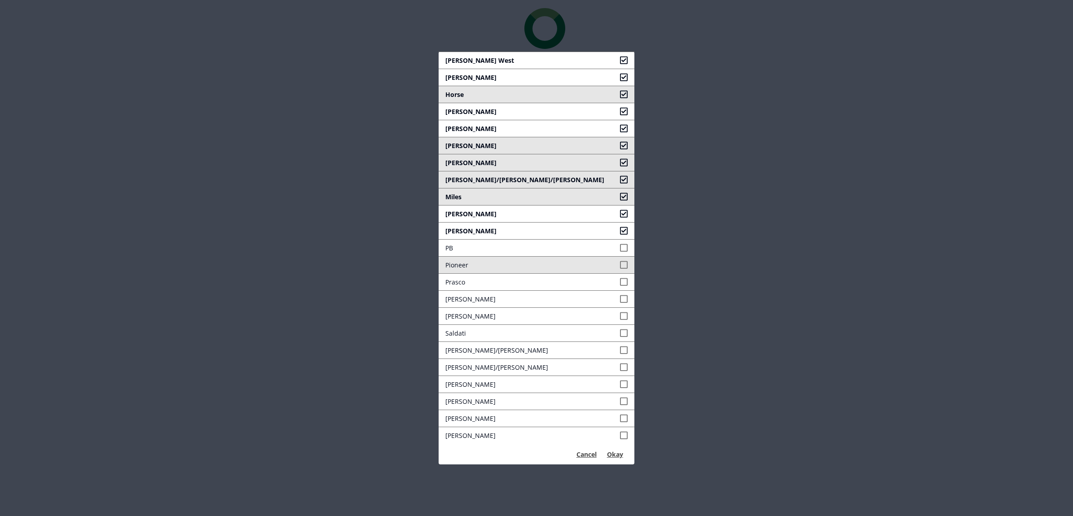
click at [591, 252] on link "PB" at bounding box center [537, 248] width 196 height 17
drag, startPoint x: 592, startPoint y: 265, endPoint x: 593, endPoint y: 273, distance: 7.7
click at [620, 266] on span at bounding box center [624, 264] width 8 height 9
click at [593, 291] on link "[PERSON_NAME]" at bounding box center [537, 299] width 196 height 17
click at [620, 278] on span at bounding box center [624, 282] width 8 height 9
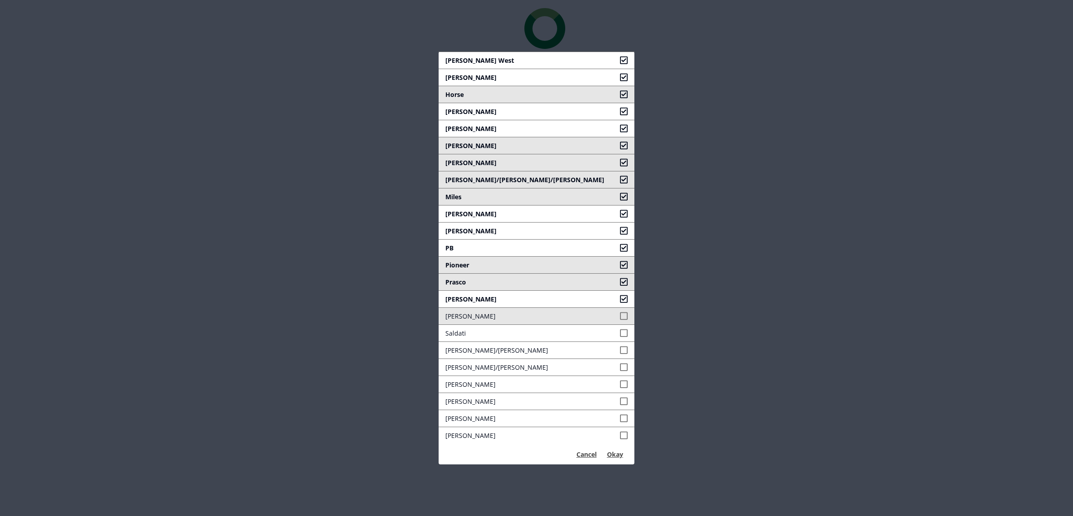
click at [620, 315] on span at bounding box center [624, 316] width 8 height 9
click at [620, 332] on span at bounding box center [624, 333] width 8 height 9
click at [620, 346] on span at bounding box center [624, 350] width 8 height 9
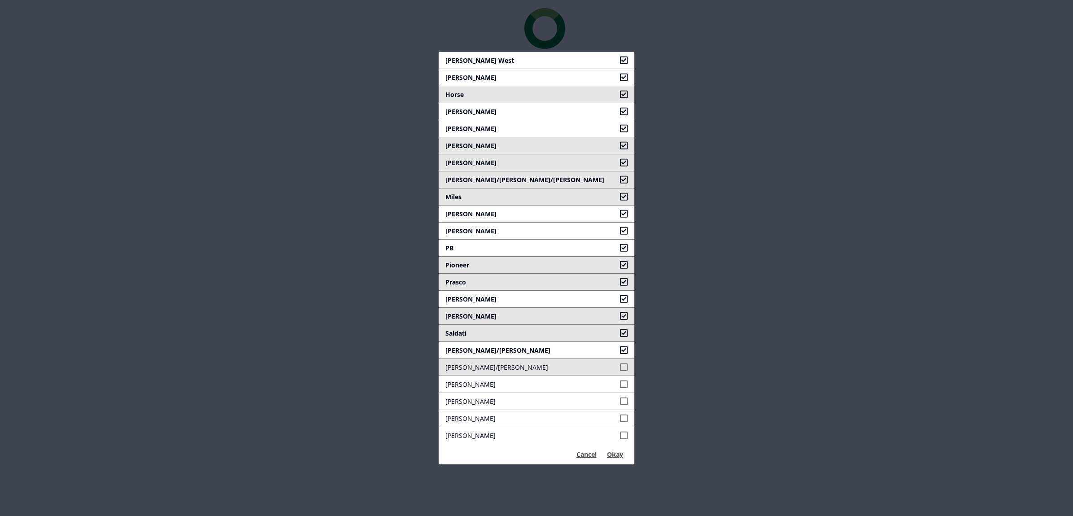
click at [590, 361] on link "[PERSON_NAME]/[PERSON_NAME]" at bounding box center [537, 367] width 196 height 17
click at [590, 374] on link "[PERSON_NAME]/[PERSON_NAME]" at bounding box center [537, 367] width 196 height 17
click at [589, 371] on link "[PERSON_NAME]/[PERSON_NAME]" at bounding box center [537, 367] width 196 height 17
click at [620, 384] on span at bounding box center [624, 384] width 8 height 9
click at [620, 402] on span at bounding box center [624, 401] width 8 height 9
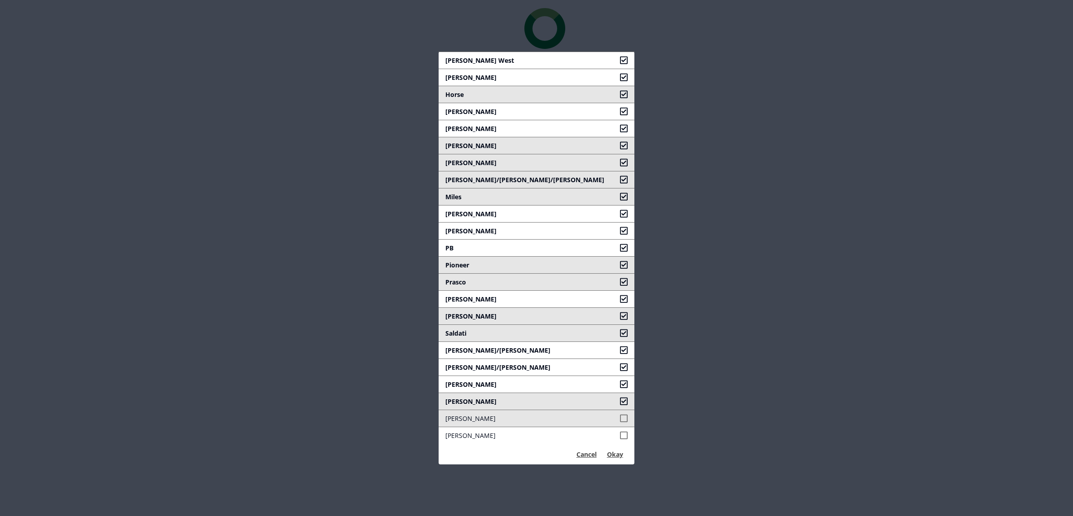
click at [620, 420] on span at bounding box center [624, 418] width 8 height 9
click at [620, 434] on span at bounding box center [624, 435] width 8 height 9
click at [602, 455] on button "Okay" at bounding box center [615, 455] width 26 height 14
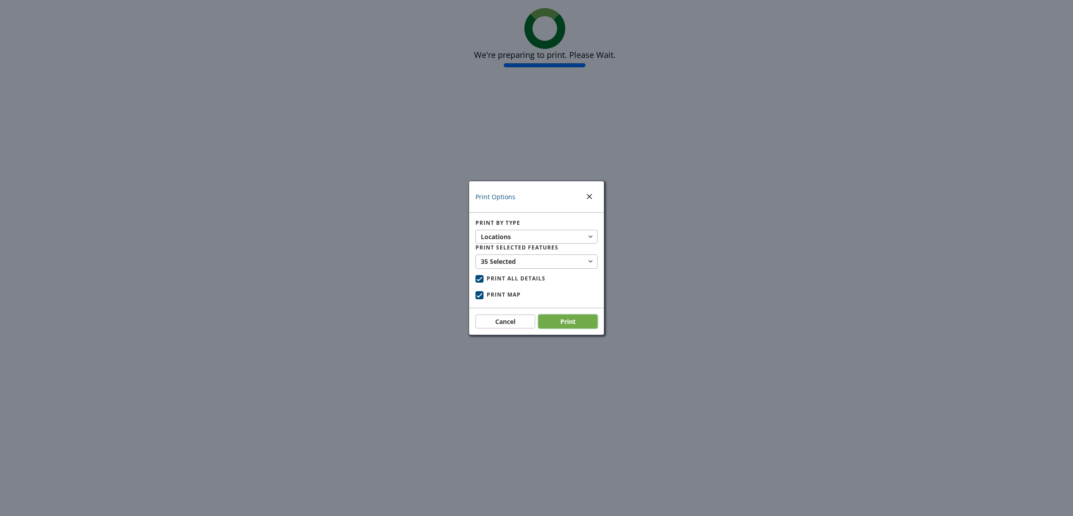
click at [573, 326] on button "Print" at bounding box center [568, 322] width 60 height 14
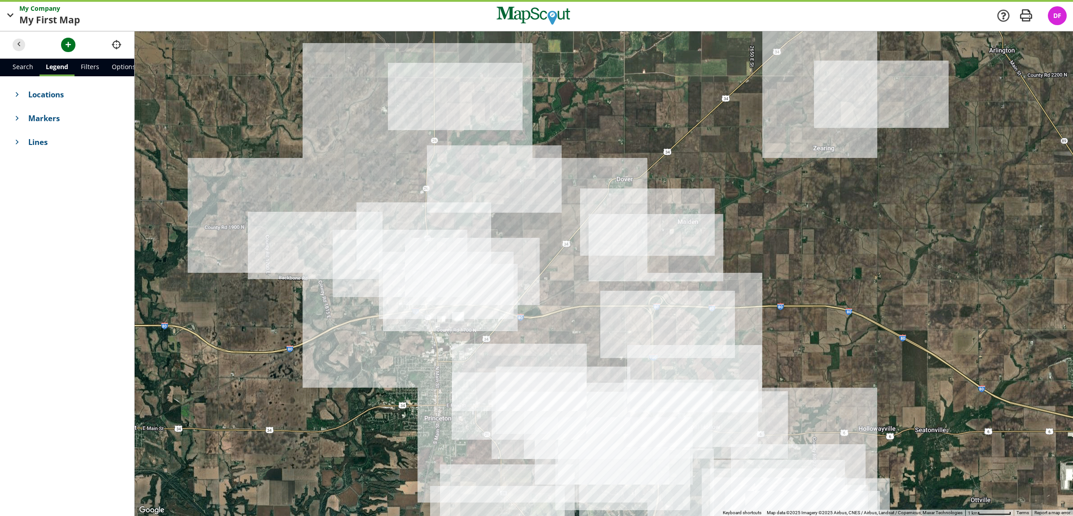
drag, startPoint x: 608, startPoint y: 260, endPoint x: 553, endPoint y: 252, distance: 54.9
click at [553, 252] on div at bounding box center [604, 273] width 939 height 485
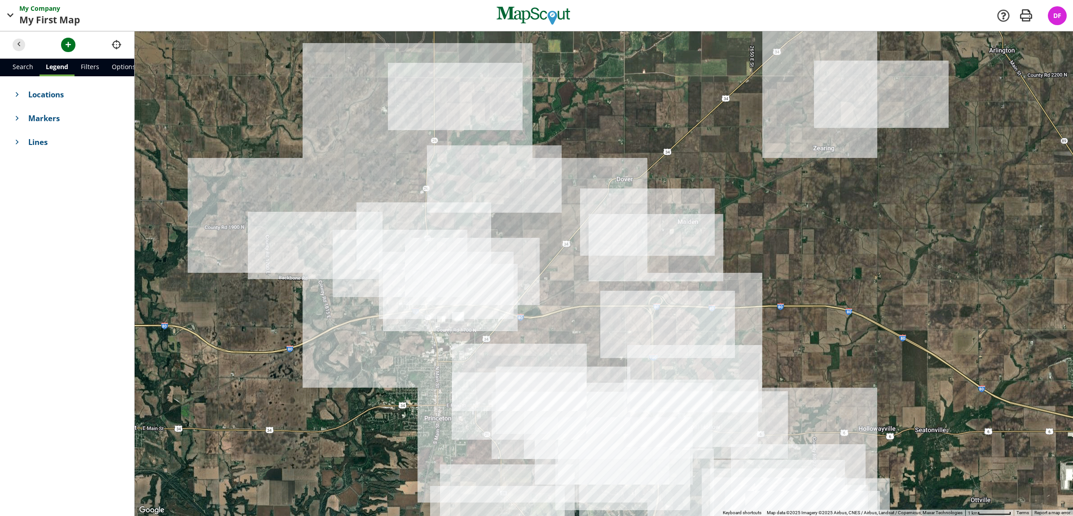
click at [13, 40] on header at bounding box center [67, 44] width 134 height 27
click at [22, 46] on span "button" at bounding box center [18, 44] width 9 height 9
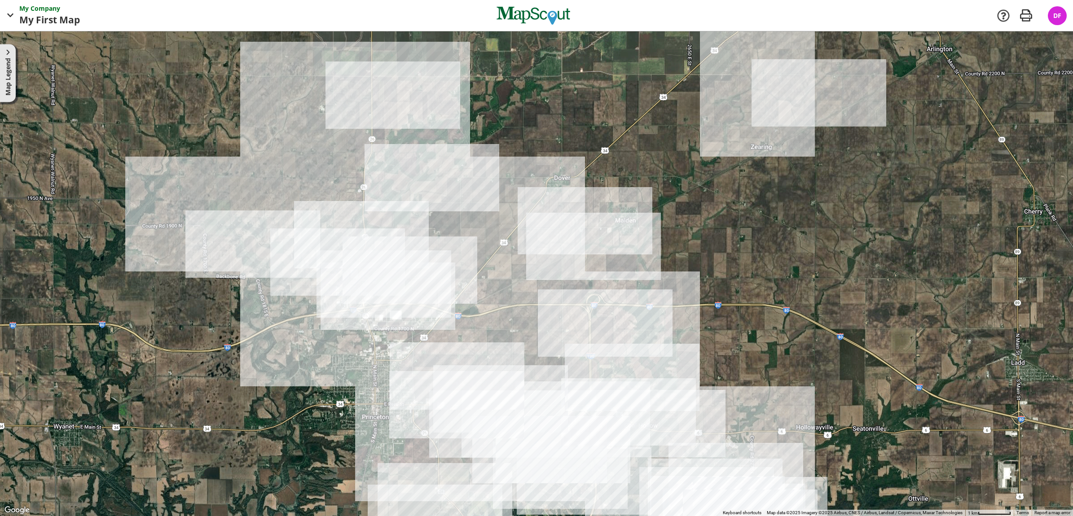
drag, startPoint x: 488, startPoint y: 154, endPoint x: 494, endPoint y: 154, distance: 6.3
click at [494, 154] on div at bounding box center [536, 273] width 1073 height 485
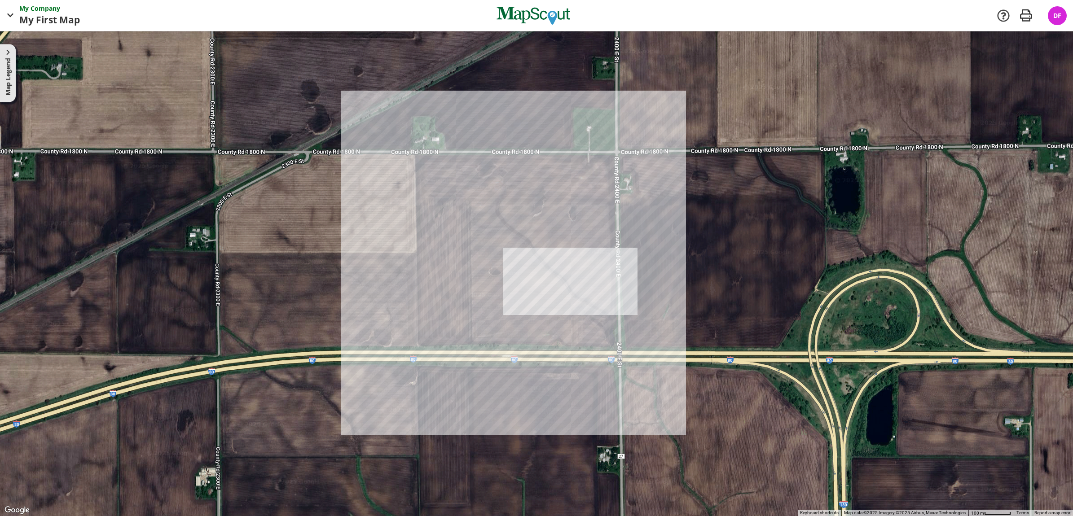
drag, startPoint x: 549, startPoint y: 221, endPoint x: 521, endPoint y: 409, distance: 189.7
click at [521, 409] on div at bounding box center [536, 273] width 1073 height 485
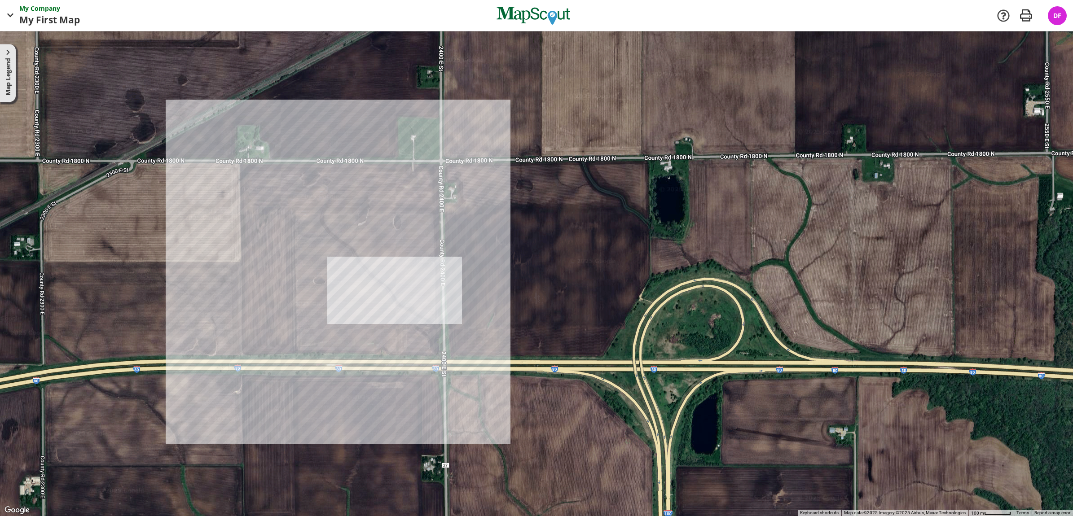
drag, startPoint x: 722, startPoint y: 344, endPoint x: 544, endPoint y: 353, distance: 178.1
click at [544, 353] on div at bounding box center [536, 273] width 1073 height 485
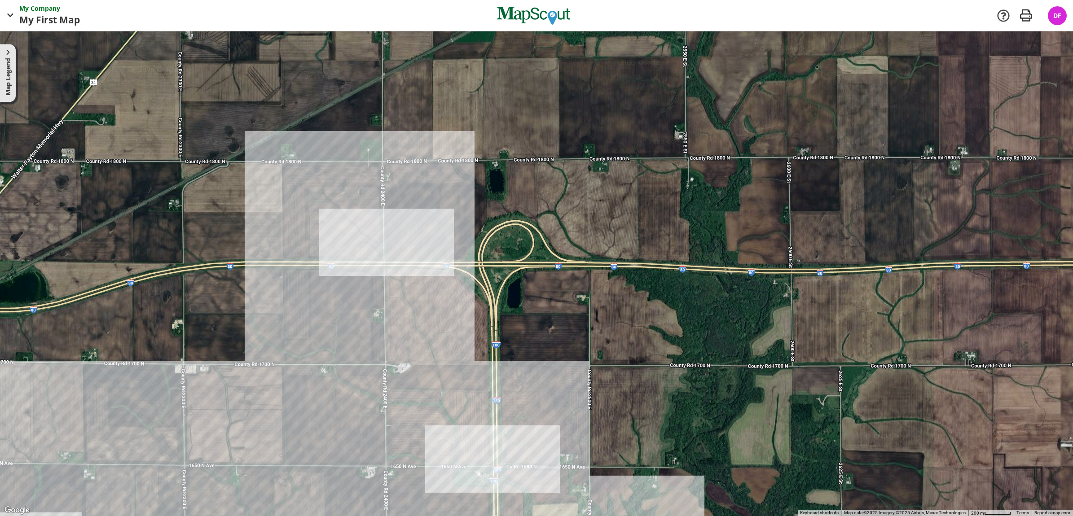
drag, startPoint x: 565, startPoint y: 371, endPoint x: 486, endPoint y: 224, distance: 167.1
click at [486, 224] on div at bounding box center [536, 273] width 1073 height 485
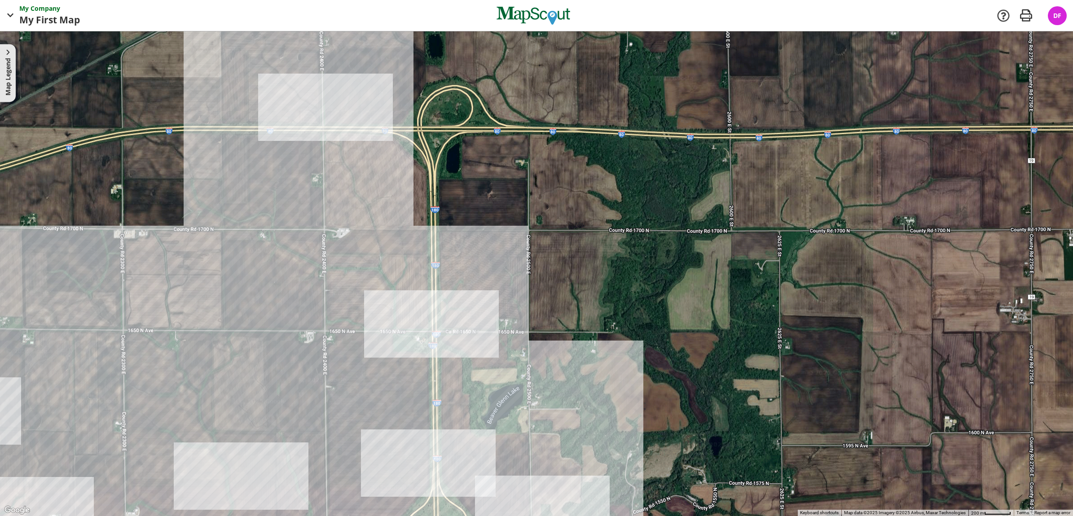
drag, startPoint x: 569, startPoint y: 344, endPoint x: 466, endPoint y: 265, distance: 130.1
click at [466, 265] on div at bounding box center [536, 273] width 1073 height 485
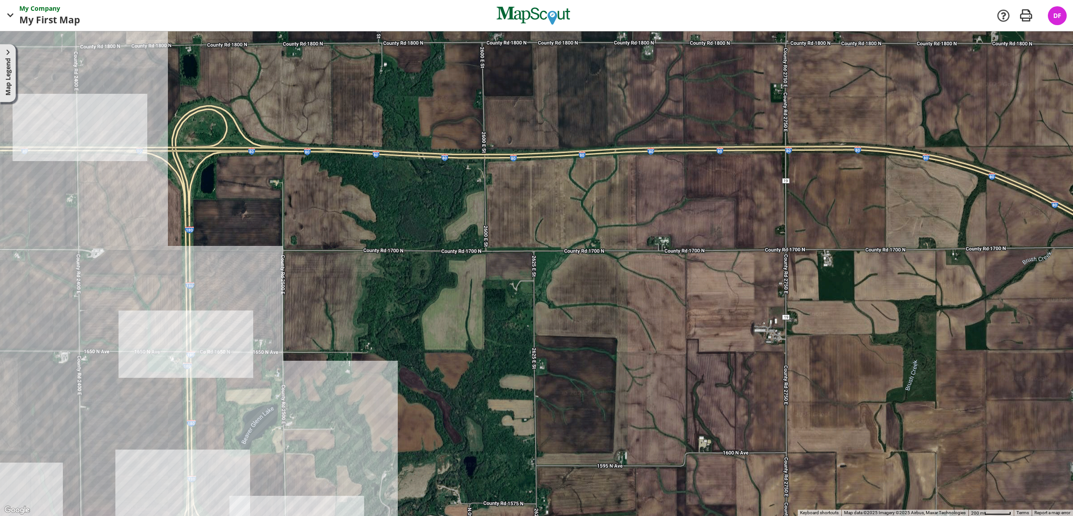
drag, startPoint x: 687, startPoint y: 279, endPoint x: 441, endPoint y: 300, distance: 246.9
click at [441, 300] on div at bounding box center [536, 273] width 1073 height 485
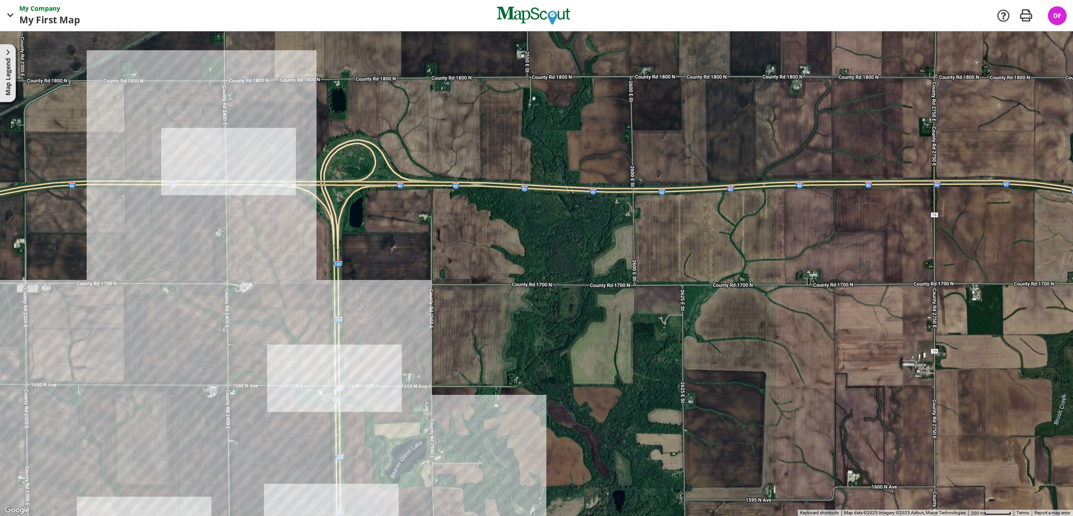
drag, startPoint x: 401, startPoint y: 297, endPoint x: 551, endPoint y: 331, distance: 153.4
click at [551, 331] on div at bounding box center [536, 273] width 1073 height 485
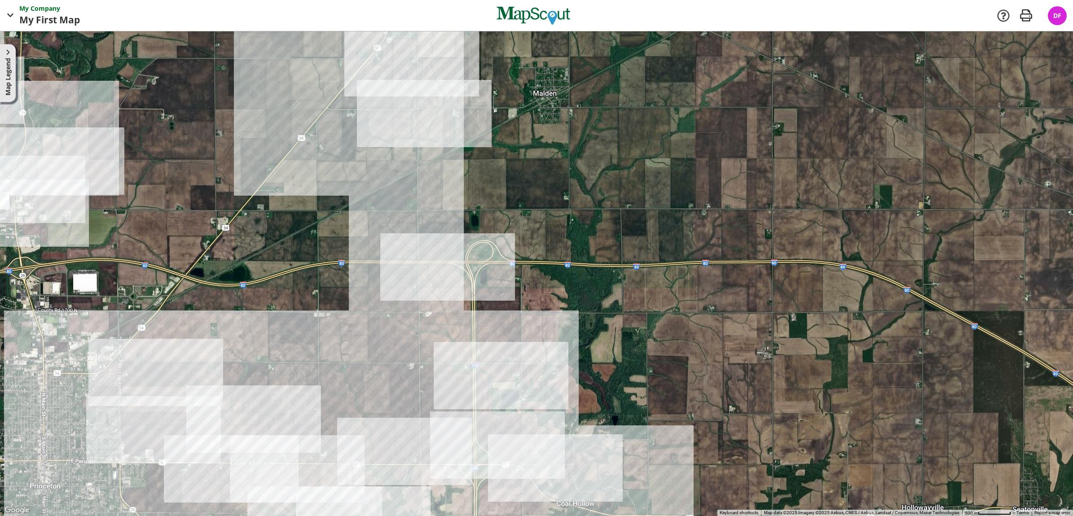
drag, startPoint x: 502, startPoint y: 333, endPoint x: 535, endPoint y: 339, distance: 33.7
click at [535, 339] on div at bounding box center [536, 273] width 1073 height 485
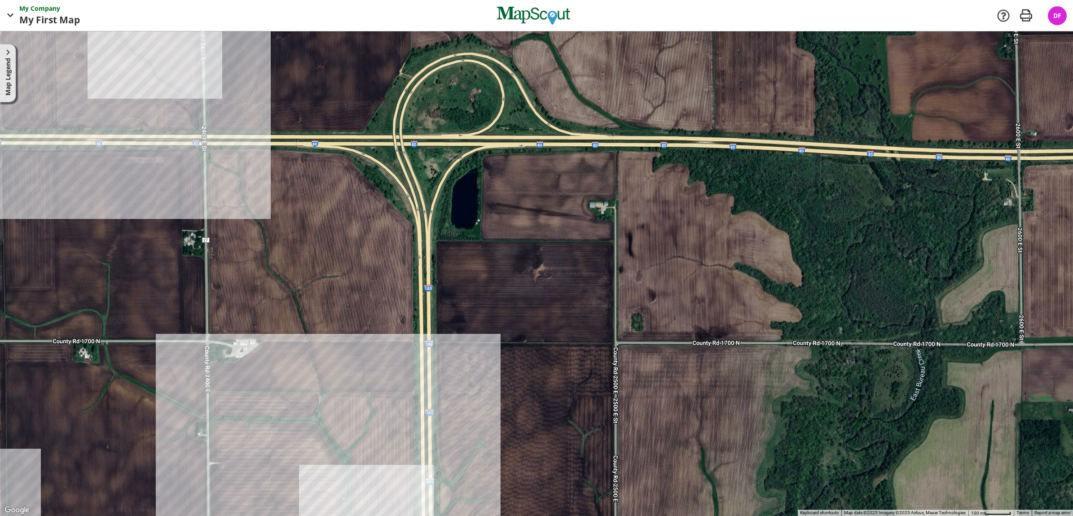
drag, startPoint x: 516, startPoint y: 296, endPoint x: 650, endPoint y: 406, distance: 174.5
click at [652, 407] on div at bounding box center [536, 273] width 1073 height 485
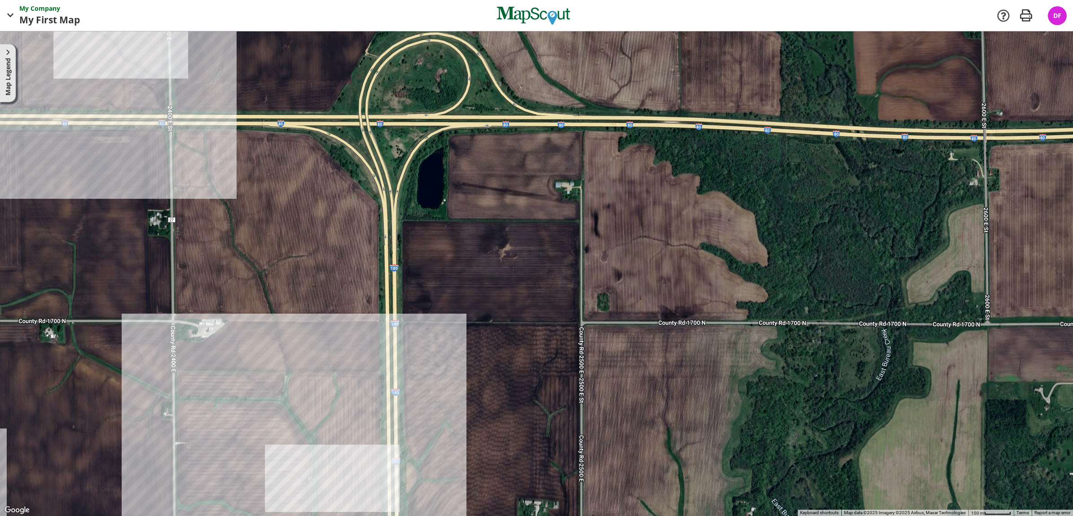
drag, startPoint x: 359, startPoint y: 221, endPoint x: 286, endPoint y: 181, distance: 83.6
click at [286, 181] on div at bounding box center [536, 273] width 1073 height 485
click at [13, 71] on button "Map Legend" at bounding box center [8, 73] width 16 height 58
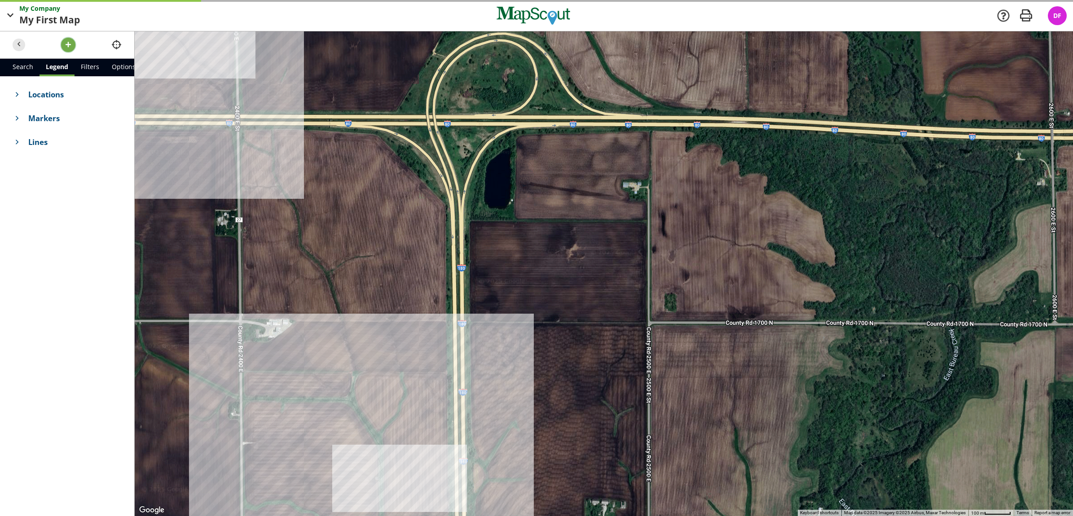
click at [71, 45] on span "button" at bounding box center [68, 44] width 9 height 9
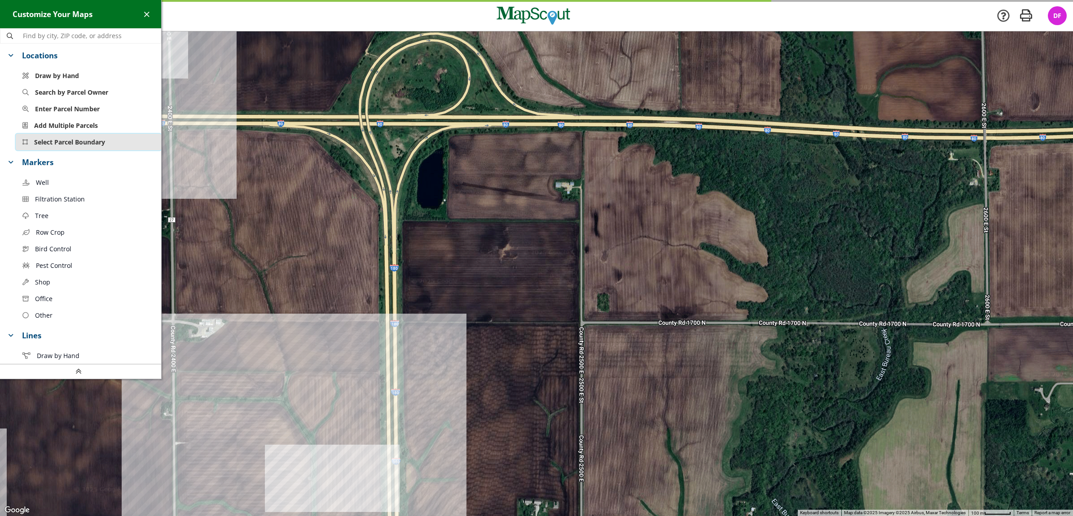
click at [102, 143] on span "Select Parcel Boundary" at bounding box center [69, 141] width 71 height 9
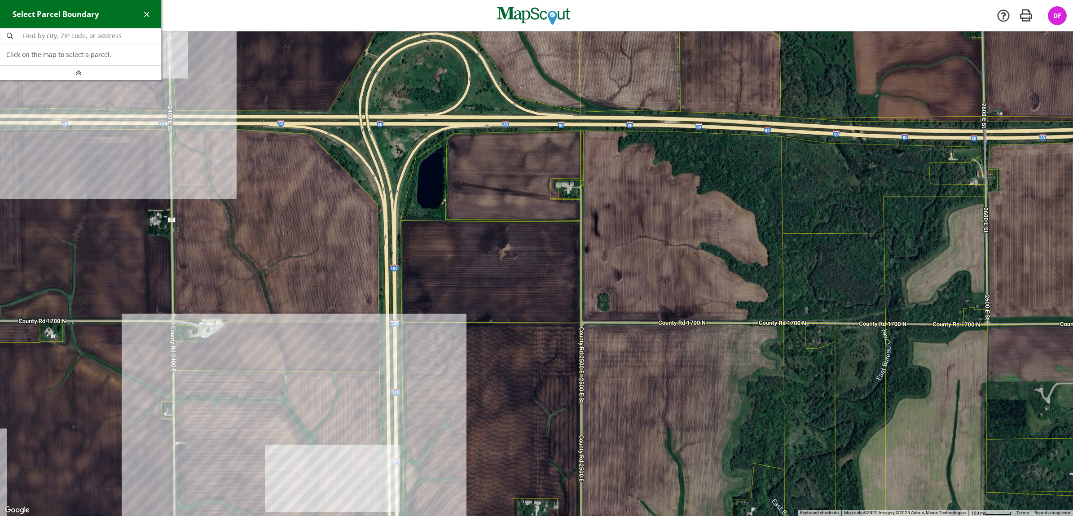
click at [472, 263] on div at bounding box center [536, 273] width 1073 height 485
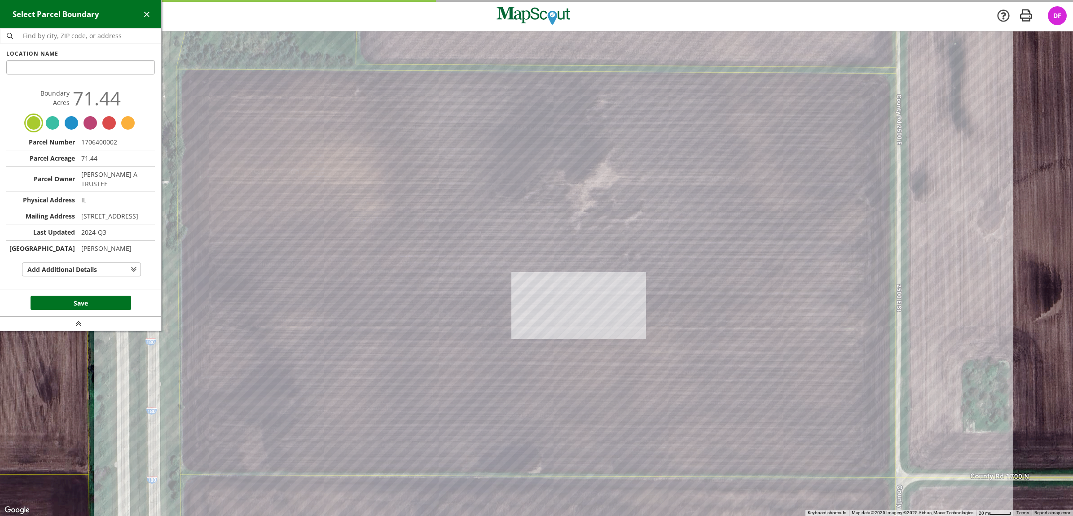
click at [103, 68] on input "text" at bounding box center [80, 67] width 149 height 14
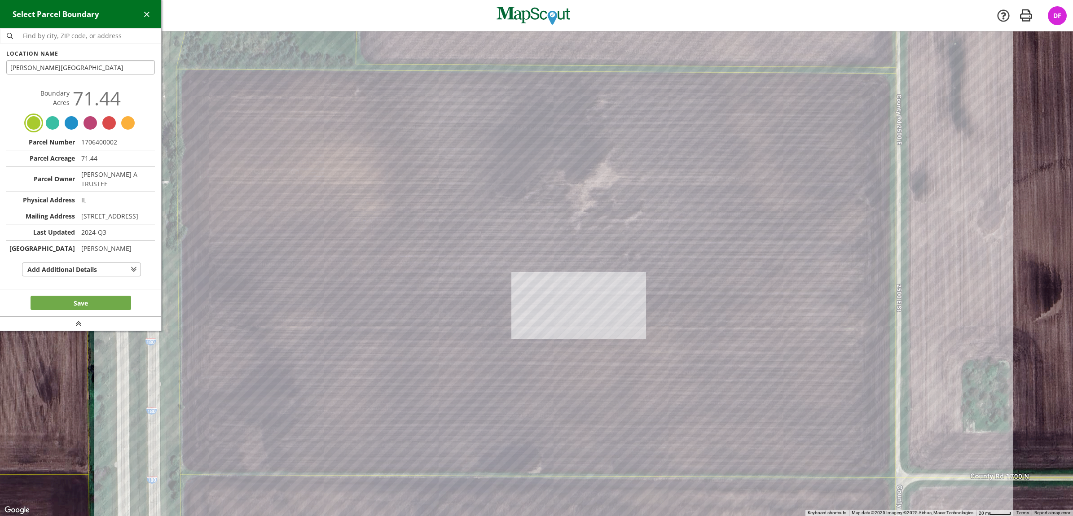
type input "[PERSON_NAME][GEOGRAPHIC_DATA]"
click at [84, 310] on button "Save" at bounding box center [81, 303] width 101 height 14
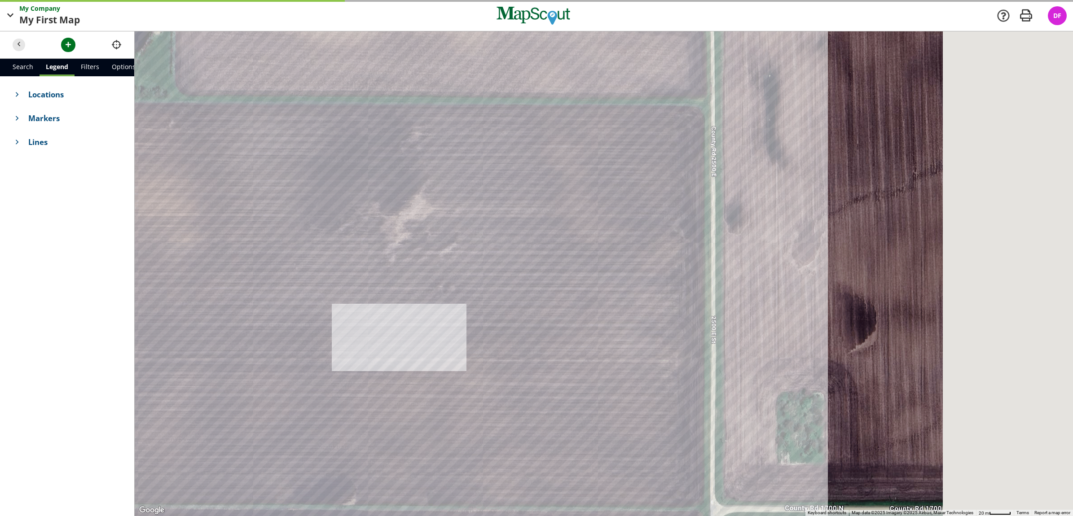
drag, startPoint x: 445, startPoint y: 257, endPoint x: 187, endPoint y: 291, distance: 259.9
click at [187, 291] on div at bounding box center [604, 273] width 939 height 485
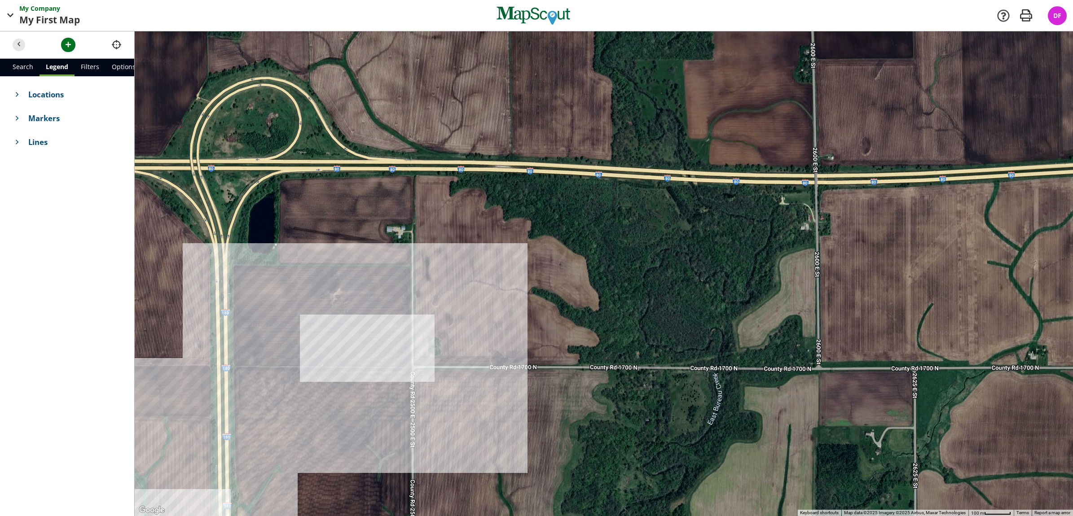
drag, startPoint x: 542, startPoint y: 285, endPoint x: 423, endPoint y: 306, distance: 121.2
click at [423, 306] on div at bounding box center [604, 273] width 939 height 485
click at [21, 66] on link "Search" at bounding box center [22, 68] width 33 height 18
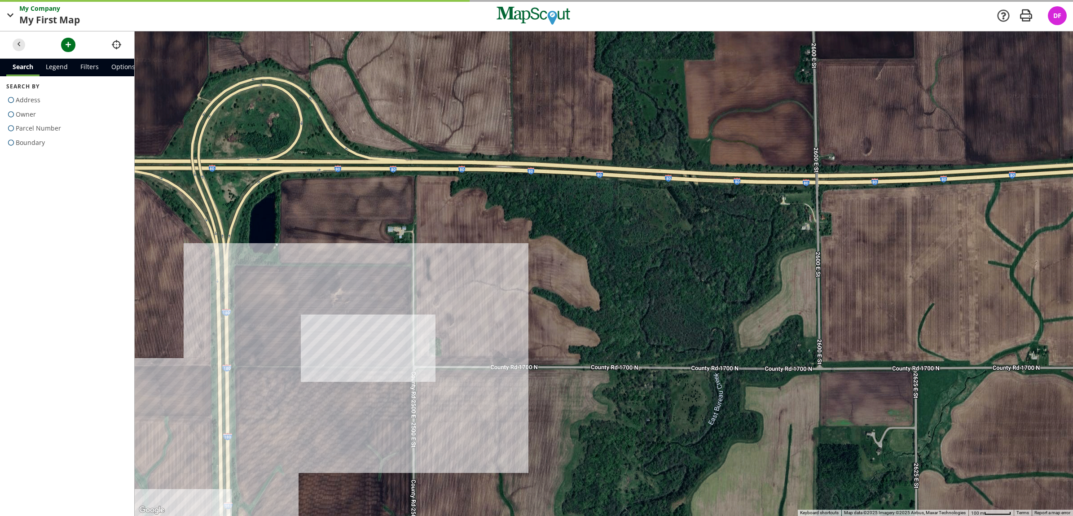
click at [35, 145] on span "Boundary" at bounding box center [30, 143] width 29 height 14
click at [12, 144] on input "Boundary" at bounding box center [9, 141] width 6 height 6
radio input "true"
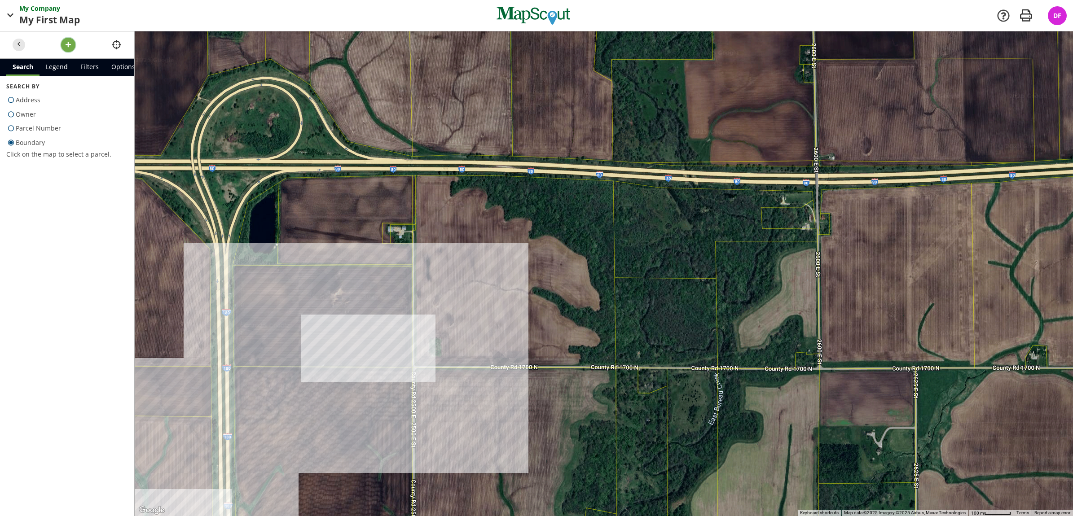
click at [68, 46] on span "button" at bounding box center [68, 44] width 9 height 9
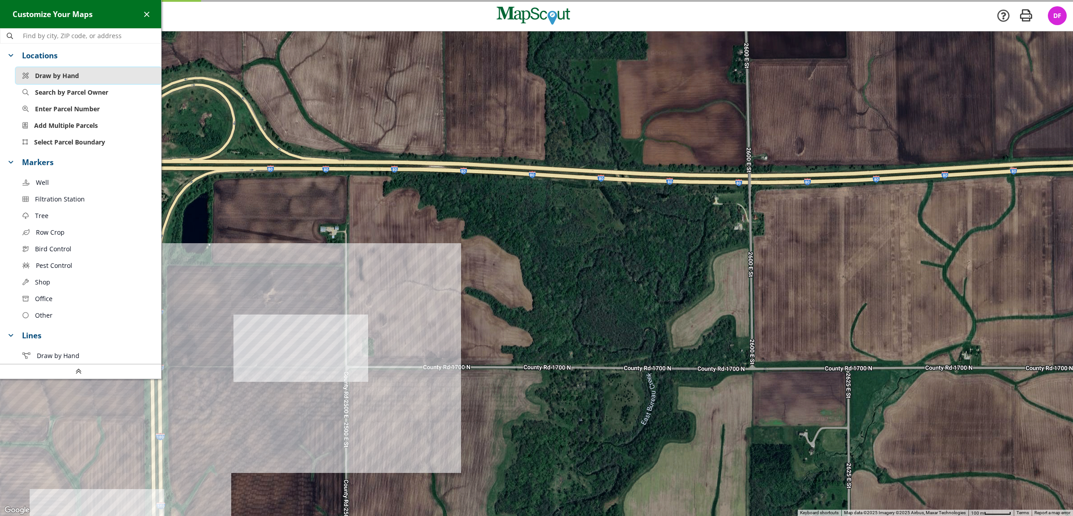
click at [50, 70] on button "Draw by Hand" at bounding box center [89, 75] width 146 height 17
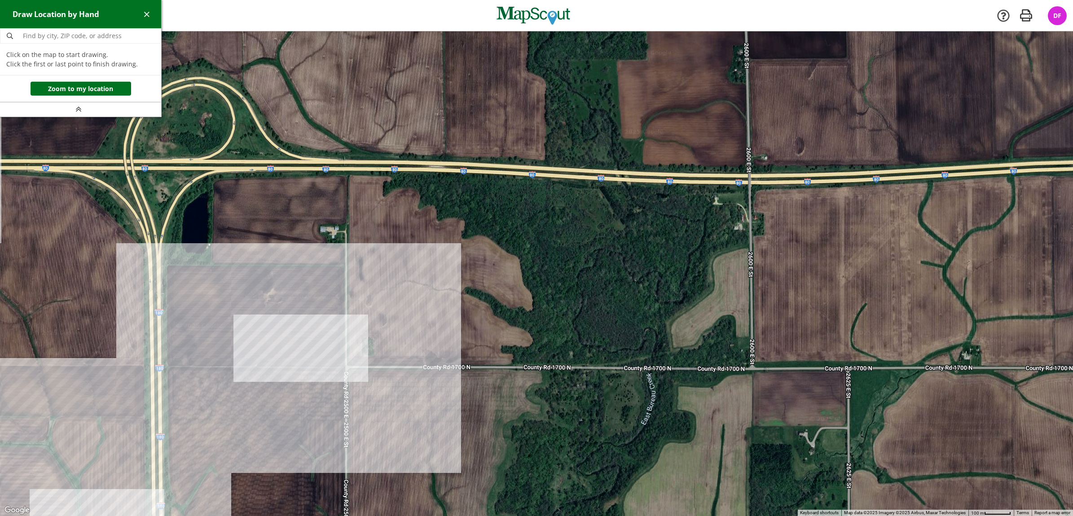
click at [347, 175] on div at bounding box center [536, 273] width 1073 height 485
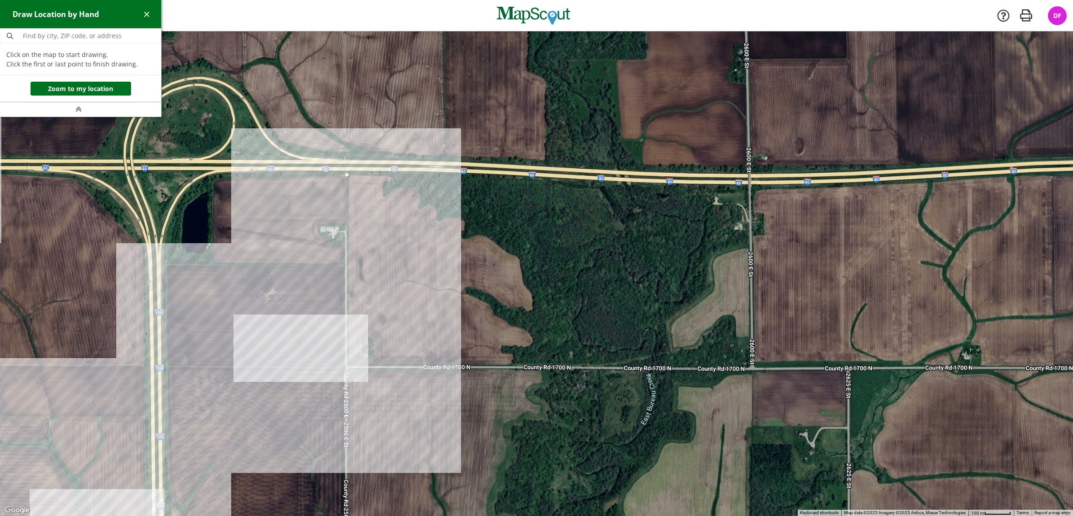
click at [348, 365] on div at bounding box center [536, 273] width 1073 height 485
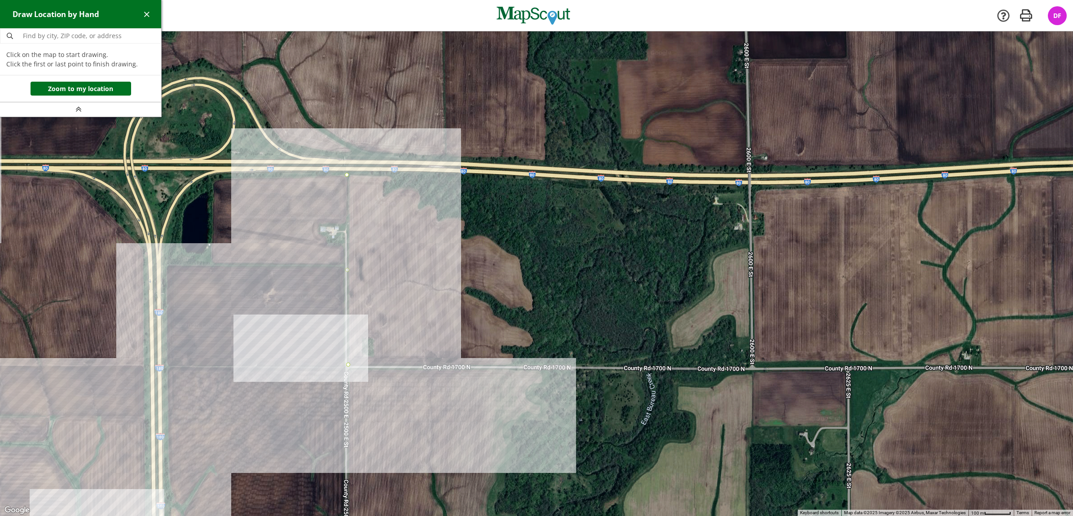
click at [513, 366] on div at bounding box center [536, 273] width 1073 height 485
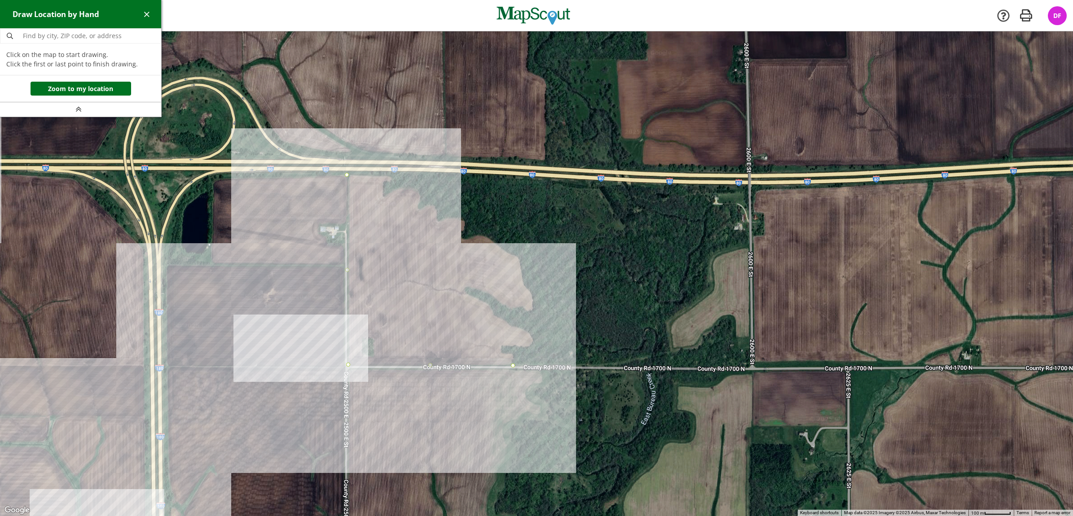
click at [513, 355] on div at bounding box center [536, 273] width 1073 height 485
click at [500, 354] on div at bounding box center [536, 273] width 1073 height 485
click at [501, 346] on div at bounding box center [536, 273] width 1073 height 485
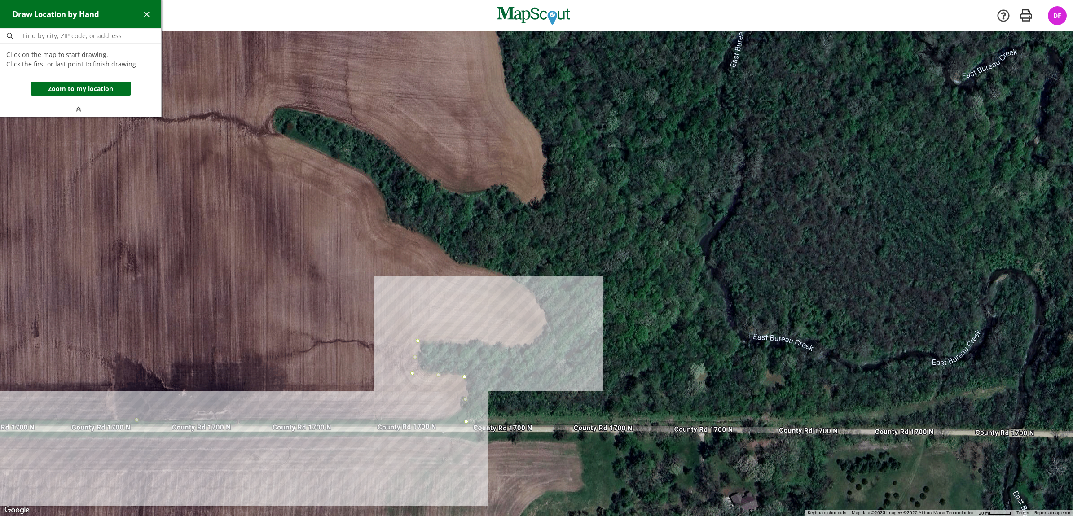
click at [515, 347] on div at bounding box center [536, 273] width 1073 height 485
click at [535, 344] on div at bounding box center [536, 273] width 1073 height 485
click at [546, 328] on div at bounding box center [536, 273] width 1073 height 485
click at [542, 311] on div at bounding box center [536, 273] width 1073 height 485
click at [529, 291] on div at bounding box center [536, 273] width 1073 height 485
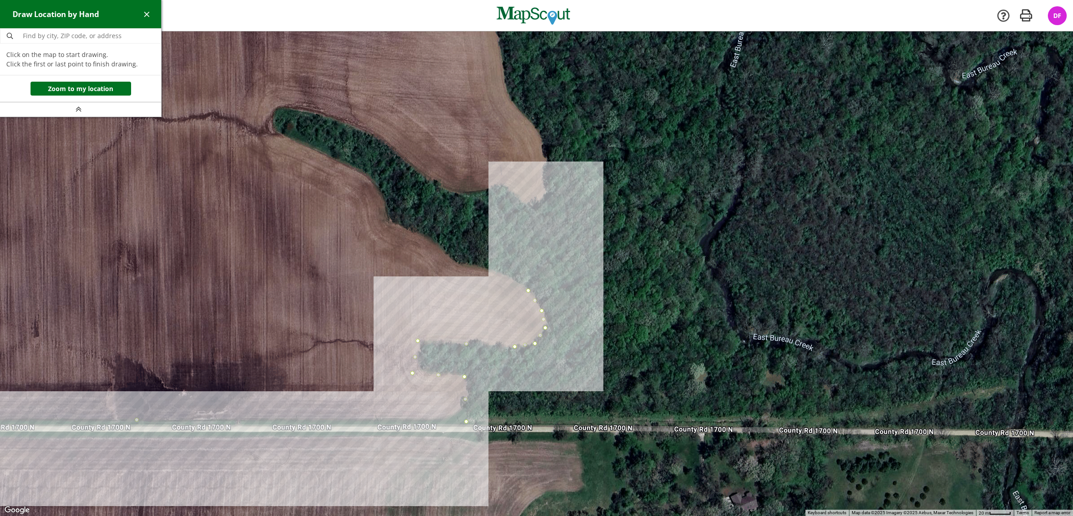
click at [498, 272] on div at bounding box center [536, 273] width 1073 height 485
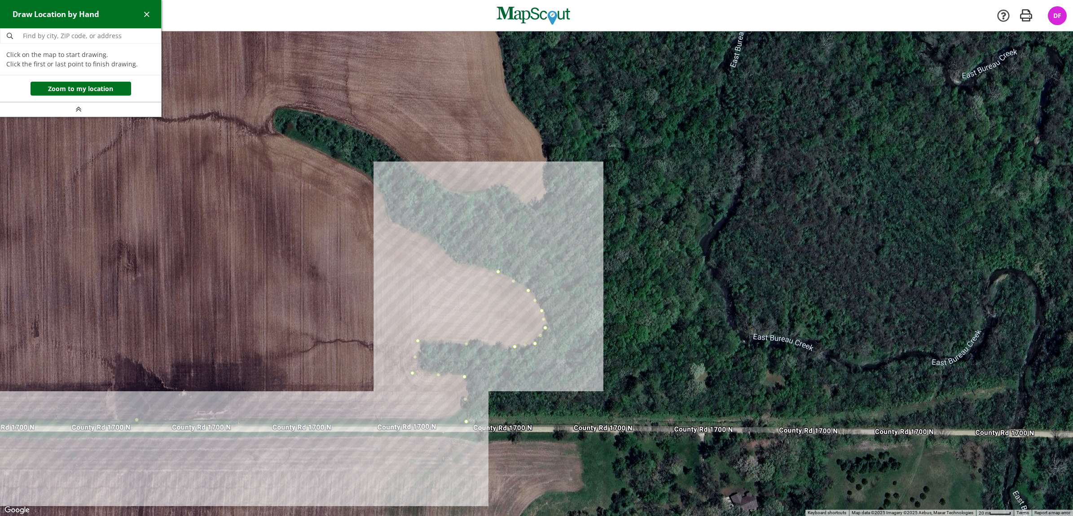
click at [460, 263] on div at bounding box center [536, 273] width 1073 height 485
click at [431, 241] on div at bounding box center [536, 273] width 1073 height 485
click at [398, 228] on div at bounding box center [536, 273] width 1073 height 485
click at [386, 218] on div at bounding box center [536, 273] width 1073 height 485
click at [382, 196] on div at bounding box center [536, 273] width 1073 height 485
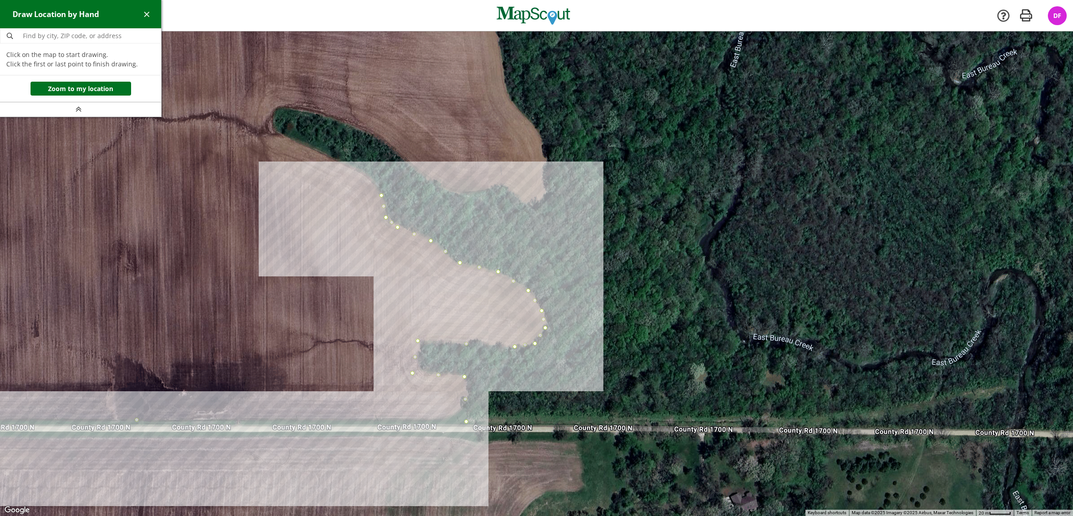
click at [372, 183] on div at bounding box center [536, 273] width 1073 height 485
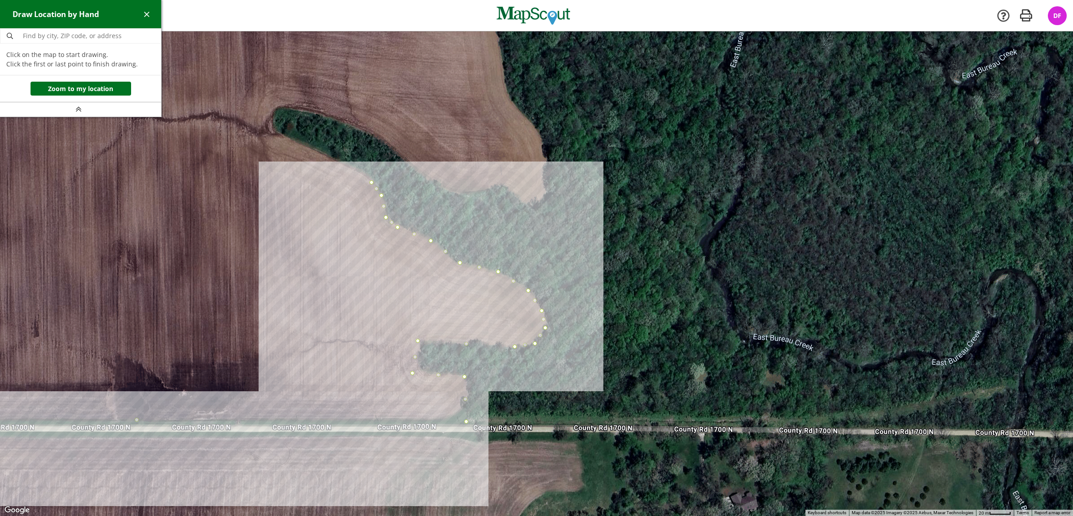
click at [353, 171] on div at bounding box center [536, 273] width 1073 height 485
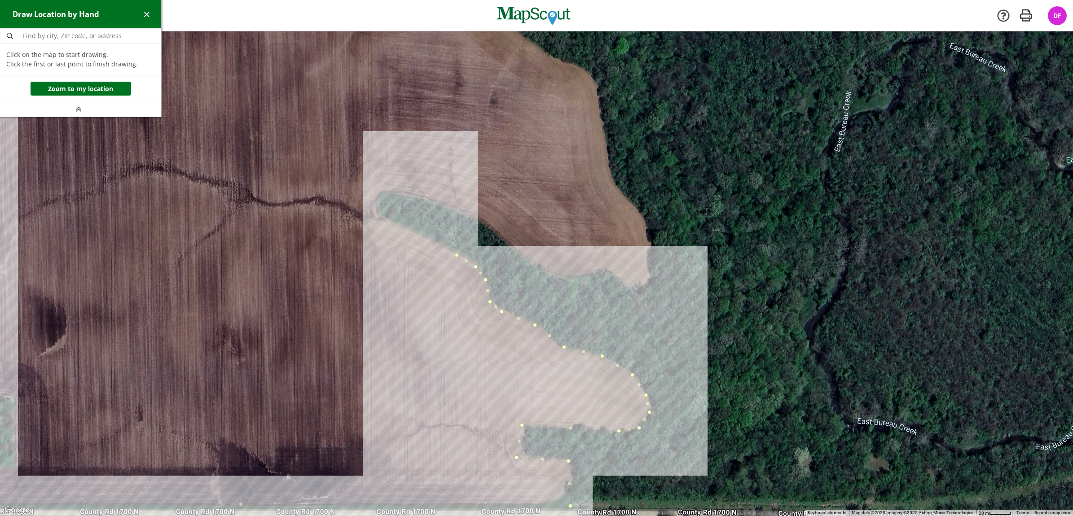
drag, startPoint x: 316, startPoint y: 160, endPoint x: 421, endPoint y: 246, distance: 136.0
click at [421, 246] on div at bounding box center [536, 273] width 1073 height 485
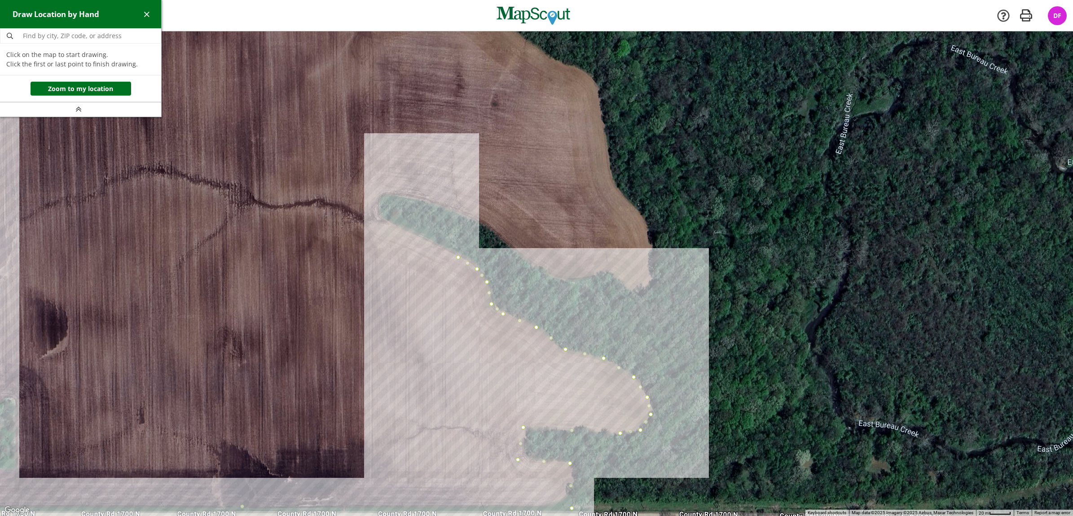
click at [380, 219] on div at bounding box center [536, 273] width 1073 height 485
click at [375, 203] on div at bounding box center [536, 273] width 1073 height 485
click at [383, 194] on div at bounding box center [536, 273] width 1073 height 485
click at [402, 194] on div at bounding box center [536, 273] width 1073 height 485
click at [457, 210] on div at bounding box center [536, 273] width 1073 height 485
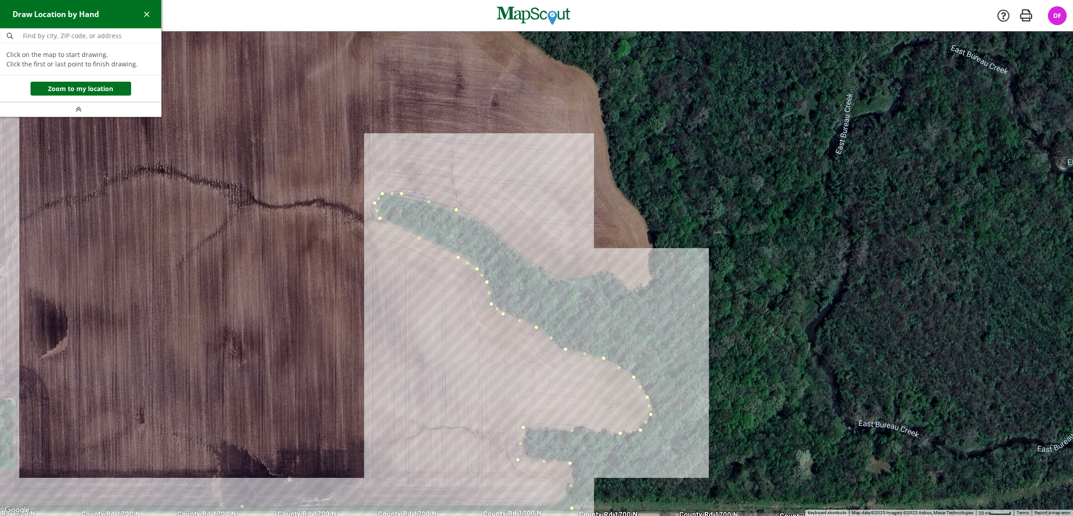
click at [490, 230] on div at bounding box center [536, 273] width 1073 height 485
click at [517, 256] on div at bounding box center [536, 273] width 1073 height 485
click at [557, 278] on div at bounding box center [536, 273] width 1073 height 485
click at [591, 277] on div at bounding box center [536, 273] width 1073 height 485
click at [609, 274] on div at bounding box center [536, 273] width 1073 height 485
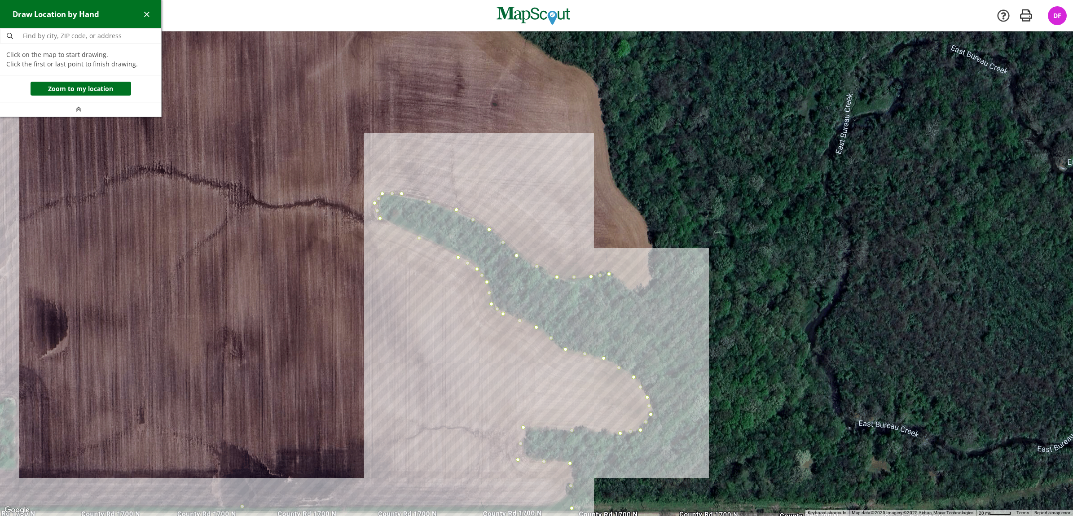
click at [623, 284] on div at bounding box center [536, 273] width 1073 height 485
click at [629, 293] on div at bounding box center [536, 273] width 1073 height 485
click at [652, 285] on div at bounding box center [536, 273] width 1073 height 485
drag, startPoint x: 650, startPoint y: 263, endPoint x: 651, endPoint y: 251, distance: 11.7
click at [650, 261] on div at bounding box center [536, 273] width 1073 height 485
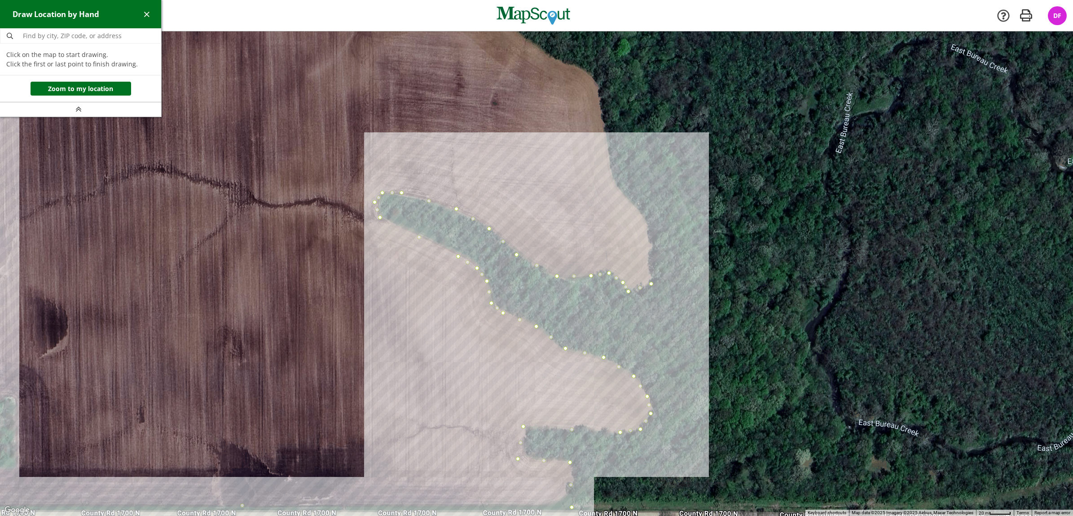
click at [648, 221] on div at bounding box center [536, 273] width 1073 height 485
click at [622, 192] on div at bounding box center [536, 273] width 1073 height 485
click at [613, 178] on div at bounding box center [536, 273] width 1073 height 485
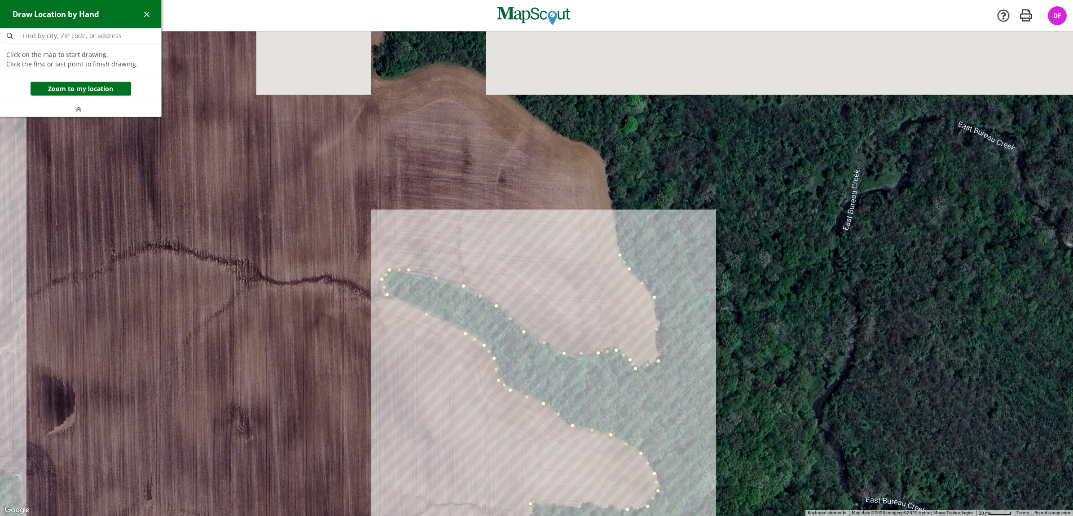
drag, startPoint x: 589, startPoint y: 142, endPoint x: 596, endPoint y: 233, distance: 90.6
click at [596, 234] on div at bounding box center [536, 273] width 1073 height 485
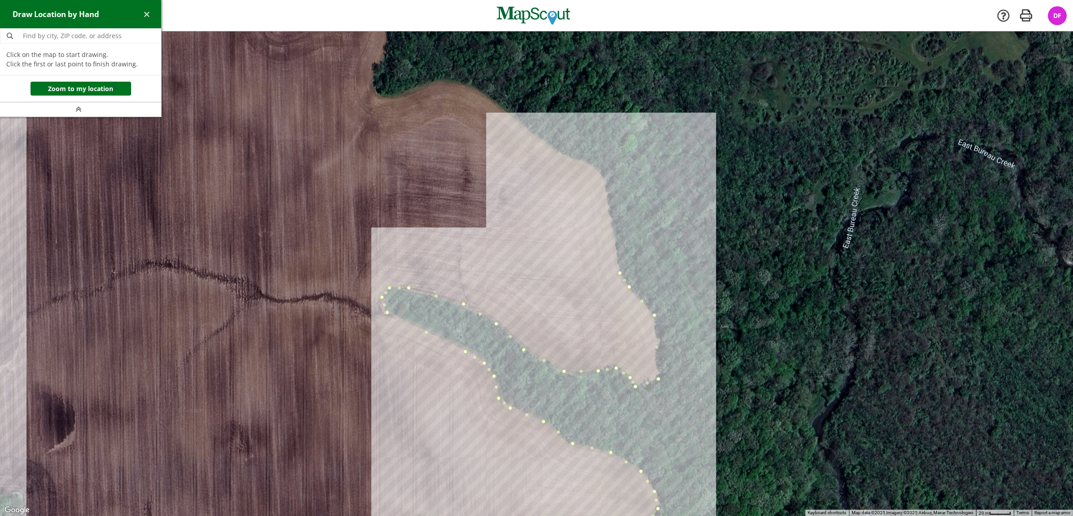
click at [607, 181] on div at bounding box center [536, 273] width 1073 height 485
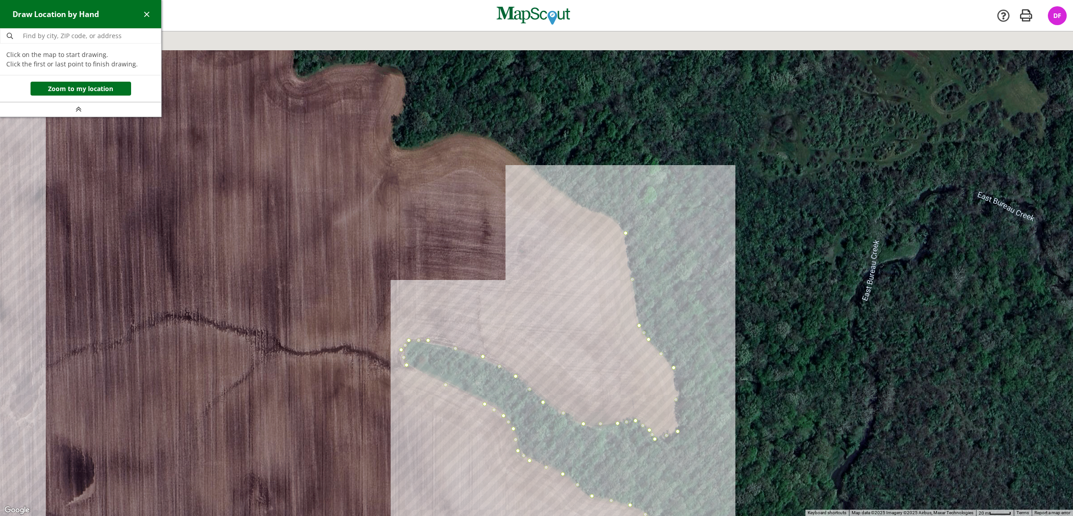
drag, startPoint x: 582, startPoint y: 184, endPoint x: 609, endPoint y: 264, distance: 84.4
click at [609, 264] on div at bounding box center [536, 273] width 1073 height 485
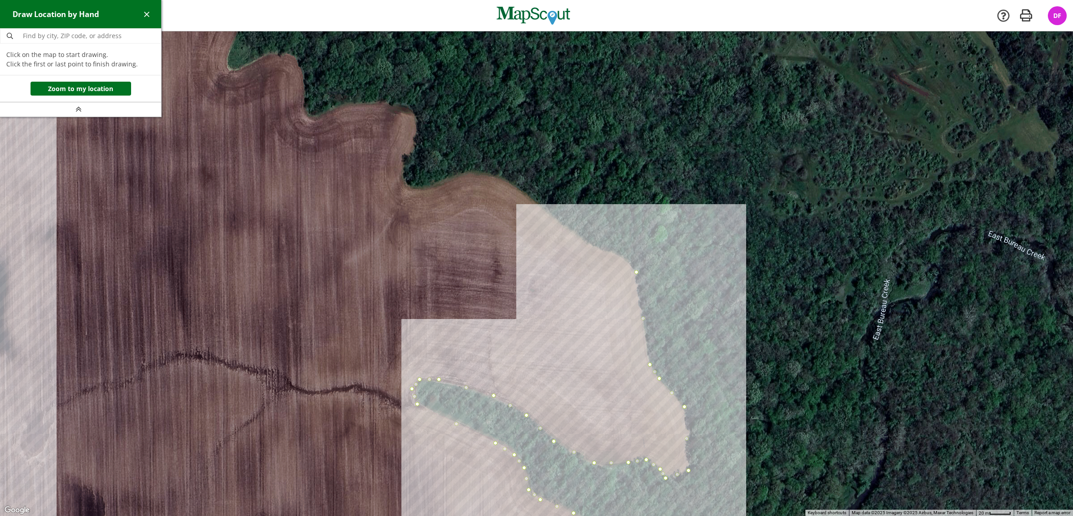
click at [620, 255] on div at bounding box center [536, 273] width 1073 height 485
click at [607, 251] on div at bounding box center [536, 273] width 1073 height 485
click at [591, 245] on div at bounding box center [536, 273] width 1073 height 485
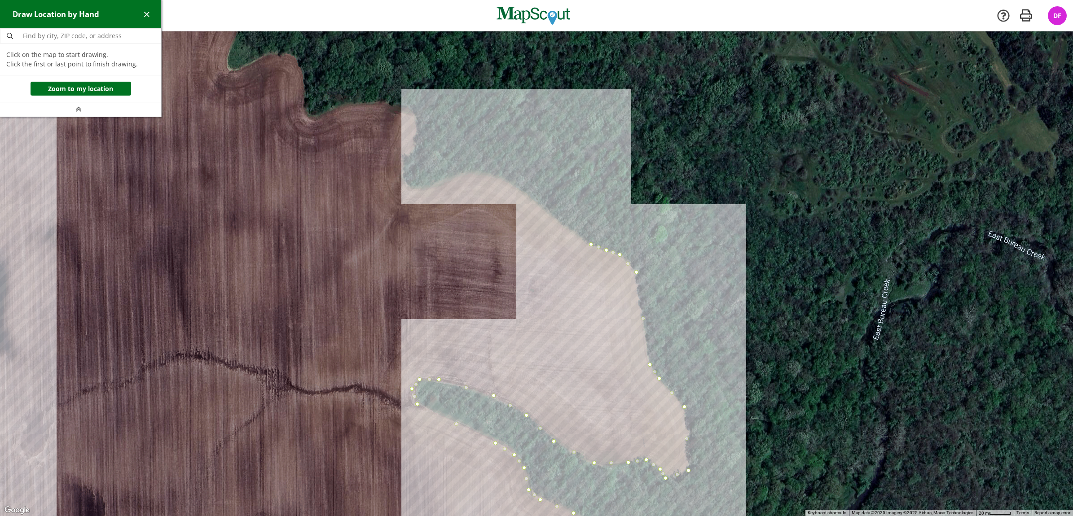
click at [513, 185] on div at bounding box center [536, 273] width 1073 height 485
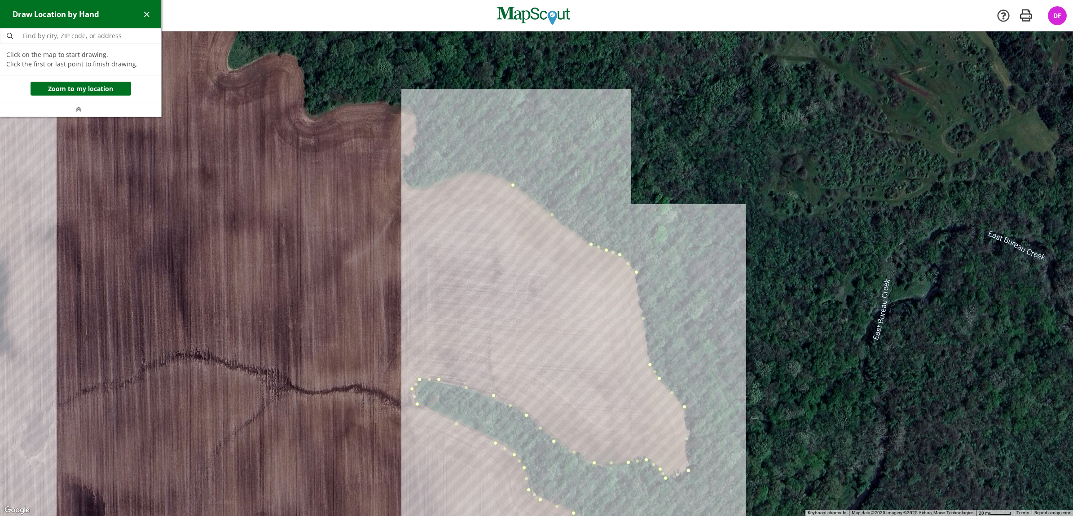
click at [496, 175] on div at bounding box center [536, 273] width 1073 height 485
click at [477, 172] on div at bounding box center [536, 273] width 1073 height 485
click at [462, 172] on div at bounding box center [536, 273] width 1073 height 485
drag, startPoint x: 447, startPoint y: 178, endPoint x: 434, endPoint y: 182, distance: 13.6
click at [447, 179] on div at bounding box center [536, 273] width 1073 height 485
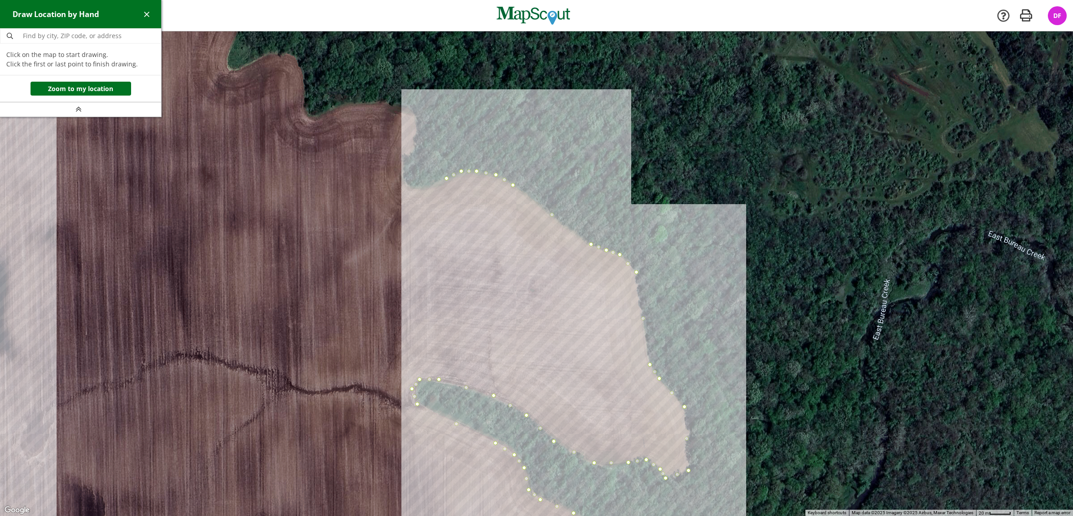
click at [423, 186] on div at bounding box center [536, 273] width 1073 height 485
click at [412, 188] on div at bounding box center [536, 273] width 1073 height 485
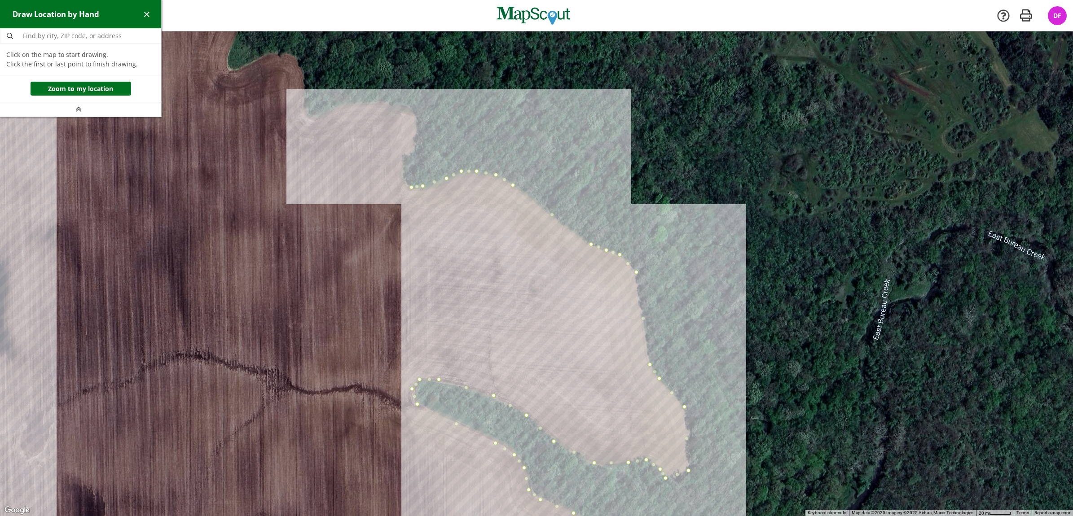
click at [405, 176] on div at bounding box center [536, 273] width 1073 height 485
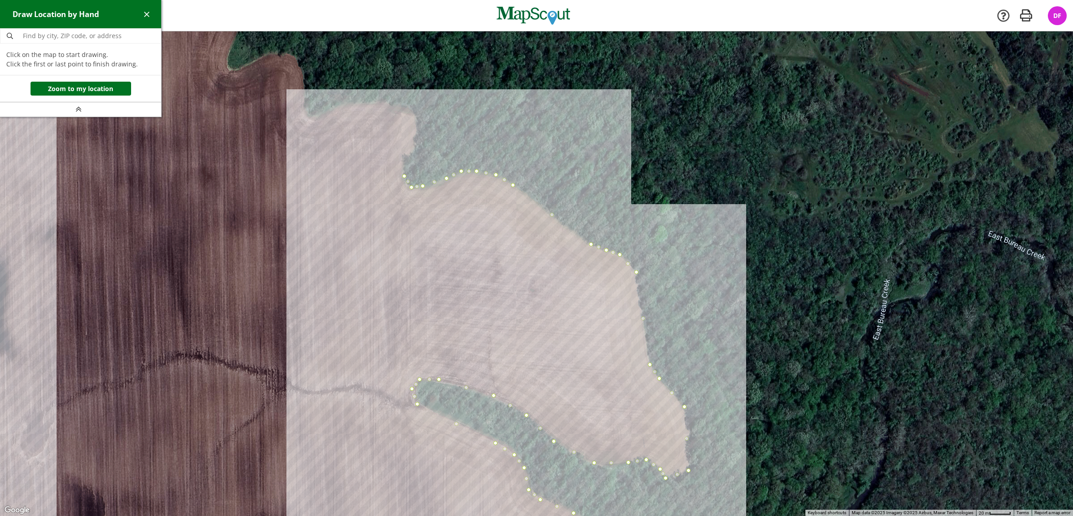
click at [406, 162] on div at bounding box center [536, 273] width 1073 height 485
click at [414, 145] on div at bounding box center [536, 273] width 1073 height 485
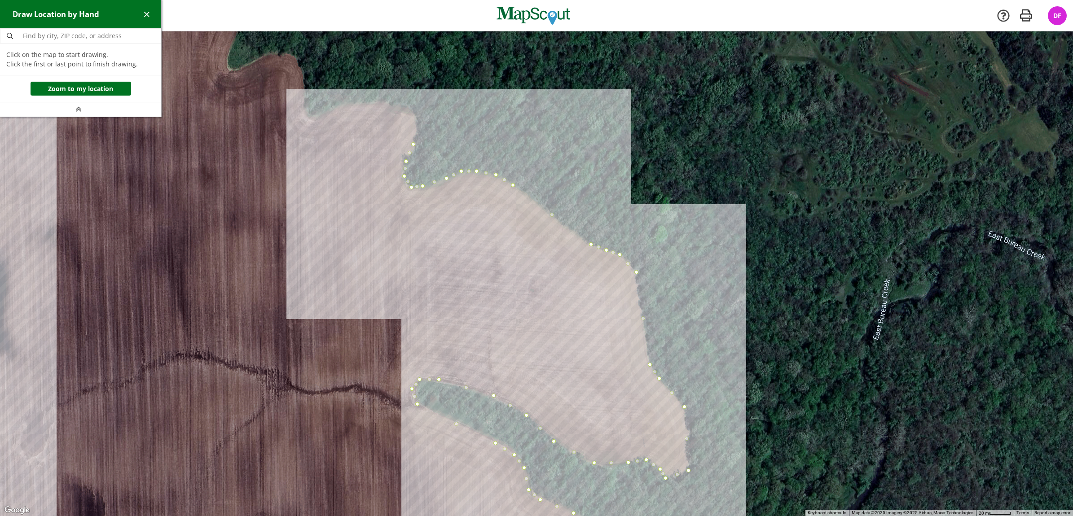
click at [417, 126] on div at bounding box center [536, 273] width 1073 height 485
click at [415, 113] on div at bounding box center [536, 273] width 1073 height 485
click at [405, 106] on div at bounding box center [536, 273] width 1073 height 485
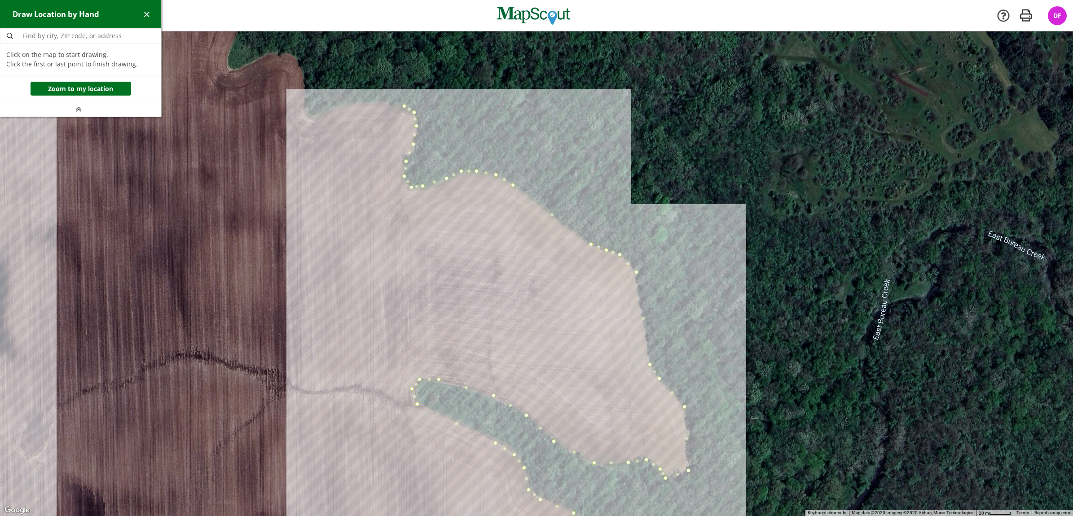
click at [384, 103] on div at bounding box center [536, 273] width 1073 height 485
click at [346, 102] on div at bounding box center [536, 273] width 1073 height 485
click at [335, 106] on div at bounding box center [536, 273] width 1073 height 485
click at [320, 114] on div at bounding box center [536, 273] width 1073 height 485
click at [310, 118] on div at bounding box center [536, 273] width 1073 height 485
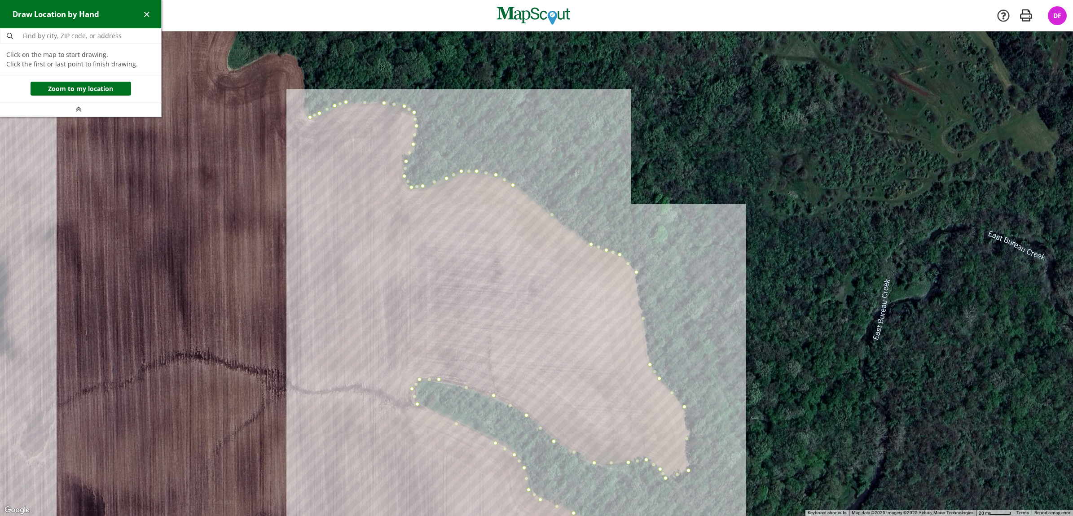
click at [302, 106] on div at bounding box center [536, 273] width 1073 height 485
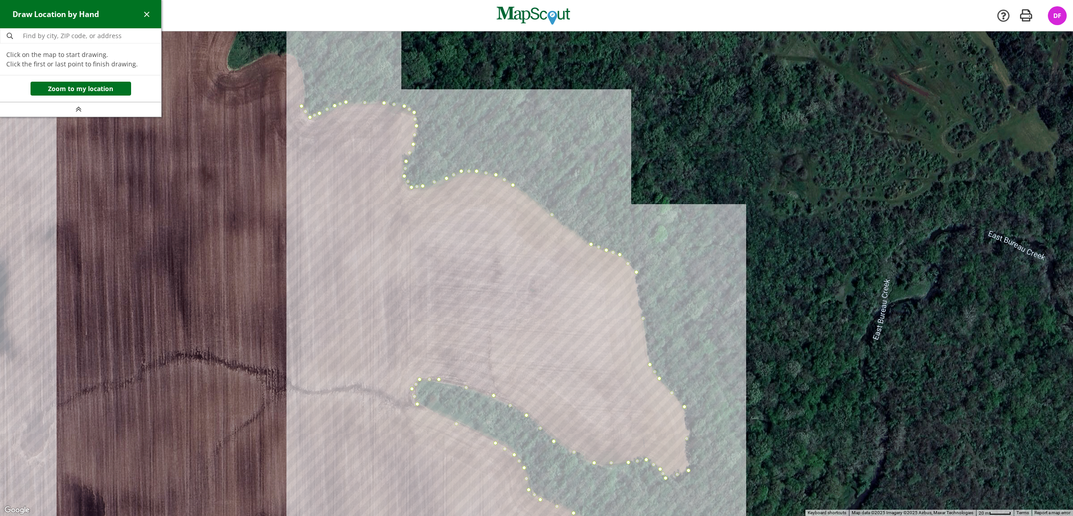
drag, startPoint x: 305, startPoint y: 89, endPoint x: 305, endPoint y: 79, distance: 9.9
click at [305, 88] on div at bounding box center [536, 273] width 1073 height 485
click at [301, 68] on div at bounding box center [536, 273] width 1073 height 485
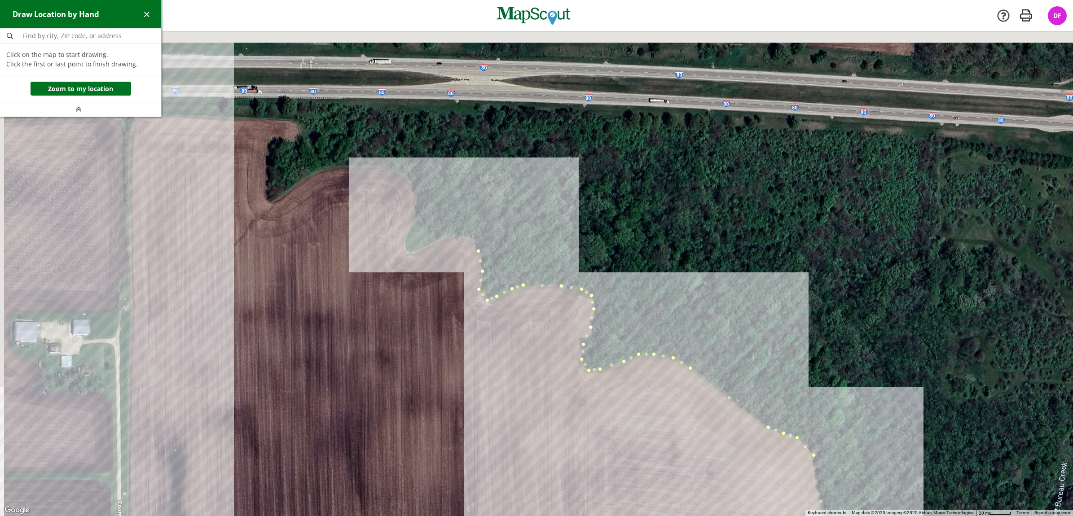
drag, startPoint x: 287, startPoint y: 64, endPoint x: 469, endPoint y: 254, distance: 263.9
click at [469, 254] on div at bounding box center [536, 273] width 1073 height 485
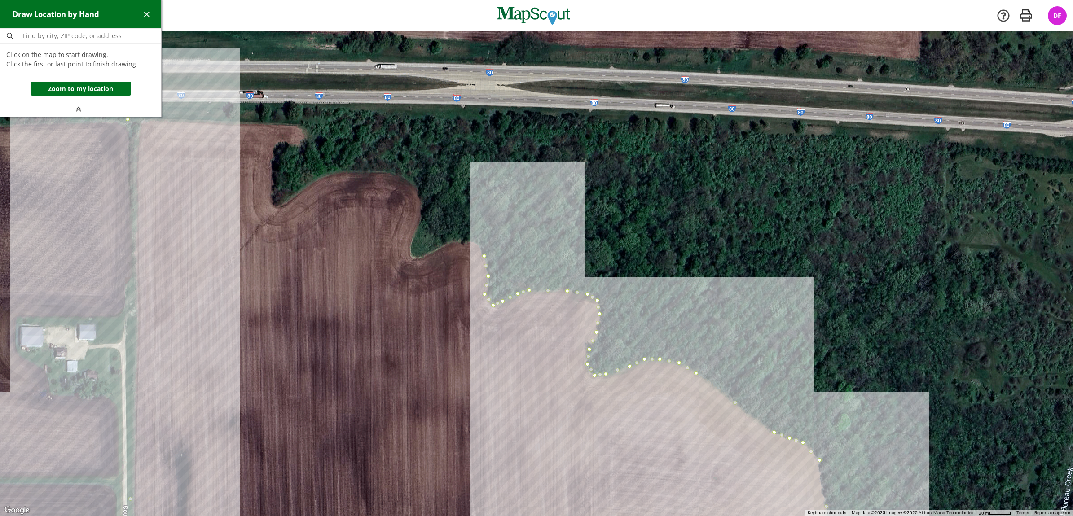
click at [479, 243] on div at bounding box center [536, 273] width 1073 height 485
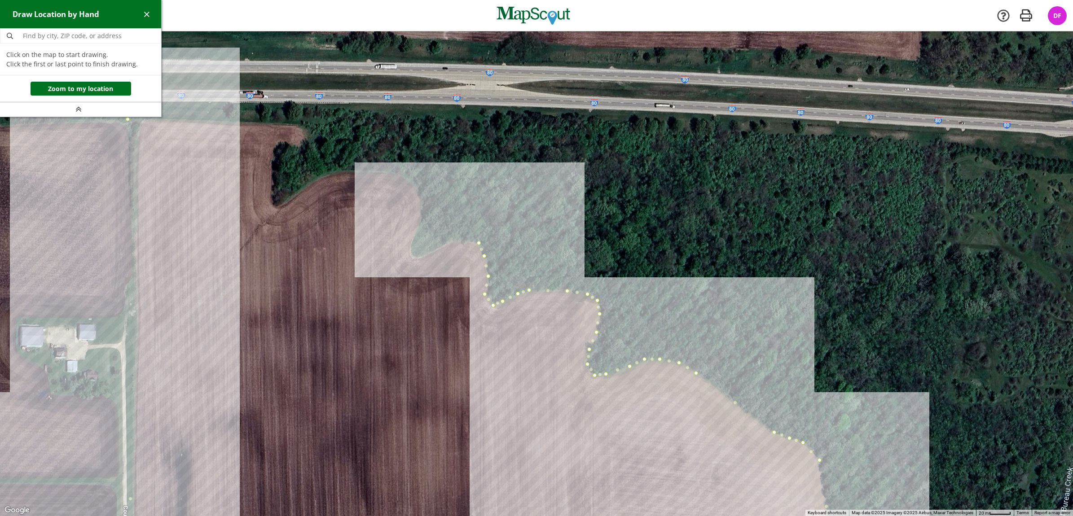
click at [463, 241] on div at bounding box center [536, 273] width 1073 height 485
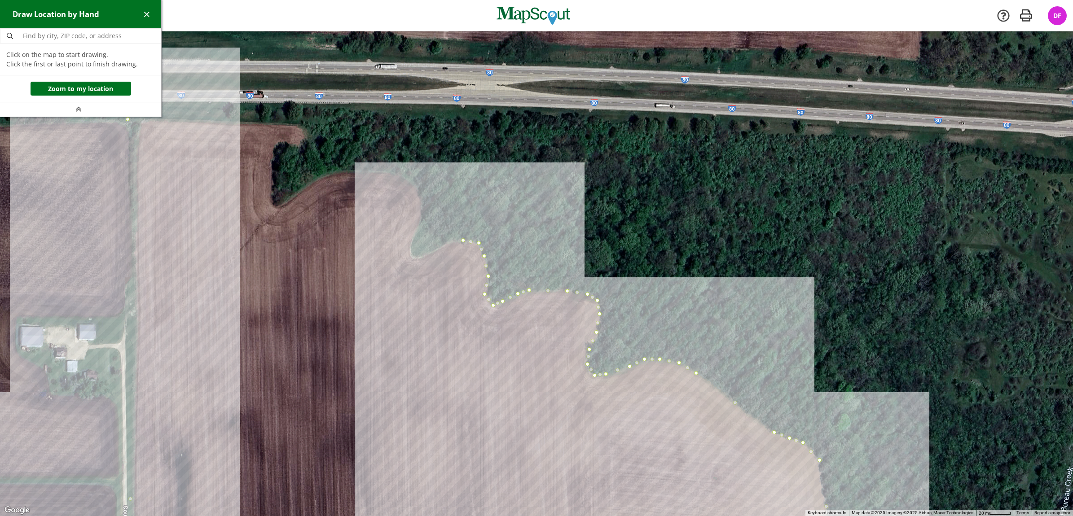
click at [448, 242] on div at bounding box center [536, 273] width 1073 height 485
click at [439, 248] on div at bounding box center [536, 273] width 1073 height 485
click at [418, 257] on div at bounding box center [536, 273] width 1073 height 485
click at [411, 255] on div at bounding box center [536, 273] width 1073 height 485
click at [411, 243] on div at bounding box center [536, 273] width 1073 height 485
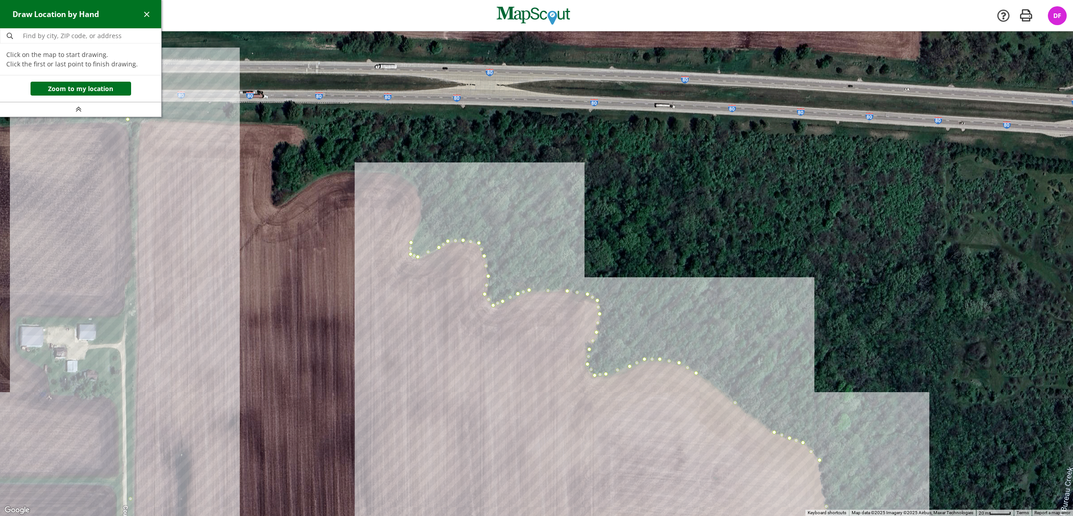
drag, startPoint x: 420, startPoint y: 221, endPoint x: 422, endPoint y: 214, distance: 6.5
click at [420, 220] on div at bounding box center [536, 273] width 1073 height 485
click at [423, 205] on div at bounding box center [536, 273] width 1073 height 485
click at [416, 186] on div at bounding box center [536, 273] width 1073 height 485
click at [400, 174] on div at bounding box center [536, 273] width 1073 height 485
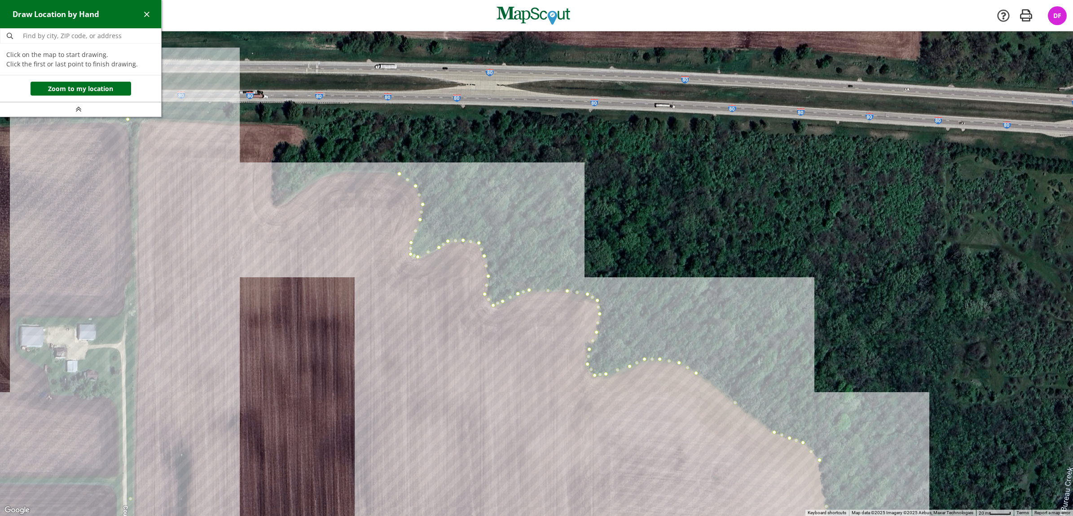
click at [357, 171] on div at bounding box center [536, 273] width 1073 height 485
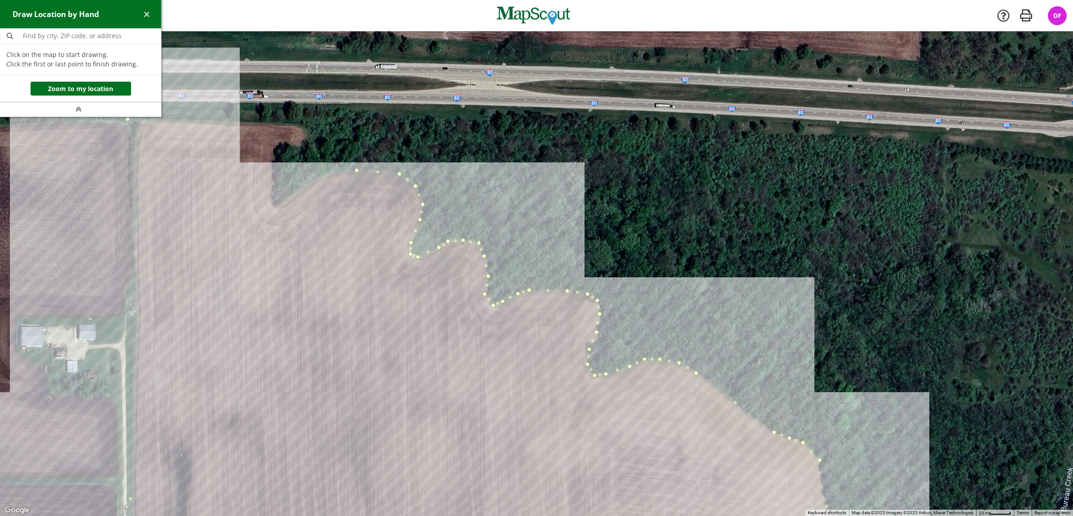
click at [328, 173] on div at bounding box center [536, 273] width 1073 height 485
click at [310, 185] on div at bounding box center [536, 273] width 1073 height 485
click at [290, 201] on div at bounding box center [536, 273] width 1073 height 485
click at [277, 207] on div at bounding box center [536, 273] width 1073 height 485
click at [270, 204] on div at bounding box center [536, 273] width 1073 height 485
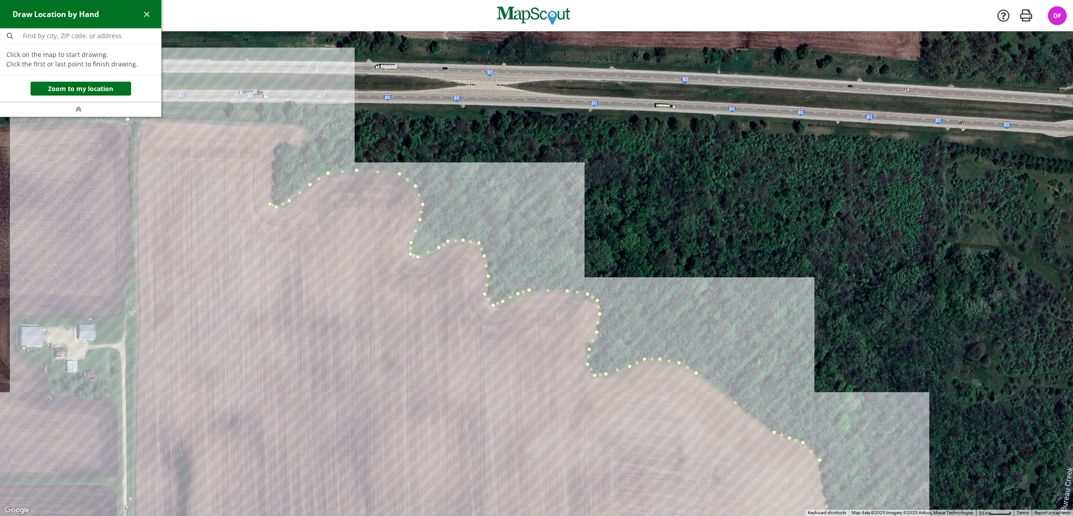
click at [273, 149] on div at bounding box center [536, 273] width 1073 height 485
click at [281, 142] on div at bounding box center [536, 273] width 1073 height 485
click at [293, 145] on div at bounding box center [536, 273] width 1073 height 485
click at [304, 145] on div at bounding box center [536, 273] width 1073 height 485
click at [304, 134] on div at bounding box center [536, 273] width 1073 height 485
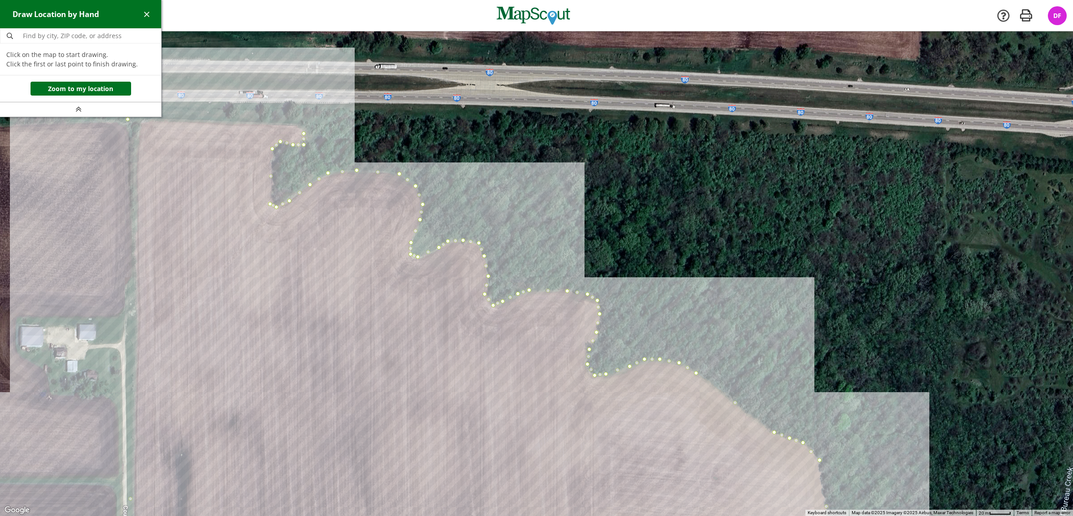
click at [299, 126] on div at bounding box center [536, 273] width 1073 height 485
click at [129, 120] on div at bounding box center [536, 273] width 1073 height 485
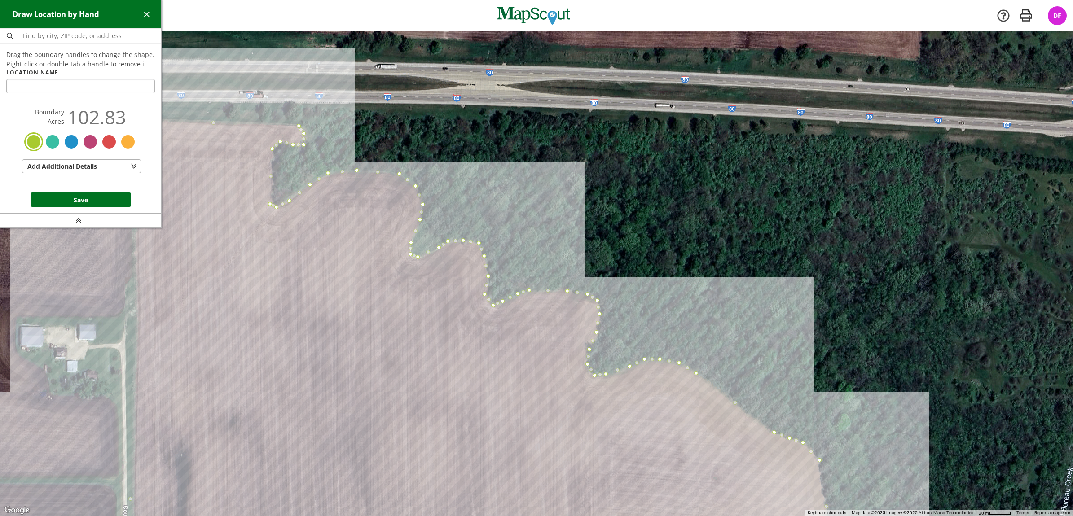
click at [125, 91] on input "text" at bounding box center [80, 86] width 149 height 14
type input "[PERSON_NAME]"
click at [101, 203] on button "Save" at bounding box center [81, 200] width 101 height 14
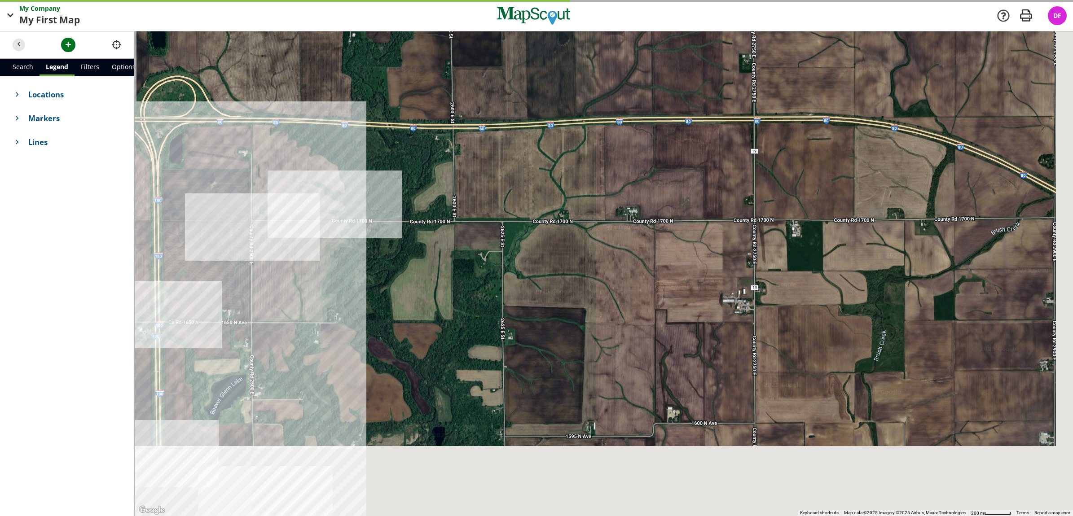
drag, startPoint x: 358, startPoint y: 379, endPoint x: 297, endPoint y: 186, distance: 201.7
click at [297, 186] on div at bounding box center [604, 273] width 939 height 485
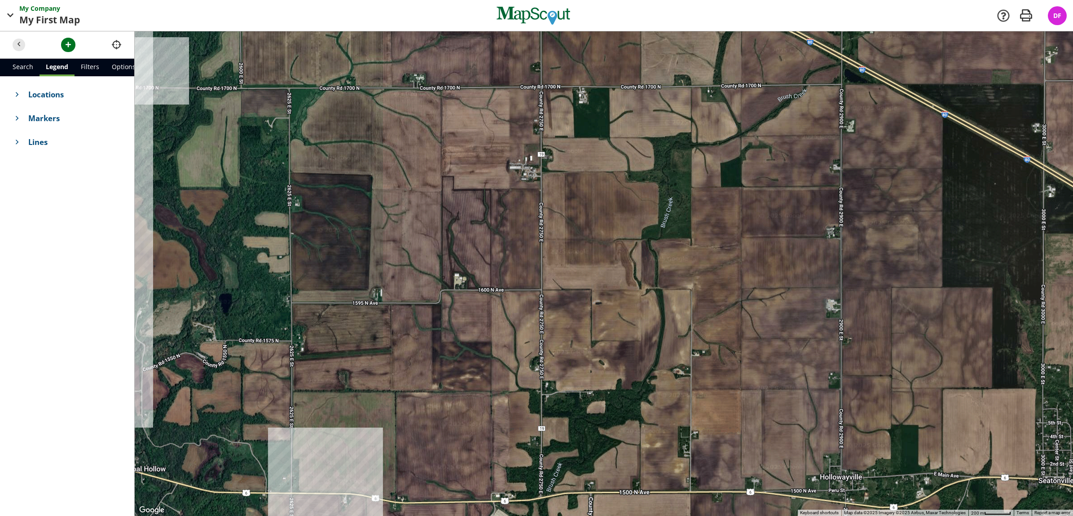
drag, startPoint x: 568, startPoint y: 331, endPoint x: 357, endPoint y: 230, distance: 233.4
click at [357, 230] on div at bounding box center [604, 273] width 939 height 485
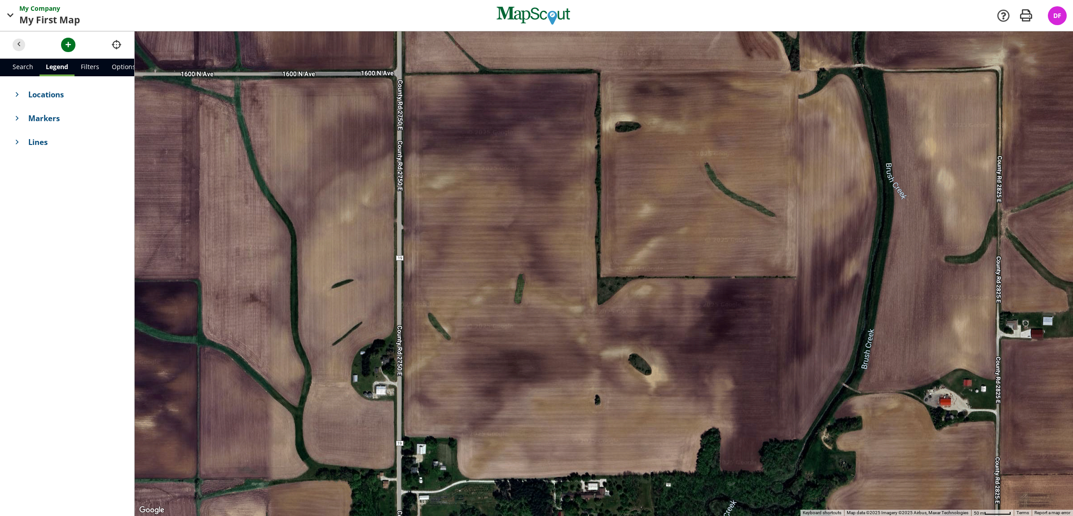
drag, startPoint x: 559, startPoint y: 339, endPoint x: 598, endPoint y: 388, distance: 62.0
click at [598, 388] on div at bounding box center [604, 273] width 939 height 485
click at [63, 39] on header at bounding box center [67, 44] width 134 height 27
click at [65, 41] on span "button" at bounding box center [68, 44] width 9 height 9
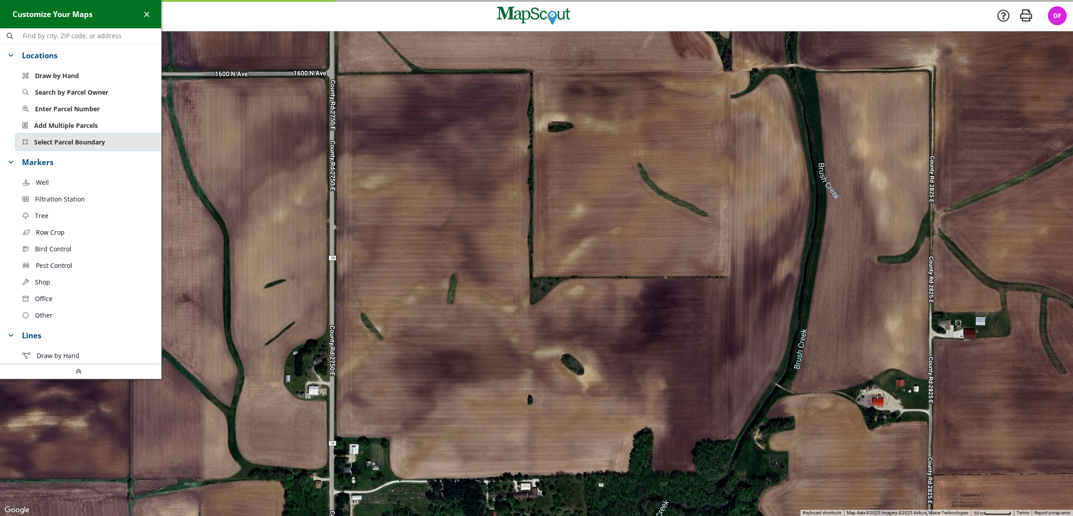
click at [84, 137] on button "Select Parcel Boundary" at bounding box center [89, 142] width 146 height 17
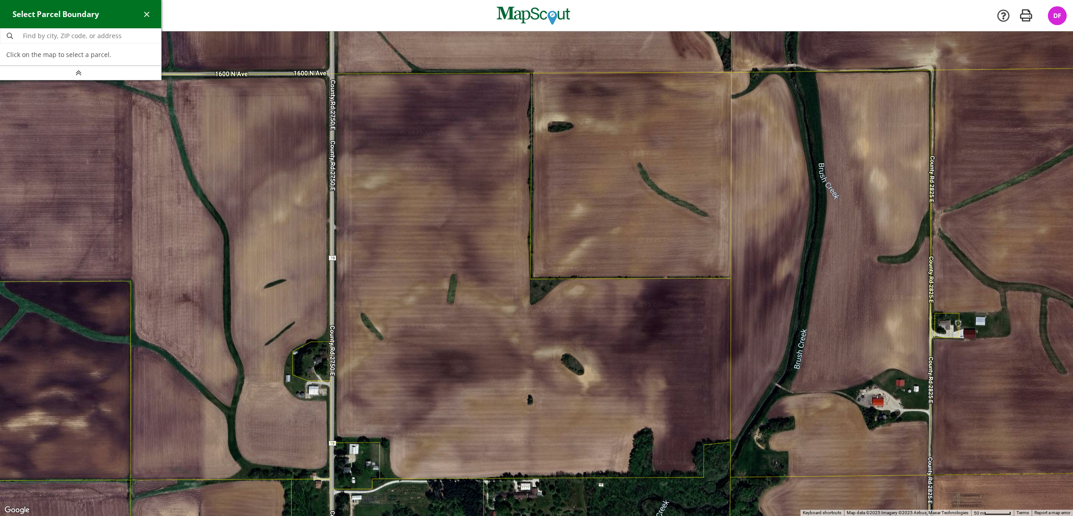
click at [575, 317] on div at bounding box center [536, 273] width 1073 height 485
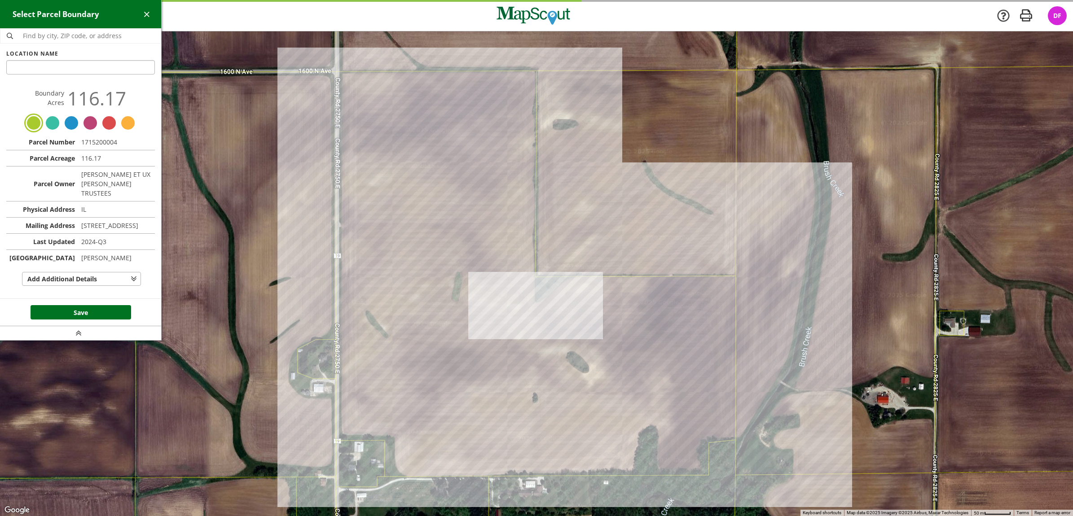
click at [71, 64] on input "text" at bounding box center [80, 67] width 149 height 14
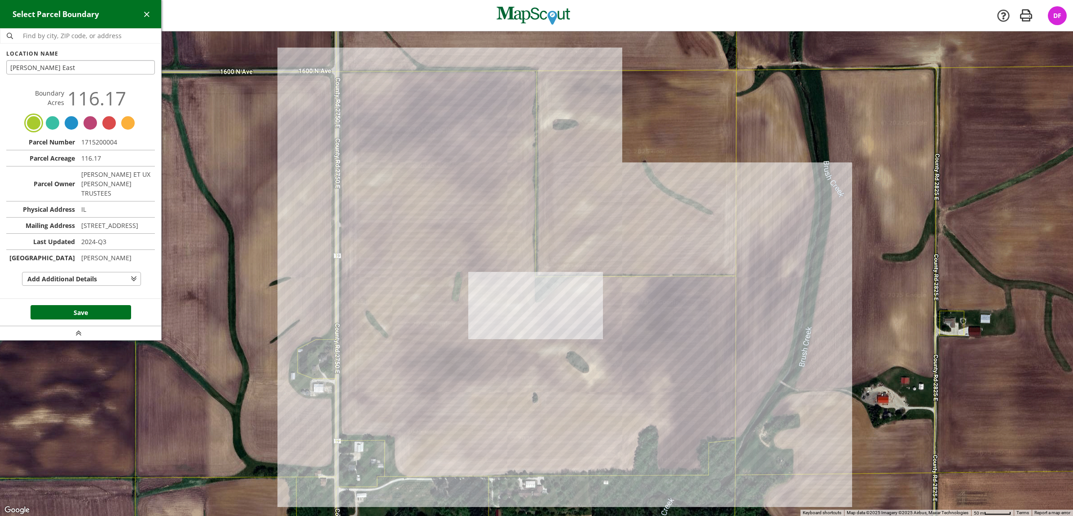
type input "[PERSON_NAME] East"
click at [69, 322] on footer "Save" at bounding box center [80, 312] width 161 height 27
click at [72, 320] on button "Save" at bounding box center [81, 312] width 101 height 14
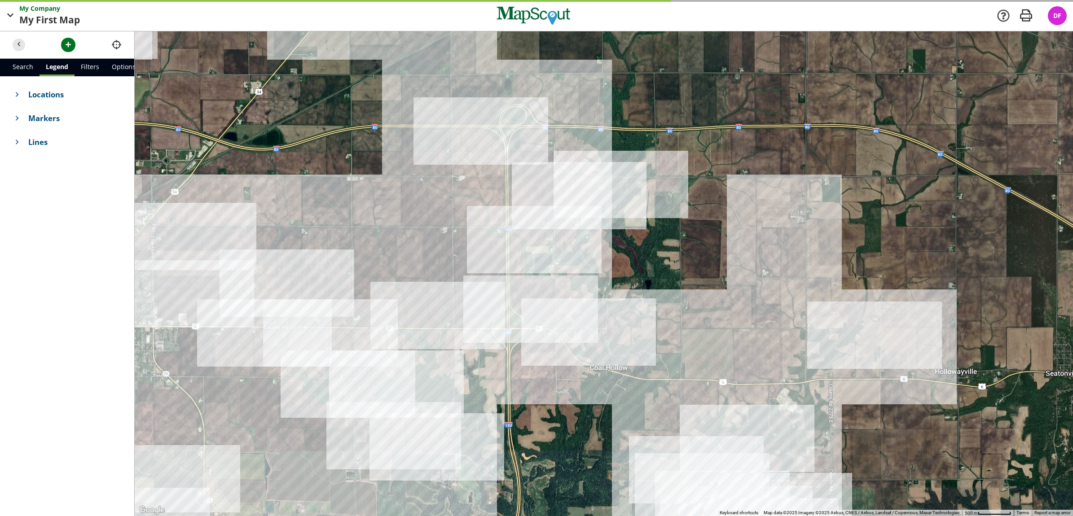
drag, startPoint x: 535, startPoint y: 287, endPoint x: 686, endPoint y: 329, distance: 157.0
click at [686, 329] on div at bounding box center [604, 273] width 939 height 485
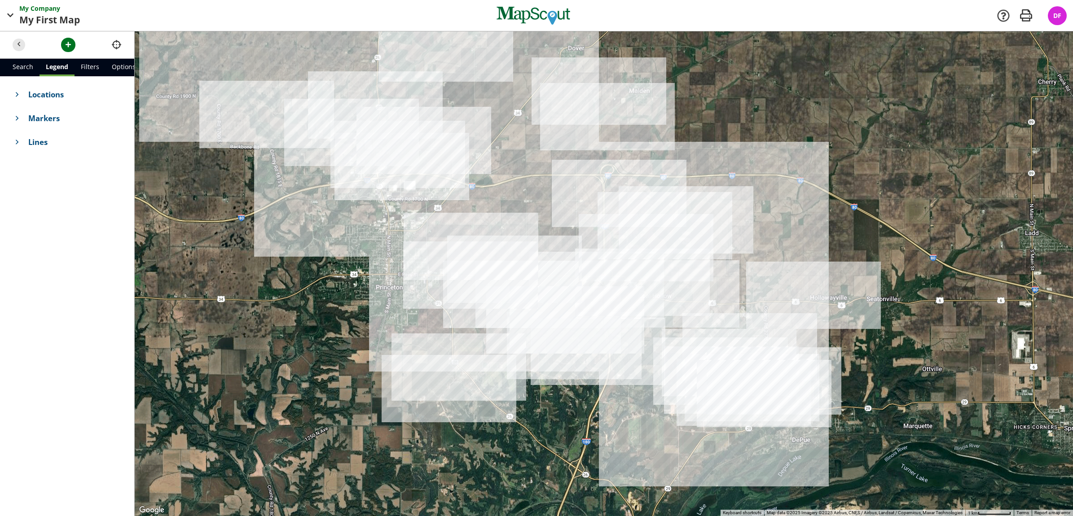
drag, startPoint x: 603, startPoint y: 362, endPoint x: 620, endPoint y: 306, distance: 58.7
click at [620, 306] on div at bounding box center [604, 273] width 939 height 485
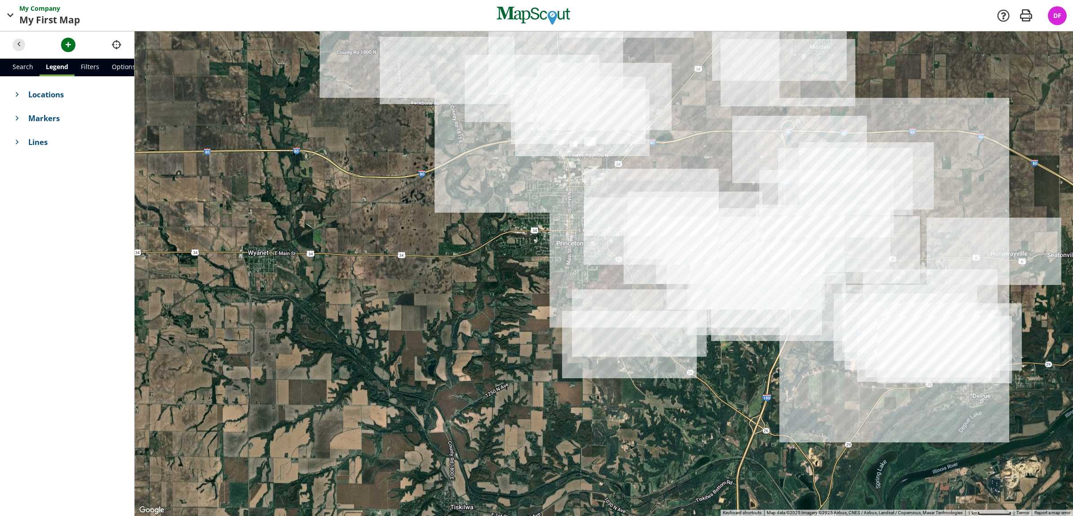
drag, startPoint x: 676, startPoint y: 259, endPoint x: 860, endPoint y: 210, distance: 190.5
click at [860, 210] on div at bounding box center [604, 273] width 939 height 485
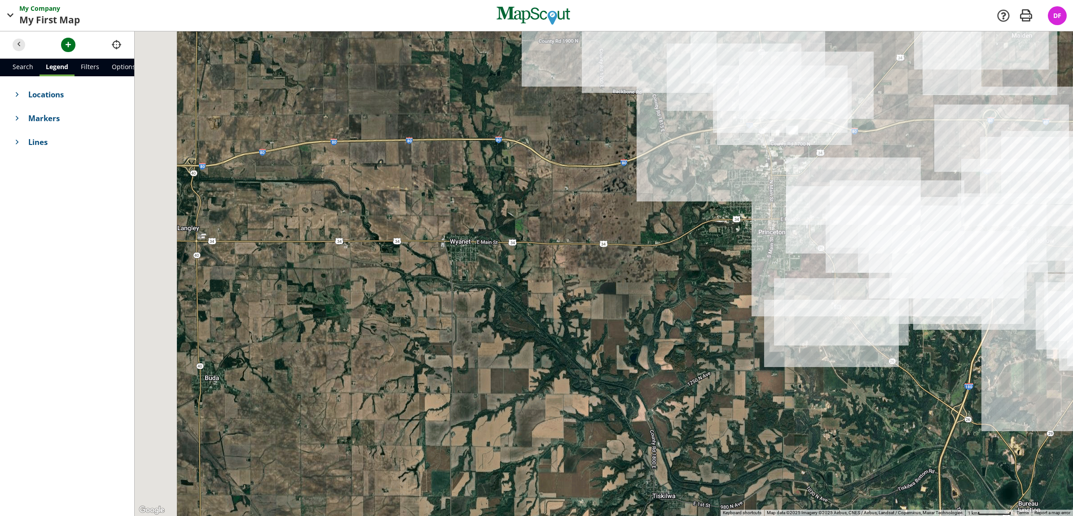
drag, startPoint x: 445, startPoint y: 331, endPoint x: 666, endPoint y: 321, distance: 221.6
click at [666, 321] on div at bounding box center [604, 273] width 939 height 485
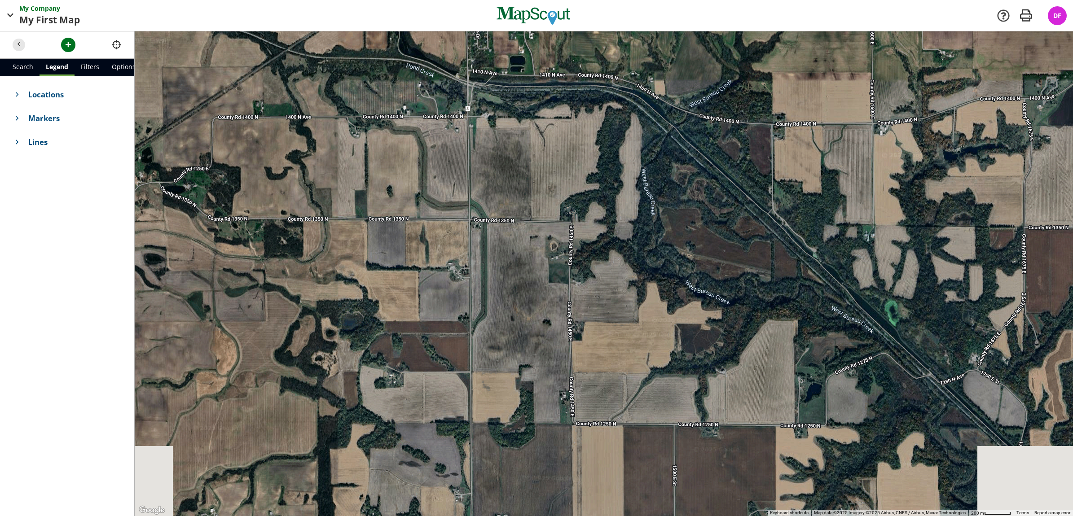
drag, startPoint x: 486, startPoint y: 339, endPoint x: 490, endPoint y: 242, distance: 97.5
click at [490, 242] on div at bounding box center [604, 273] width 939 height 485
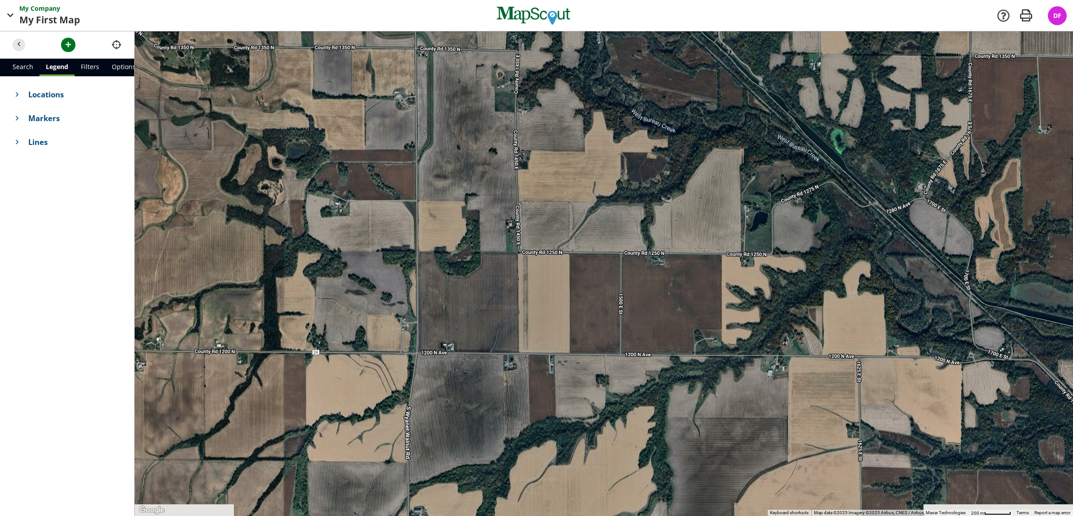
drag, startPoint x: 495, startPoint y: 356, endPoint x: 440, endPoint y: 182, distance: 182.2
click at [440, 182] on div at bounding box center [604, 273] width 939 height 485
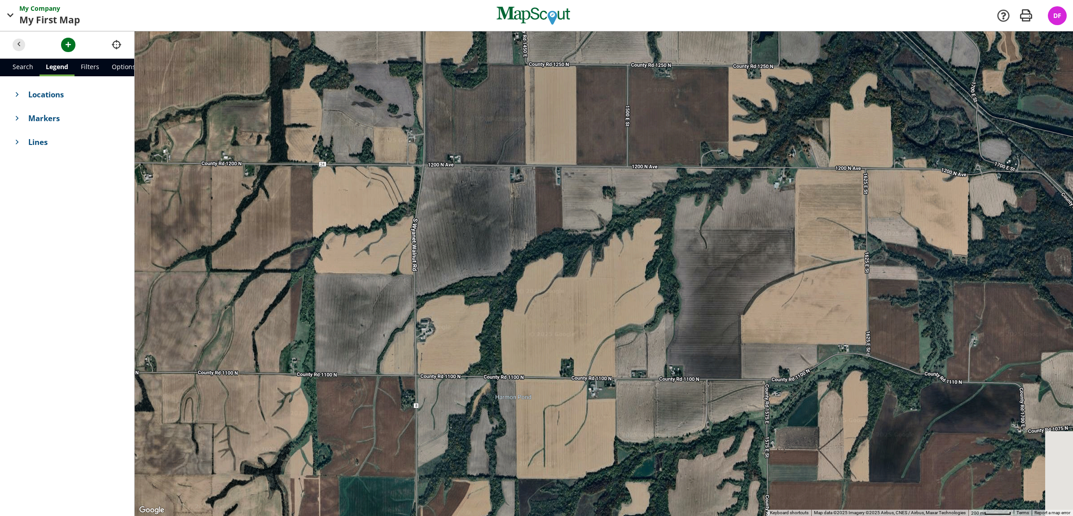
drag, startPoint x: 477, startPoint y: 341, endPoint x: 490, endPoint y: 133, distance: 208.4
click at [490, 133] on div at bounding box center [604, 273] width 939 height 485
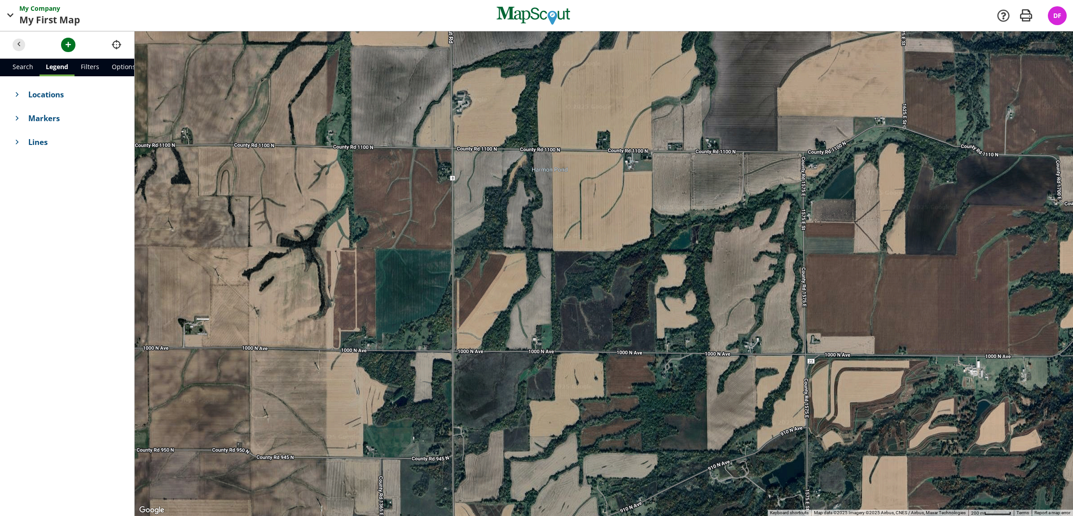
drag, startPoint x: 485, startPoint y: 319, endPoint x: 508, endPoint y: 140, distance: 181.0
click at [508, 140] on div at bounding box center [604, 273] width 939 height 485
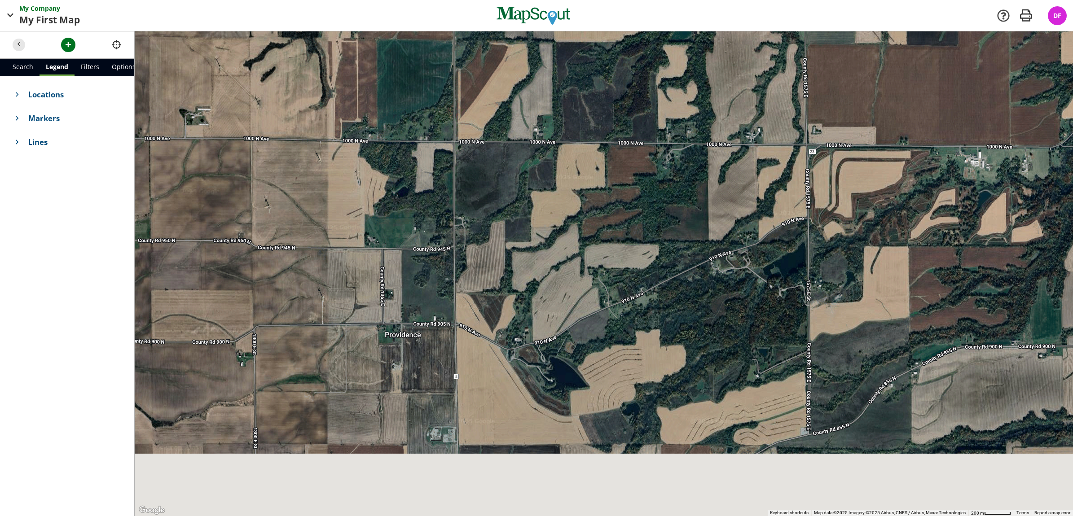
drag, startPoint x: 511, startPoint y: 342, endPoint x: 514, endPoint y: 119, distance: 222.3
click at [514, 119] on div at bounding box center [604, 273] width 939 height 485
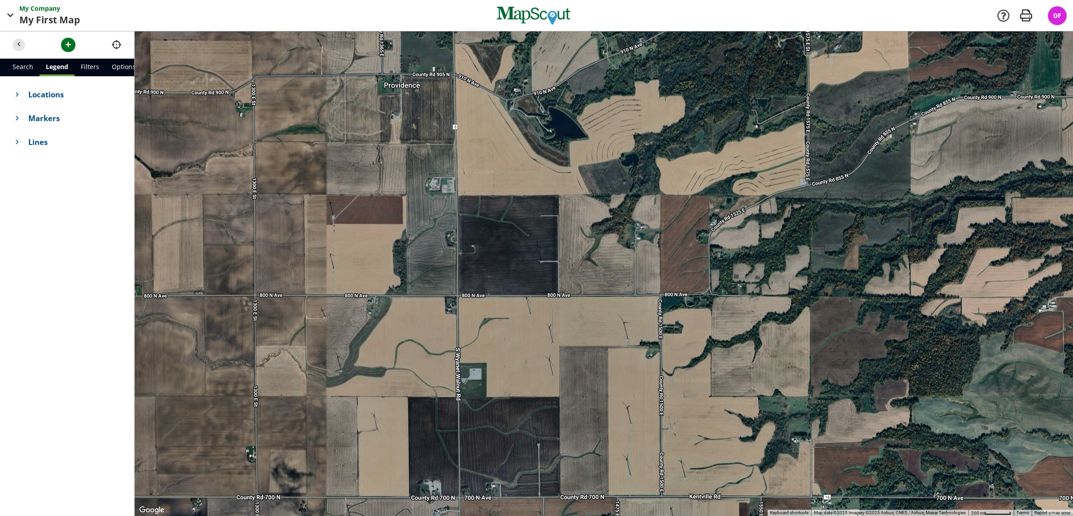
drag, startPoint x: 515, startPoint y: 425, endPoint x: 511, endPoint y: 195, distance: 230.0
click at [511, 195] on div at bounding box center [604, 273] width 939 height 485
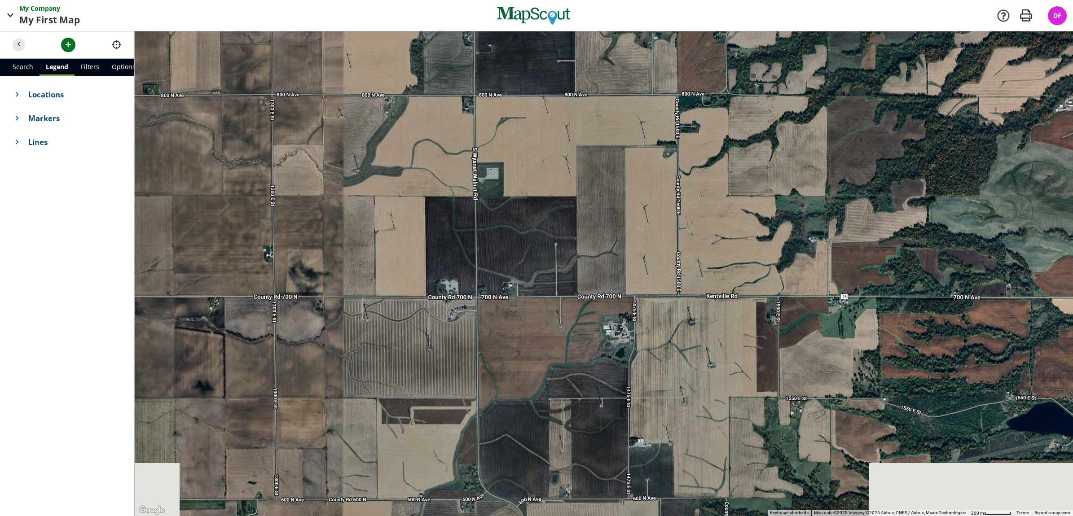
drag, startPoint x: 525, startPoint y: 373, endPoint x: 543, endPoint y: 168, distance: 206.5
click at [543, 168] on div at bounding box center [604, 273] width 939 height 485
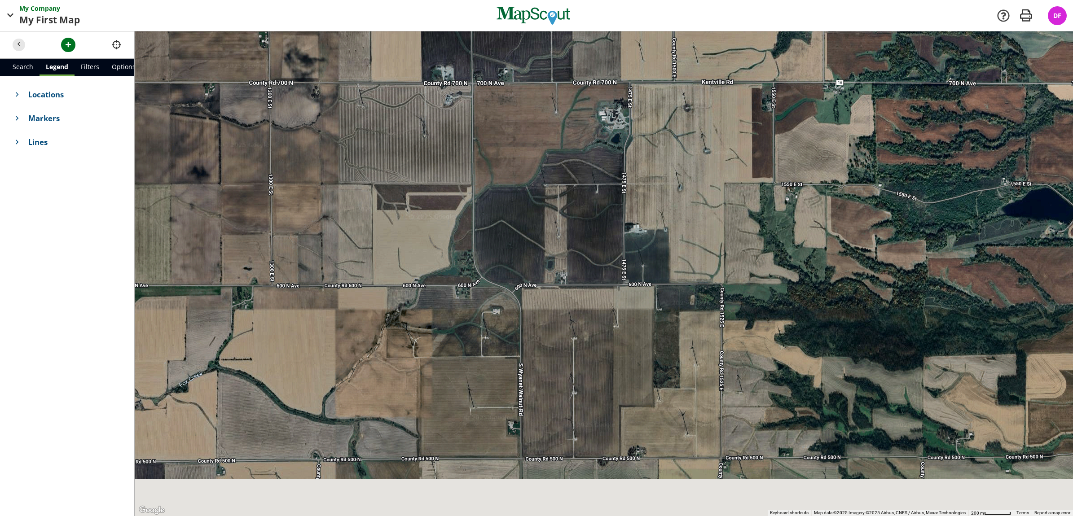
drag, startPoint x: 550, startPoint y: 353, endPoint x: 544, endPoint y: 135, distance: 217.9
click at [544, 135] on div at bounding box center [604, 273] width 939 height 485
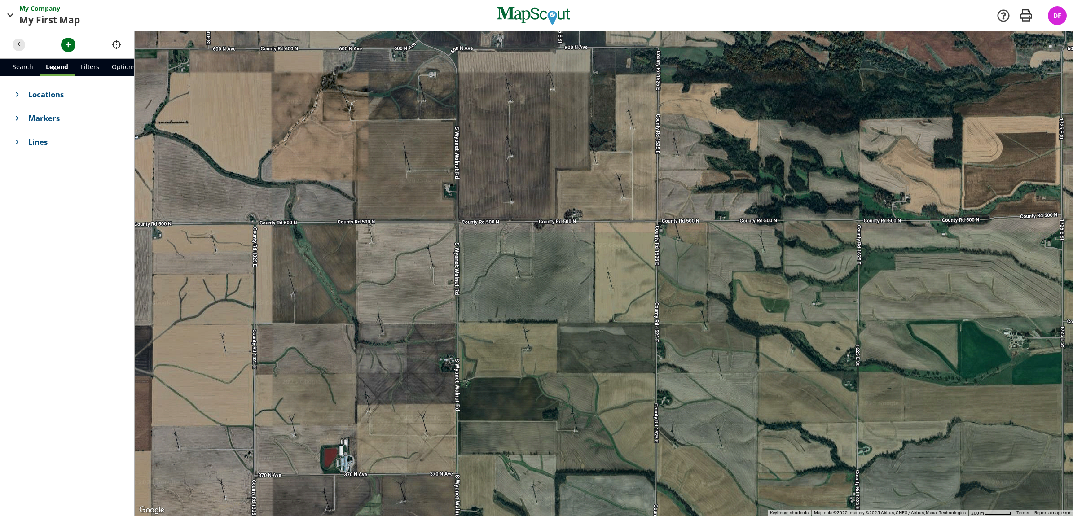
drag, startPoint x: 557, startPoint y: 379, endPoint x: 493, endPoint y: 150, distance: 237.0
click at [493, 150] on div at bounding box center [604, 273] width 939 height 485
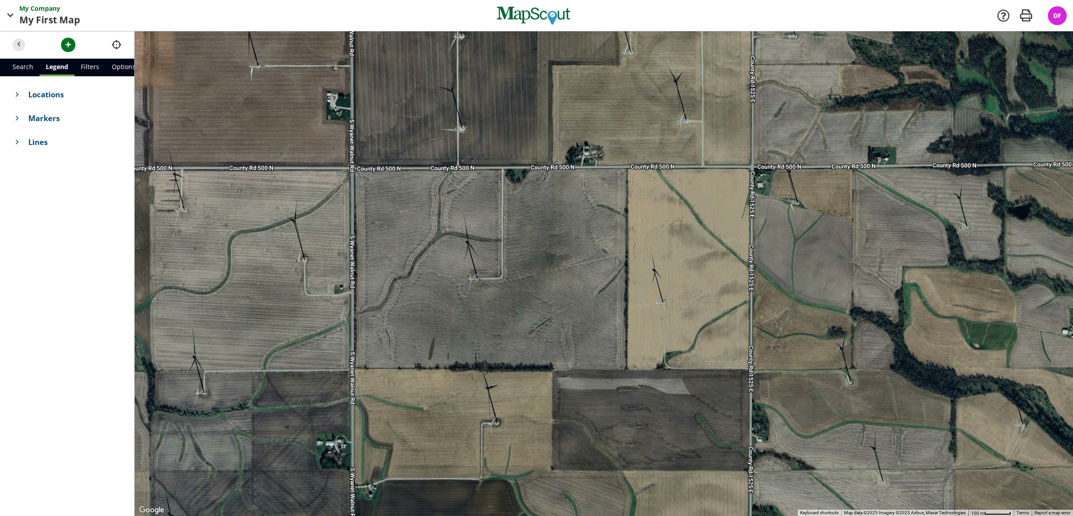
drag, startPoint x: 528, startPoint y: 251, endPoint x: 528, endPoint y: 283, distance: 31.9
click at [528, 283] on div at bounding box center [604, 273] width 939 height 485
click at [69, 47] on span "button" at bounding box center [68, 44] width 9 height 9
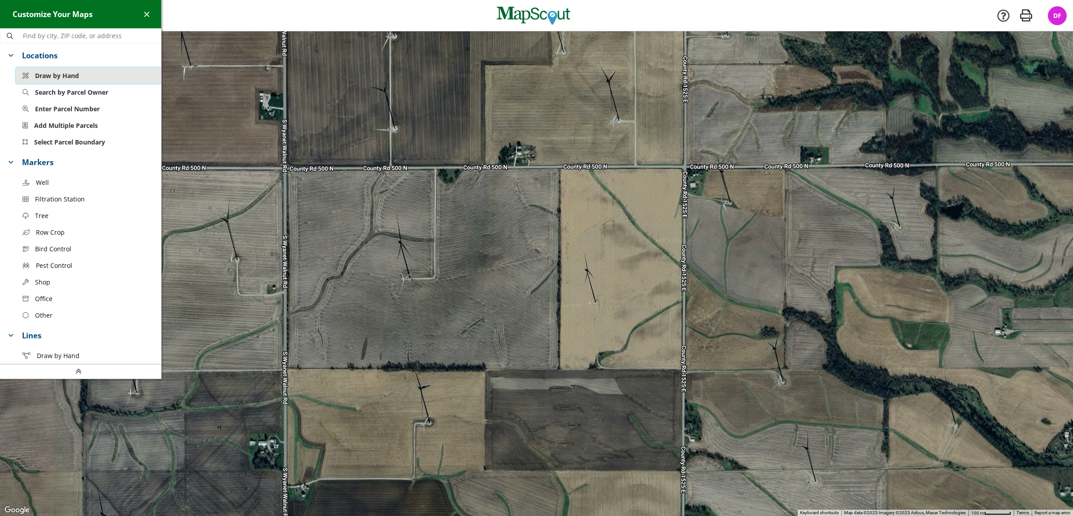
click at [81, 70] on button "Draw by Hand" at bounding box center [89, 75] width 146 height 17
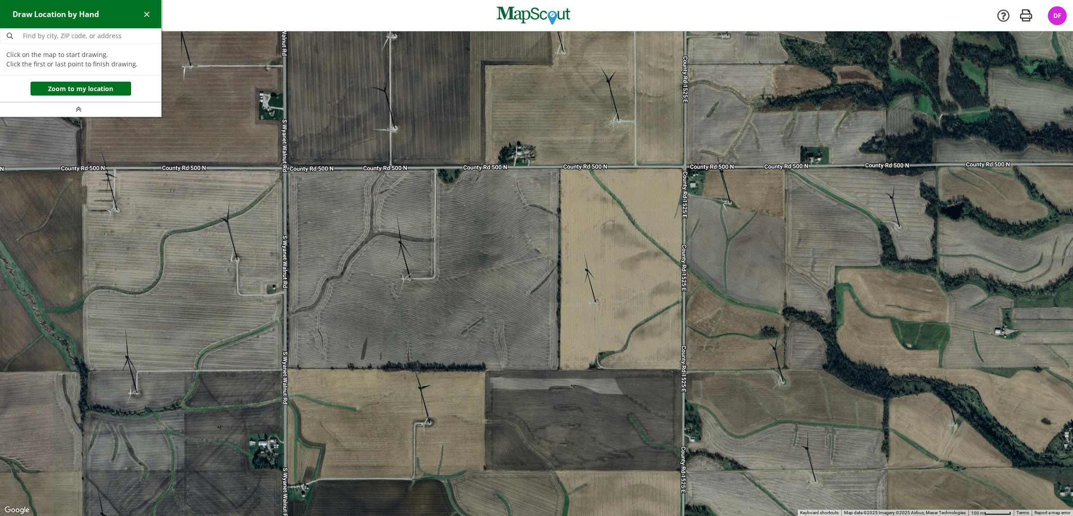
click at [287, 171] on div at bounding box center [536, 273] width 1073 height 485
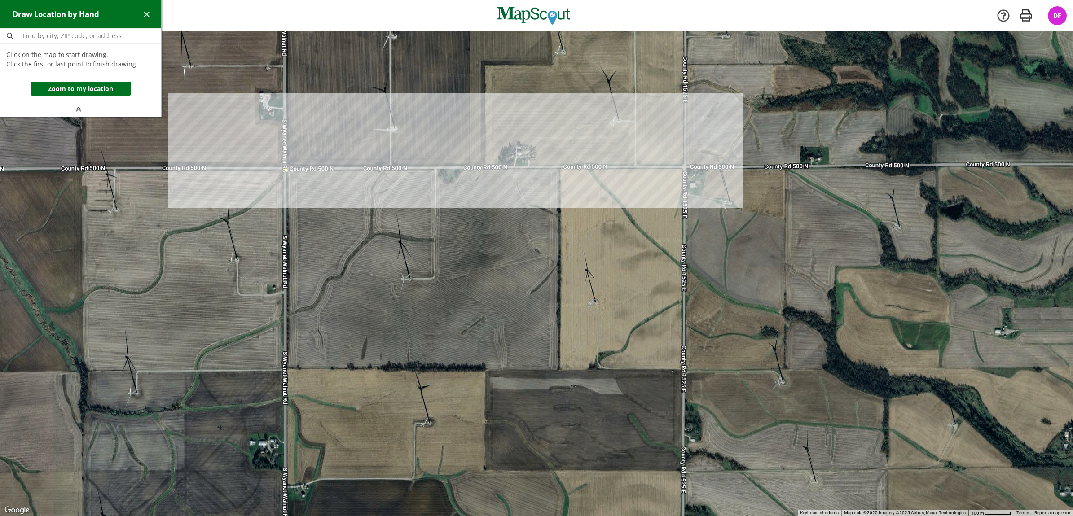
click at [683, 168] on div at bounding box center [536, 273] width 1073 height 485
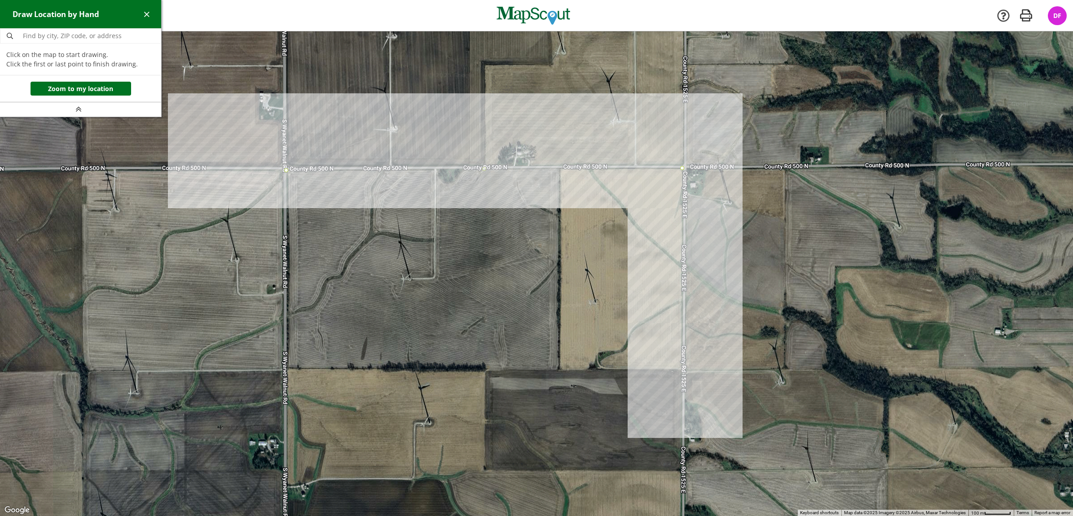
click at [681, 369] on div at bounding box center [536, 273] width 1073 height 485
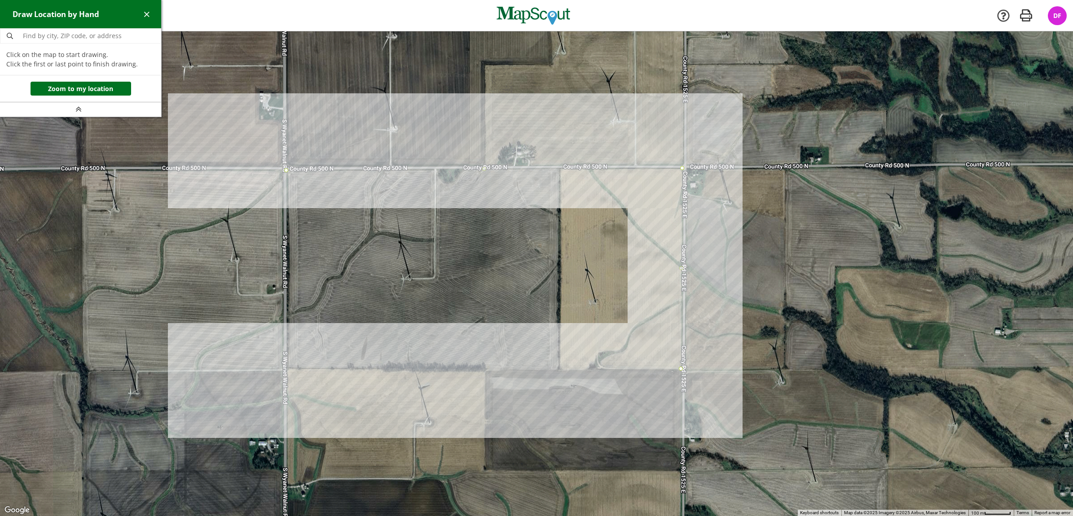
click at [287, 368] on div at bounding box center [536, 273] width 1073 height 485
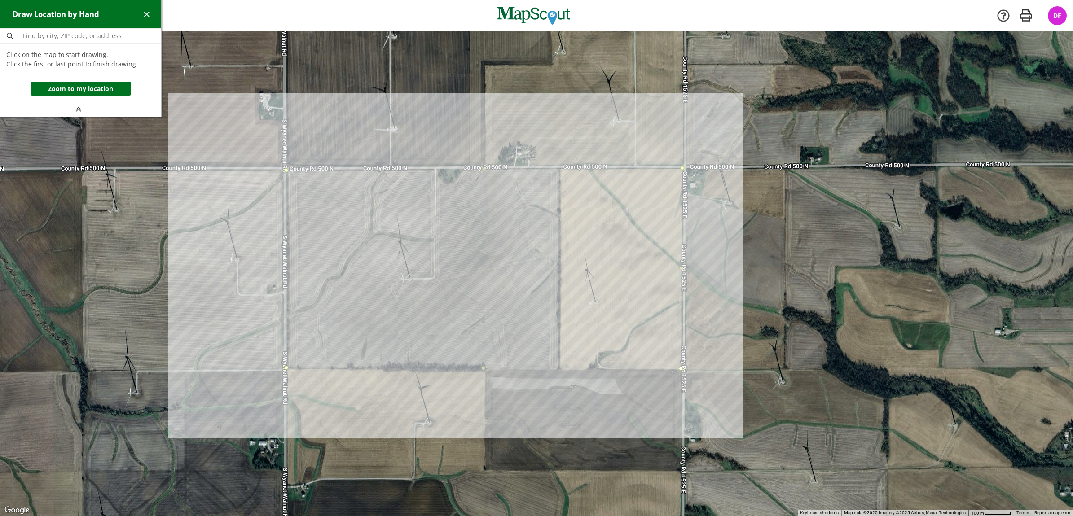
click at [287, 172] on div at bounding box center [536, 273] width 1073 height 485
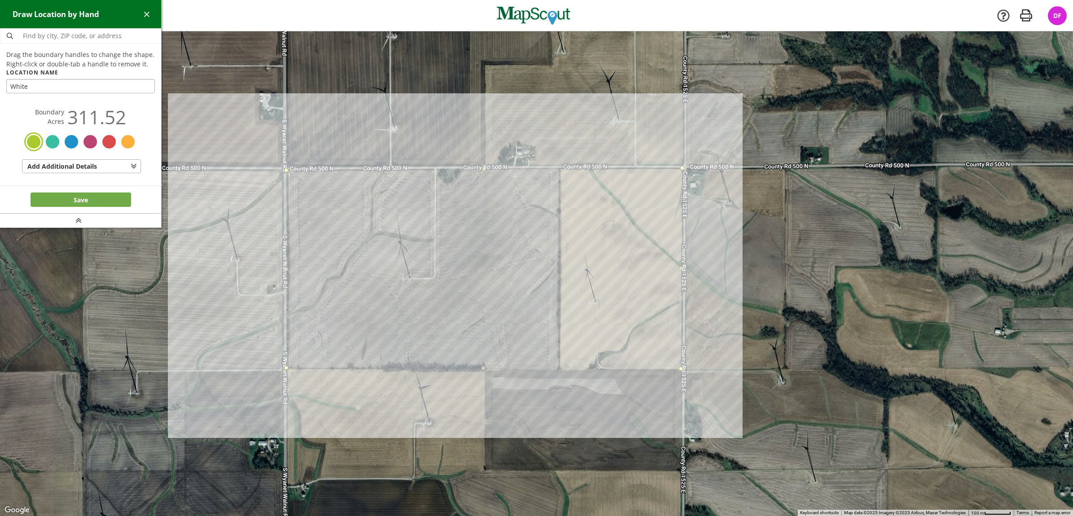
type input "White"
click at [104, 202] on button "Save" at bounding box center [81, 200] width 101 height 14
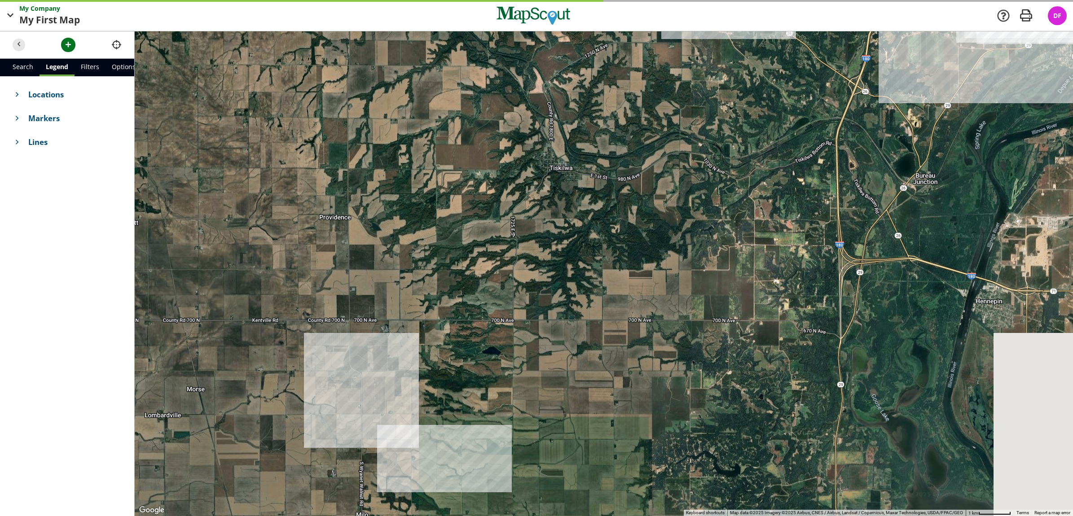
drag, startPoint x: 692, startPoint y: 176, endPoint x: 484, endPoint y: 369, distance: 283.5
click at [484, 369] on div at bounding box center [604, 273] width 939 height 485
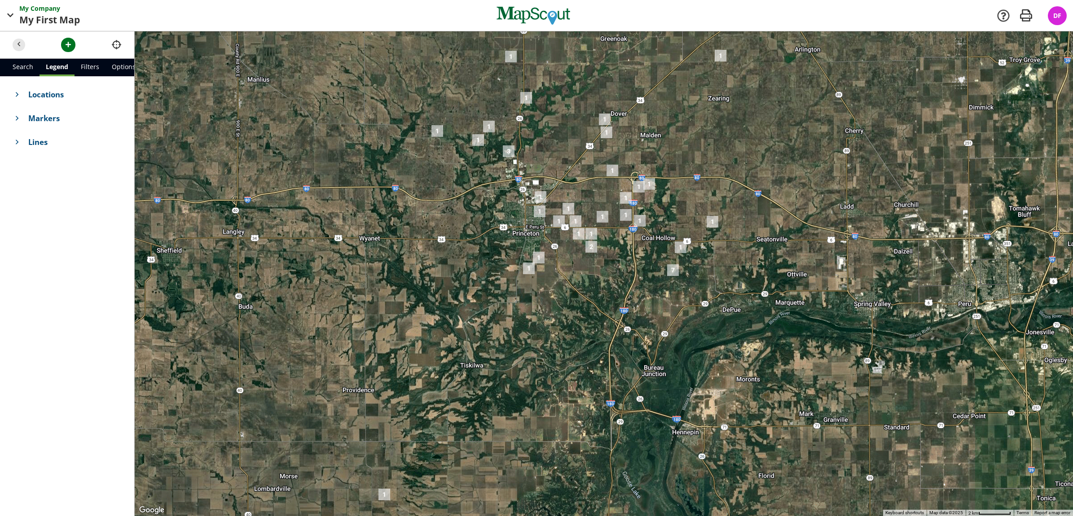
drag, startPoint x: 599, startPoint y: 251, endPoint x: 527, endPoint y: 367, distance: 137.1
click at [527, 367] on div at bounding box center [604, 273] width 939 height 485
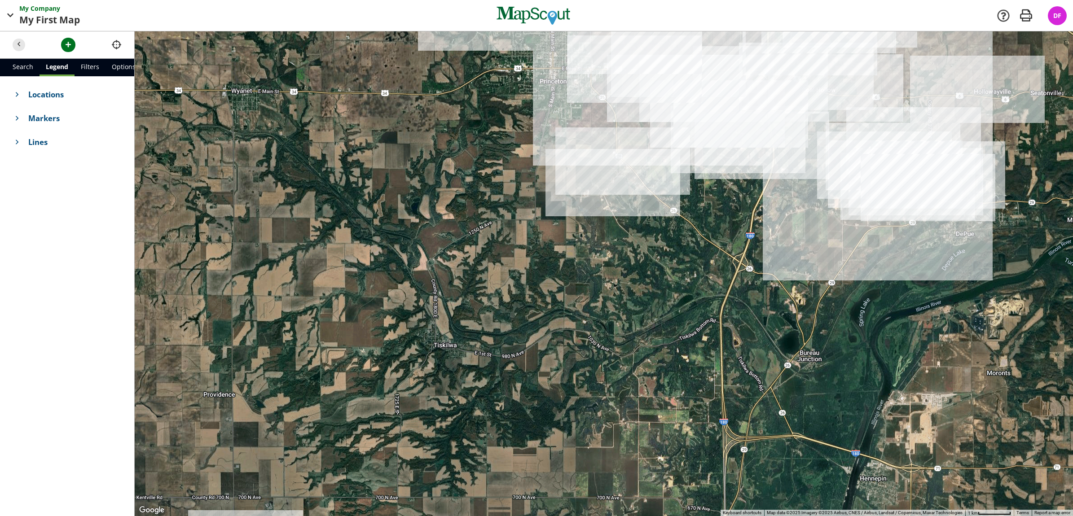
drag, startPoint x: 580, startPoint y: 353, endPoint x: 551, endPoint y: 387, distance: 44.6
click at [551, 387] on div at bounding box center [604, 273] width 939 height 485
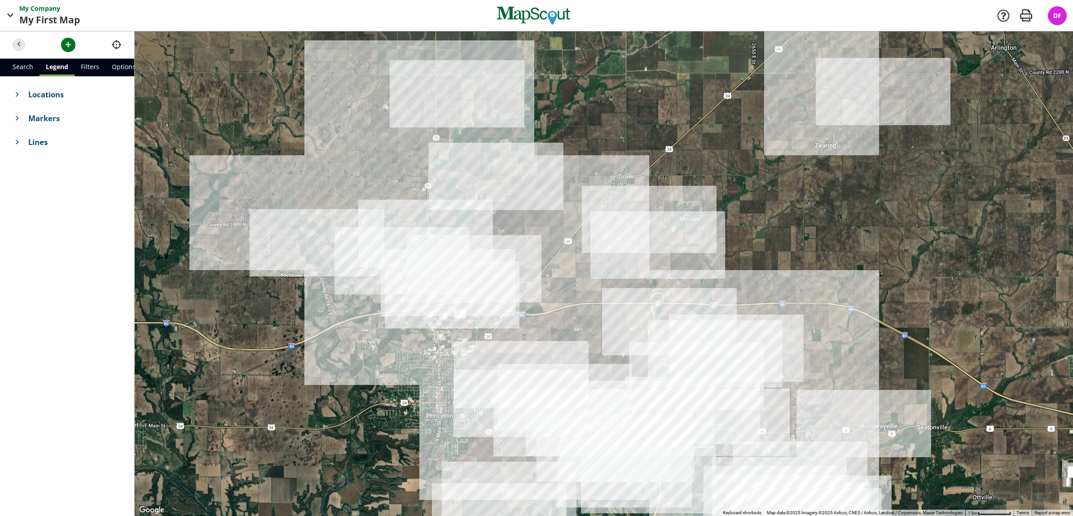
drag, startPoint x: 612, startPoint y: 164, endPoint x: 609, endPoint y: 371, distance: 206.6
click at [609, 371] on div at bounding box center [604, 273] width 939 height 485
click at [23, 45] on span "button" at bounding box center [18, 44] width 9 height 9
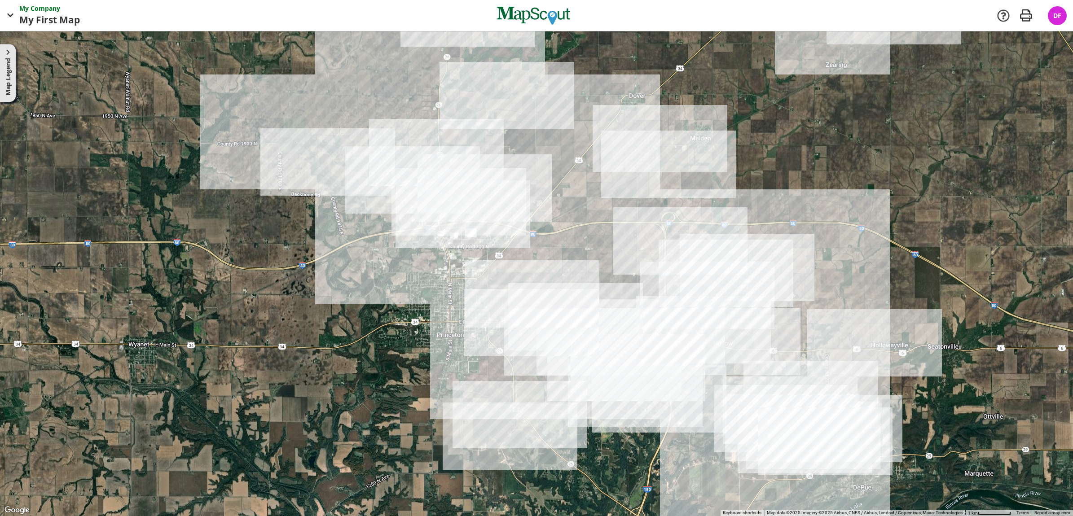
drag, startPoint x: 336, startPoint y: 223, endPoint x: 567, endPoint y: 73, distance: 275.5
click at [565, 74] on div at bounding box center [536, 273] width 1073 height 485
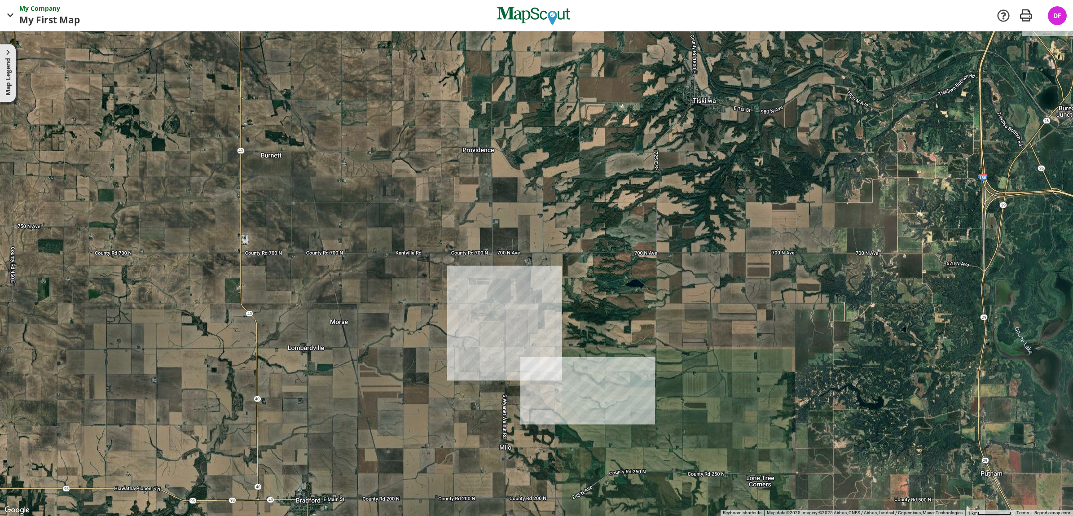
drag, startPoint x: 427, startPoint y: 300, endPoint x: 339, endPoint y: 86, distance: 231.2
click at [339, 86] on div at bounding box center [536, 273] width 1073 height 485
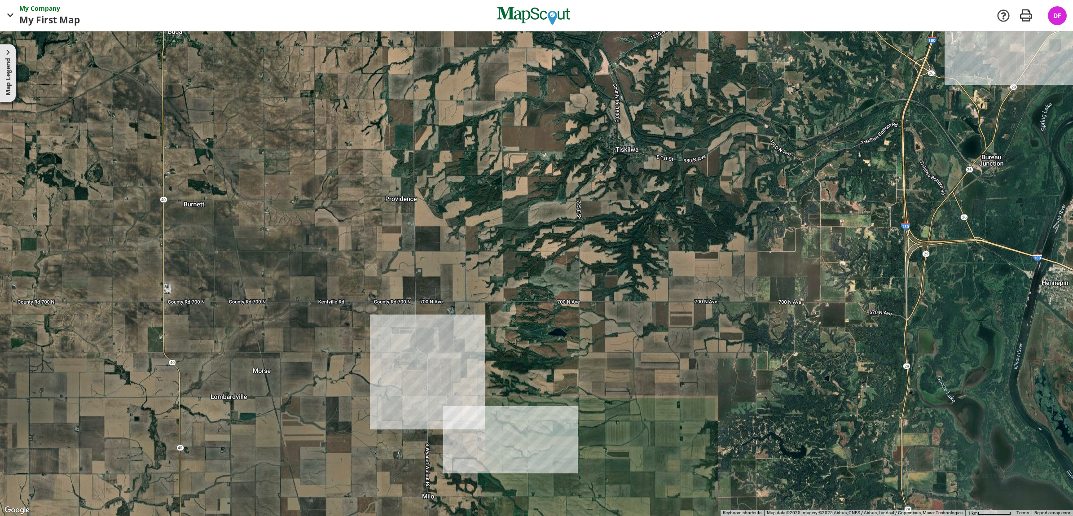
drag, startPoint x: 605, startPoint y: 174, endPoint x: 567, endPoint y: 196, distance: 44.2
click at [567, 196] on div at bounding box center [536, 273] width 1073 height 485
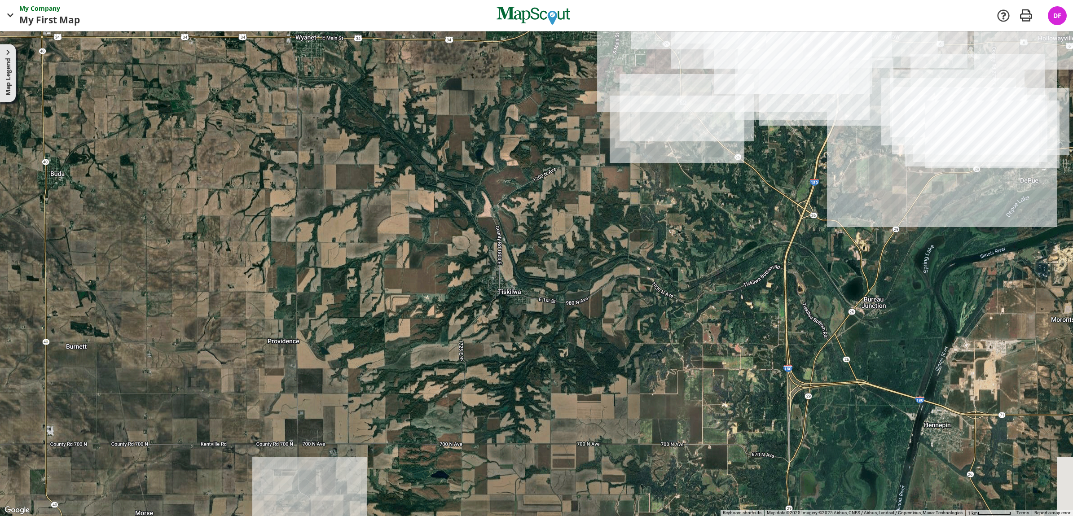
drag, startPoint x: 698, startPoint y: 158, endPoint x: 571, endPoint y: 331, distance: 214.9
click at [549, 368] on div at bounding box center [536, 273] width 1073 height 485
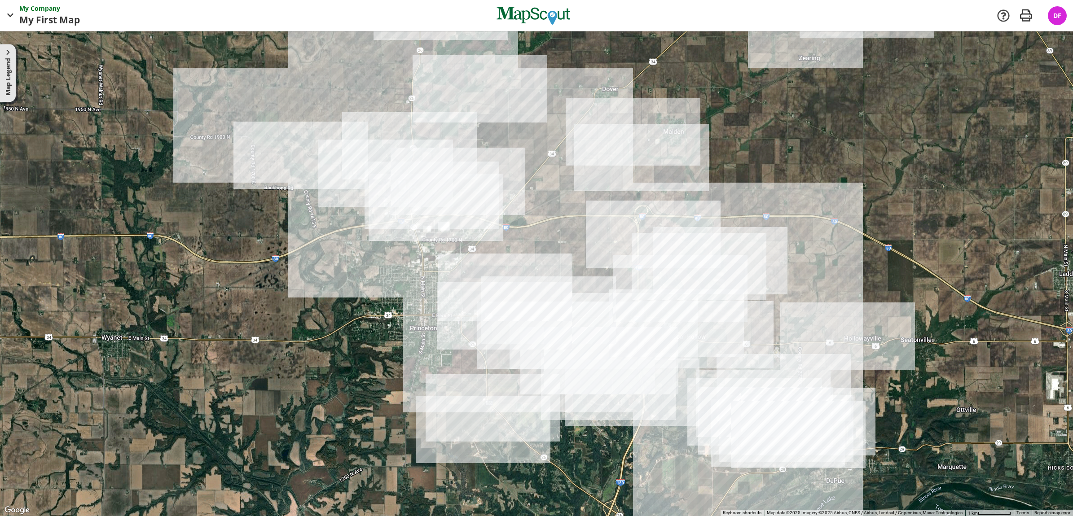
drag, startPoint x: 620, startPoint y: 230, endPoint x: 543, endPoint y: 335, distance: 130.3
click at [511, 364] on div at bounding box center [536, 273] width 1073 height 485
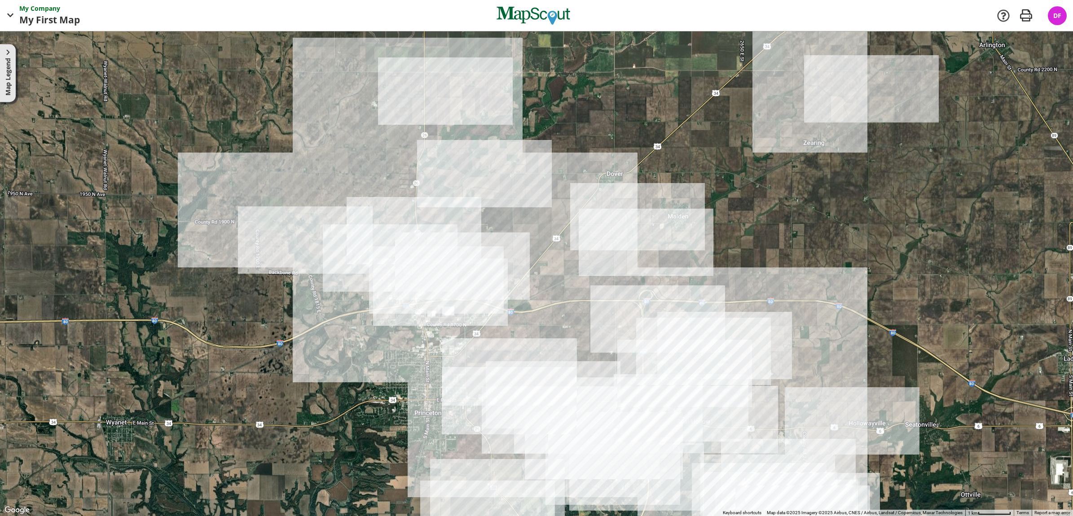
drag, startPoint x: 595, startPoint y: 176, endPoint x: 569, endPoint y: 218, distance: 49.6
click at [569, 218] on div at bounding box center [536, 273] width 1073 height 485
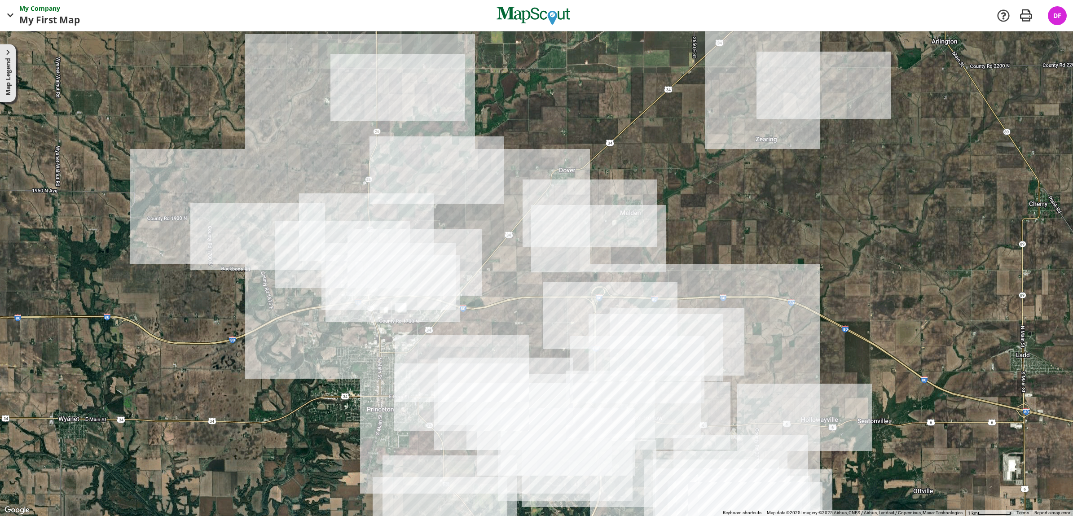
drag, startPoint x: 750, startPoint y: 314, endPoint x: 701, endPoint y: 311, distance: 49.1
click at [701, 311] on div at bounding box center [536, 273] width 1073 height 485
click at [1024, 15] on span "button" at bounding box center [1026, 15] width 18 height 18
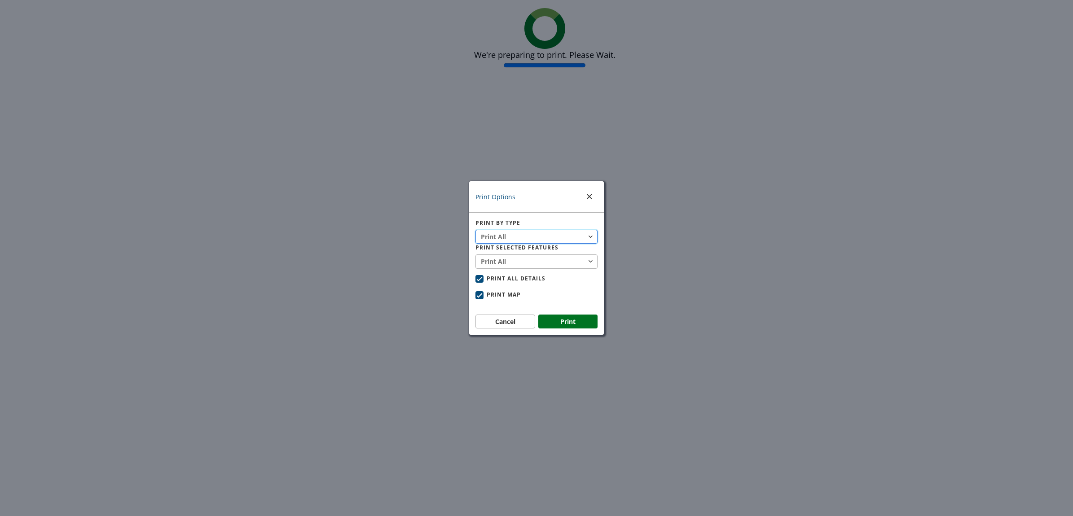
click at [537, 232] on button "Print All" at bounding box center [537, 237] width 122 height 14
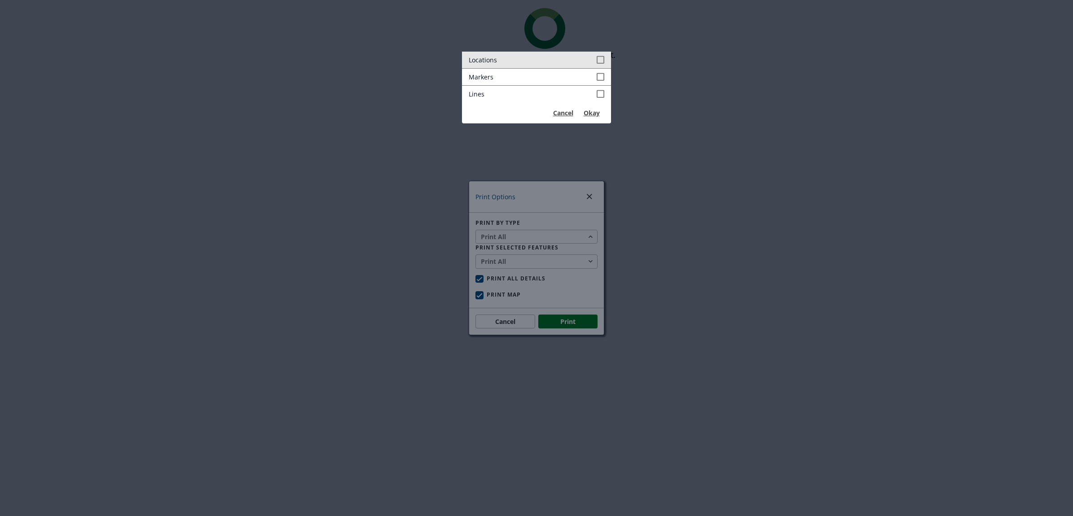
click at [597, 60] on span at bounding box center [601, 59] width 8 height 9
click at [594, 113] on button "Okay" at bounding box center [591, 113] width 26 height 14
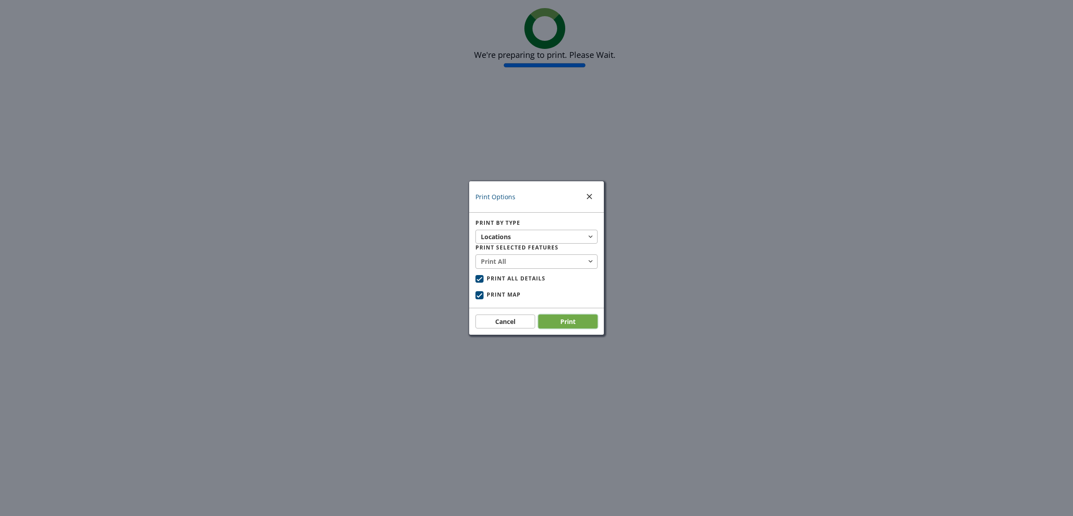
click at [580, 318] on button "Print" at bounding box center [568, 322] width 60 height 14
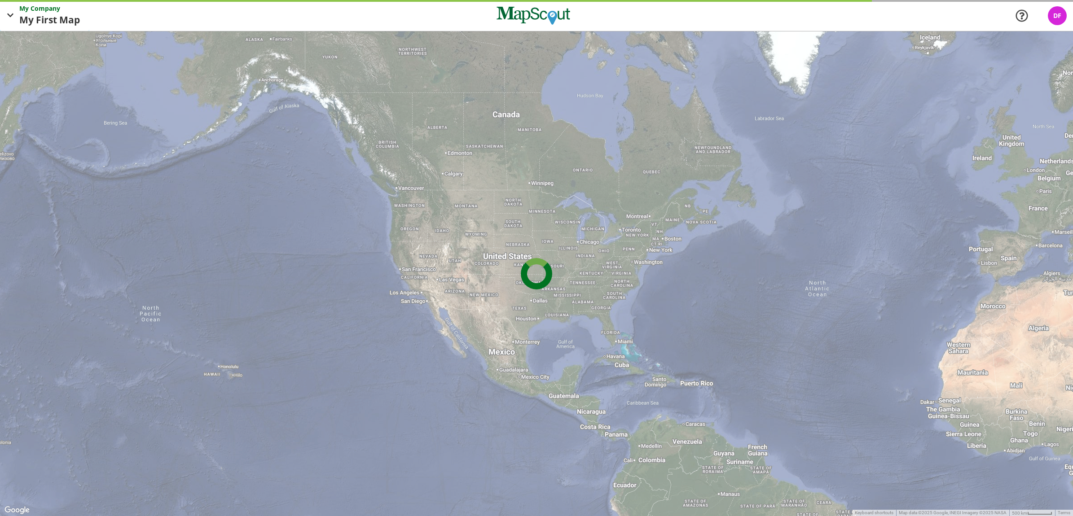
click at [35, 19] on span "My First" at bounding box center [39, 20] width 40 height 14
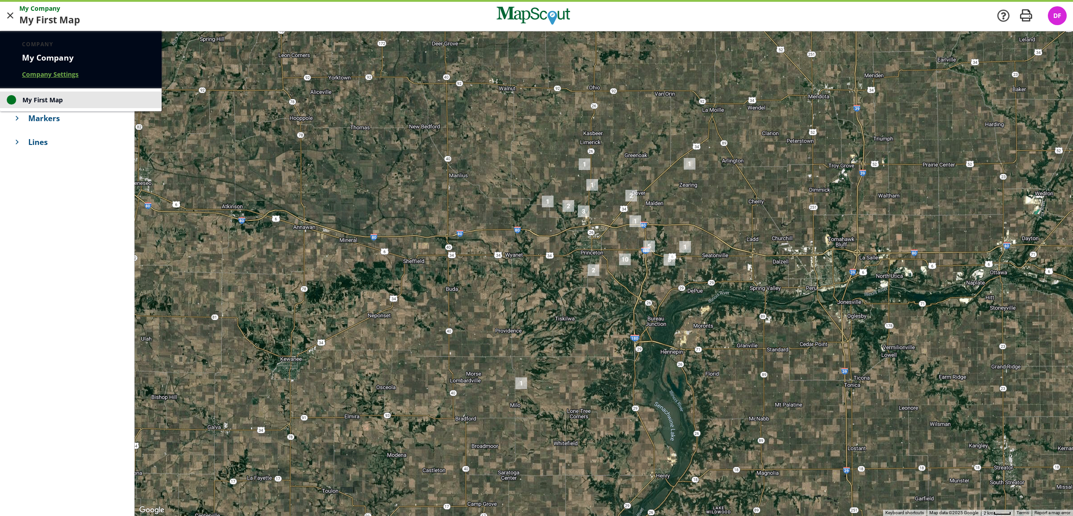
click at [11, 21] on div at bounding box center [536, 258] width 1073 height 516
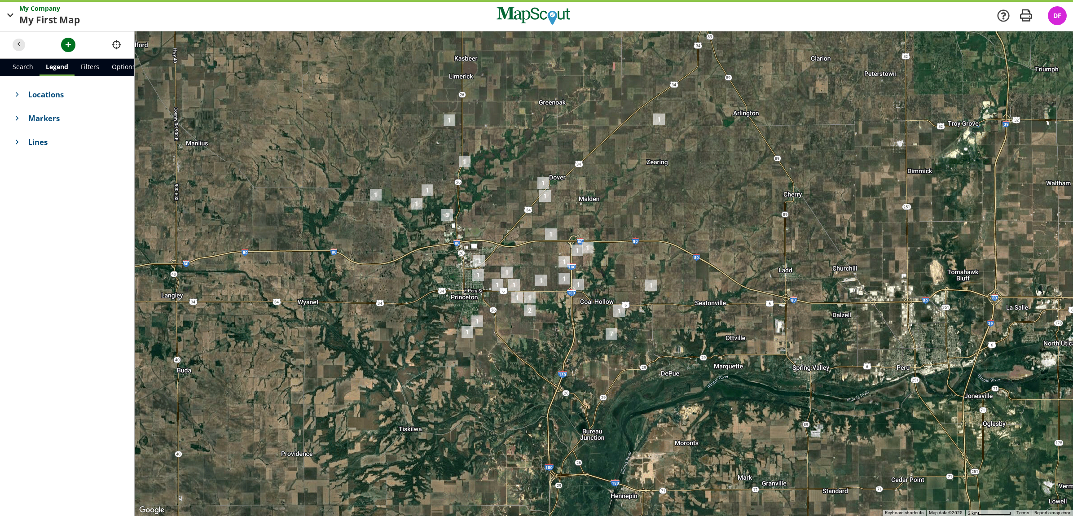
drag, startPoint x: 650, startPoint y: 238, endPoint x: 537, endPoint y: 266, distance: 116.5
click at [537, 266] on div at bounding box center [604, 273] width 939 height 485
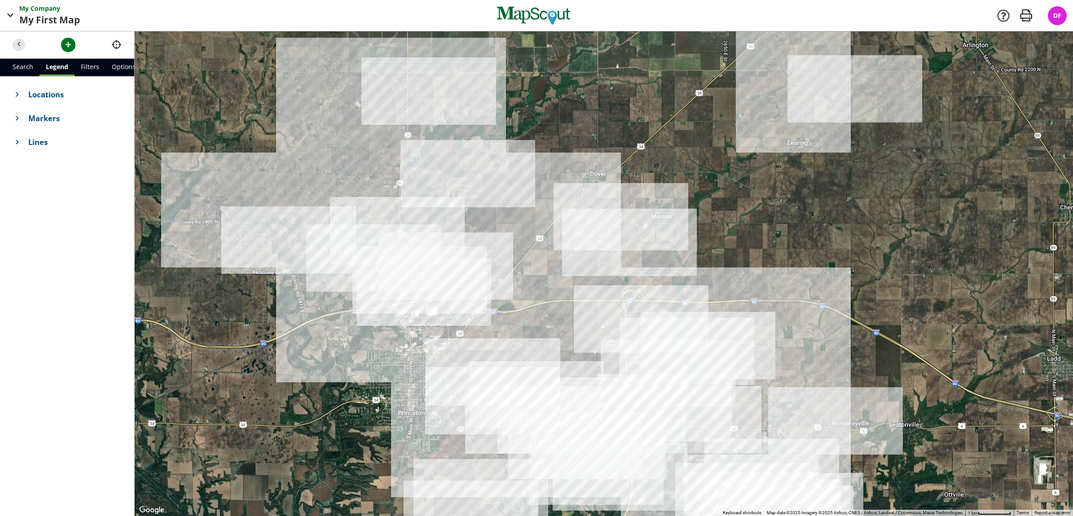
drag, startPoint x: 543, startPoint y: 236, endPoint x: 570, endPoint y: 306, distance: 75.4
click at [570, 306] on div at bounding box center [604, 273] width 939 height 485
click at [701, 477] on div at bounding box center [604, 273] width 939 height 485
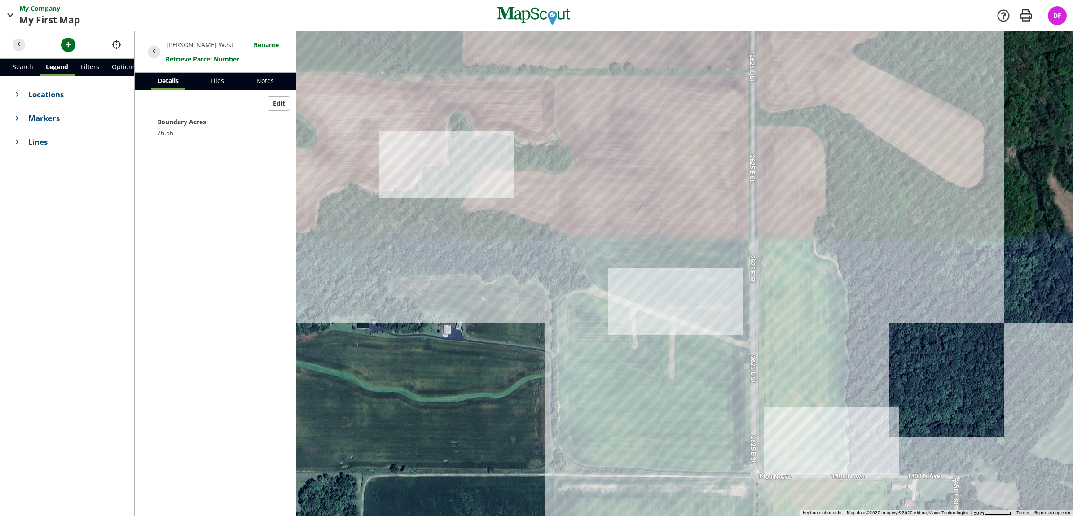
click at [785, 412] on div at bounding box center [604, 273] width 939 height 485
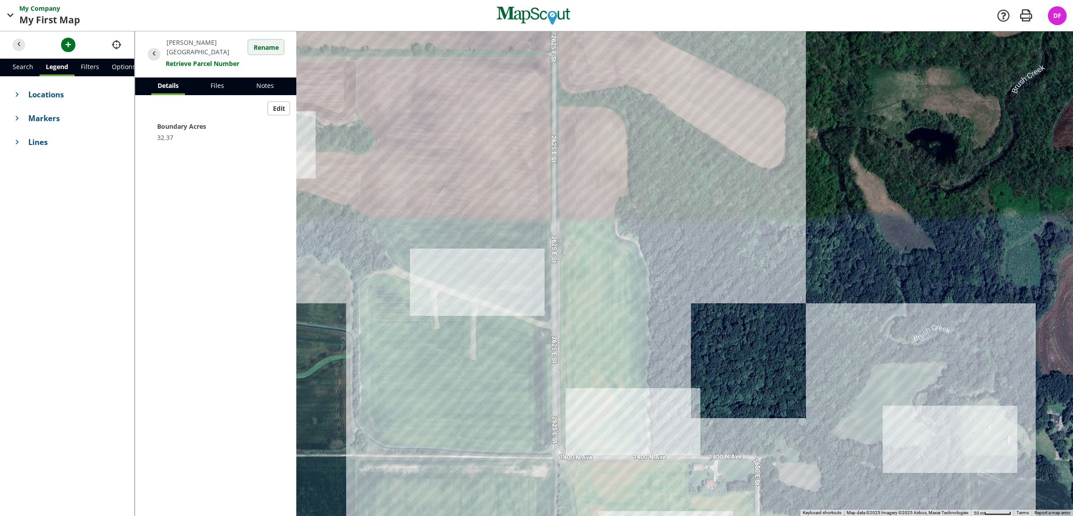
click at [263, 42] on button "Rename" at bounding box center [265, 47] width 35 height 14
drag, startPoint x: 180, startPoint y: 45, endPoint x: 203, endPoint y: 46, distance: 23.4
click at [203, 46] on input "[PERSON_NAME][GEOGRAPHIC_DATA]" at bounding box center [195, 45] width 56 height 14
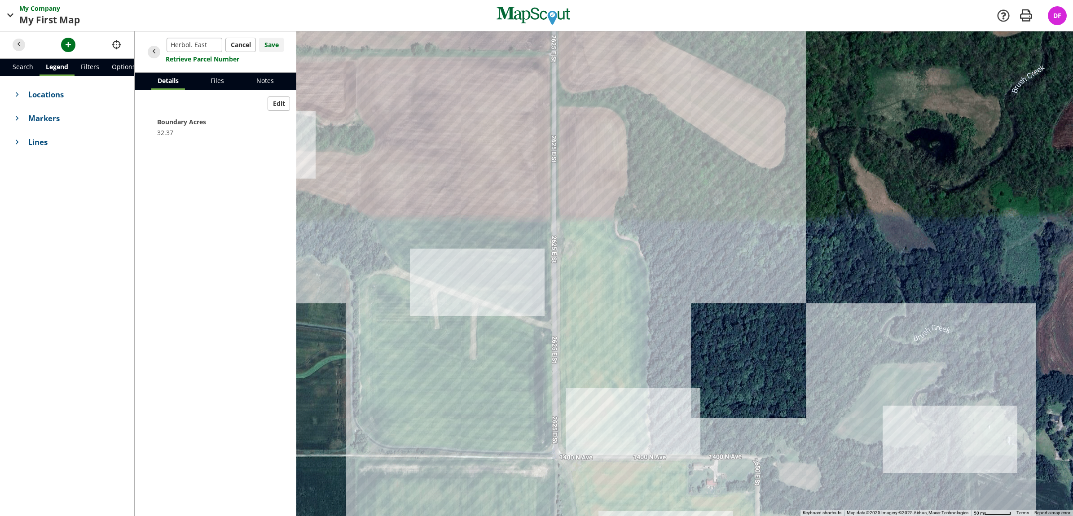
type input "Herbol. East"
click at [267, 44] on button "Save" at bounding box center [271, 45] width 25 height 14
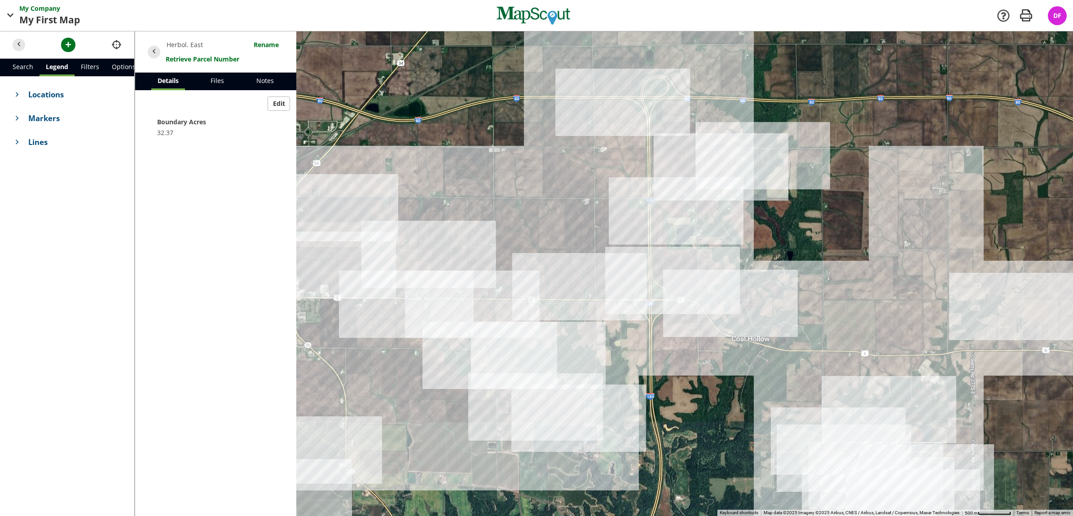
drag, startPoint x: 778, startPoint y: 261, endPoint x: 849, endPoint y: 366, distance: 127.2
click at [849, 366] on div at bounding box center [604, 273] width 939 height 485
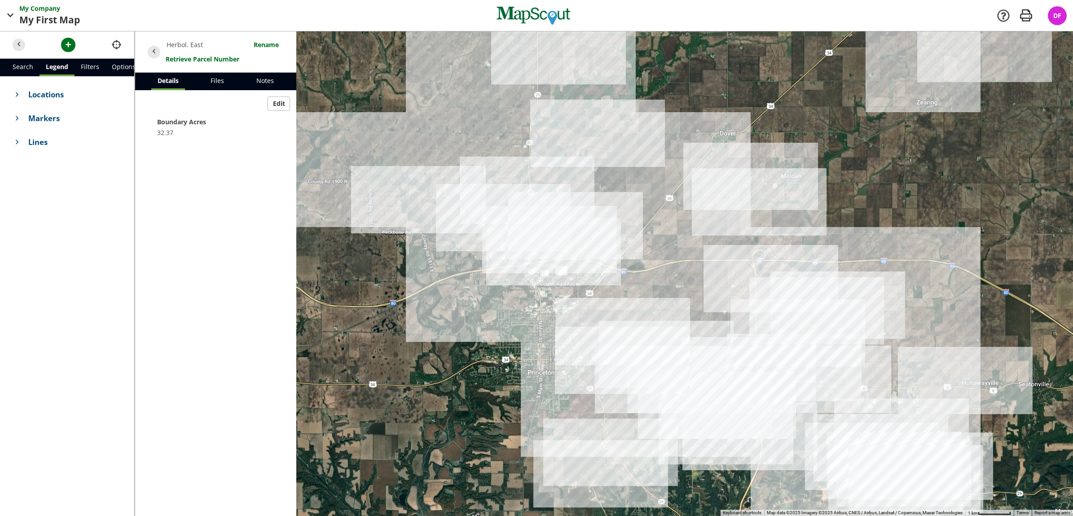
drag, startPoint x: 765, startPoint y: 243, endPoint x: 771, endPoint y: 272, distance: 29.8
click at [771, 272] on div at bounding box center [604, 273] width 939 height 485
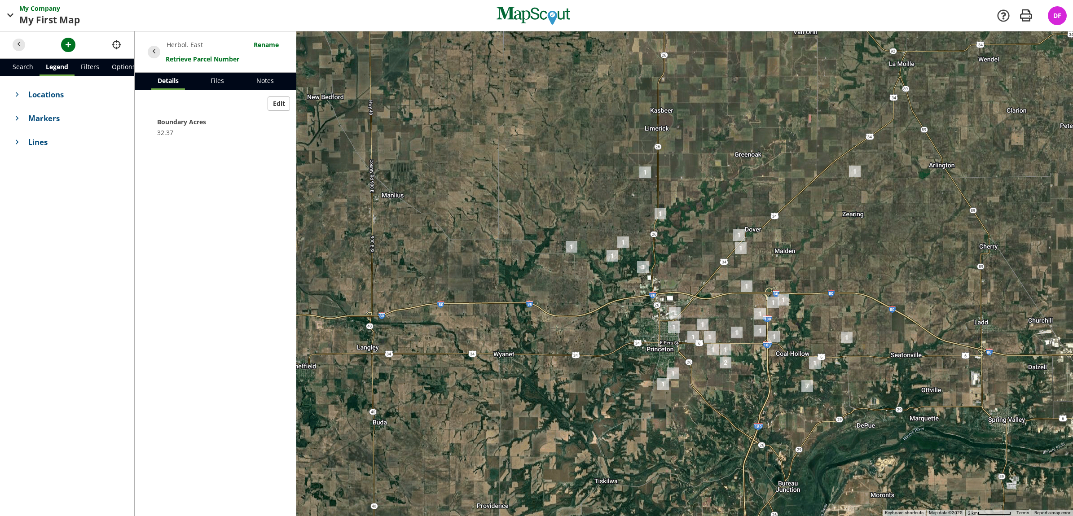
drag, startPoint x: 803, startPoint y: 311, endPoint x: 730, endPoint y: 329, distance: 75.4
click at [730, 329] on div at bounding box center [604, 273] width 939 height 485
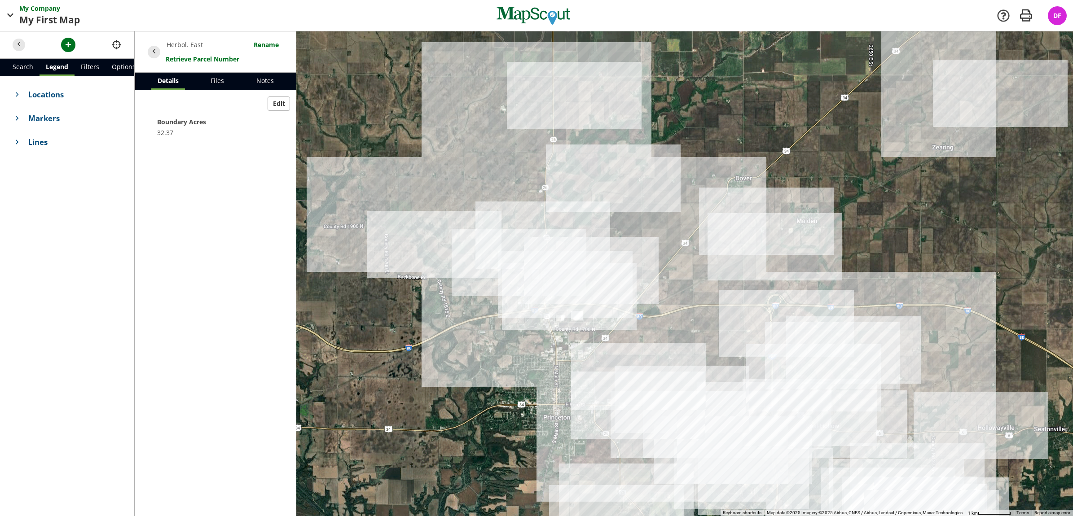
drag, startPoint x: 703, startPoint y: 293, endPoint x: 811, endPoint y: 318, distance: 110.6
click at [811, 318] on div at bounding box center [604, 273] width 939 height 485
click at [59, 92] on span "Locations" at bounding box center [74, 94] width 93 height 11
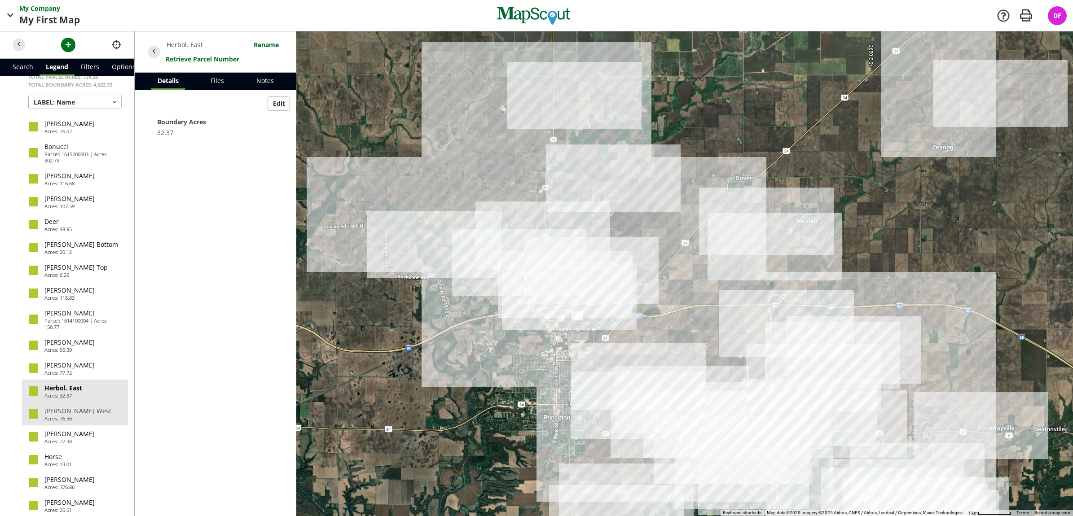
scroll to position [168, 0]
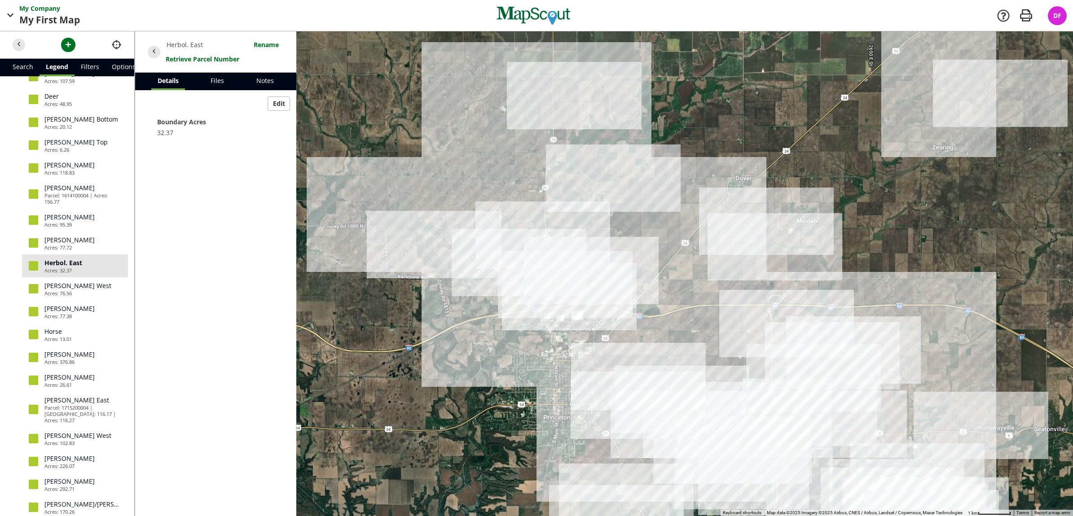
drag, startPoint x: 74, startPoint y: 265, endPoint x: 158, endPoint y: 292, distance: 88.3
click at [158, 292] on div "Edit Boundary Acres 32.37" at bounding box center [215, 303] width 161 height 426
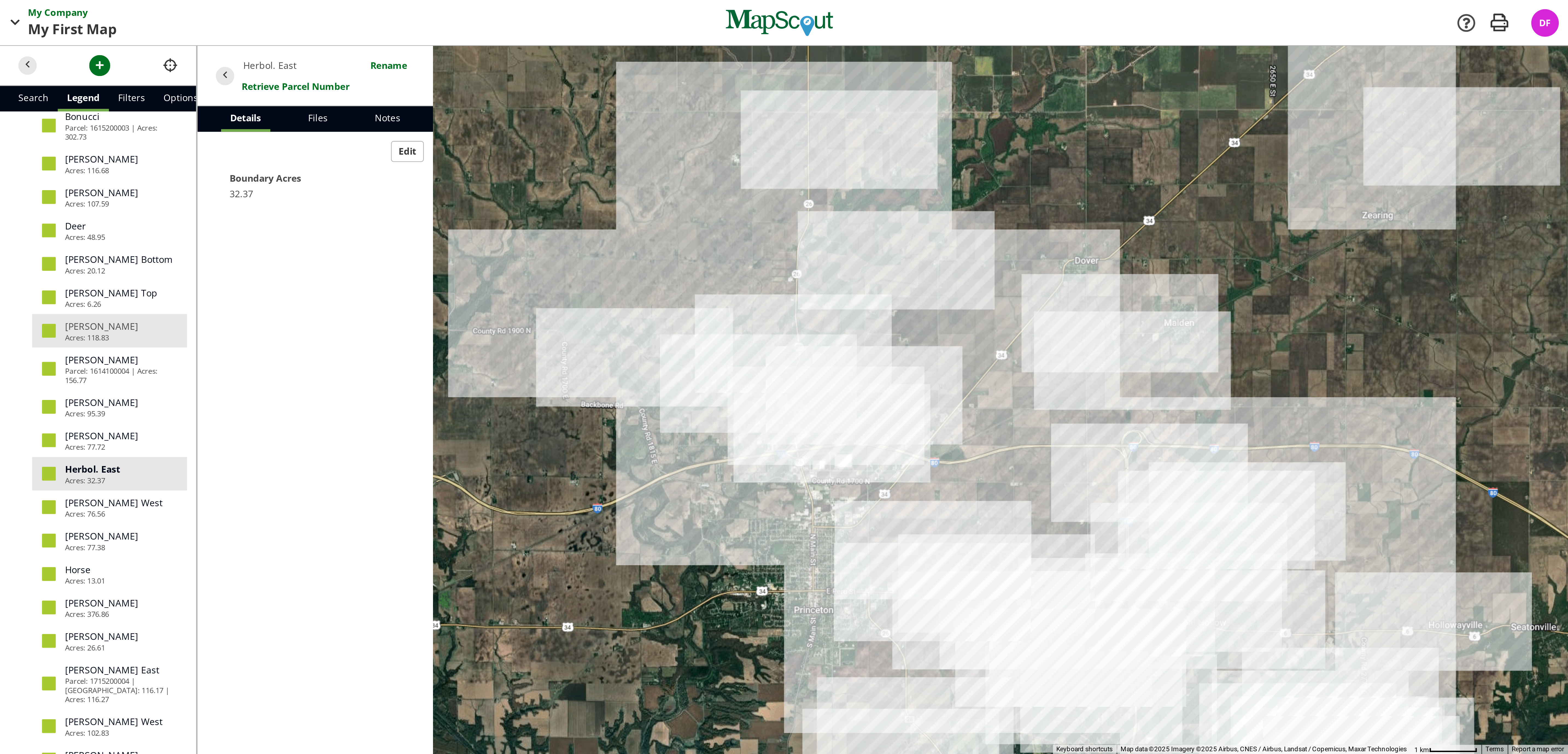
scroll to position [0, 0]
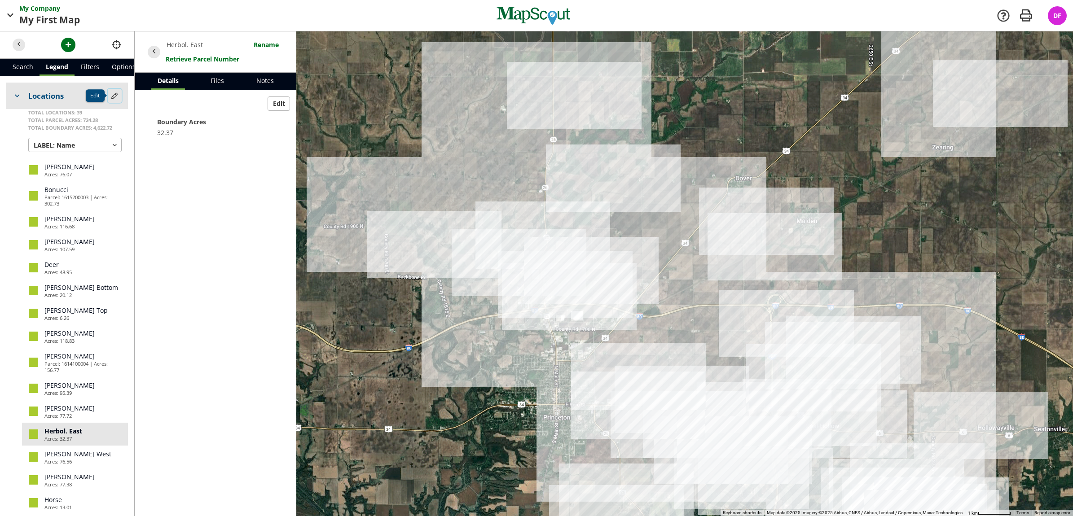
click at [110, 93] on span "button" at bounding box center [114, 95] width 9 height 9
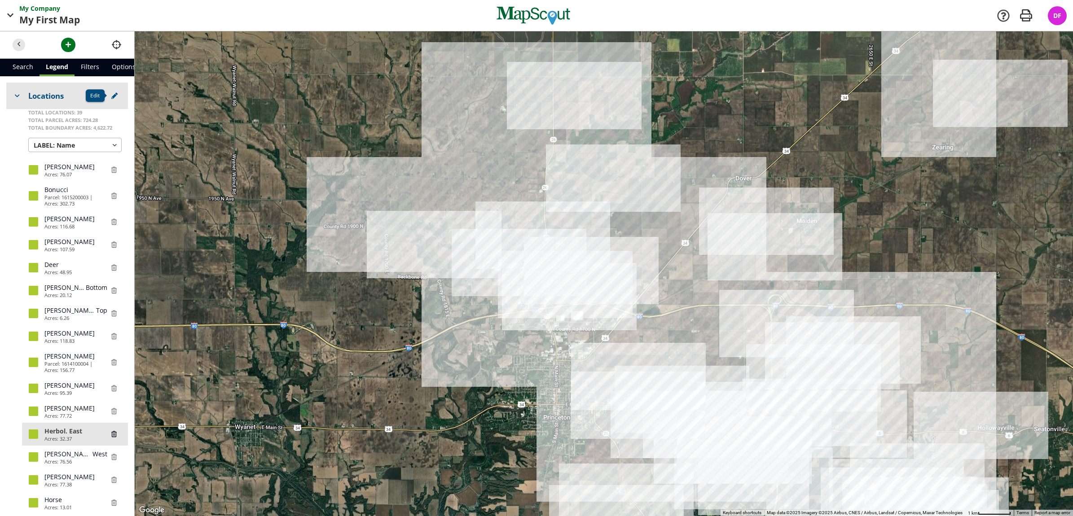
click at [48, 436] on span "Herbol." at bounding box center [56, 431] width 25 height 9
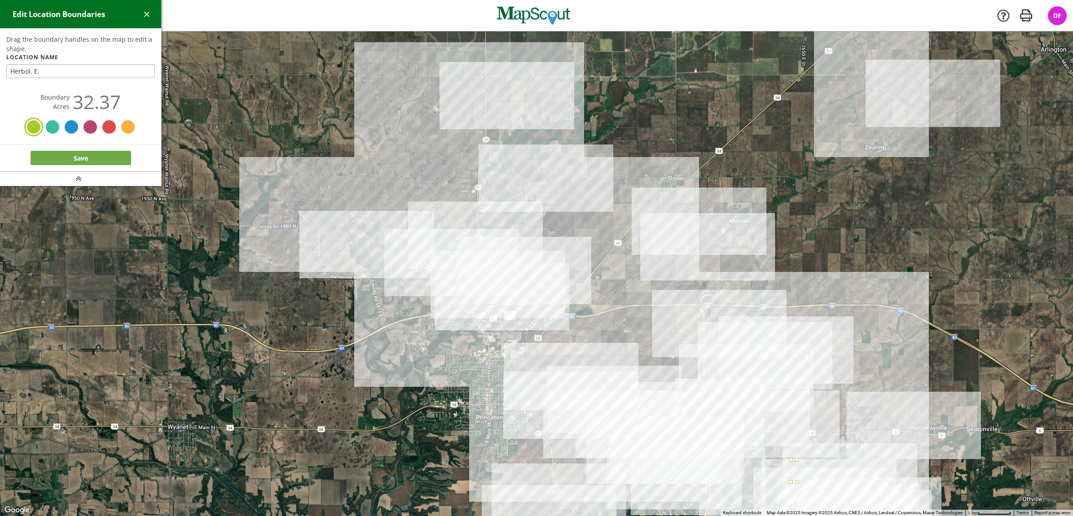
type input "Herbol. E."
click at [77, 156] on button "Save" at bounding box center [81, 158] width 101 height 14
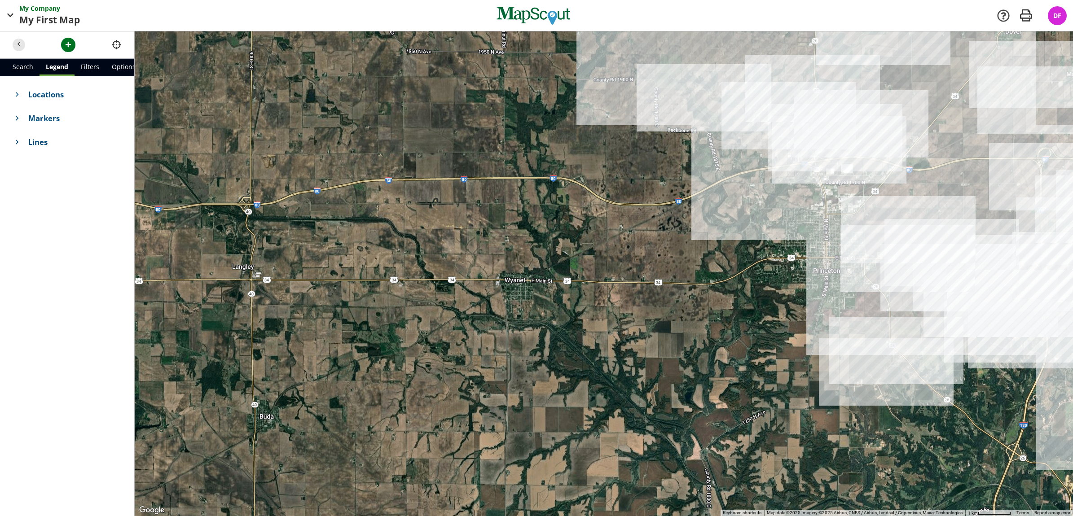
drag, startPoint x: 555, startPoint y: 283, endPoint x: 879, endPoint y: 109, distance: 368.1
click at [879, 109] on div at bounding box center [604, 273] width 939 height 485
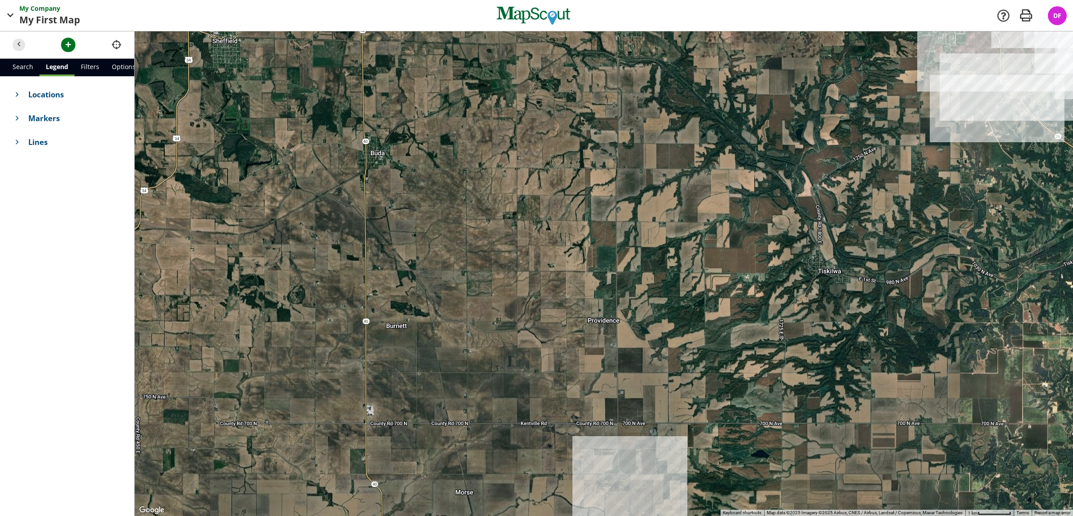
drag, startPoint x: 726, startPoint y: 272, endPoint x: 851, endPoint y: 1, distance: 298.2
click at [851, 1] on div "My Company My First Map Map Company My Company Company Settings App v2.14.2 Ret…" at bounding box center [536, 258] width 1073 height 516
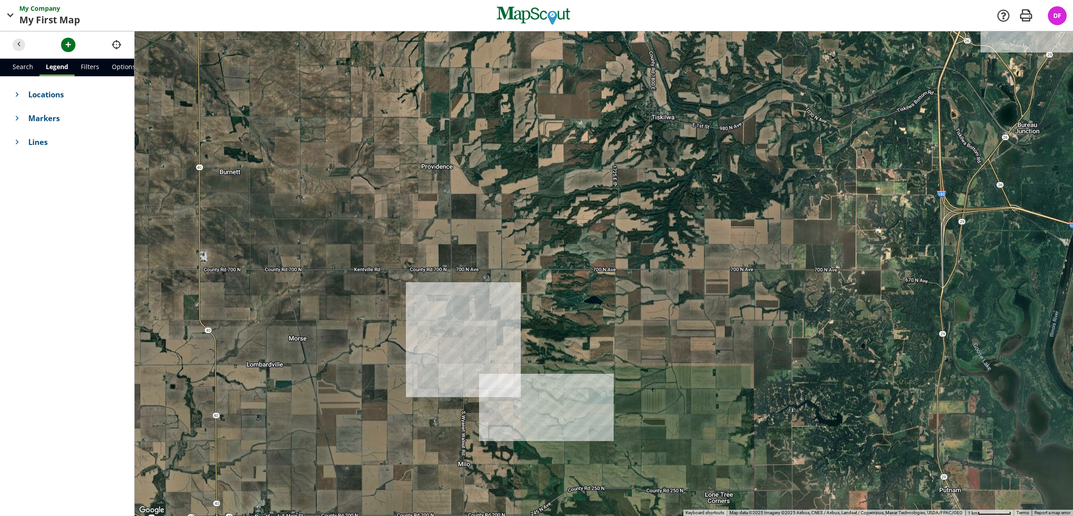
drag, startPoint x: 683, startPoint y: 273, endPoint x: 373, endPoint y: 196, distance: 318.9
click at [373, 196] on div at bounding box center [604, 273] width 939 height 485
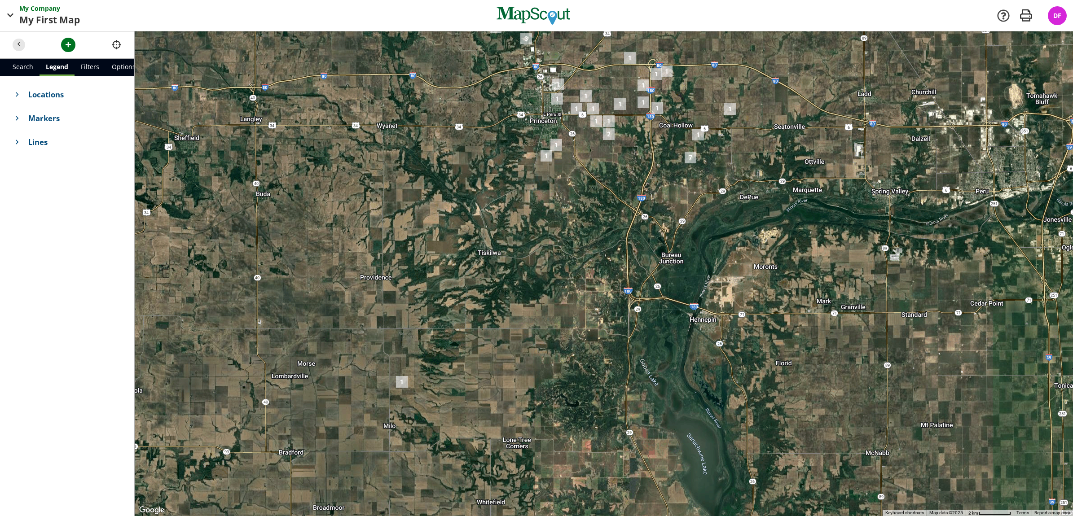
drag, startPoint x: 463, startPoint y: 188, endPoint x: 432, endPoint y: 272, distance: 89.4
click at [432, 272] on div at bounding box center [604, 273] width 939 height 485
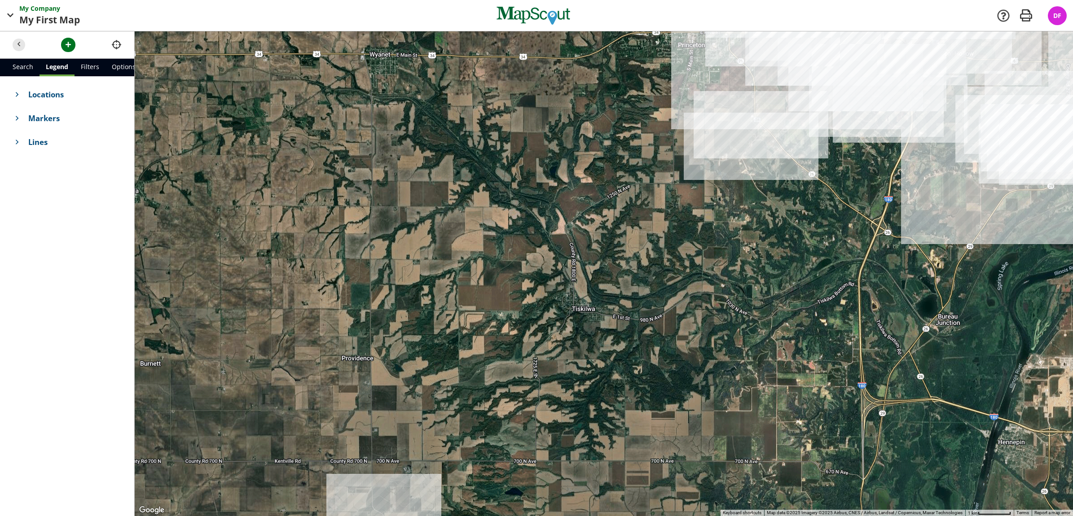
drag, startPoint x: 441, startPoint y: 234, endPoint x: 485, endPoint y: 298, distance: 78.1
click at [479, 304] on div at bounding box center [604, 273] width 939 height 485
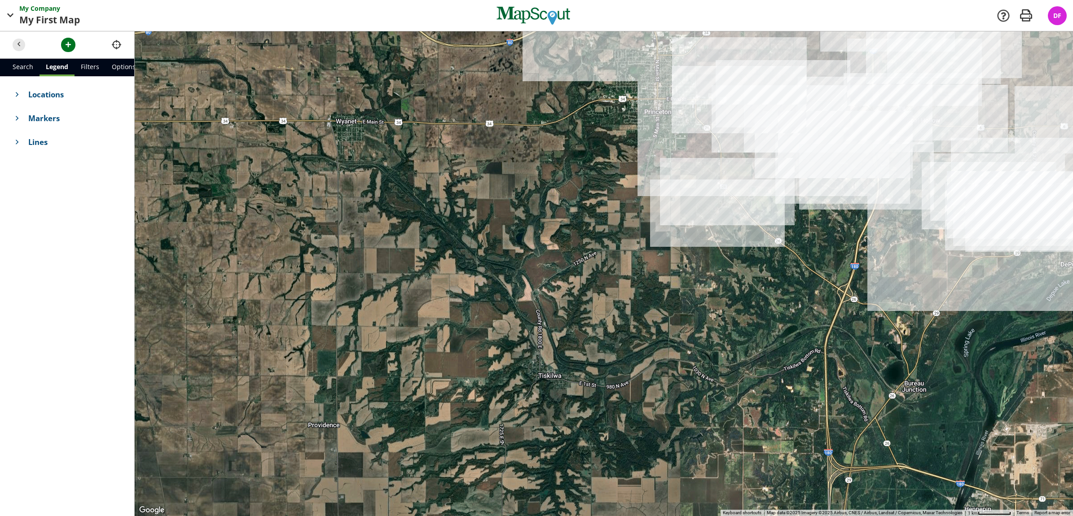
drag, startPoint x: 580, startPoint y: 211, endPoint x: 548, endPoint y: 266, distance: 63.4
click at [548, 266] on div at bounding box center [604, 273] width 939 height 485
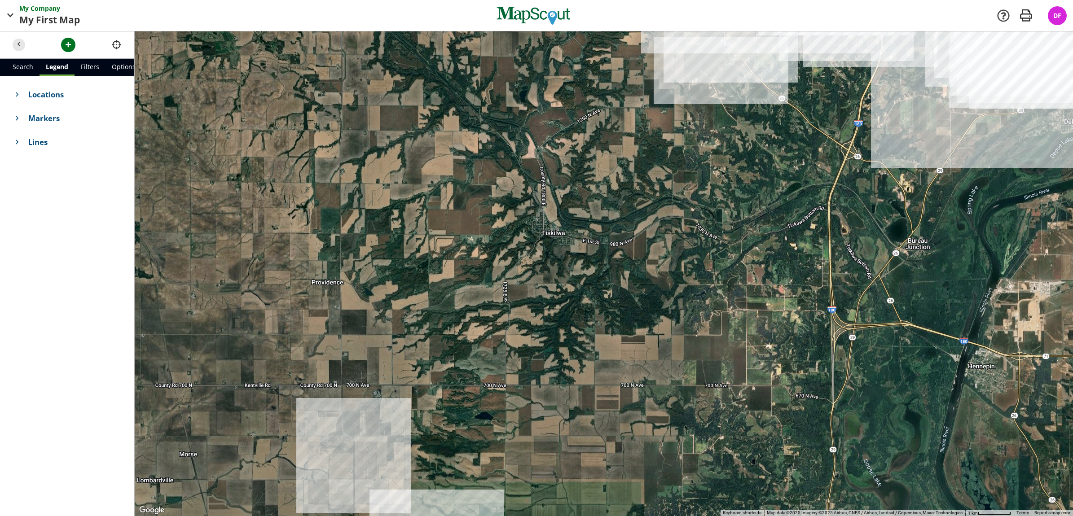
drag, startPoint x: 545, startPoint y: 314, endPoint x: 548, endPoint y: 171, distance: 143.8
click at [548, 171] on div at bounding box center [604, 273] width 939 height 485
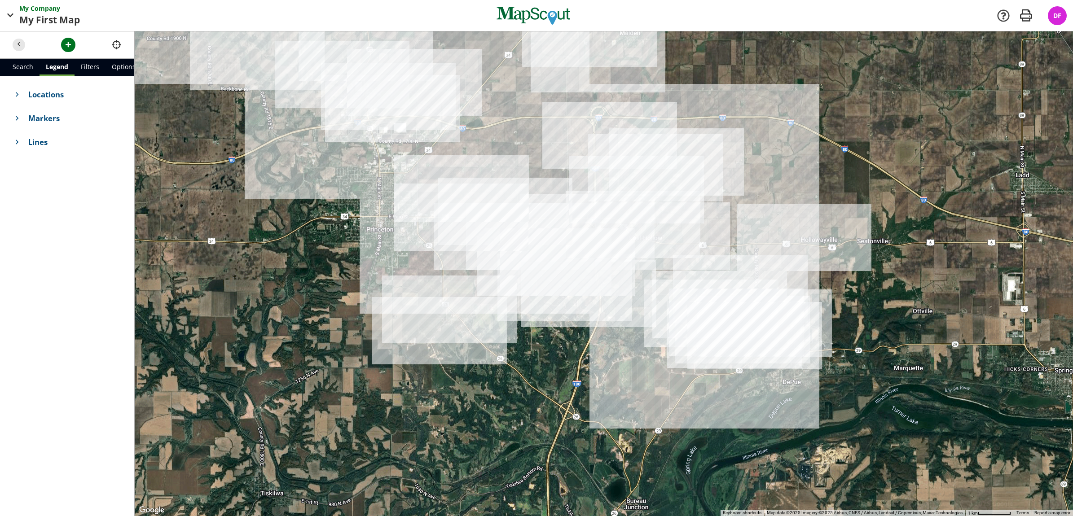
drag, startPoint x: 764, startPoint y: 198, endPoint x: 442, endPoint y: 503, distance: 443.2
click at [442, 503] on div at bounding box center [604, 273] width 939 height 485
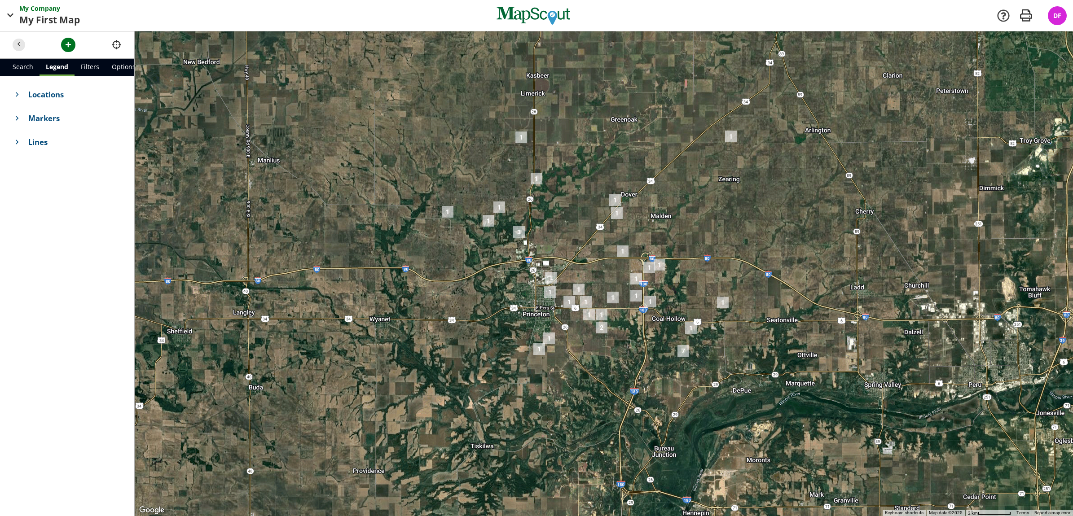
drag, startPoint x: 578, startPoint y: 338, endPoint x: 624, endPoint y: 364, distance: 53.3
click at [624, 364] on div at bounding box center [604, 273] width 939 height 485
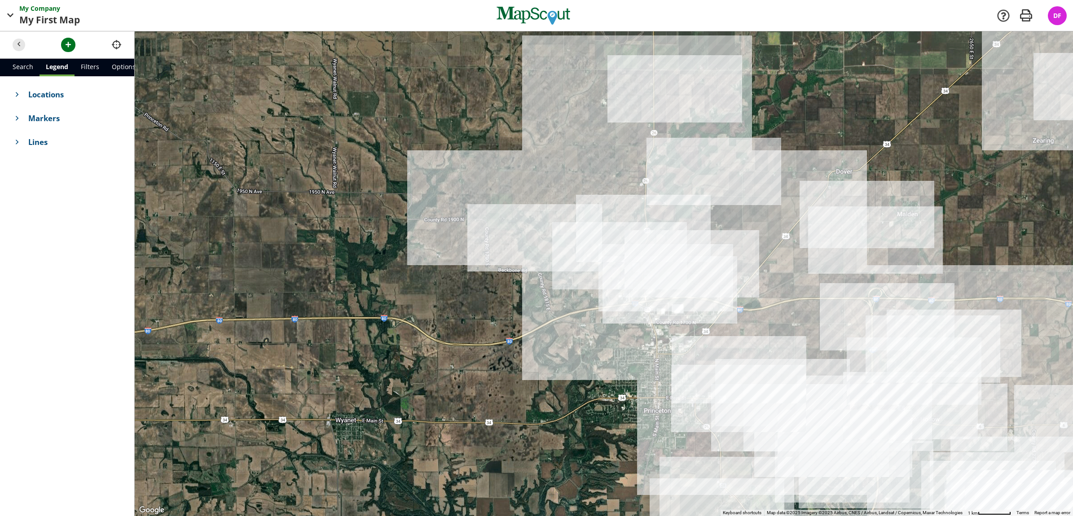
drag, startPoint x: 613, startPoint y: 348, endPoint x: 824, endPoint y: 495, distance: 257.4
click at [824, 495] on div at bounding box center [604, 273] width 939 height 485
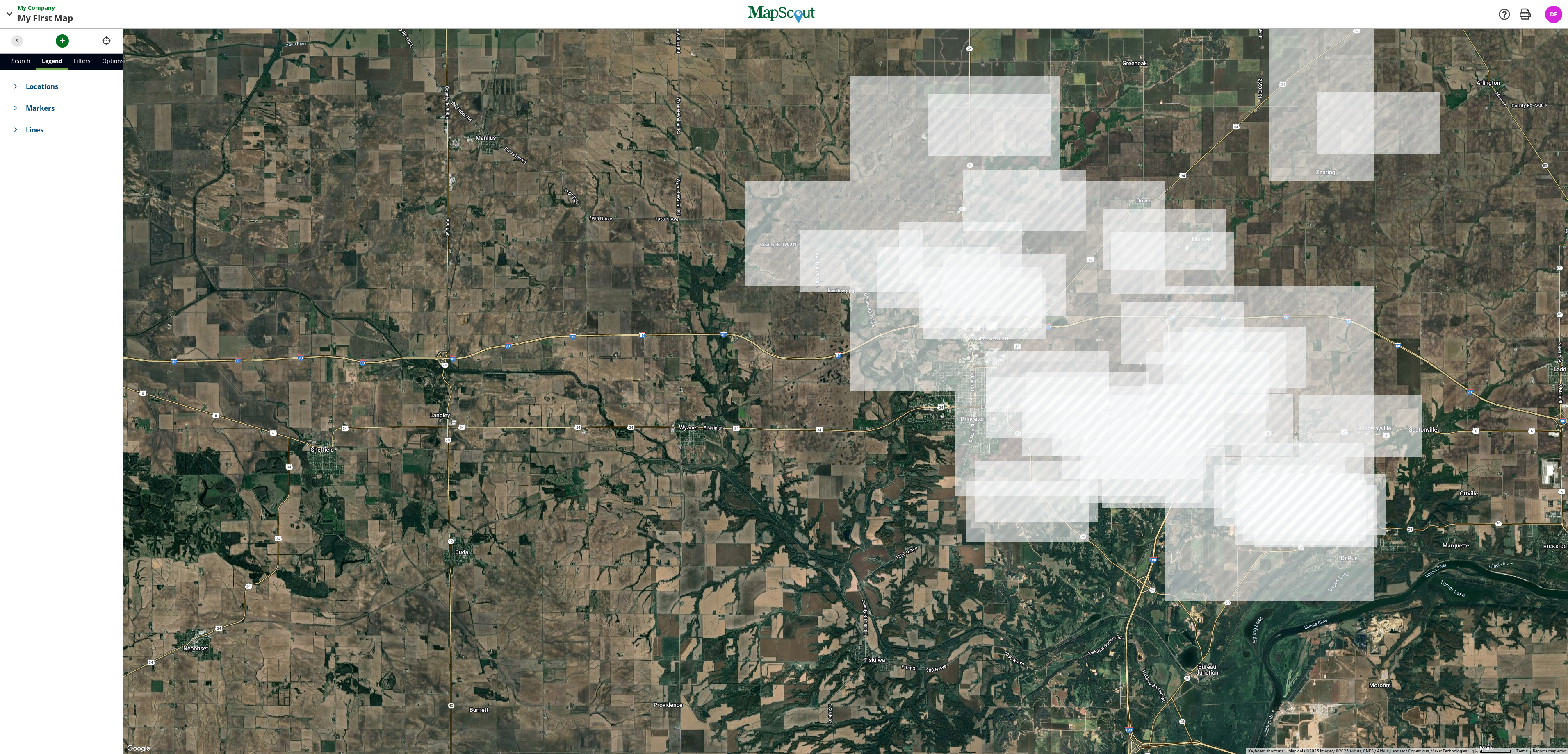
drag, startPoint x: 903, startPoint y: 592, endPoint x: 982, endPoint y: 495, distance: 125.1
click at [982, 495] on div at bounding box center [846, 391] width 1446 height 726
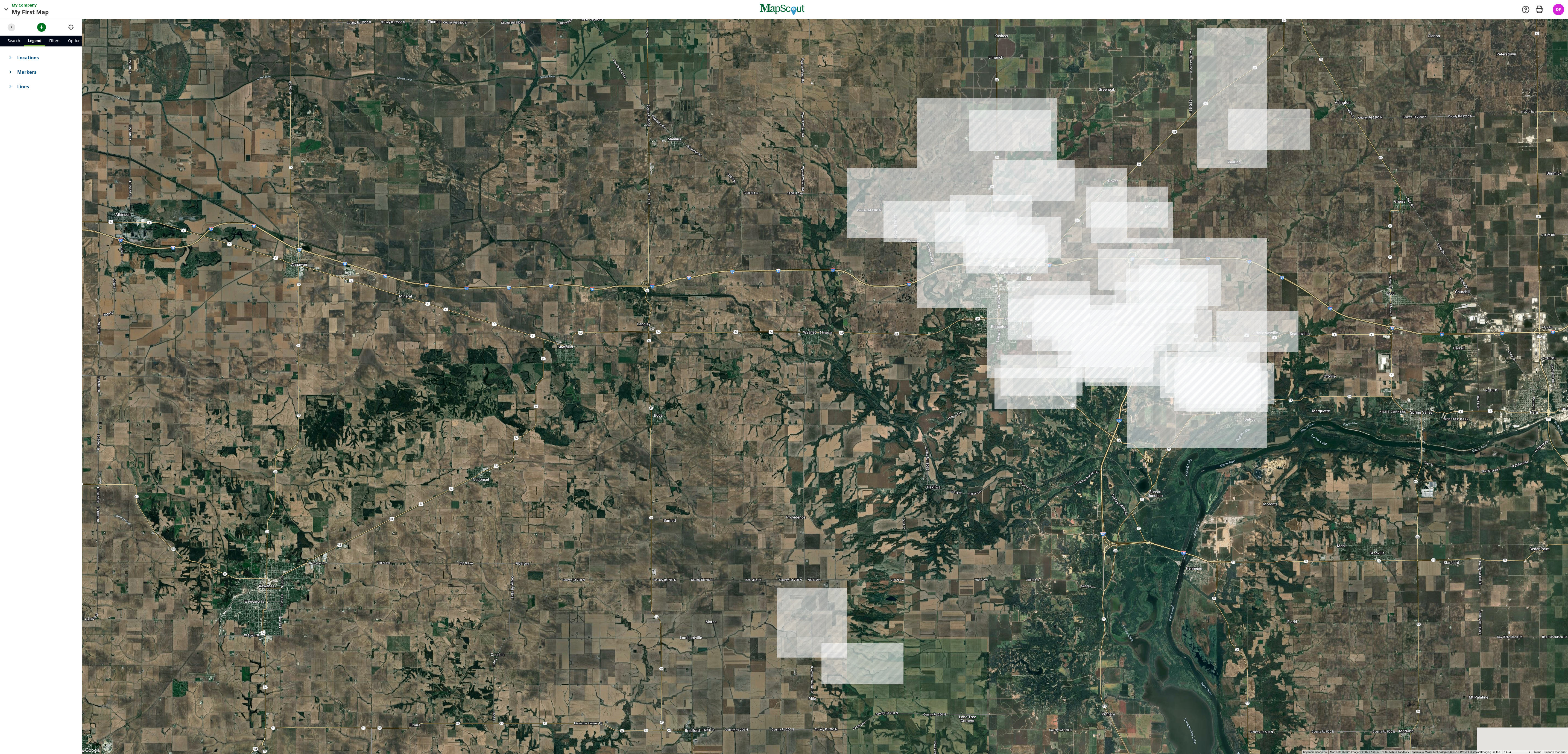
drag, startPoint x: 991, startPoint y: 470, endPoint x: 1018, endPoint y: 418, distance: 58.6
click at [696, 335] on div at bounding box center [825, 386] width 1486 height 735
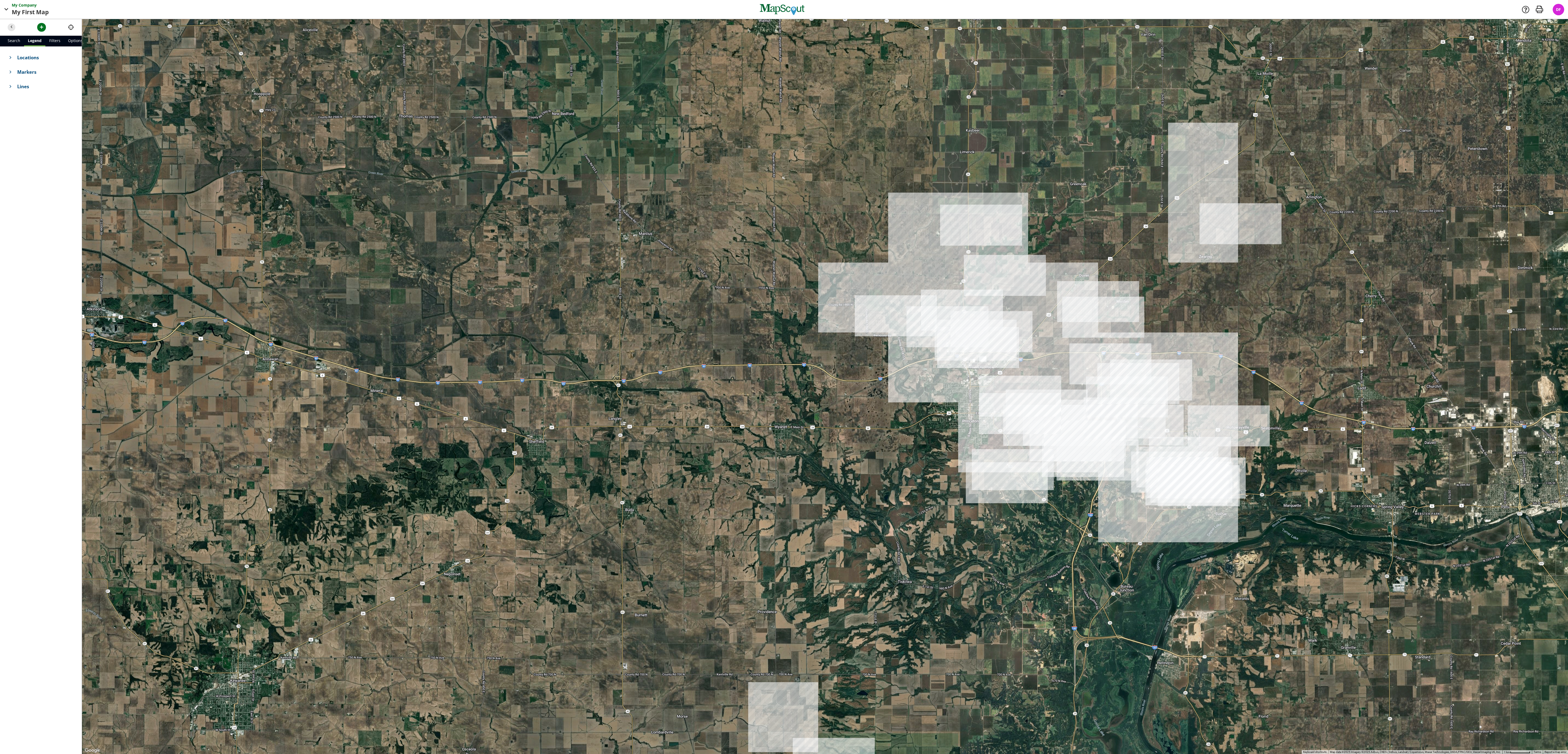
drag, startPoint x: 1154, startPoint y: 192, endPoint x: 1117, endPoint y: 281, distance: 96.4
click at [696, 281] on div at bounding box center [825, 386] width 1486 height 735
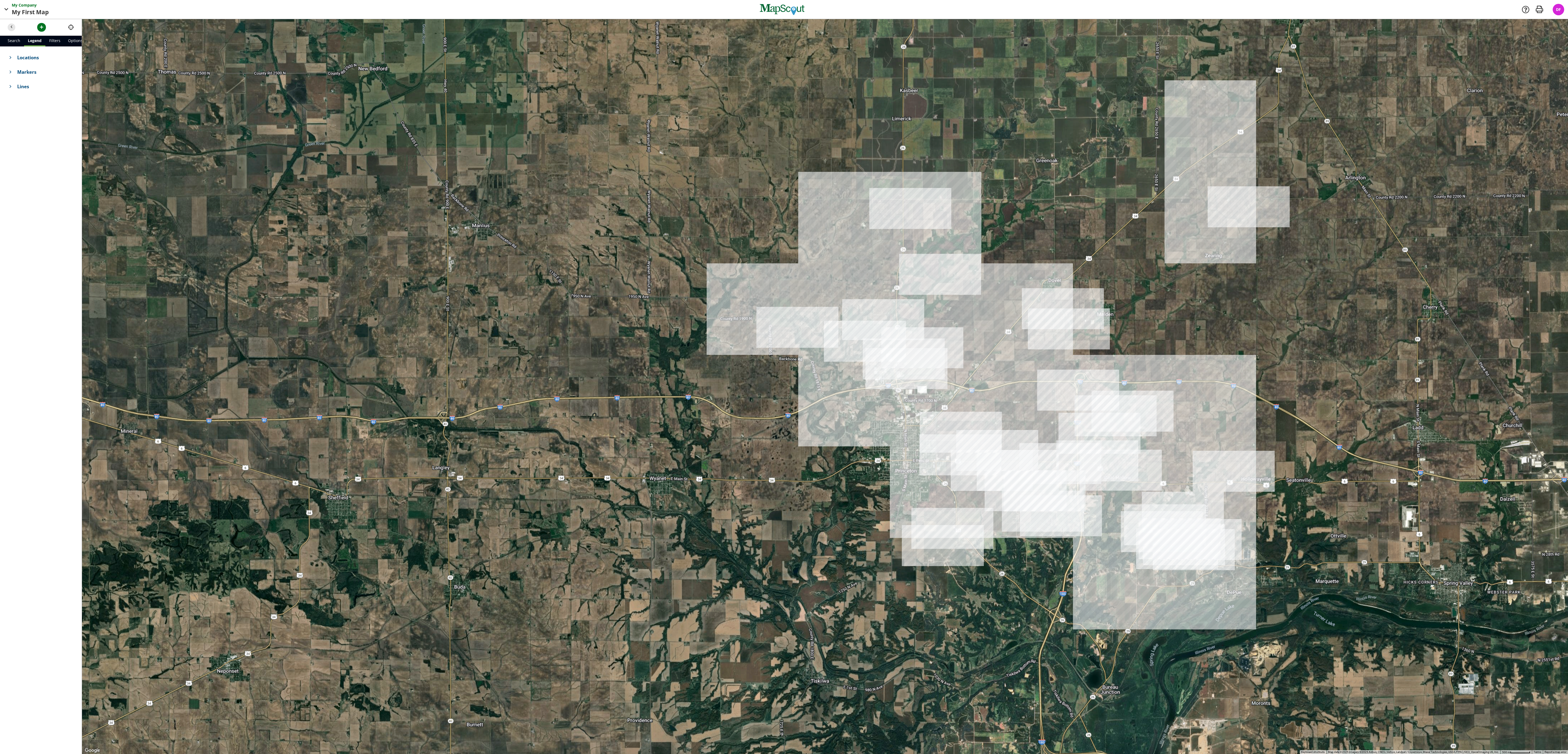
click at [696, 228] on div at bounding box center [825, 386] width 1486 height 735
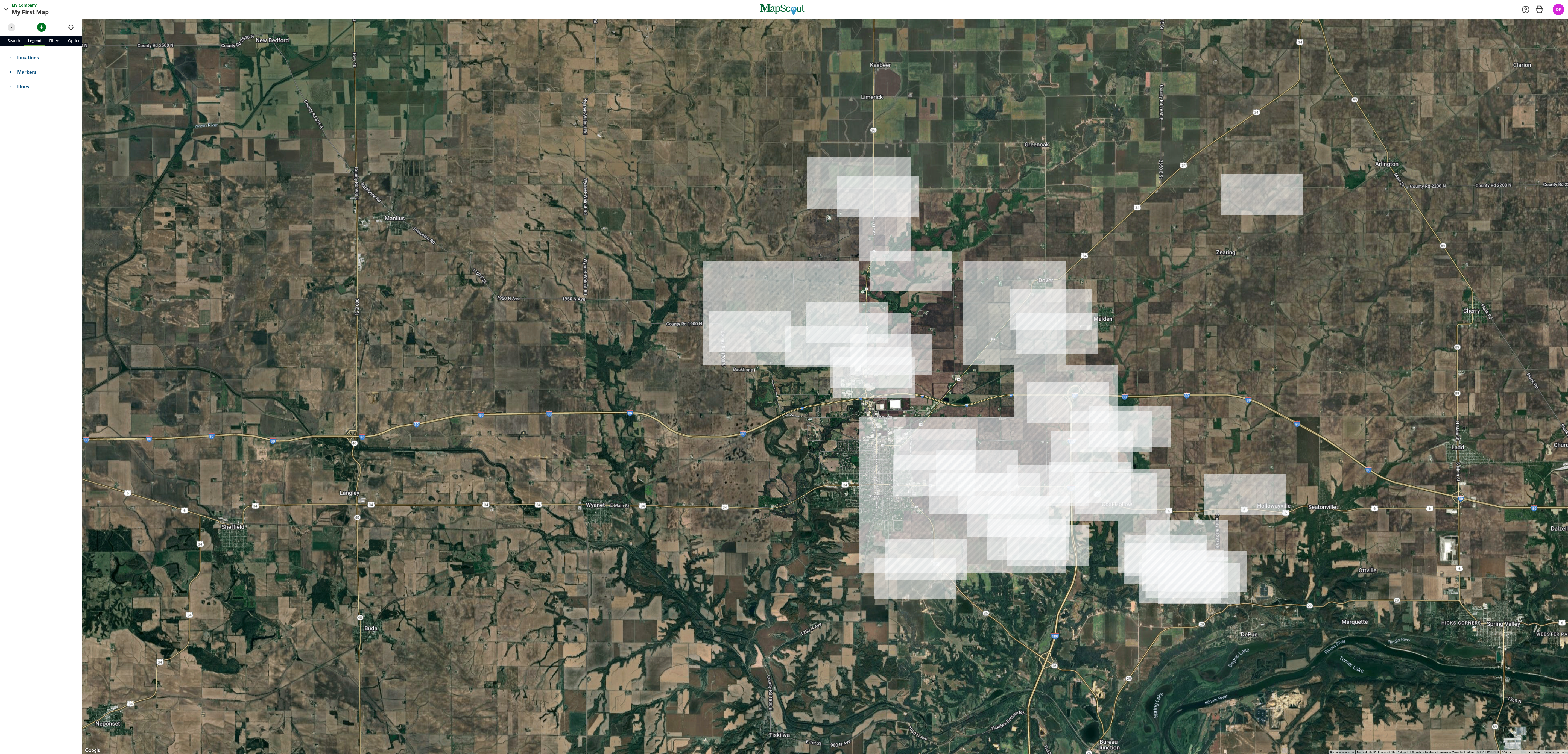
drag, startPoint x: 1178, startPoint y: 342, endPoint x: 1235, endPoint y: 295, distance: 73.9
click at [696, 295] on div at bounding box center [825, 386] width 1486 height 735
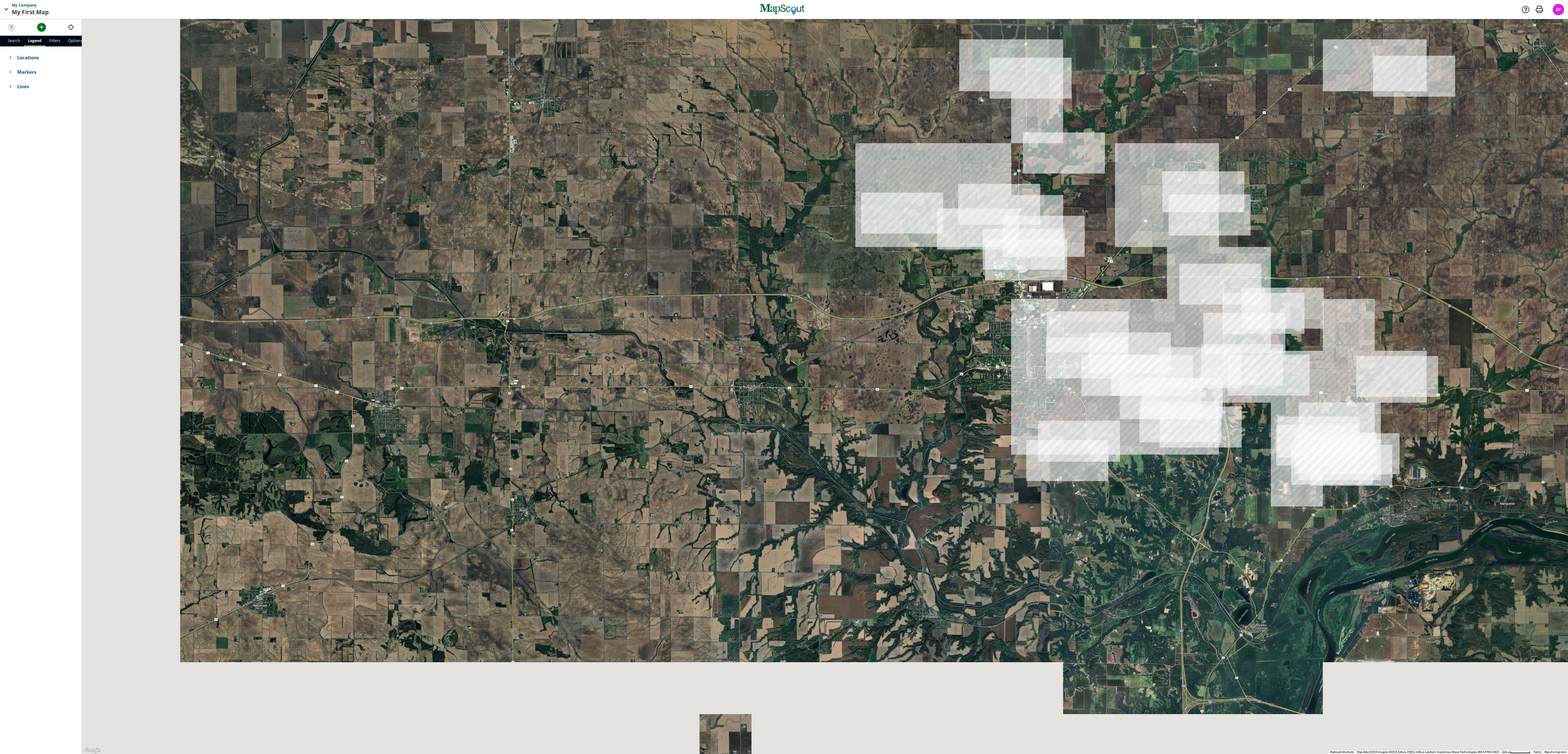
drag, startPoint x: 1248, startPoint y: 350, endPoint x: 1350, endPoint y: 267, distance: 131.5
click at [696, 267] on div at bounding box center [825, 386] width 1486 height 735
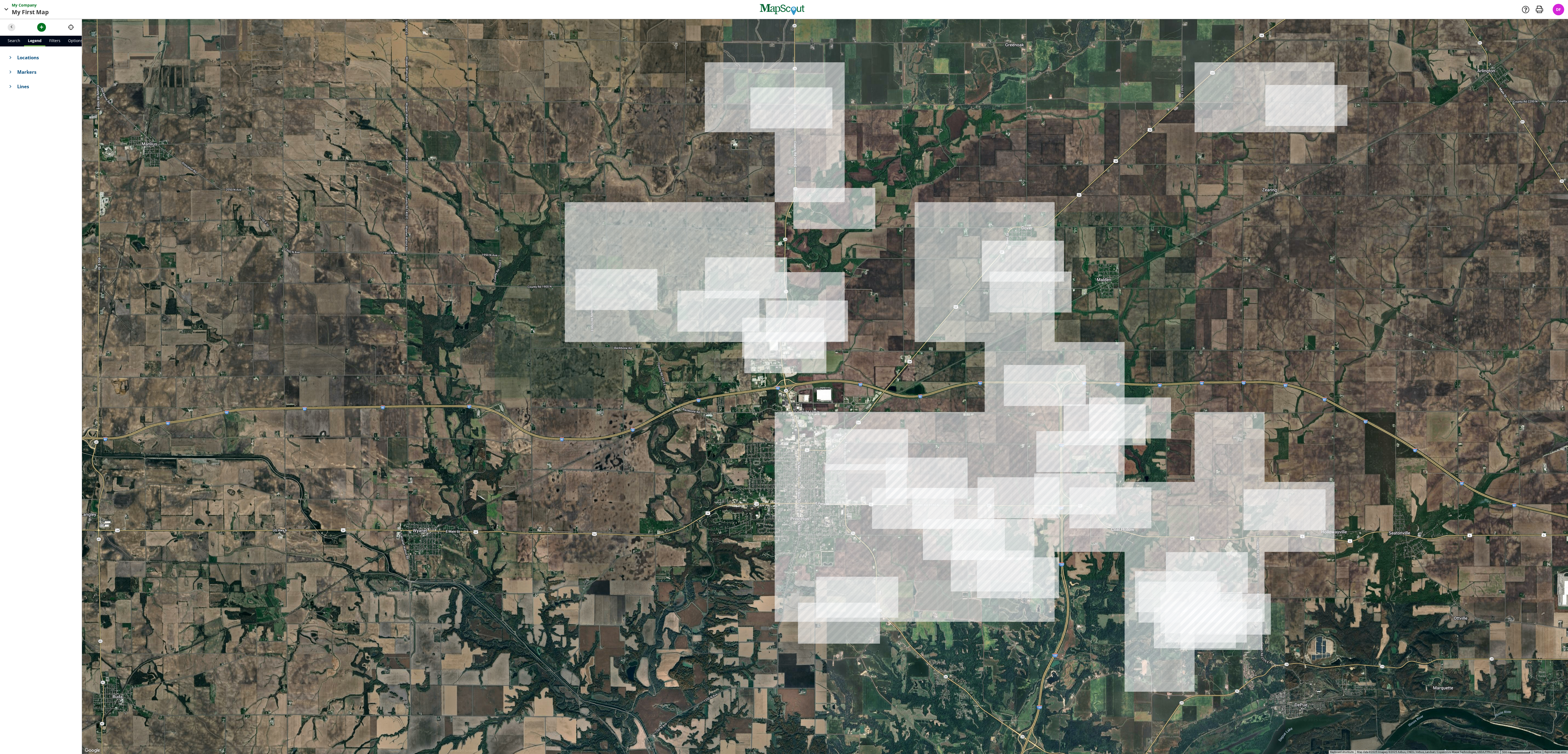
drag, startPoint x: 1119, startPoint y: 341, endPoint x: 885, endPoint y: 455, distance: 260.3
click at [696, 335] on div at bounding box center [825, 386] width 1486 height 735
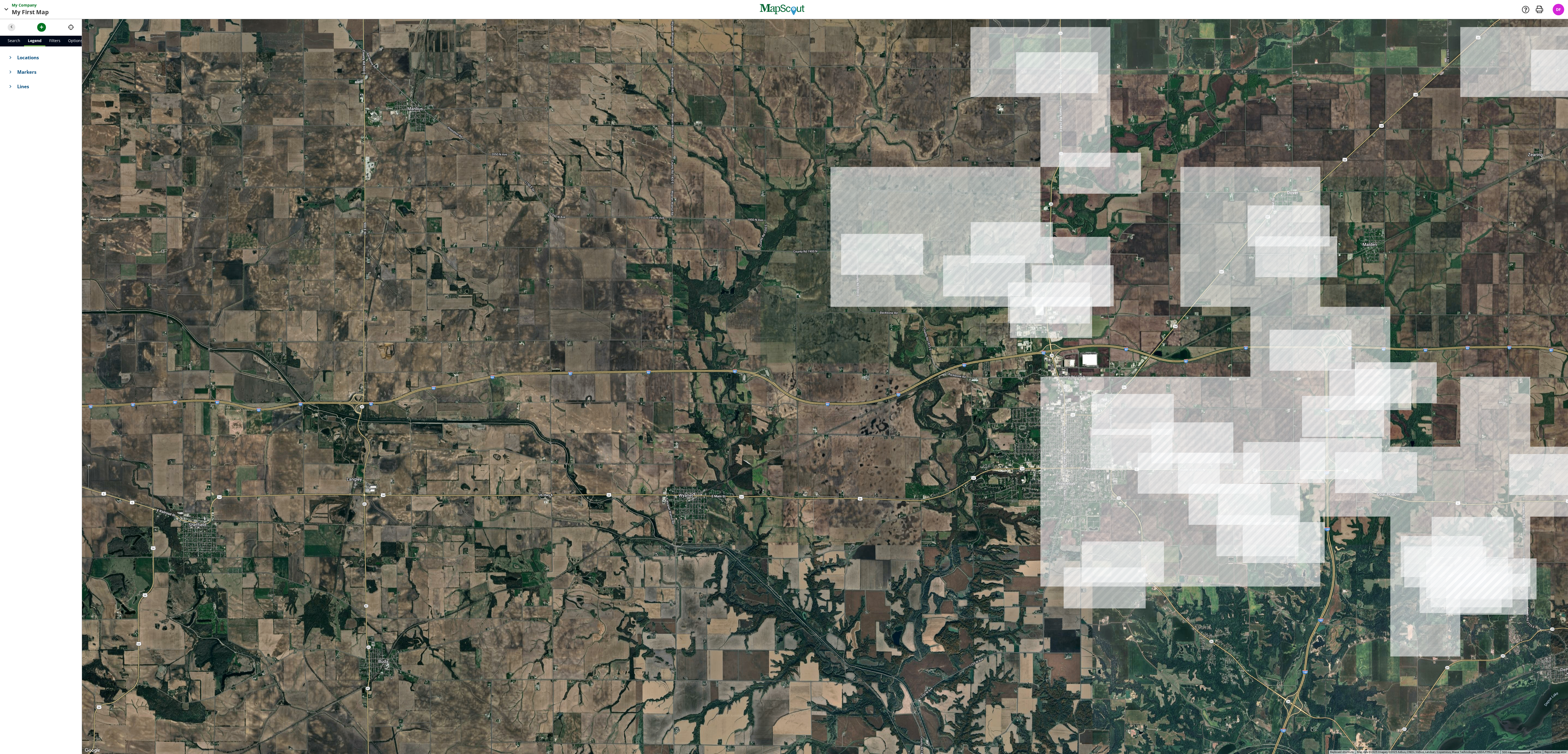
drag, startPoint x: 898, startPoint y: 435, endPoint x: 1153, endPoint y: 407, distance: 256.5
click at [696, 335] on div at bounding box center [825, 386] width 1486 height 735
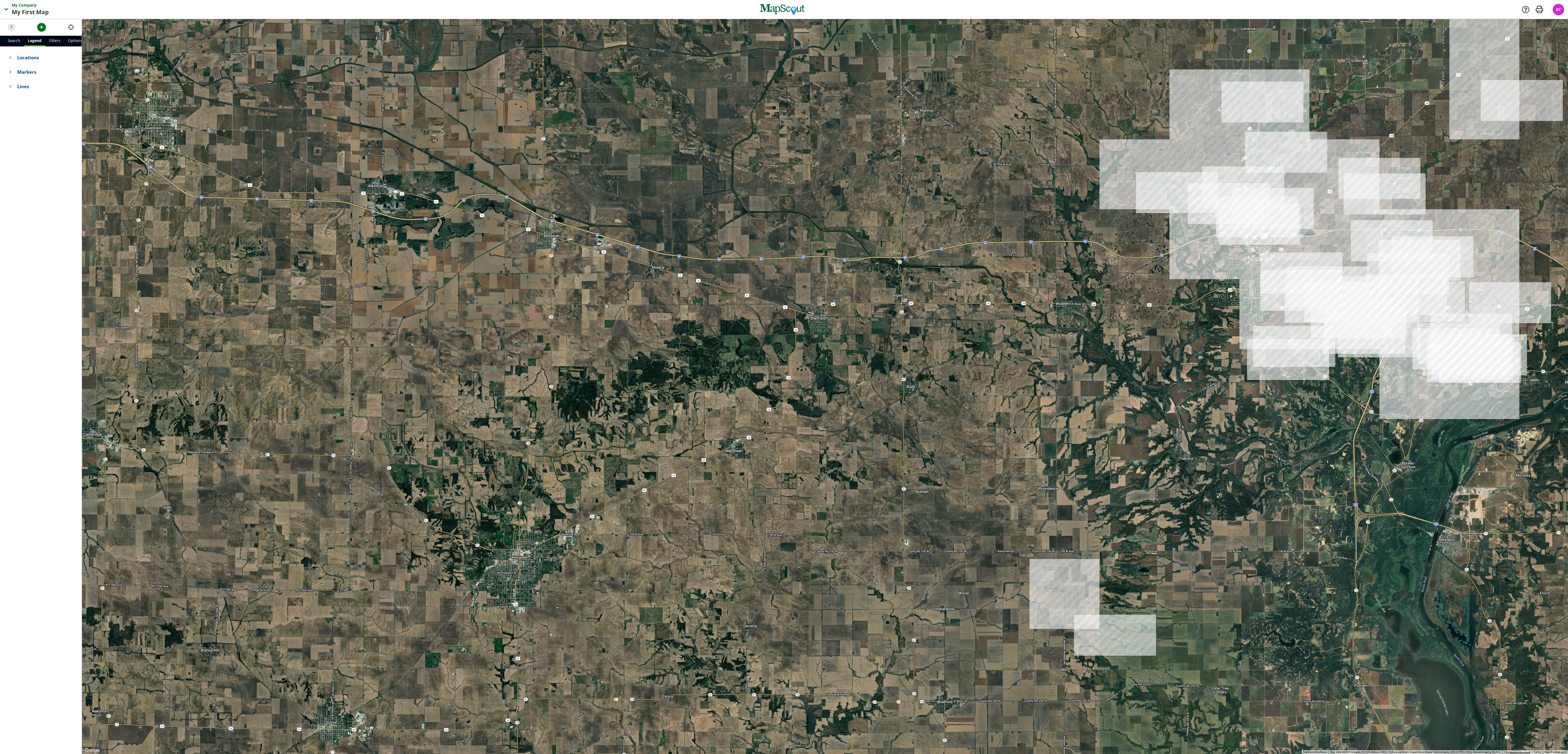
drag, startPoint x: 1041, startPoint y: 573, endPoint x: 1184, endPoint y: 424, distance: 206.5
click at [696, 335] on div at bounding box center [825, 386] width 1486 height 735
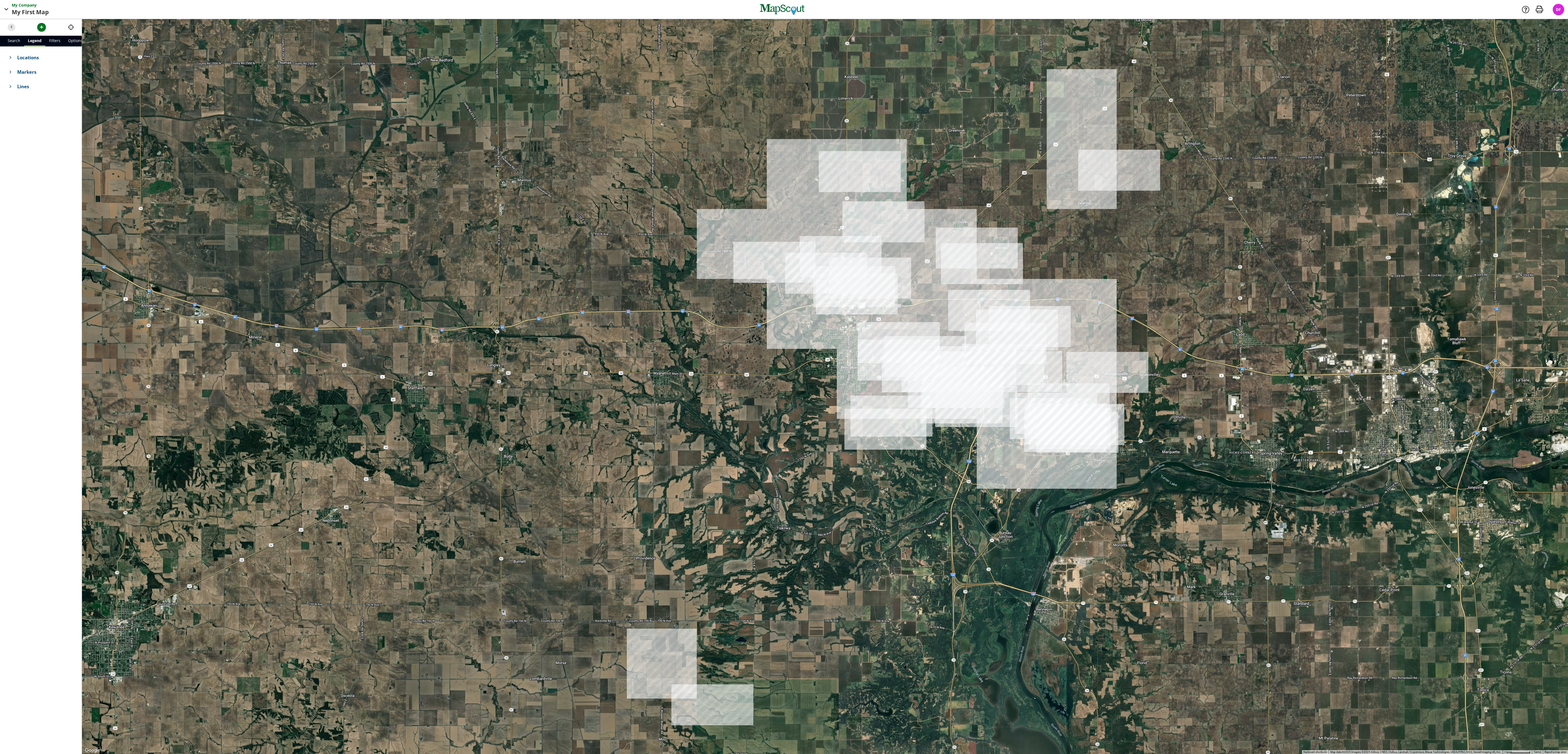
drag, startPoint x: 1073, startPoint y: 483, endPoint x: 685, endPoint y: 546, distance: 393.1
click at [685, 335] on div at bounding box center [825, 386] width 1486 height 735
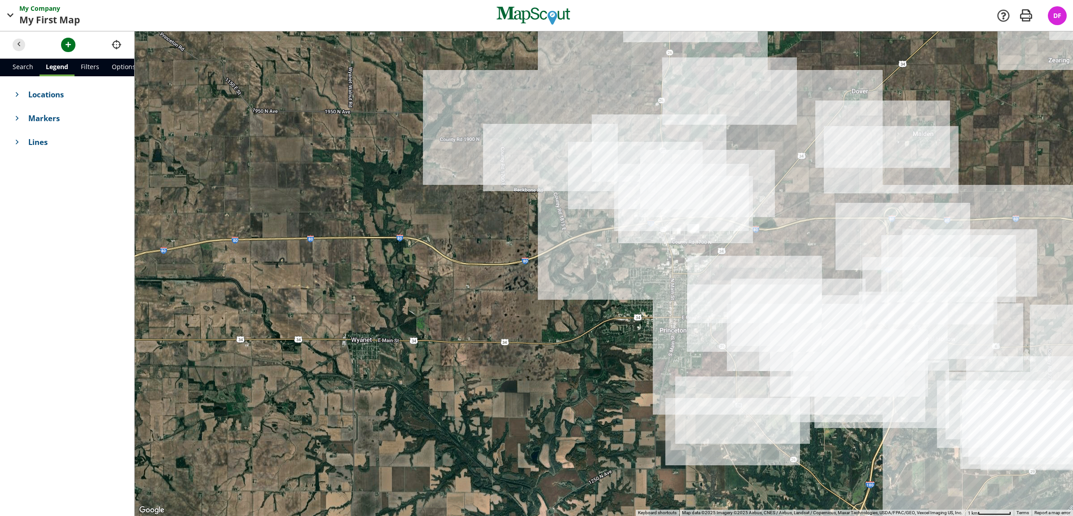
drag, startPoint x: 492, startPoint y: 311, endPoint x: 504, endPoint y: 398, distance: 88.0
click at [504, 399] on div at bounding box center [604, 273] width 939 height 485
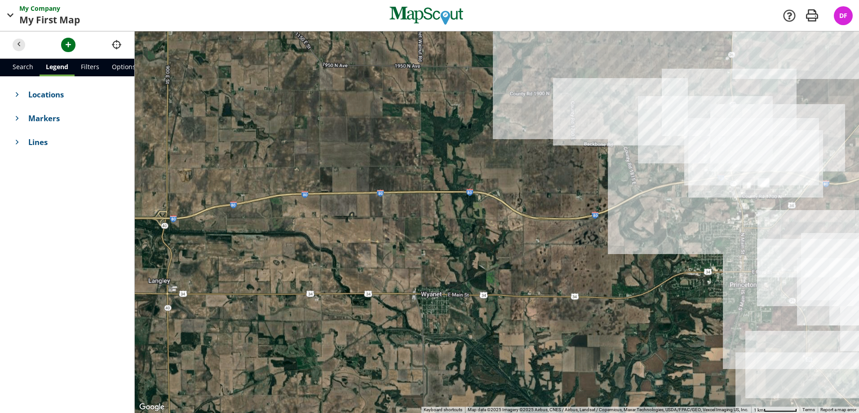
drag, startPoint x: 388, startPoint y: 296, endPoint x: 566, endPoint y: 311, distance: 178.9
click at [566, 311] on div at bounding box center [497, 222] width 724 height 382
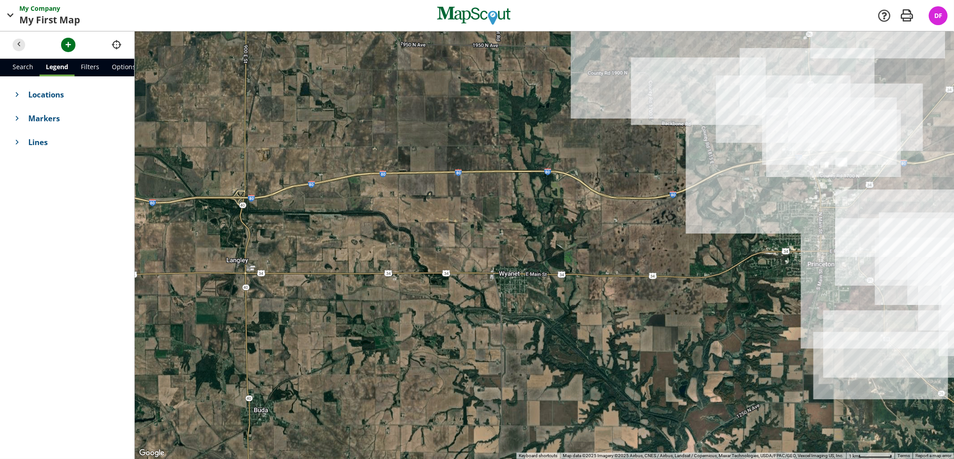
drag, startPoint x: 586, startPoint y: 356, endPoint x: 618, endPoint y: 312, distance: 54.5
click at [618, 312] on div at bounding box center [544, 245] width 819 height 428
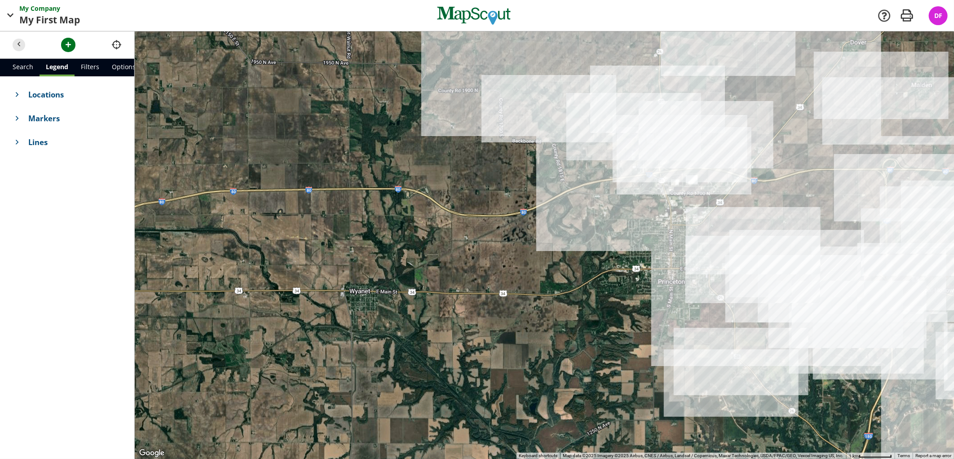
drag, startPoint x: 474, startPoint y: 325, endPoint x: 330, endPoint y: 357, distance: 147.6
click at [330, 357] on div at bounding box center [544, 245] width 819 height 428
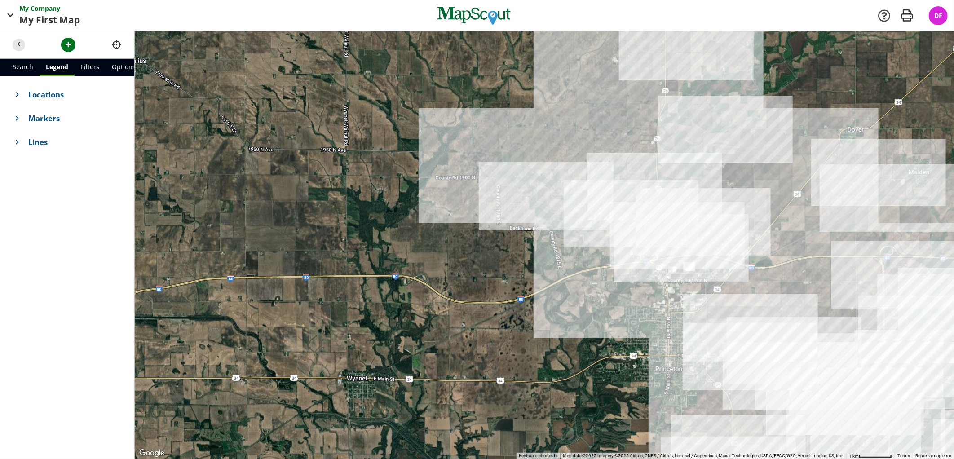
drag, startPoint x: 384, startPoint y: 228, endPoint x: 381, endPoint y: 317, distance: 89.0
click at [381, 317] on div at bounding box center [544, 245] width 819 height 428
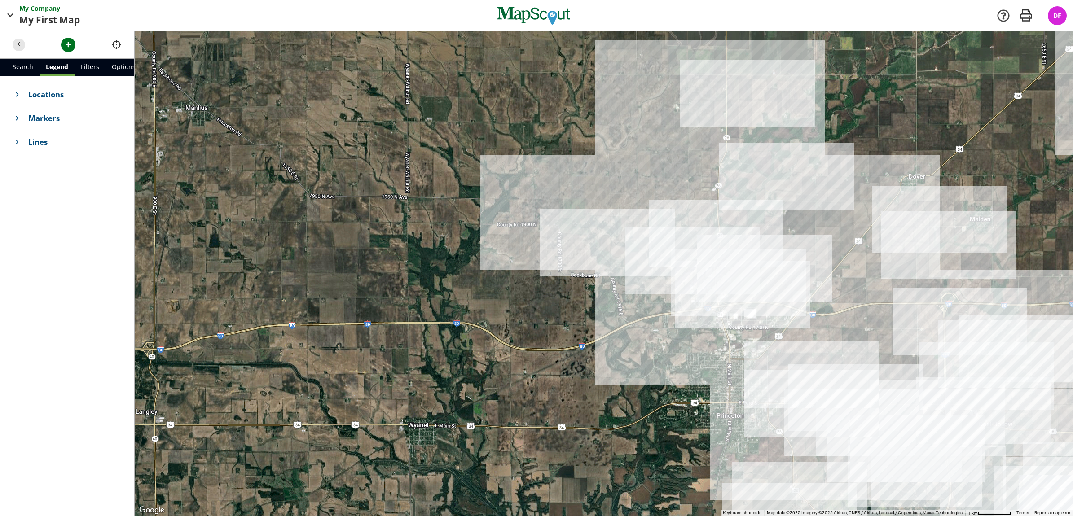
drag, startPoint x: 446, startPoint y: 310, endPoint x: 447, endPoint y: 331, distance: 20.3
click at [447, 331] on div at bounding box center [604, 273] width 939 height 485
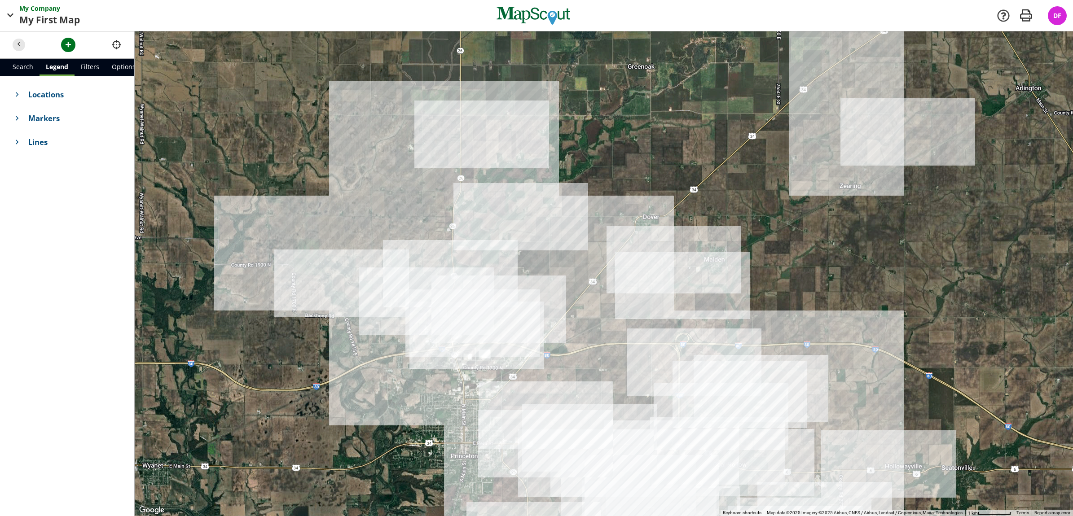
drag, startPoint x: 836, startPoint y: 258, endPoint x: 544, endPoint y: 308, distance: 296.1
click at [544, 308] on div at bounding box center [604, 273] width 939 height 485
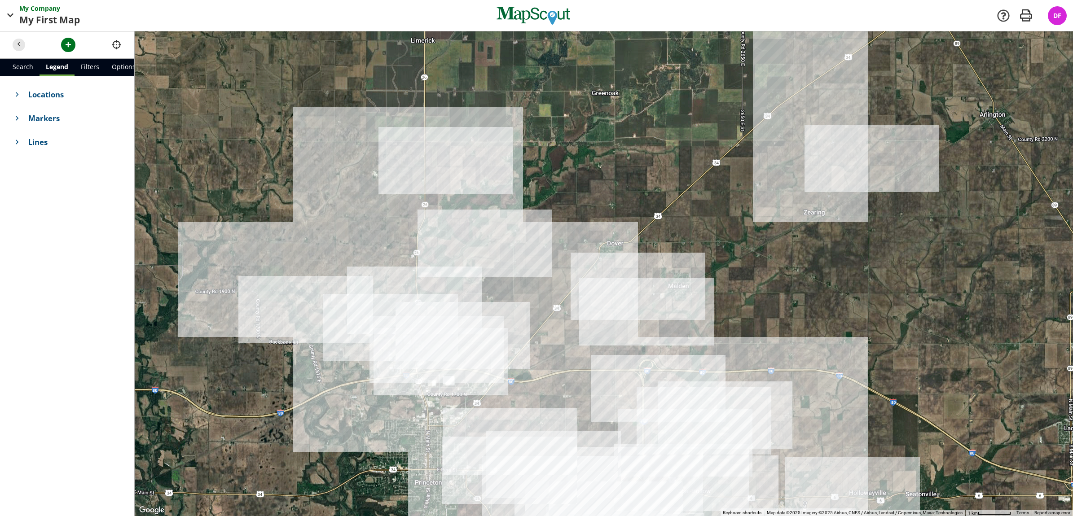
drag, startPoint x: 666, startPoint y: 250, endPoint x: 643, endPoint y: 266, distance: 28.4
click at [643, 266] on div at bounding box center [604, 273] width 939 height 485
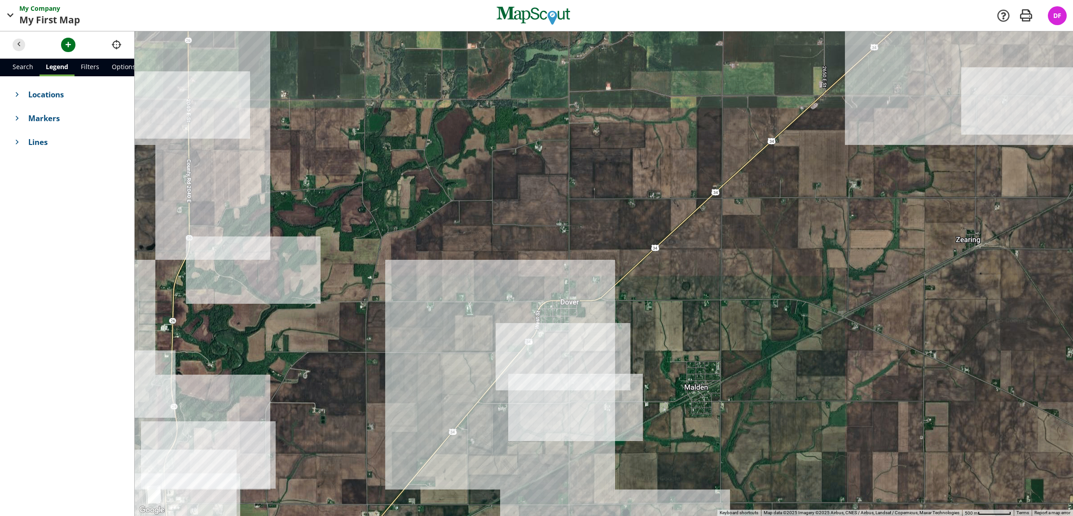
drag, startPoint x: 710, startPoint y: 239, endPoint x: 722, endPoint y: 315, distance: 76.9
click at [722, 315] on div at bounding box center [604, 273] width 939 height 485
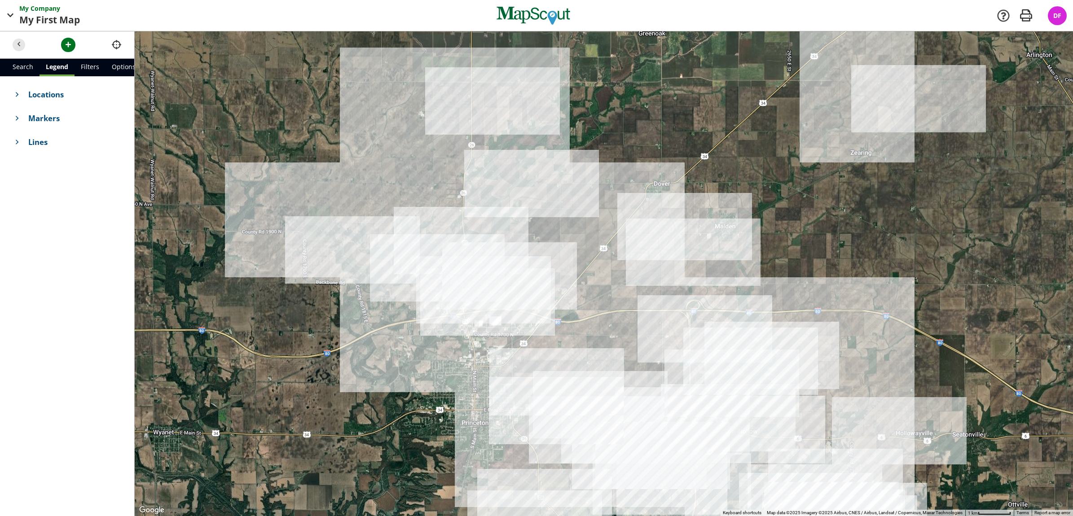
drag, startPoint x: 710, startPoint y: 335, endPoint x: 728, endPoint y: 208, distance: 128.8
click at [728, 208] on div at bounding box center [604, 273] width 939 height 485
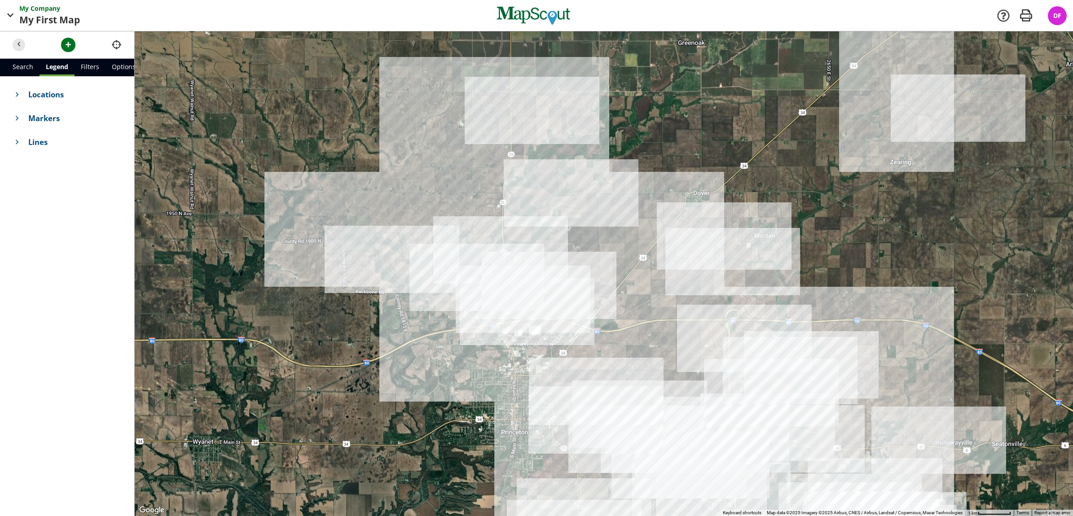
drag, startPoint x: 741, startPoint y: 195, endPoint x: 779, endPoint y: 213, distance: 42.2
click at [779, 213] on div at bounding box center [604, 273] width 939 height 485
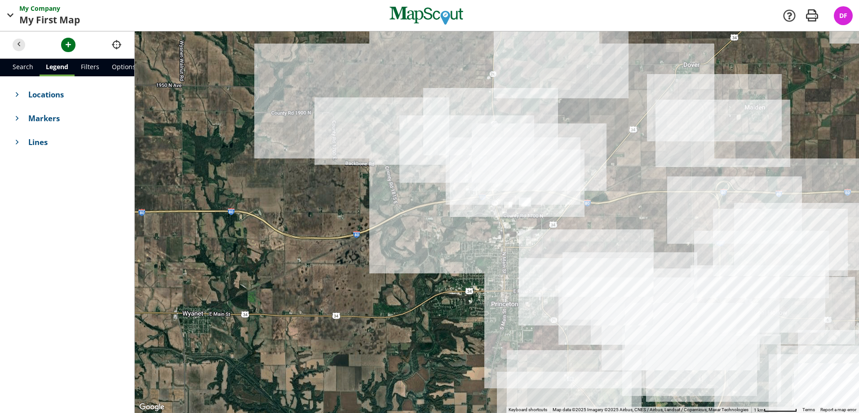
drag, startPoint x: 678, startPoint y: 209, endPoint x: 782, endPoint y: 128, distance: 132.5
click at [782, 128] on div at bounding box center [497, 222] width 724 height 382
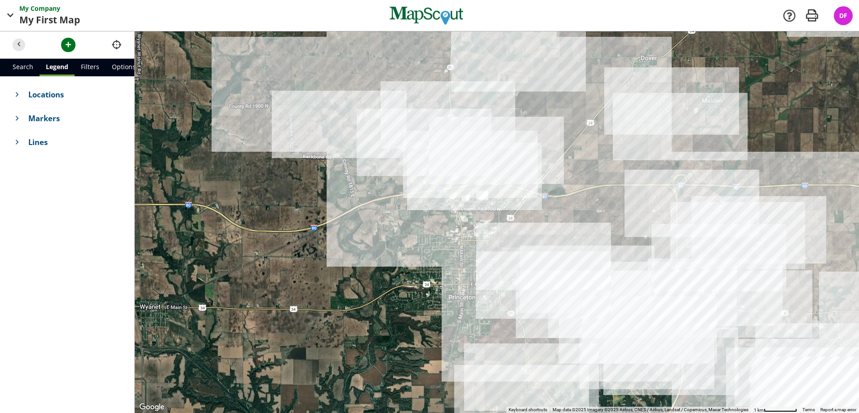
drag, startPoint x: 595, startPoint y: 283, endPoint x: 549, endPoint y: 278, distance: 46.1
click at [549, 278] on div at bounding box center [497, 222] width 724 height 382
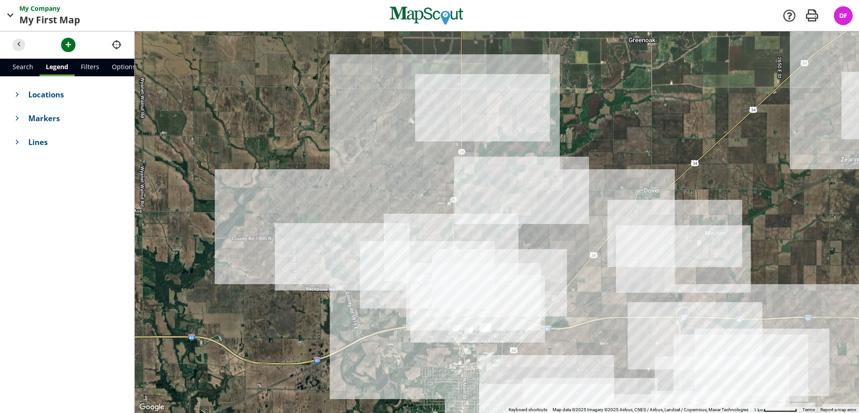
drag, startPoint x: 366, startPoint y: 136, endPoint x: 369, endPoint y: 269, distance: 133.9
click at [369, 269] on div at bounding box center [497, 222] width 724 height 382
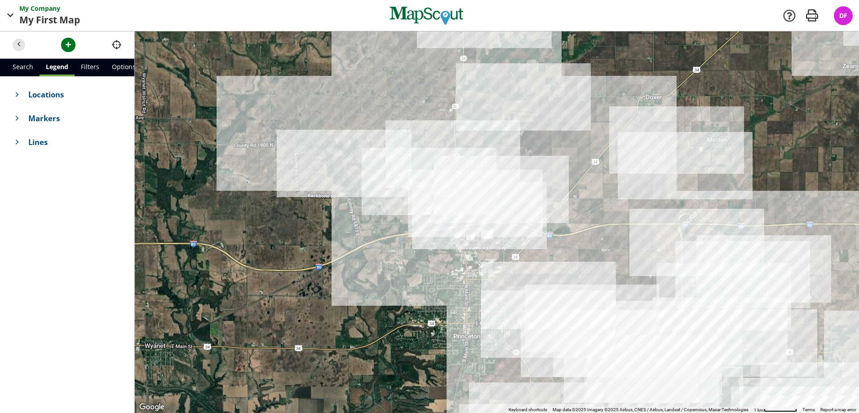
drag, startPoint x: 572, startPoint y: 253, endPoint x: 574, endPoint y: 151, distance: 102.4
click at [574, 151] on div at bounding box center [497, 222] width 724 height 382
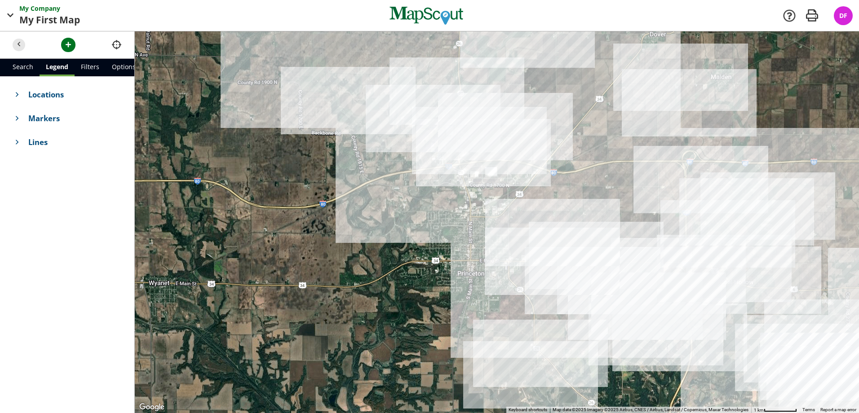
drag, startPoint x: 565, startPoint y: 247, endPoint x: 569, endPoint y: 193, distance: 54.9
click at [569, 193] on div at bounding box center [497, 222] width 724 height 382
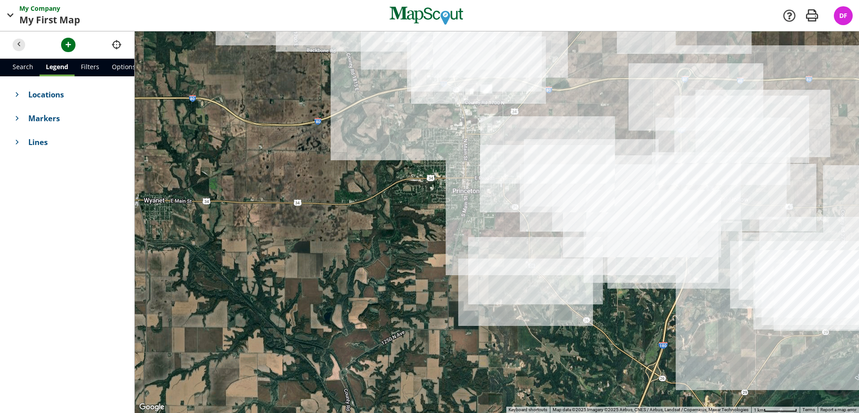
drag, startPoint x: 558, startPoint y: 272, endPoint x: 552, endPoint y: 186, distance: 86.4
click at [553, 186] on div at bounding box center [497, 222] width 724 height 382
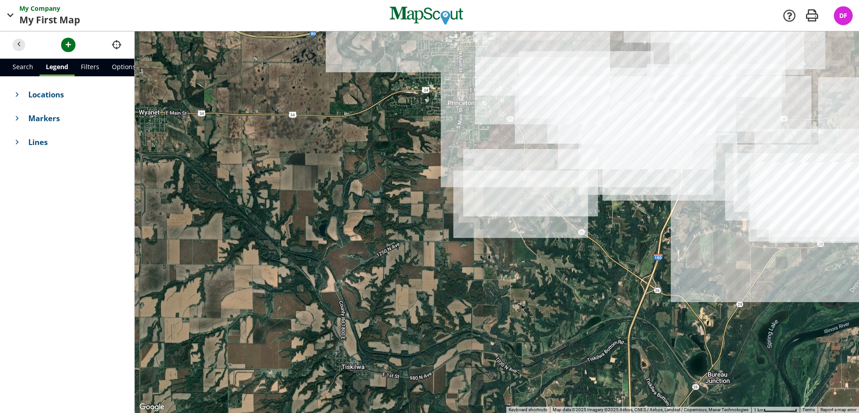
drag, startPoint x: 549, startPoint y: 265, endPoint x: 544, endPoint y: 176, distance: 88.2
click at [544, 176] on div at bounding box center [497, 222] width 724 height 382
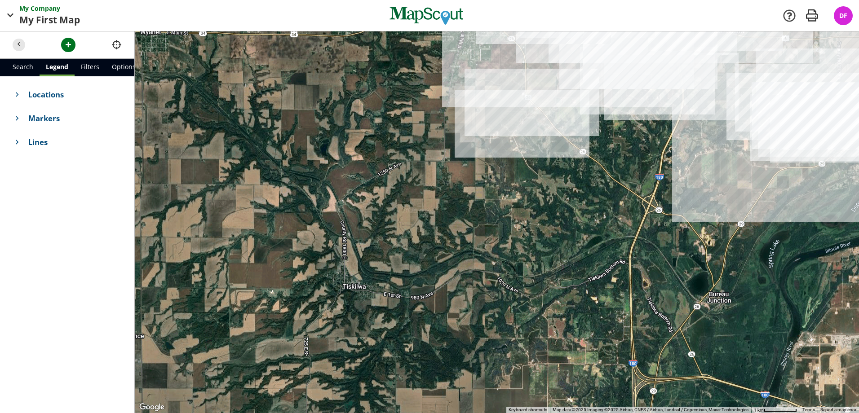
drag, startPoint x: 523, startPoint y: 299, endPoint x: 525, endPoint y: 217, distance: 81.7
click at [525, 217] on div at bounding box center [497, 222] width 724 height 382
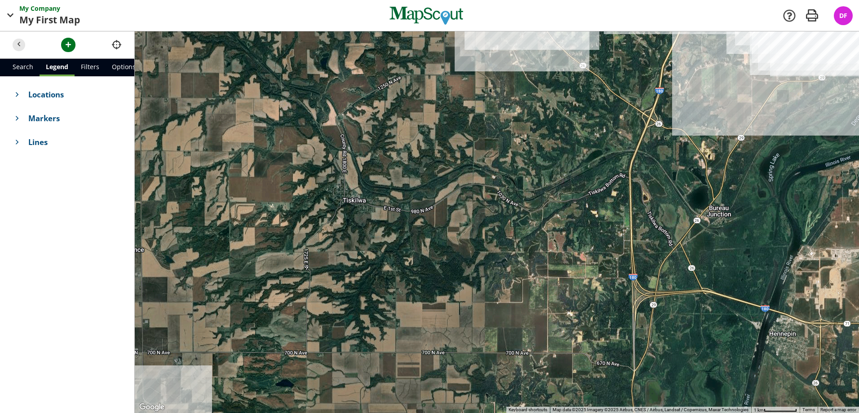
drag, startPoint x: 514, startPoint y: 312, endPoint x: 514, endPoint y: 225, distance: 87.6
click at [514, 225] on div at bounding box center [497, 222] width 724 height 382
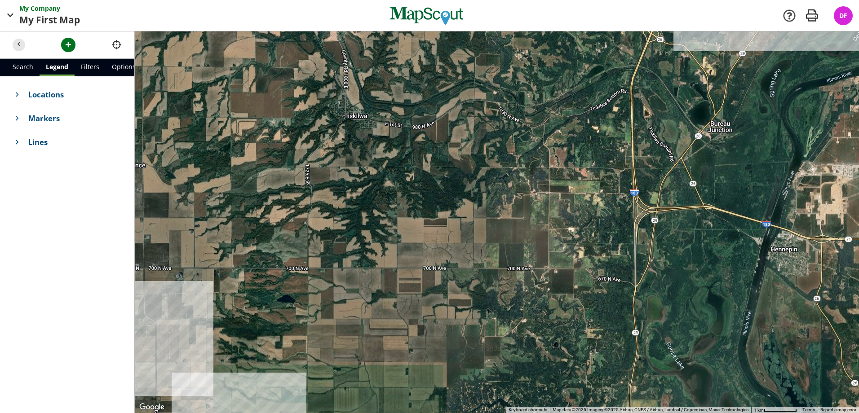
drag, startPoint x: 627, startPoint y: 353, endPoint x: 628, endPoint y: 268, distance: 85.3
click at [628, 268] on div at bounding box center [497, 222] width 724 height 382
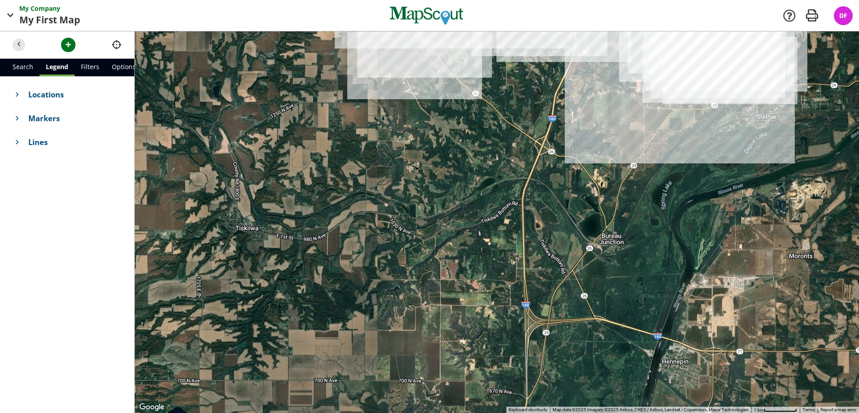
drag, startPoint x: 640, startPoint y: 199, endPoint x: 553, endPoint y: 258, distance: 105.2
click at [531, 313] on div at bounding box center [497, 222] width 724 height 382
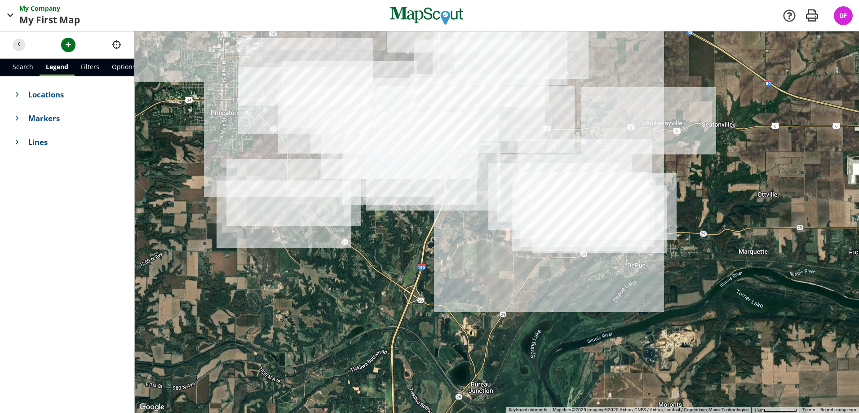
drag, startPoint x: 663, startPoint y: 213, endPoint x: 503, endPoint y: 342, distance: 205.7
click at [495, 354] on div at bounding box center [497, 222] width 724 height 382
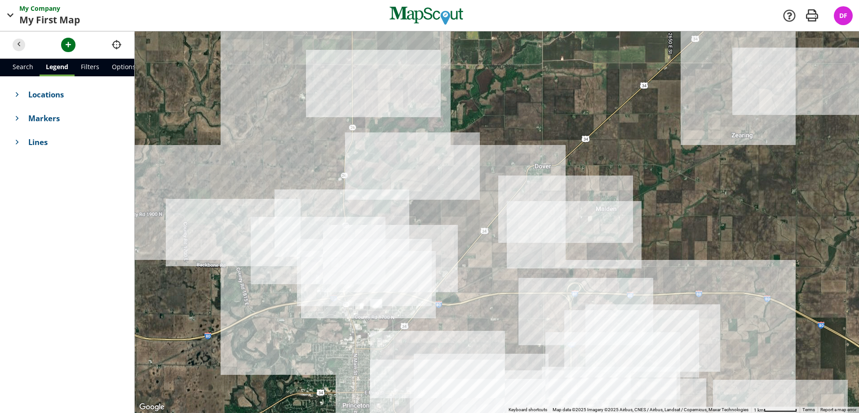
drag, startPoint x: 651, startPoint y: 209, endPoint x: 900, endPoint y: 342, distance: 282.9
click at [859, 342] on html "My Company My First Map Map Company My Company Company Settings App v2.14.2 Ret…" at bounding box center [429, 206] width 859 height 413
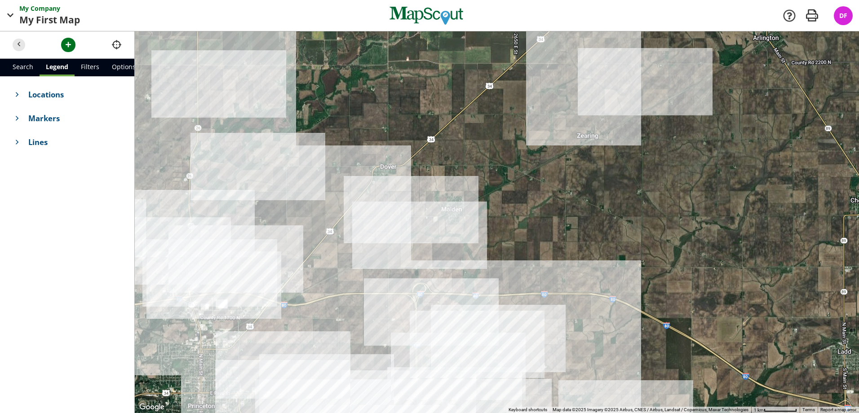
drag, startPoint x: 670, startPoint y: 238, endPoint x: 515, endPoint y: 241, distance: 155.9
click at [515, 241] on div at bounding box center [497, 222] width 724 height 382
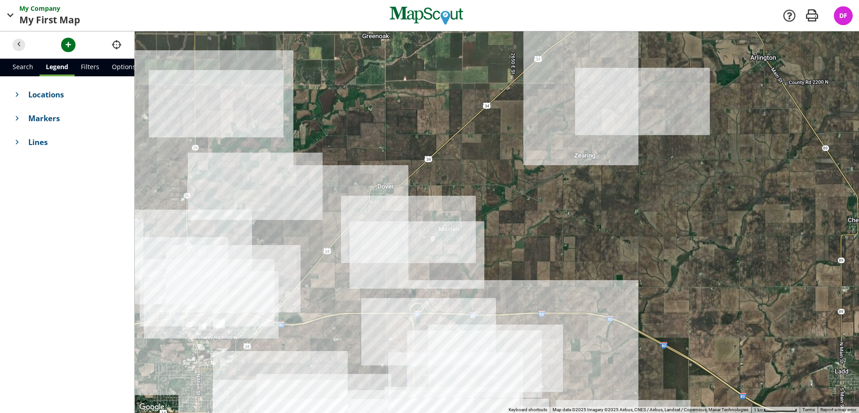
drag, startPoint x: 548, startPoint y: 274, endPoint x: 546, endPoint y: 292, distance: 18.1
click at [546, 292] on div at bounding box center [497, 222] width 724 height 382
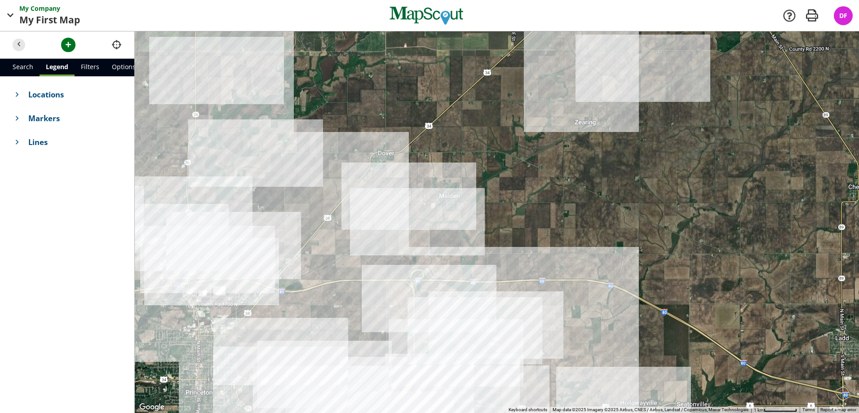
drag, startPoint x: 625, startPoint y: 220, endPoint x: 652, endPoint y: 99, distance: 124.2
click at [652, 99] on div at bounding box center [497, 222] width 724 height 382
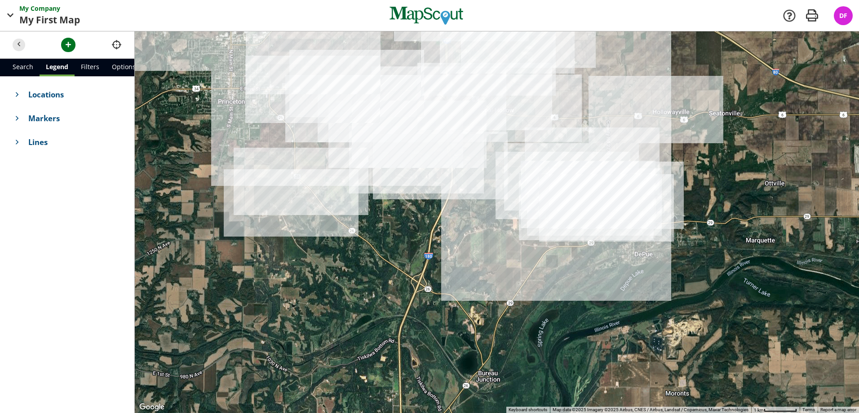
drag, startPoint x: 648, startPoint y: 230, endPoint x: 632, endPoint y: 132, distance: 99.2
click at [632, 132] on div at bounding box center [497, 222] width 724 height 382
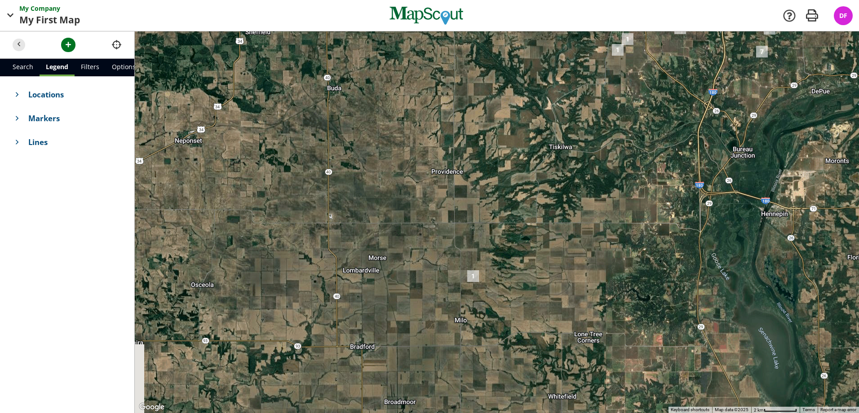
drag, startPoint x: 609, startPoint y: 108, endPoint x: 828, endPoint y: -10, distance: 249.1
click at [828, 0] on html "My Company My First Map Map Company My Company Company Settings App v2.14.2 Ret…" at bounding box center [429, 206] width 859 height 413
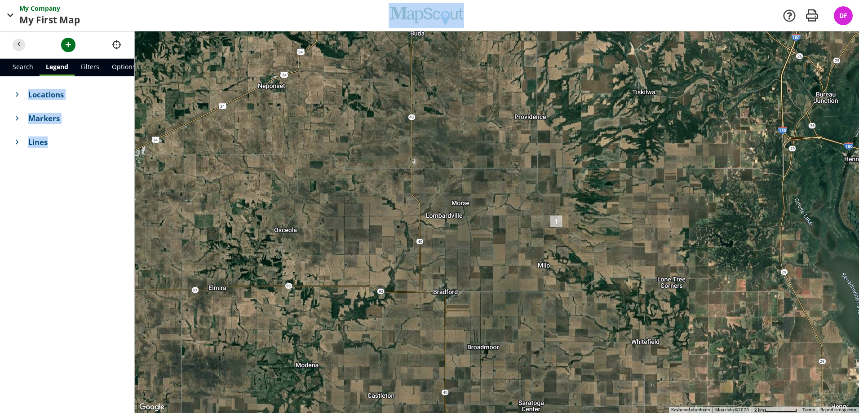
drag, startPoint x: 747, startPoint y: 19, endPoint x: 582, endPoint y: 172, distance: 225.3
click at [582, 172] on div "My Company My First Map Map Company My Company Company Settings App v2.14.2 Ret…" at bounding box center [429, 206] width 859 height 413
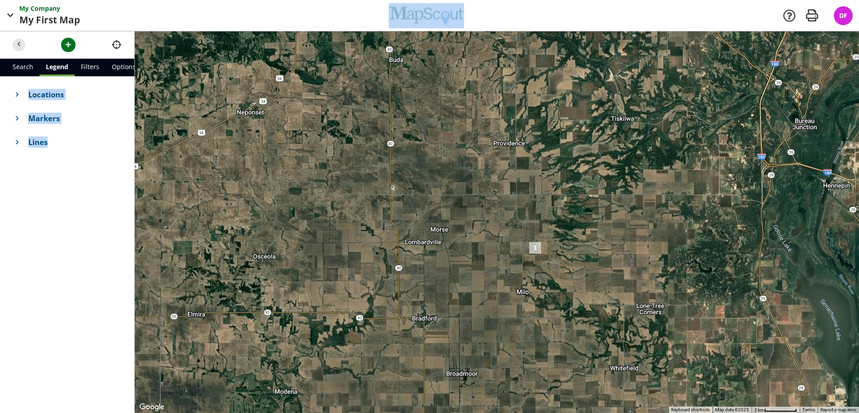
drag, startPoint x: 582, startPoint y: 172, endPoint x: 582, endPoint y: 196, distance: 23.8
click at [582, 197] on div at bounding box center [497, 222] width 724 height 382
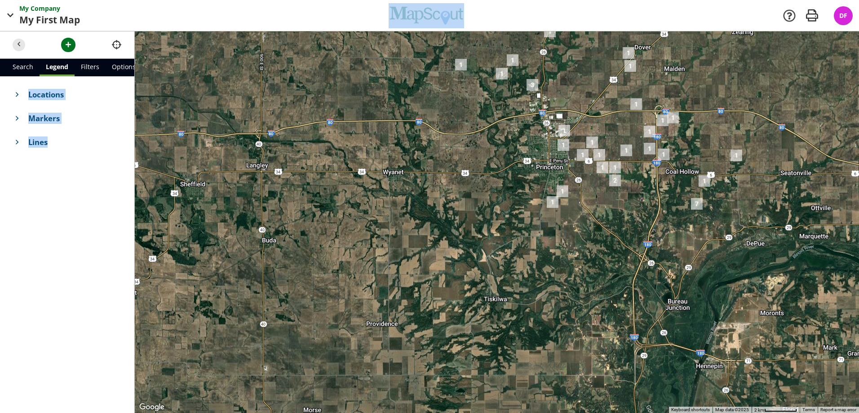
drag, startPoint x: 682, startPoint y: 50, endPoint x: 652, endPoint y: 199, distance: 152.1
click at [652, 199] on div at bounding box center [497, 222] width 724 height 382
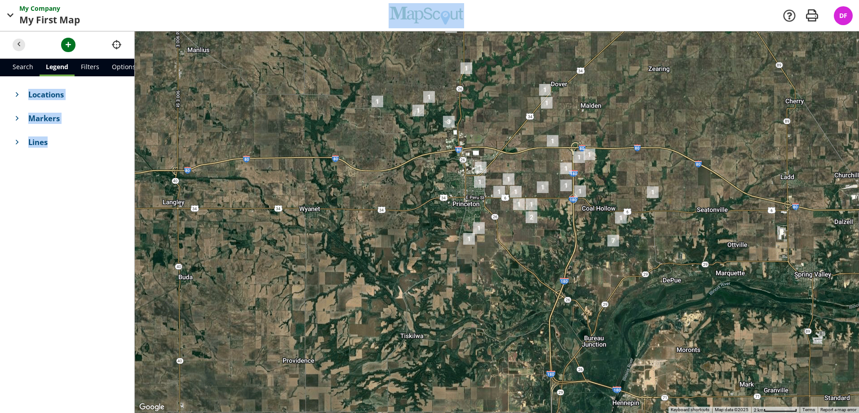
drag, startPoint x: 662, startPoint y: 170, endPoint x: 570, endPoint y: 197, distance: 95.6
click at [570, 197] on div "To navigate, press the arrow keys." at bounding box center [497, 222] width 724 height 382
